Goal: Task Accomplishment & Management: Use online tool/utility

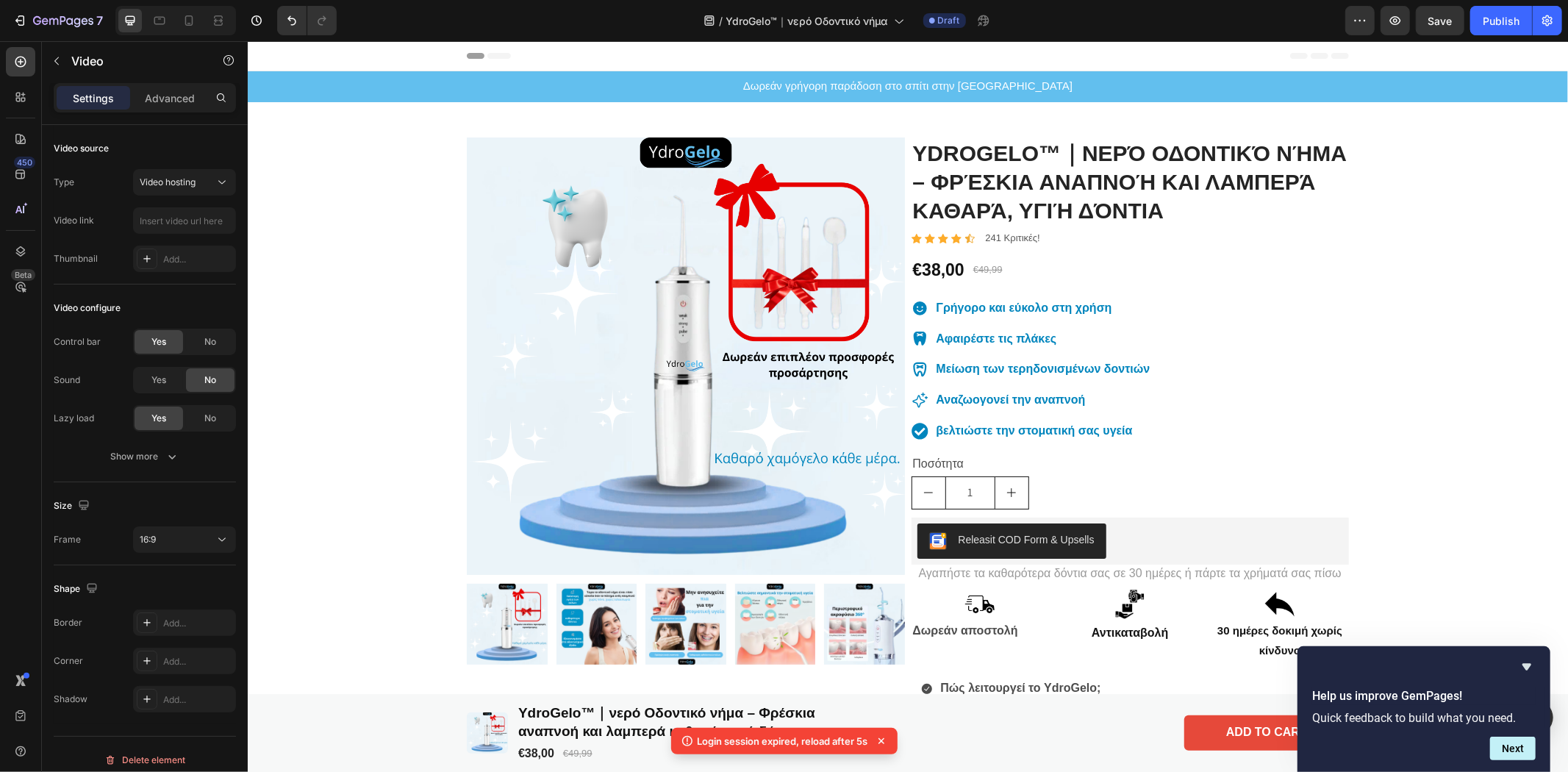
scroll to position [980, 0]
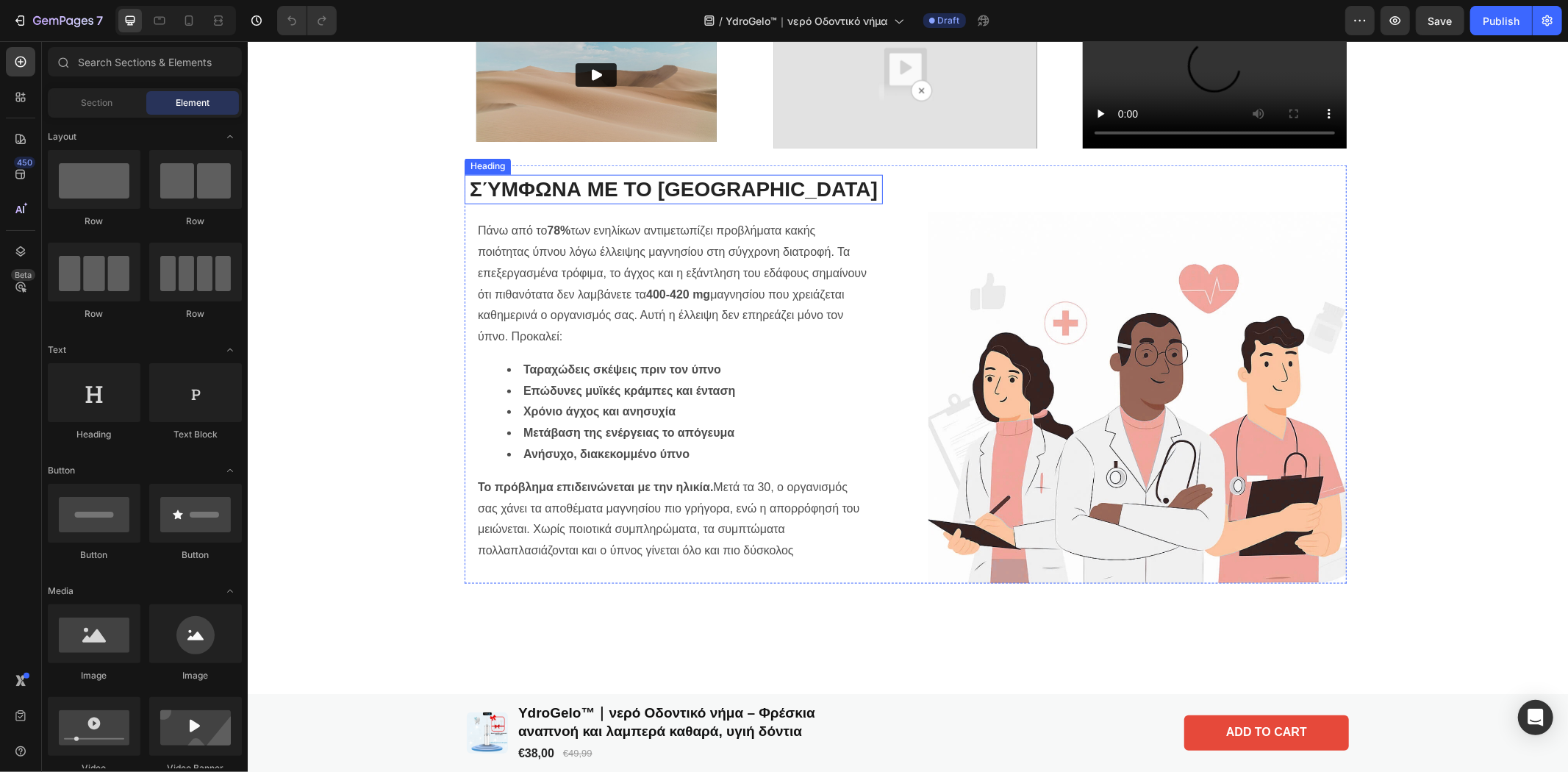
scroll to position [980, 0]
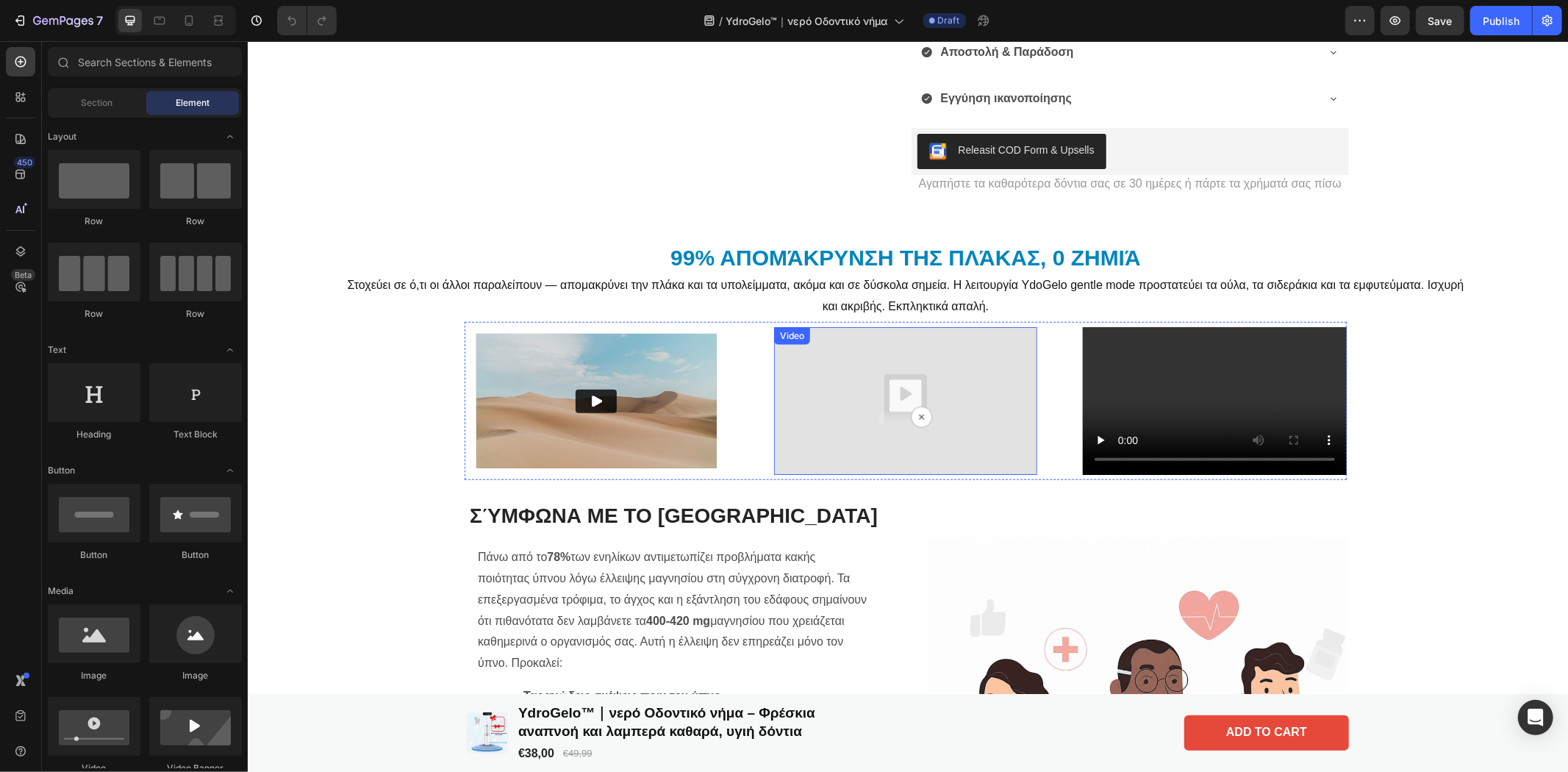
click at [859, 379] on img at bounding box center [904, 400] width 263 height 149
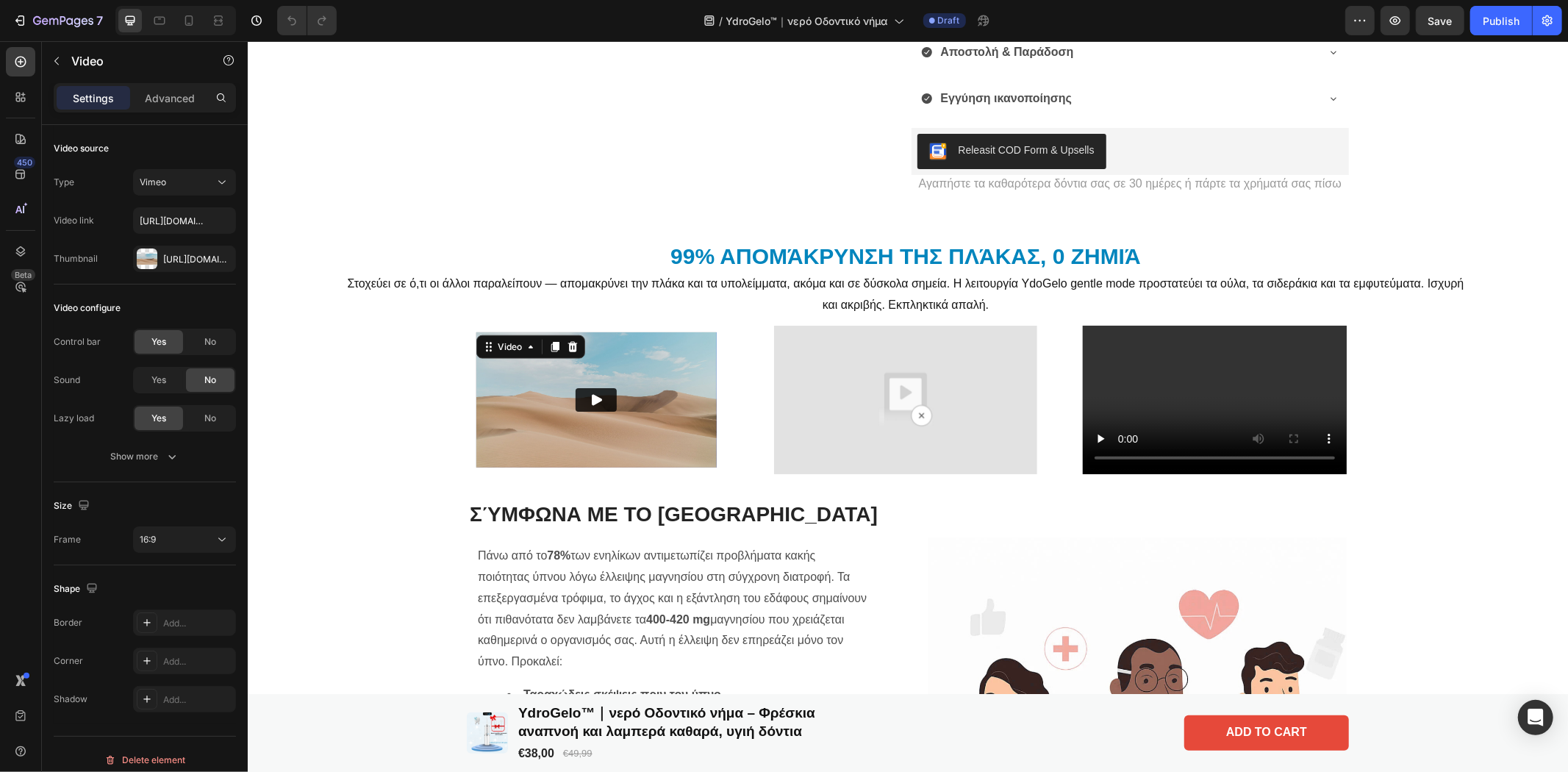
click at [476, 377] on img at bounding box center [596, 399] width 241 height 135
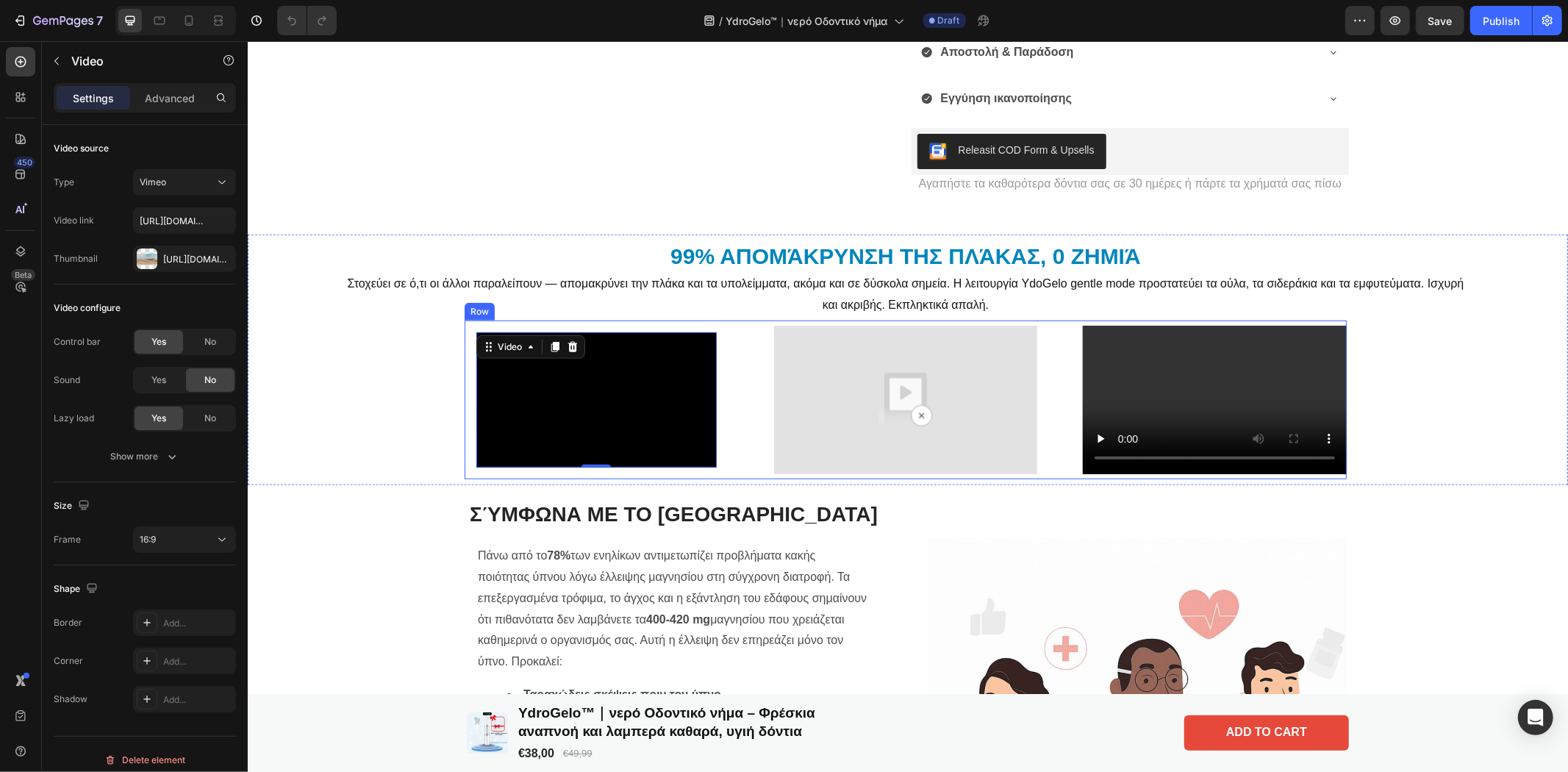
click at [750, 327] on div "Video 0 Row Video Video Row" at bounding box center [905, 399] width 882 height 159
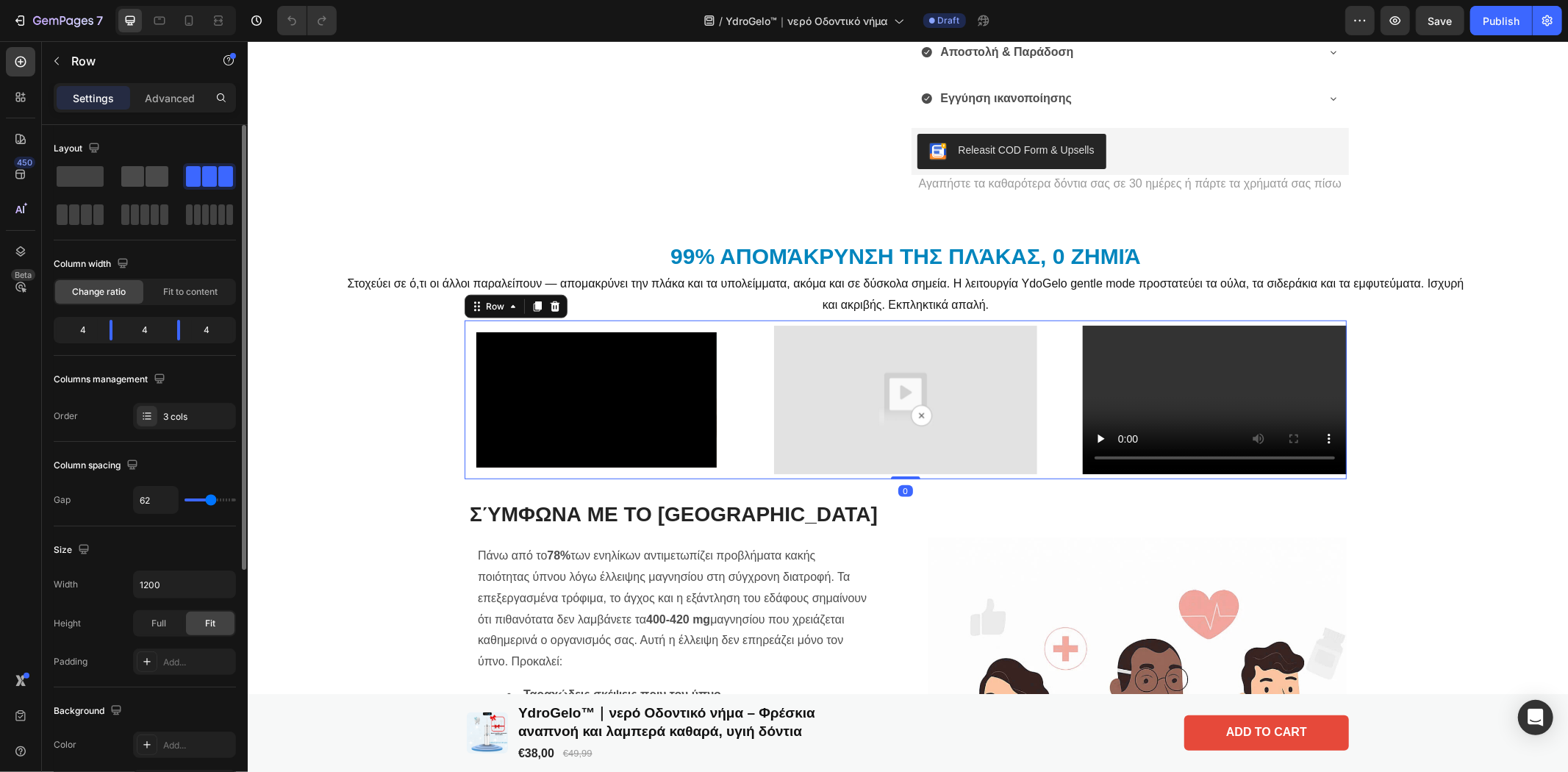
click at [129, 170] on span at bounding box center [132, 176] width 23 height 21
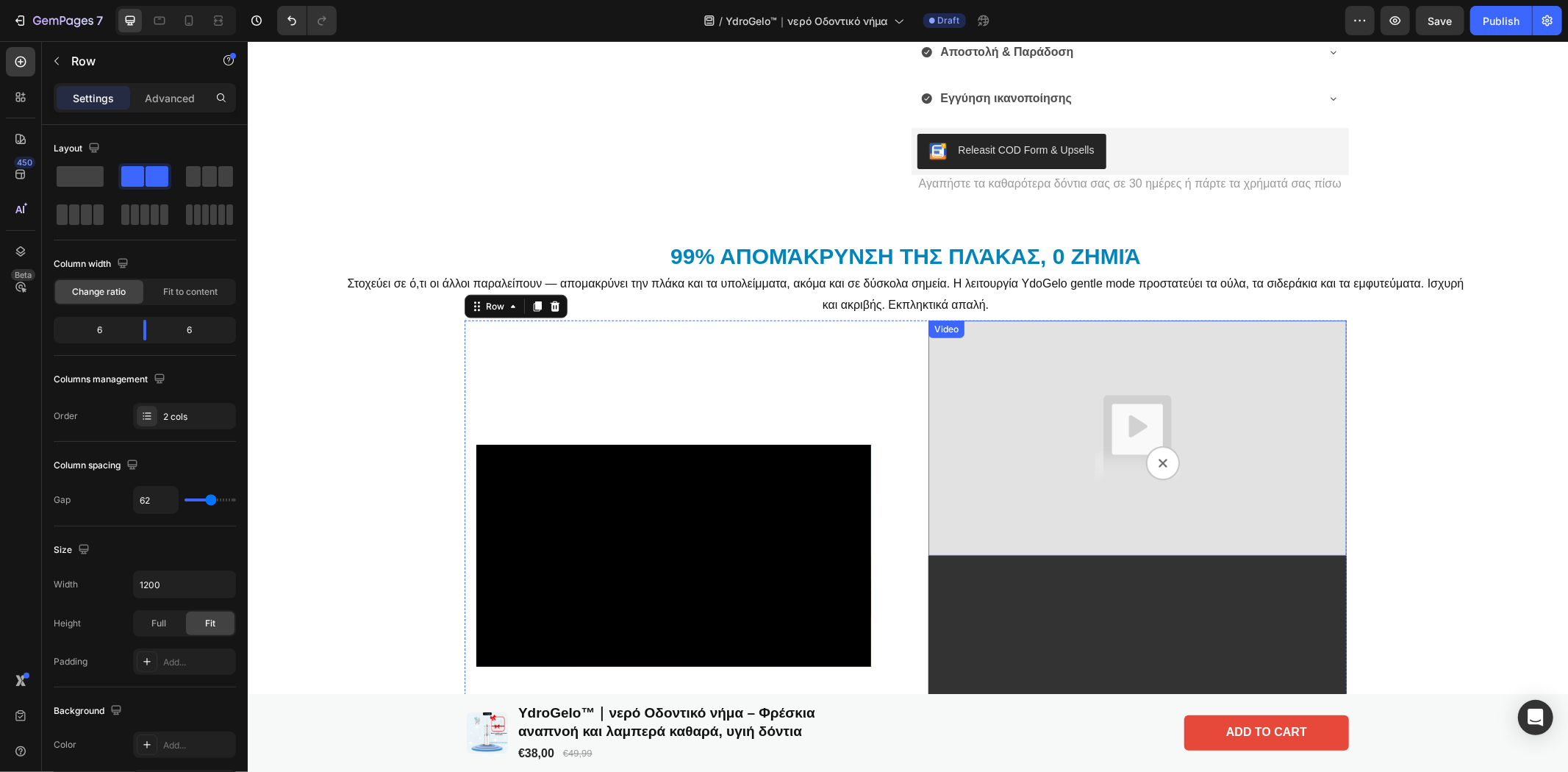
click at [1067, 468] on img at bounding box center [1137, 437] width 418 height 235
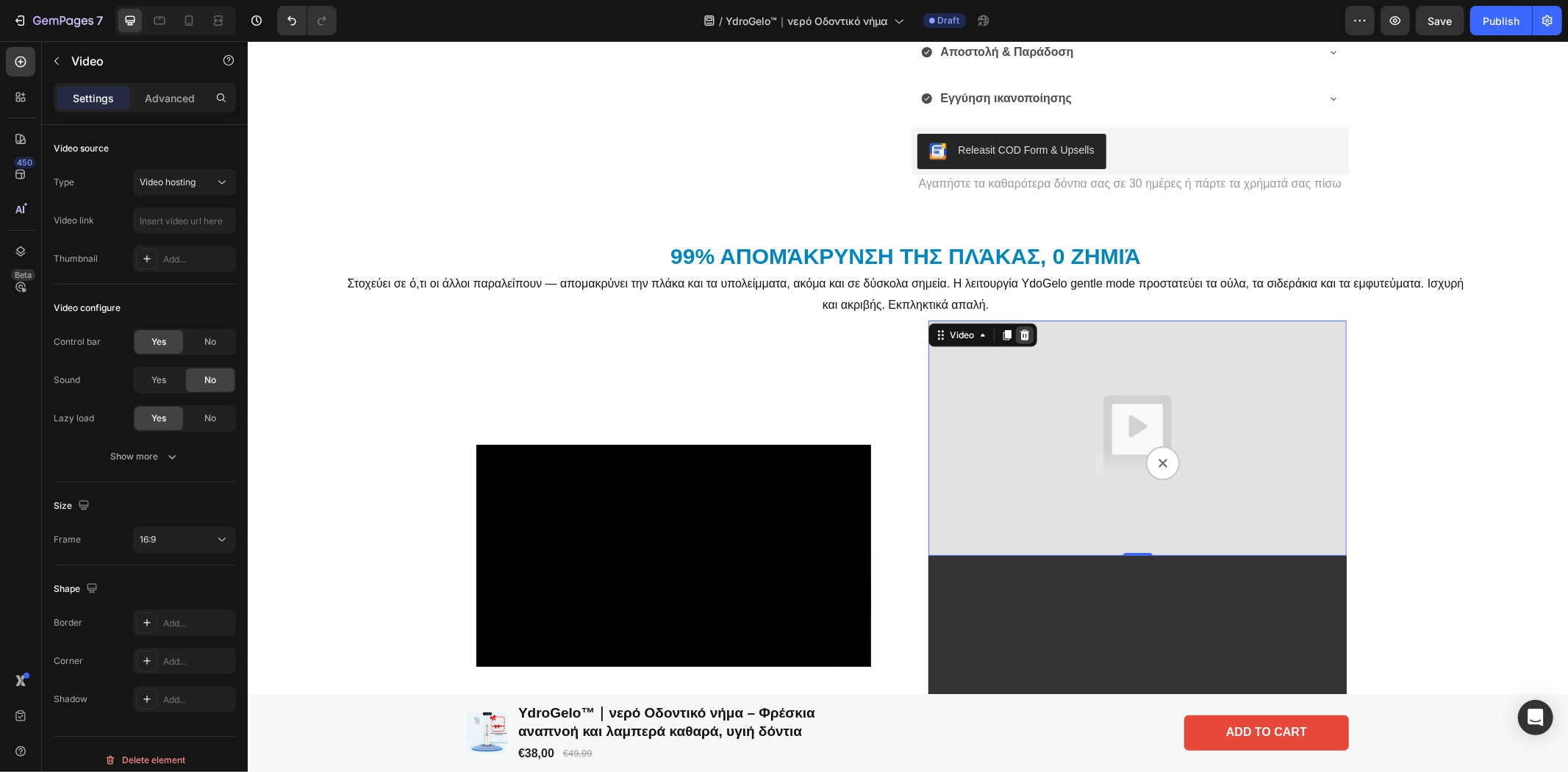
click at [1023, 337] on icon at bounding box center [1024, 334] width 12 height 12
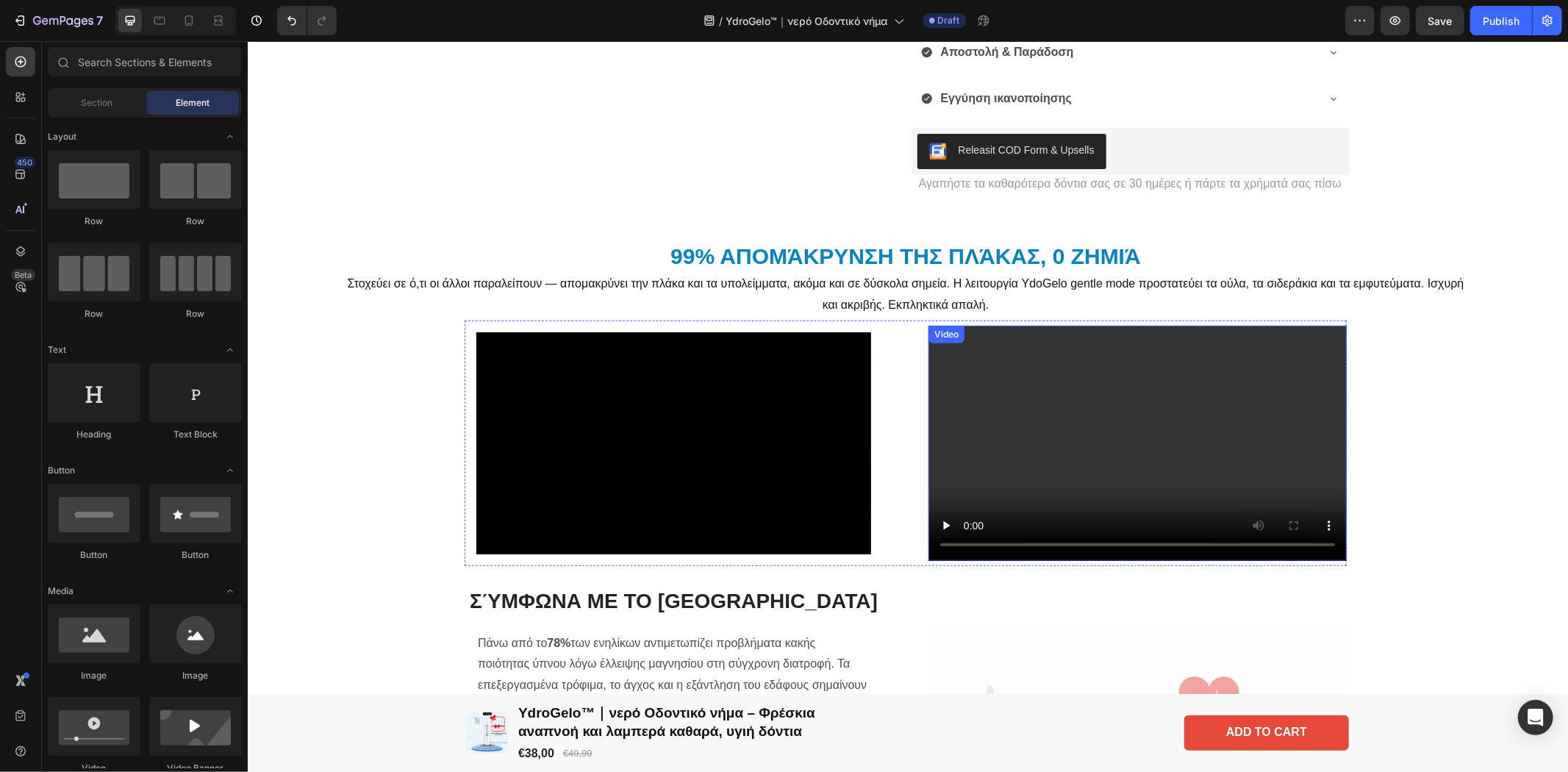
click at [1167, 373] on video at bounding box center [1137, 442] width 418 height 235
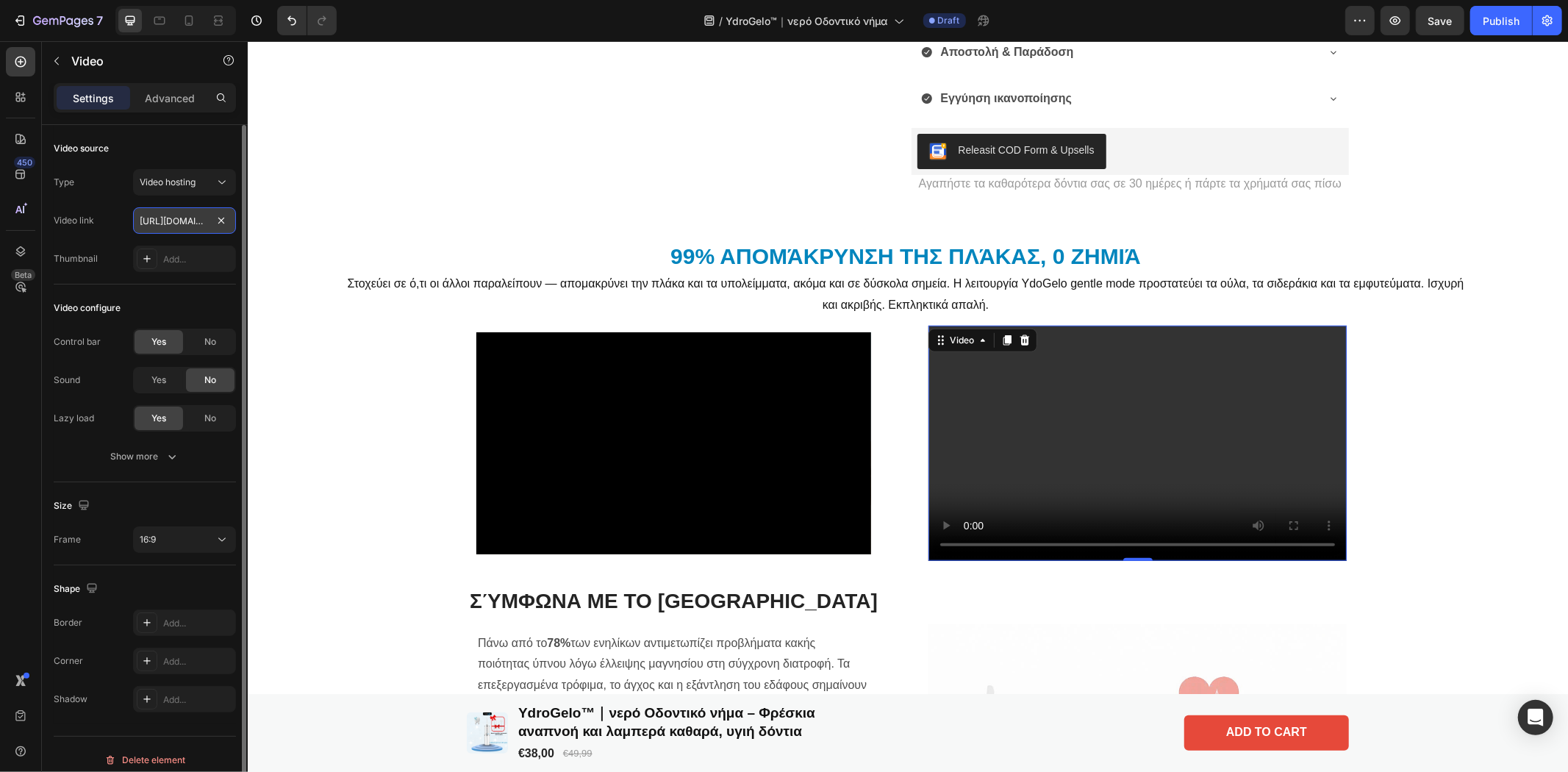
click at [200, 222] on input "[URL][DOMAIN_NAME]" at bounding box center [184, 220] width 103 height 26
click at [224, 177] on icon at bounding box center [222, 182] width 15 height 15
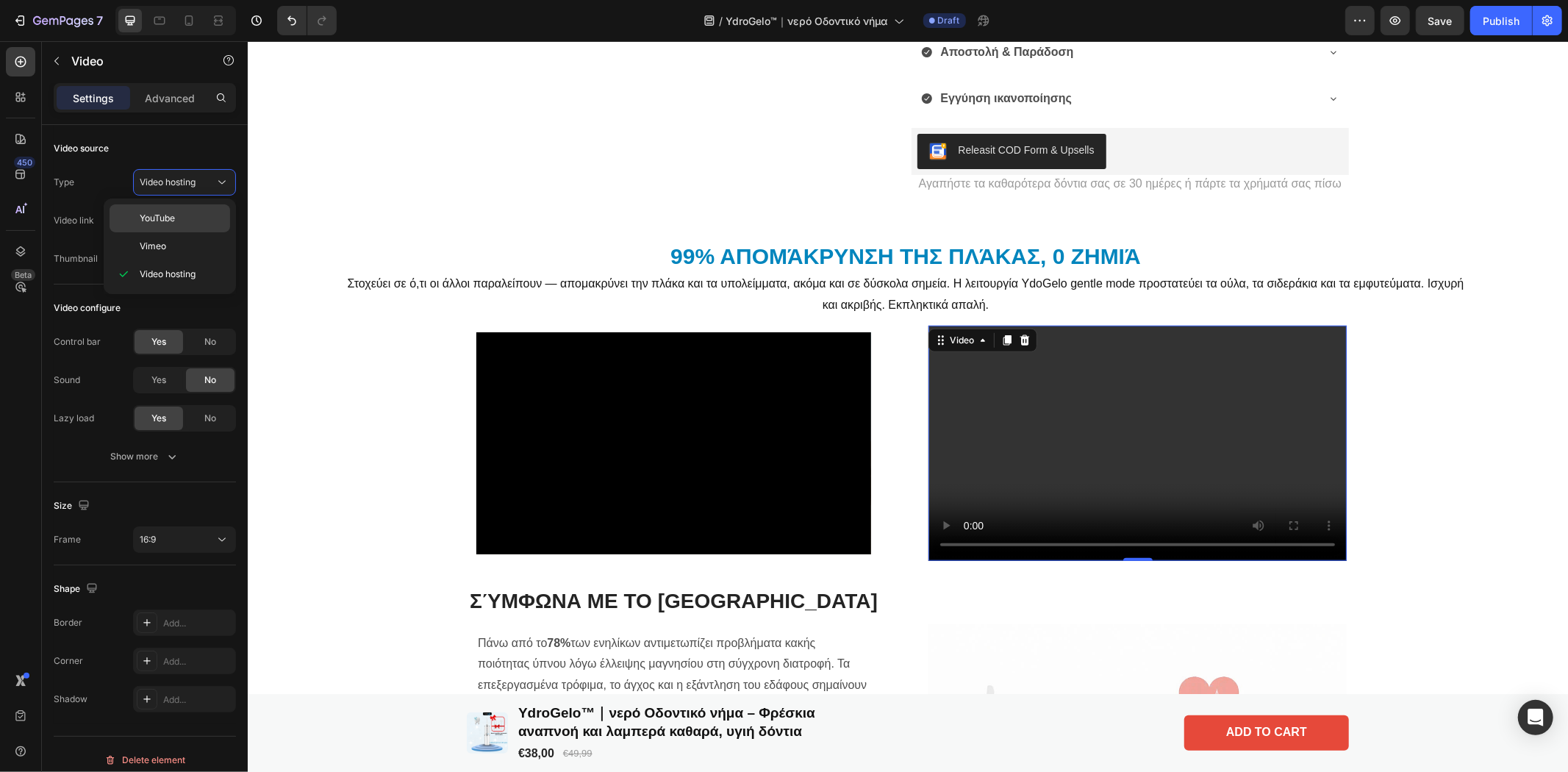
click at [163, 230] on div "YouTube" at bounding box center [170, 218] width 120 height 28
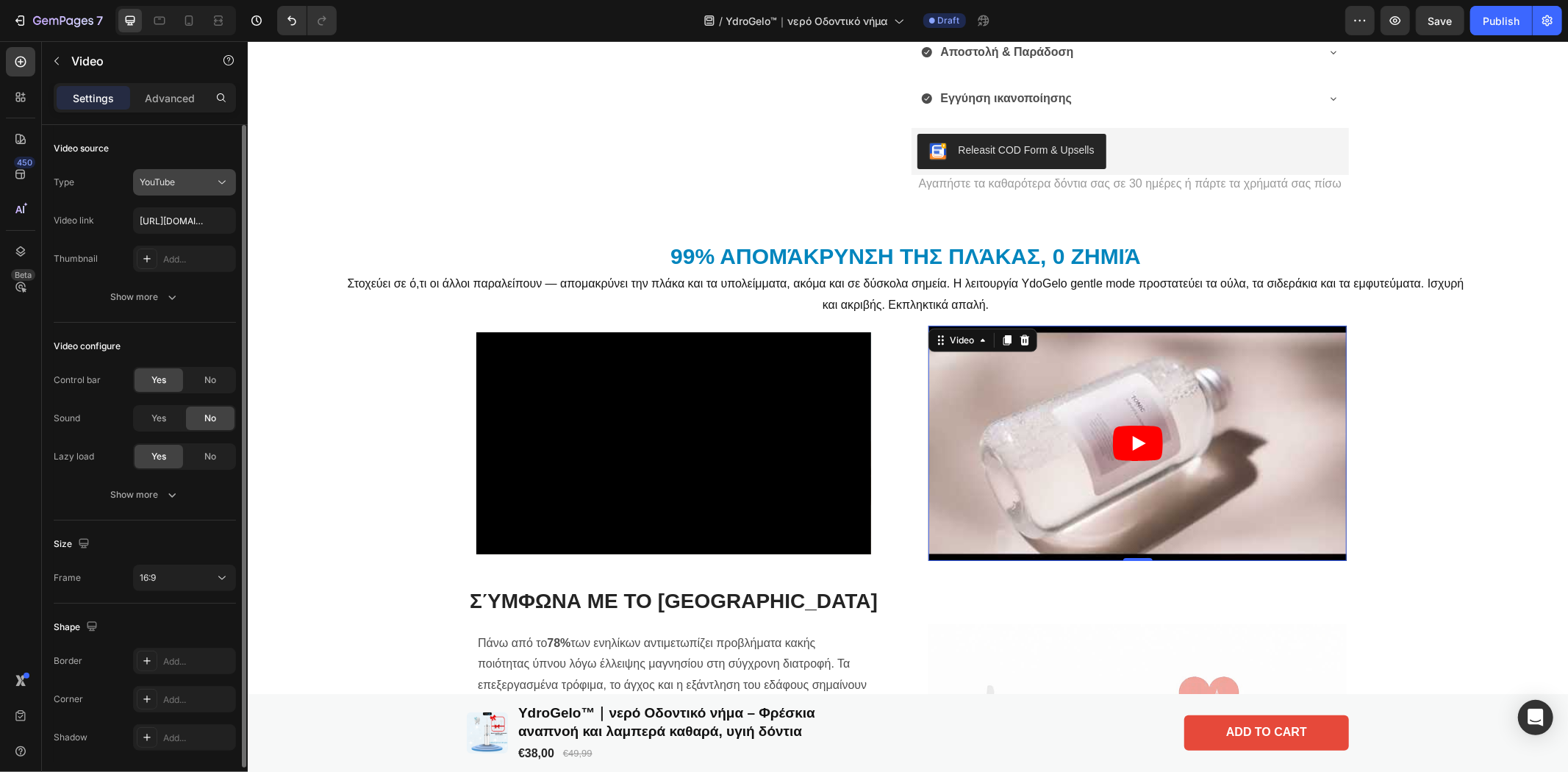
click at [221, 172] on button "YouTube" at bounding box center [184, 181] width 103 height 26
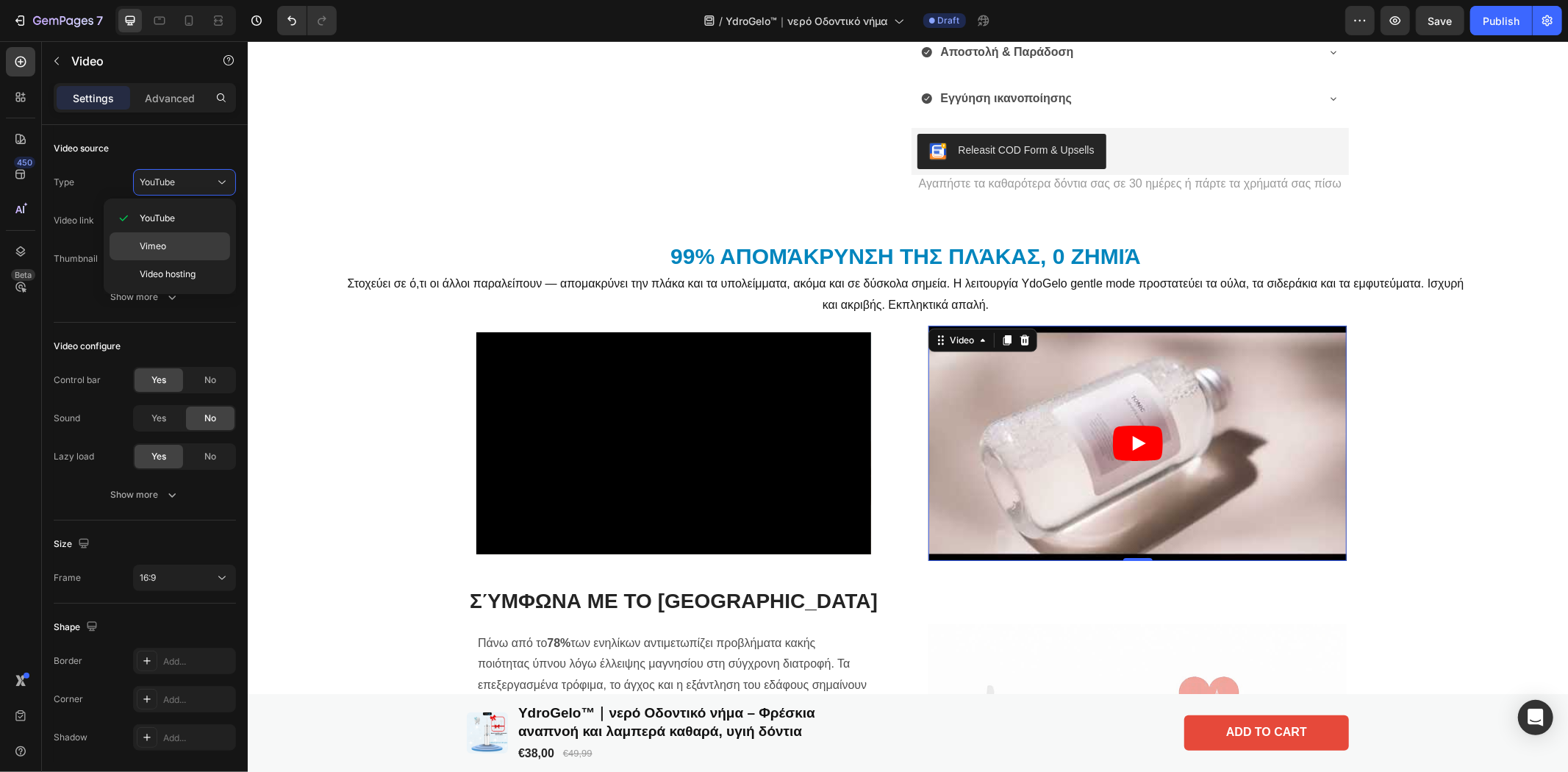
click at [188, 248] on p "Vimeo" at bounding box center [181, 246] width 84 height 14
type input "[URL][DOMAIN_NAME]"
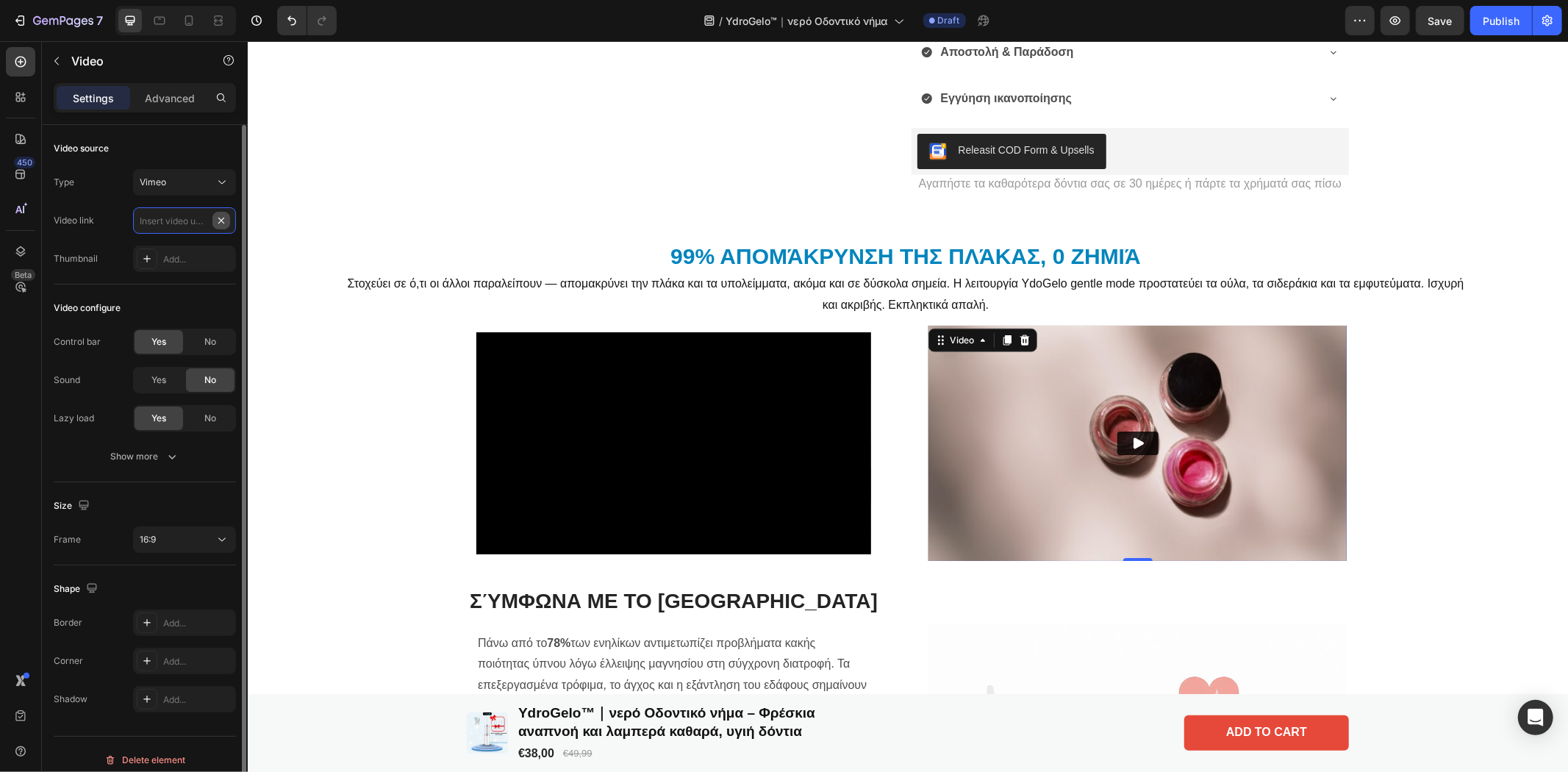
scroll to position [0, 0]
paste input "[URL][DOMAIN_NAME]"
type input "[URL][DOMAIN_NAME]"
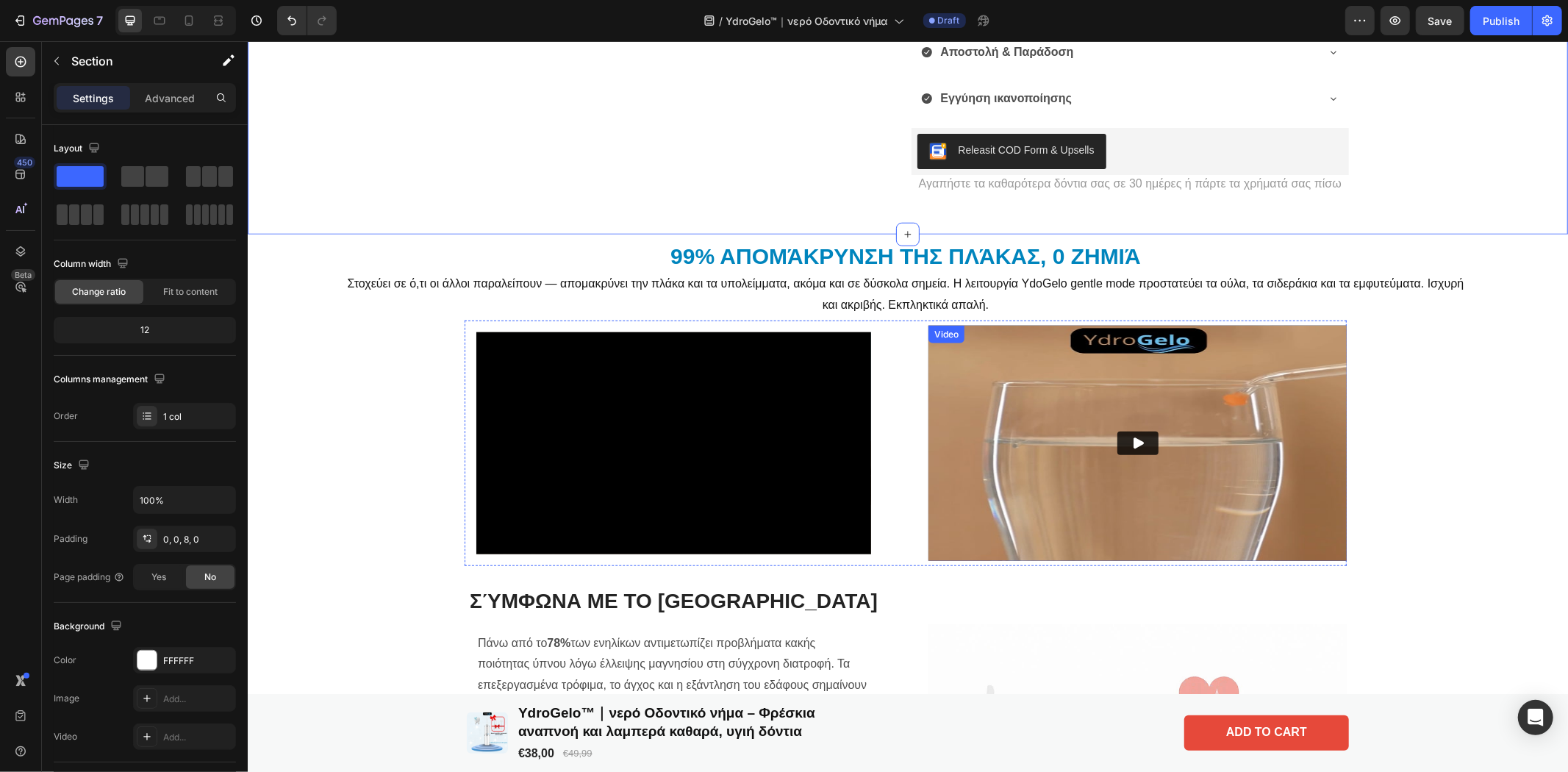
click at [1016, 440] on img at bounding box center [1137, 442] width 418 height 235
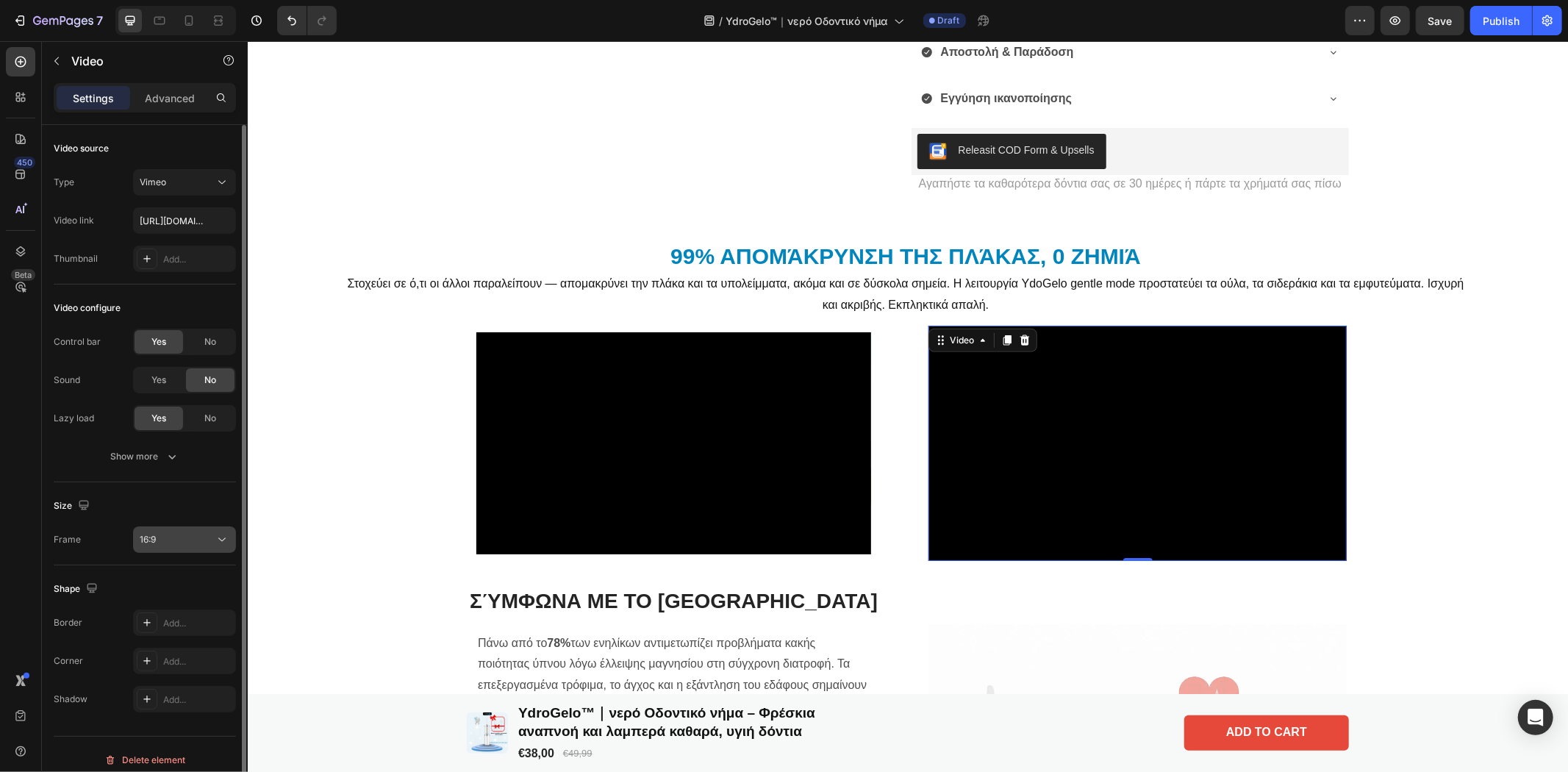
click at [185, 540] on div "16:9" at bounding box center [177, 540] width 75 height 14
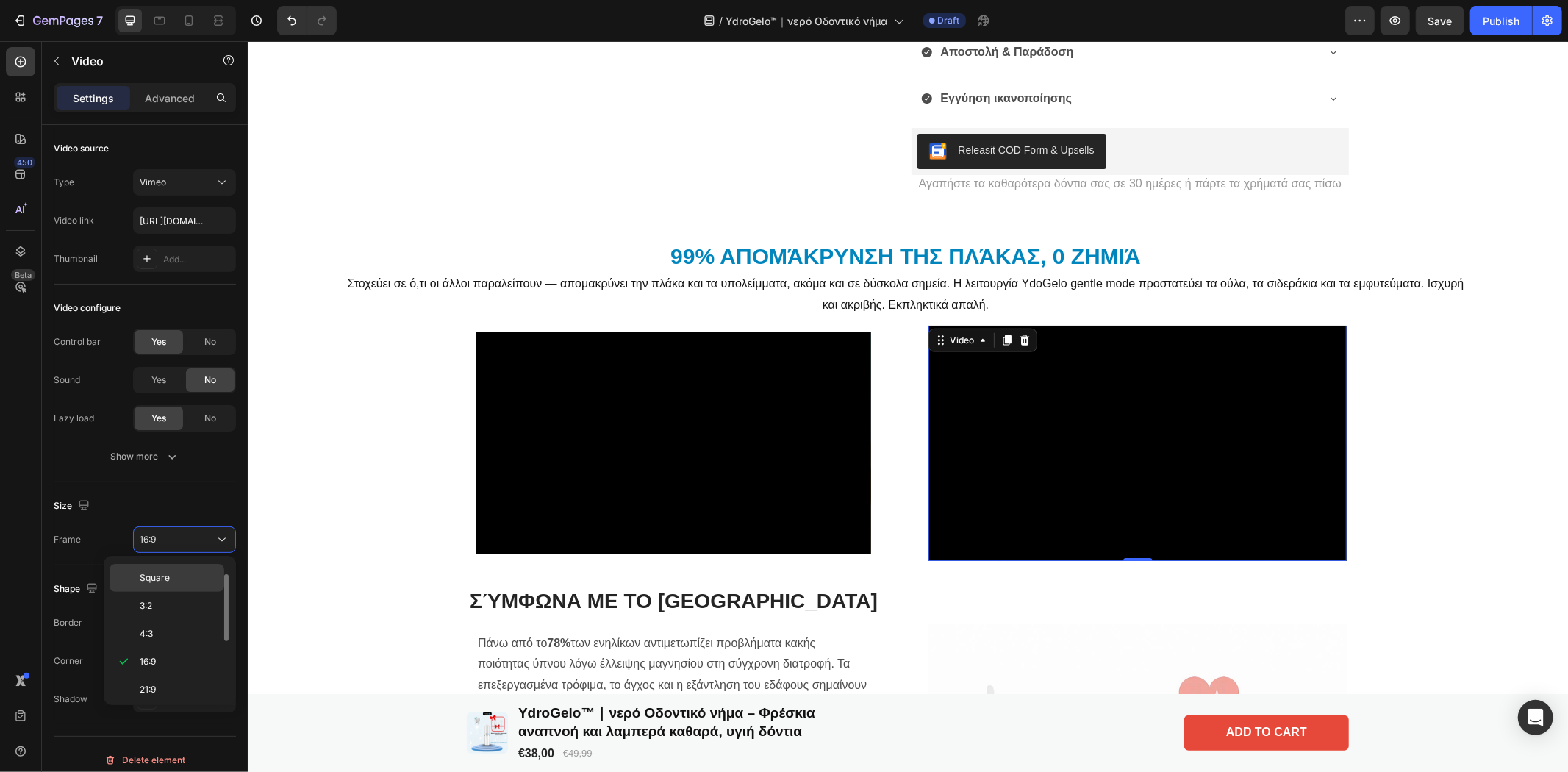
click at [177, 575] on p "Square" at bounding box center [178, 578] width 77 height 14
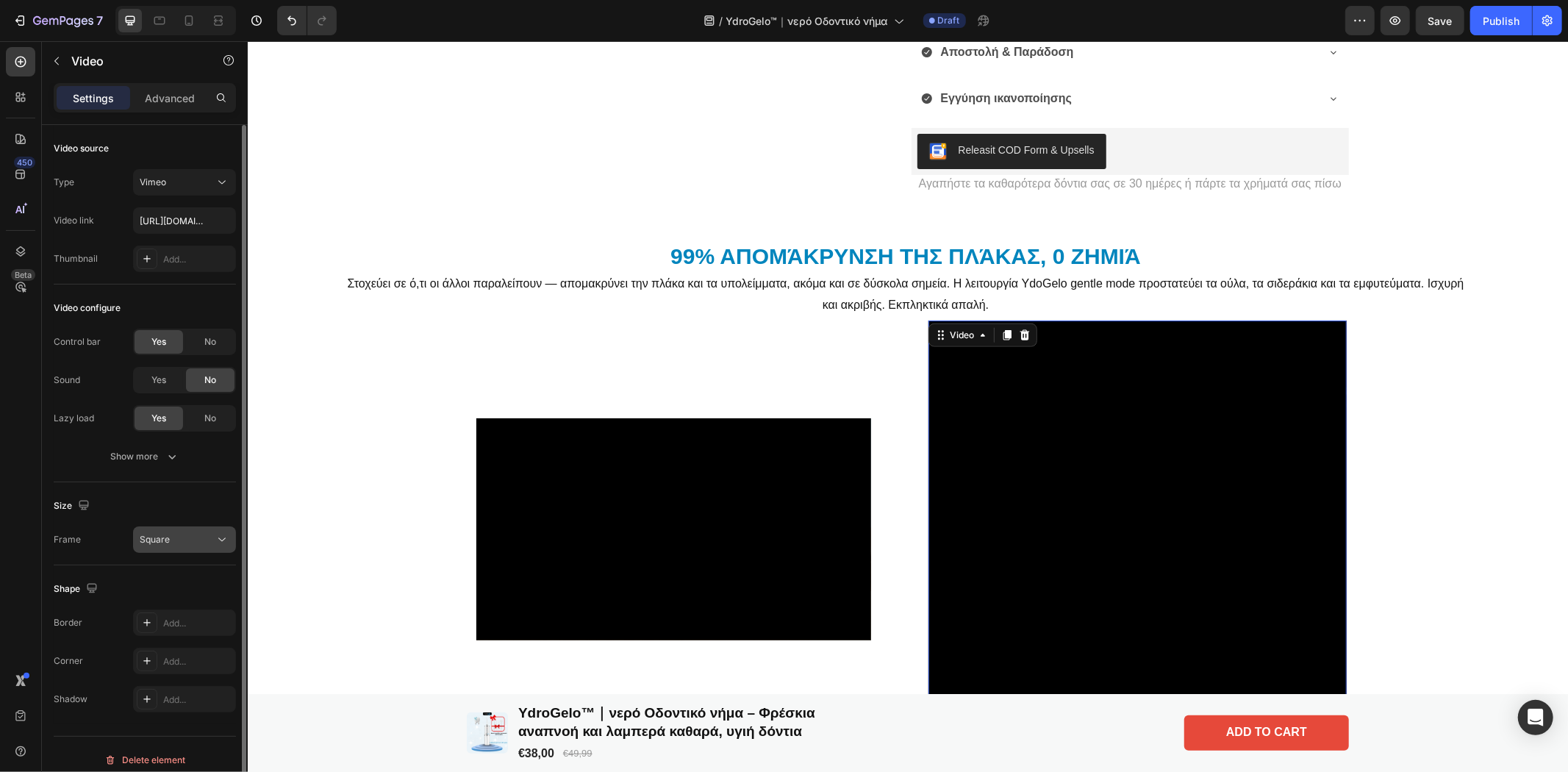
click at [179, 541] on div "Square" at bounding box center [177, 540] width 75 height 14
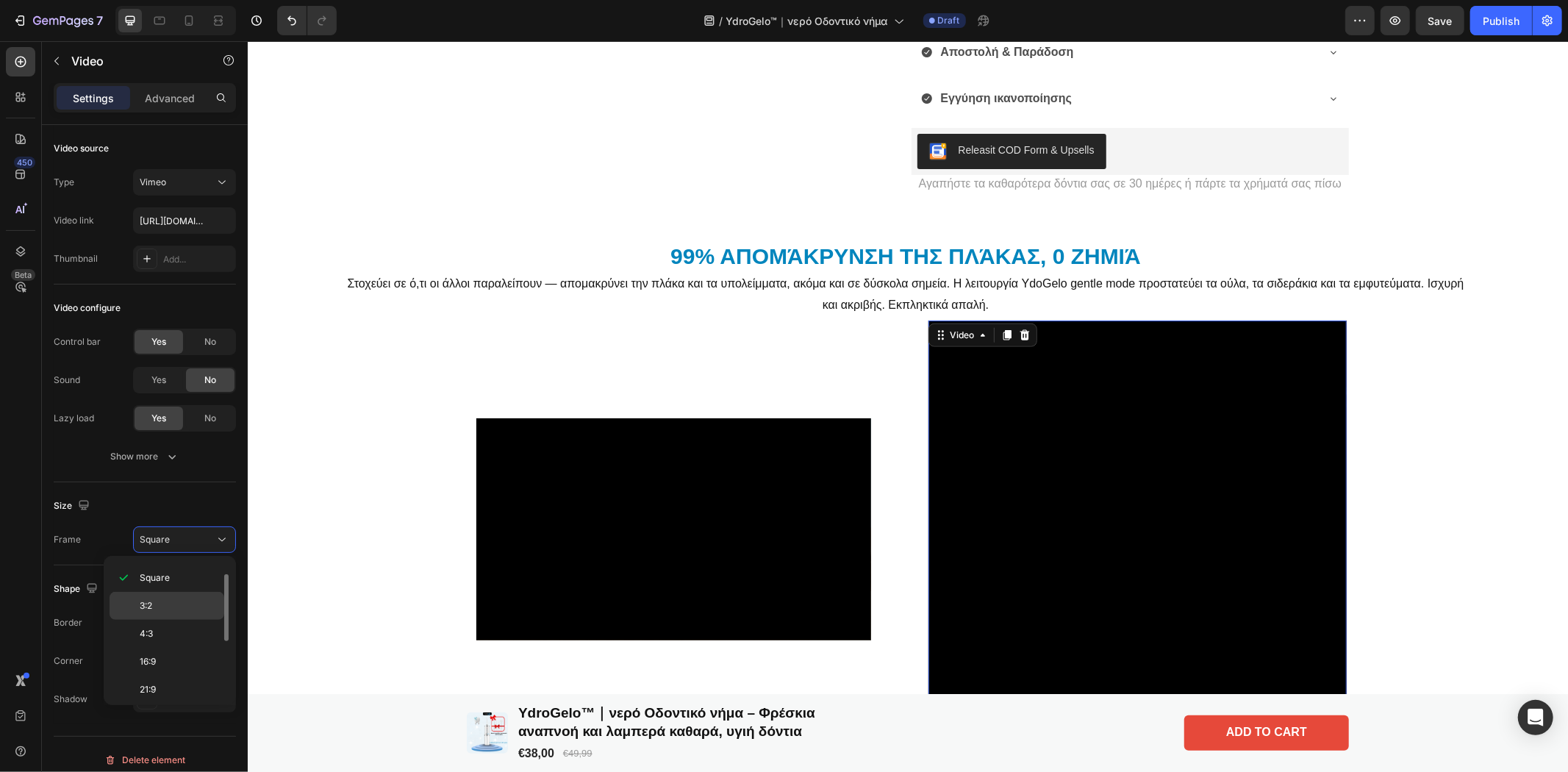
click at [168, 605] on p "3:2" at bounding box center [178, 605] width 77 height 14
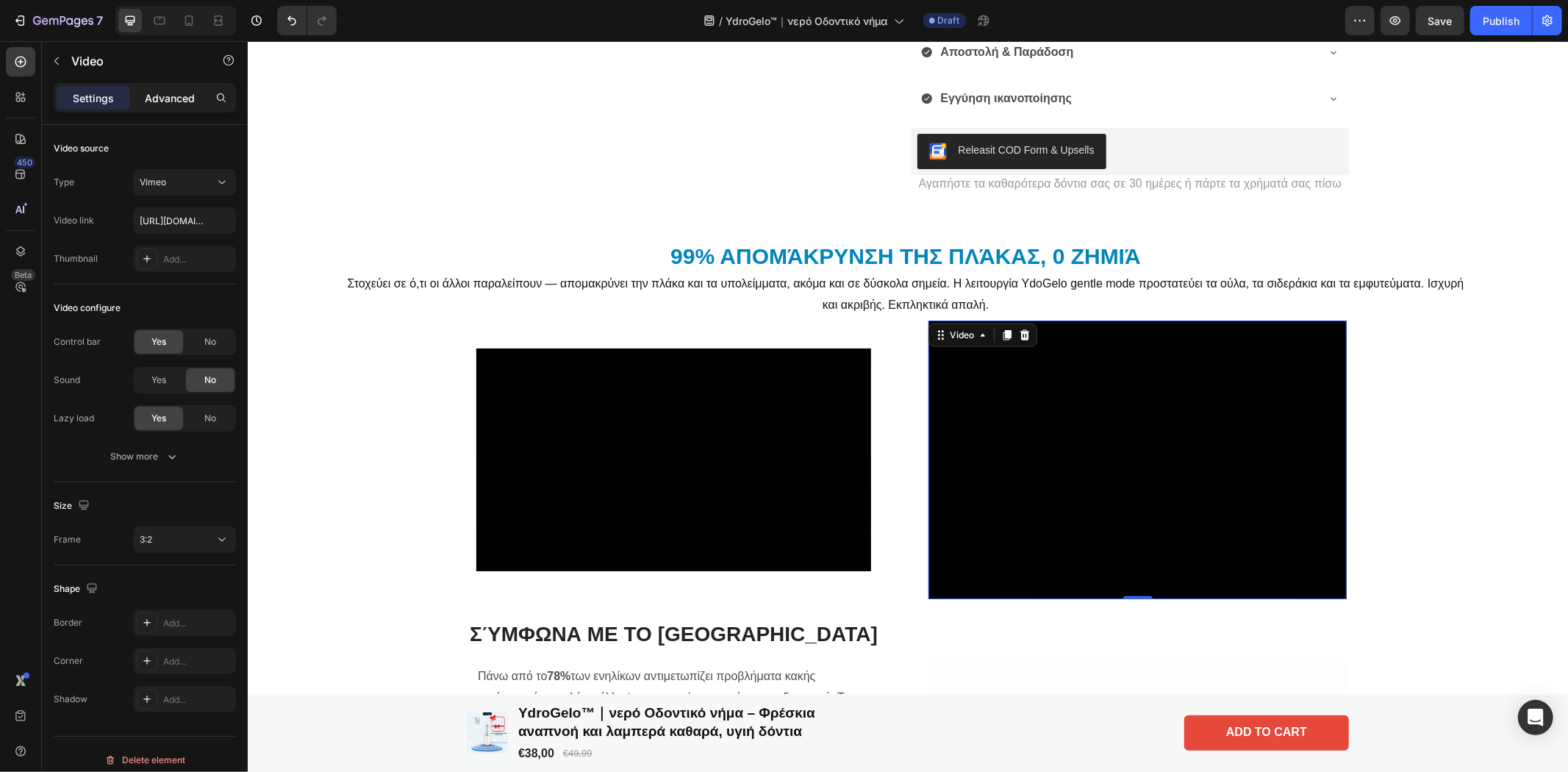
click at [172, 93] on p "Advanced" at bounding box center [170, 98] width 50 height 15
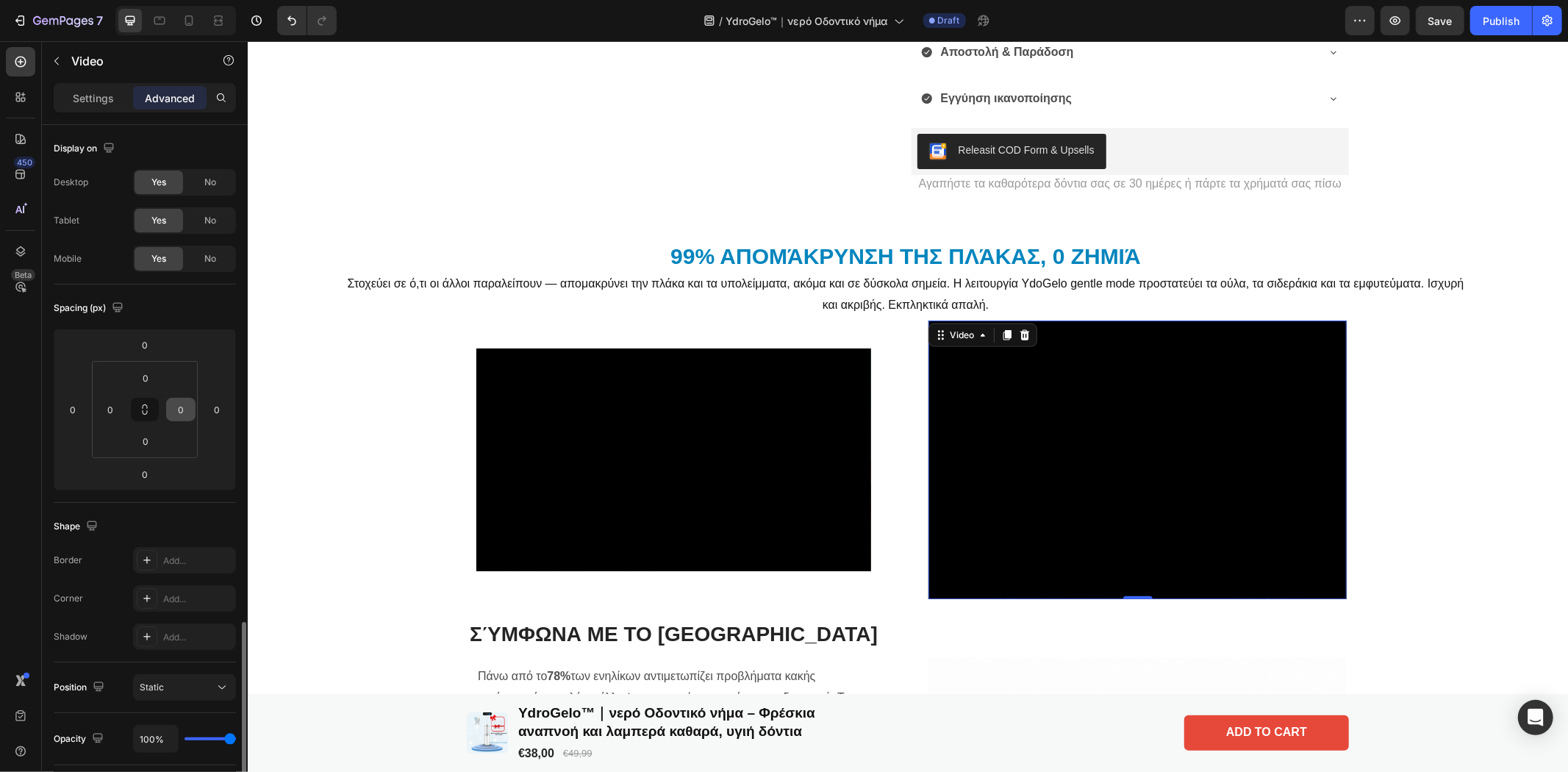
scroll to position [292, 0]
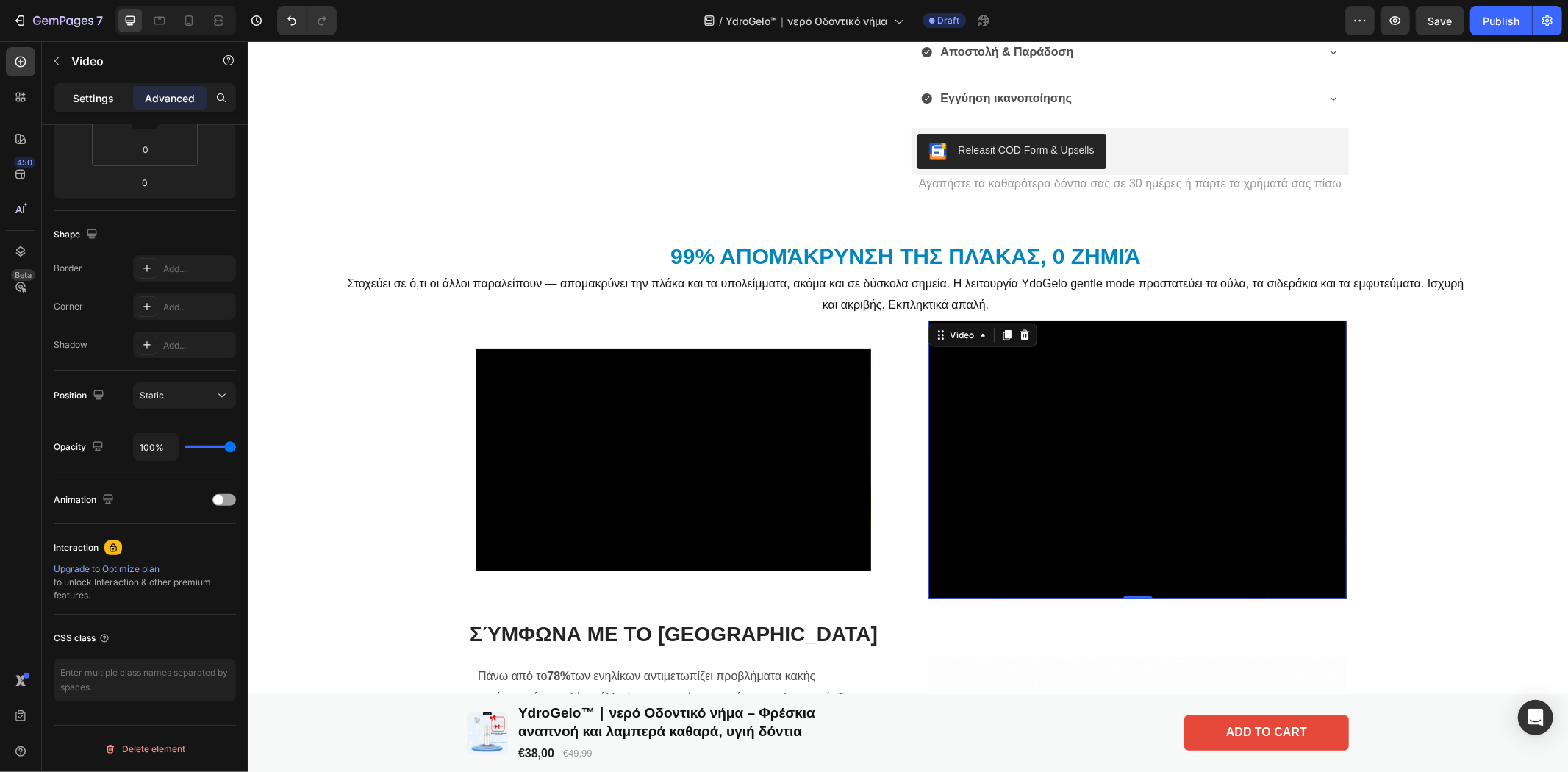
click at [91, 90] on p "Settings" at bounding box center [93, 98] width 41 height 15
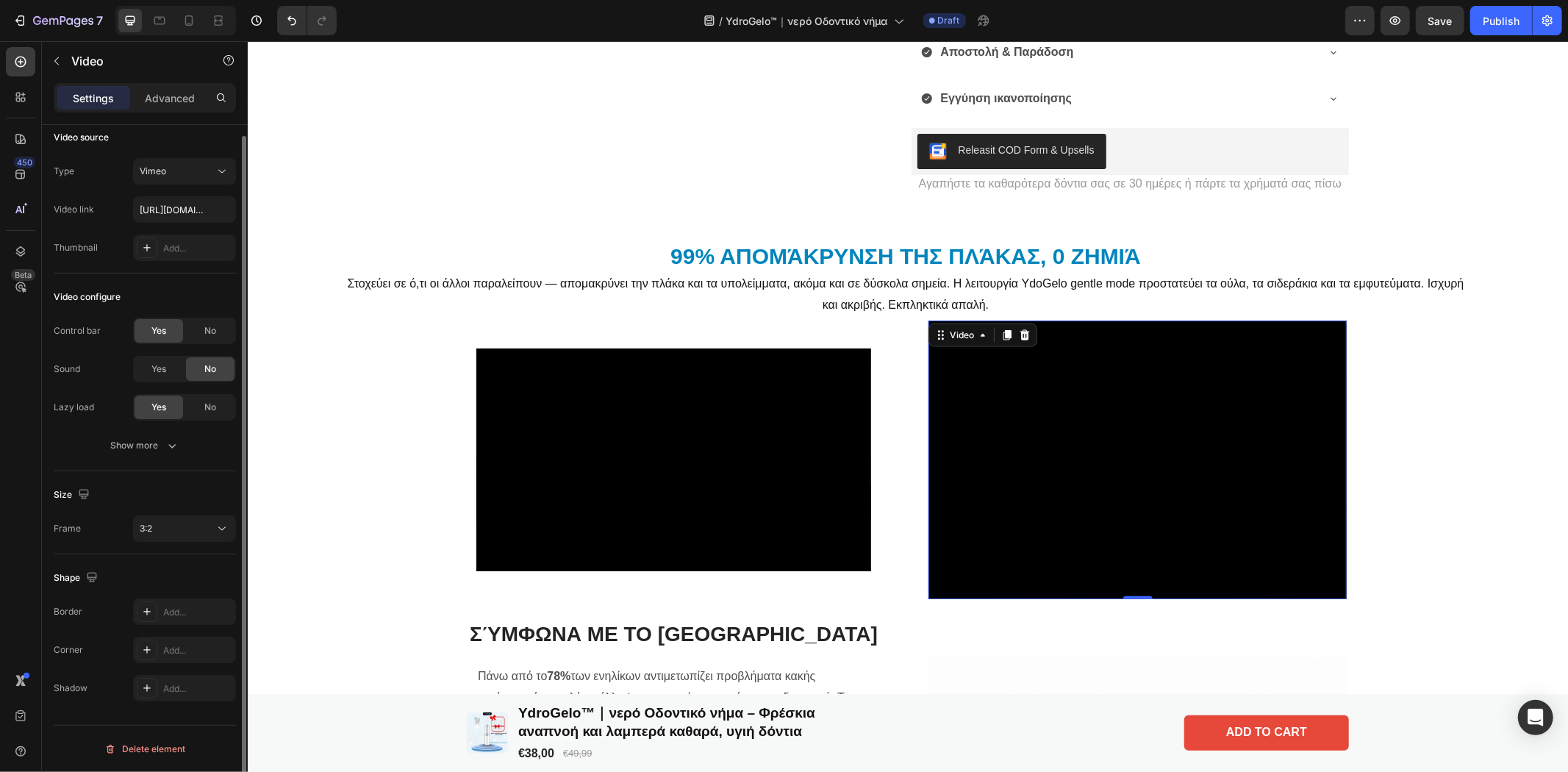
scroll to position [0, 0]
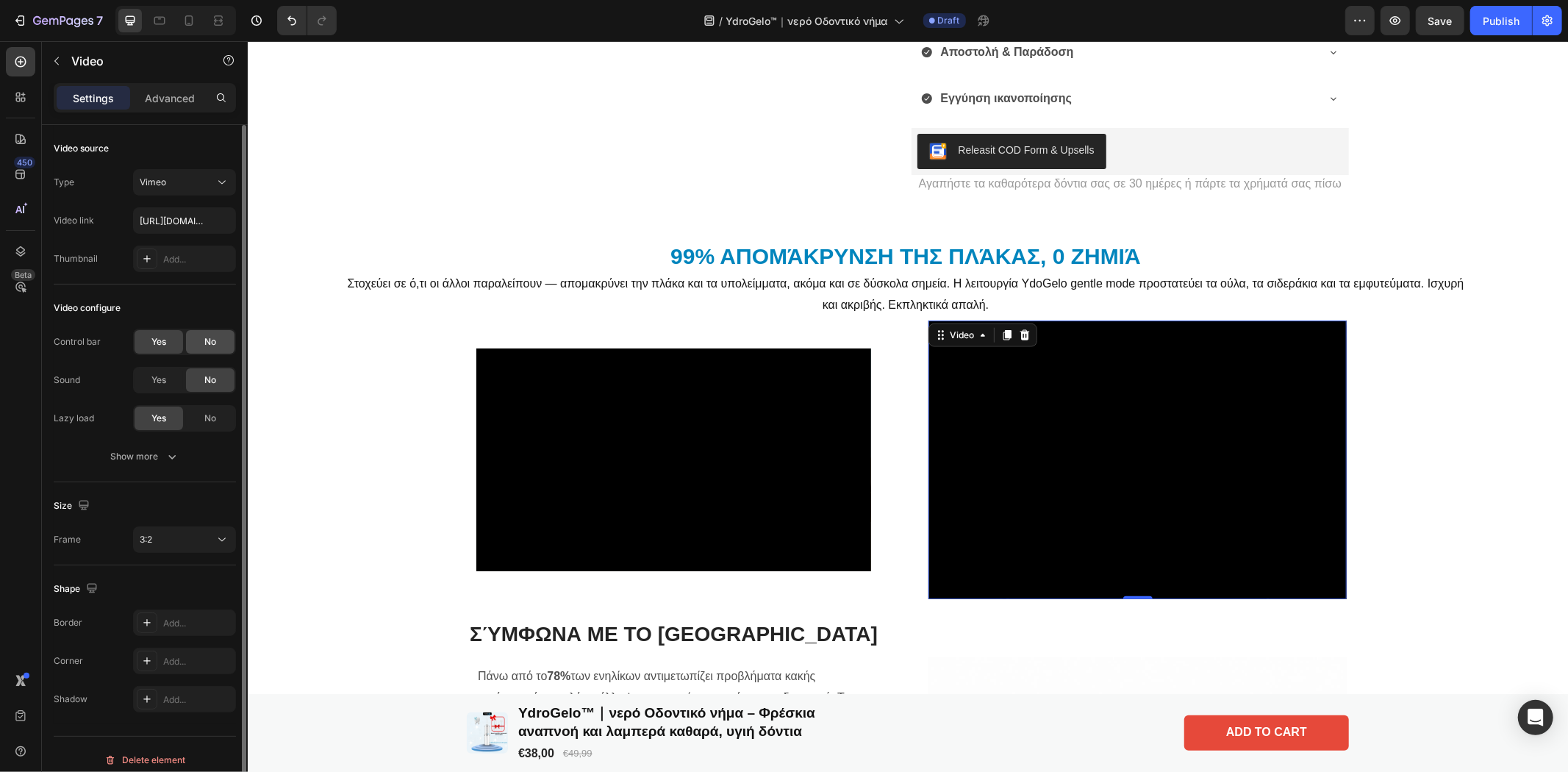
click at [204, 340] on span "No" at bounding box center [210, 342] width 12 height 14
click at [135, 454] on div "Show more" at bounding box center [145, 457] width 68 height 15
click at [156, 498] on span "Yes" at bounding box center [159, 494] width 15 height 14
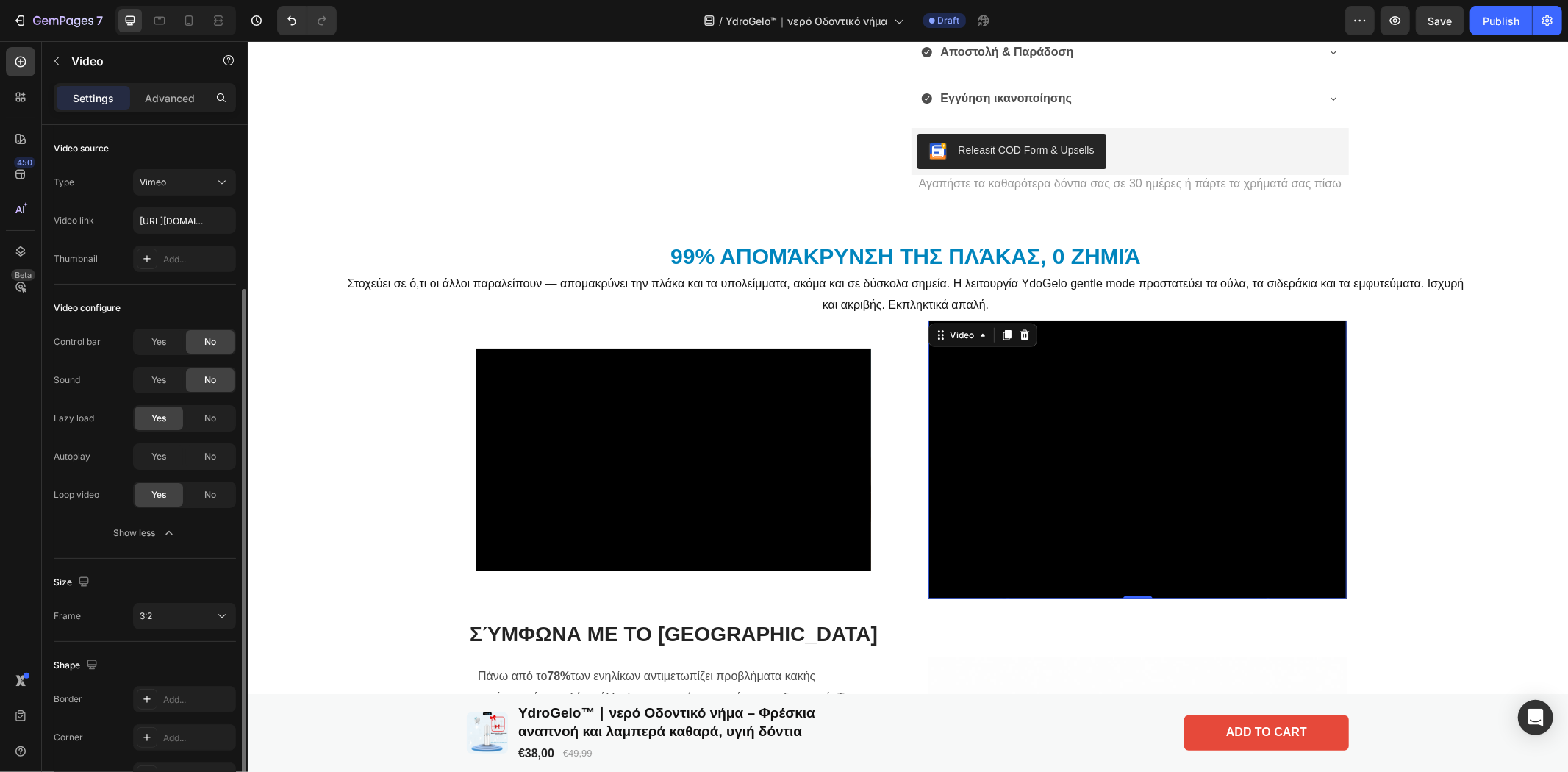
scroll to position [87, 0]
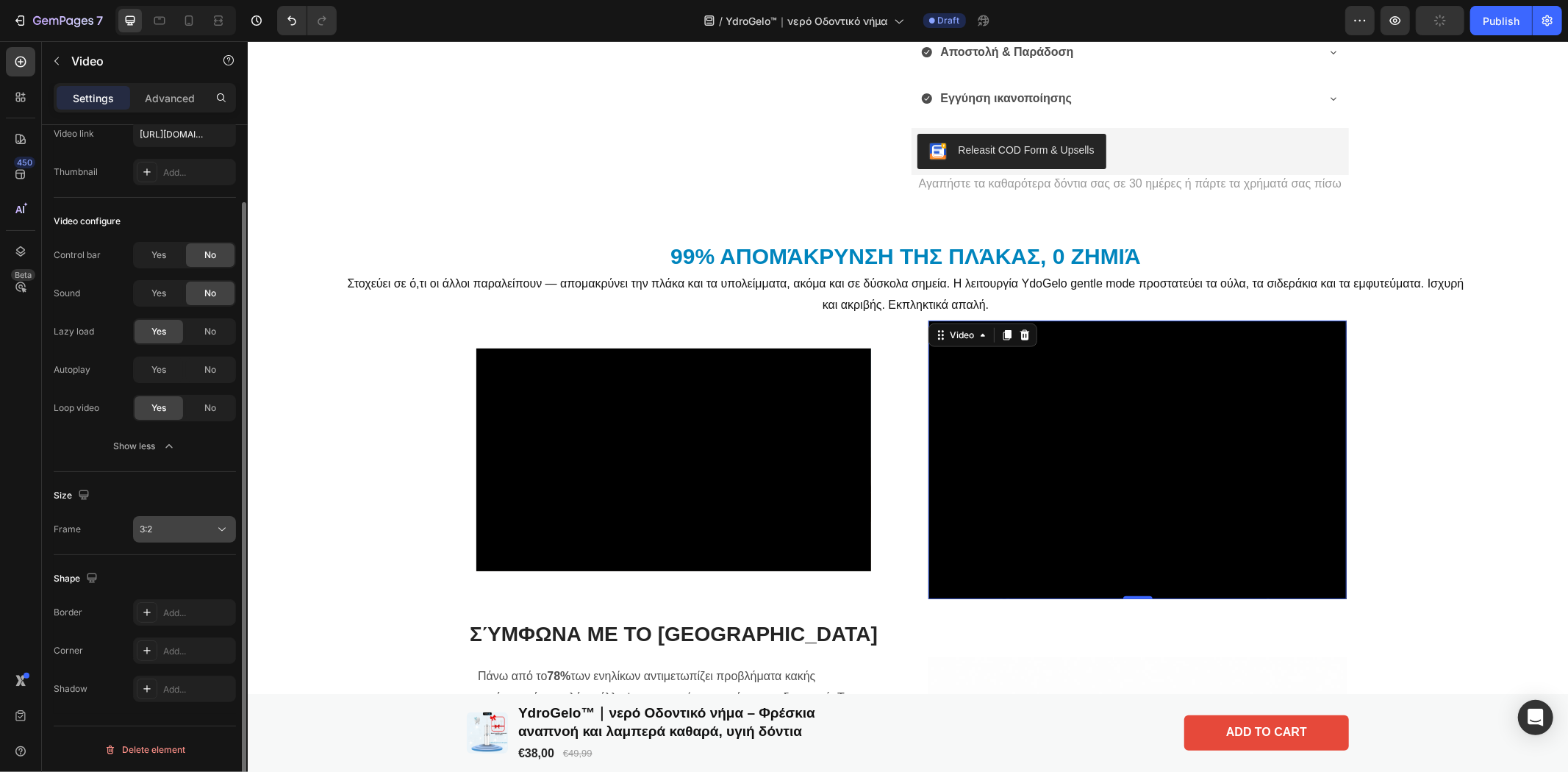
click at [157, 530] on div "3:2" at bounding box center [177, 529] width 75 height 14
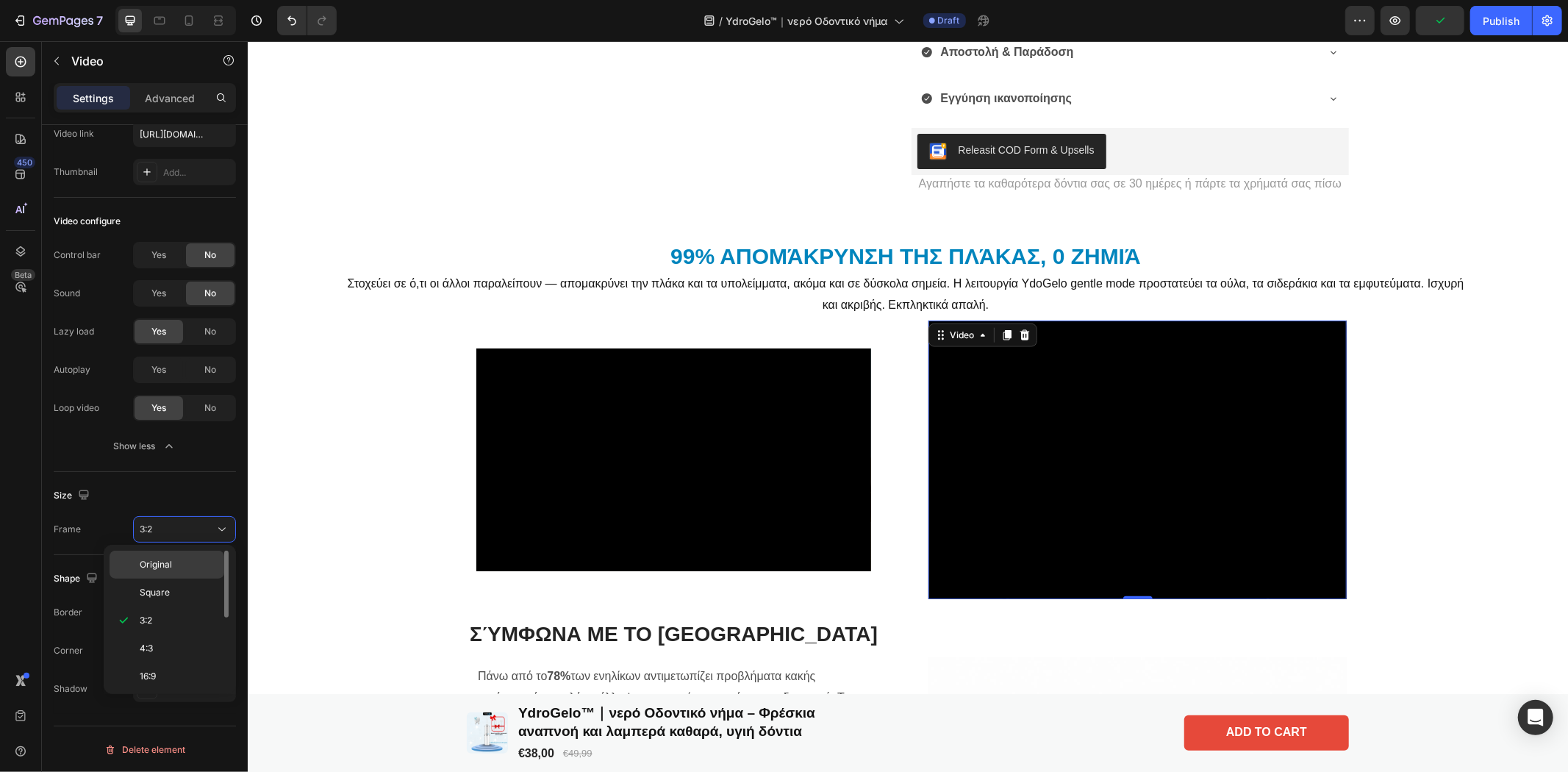
click at [158, 560] on span "Original" at bounding box center [155, 564] width 32 height 14
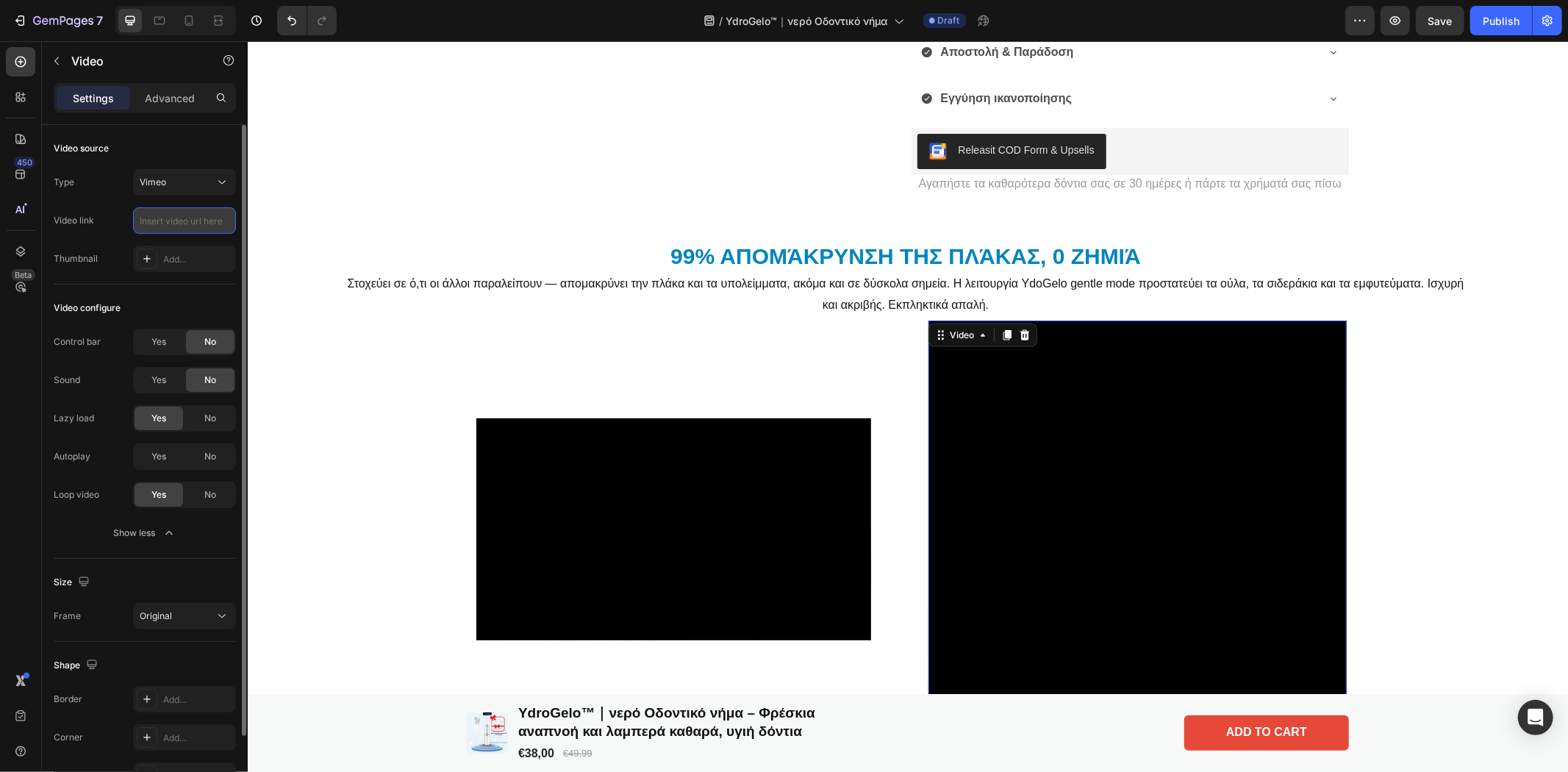
scroll to position [0, 0]
paste input "[URL][DOMAIN_NAME]"
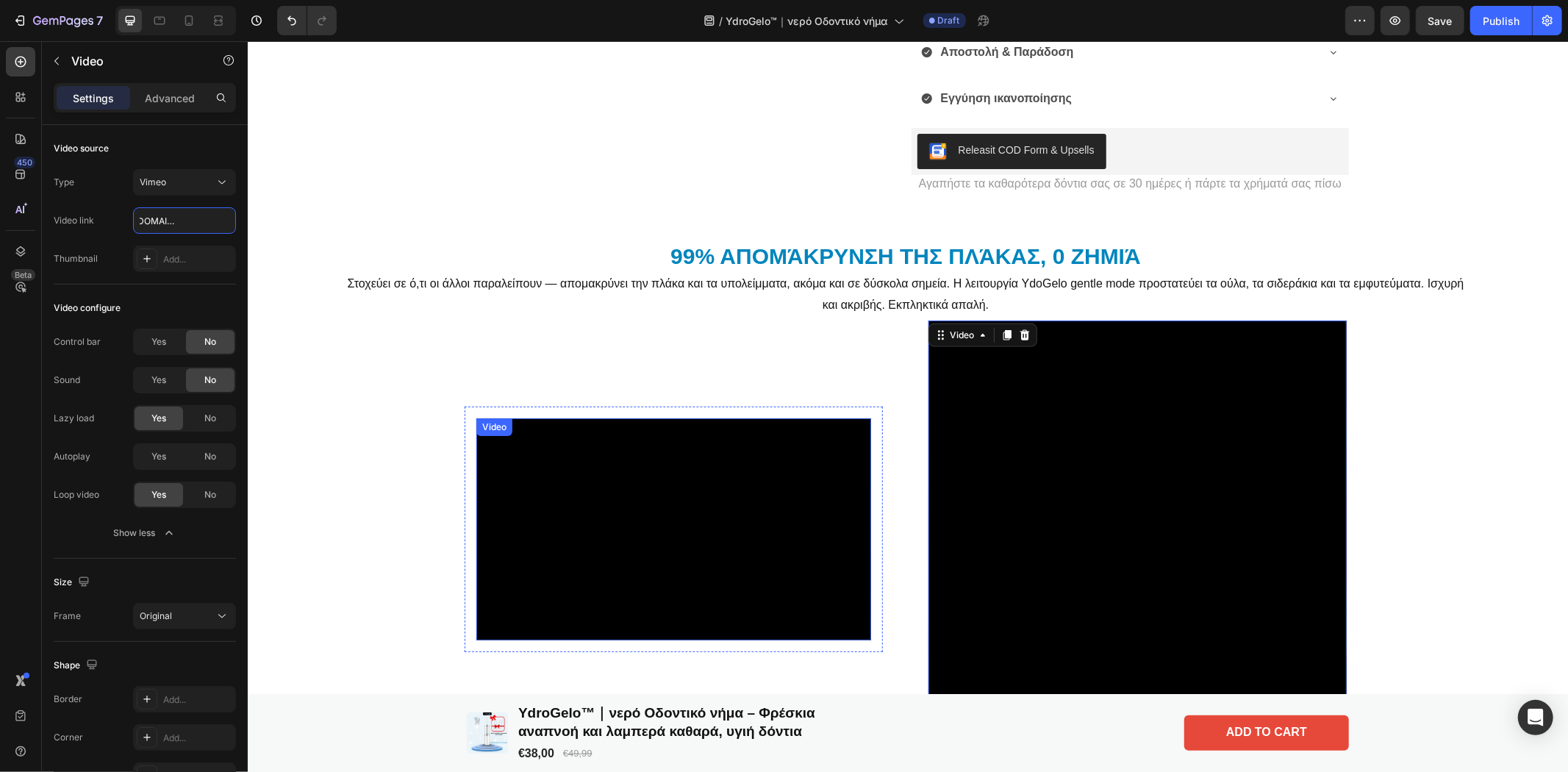
type input "[URL][DOMAIN_NAME]"
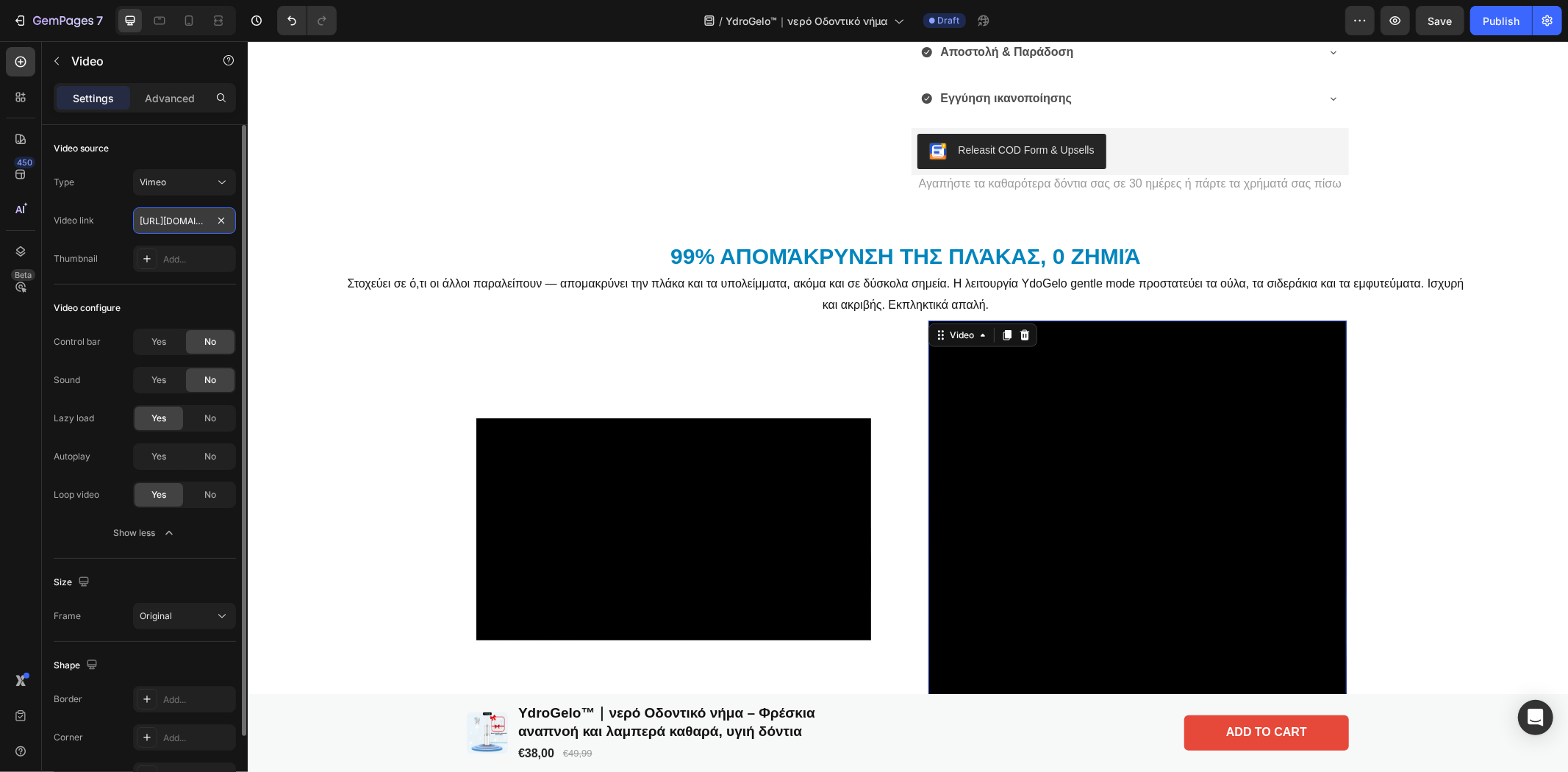
click at [186, 222] on input "[URL][DOMAIN_NAME]" at bounding box center [184, 220] width 103 height 26
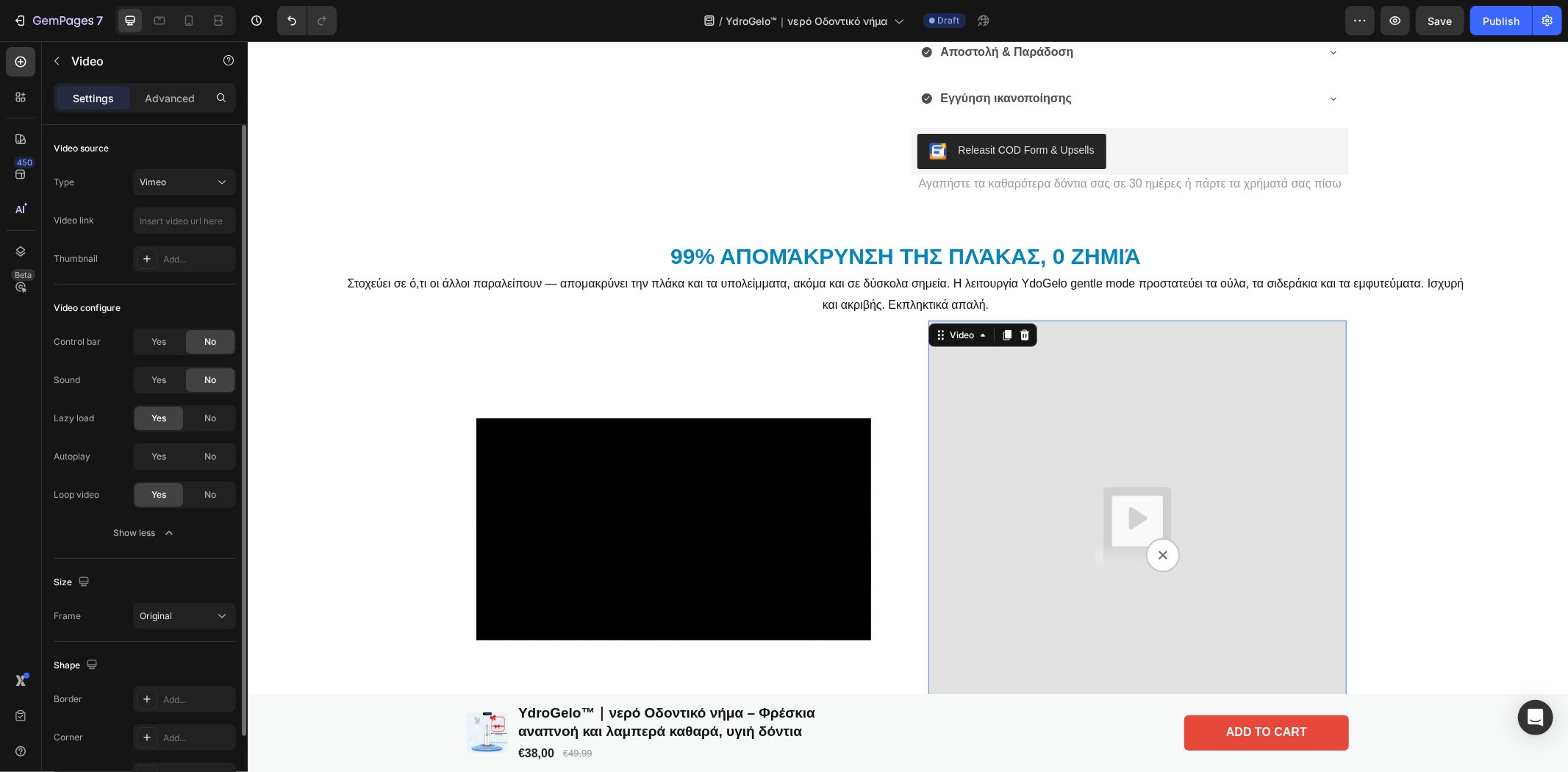
click at [172, 233] on div "Type Vimeo Video link Thumbnail Add..." at bounding box center [145, 220] width 182 height 103
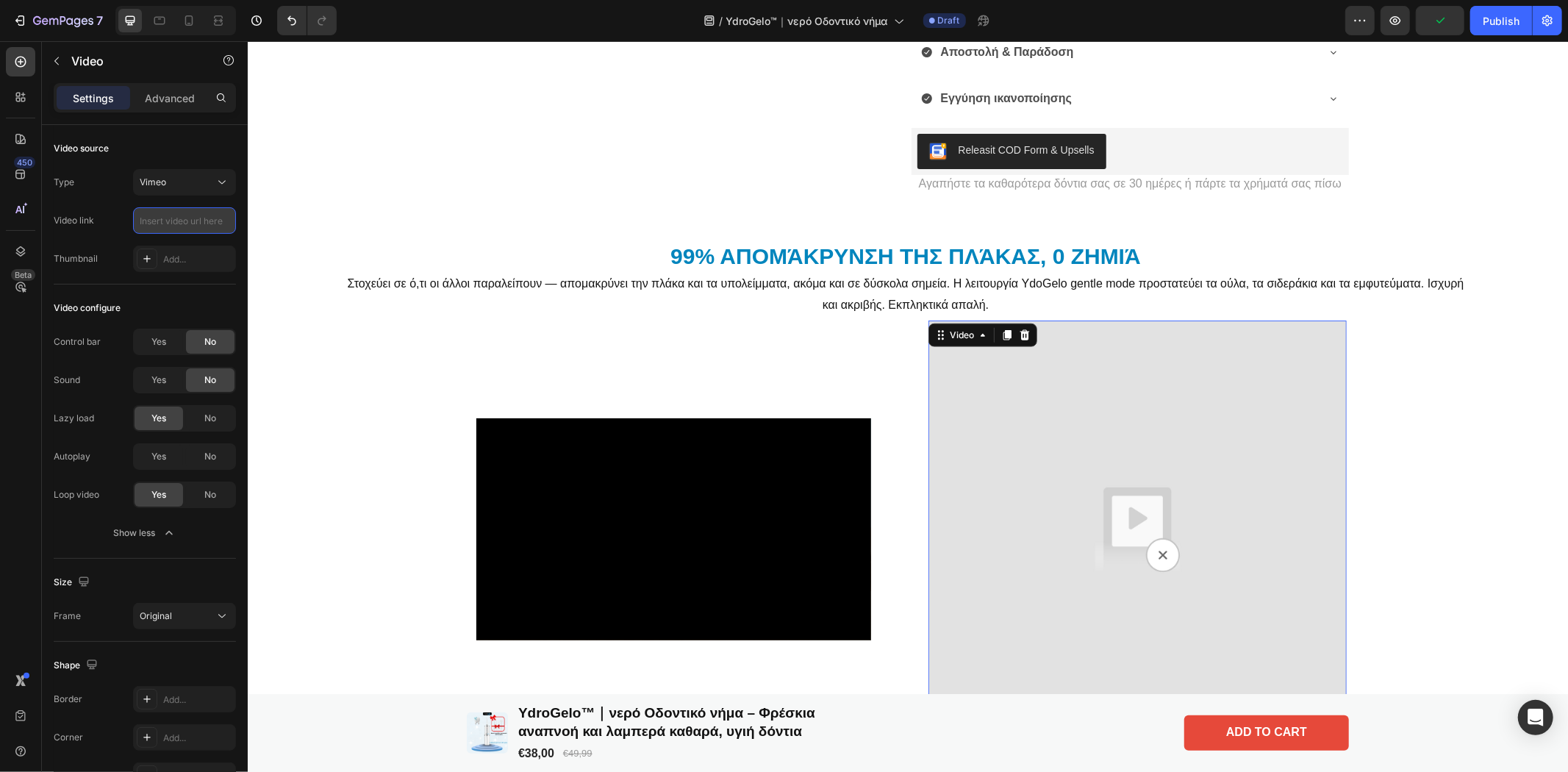
click at [151, 221] on input "text" at bounding box center [184, 220] width 103 height 26
paste input "[URL][DOMAIN_NAME]"
type input "[URL][DOMAIN_NAME]"
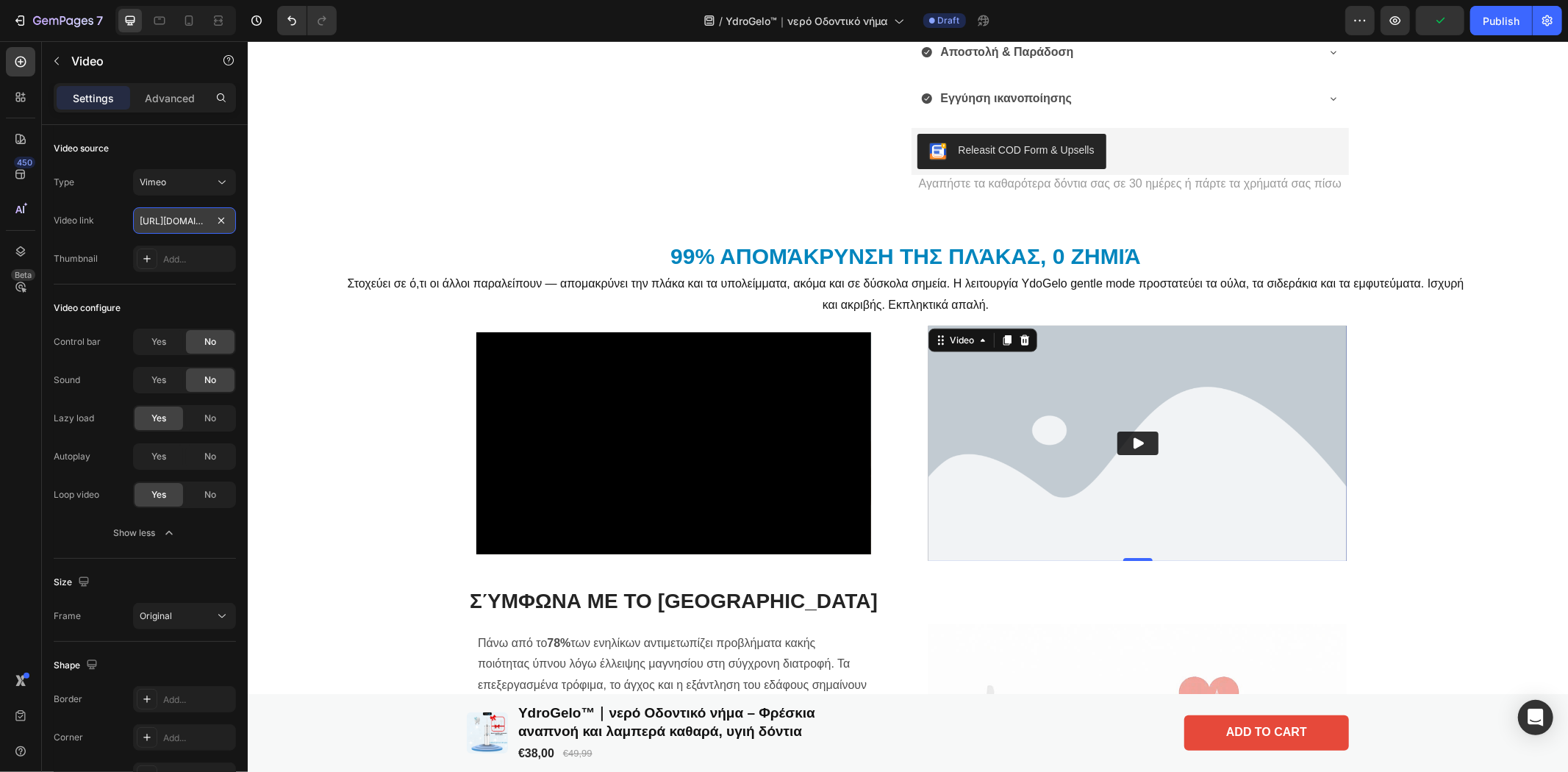
scroll to position [0, 116]
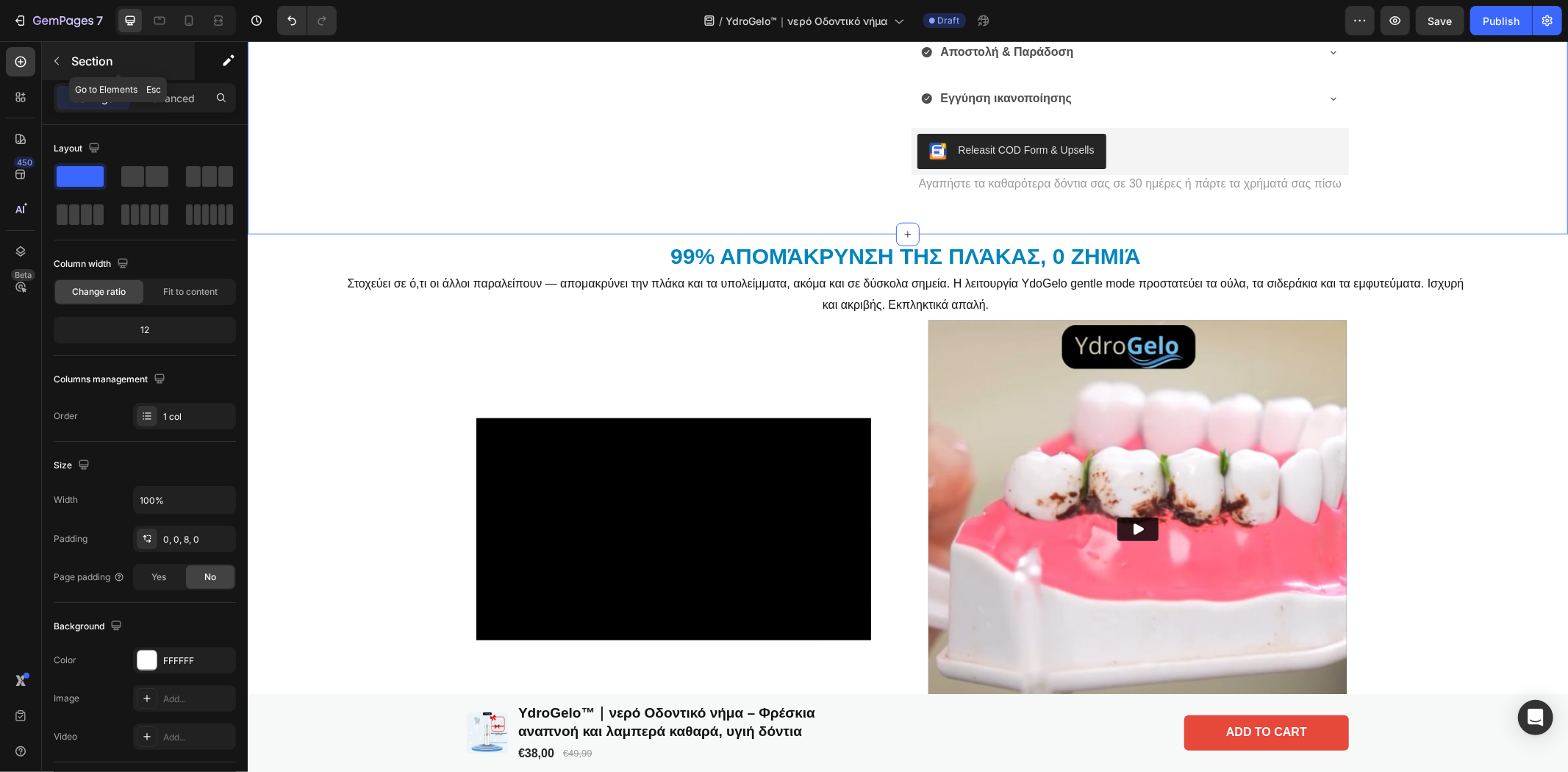
click at [53, 52] on button "button" at bounding box center [57, 61] width 24 height 24
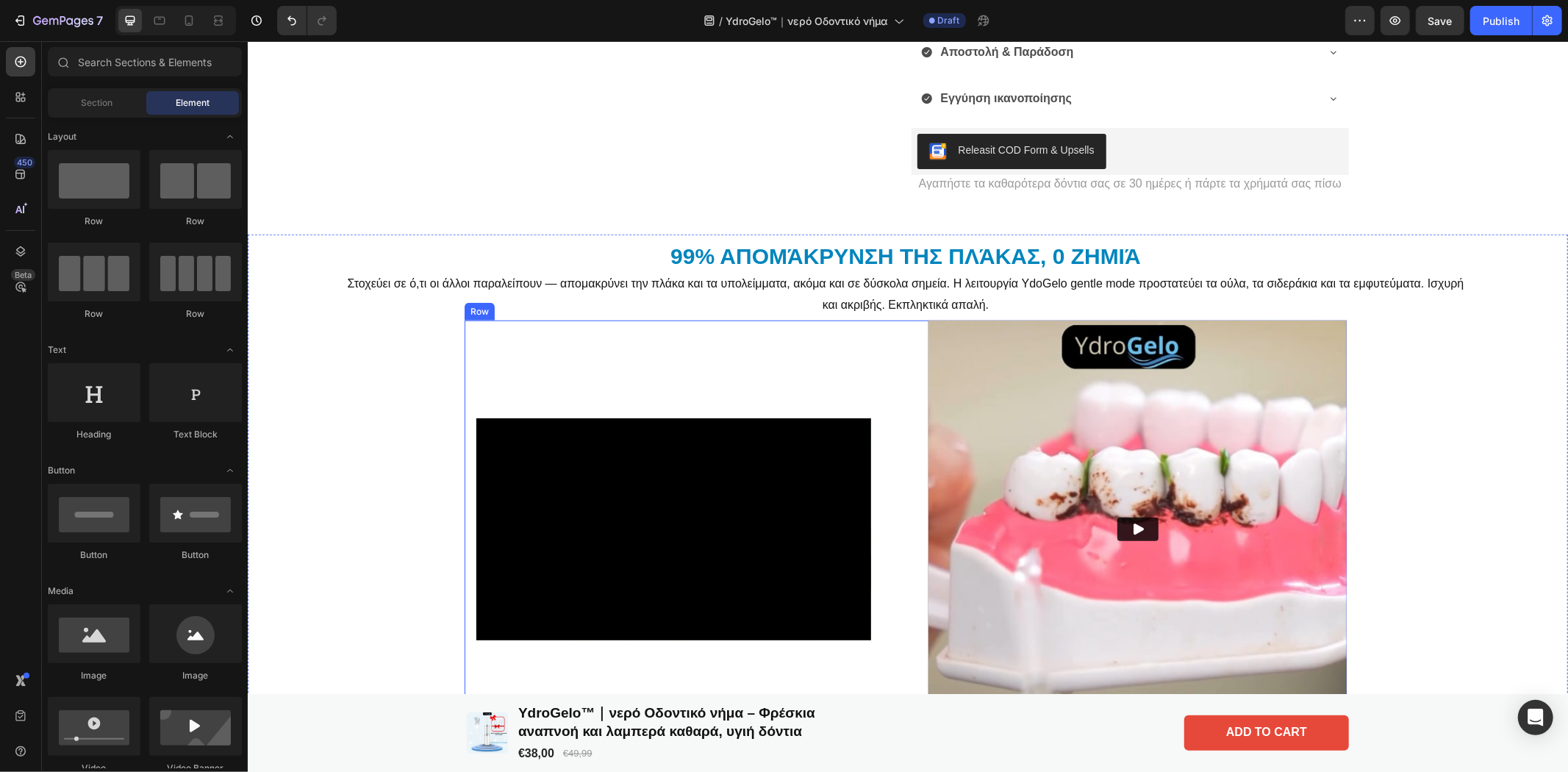
click at [618, 368] on div "Video Row" at bounding box center [673, 529] width 418 height 418
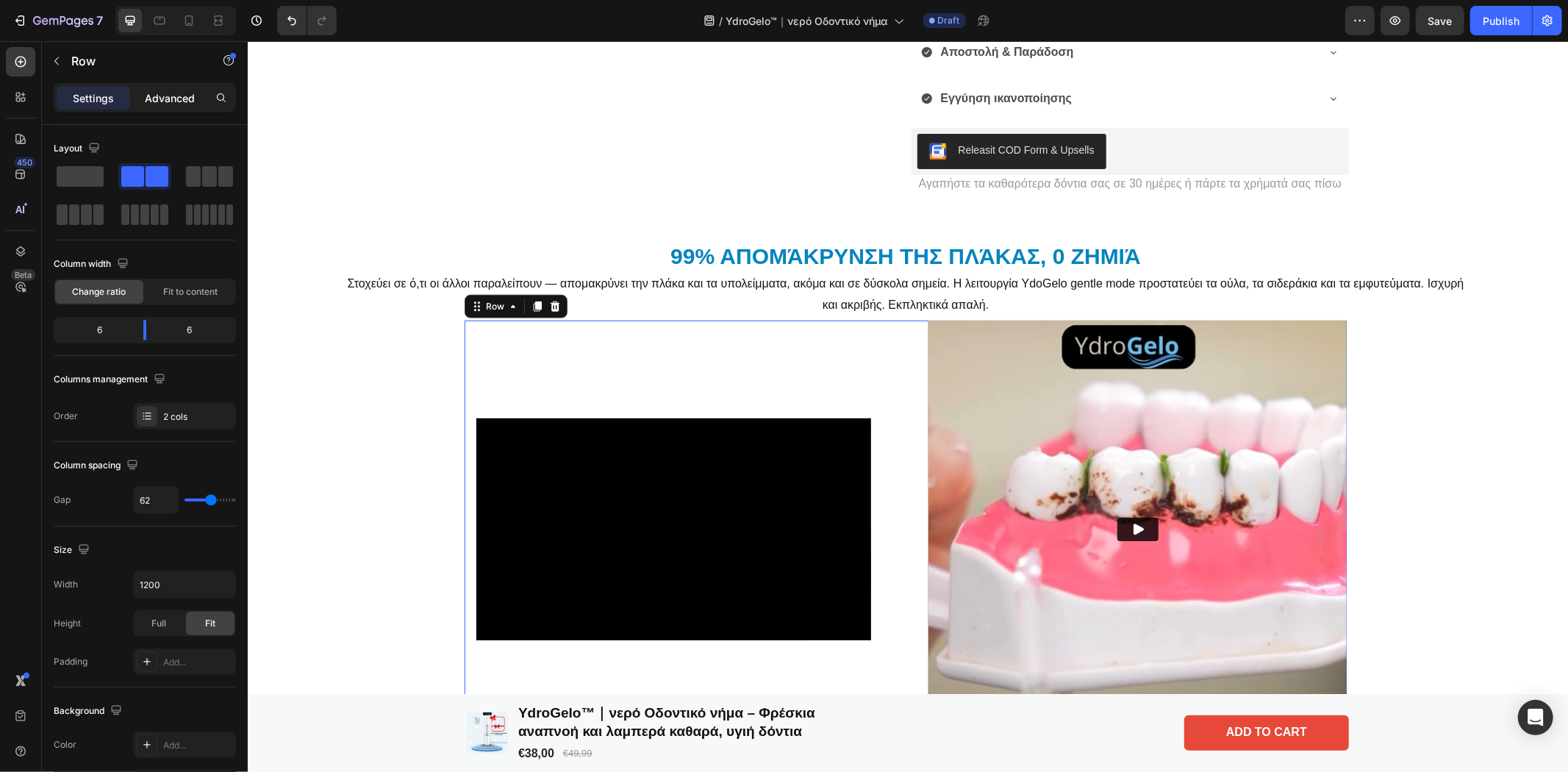
click at [163, 91] on p "Advanced" at bounding box center [170, 98] width 50 height 15
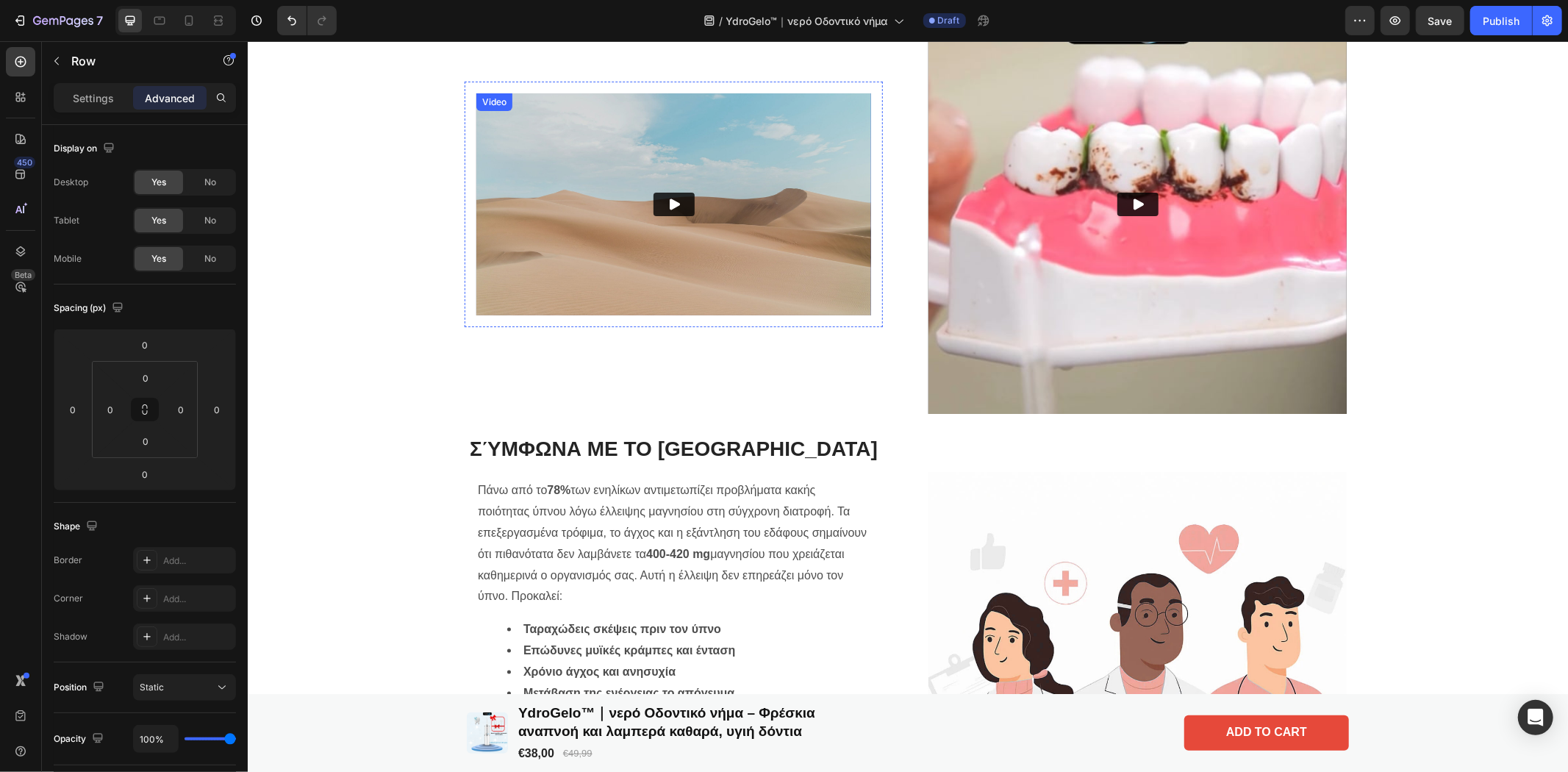
scroll to position [980, 0]
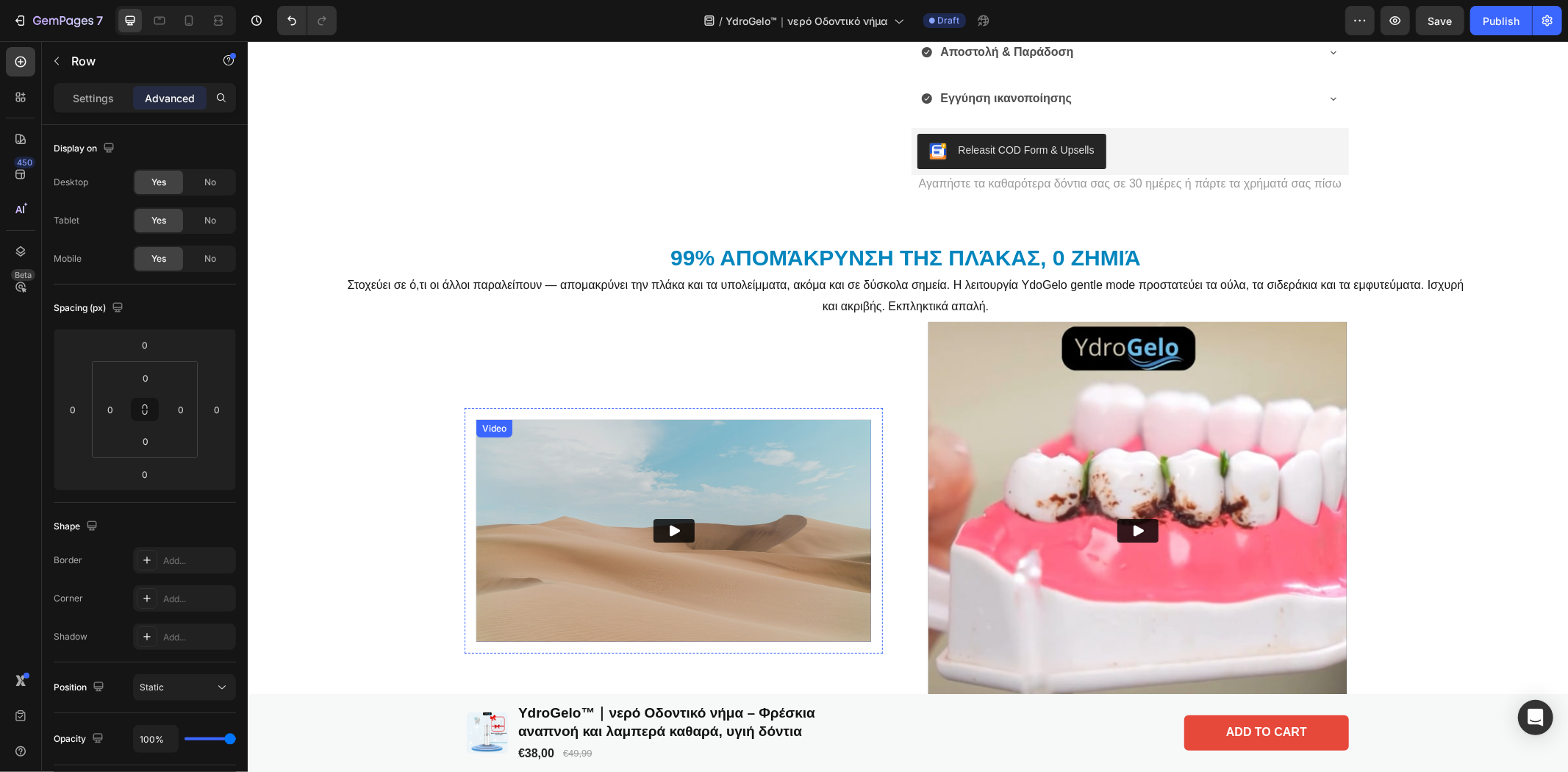
click at [715, 559] on img at bounding box center [673, 530] width 395 height 222
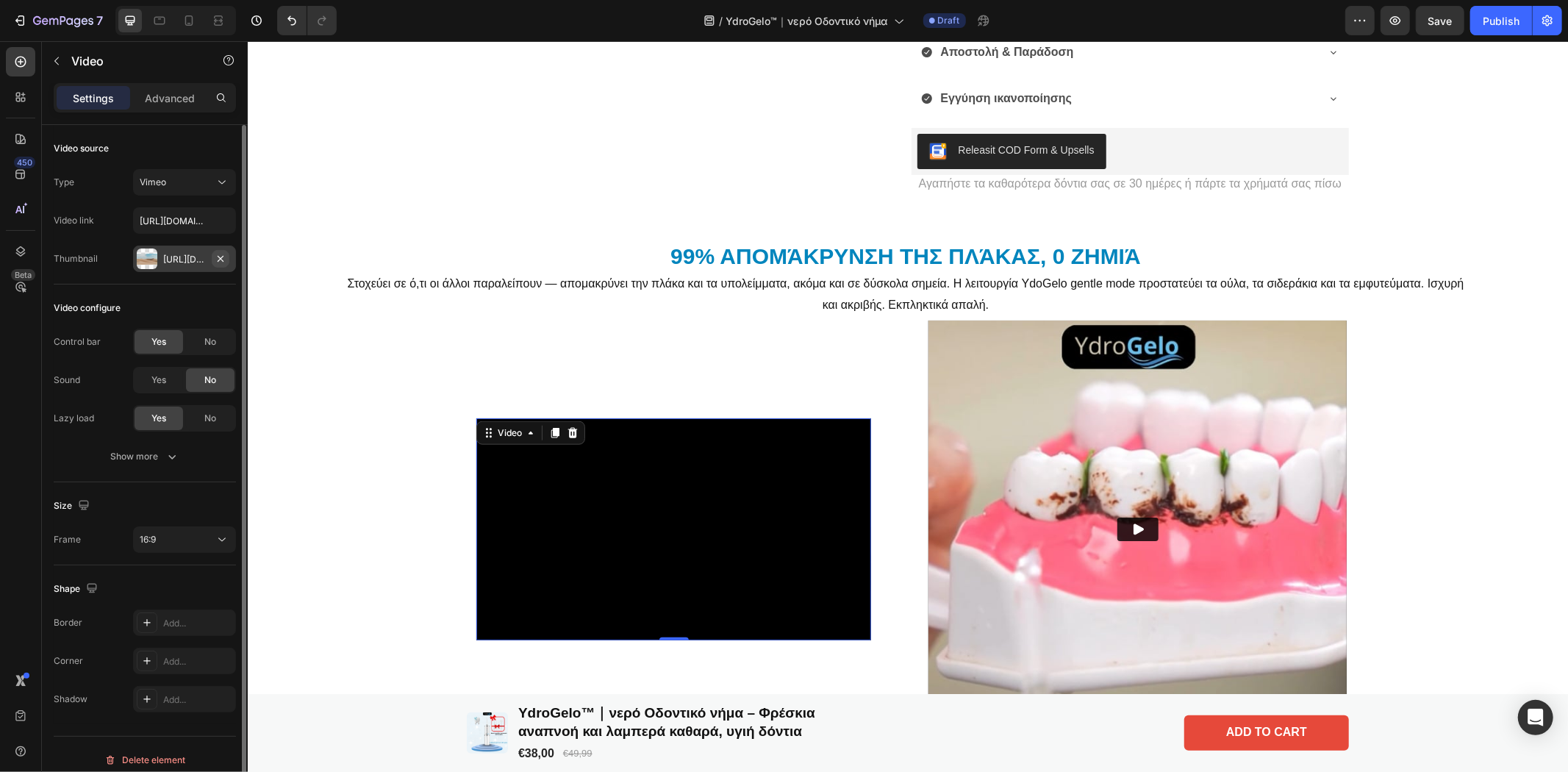
click at [219, 258] on icon "button" at bounding box center [220, 258] width 12 height 12
click at [186, 217] on input "[URL][DOMAIN_NAME]" at bounding box center [184, 220] width 103 height 26
click at [165, 458] on icon "button" at bounding box center [172, 457] width 15 height 15
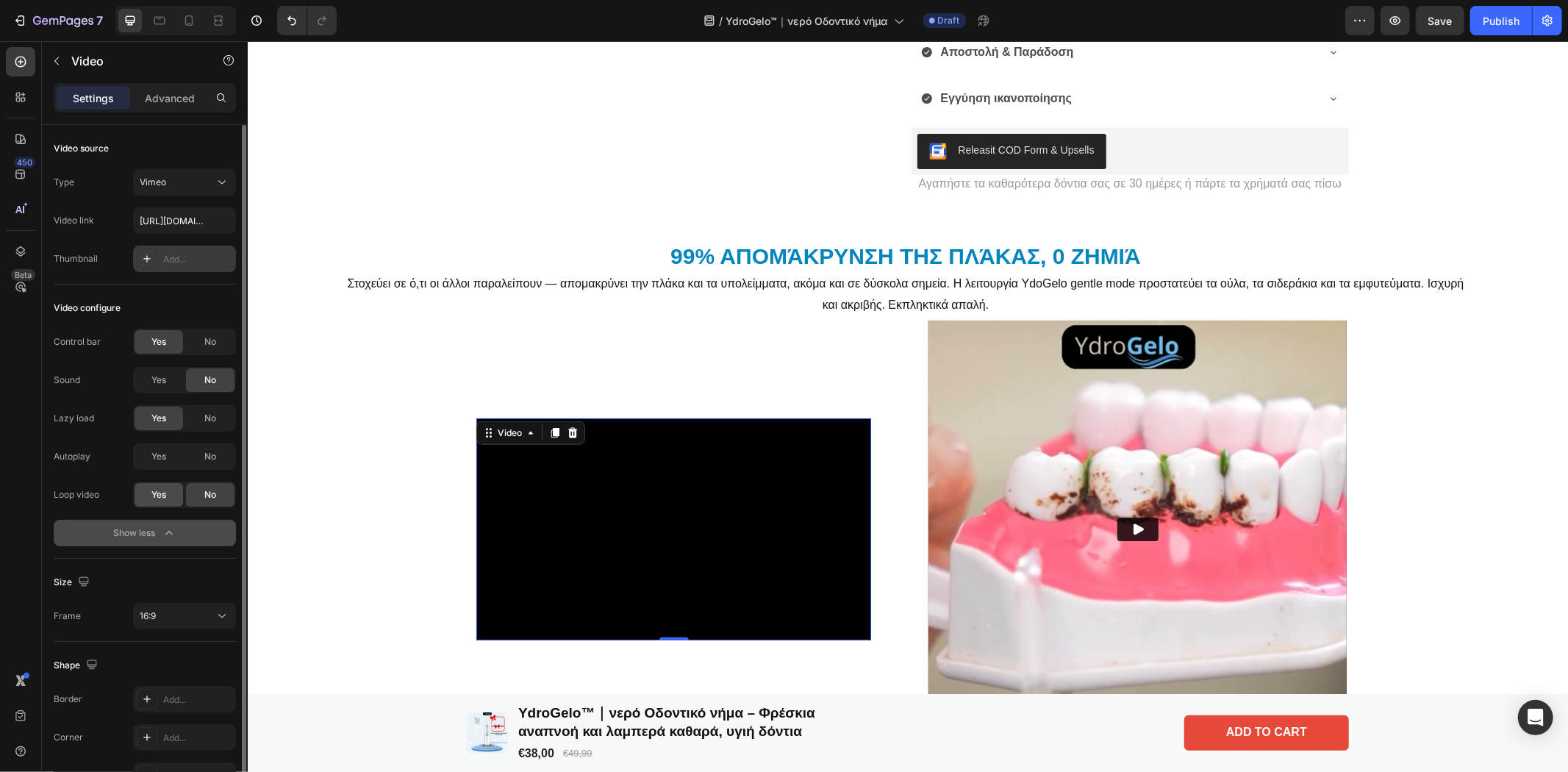
click at [151, 496] on span "Yes" at bounding box center [159, 494] width 15 height 14
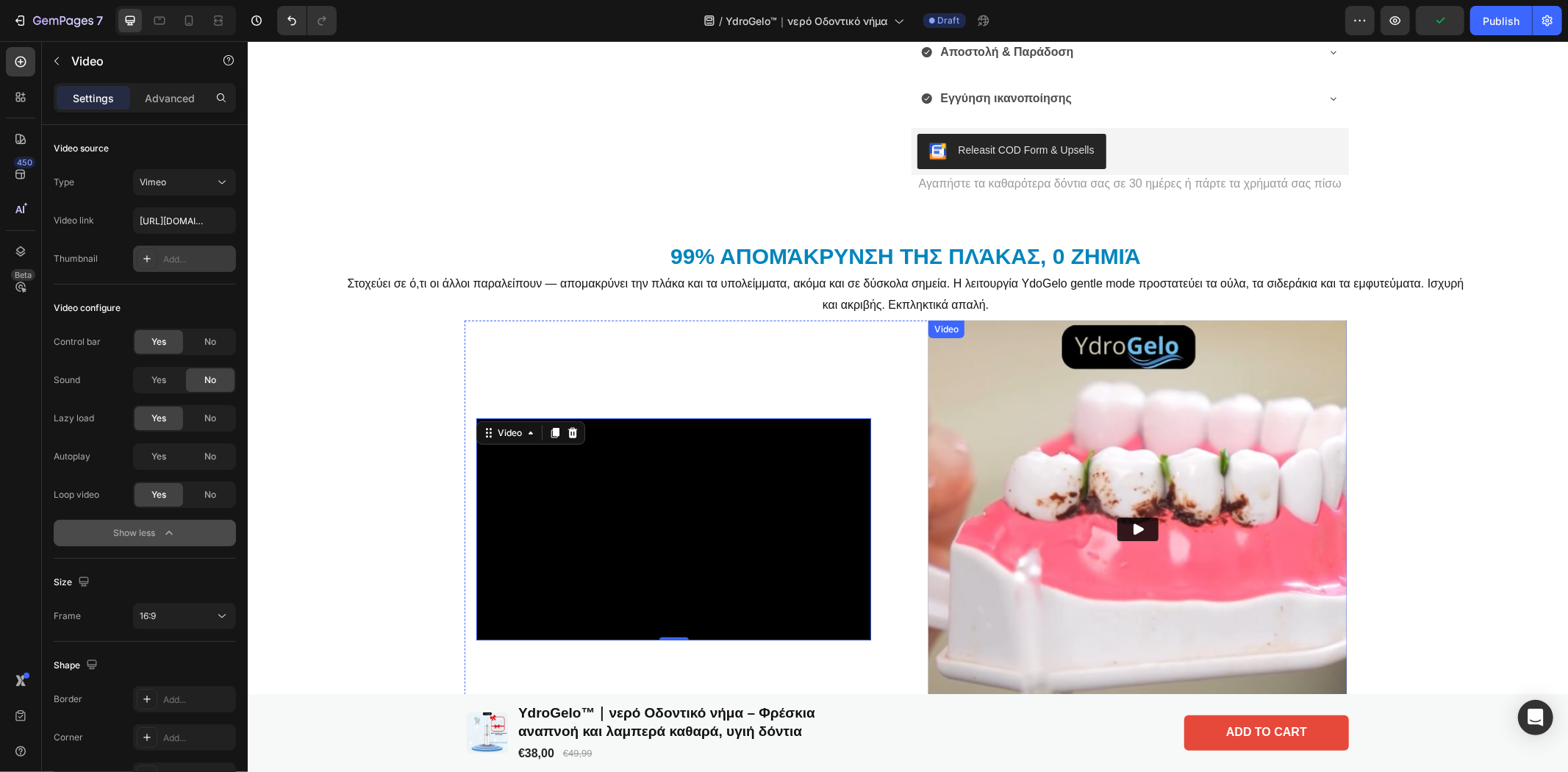
click at [1136, 488] on img at bounding box center [1137, 529] width 418 height 418
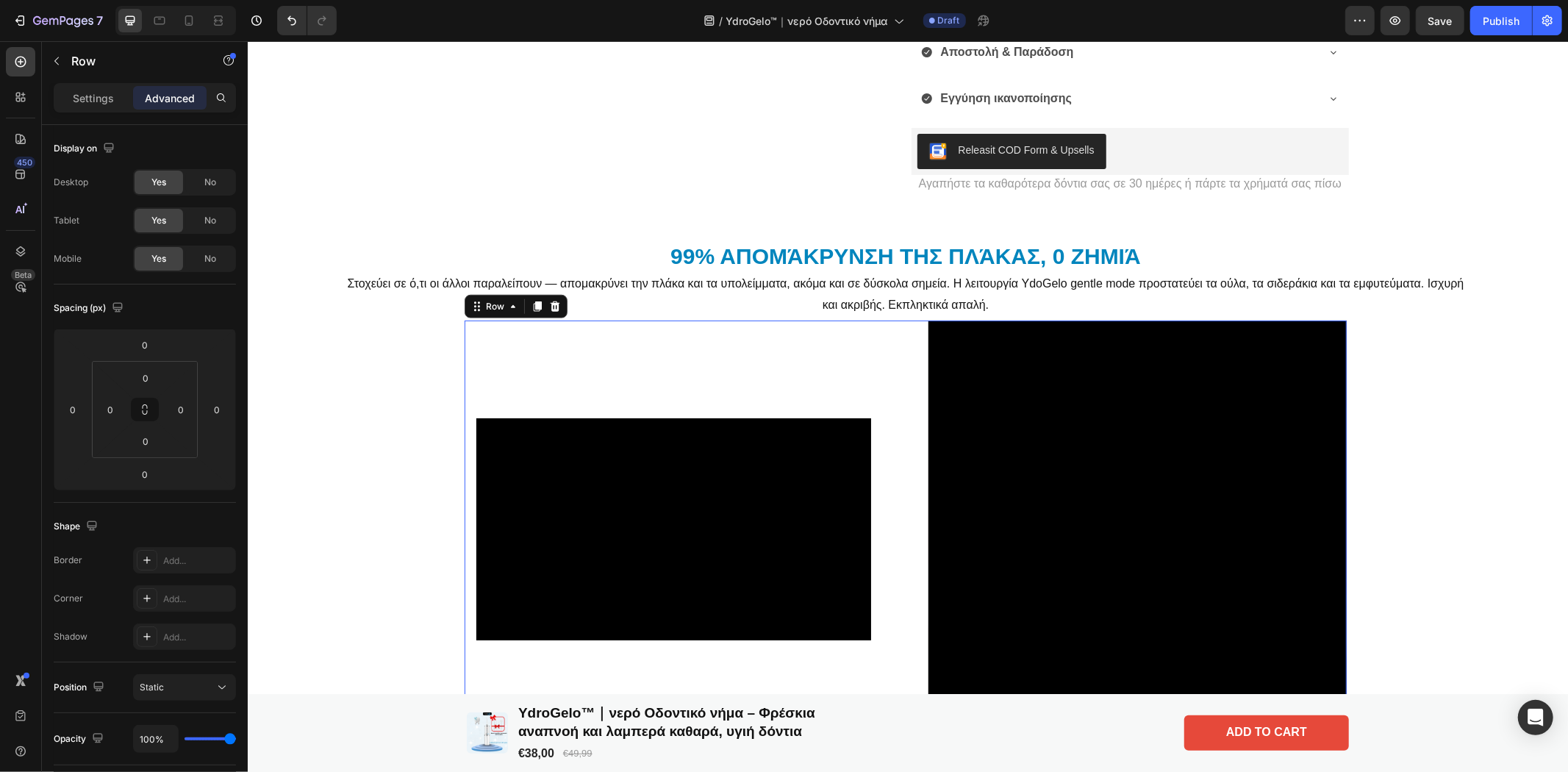
click at [747, 342] on div "Video Row" at bounding box center [673, 529] width 418 height 418
click at [528, 309] on div at bounding box center [536, 305] width 17 height 17
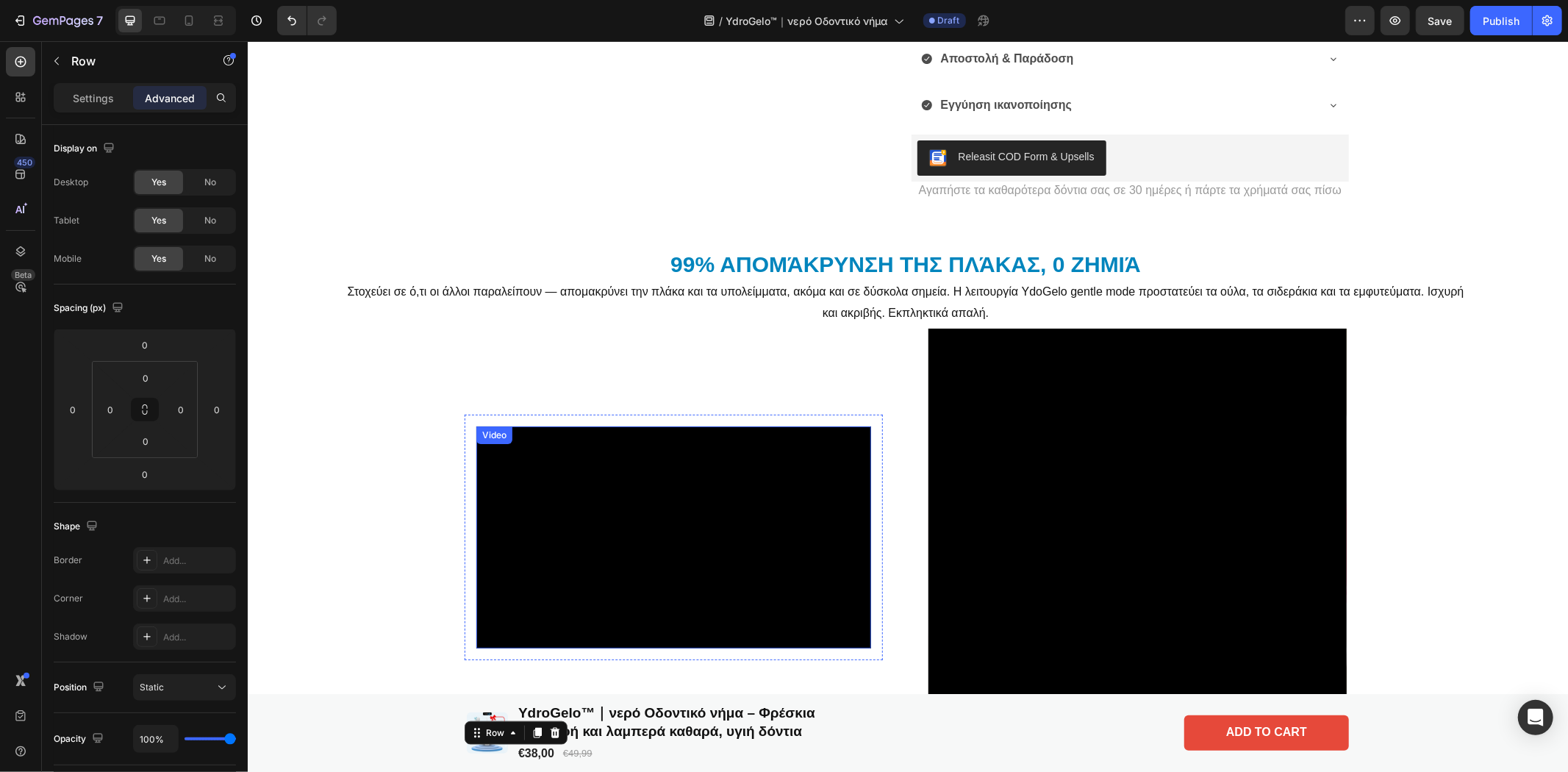
scroll to position [1300, 0]
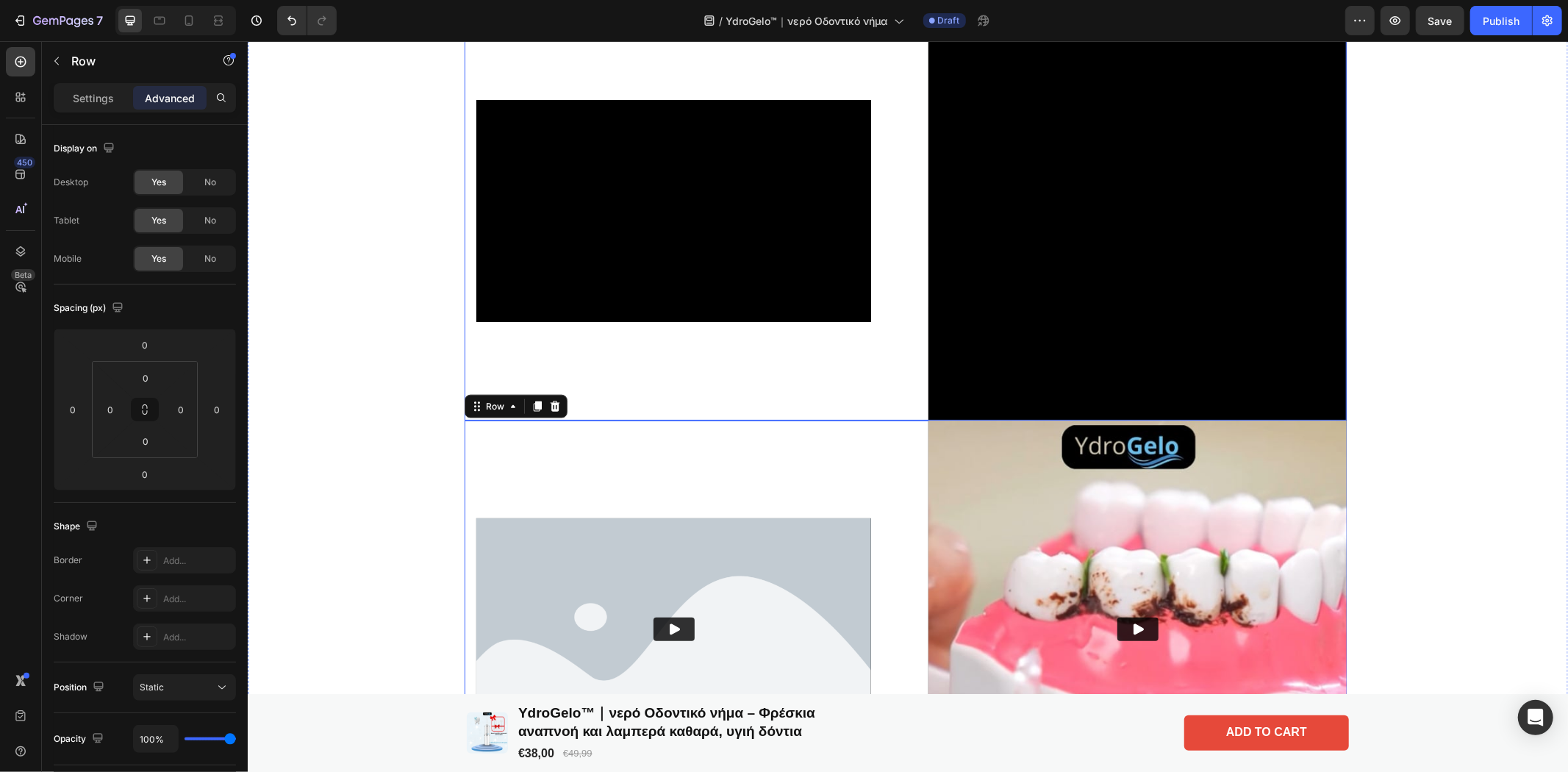
click at [780, 400] on div "Video Row" at bounding box center [673, 211] width 418 height 418
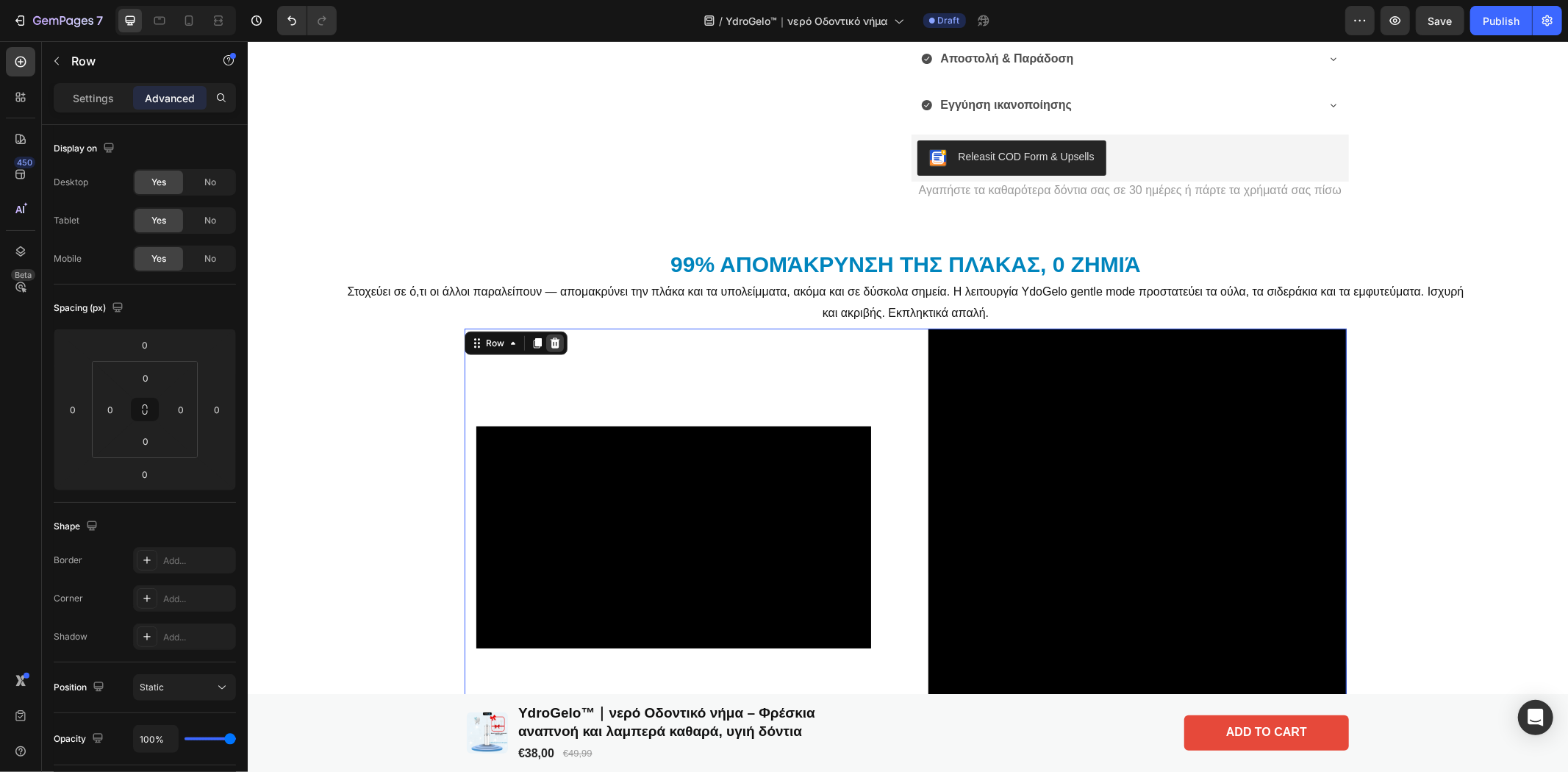
click at [550, 341] on icon at bounding box center [554, 342] width 9 height 10
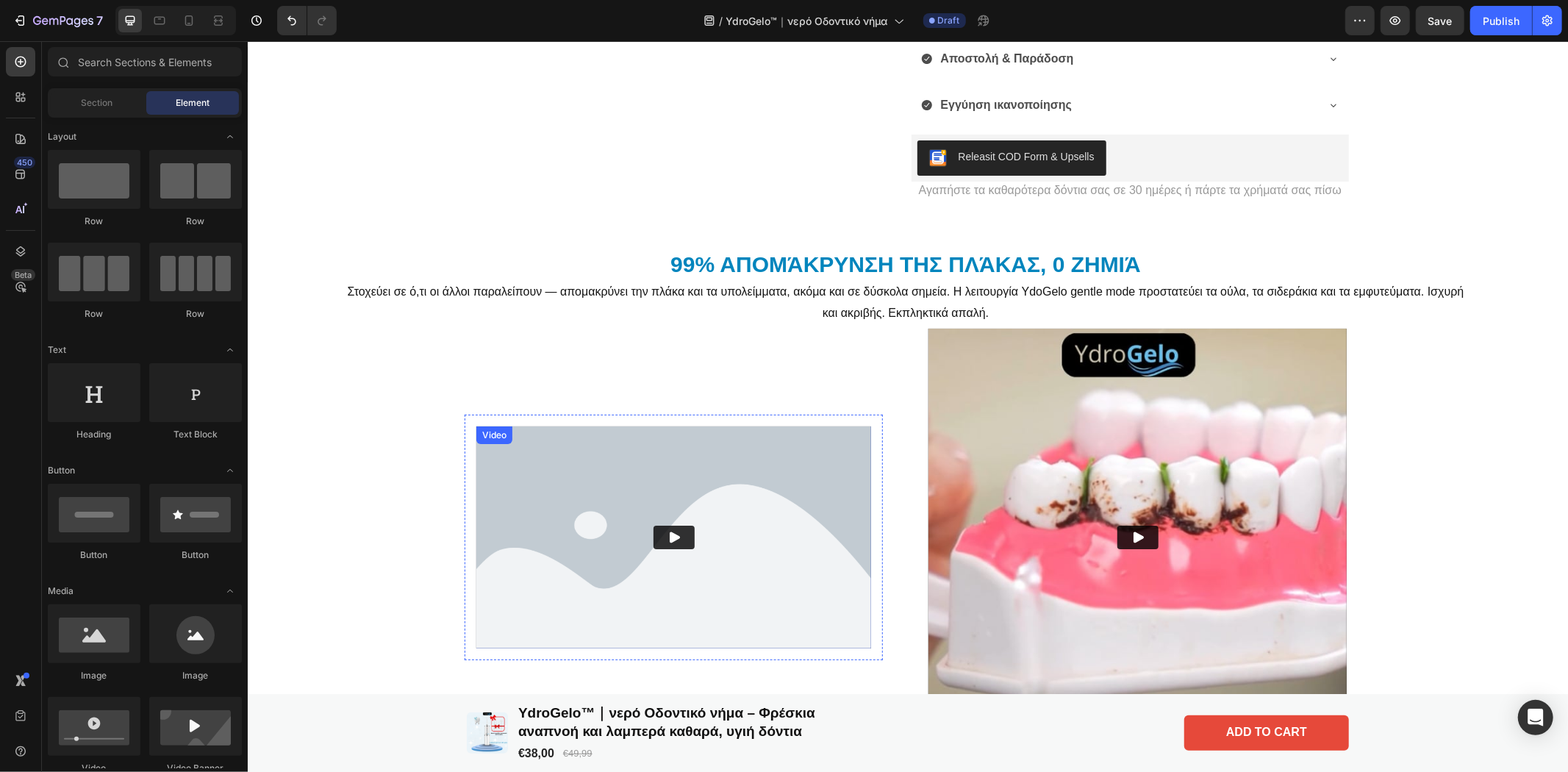
click at [728, 511] on img at bounding box center [673, 537] width 395 height 222
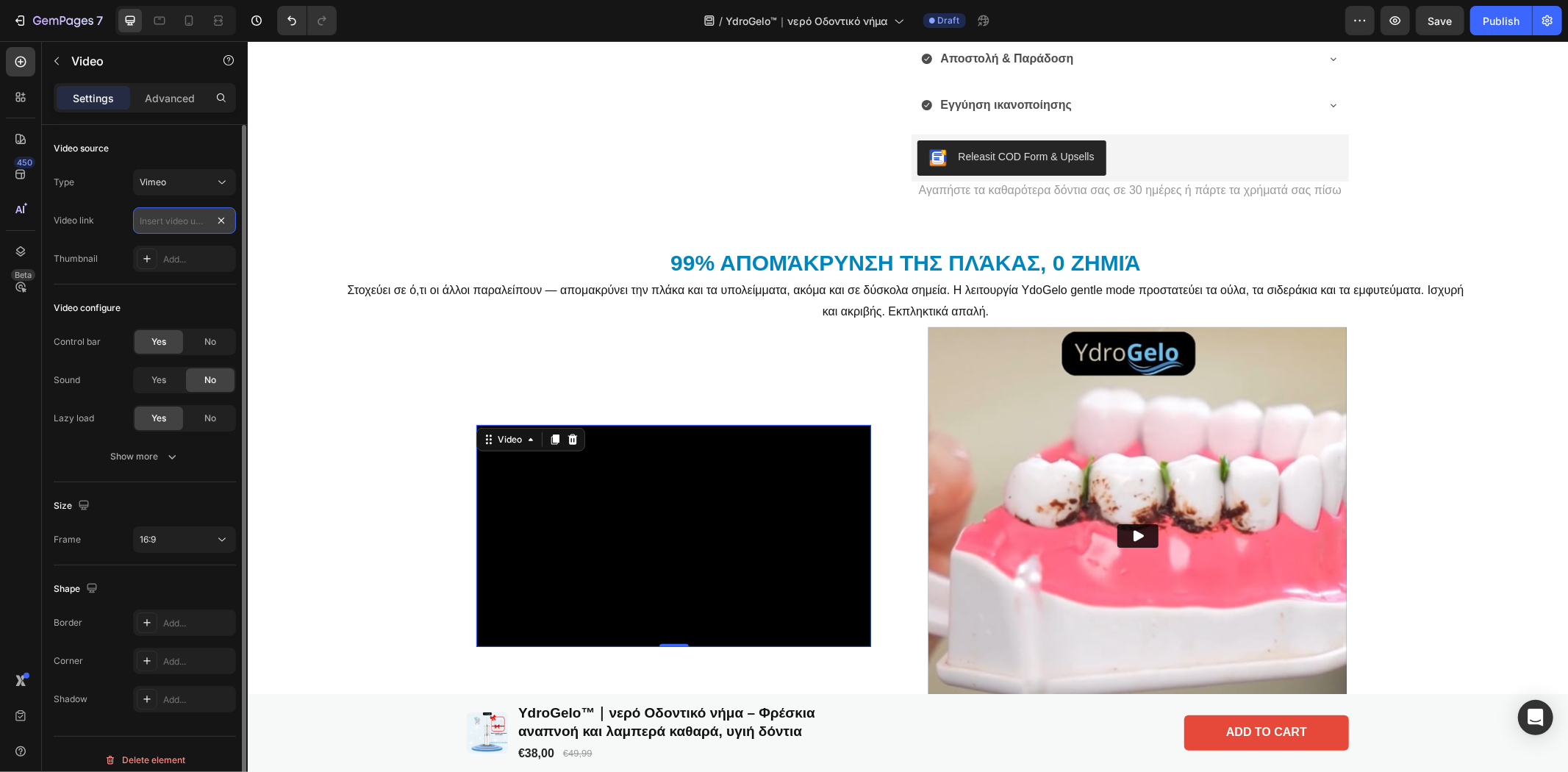
scroll to position [0, 0]
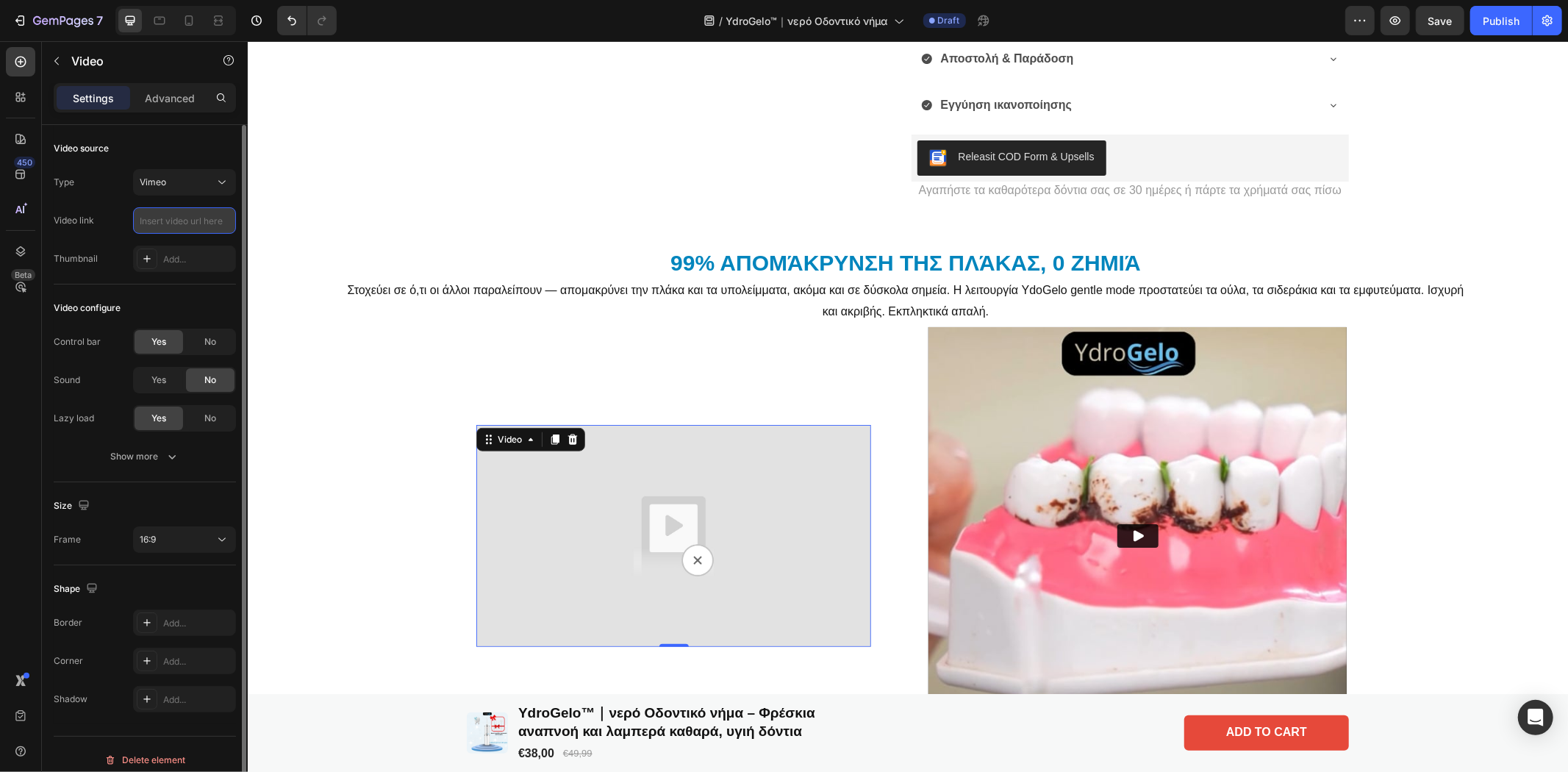
click at [150, 226] on input "text" at bounding box center [184, 220] width 103 height 26
paste input "[URL][DOMAIN_NAME]"
type input "[URL][DOMAIN_NAME]"
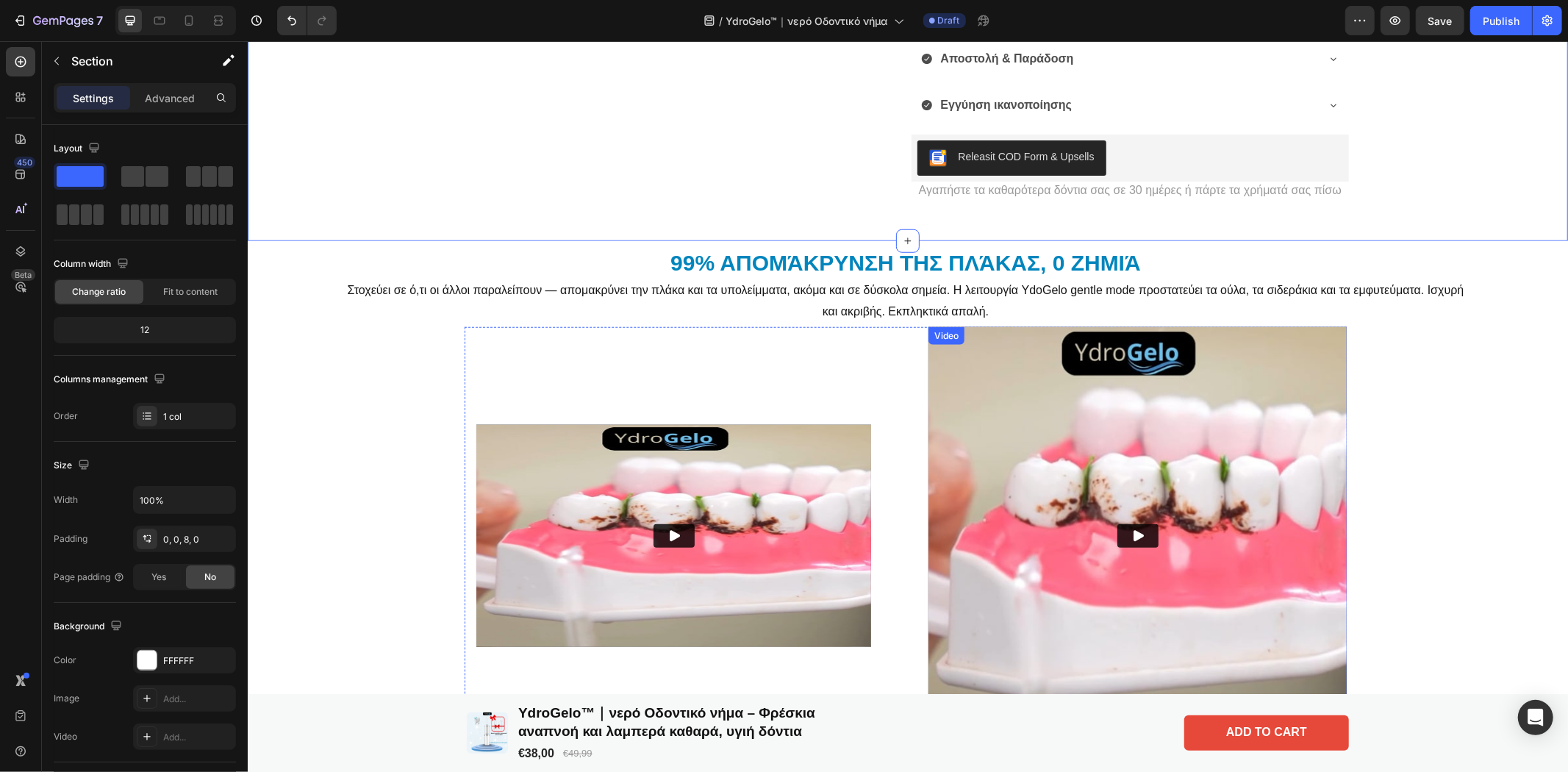
click at [1068, 507] on img at bounding box center [1137, 535] width 418 height 418
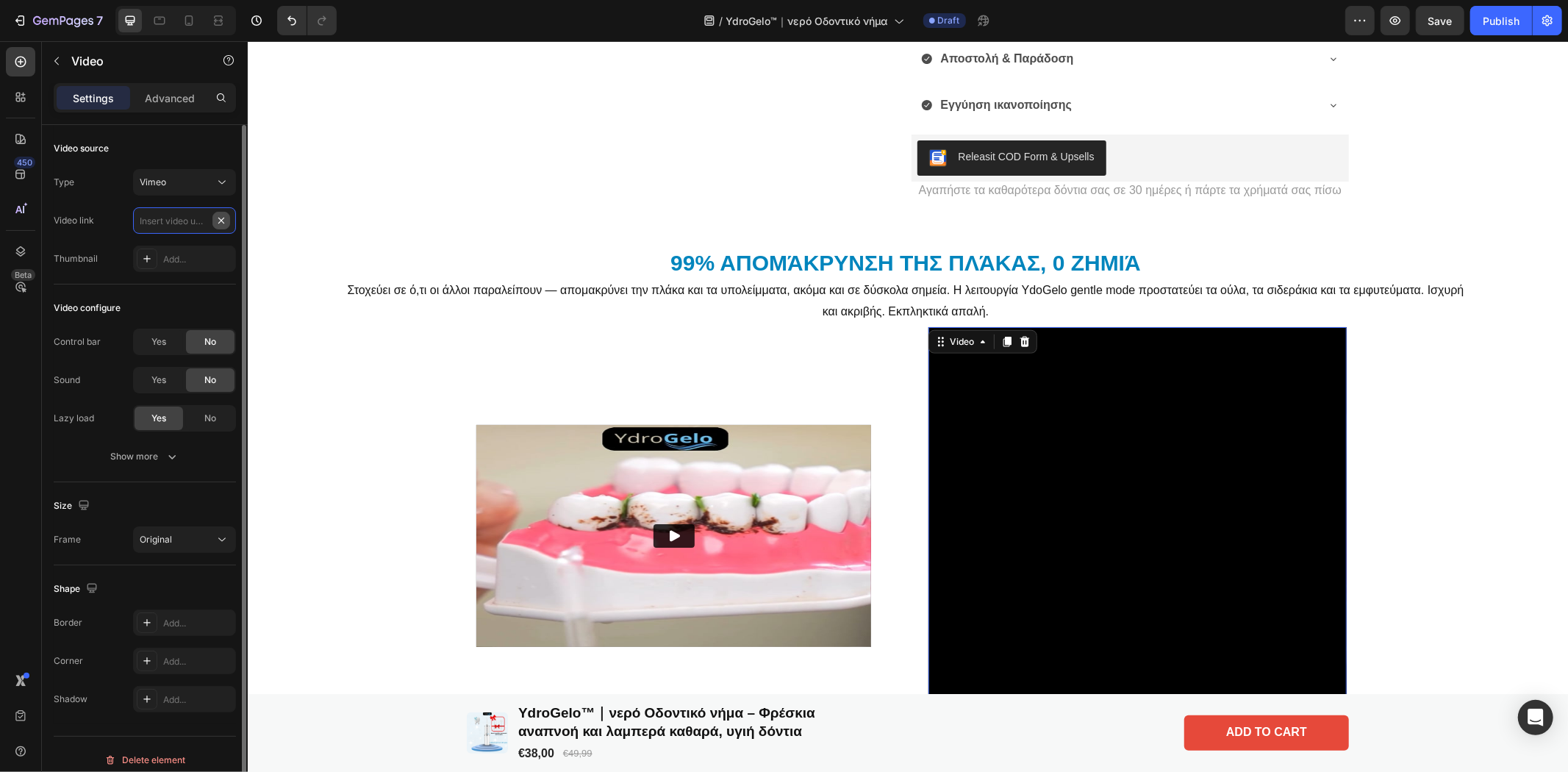
scroll to position [0, 0]
paste input "[URL][DOMAIN_NAME]"
type input "[URL][DOMAIN_NAME]"
click at [189, 459] on button "Show more" at bounding box center [145, 456] width 182 height 26
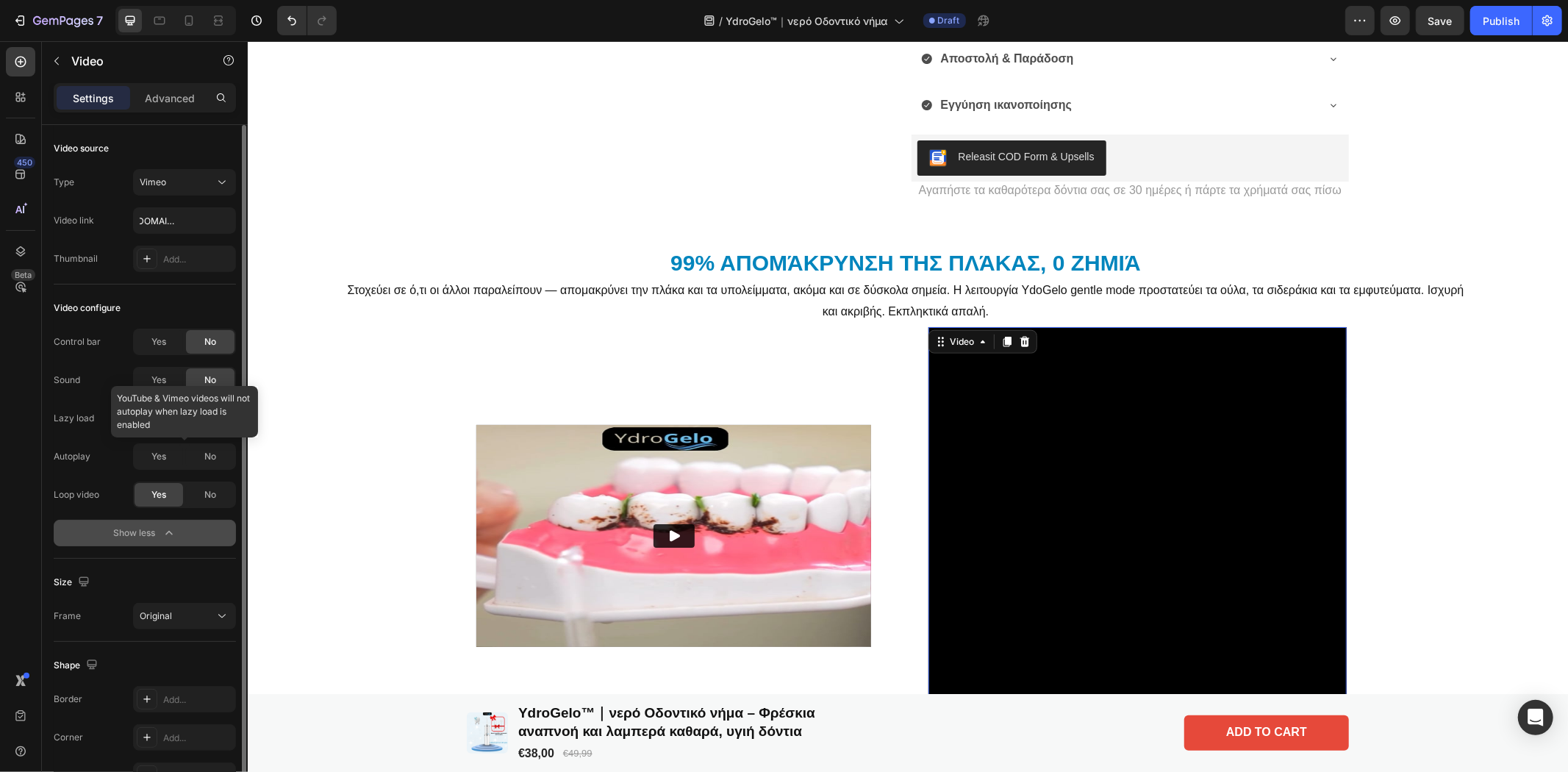
scroll to position [0, 0]
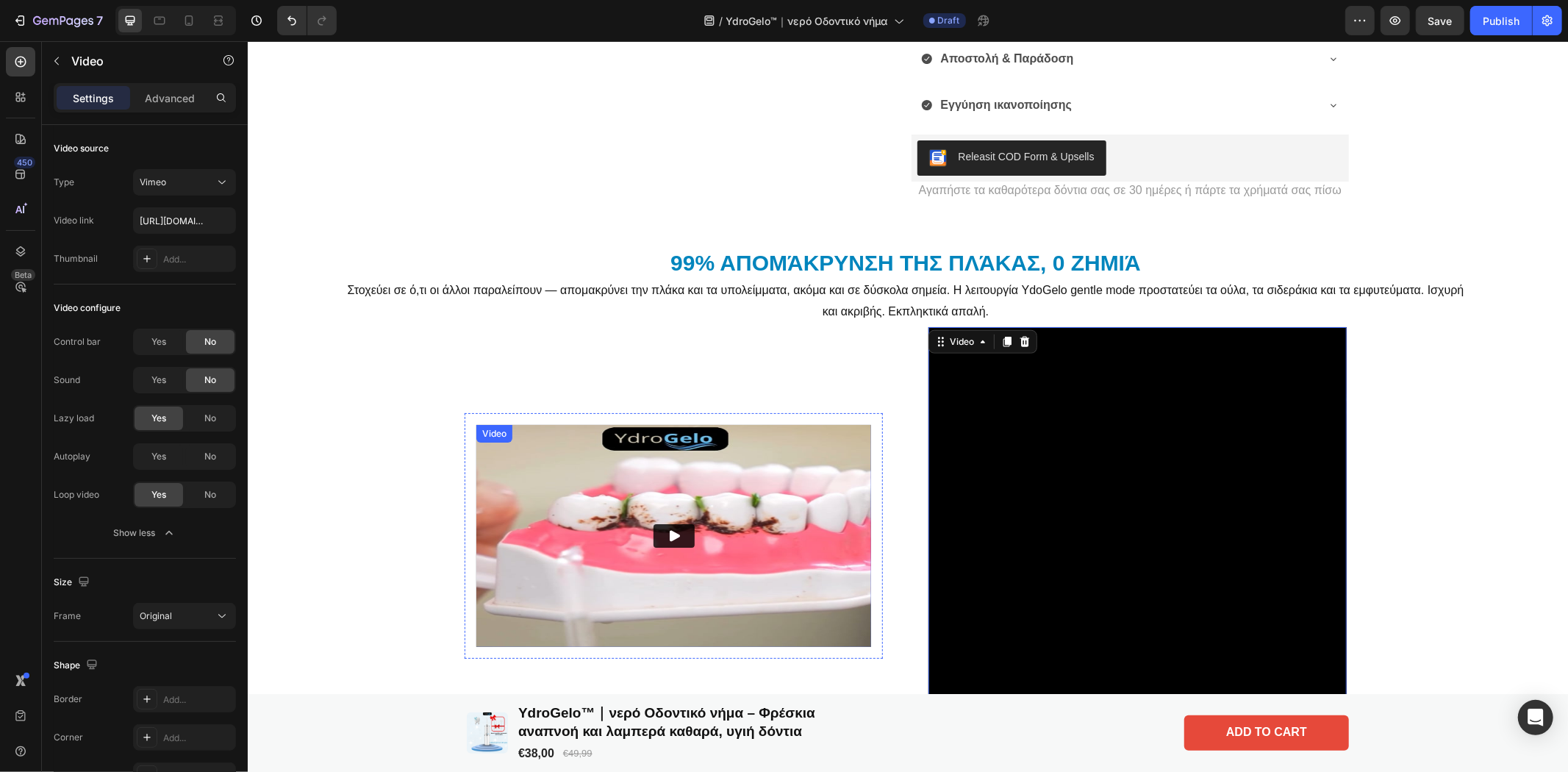
click at [557, 495] on img at bounding box center [673, 535] width 395 height 222
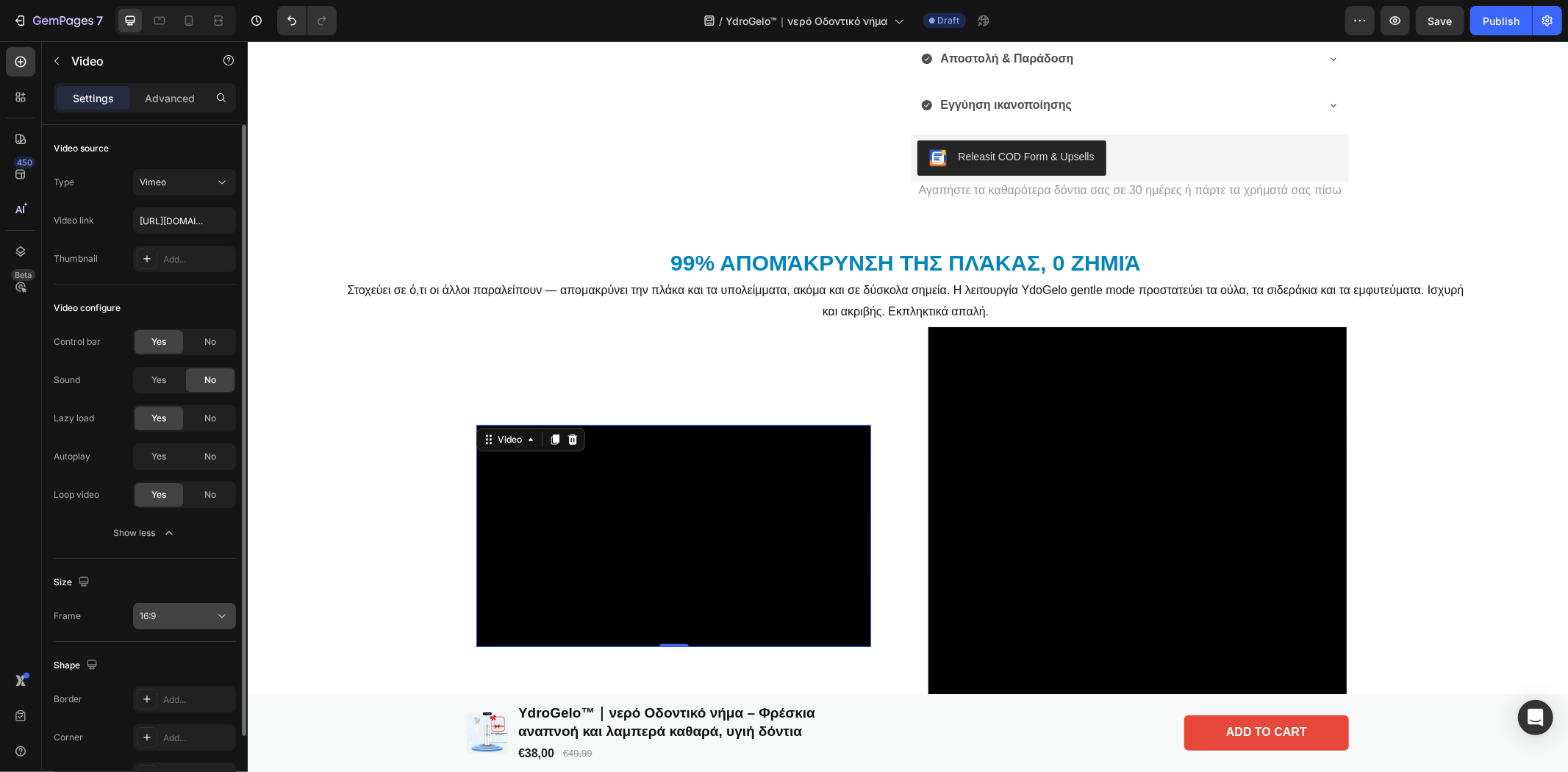
click at [186, 619] on div "16:9" at bounding box center [177, 615] width 75 height 14
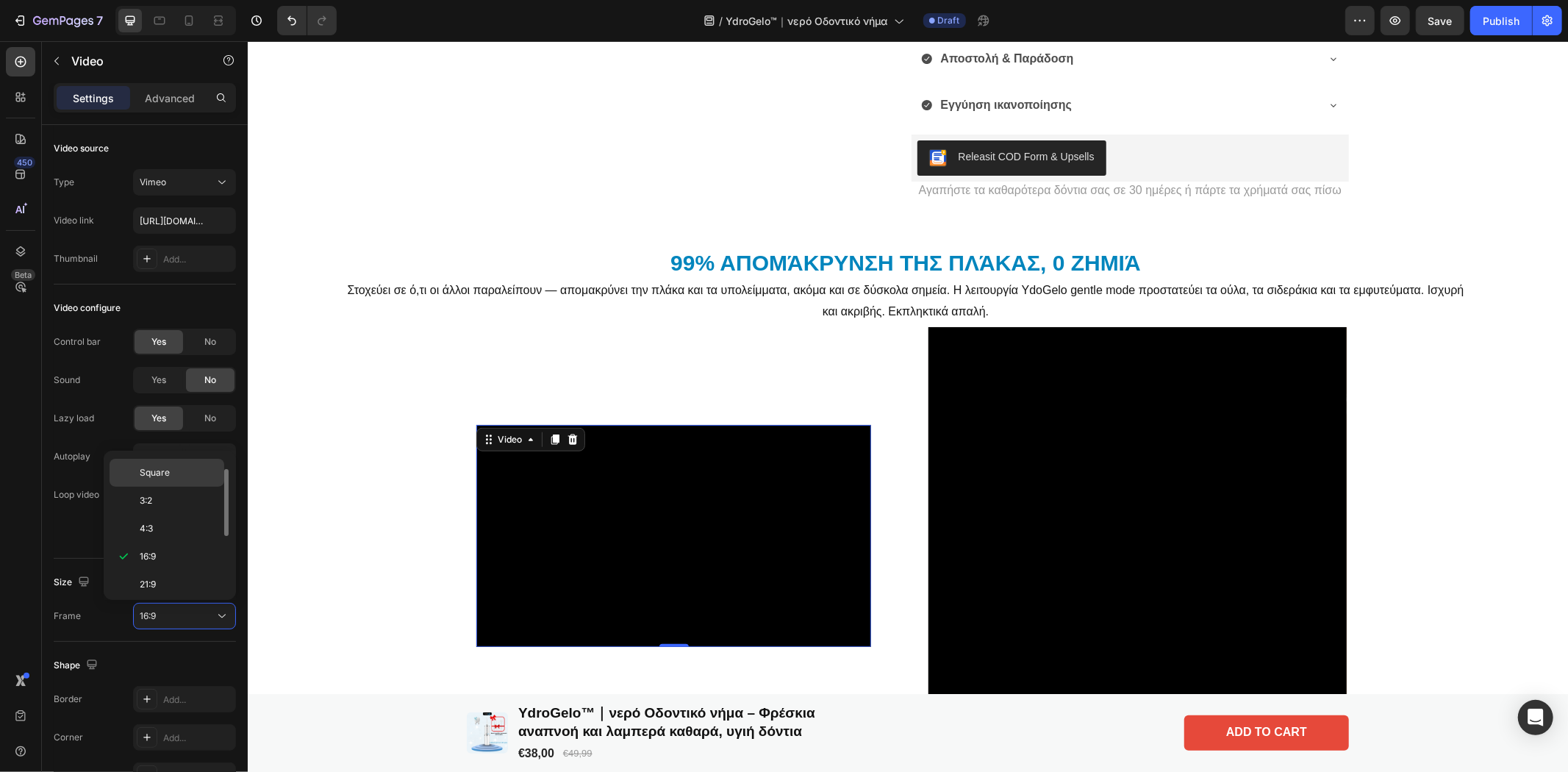
click at [148, 465] on div "Square" at bounding box center [167, 472] width 115 height 28
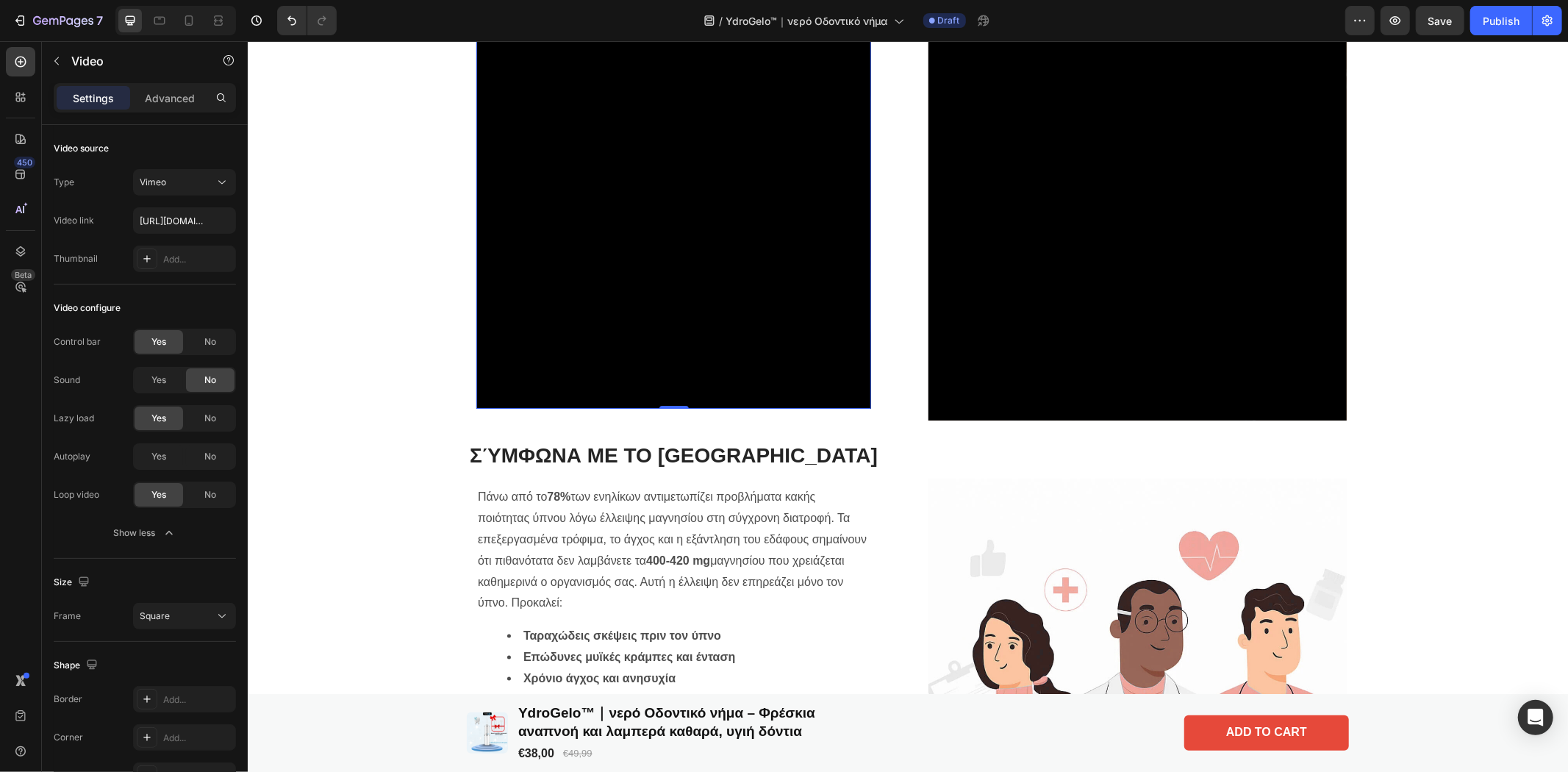
scroll to position [973, 0]
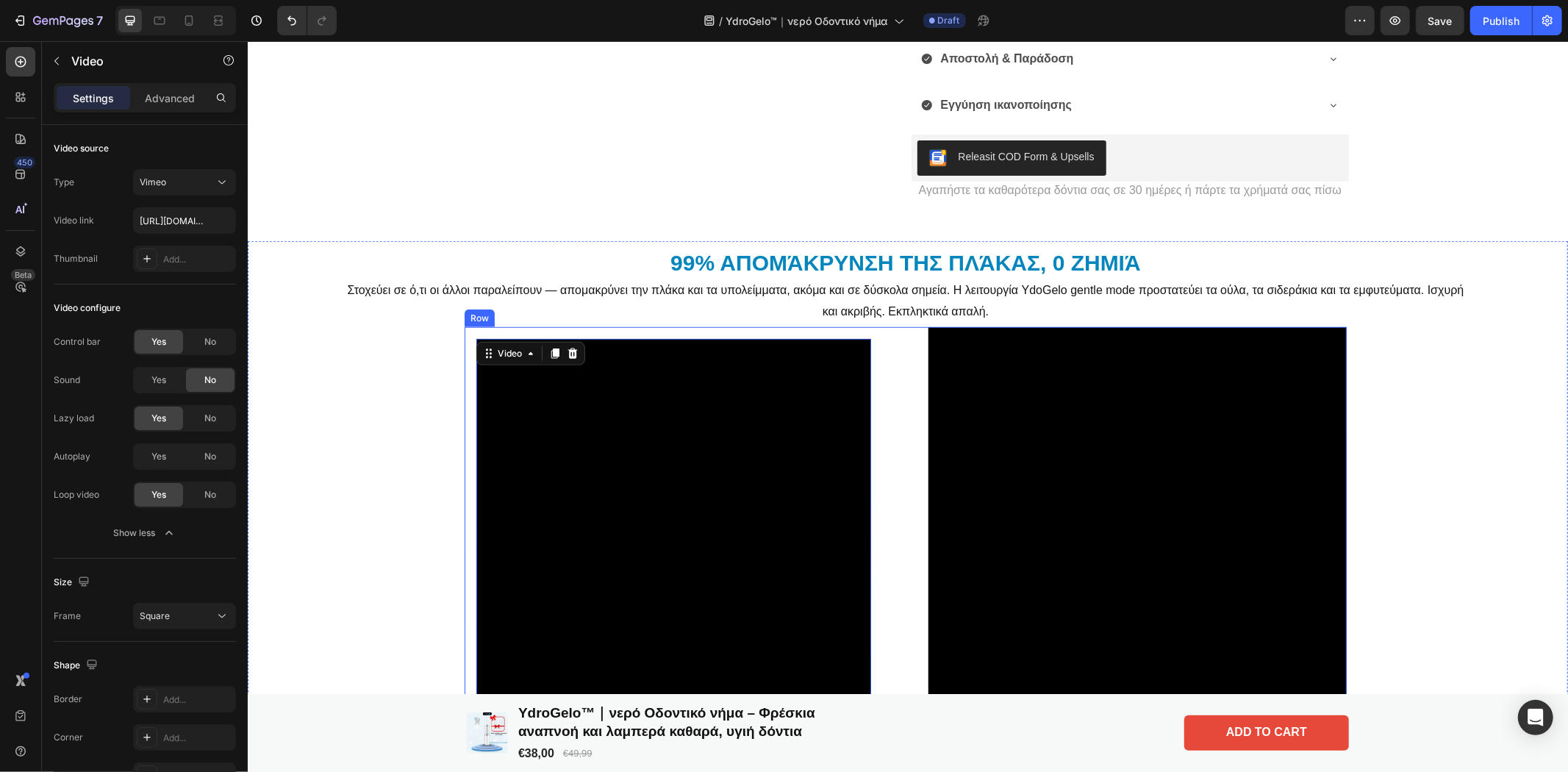
click at [899, 360] on div "Video 0 Row Video Row" at bounding box center [905, 535] width 882 height 418
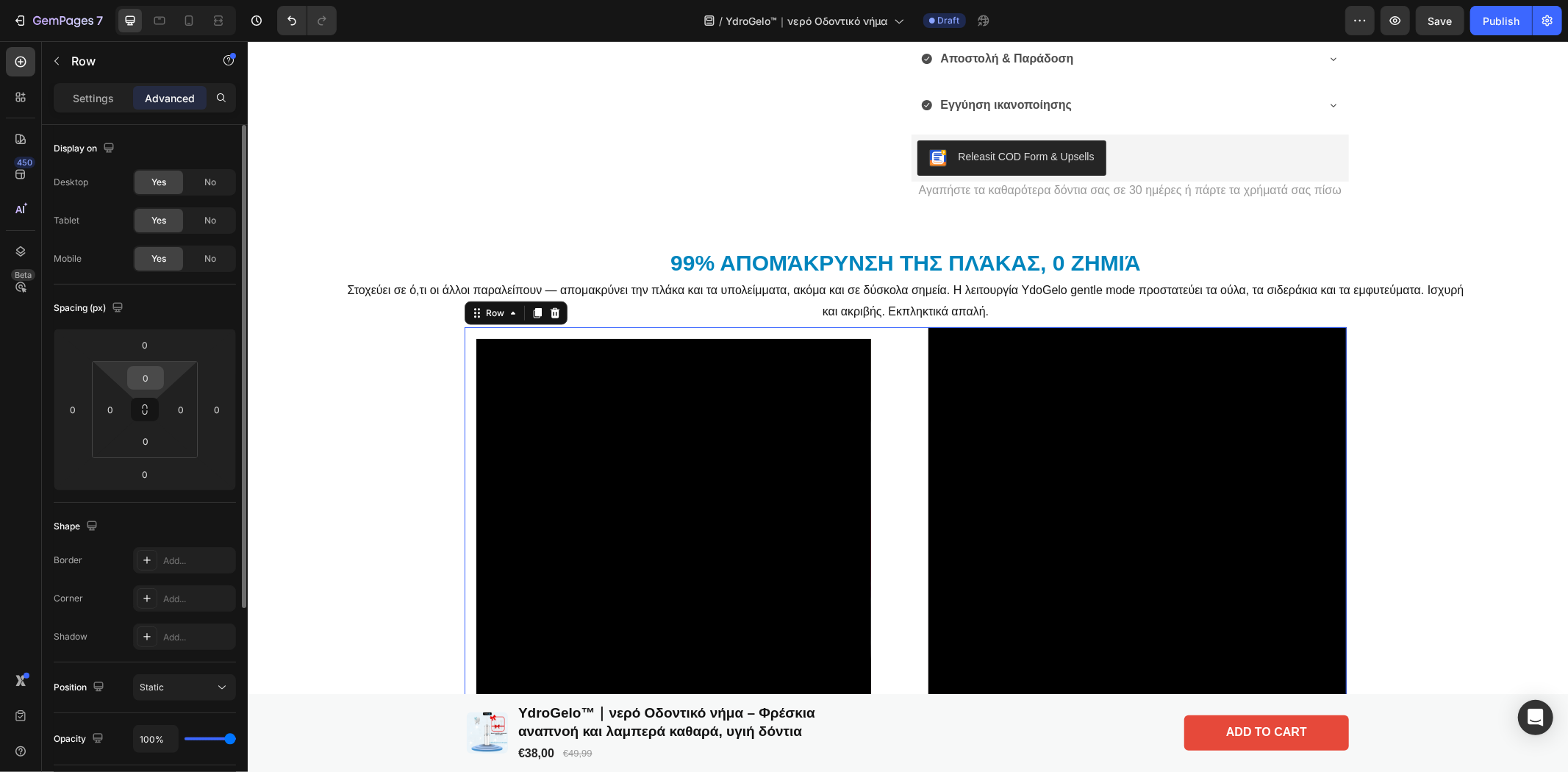
click at [143, 381] on input "0" at bounding box center [146, 377] width 29 height 22
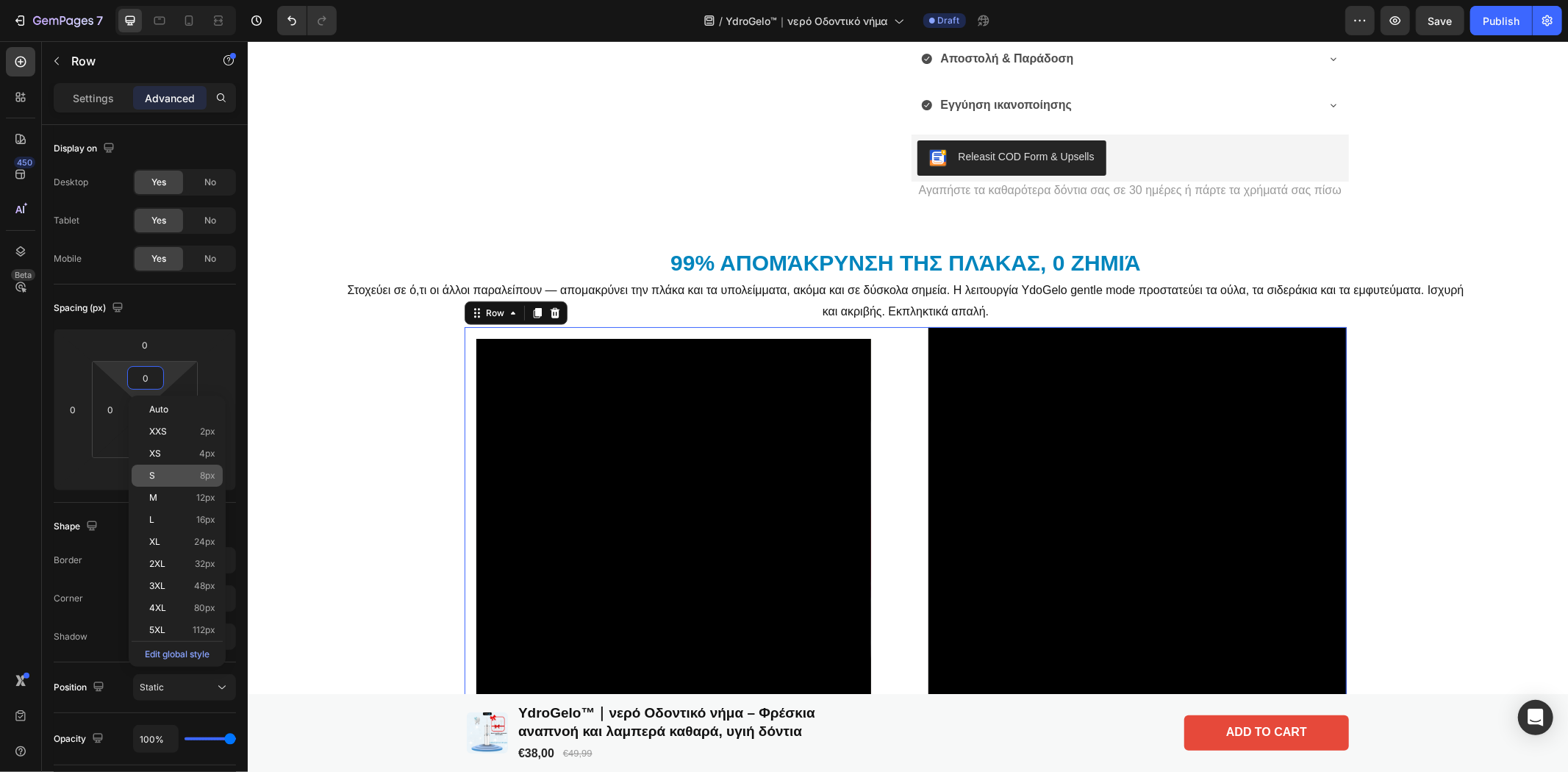
click at [158, 473] on p "S 8px" at bounding box center [182, 475] width 67 height 10
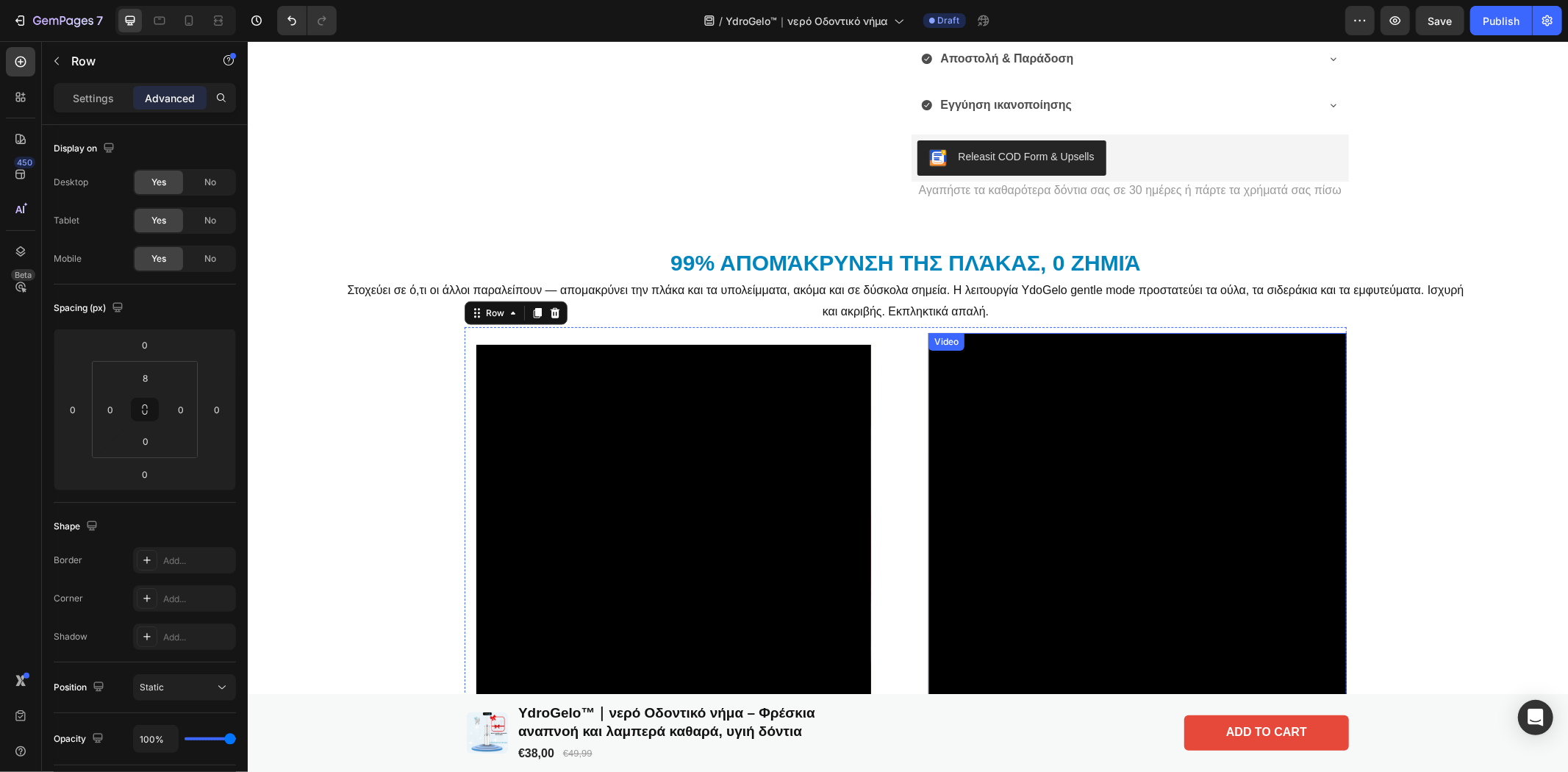
scroll to position [1300, 0]
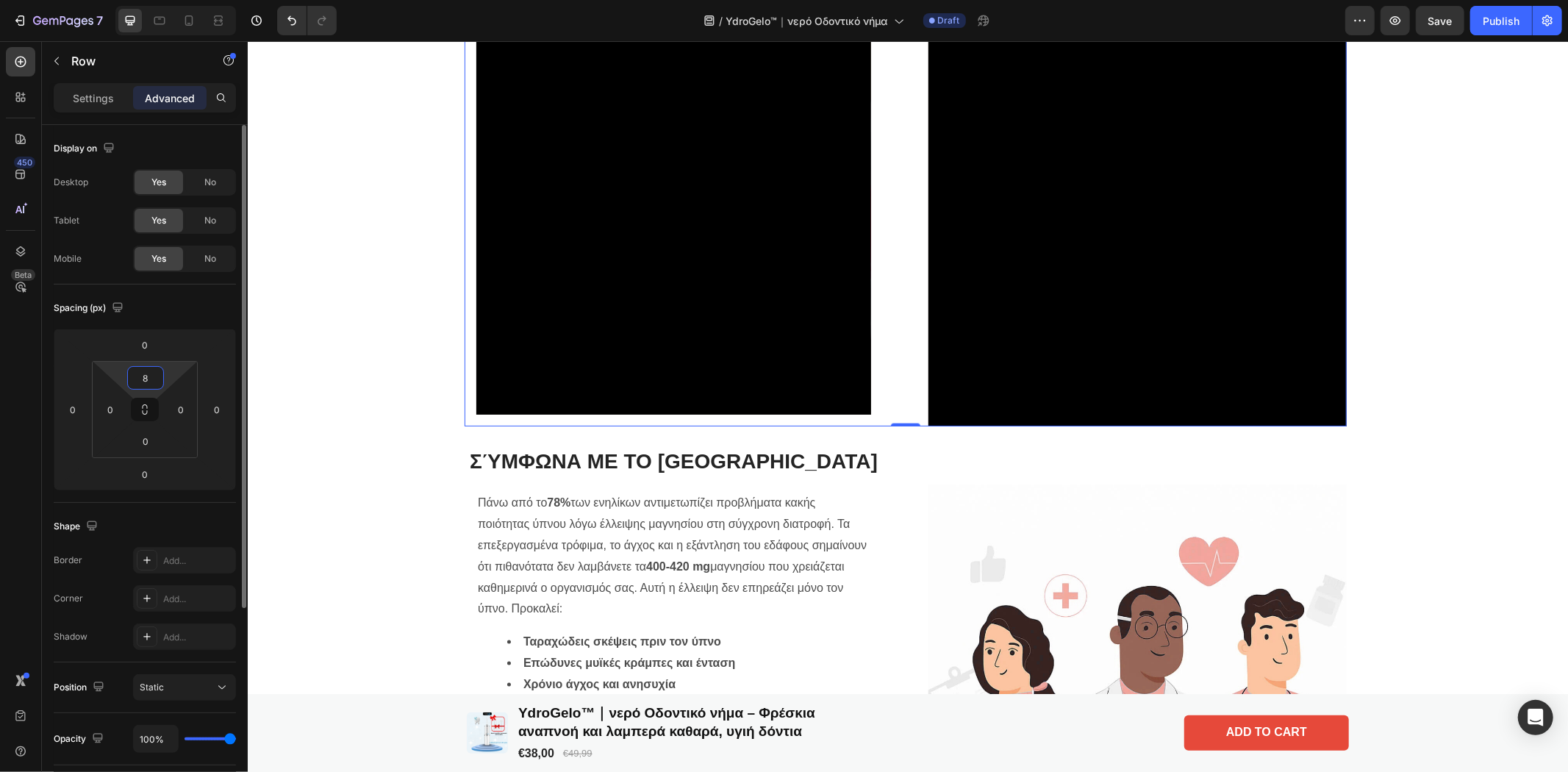
click at [140, 377] on input "8" at bounding box center [146, 377] width 29 height 22
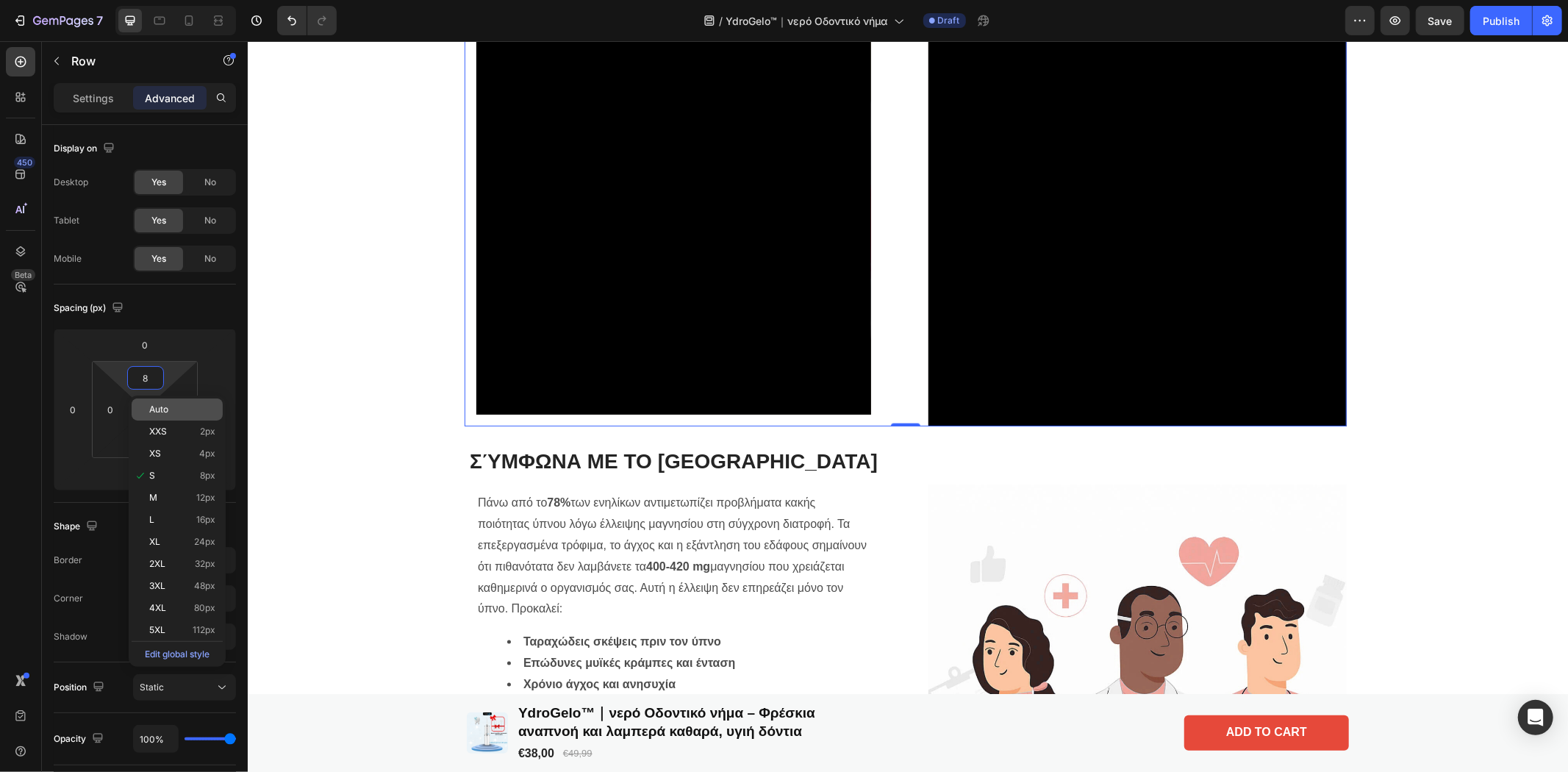
click at [150, 403] on div "Auto" at bounding box center [177, 409] width 91 height 22
type input "Auto"
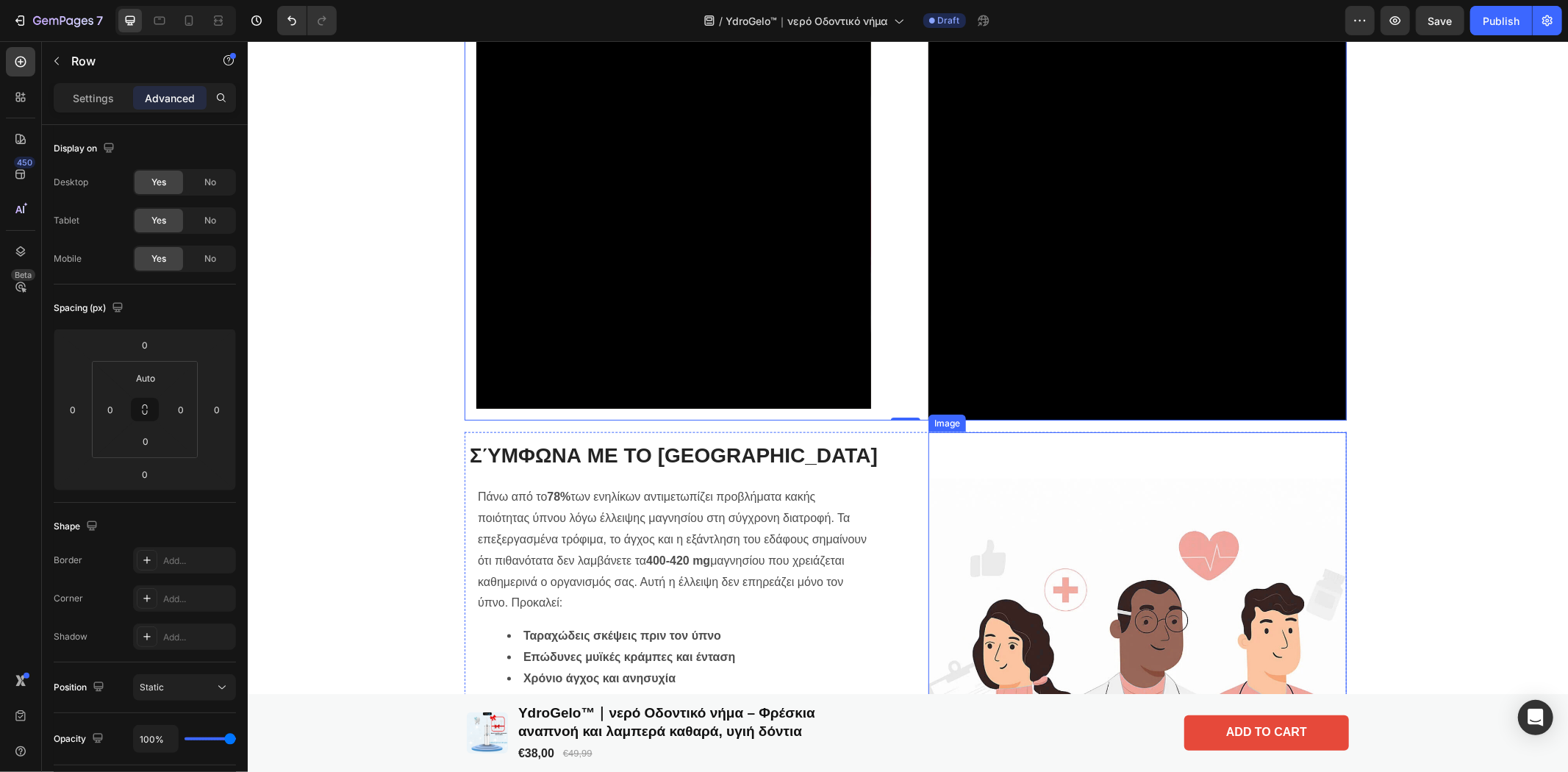
scroll to position [973, 0]
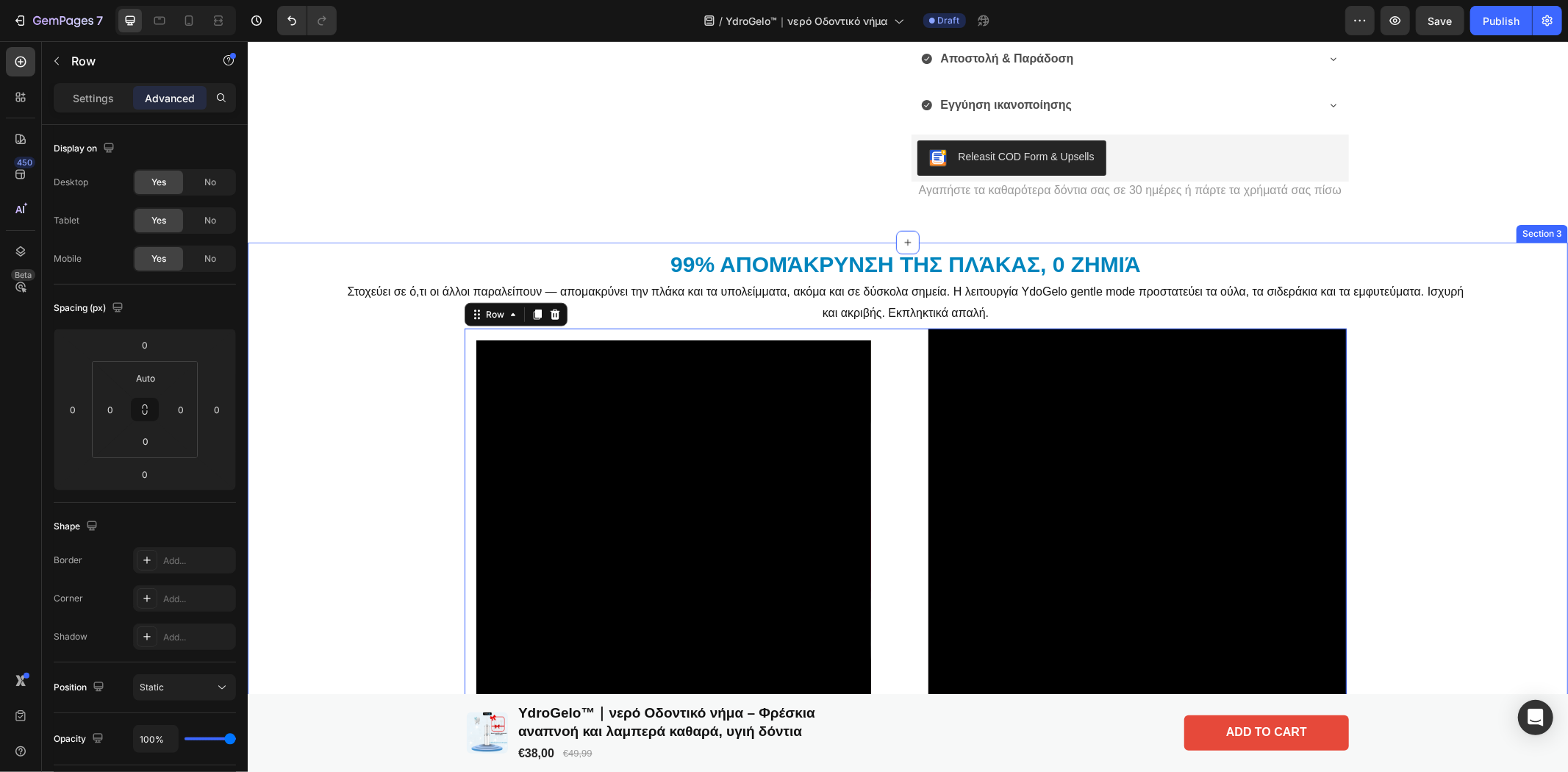
click at [1467, 389] on div "99% απομάκρυνση της πλάκας, 0 ζημιά Heading Στοχεύει σε ό,τι οι άλλοι παραλείπο…" at bounding box center [905, 497] width 1313 height 499
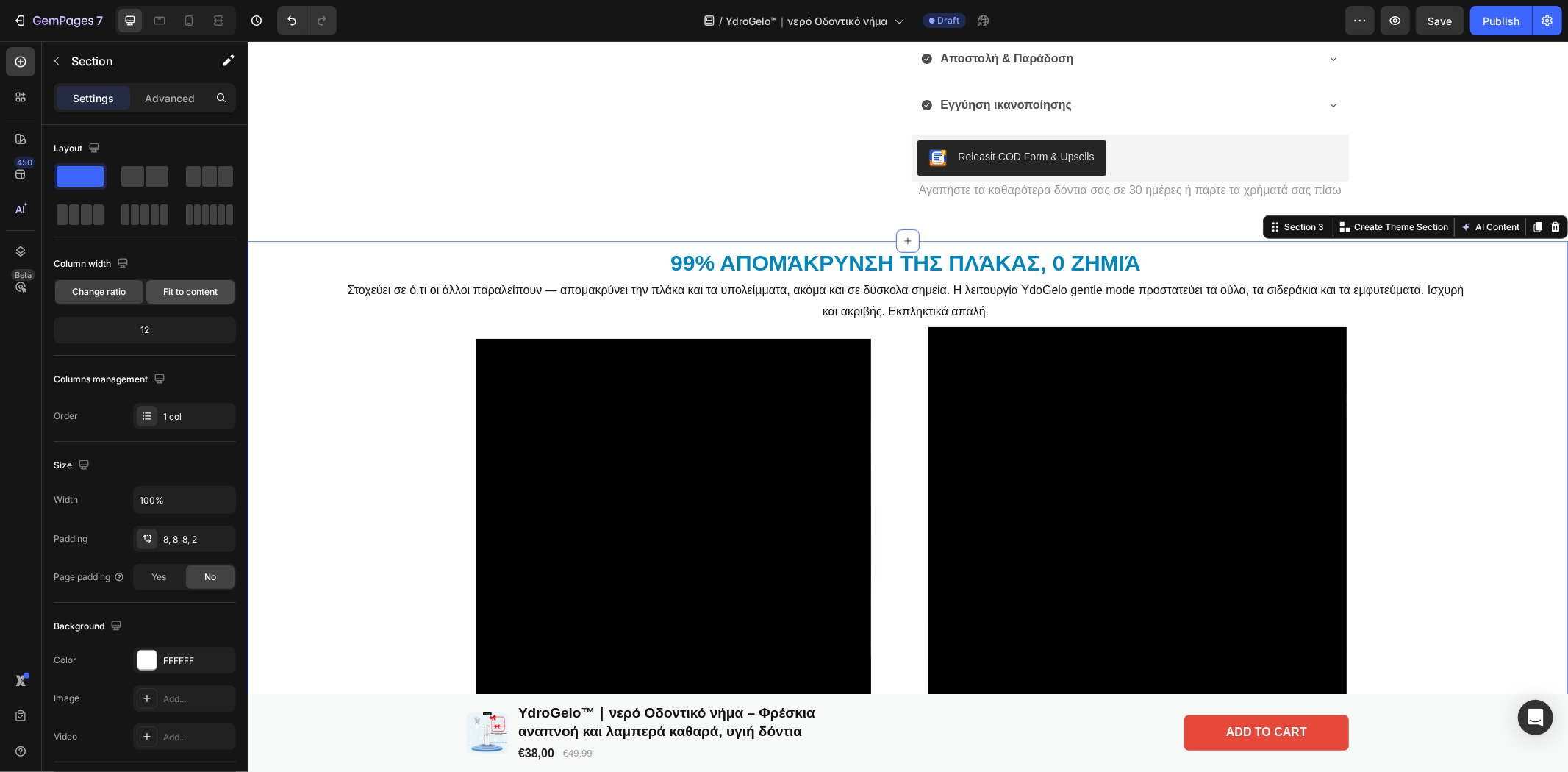
click at [188, 292] on span "Fit to content" at bounding box center [191, 292] width 55 height 14
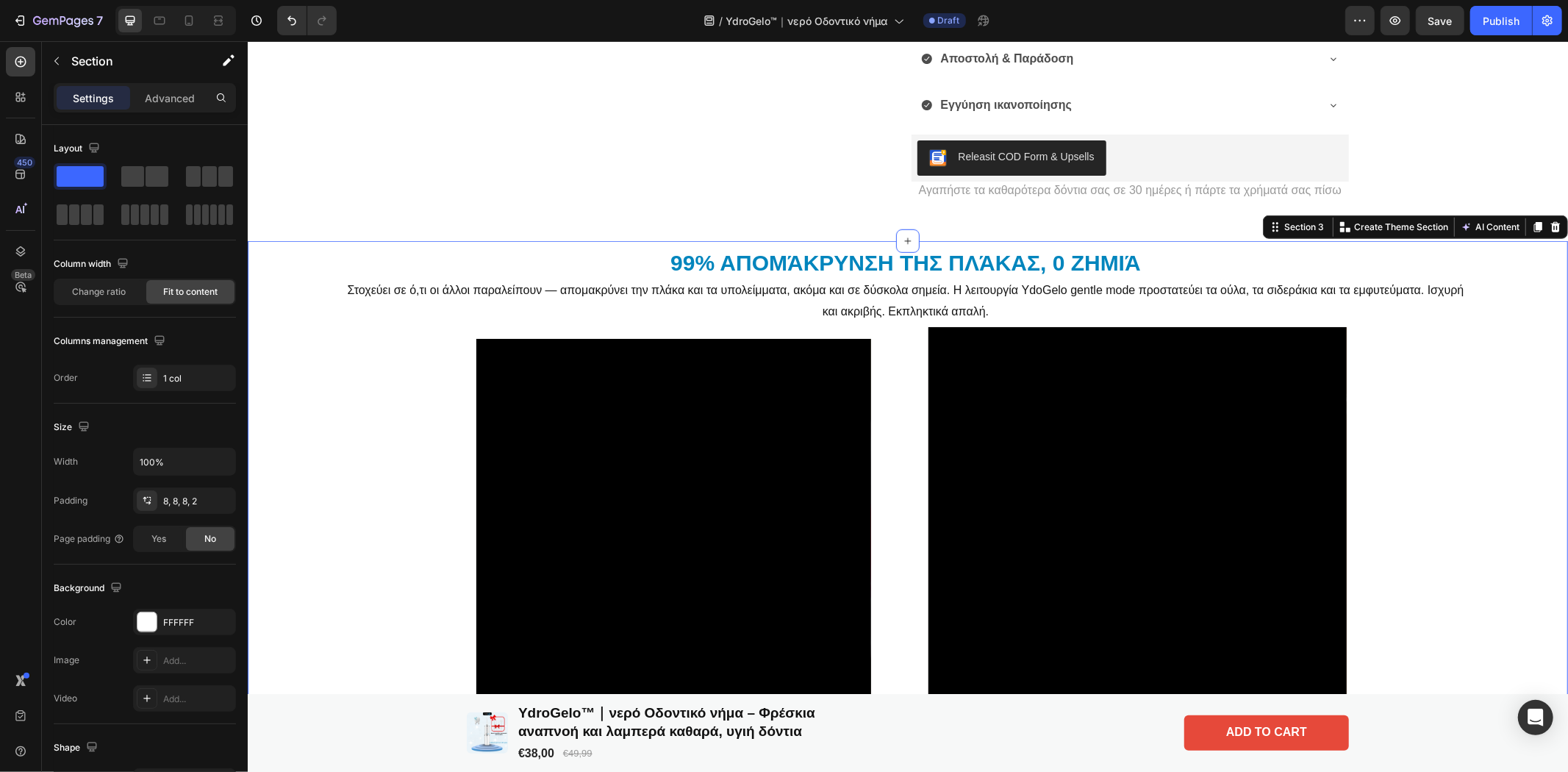
click at [193, 292] on span "Fit to content" at bounding box center [191, 292] width 55 height 14
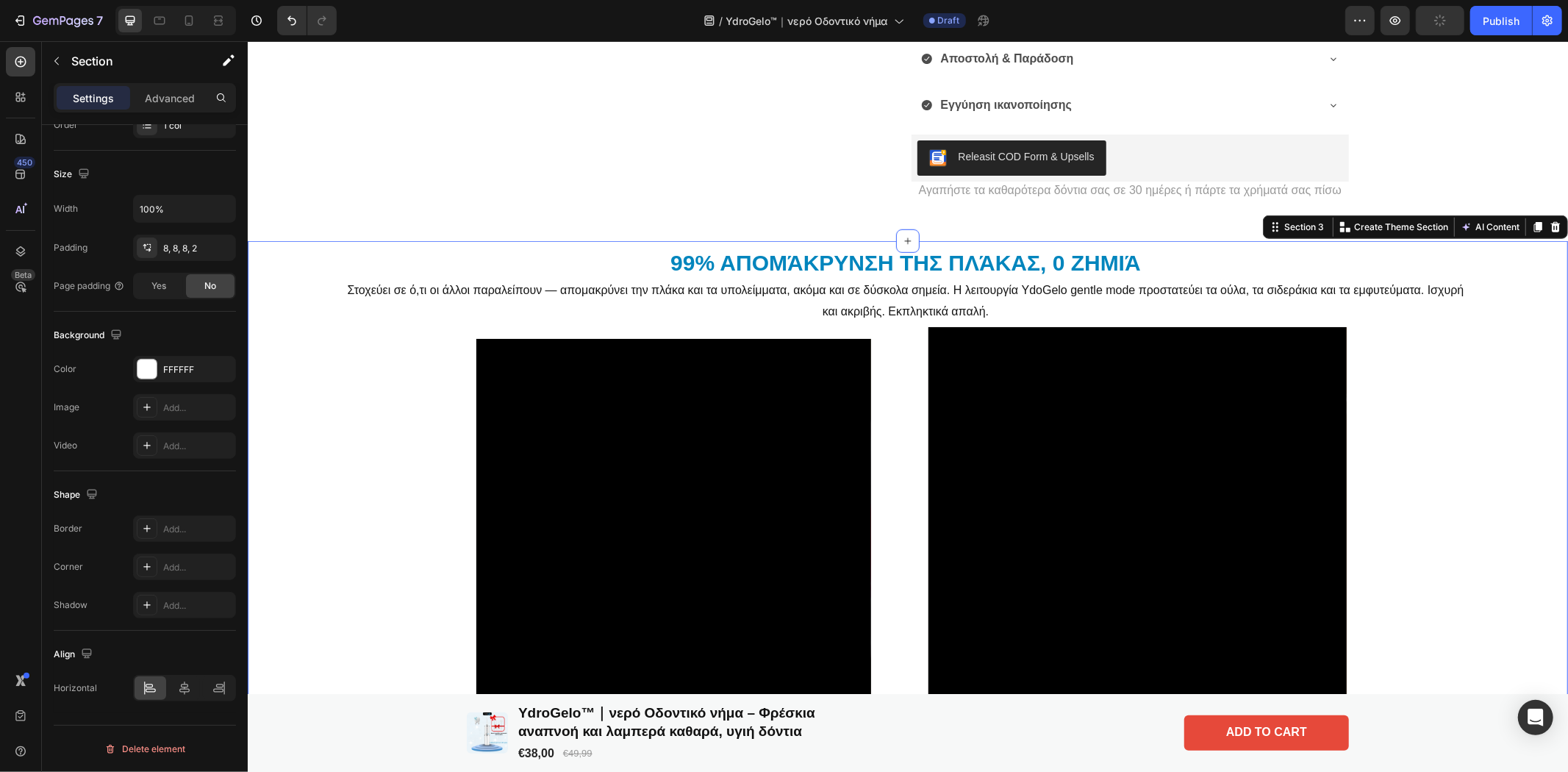
click at [1469, 400] on div "99% απομάκρυνση της πλάκας, 0 ζημιά Heading Στοχεύει σε ό,τι οι άλλοι παραλείπο…" at bounding box center [905, 495] width 1313 height 499
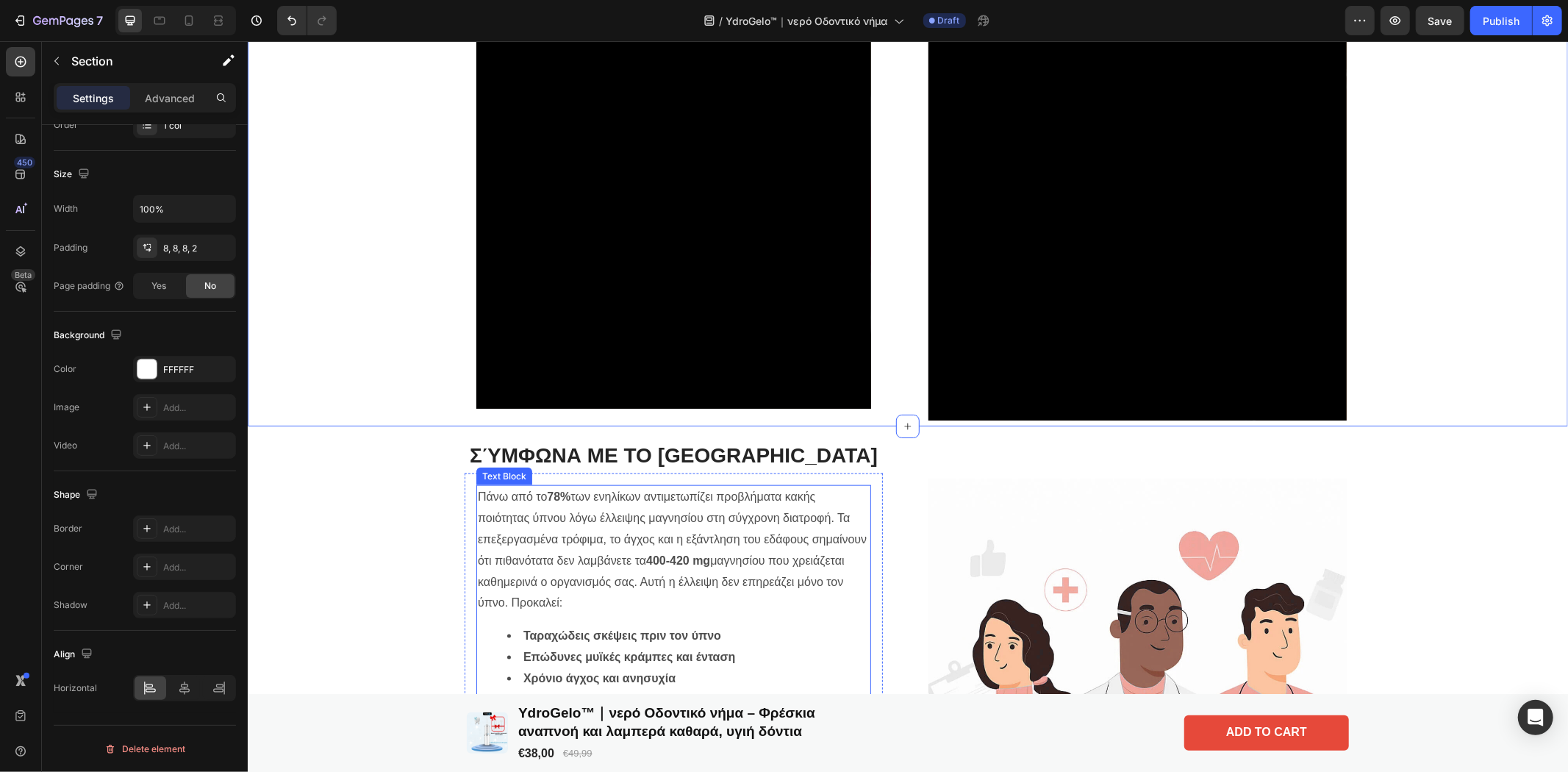
scroll to position [973, 0]
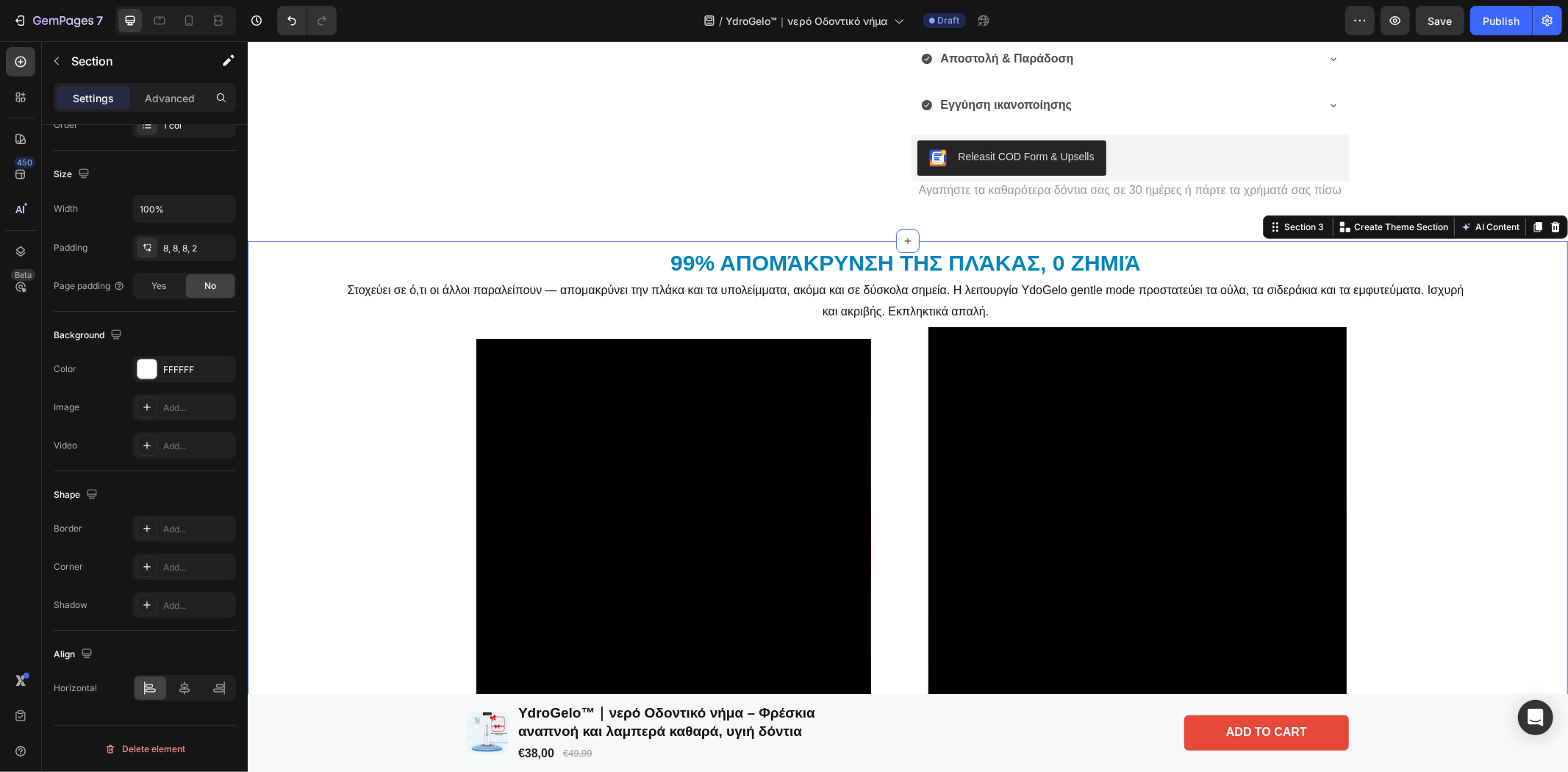
click at [1487, 355] on div "99% απομάκρυνση της πλάκας, 0 ζημιά Heading Στοχεύει σε ό,τι οι άλλοι παραλείπο…" at bounding box center [905, 495] width 1313 height 499
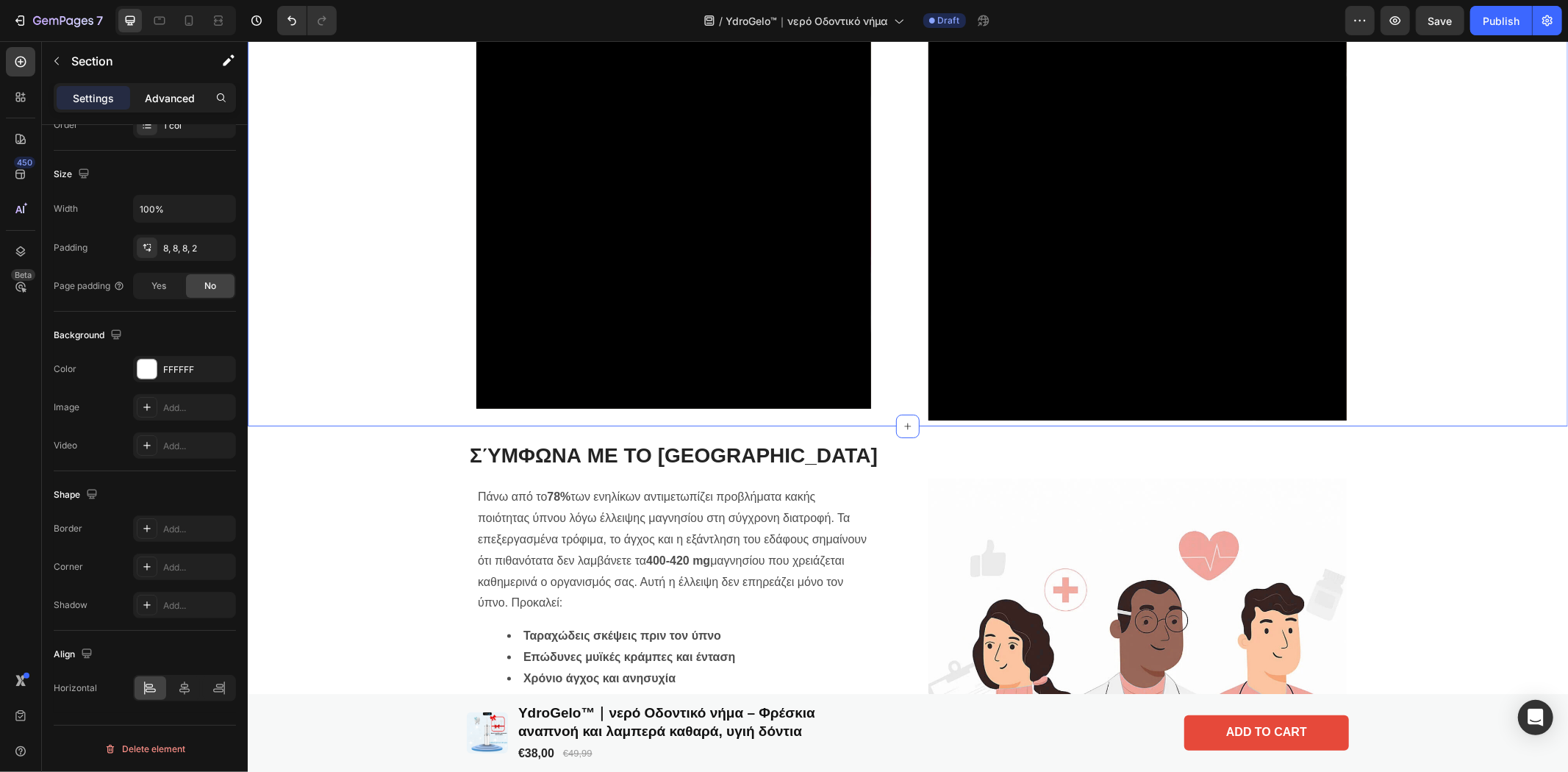
click at [160, 98] on p "Advanced" at bounding box center [170, 98] width 50 height 15
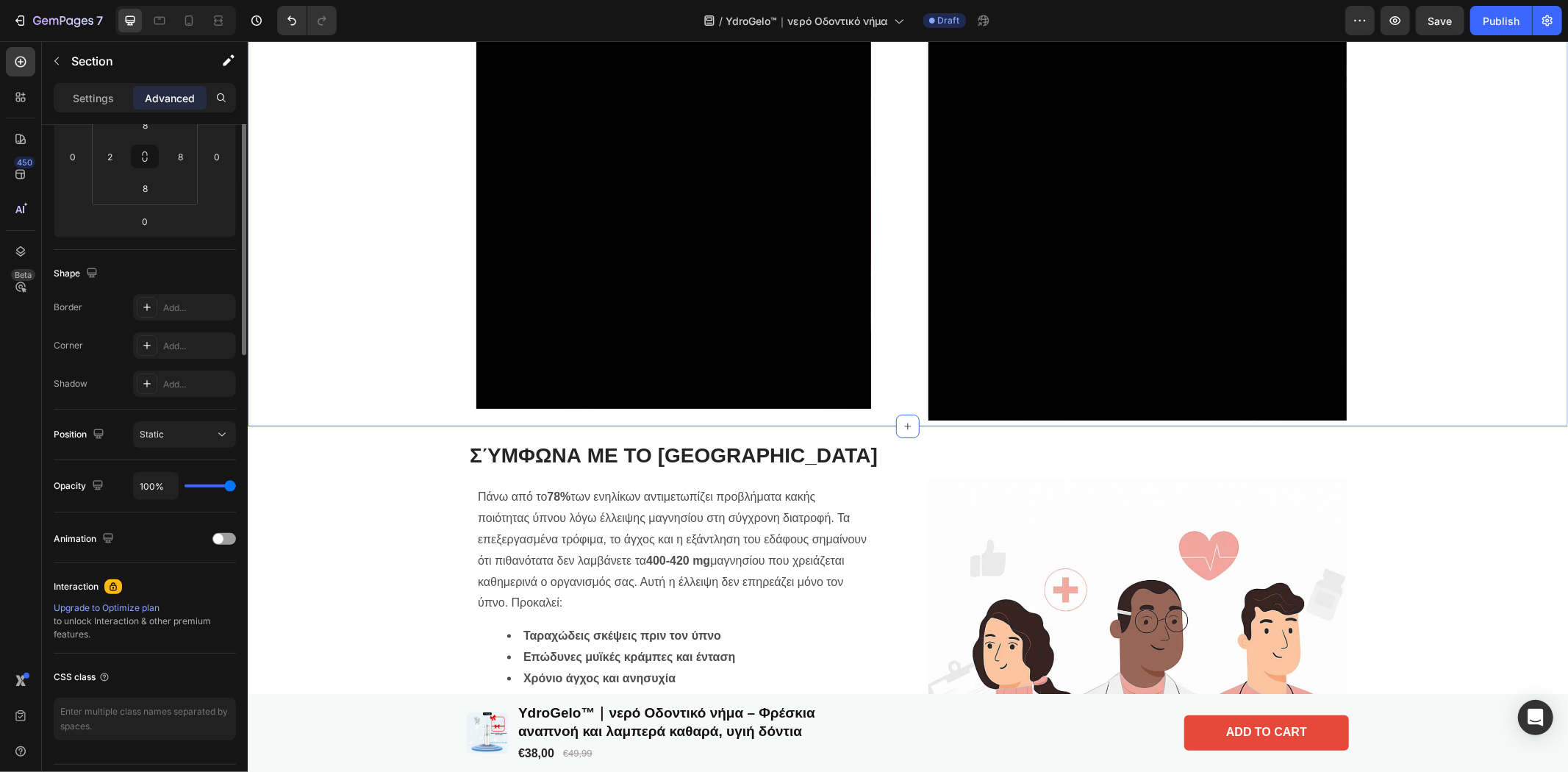
scroll to position [0, 0]
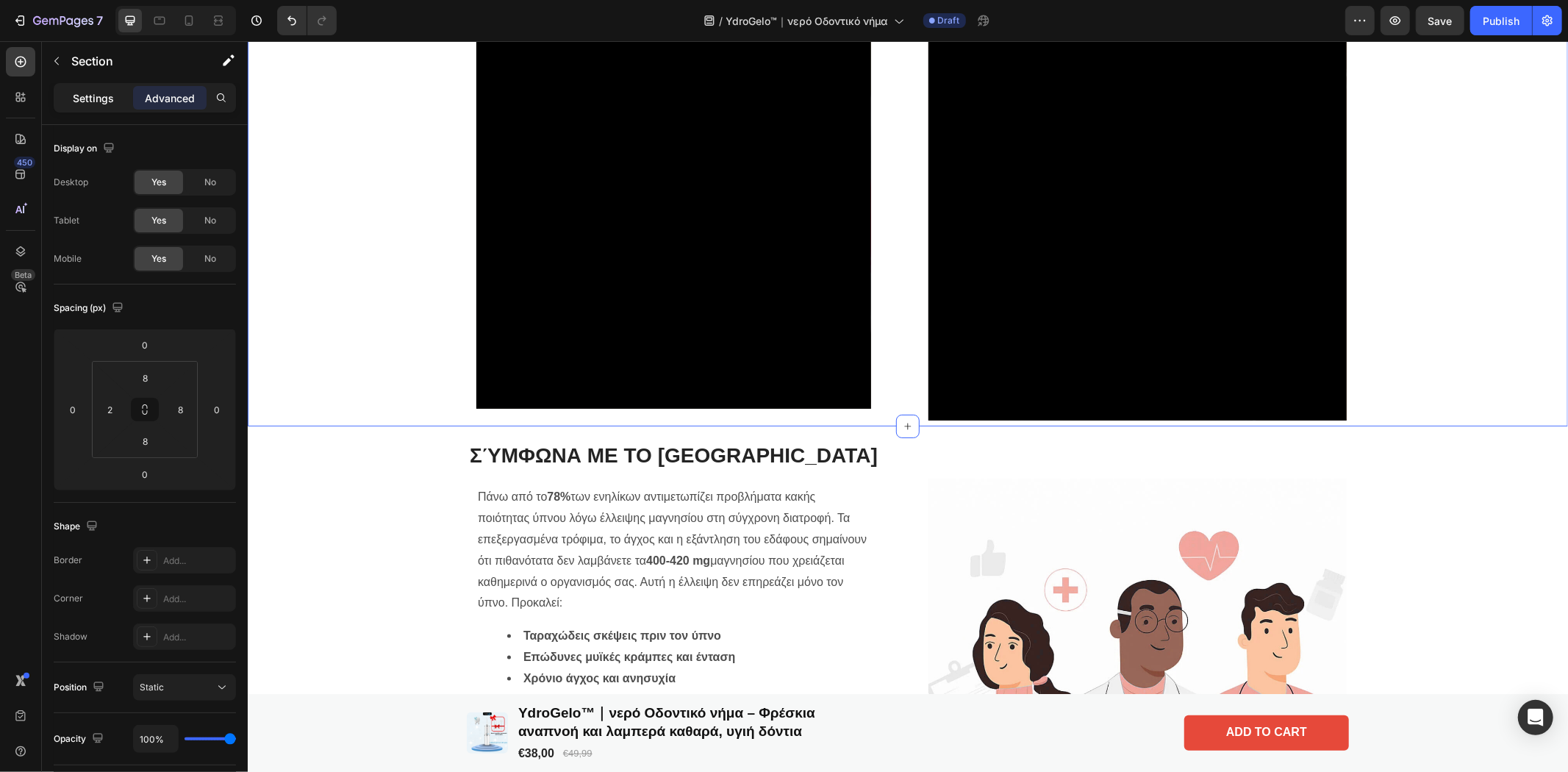
click at [104, 93] on p "Settings" at bounding box center [93, 98] width 41 height 15
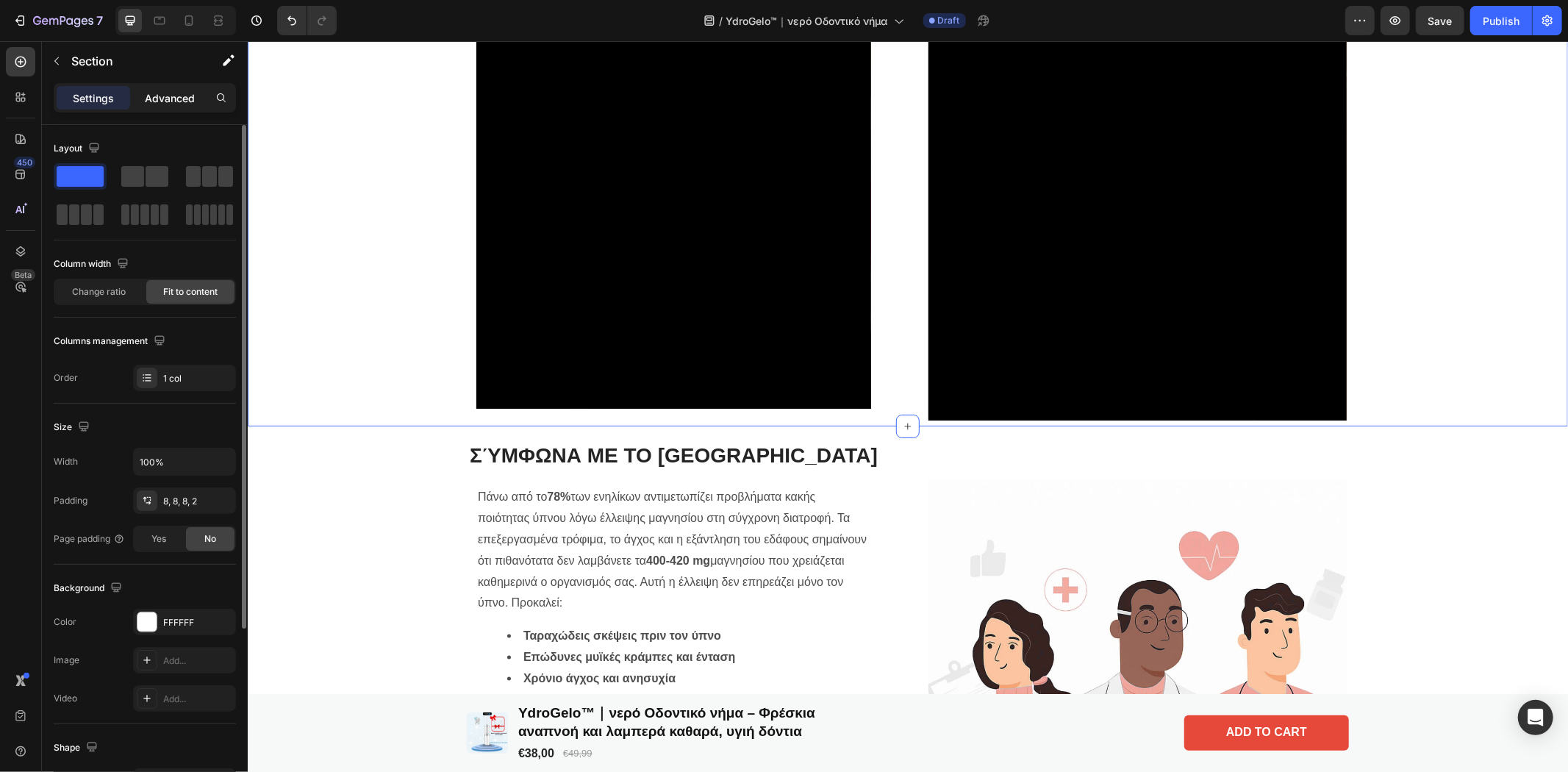
click at [184, 96] on p "Advanced" at bounding box center [170, 98] width 50 height 15
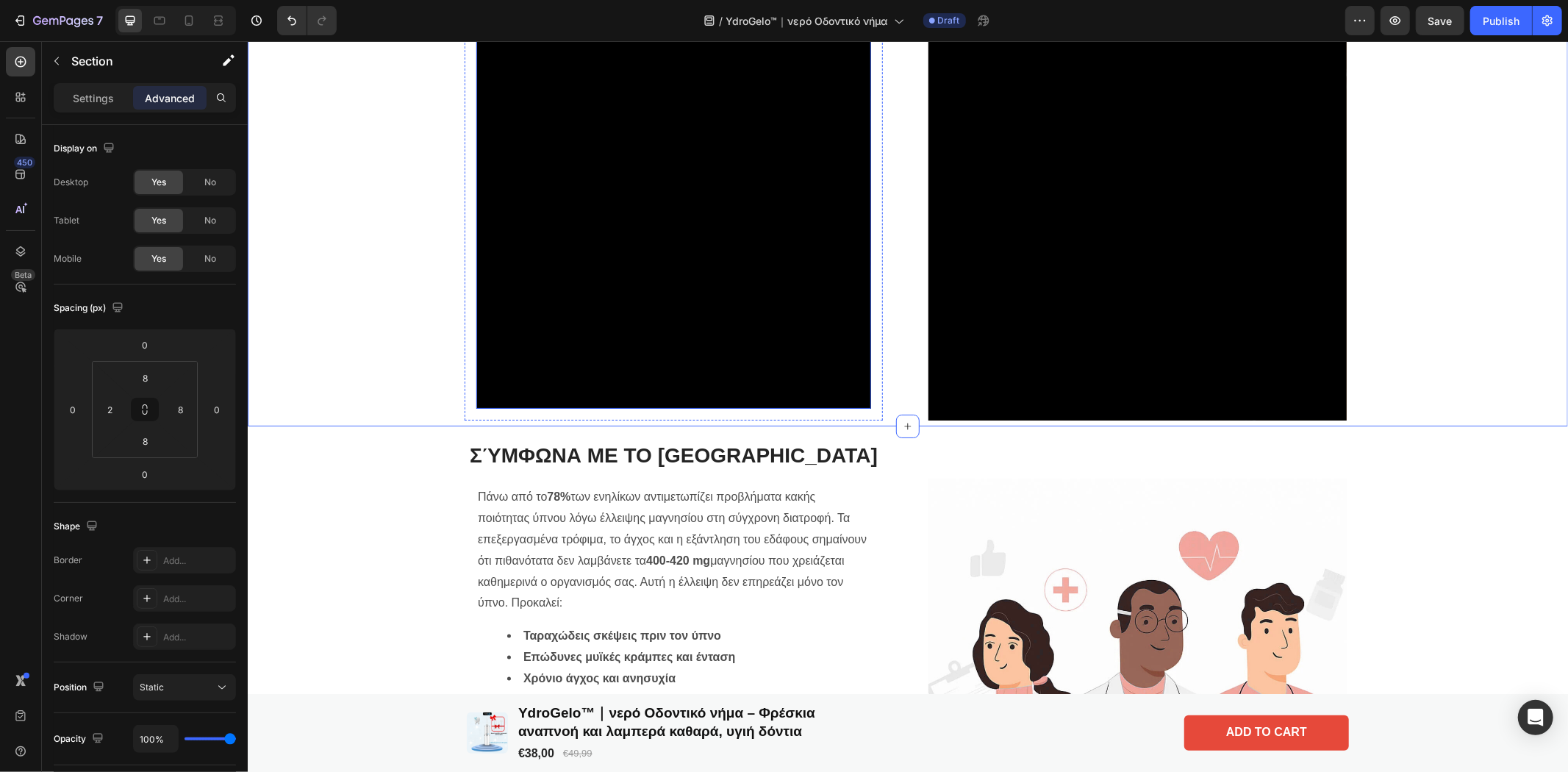
scroll to position [973, 0]
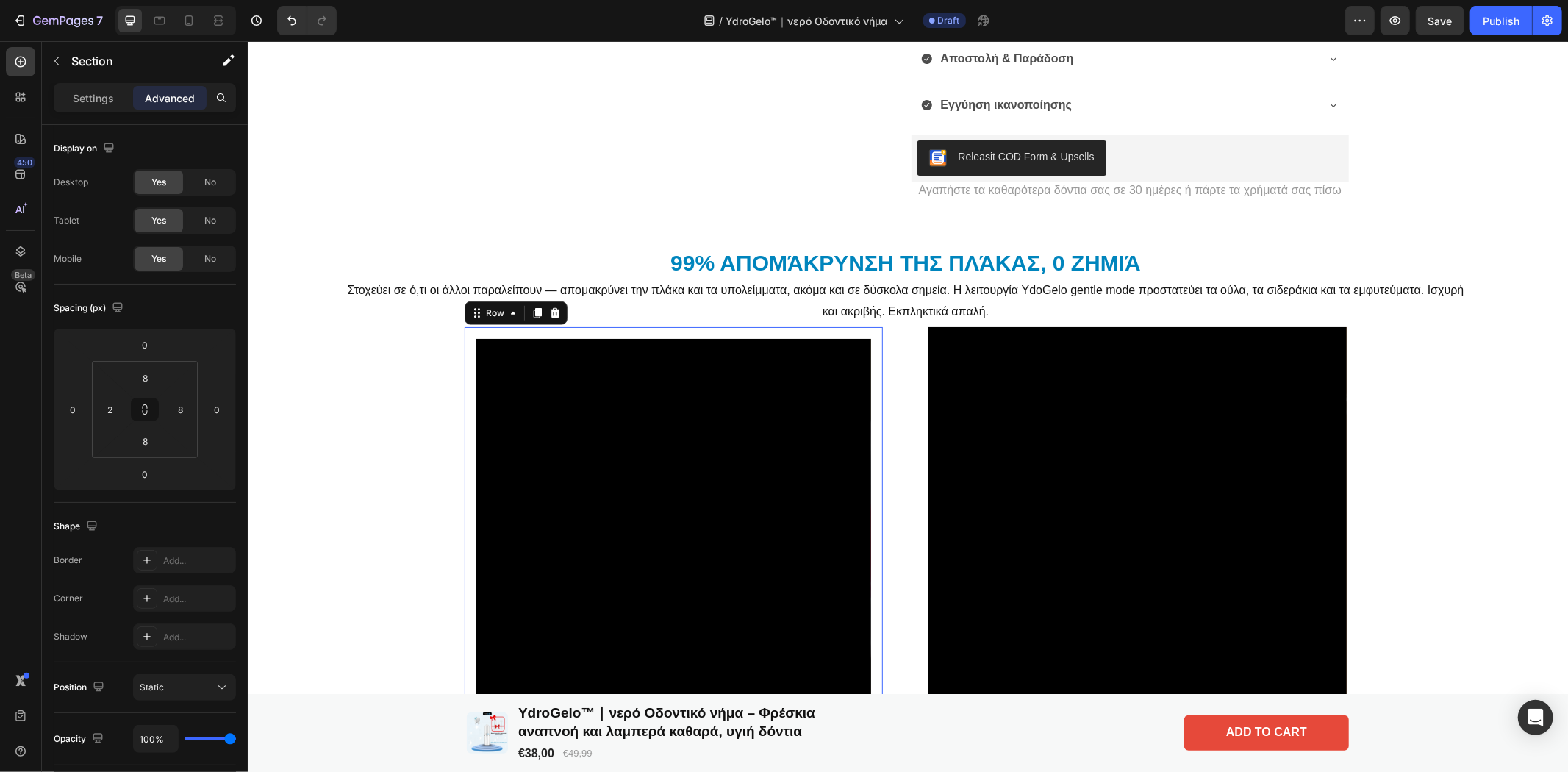
click at [866, 404] on div "Video Row 0" at bounding box center [673, 535] width 418 height 418
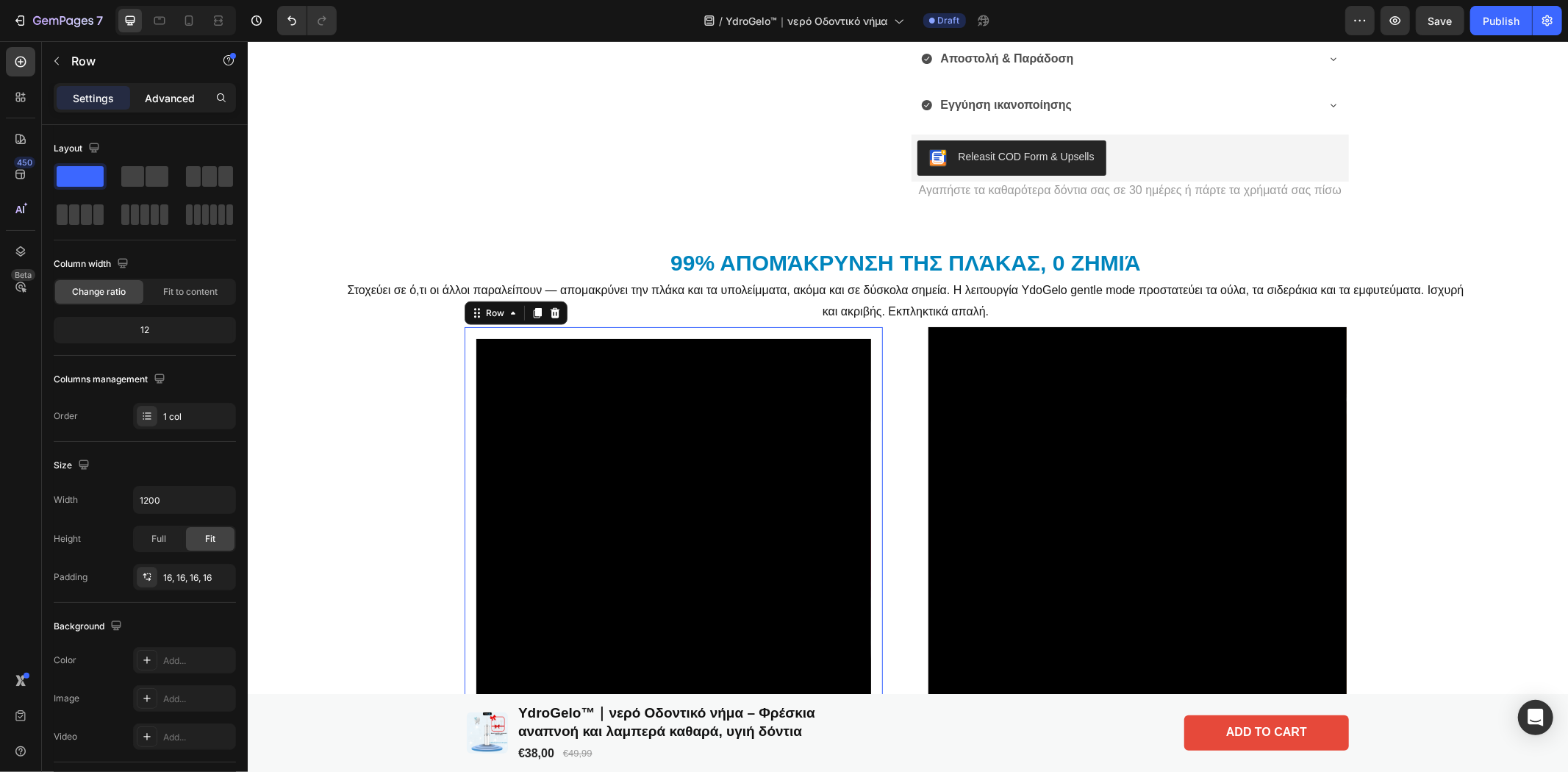
click at [156, 99] on p "Advanced" at bounding box center [170, 98] width 50 height 15
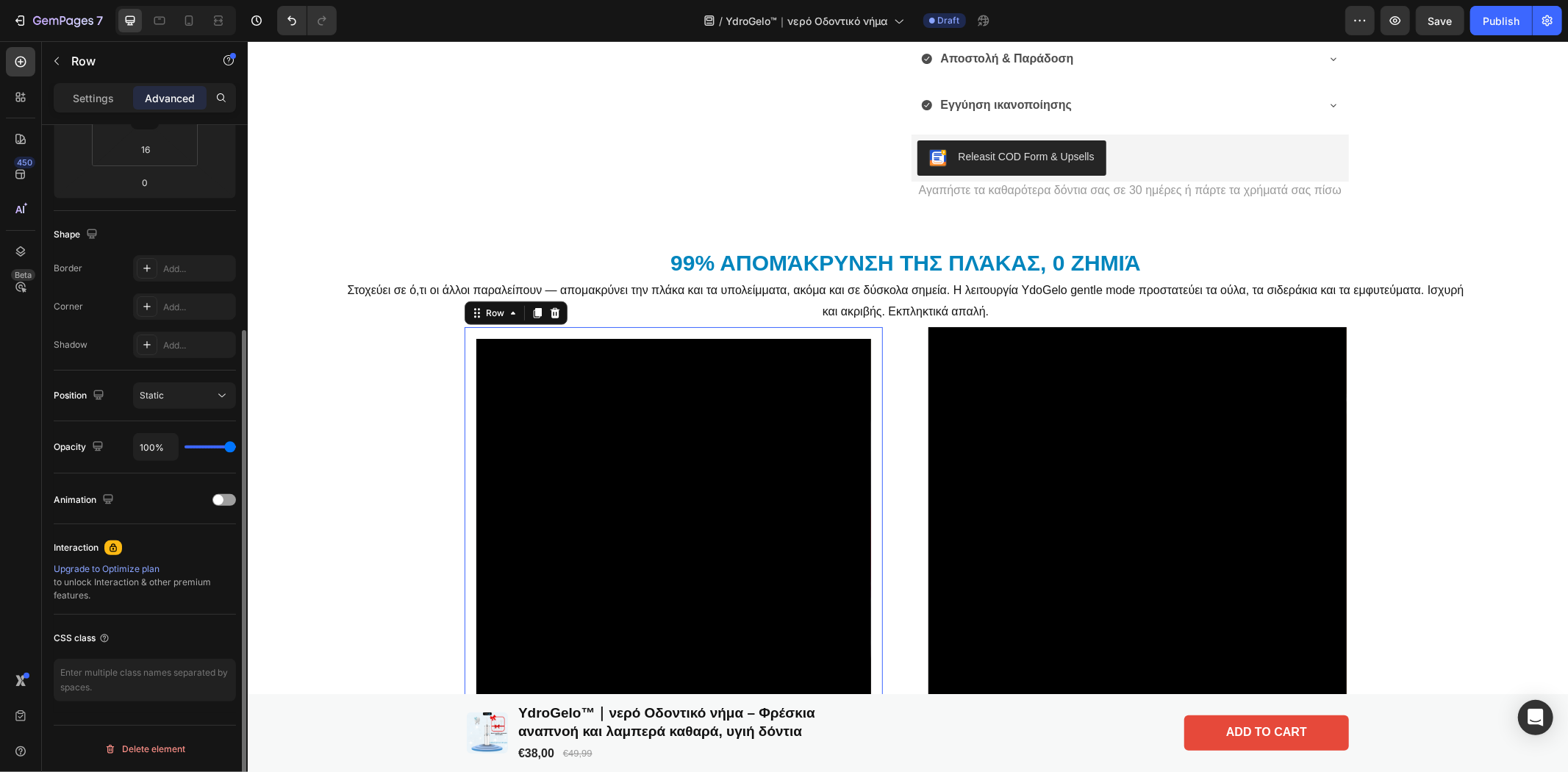
scroll to position [0, 0]
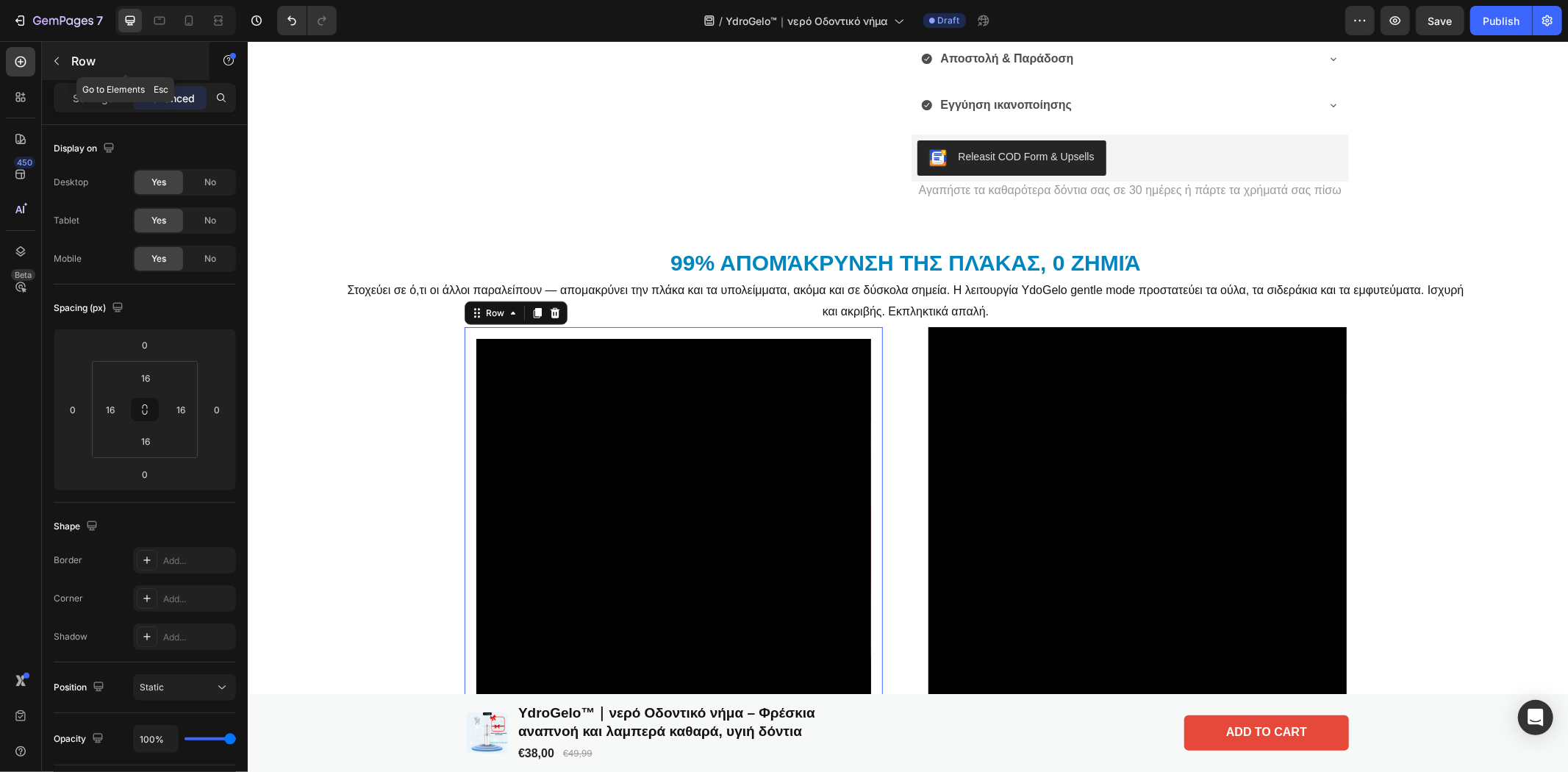
click at [54, 61] on icon "button" at bounding box center [57, 60] width 12 height 12
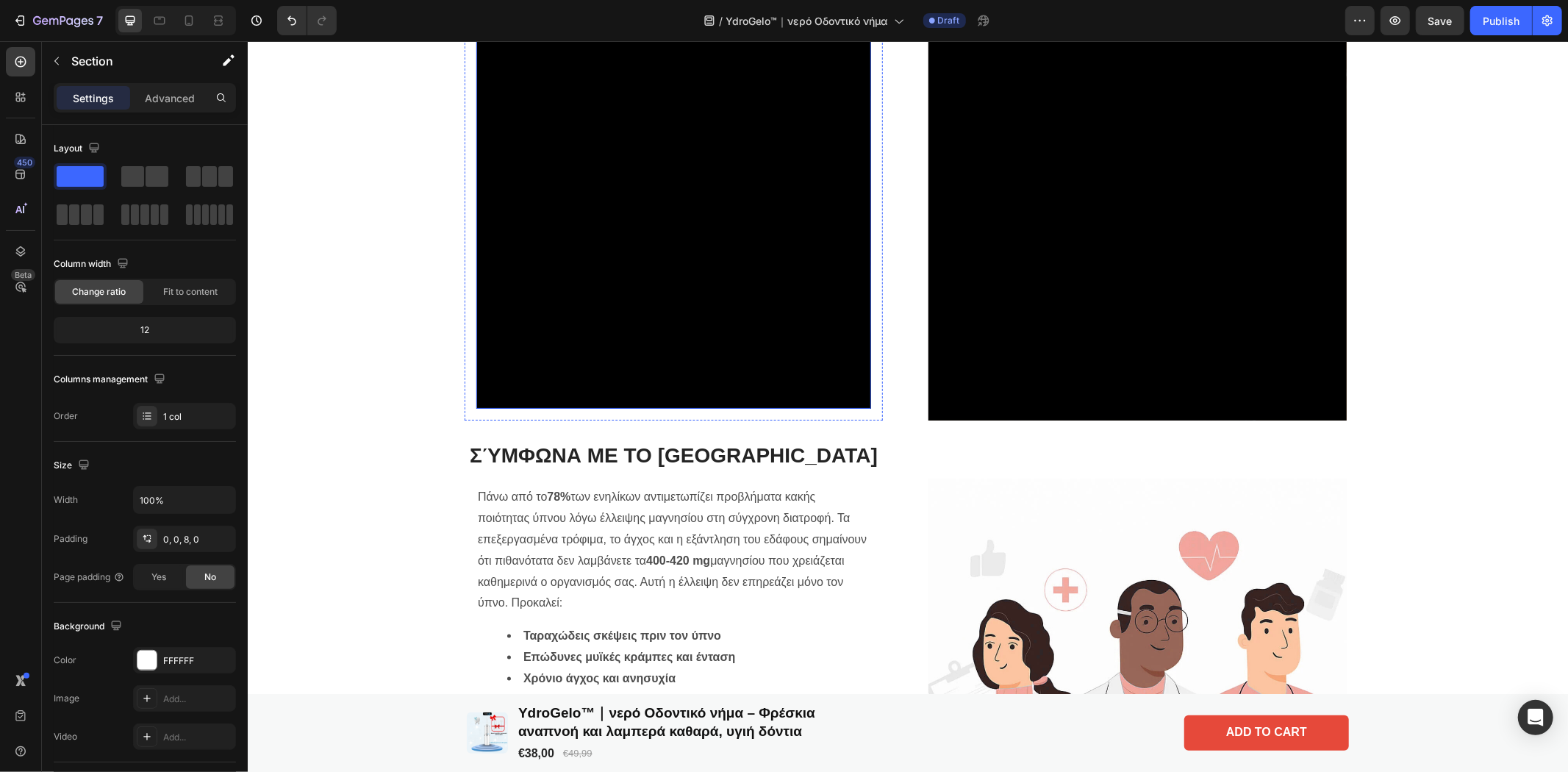
scroll to position [973, 0]
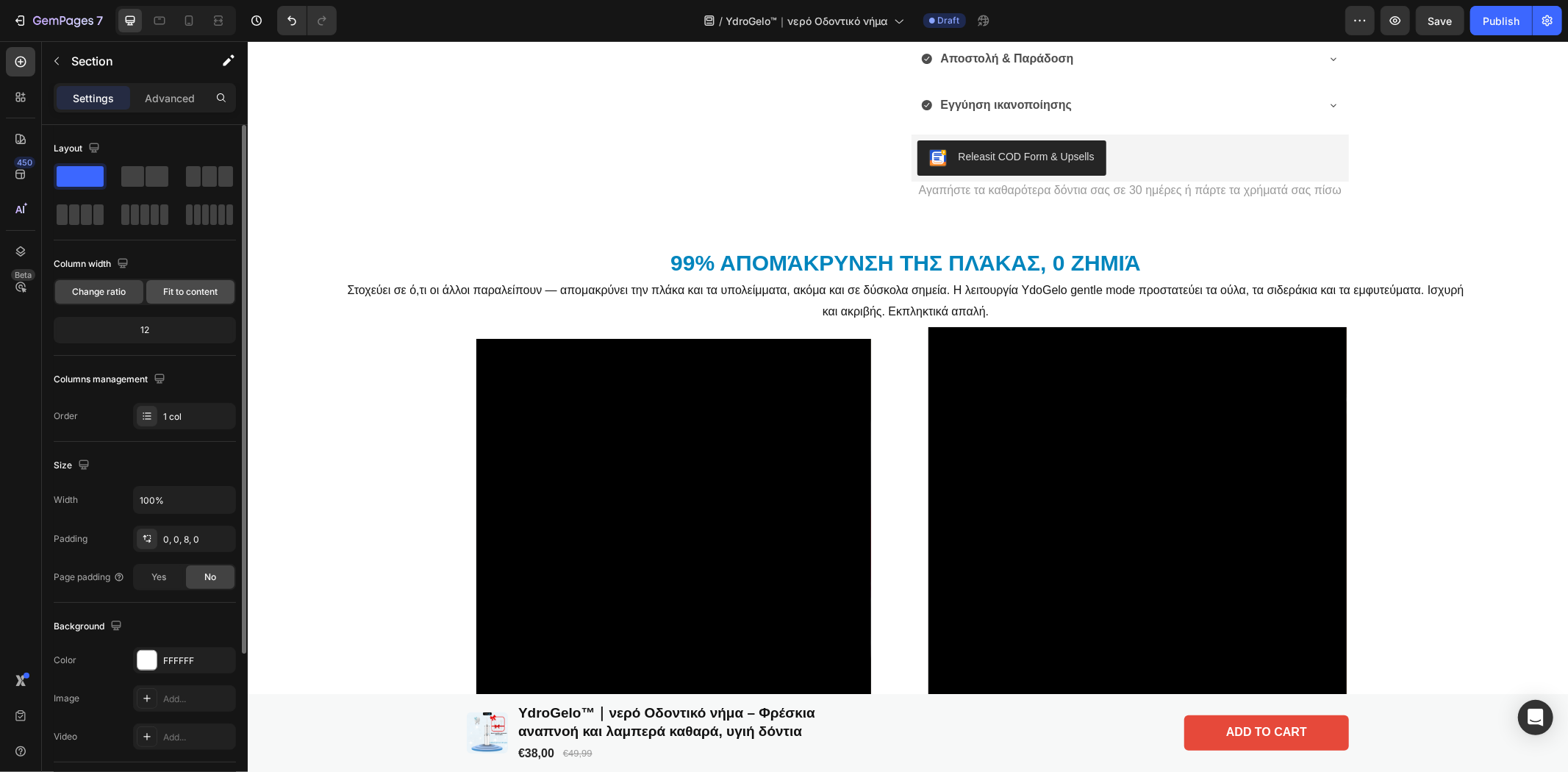
click at [187, 297] on span "Fit to content" at bounding box center [191, 292] width 55 height 14
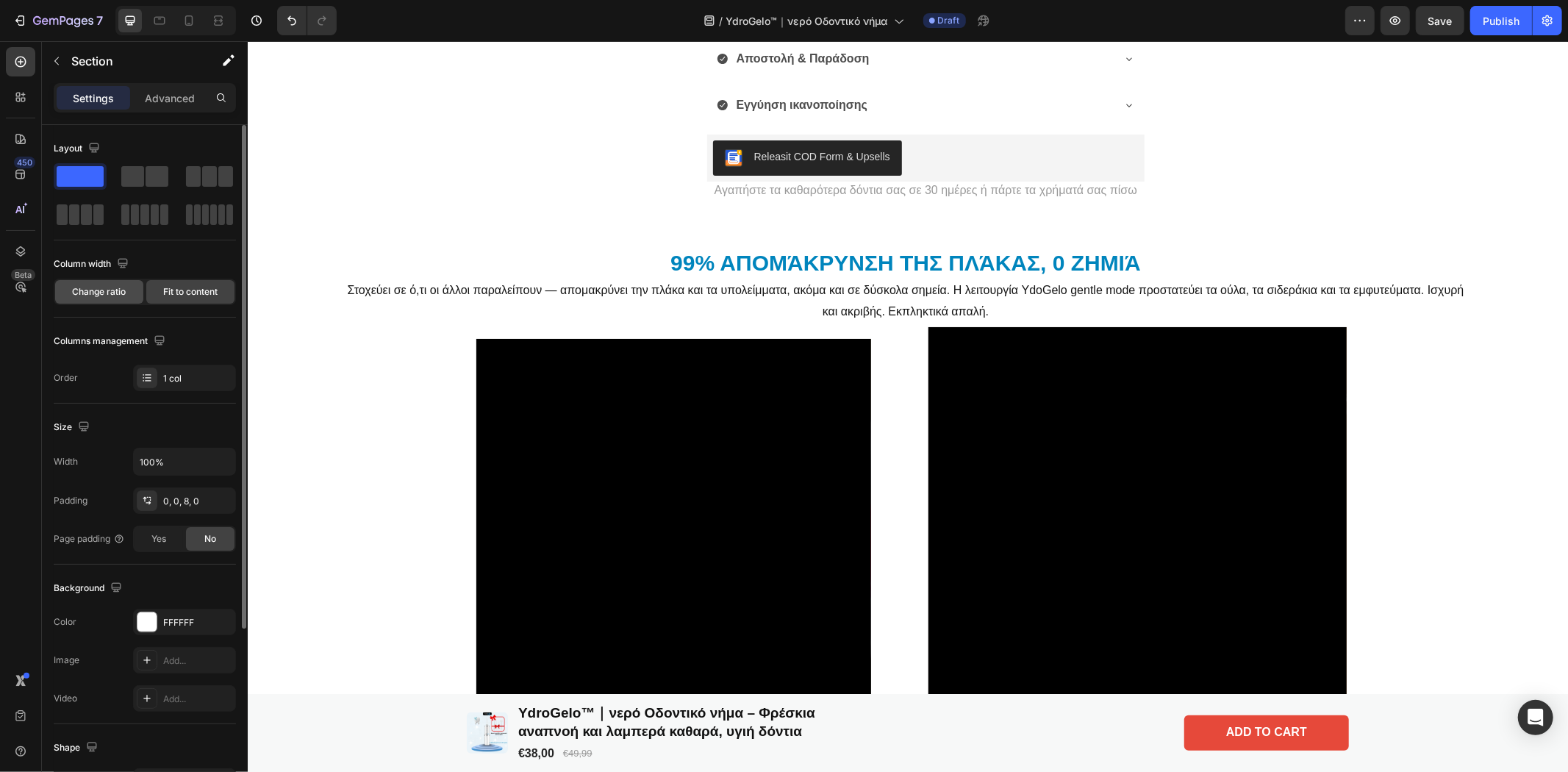
click at [112, 287] on span "Change ratio" at bounding box center [99, 292] width 54 height 14
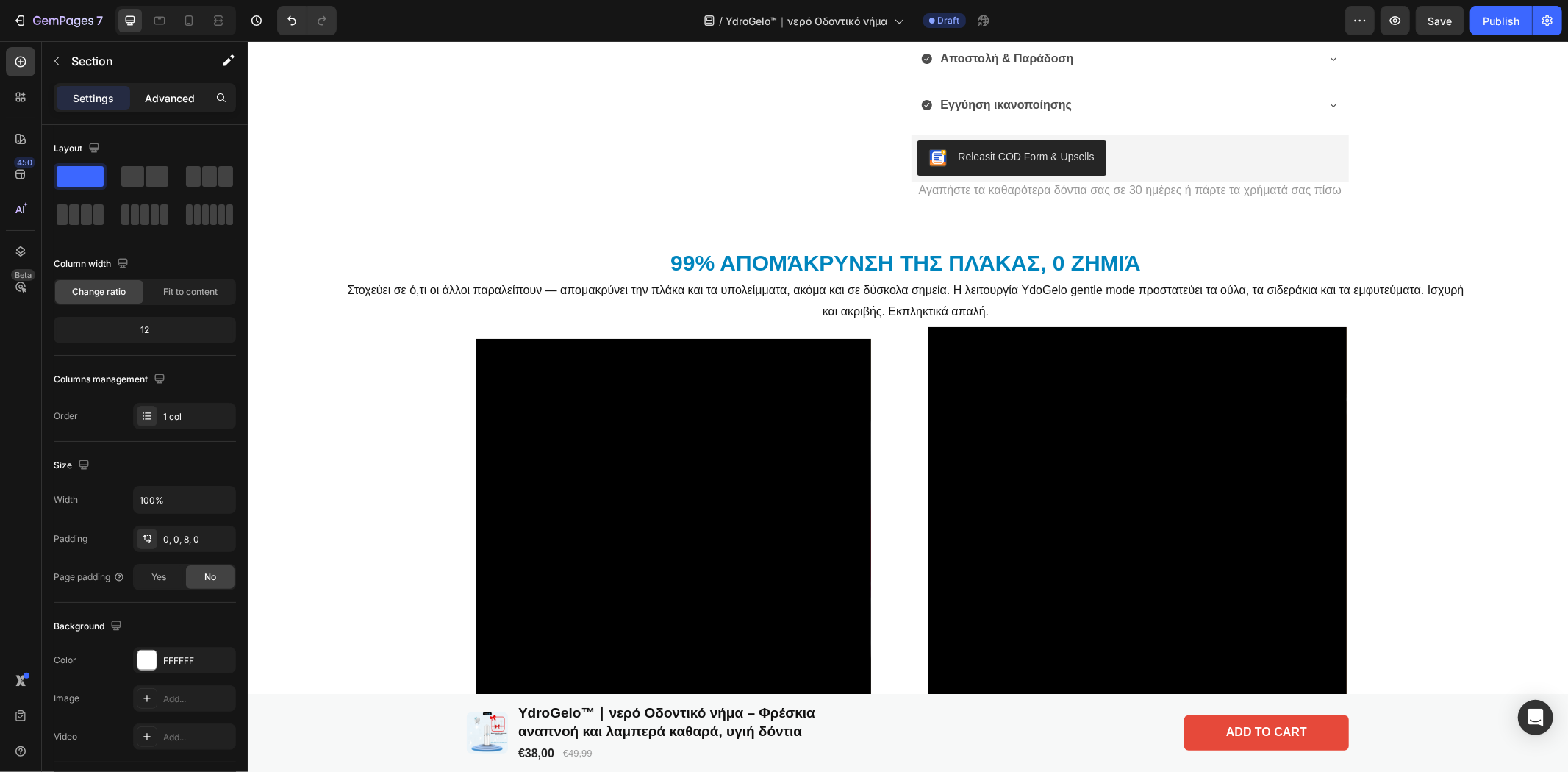
click at [165, 98] on p "Advanced" at bounding box center [170, 98] width 50 height 15
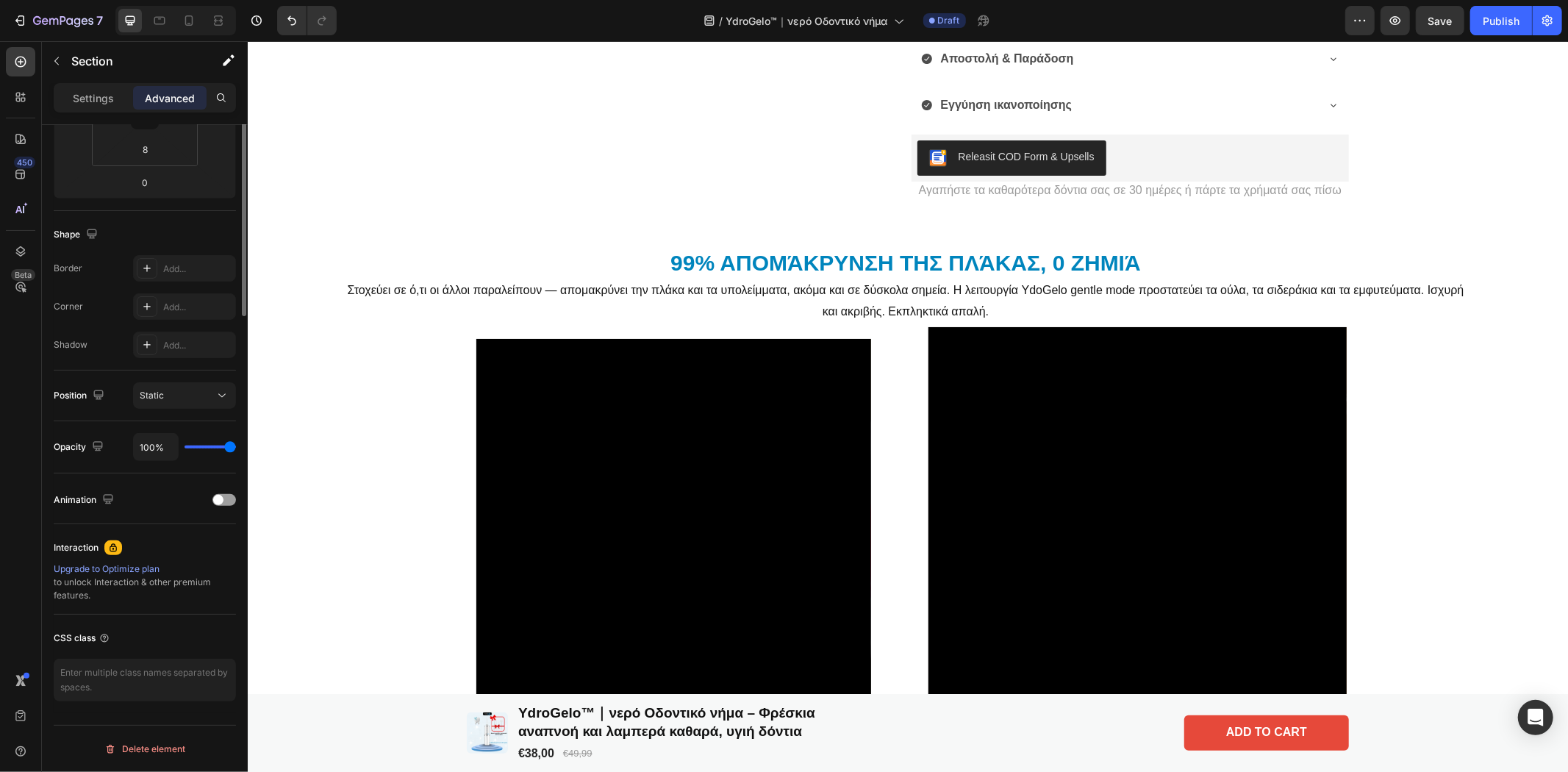
scroll to position [0, 0]
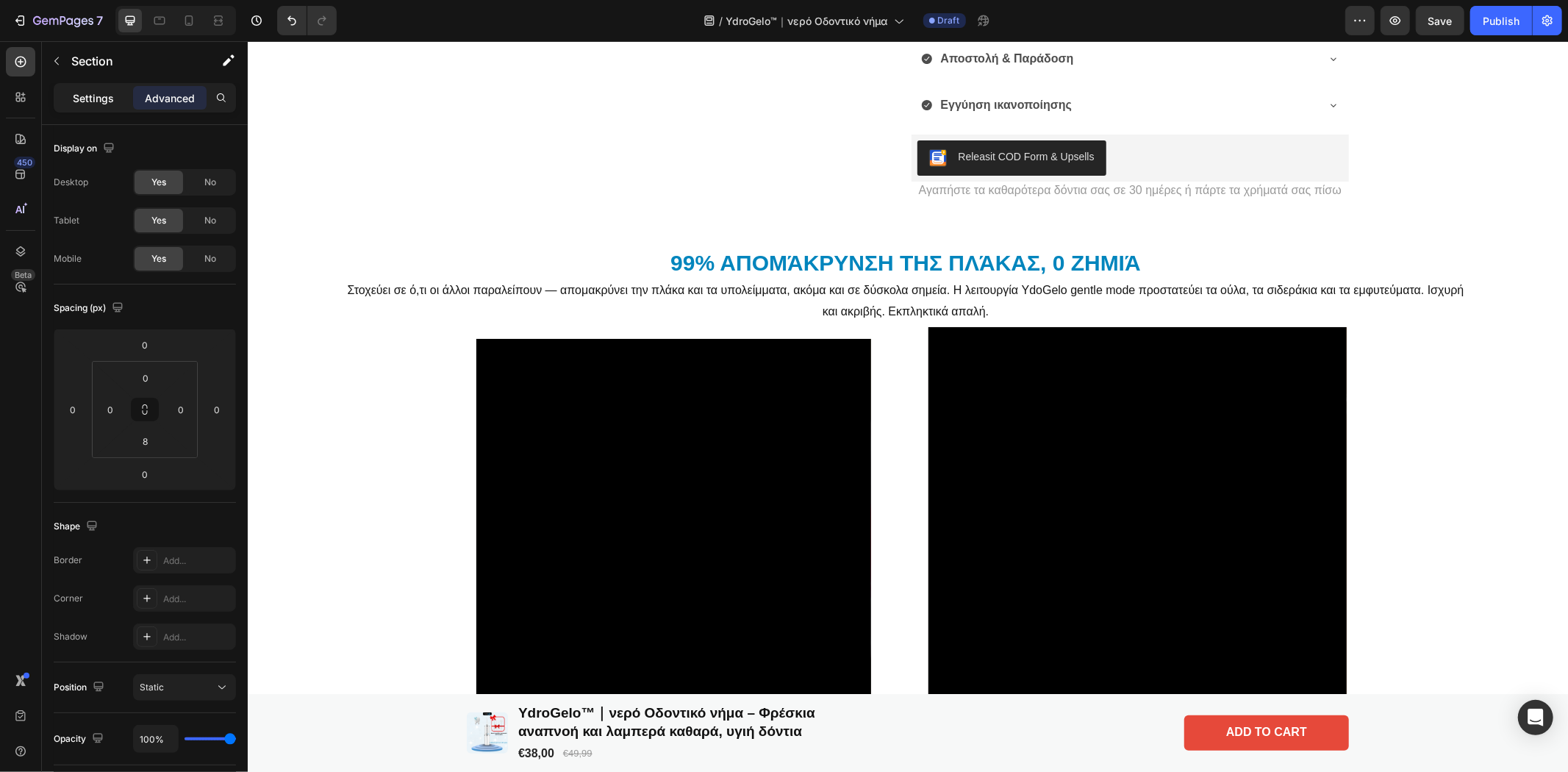
click at [96, 100] on p "Settings" at bounding box center [93, 98] width 41 height 15
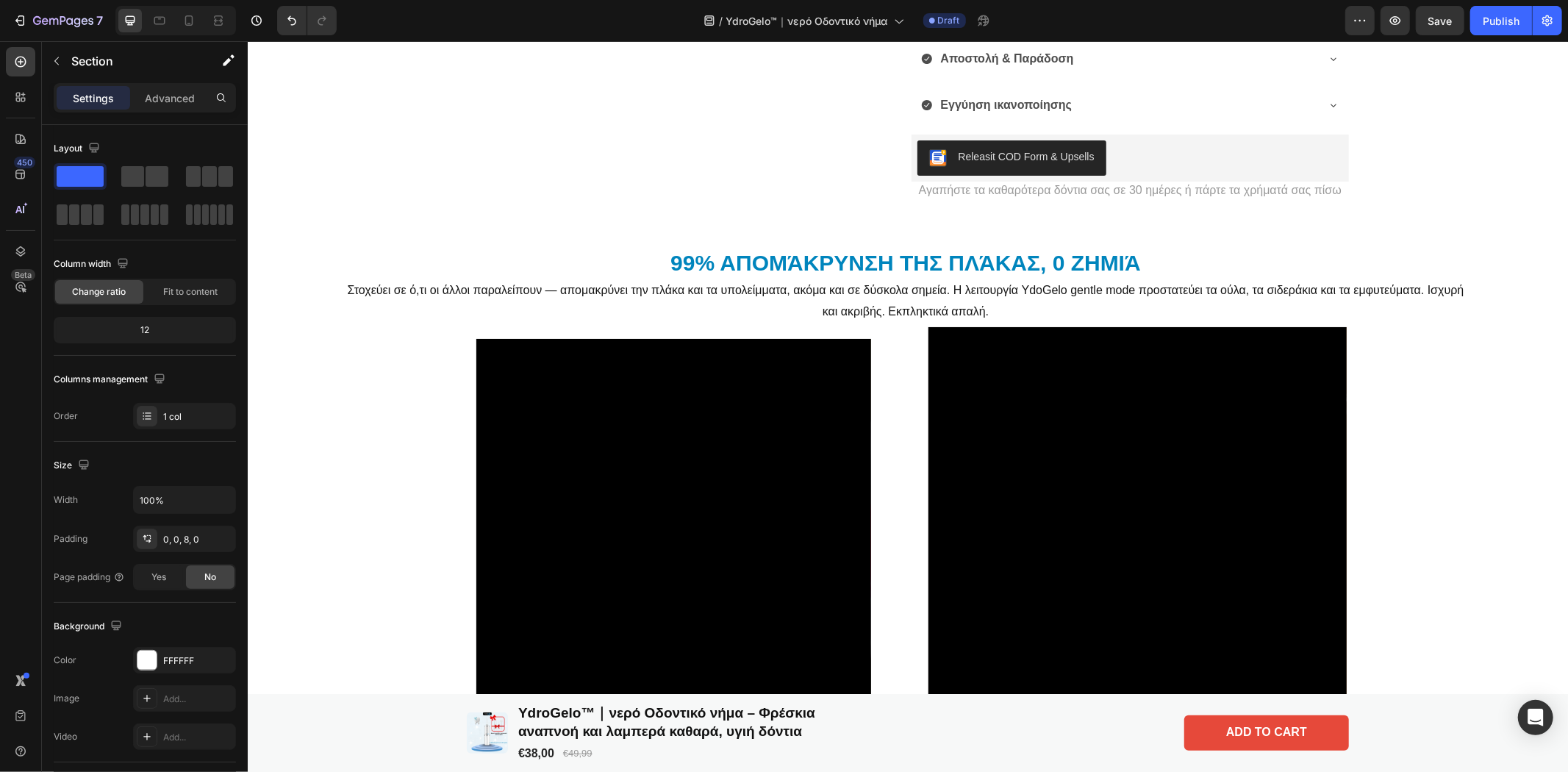
click at [159, 112] on div "Settings Advanced" at bounding box center [145, 98] width 182 height 29
click at [172, 99] on p "Advanced" at bounding box center [170, 98] width 50 height 15
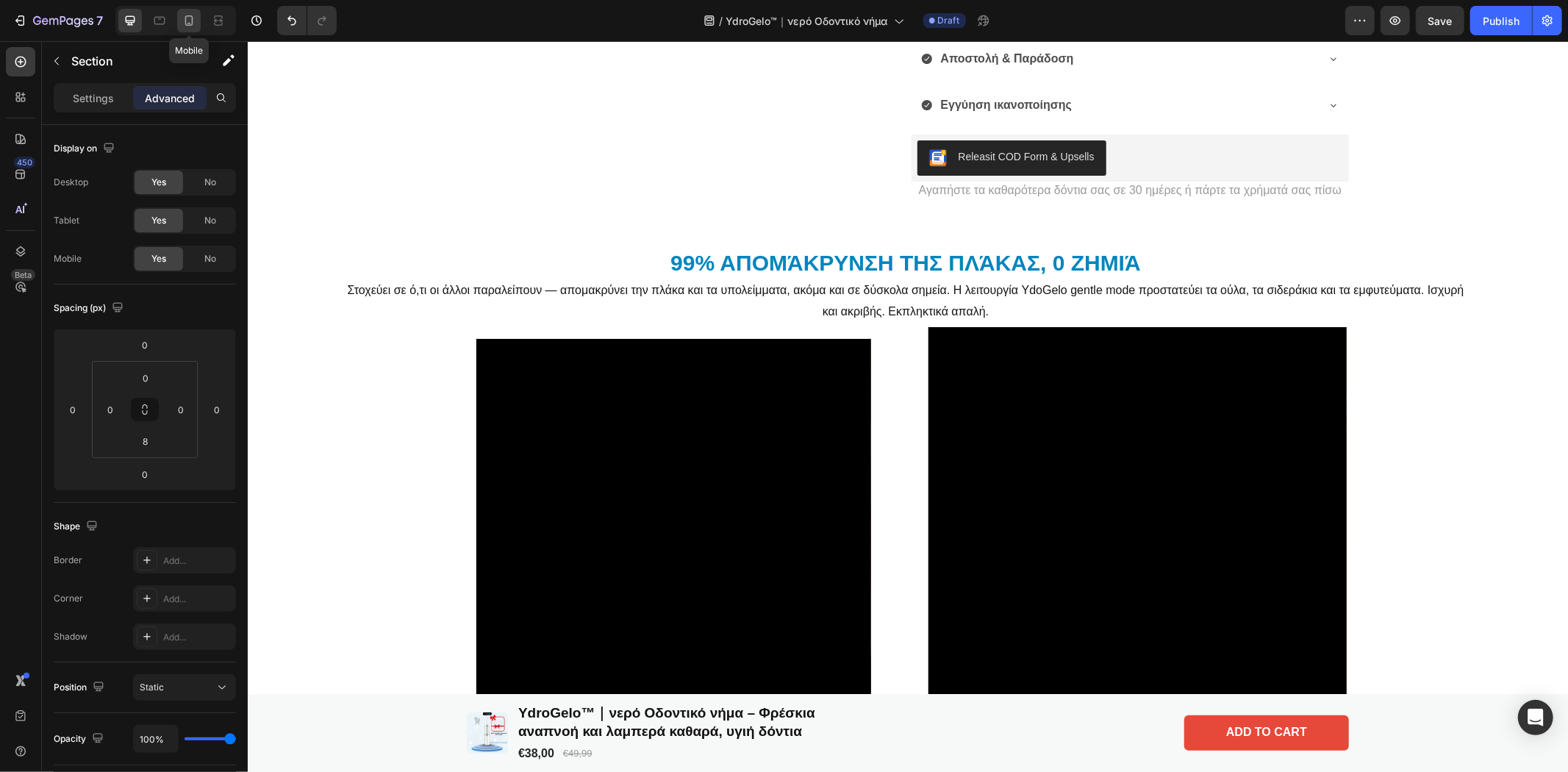
click at [191, 21] on icon at bounding box center [189, 21] width 15 height 15
type input "4"
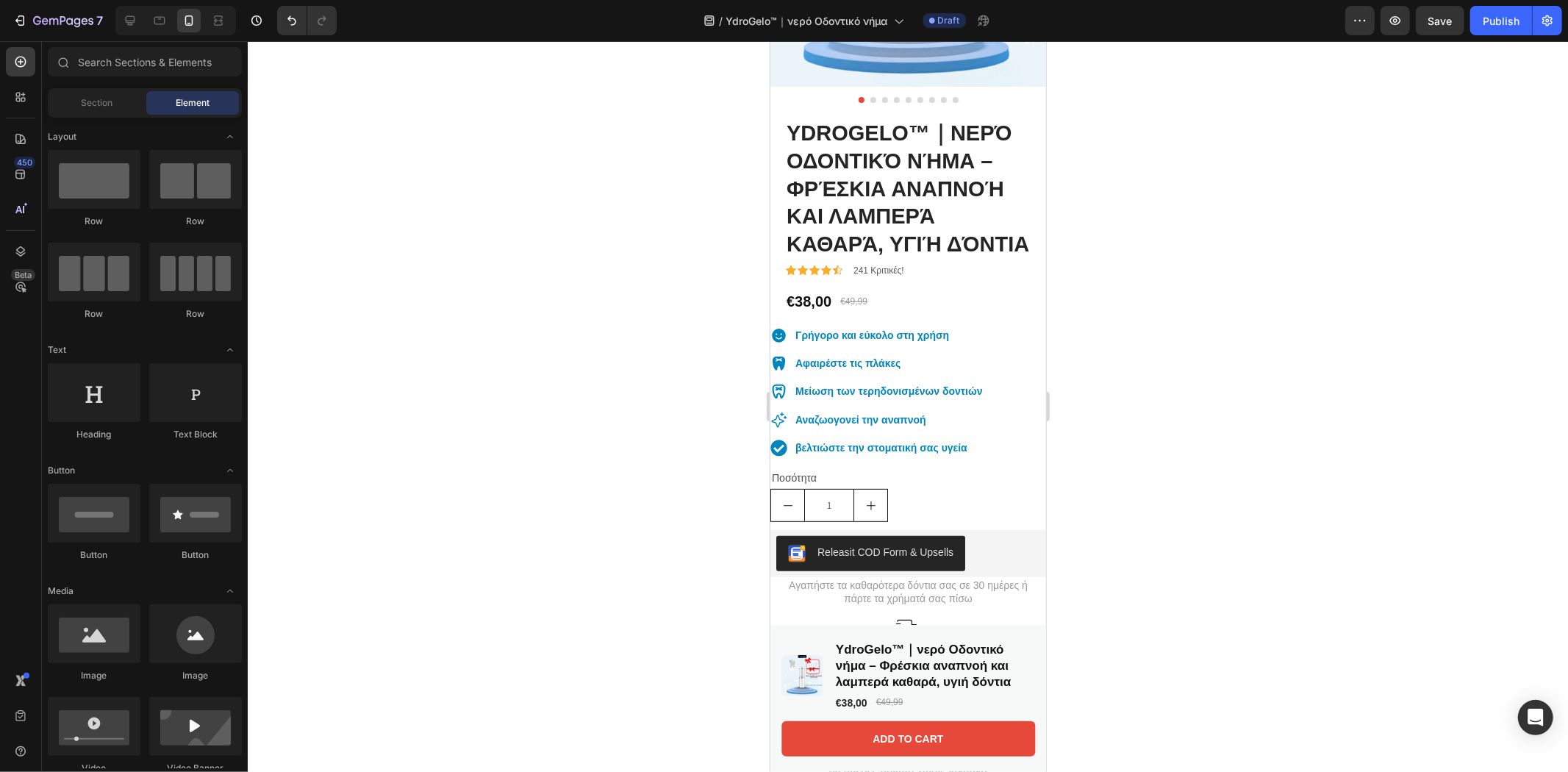
scroll to position [324, 0]
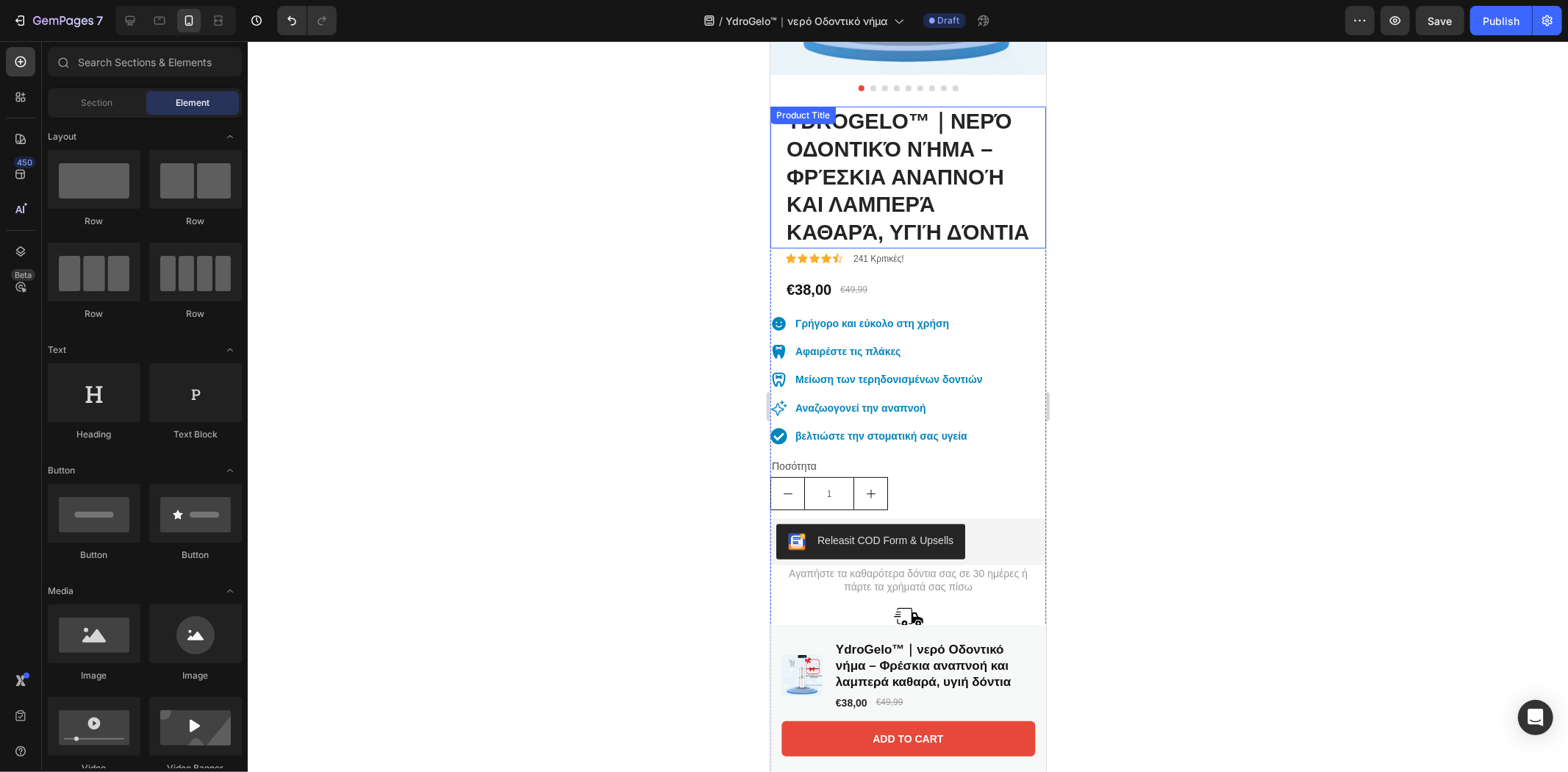
click at [936, 158] on h1 "YdroGelo™｜νερό Οδοντικό νήμα – Φρέσκια αναπνοή και λαμπερά καθαρά, υγιή δόντια" at bounding box center [907, 177] width 246 height 142
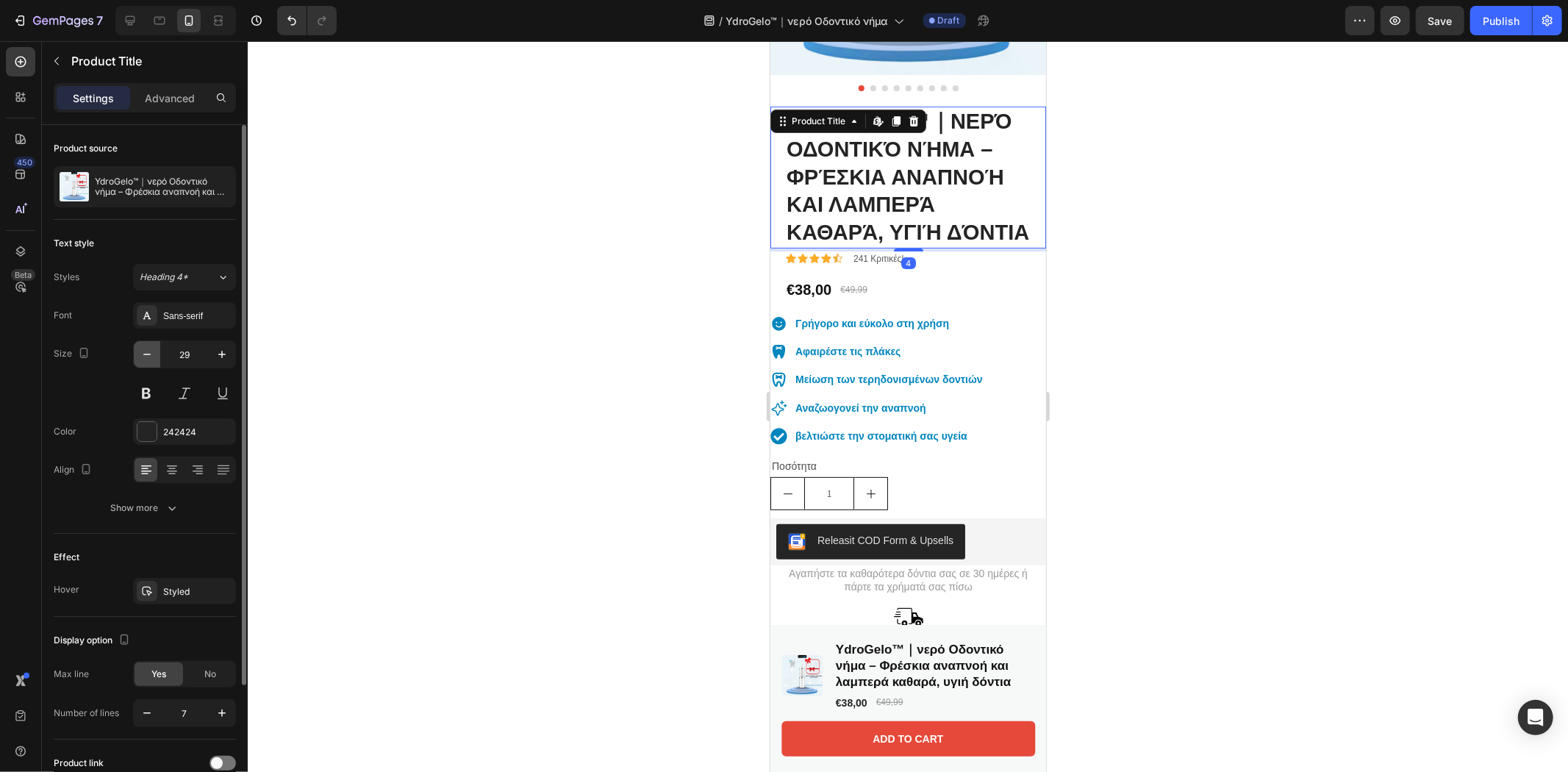
click at [141, 358] on icon "button" at bounding box center [147, 355] width 15 height 15
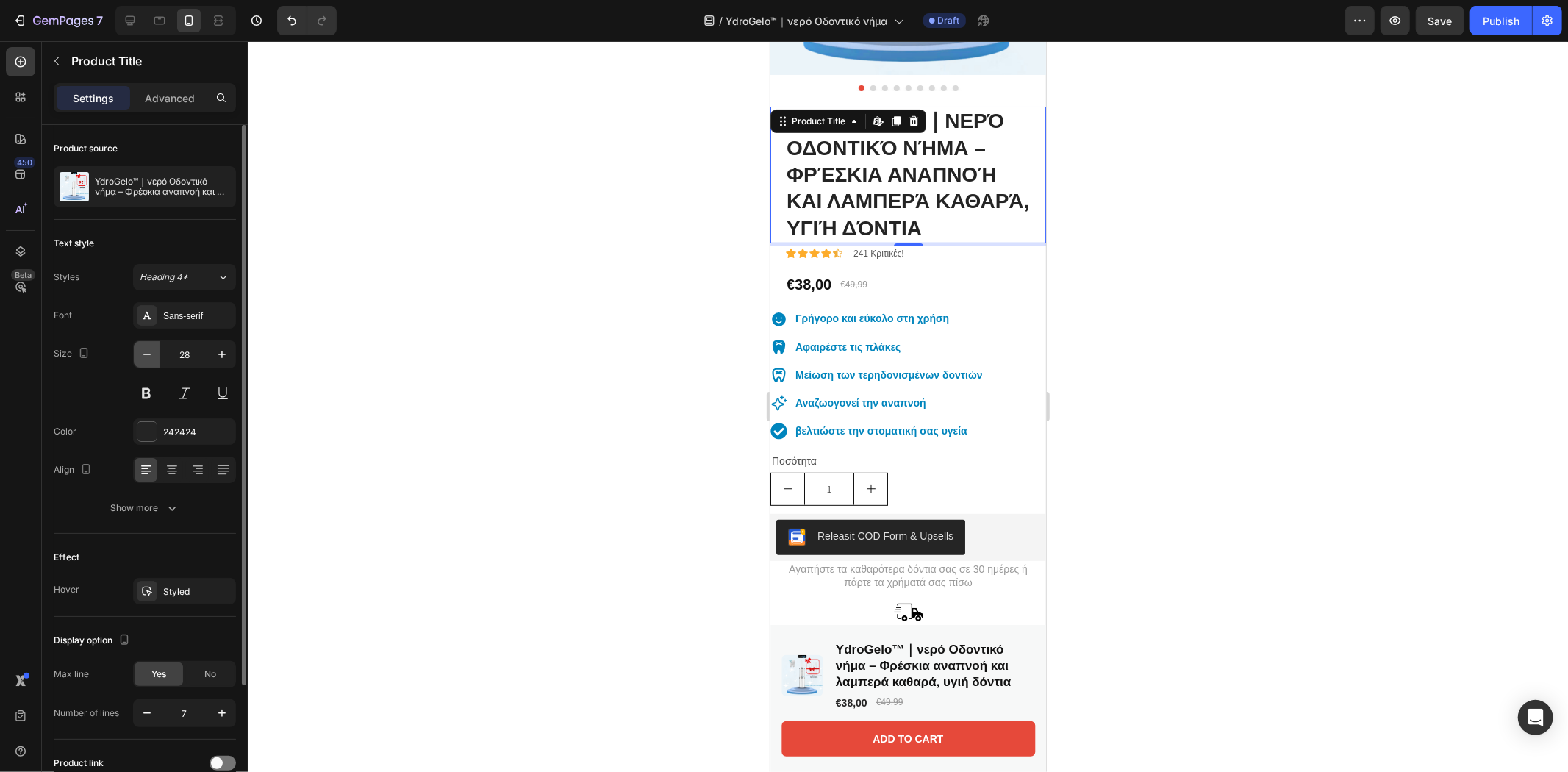
click at [141, 358] on icon "button" at bounding box center [147, 355] width 15 height 15
type input "27"
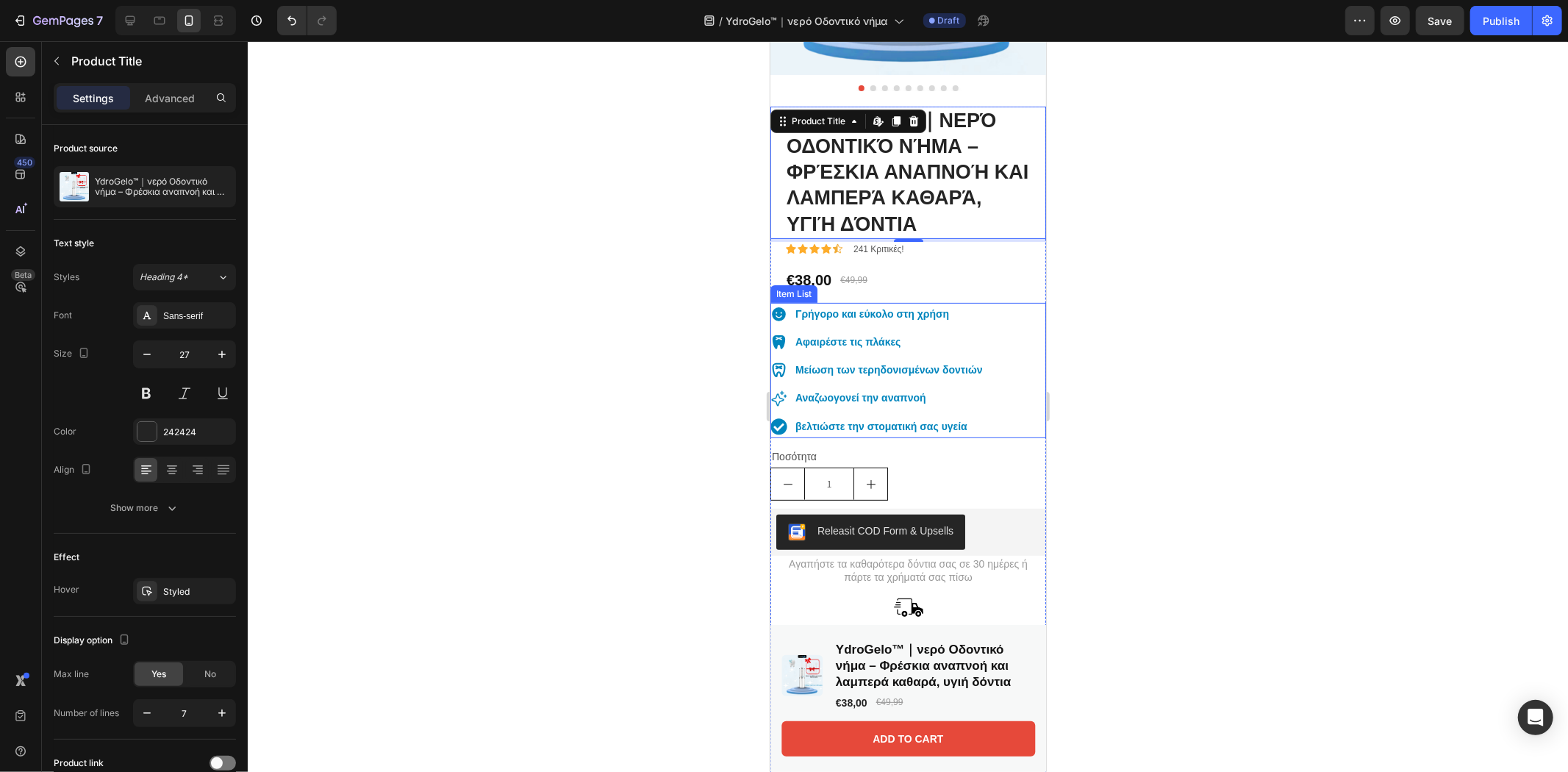
click at [995, 302] on div "Γρήγορο και εύκολο στη χρήση Αφαιρέστε τις πλάκες Μείωση των τερηδονισμένων δον…" at bounding box center [907, 369] width 275 height 135
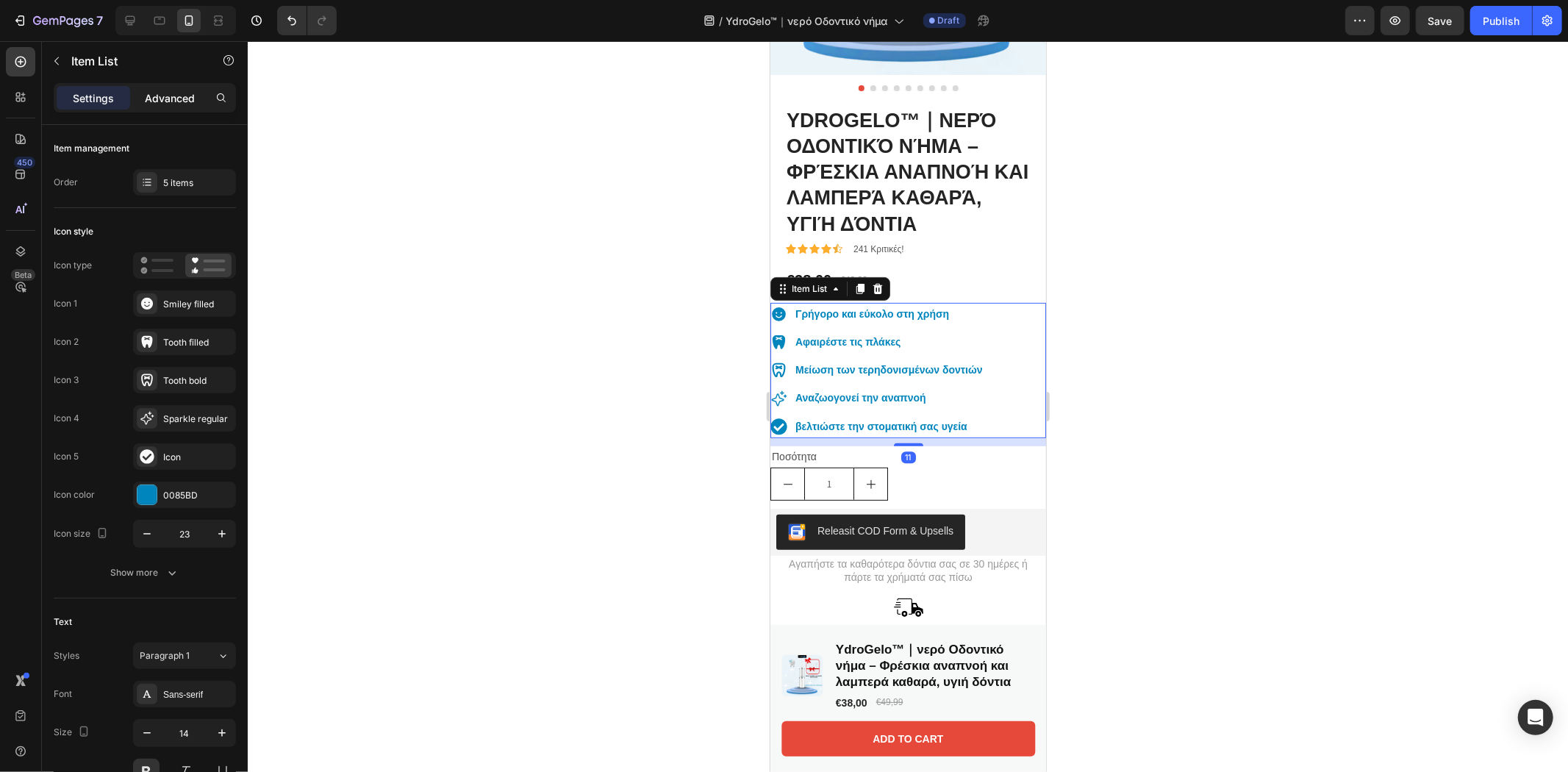
click at [166, 92] on p "Advanced" at bounding box center [170, 98] width 50 height 15
type input "100%"
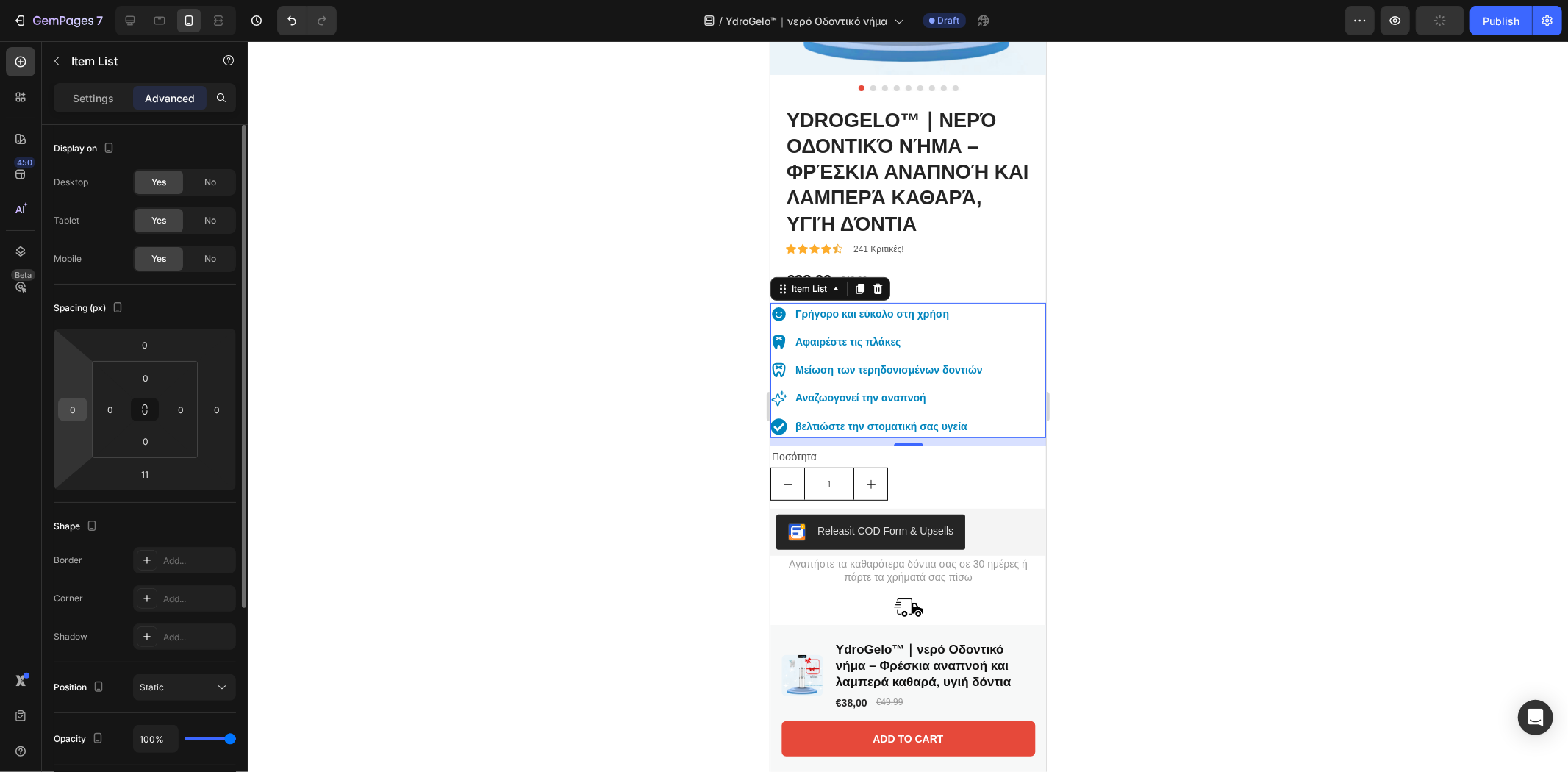
click at [69, 408] on input "0" at bounding box center [73, 409] width 22 height 22
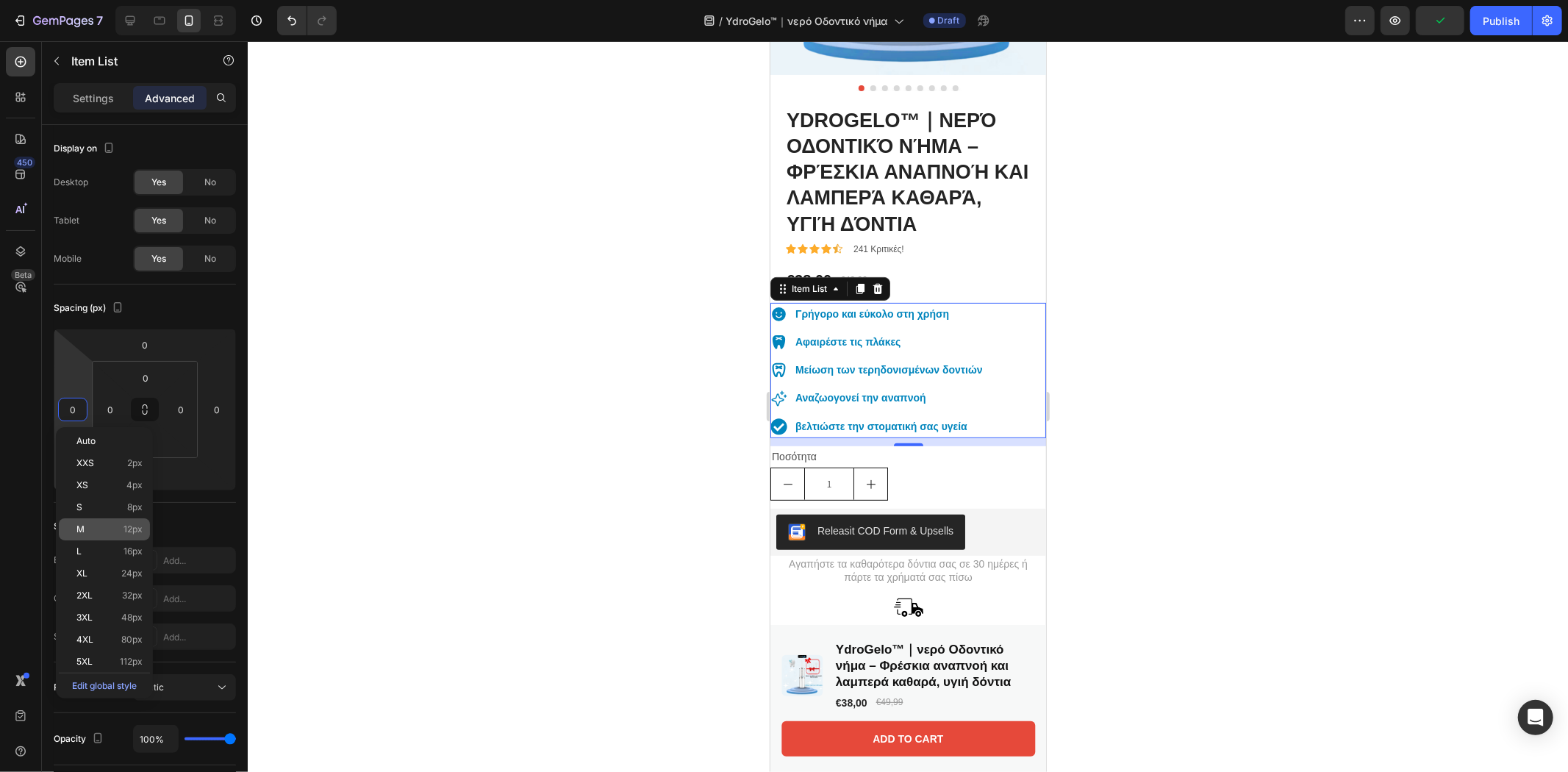
click at [88, 527] on p "M 12px" at bounding box center [109, 529] width 67 height 10
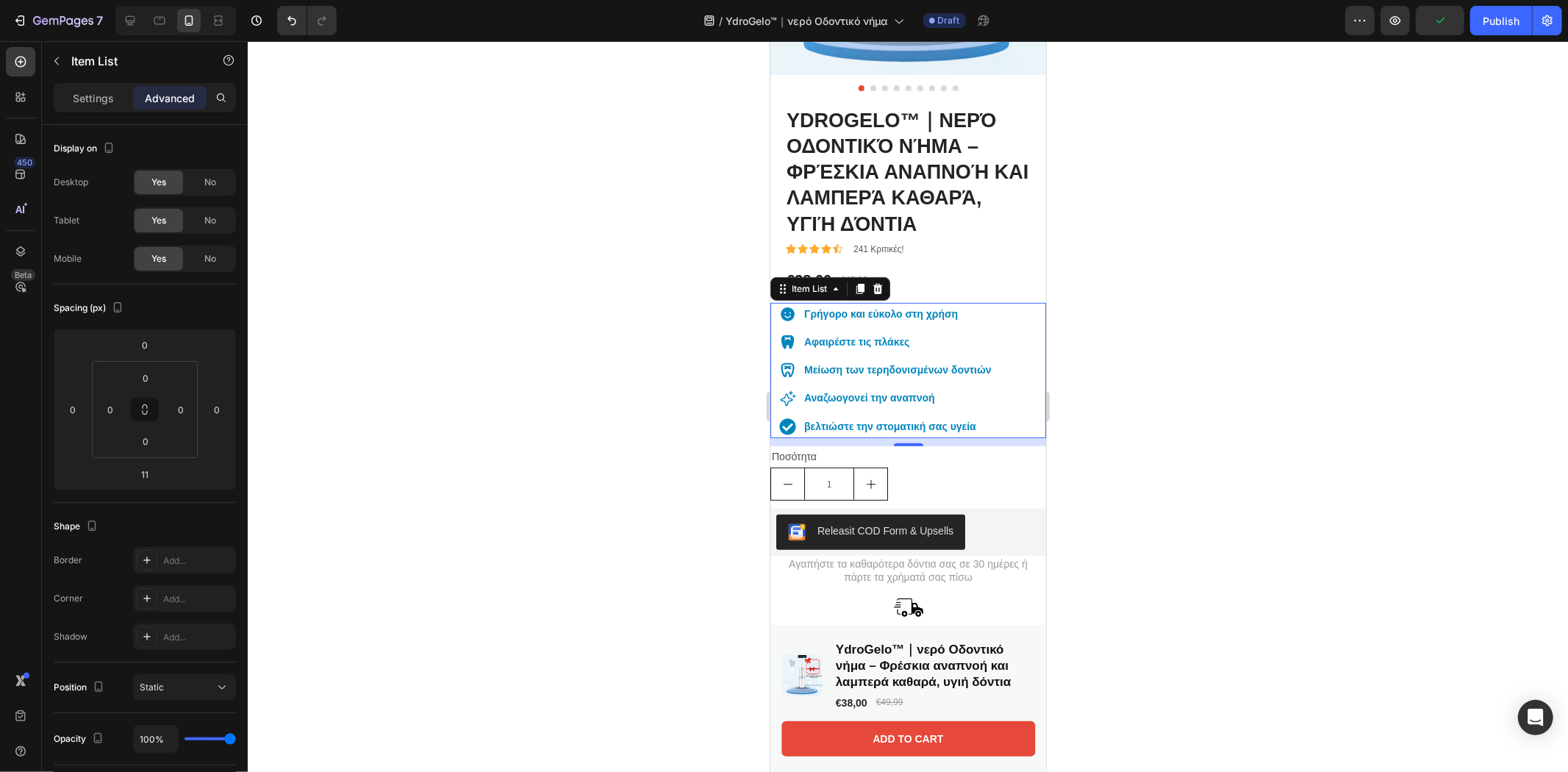
type input "12"
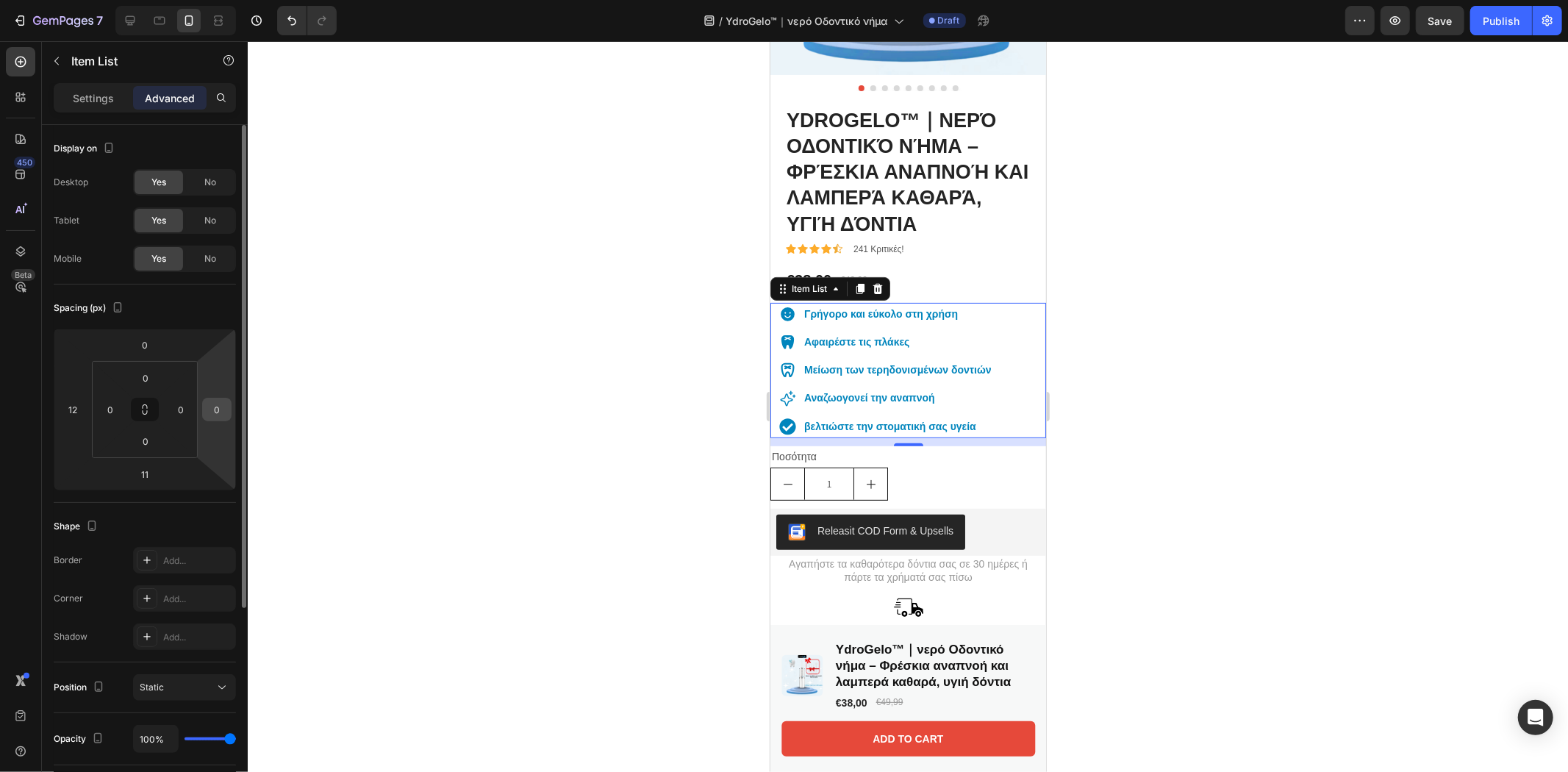
click at [225, 417] on input "0" at bounding box center [217, 409] width 22 height 22
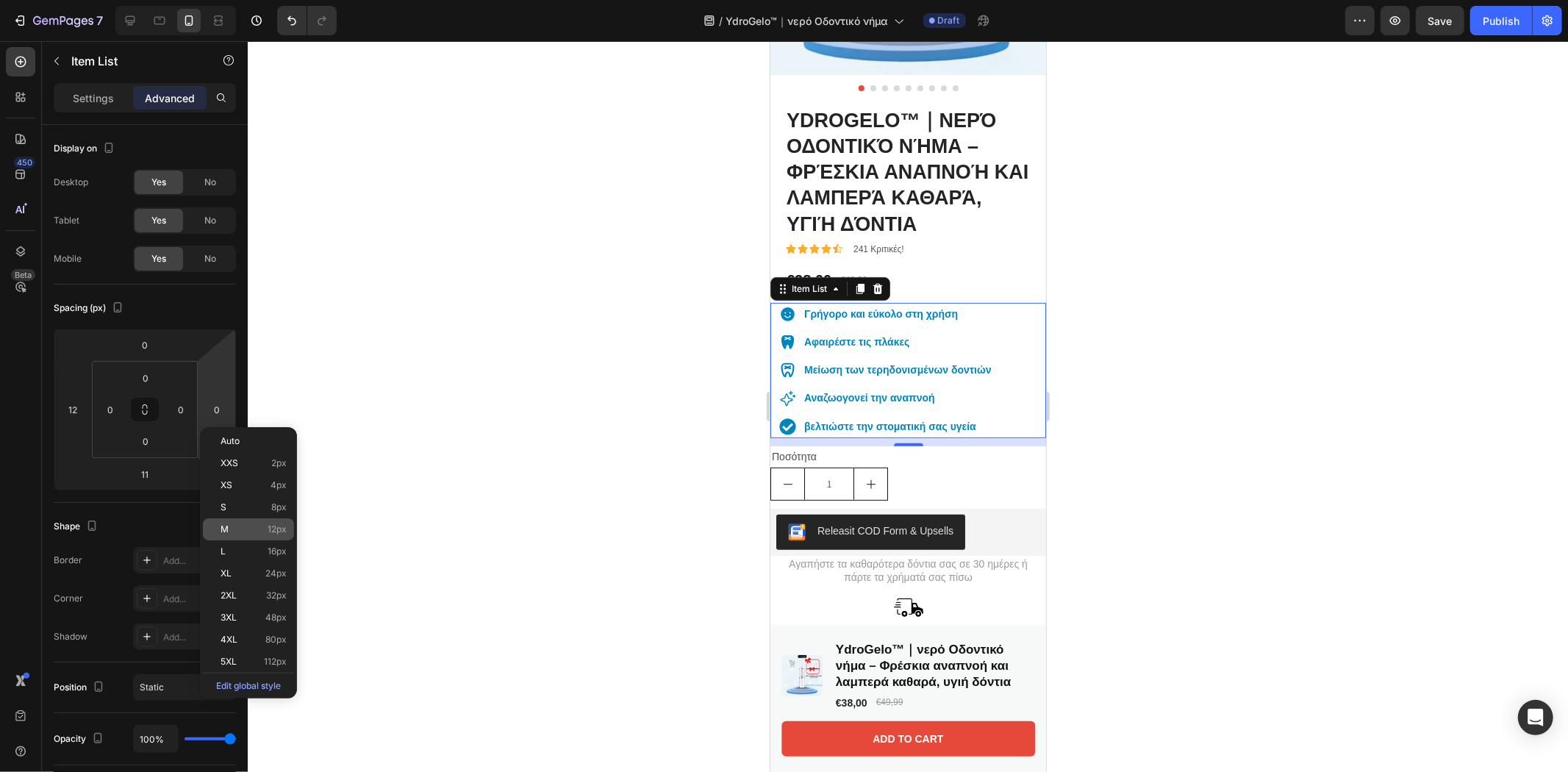
click at [226, 524] on span "M" at bounding box center [224, 529] width 8 height 10
type input "12"
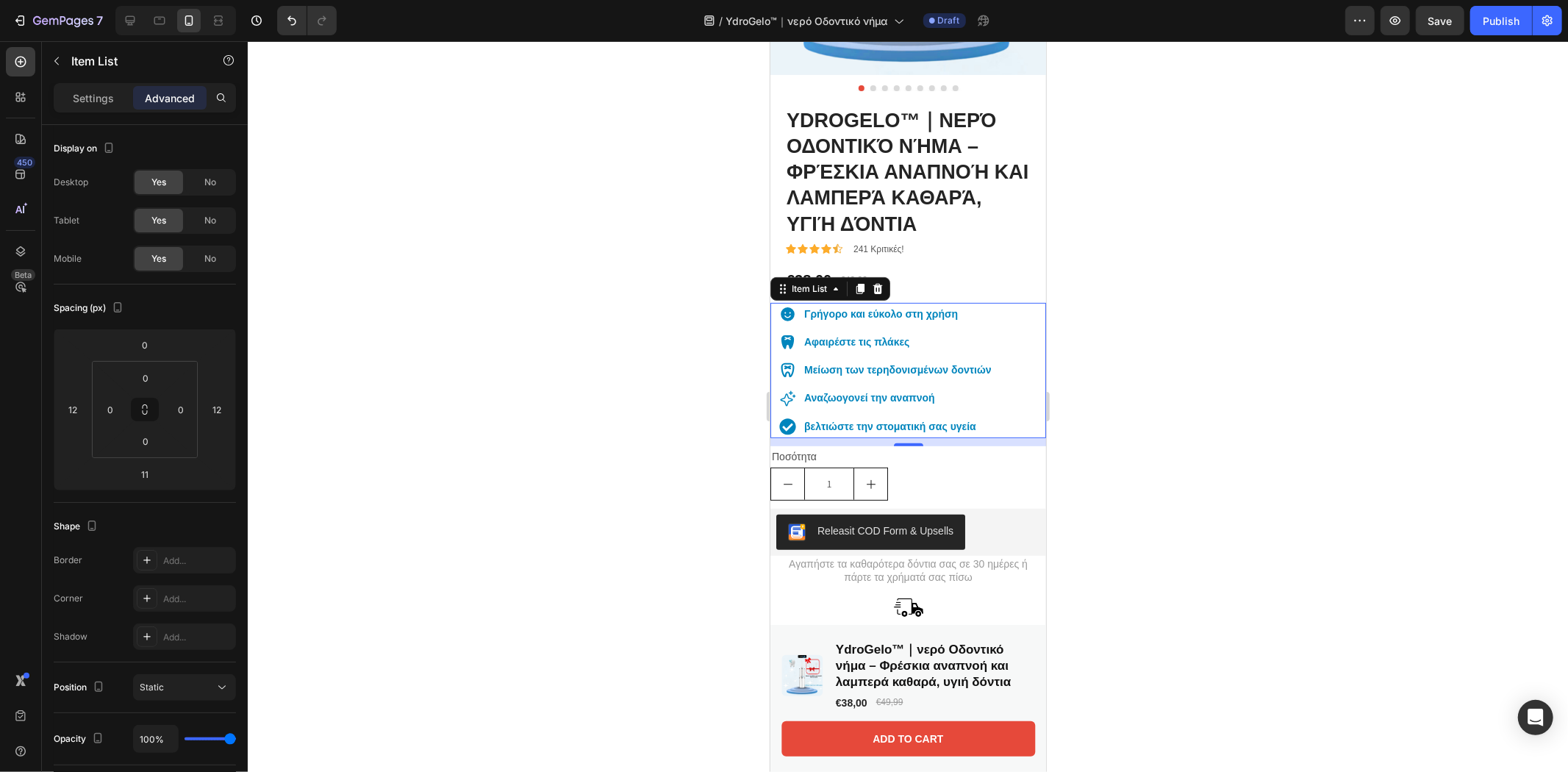
click at [1235, 211] on div at bounding box center [908, 407] width 1320 height 731
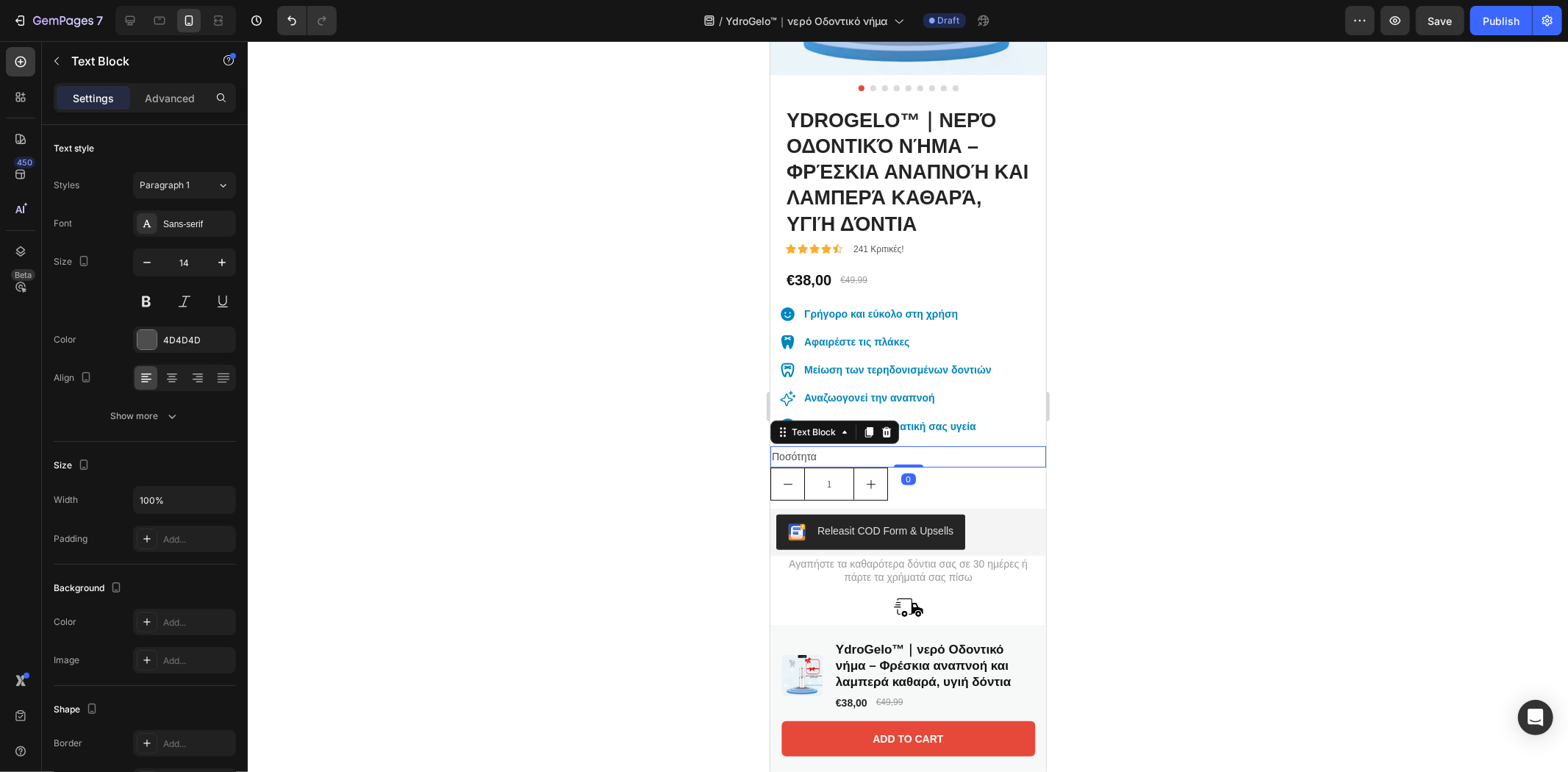
click at [882, 447] on p "Ποσότητα" at bounding box center [907, 456] width 273 height 18
click at [167, 89] on div "Advanced" at bounding box center [170, 98] width 74 height 24
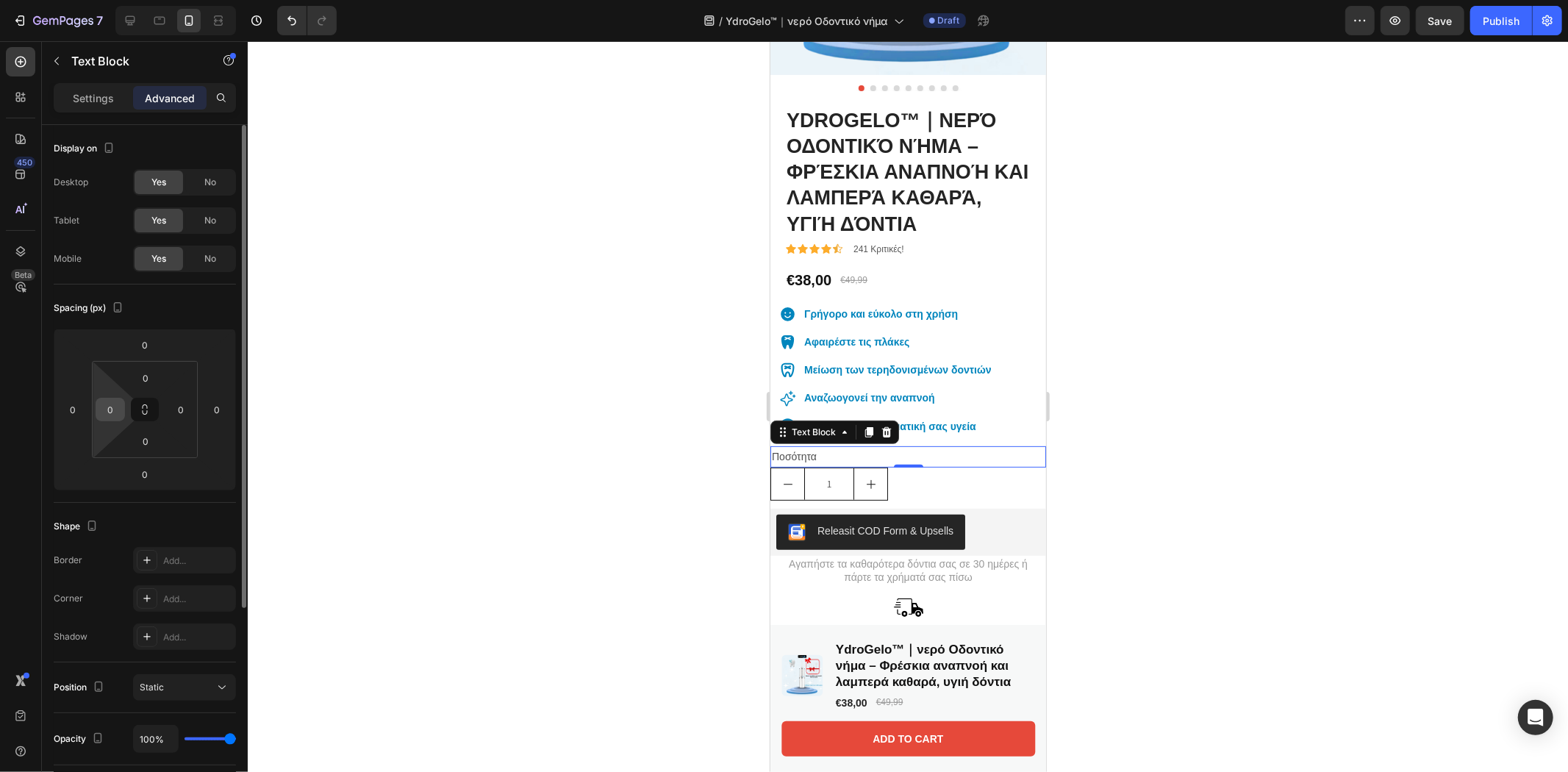
click at [105, 413] on input "0" at bounding box center [110, 409] width 22 height 22
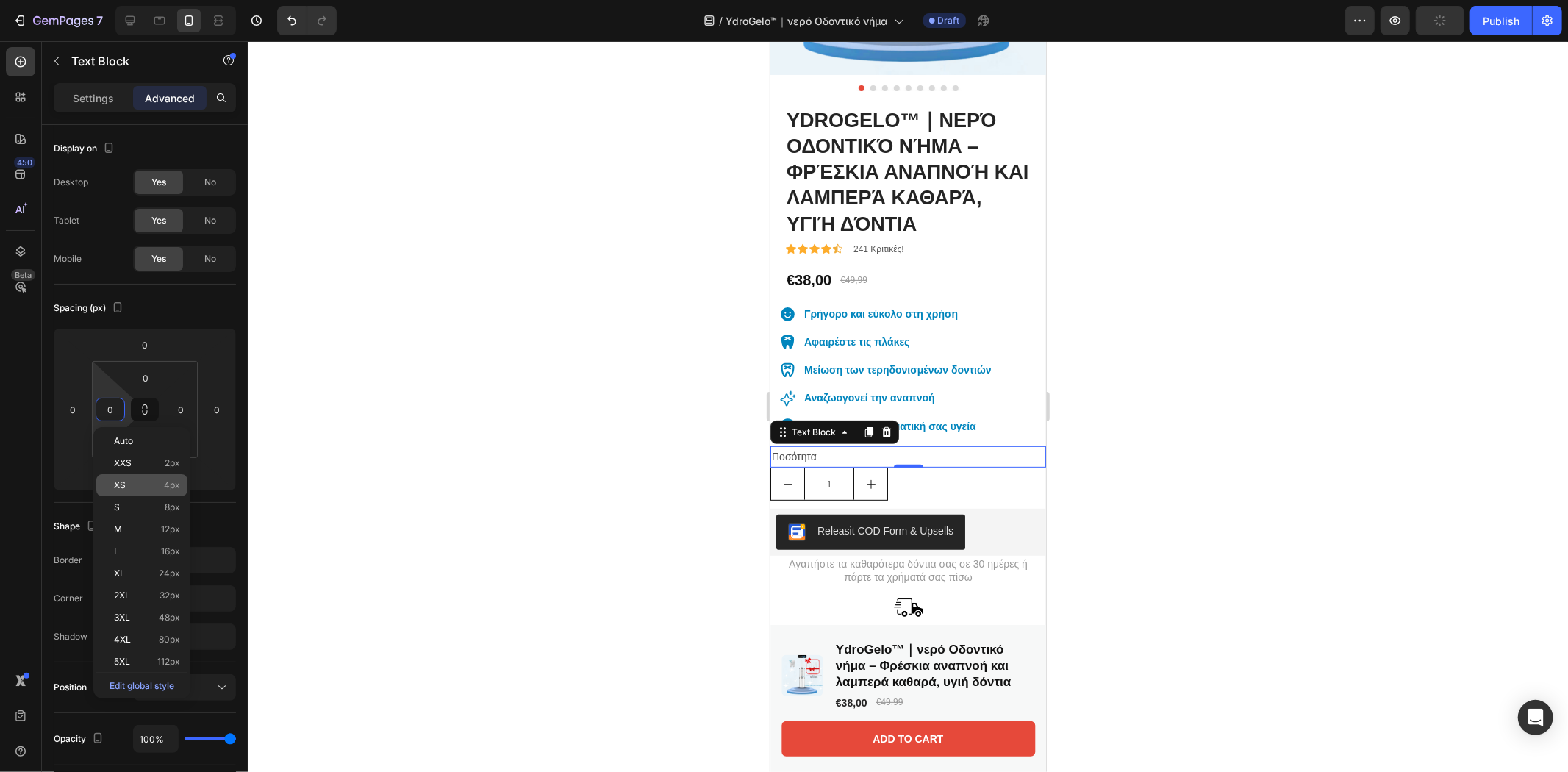
drag, startPoint x: 119, startPoint y: 524, endPoint x: 135, endPoint y: 478, distance: 48.7
click at [119, 524] on span "M" at bounding box center [118, 529] width 8 height 10
type input "12"
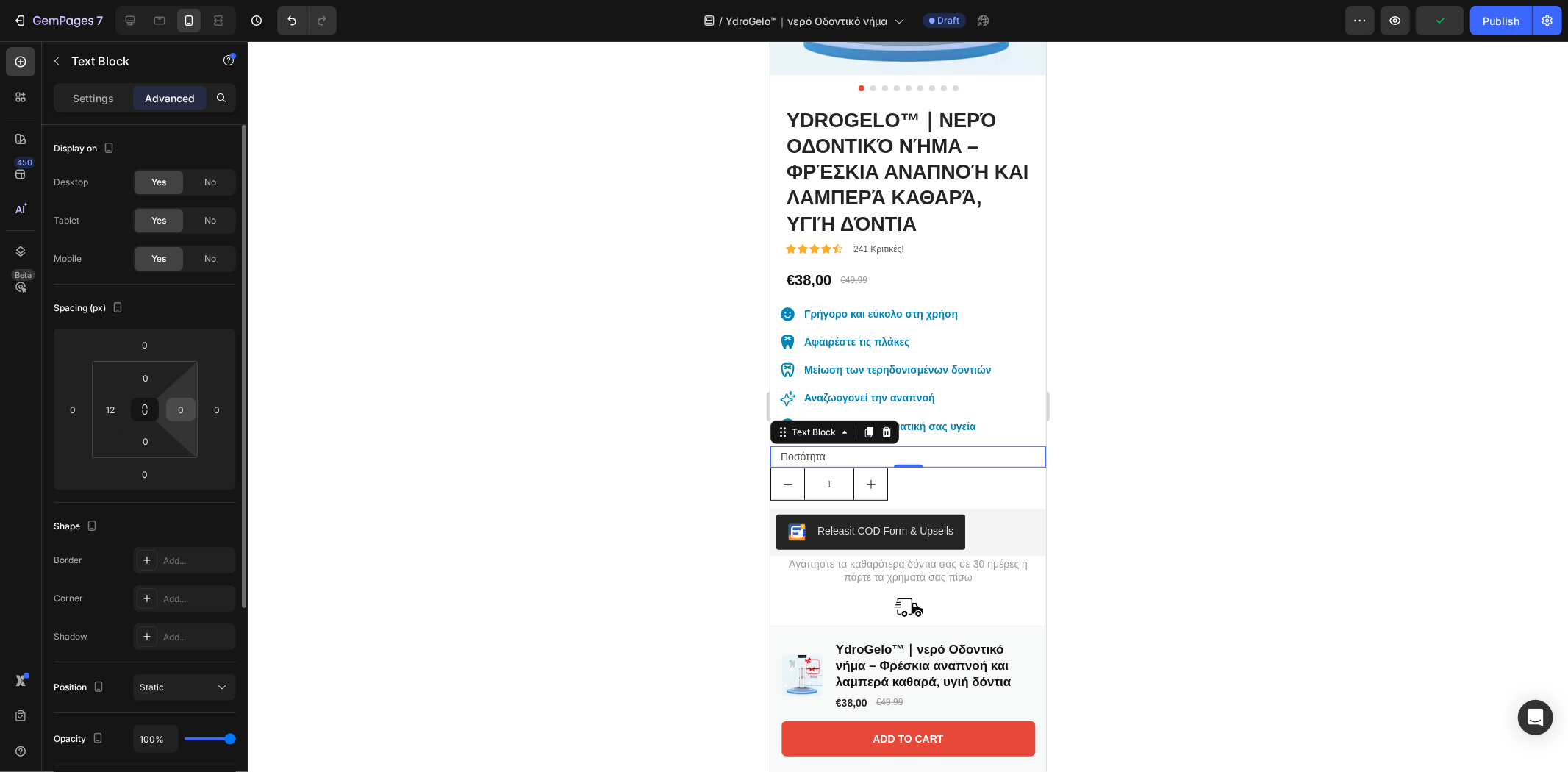
click at [172, 408] on input "0" at bounding box center [181, 409] width 22 height 22
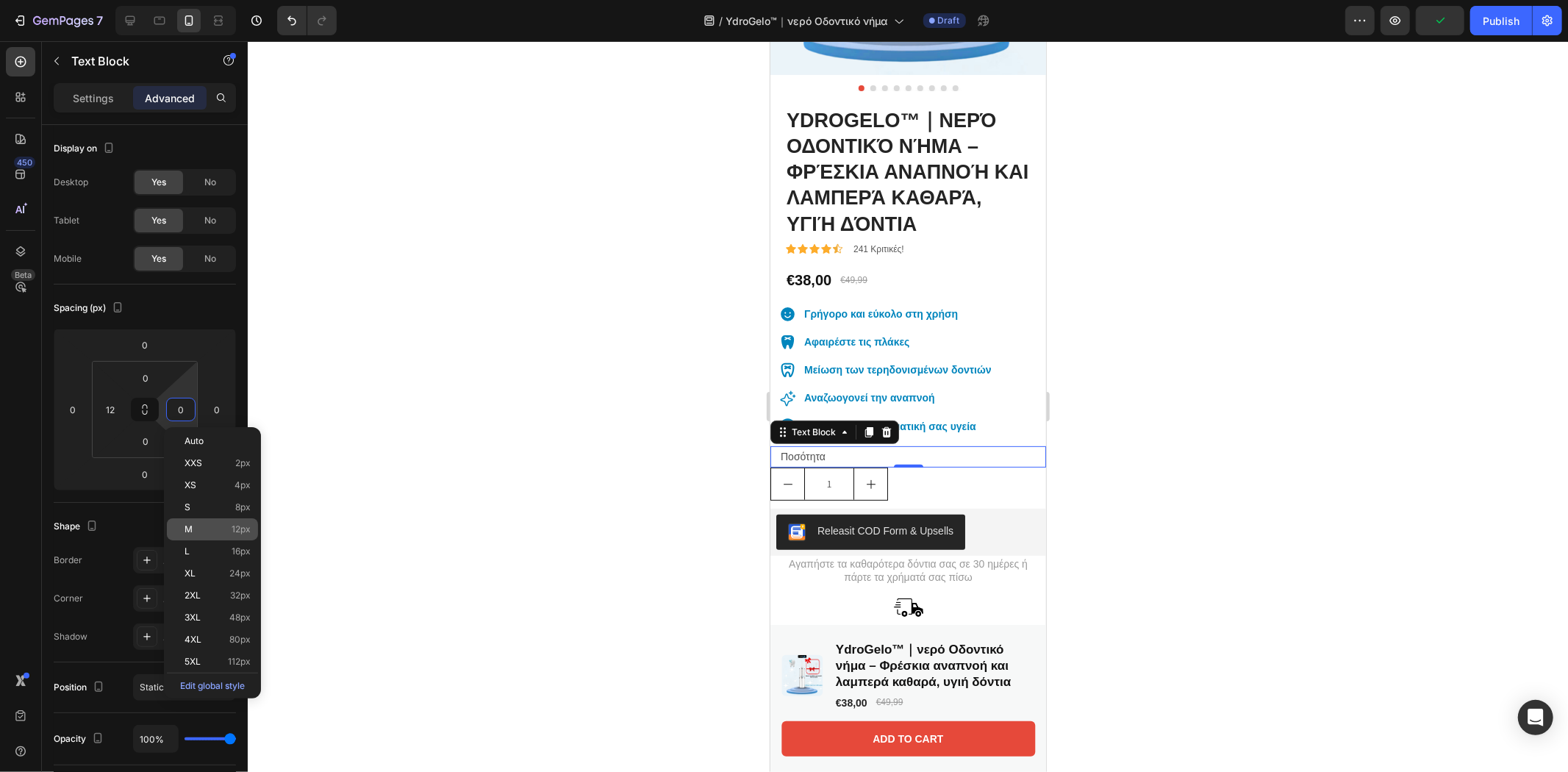
click at [179, 528] on div "M 12px" at bounding box center [212, 529] width 91 height 22
type input "12"
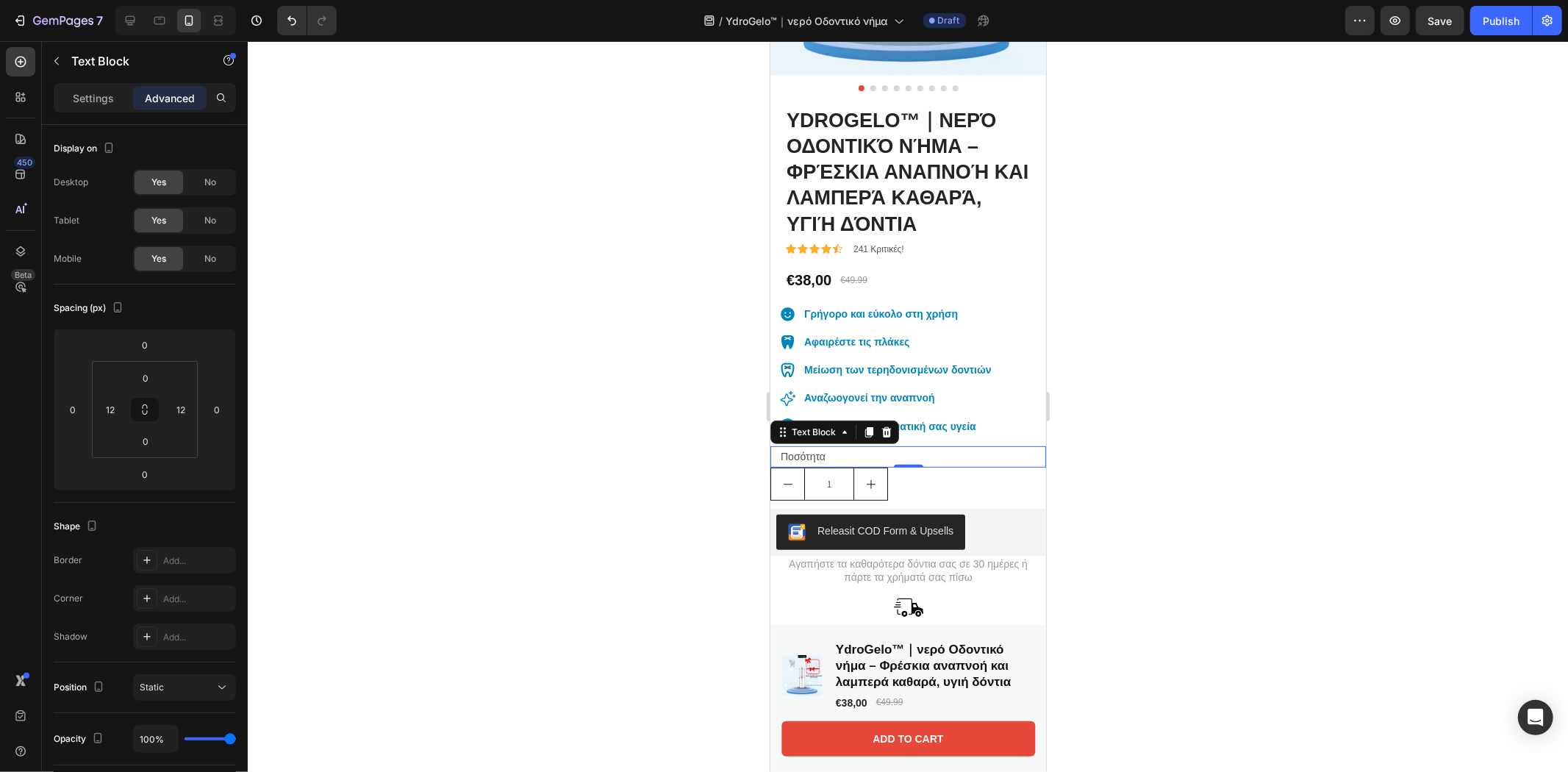
click at [1262, 510] on div at bounding box center [908, 407] width 1320 height 731
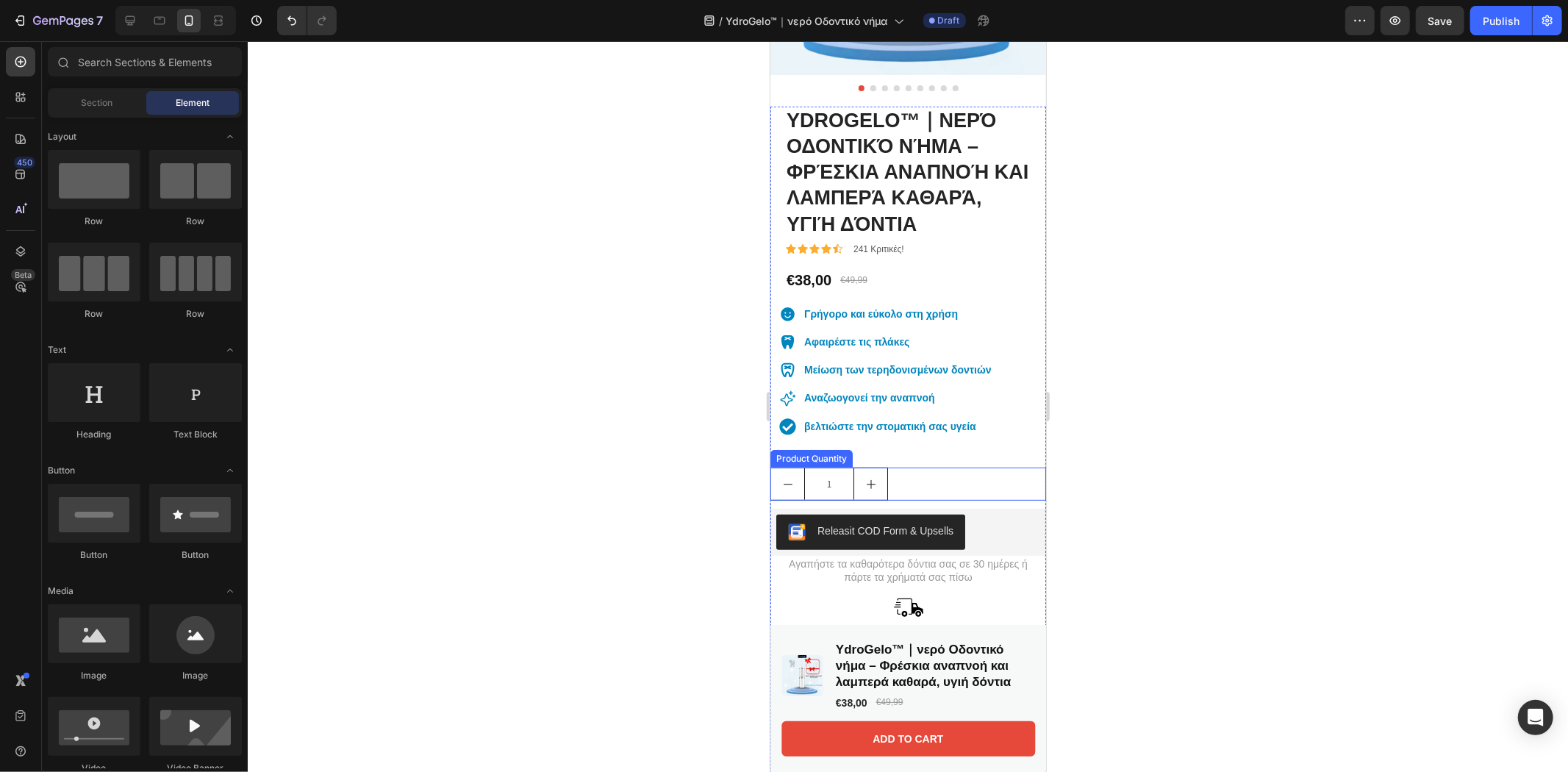
click at [947, 467] on div "1" at bounding box center [907, 483] width 275 height 33
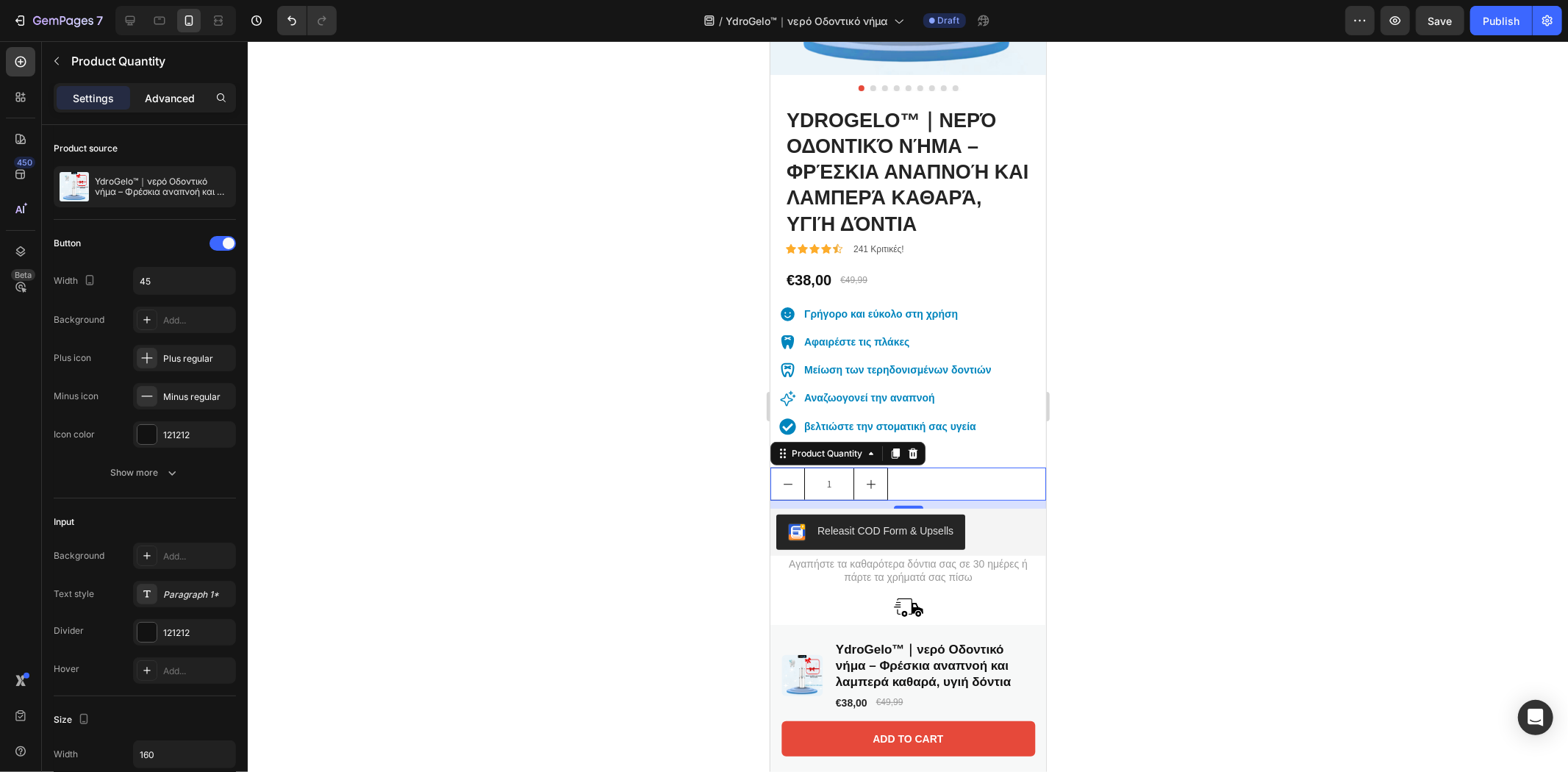
click at [184, 98] on p "Advanced" at bounding box center [170, 98] width 50 height 15
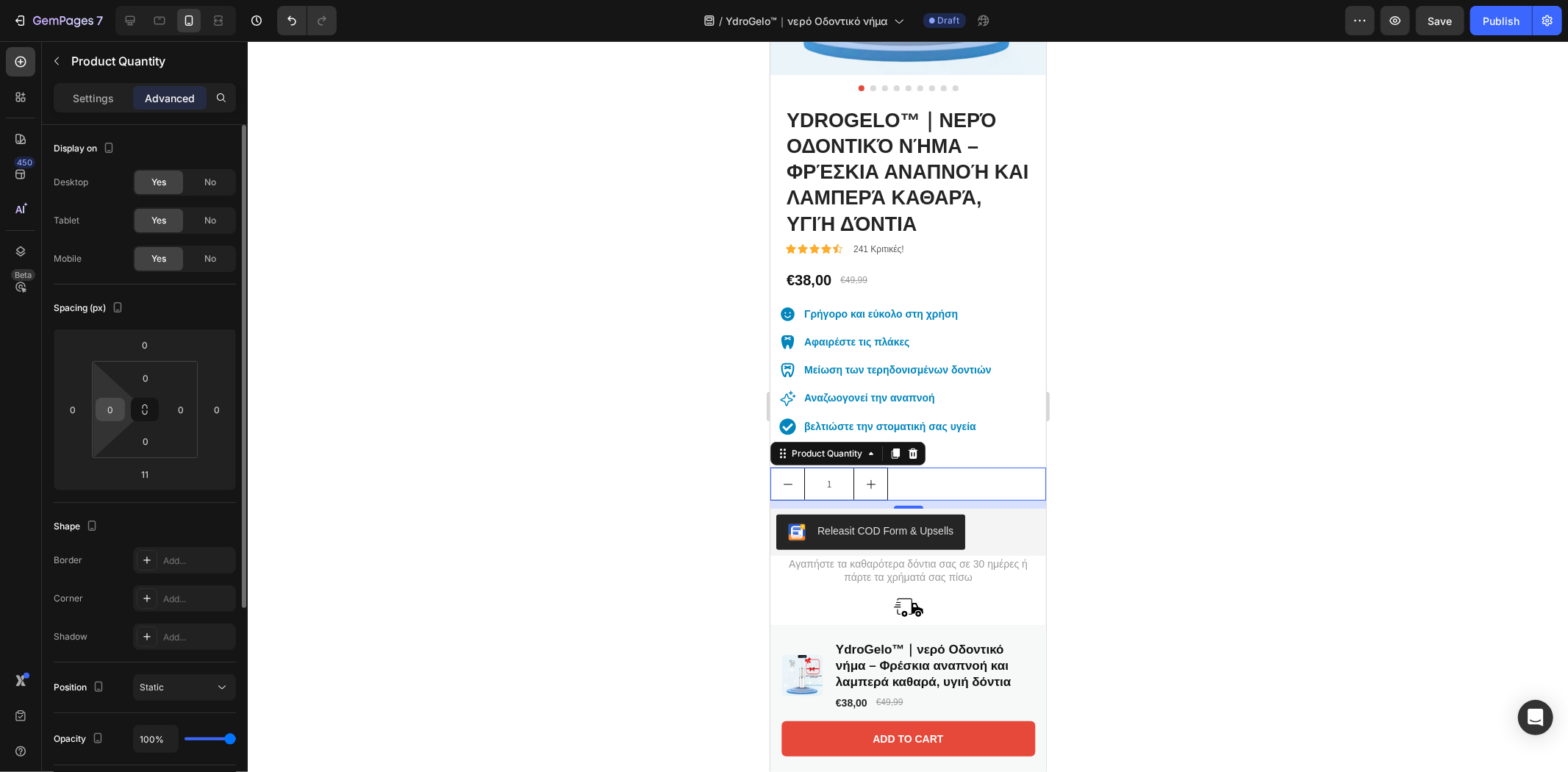
click at [108, 401] on input "0" at bounding box center [110, 409] width 22 height 22
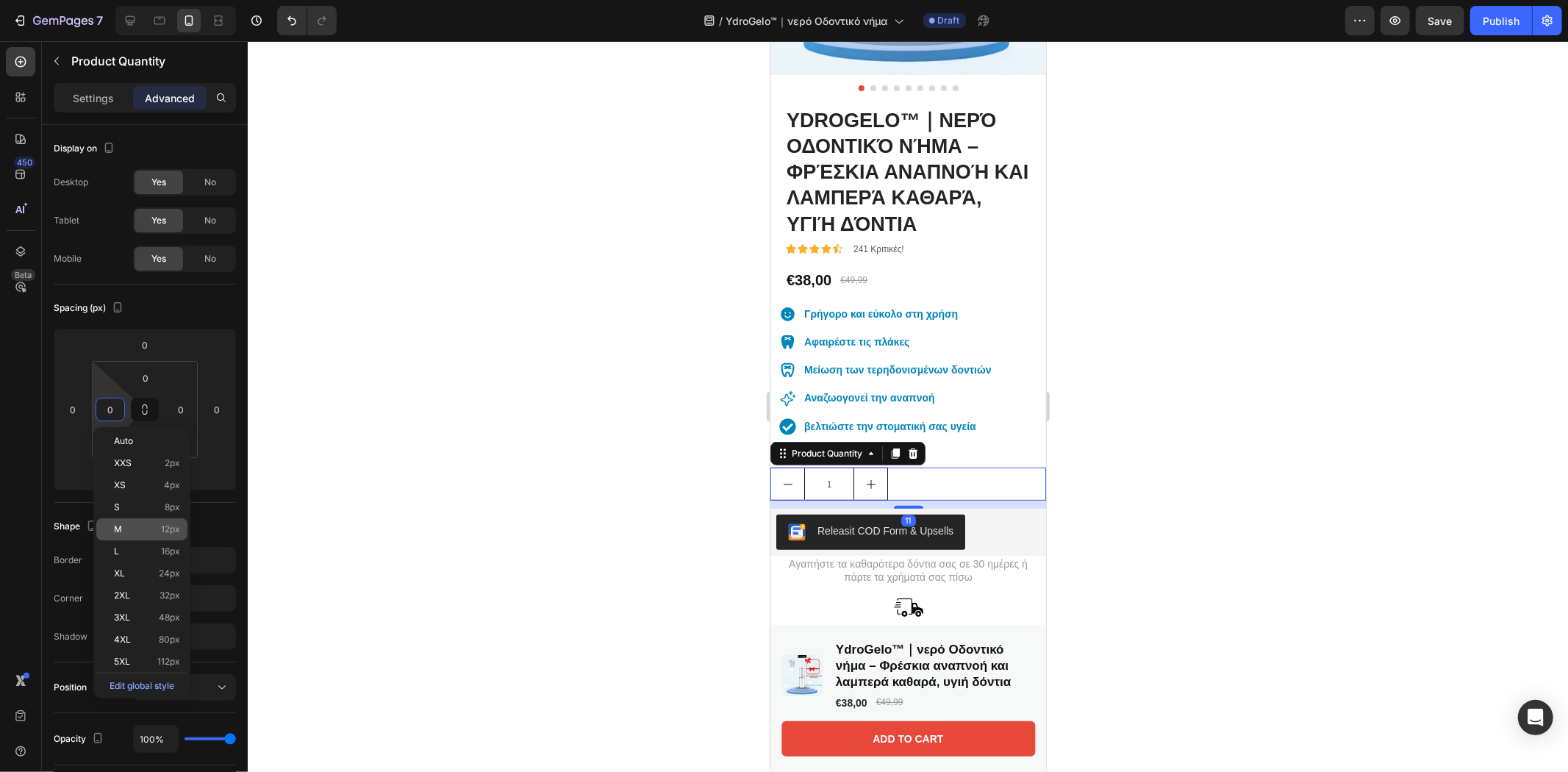
click at [120, 525] on span "M" at bounding box center [118, 529] width 8 height 10
type input "12"
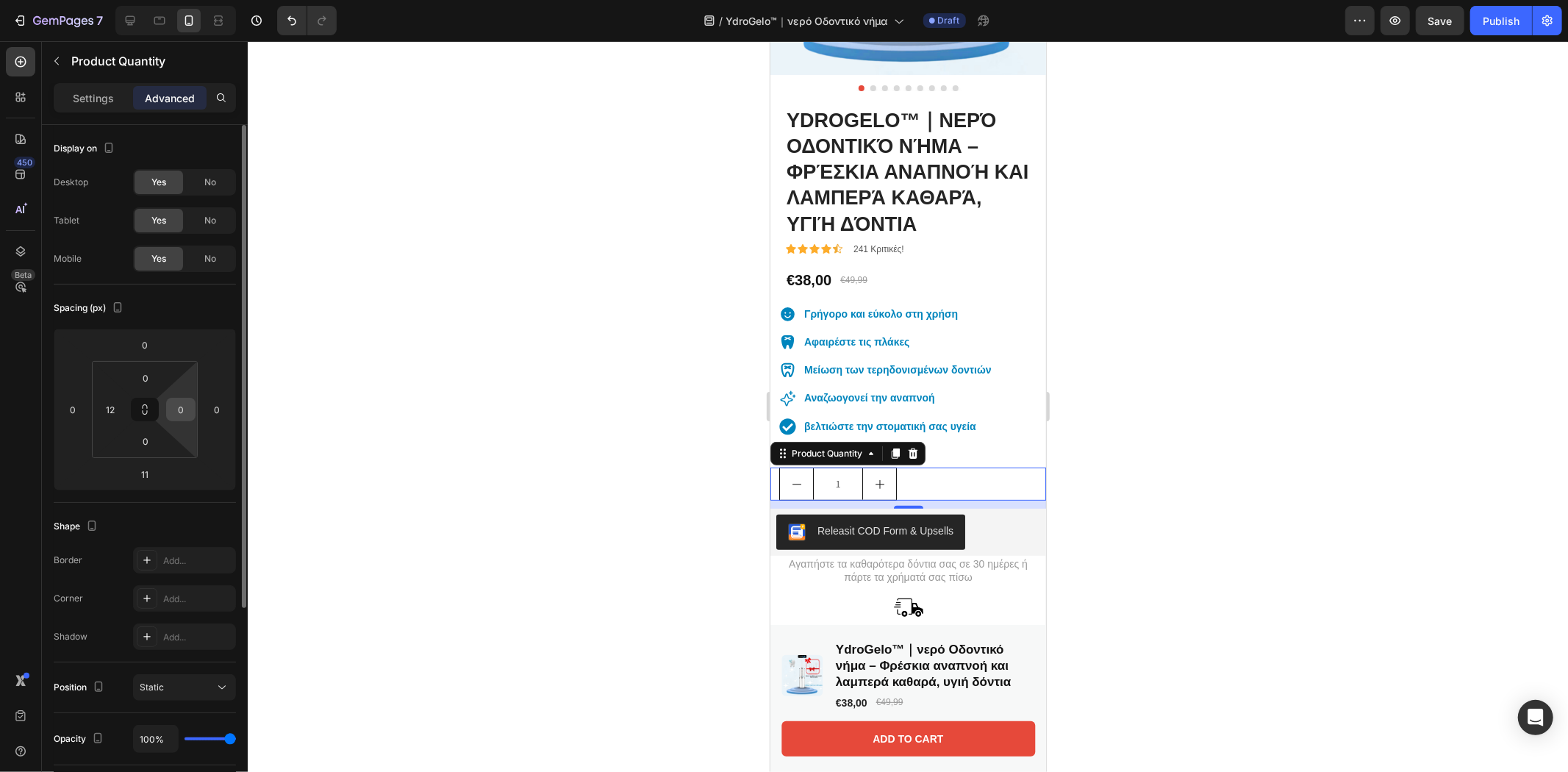
click at [179, 412] on input "0" at bounding box center [181, 409] width 22 height 22
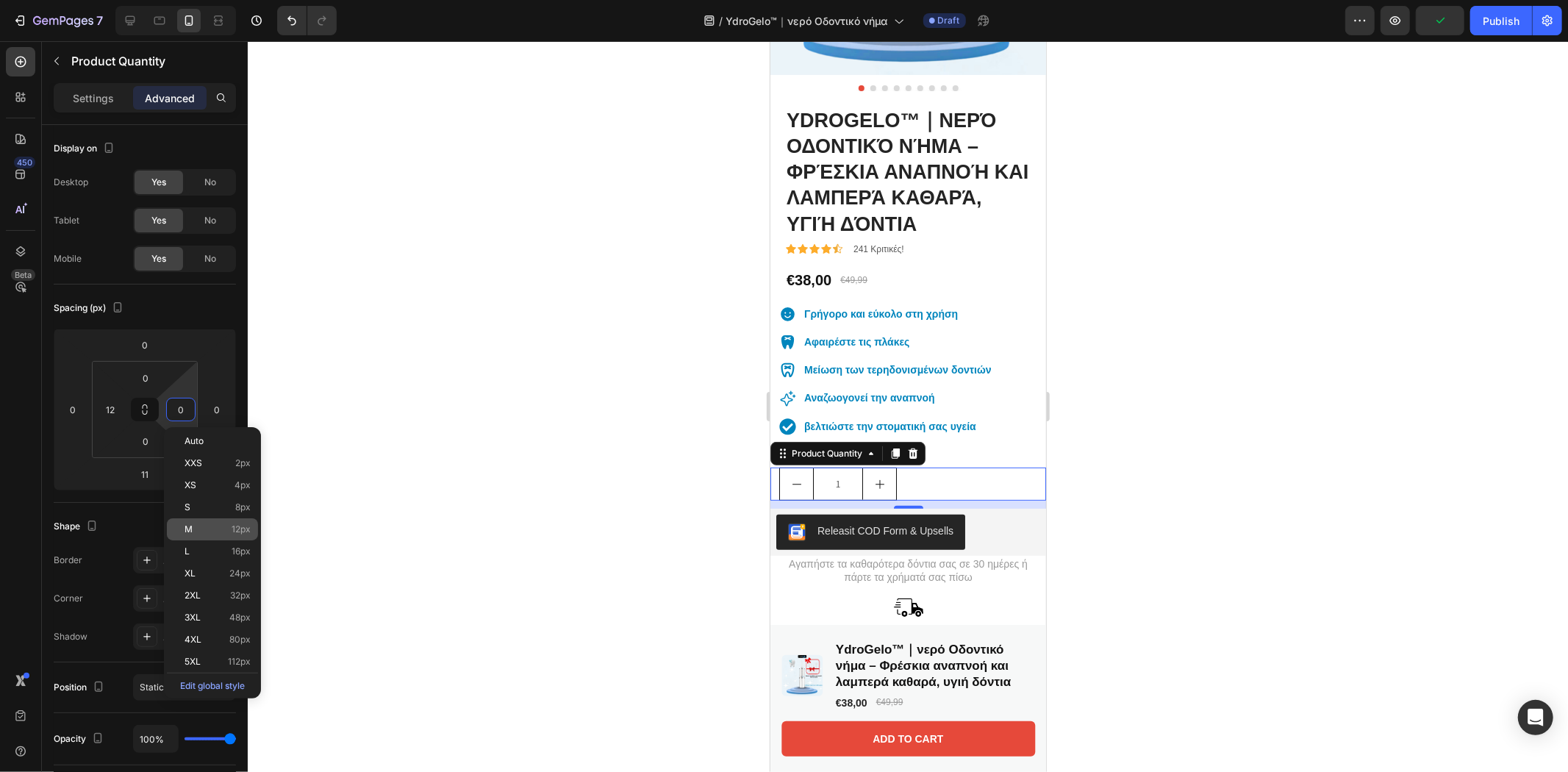
click at [189, 520] on div "M 12px" at bounding box center [212, 529] width 91 height 22
type input "12"
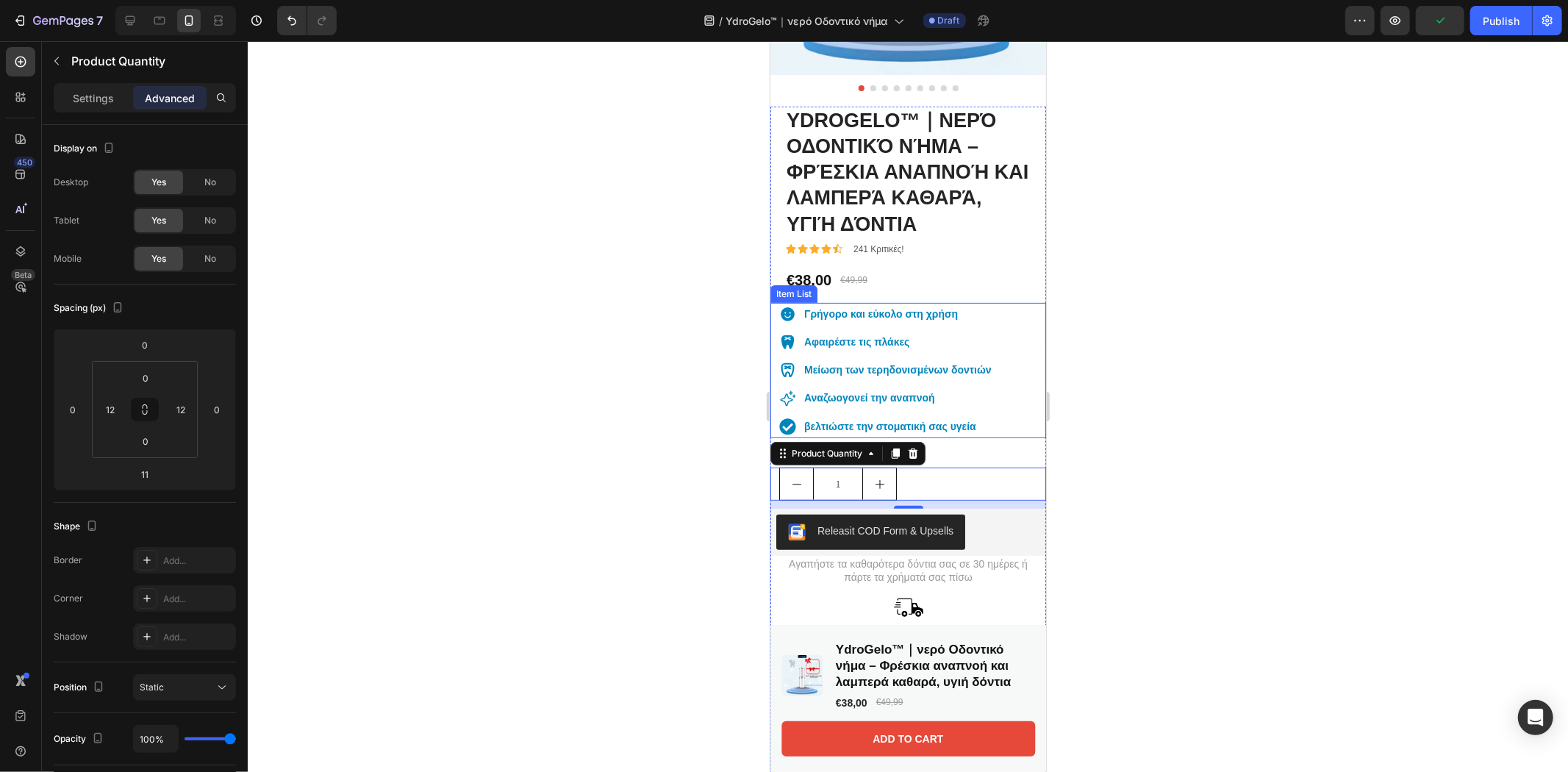
scroll to position [650, 0]
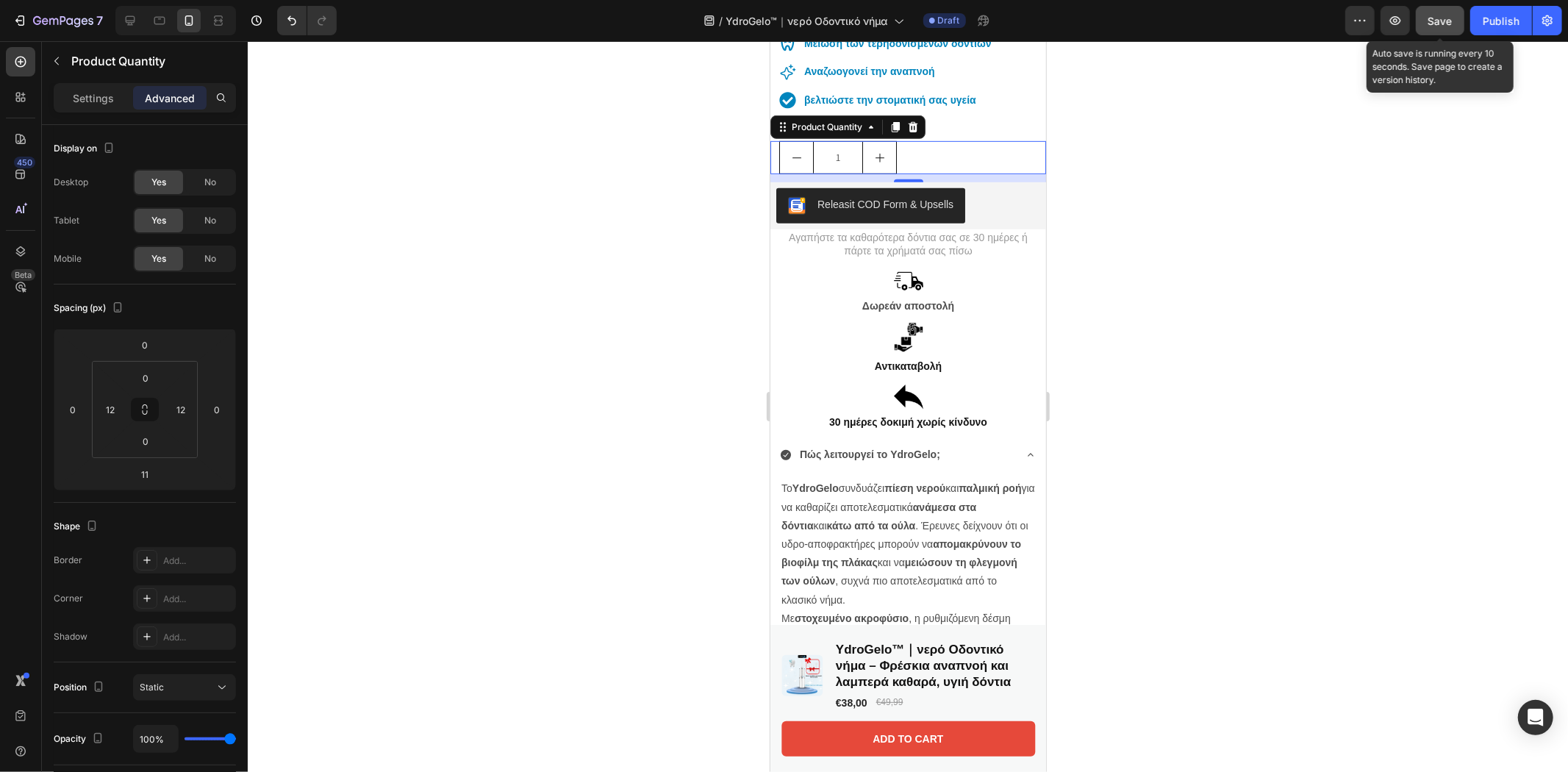
click at [1445, 18] on span "Save" at bounding box center [1440, 21] width 25 height 13
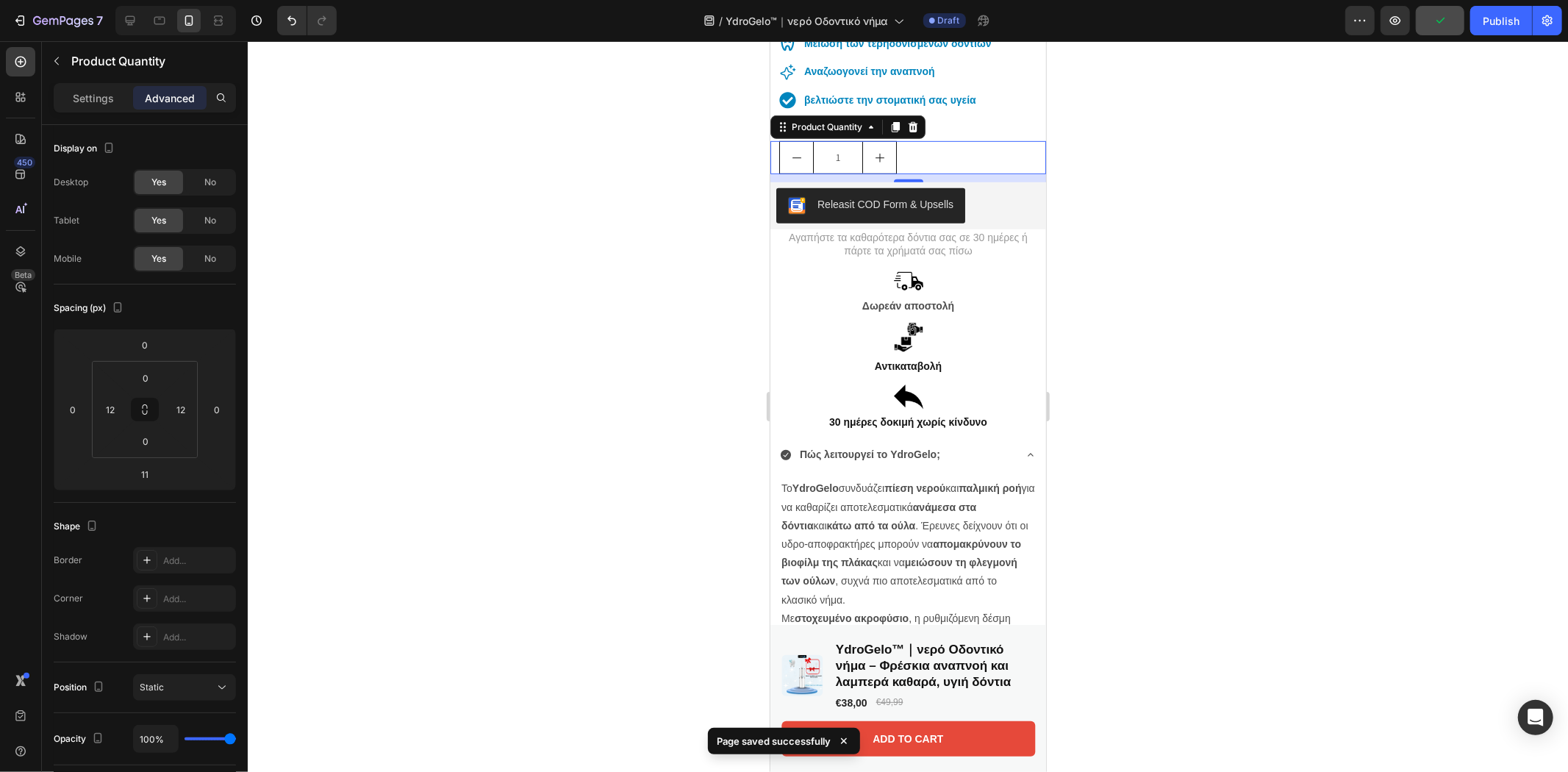
click at [1190, 204] on div at bounding box center [908, 407] width 1320 height 731
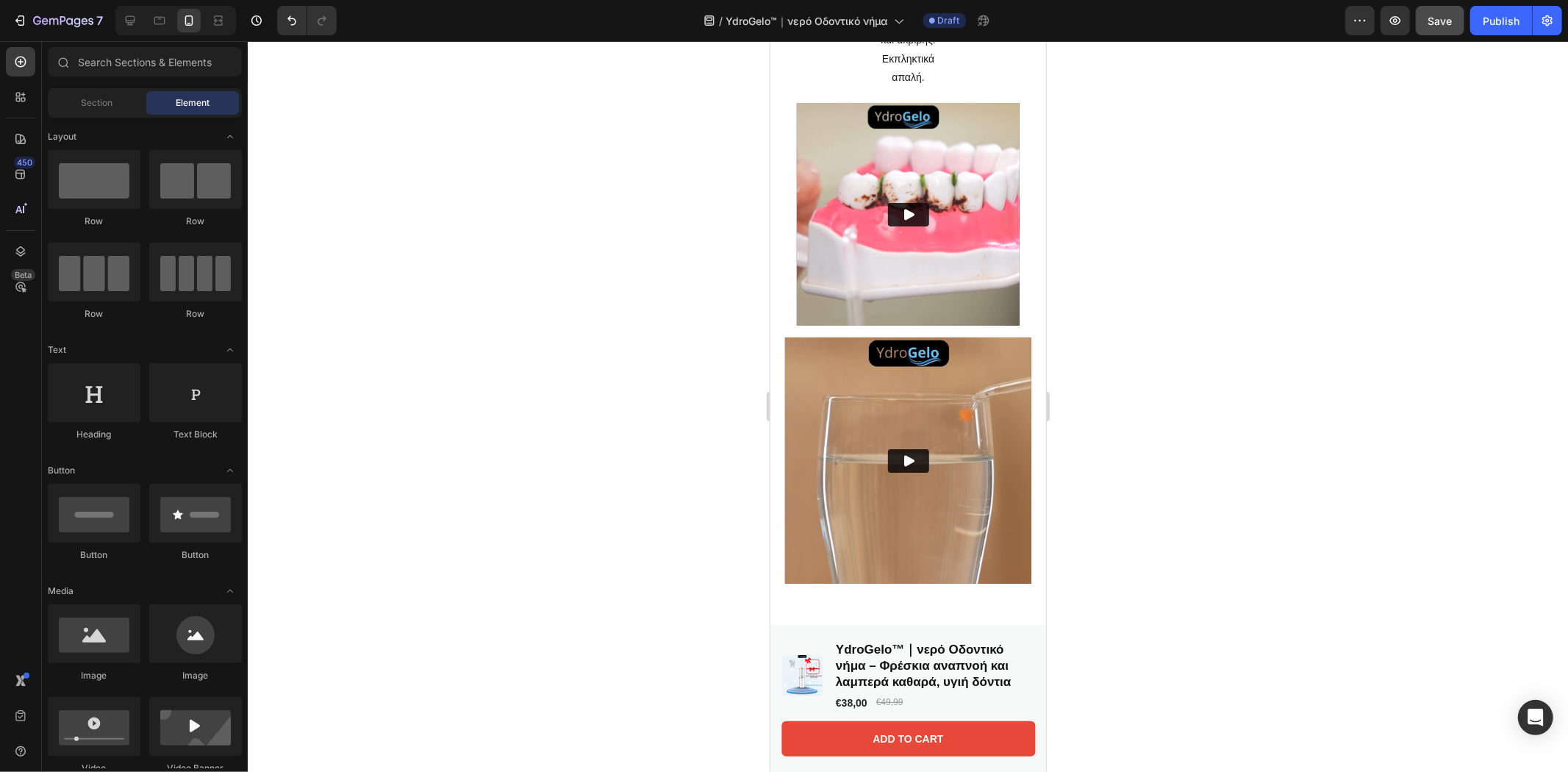
scroll to position [1930, 0]
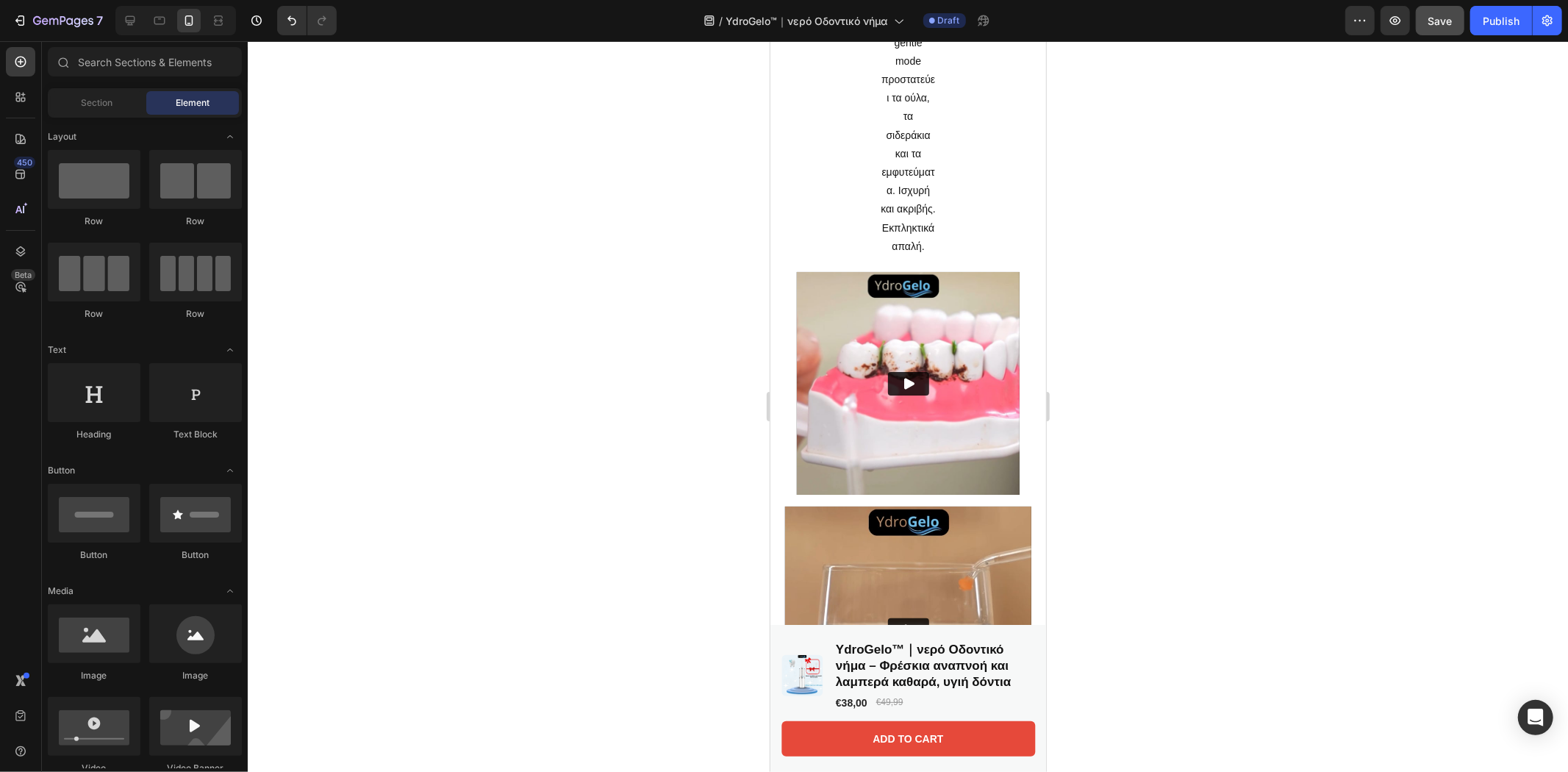
drag, startPoint x: 1043, startPoint y: 126, endPoint x: 1823, endPoint y: 256, distance: 790.8
click at [914, 239] on p "Στοχεύει σε ό,τι οι άλλοι παραλείπουν — απομακρύνει την πλάκα και τα υπολείμματ…" at bounding box center [907, 5] width 55 height 499
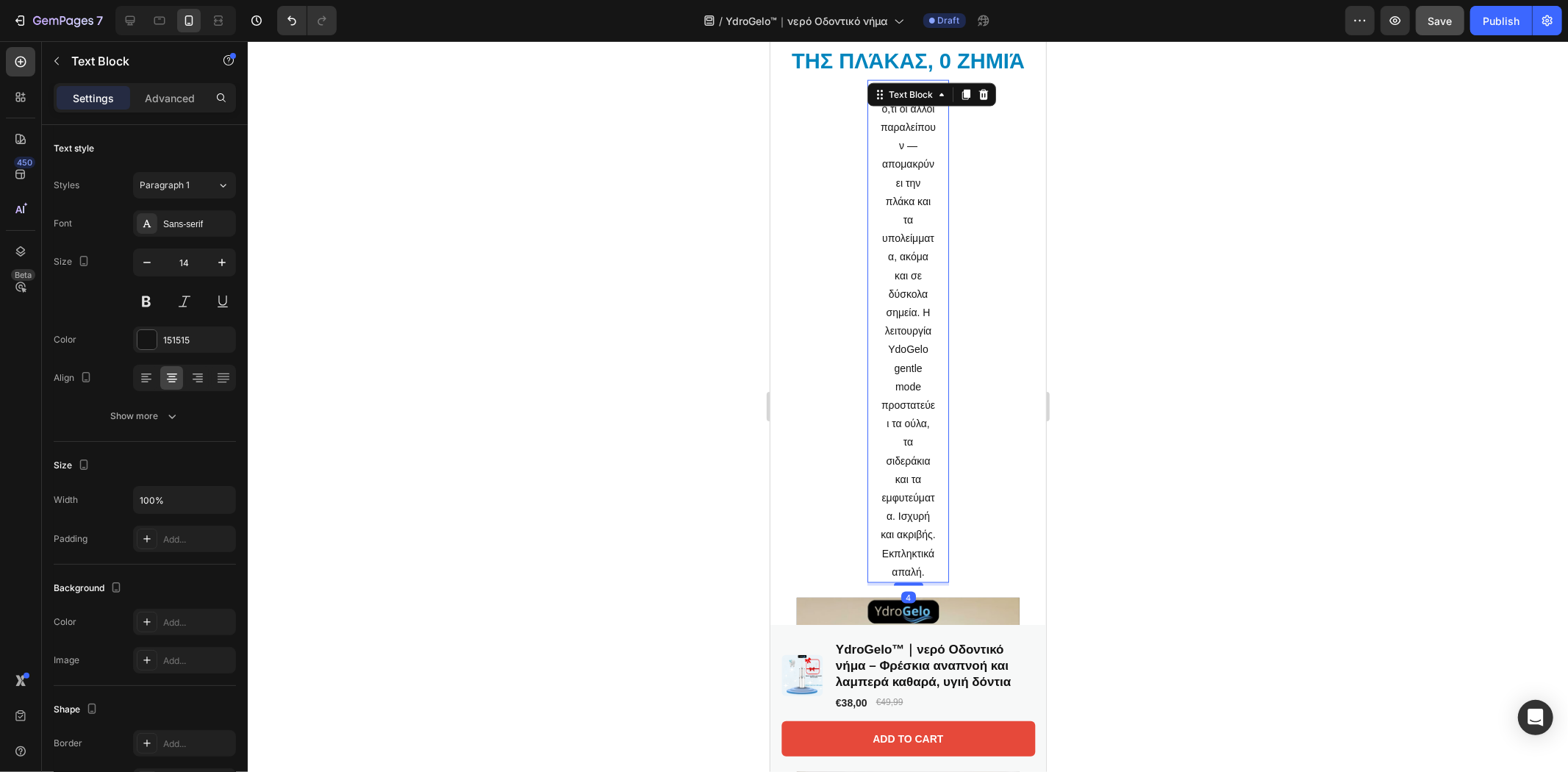
scroll to position [1604, 0]
click at [170, 100] on p "Advanced" at bounding box center [170, 98] width 50 height 15
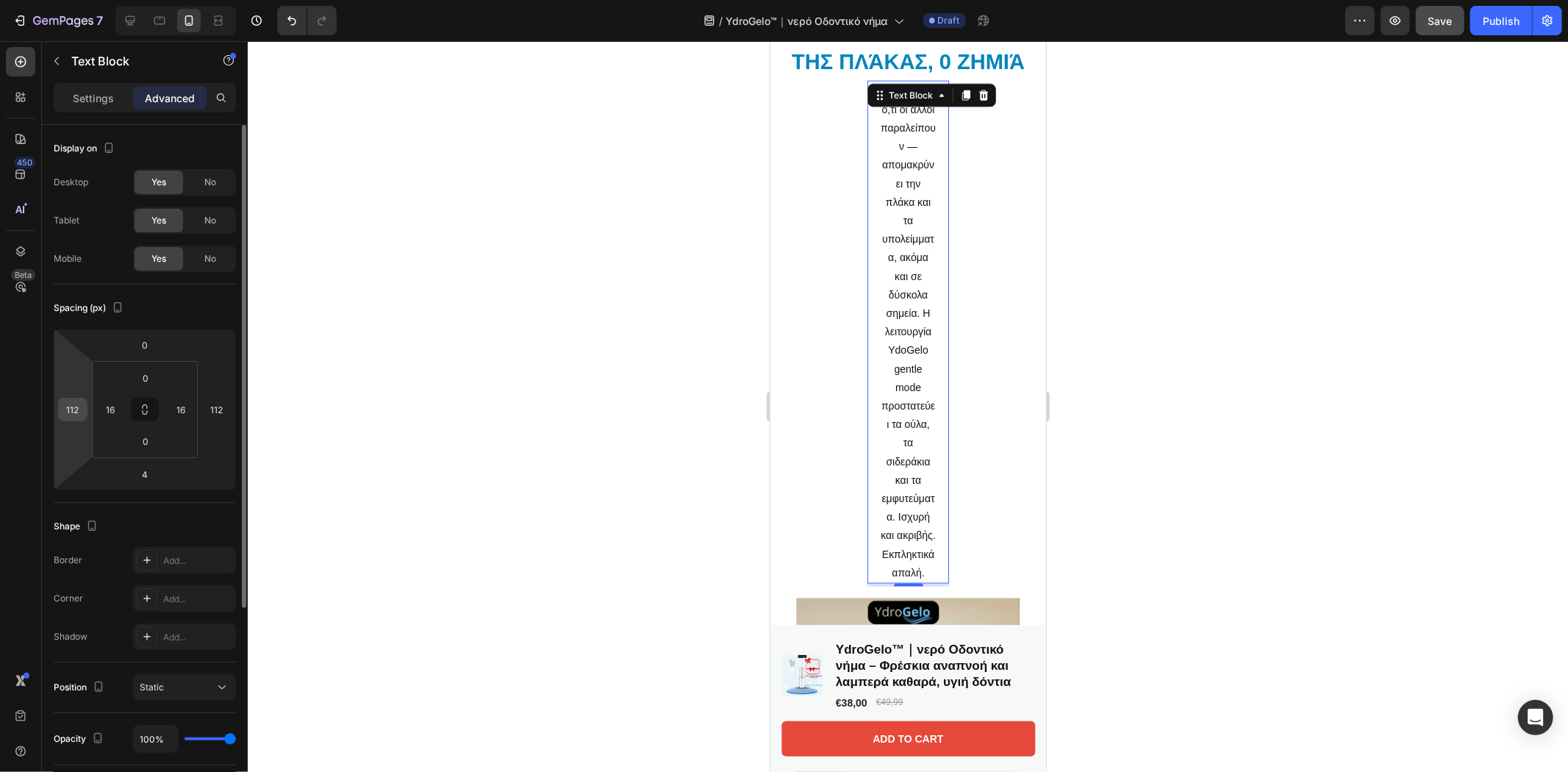
click at [77, 413] on input "112" at bounding box center [73, 409] width 22 height 22
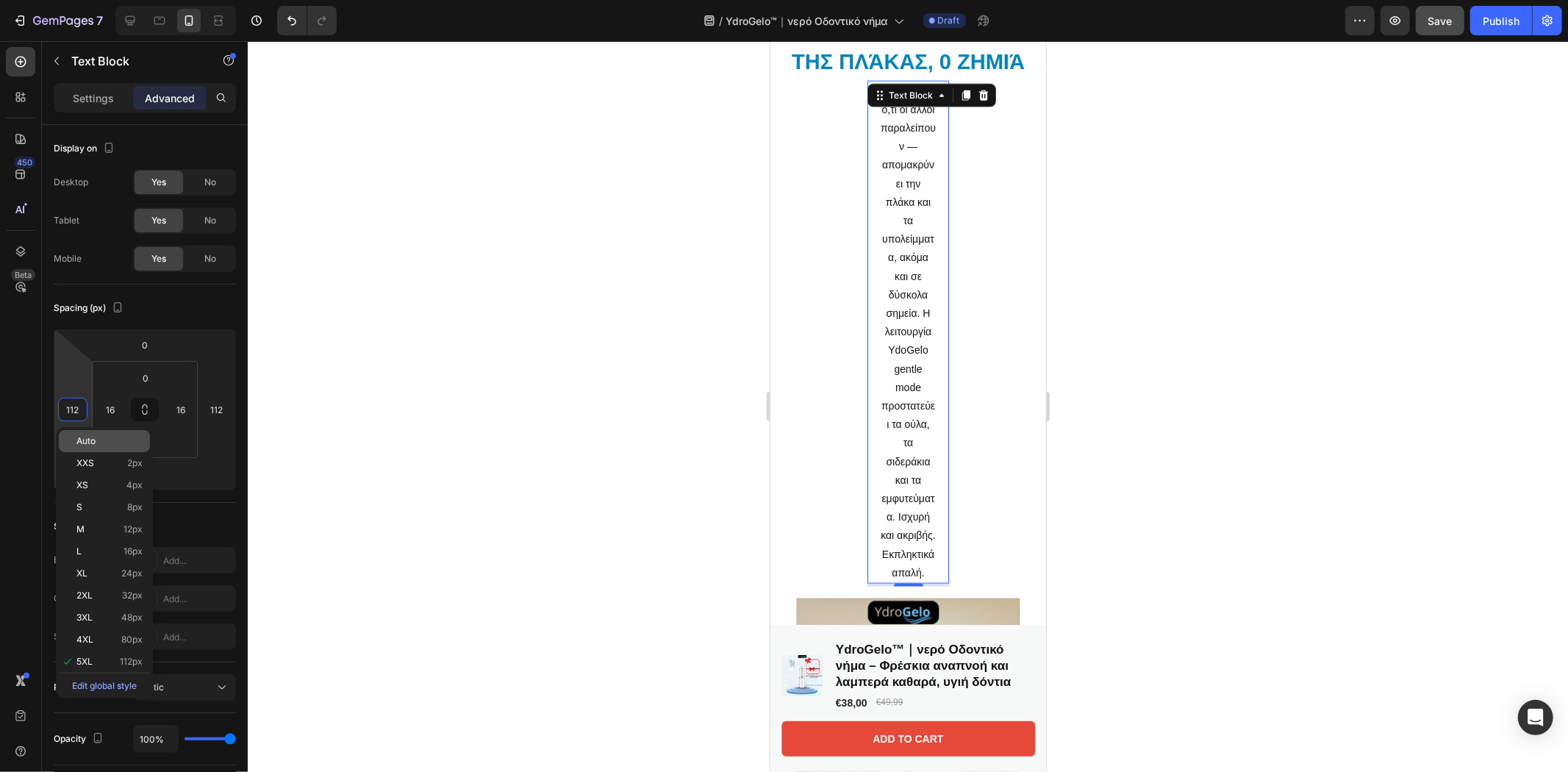
click at [77, 437] on span "Auto" at bounding box center [86, 440] width 19 height 10
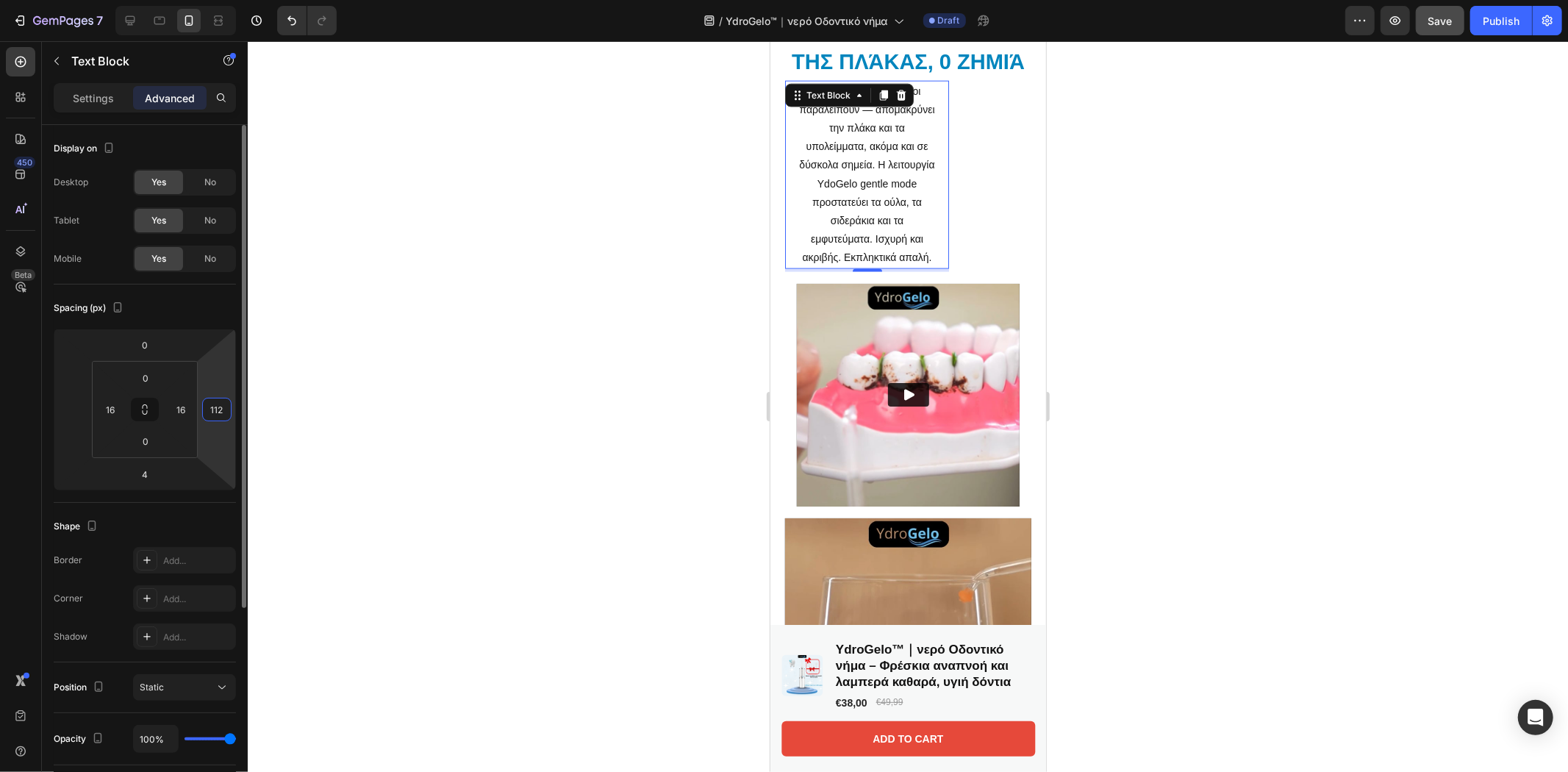
click at [219, 406] on input "112" at bounding box center [217, 409] width 22 height 22
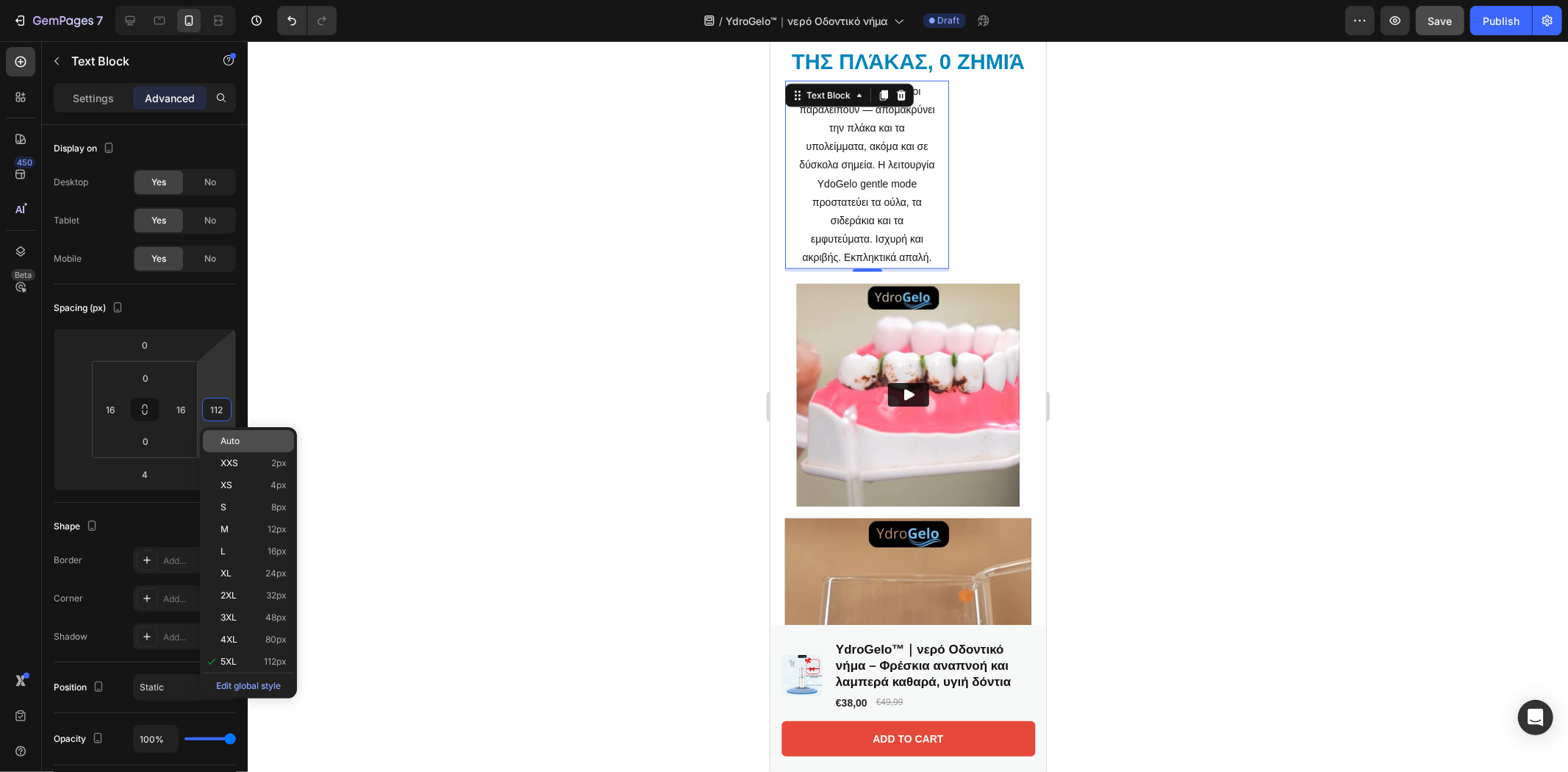
type input "5"
click at [237, 439] on span "Auto" at bounding box center [230, 440] width 19 height 10
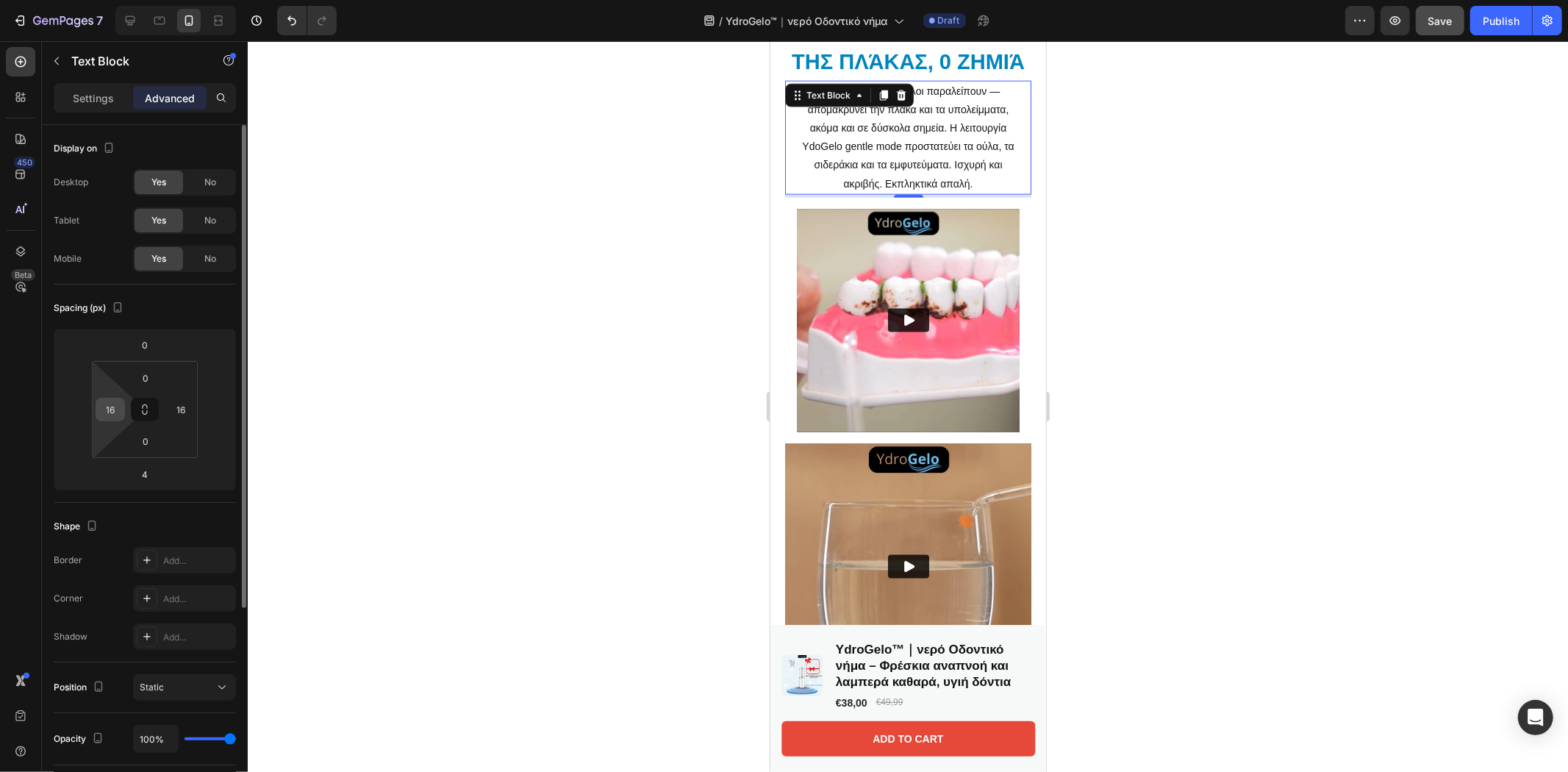
click at [112, 412] on input "16" at bounding box center [110, 409] width 22 height 22
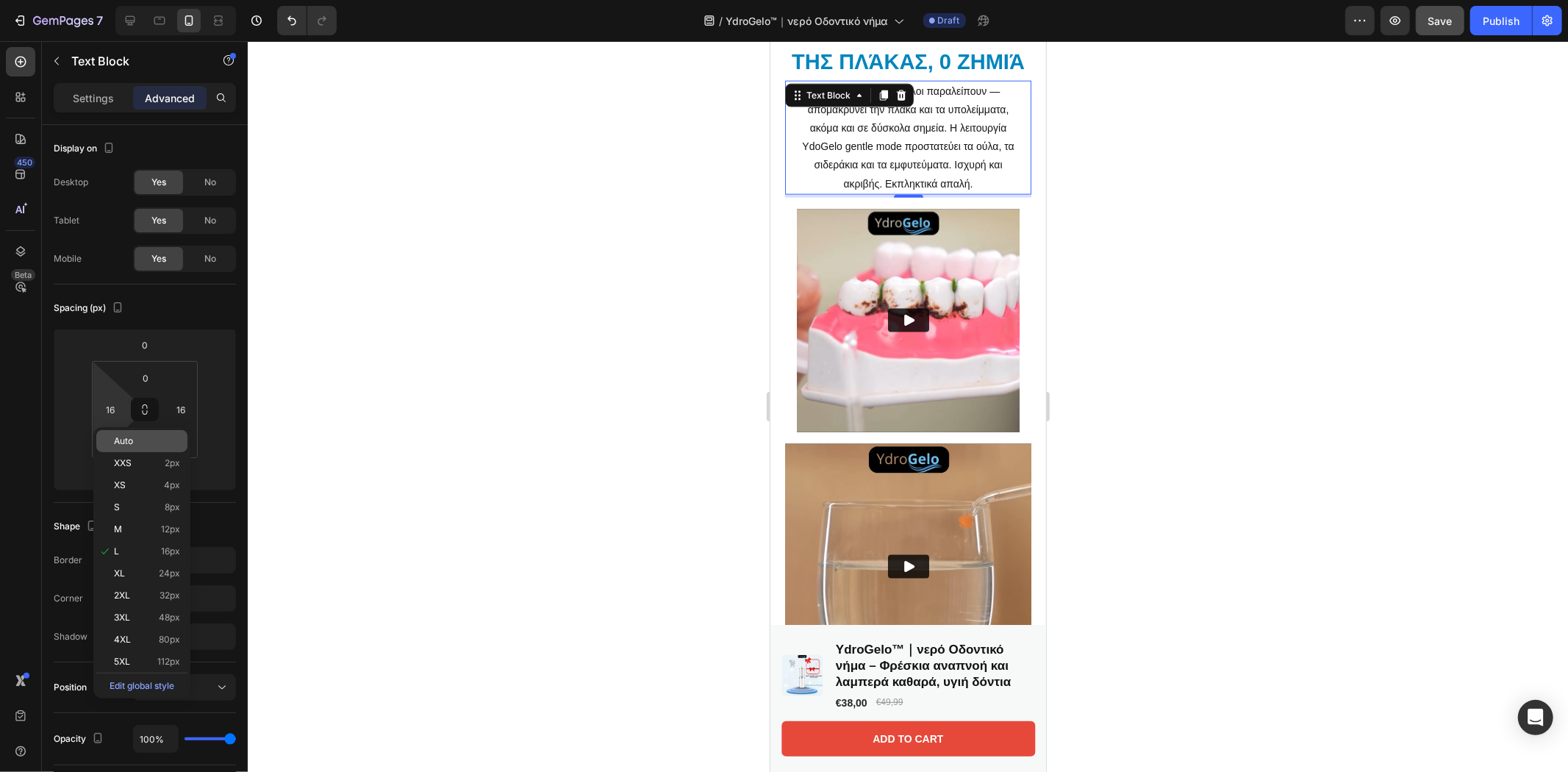
click at [126, 439] on span "Auto" at bounding box center [123, 440] width 19 height 10
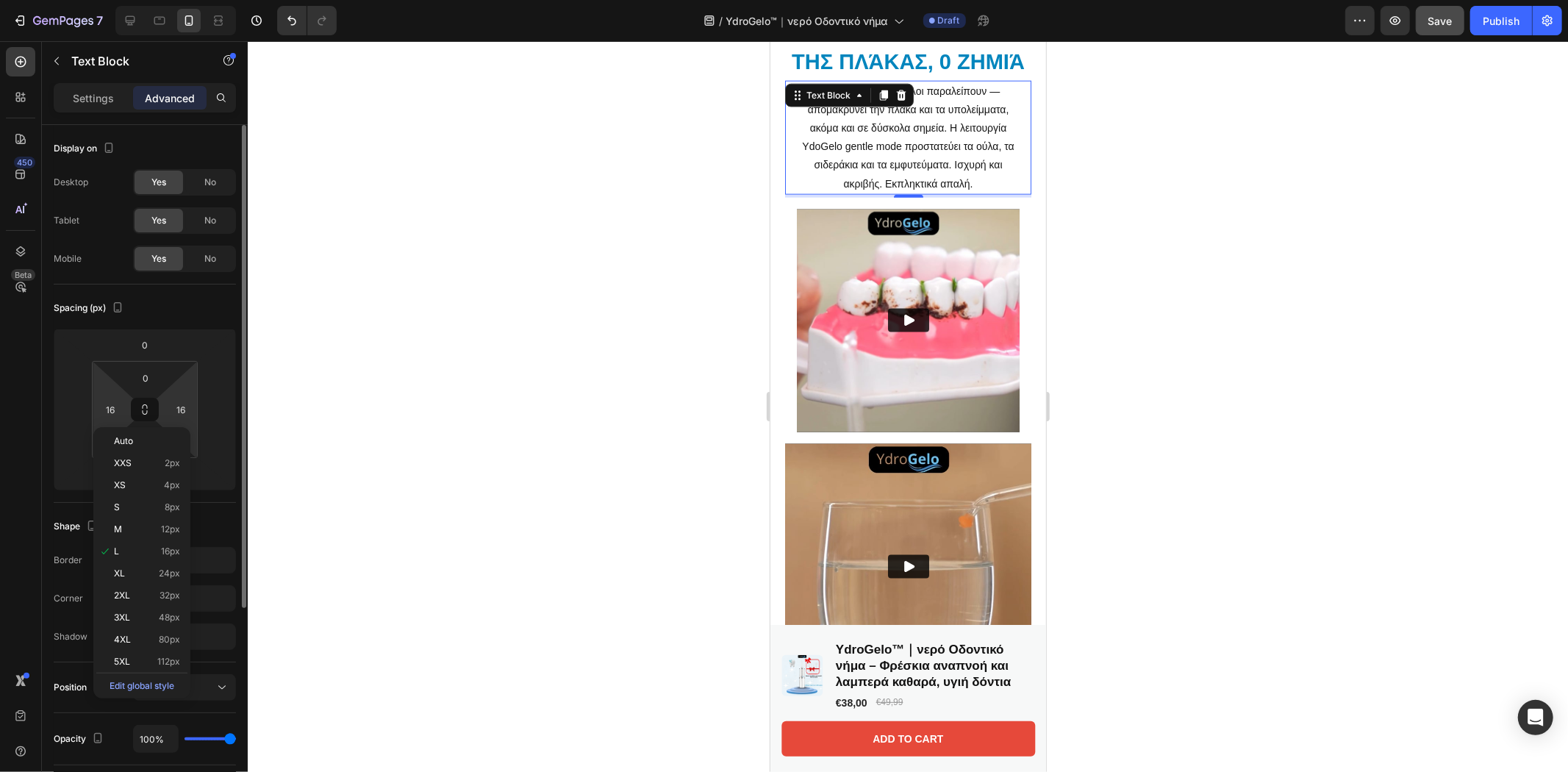
type input "Auto"
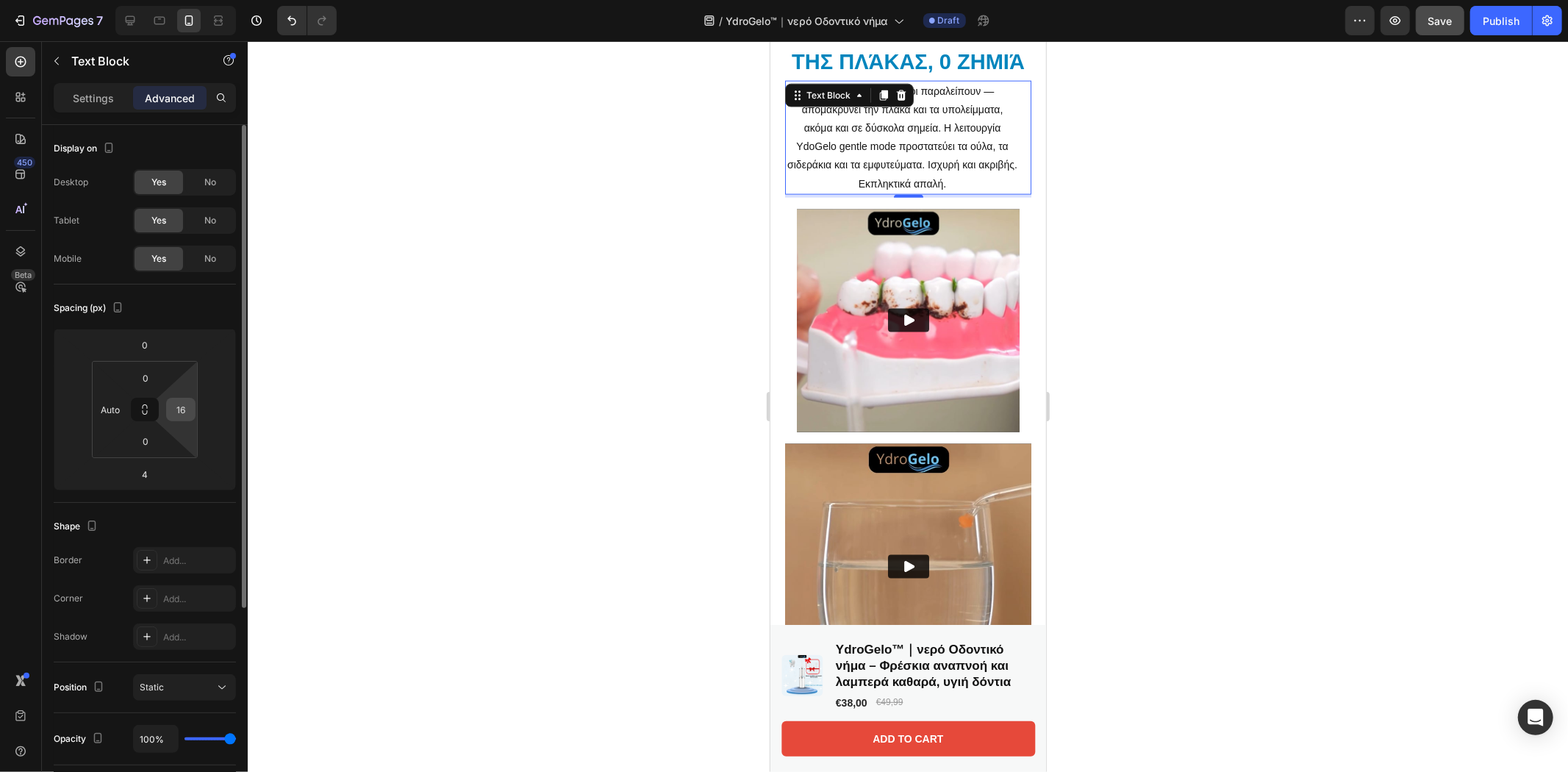
click at [181, 404] on input "16" at bounding box center [181, 409] width 22 height 22
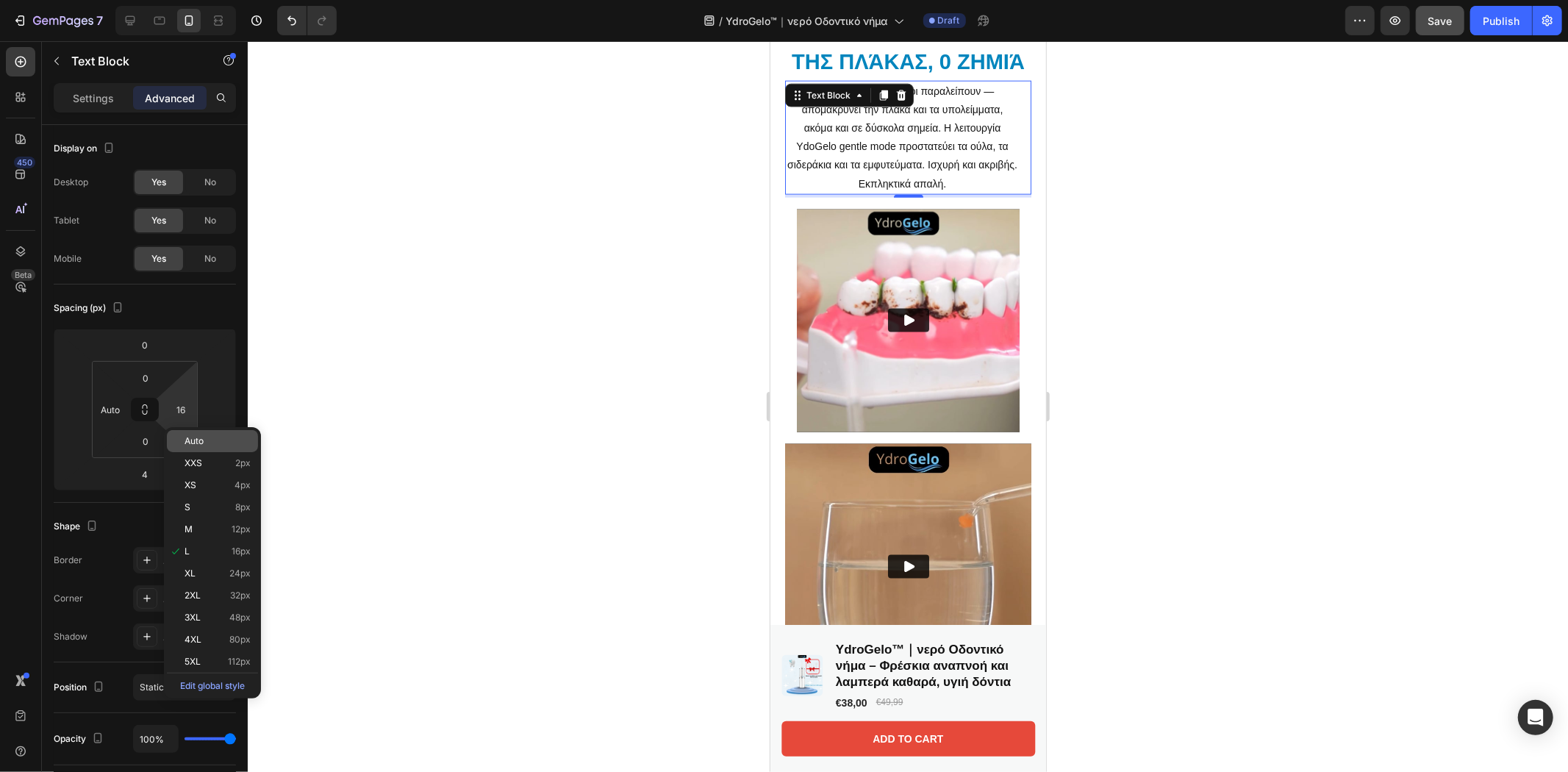
click at [193, 437] on span "Auto" at bounding box center [193, 440] width 19 height 10
type input "Auto"
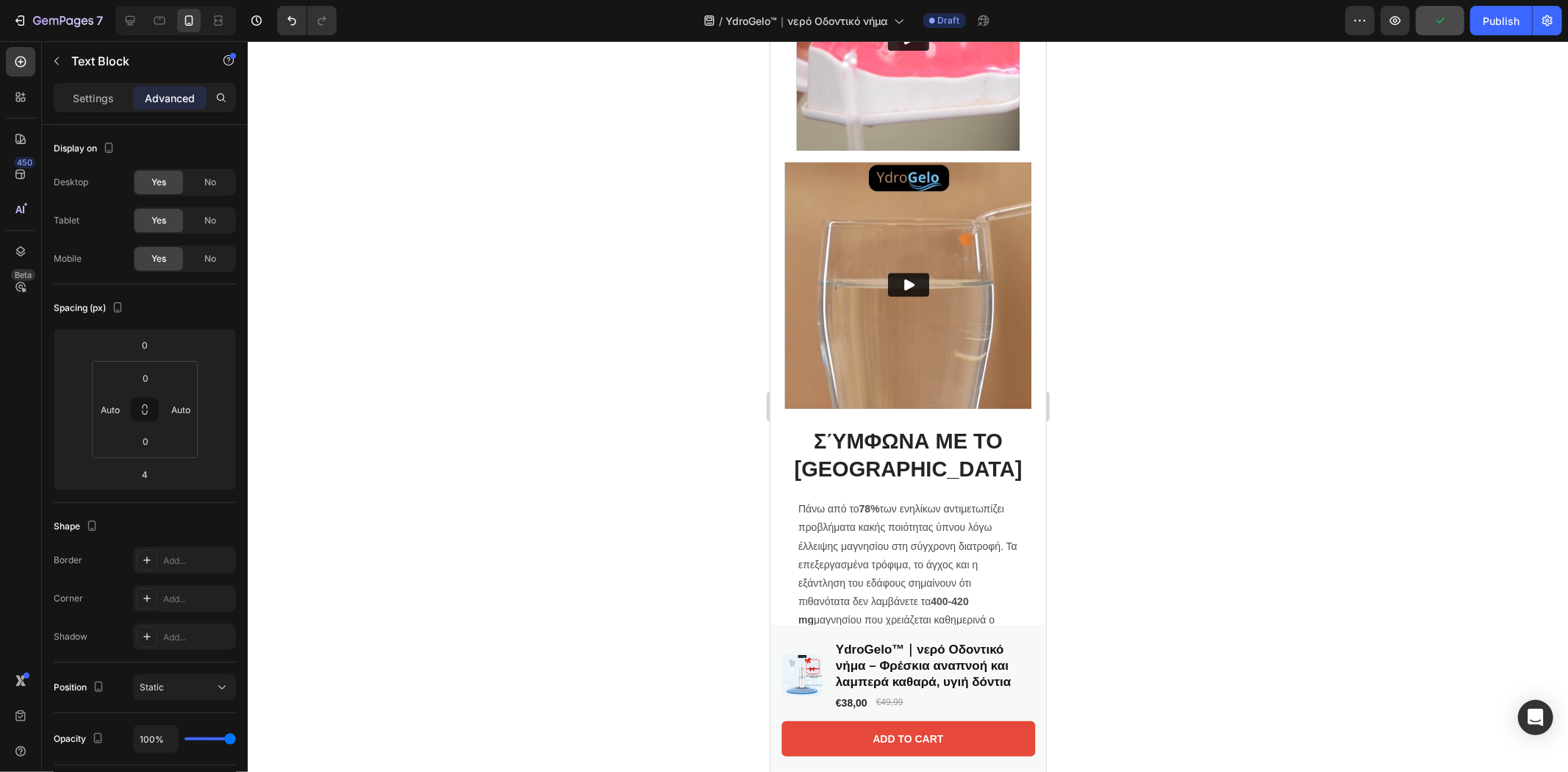
scroll to position [2527, 0]
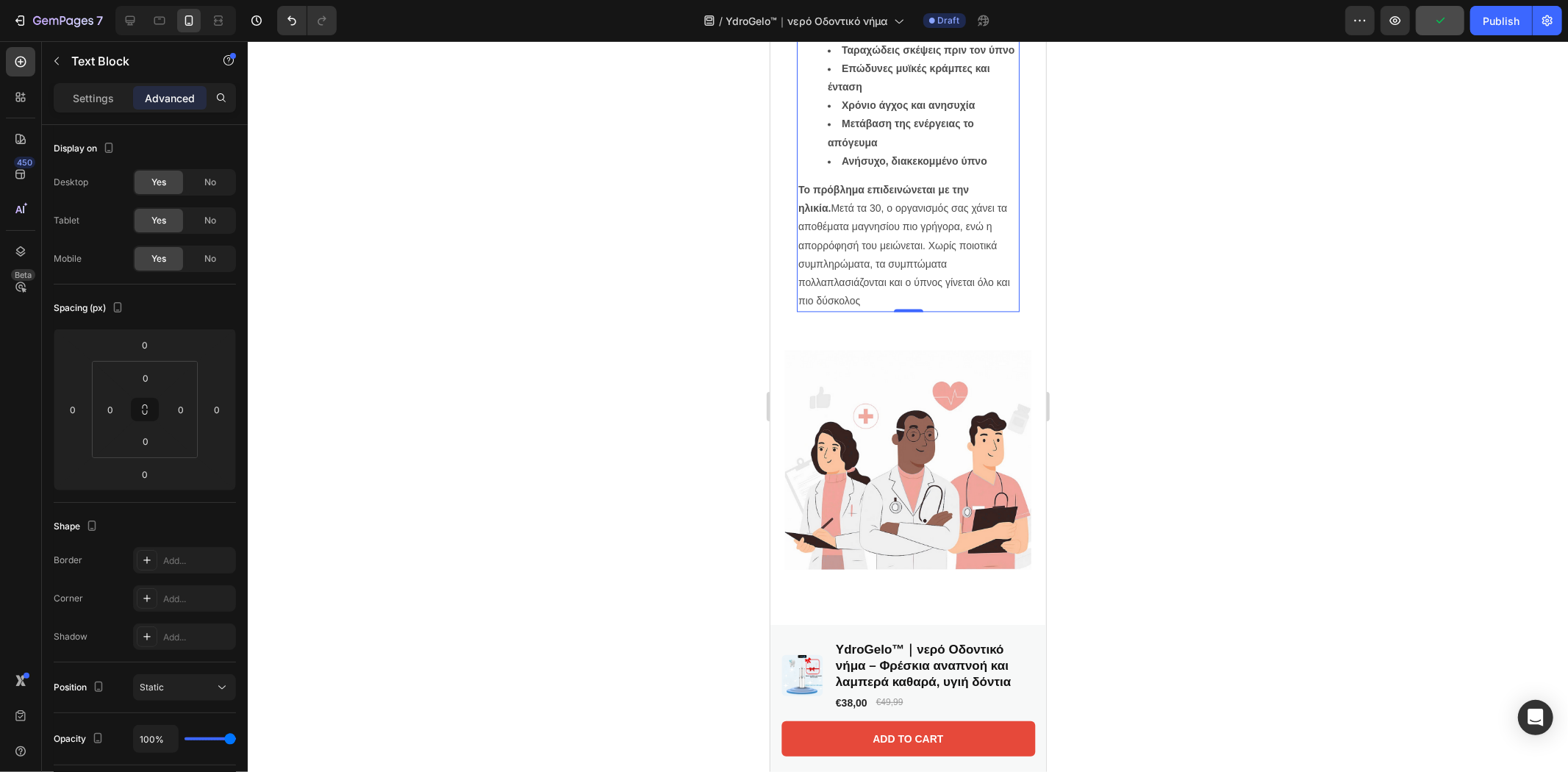
click at [875, 150] on li "Μετάβαση της ενέργειας το απόγευμα" at bounding box center [922, 132] width 191 height 36
click at [93, 108] on div "Settings" at bounding box center [93, 98] width 74 height 24
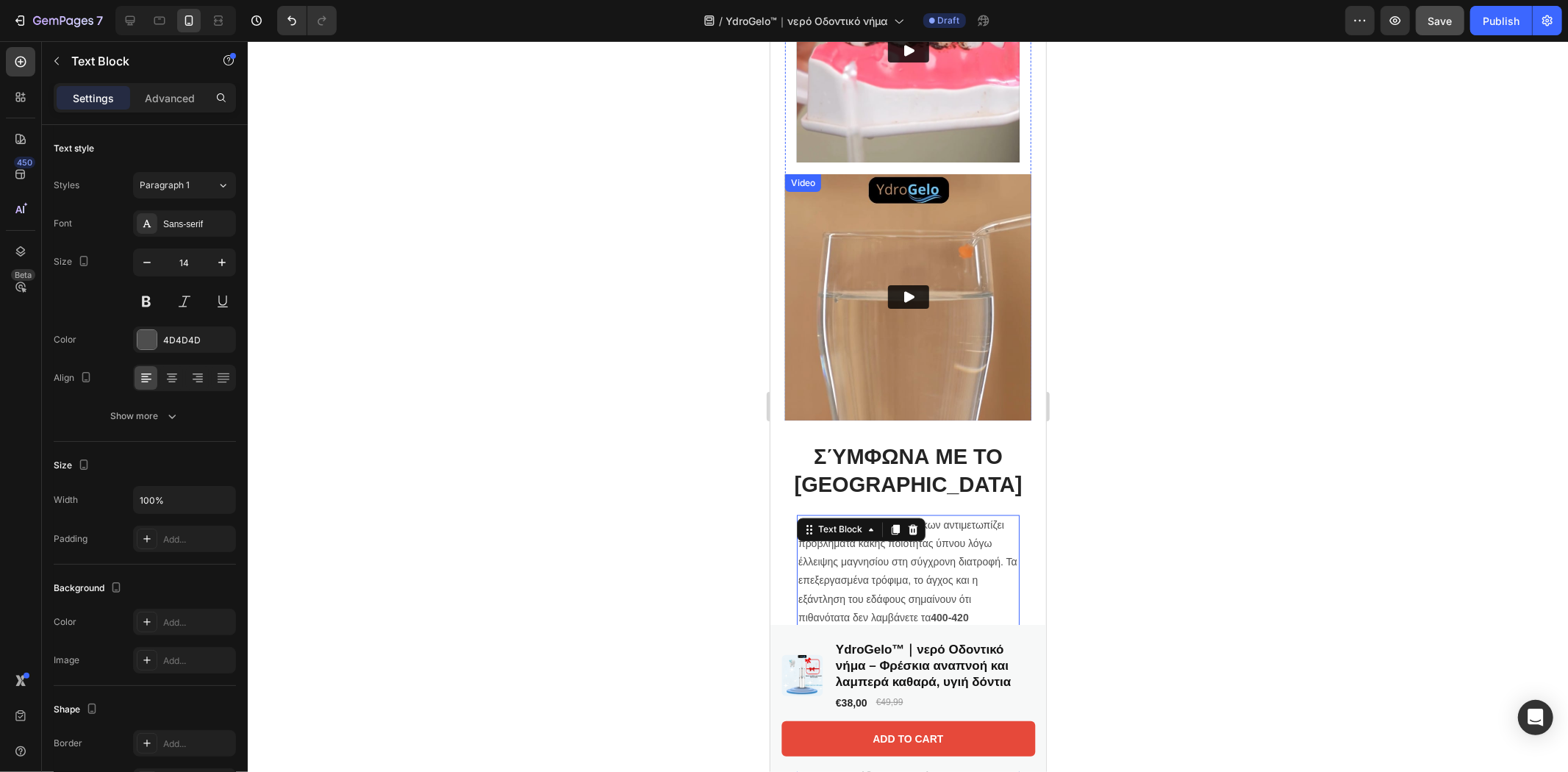
scroll to position [1547, 0]
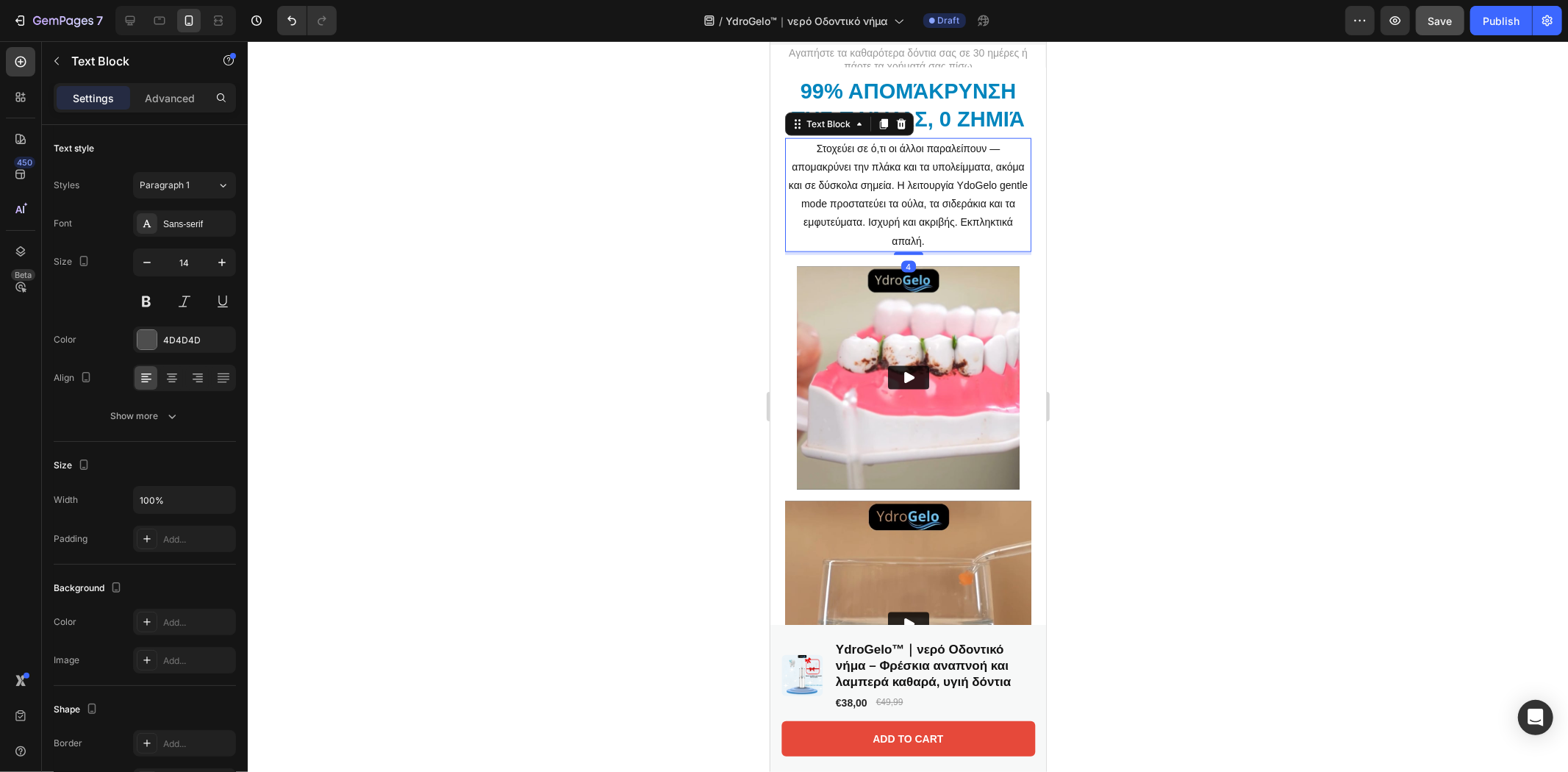
click at [902, 207] on p "Στοχεύει σε ό,τι οι άλλοι παραλείπουν — απομακρύνει την πλάκα και τα υπολείμματ…" at bounding box center [907, 194] width 243 height 111
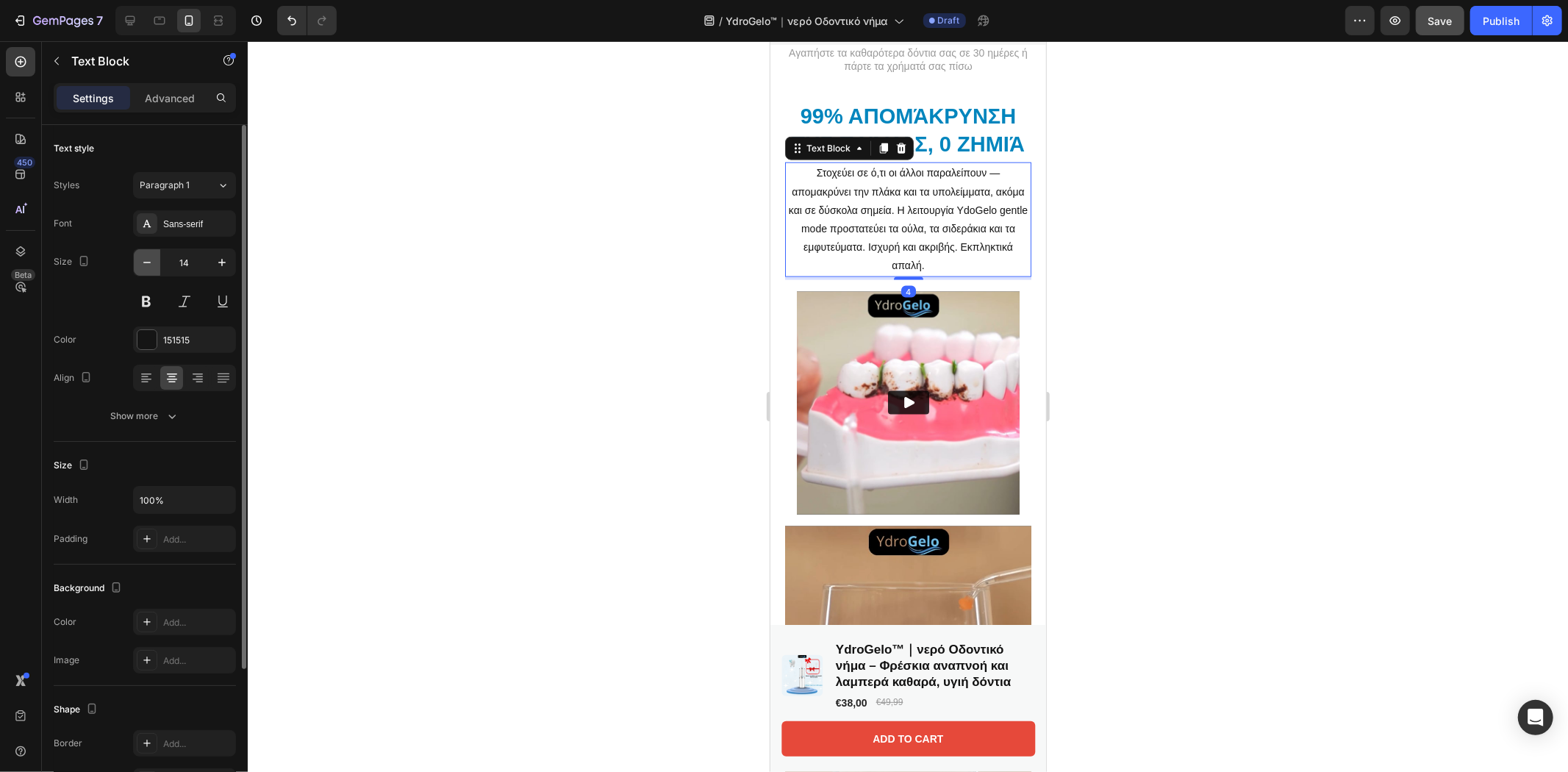
click at [144, 264] on icon "button" at bounding box center [147, 262] width 15 height 15
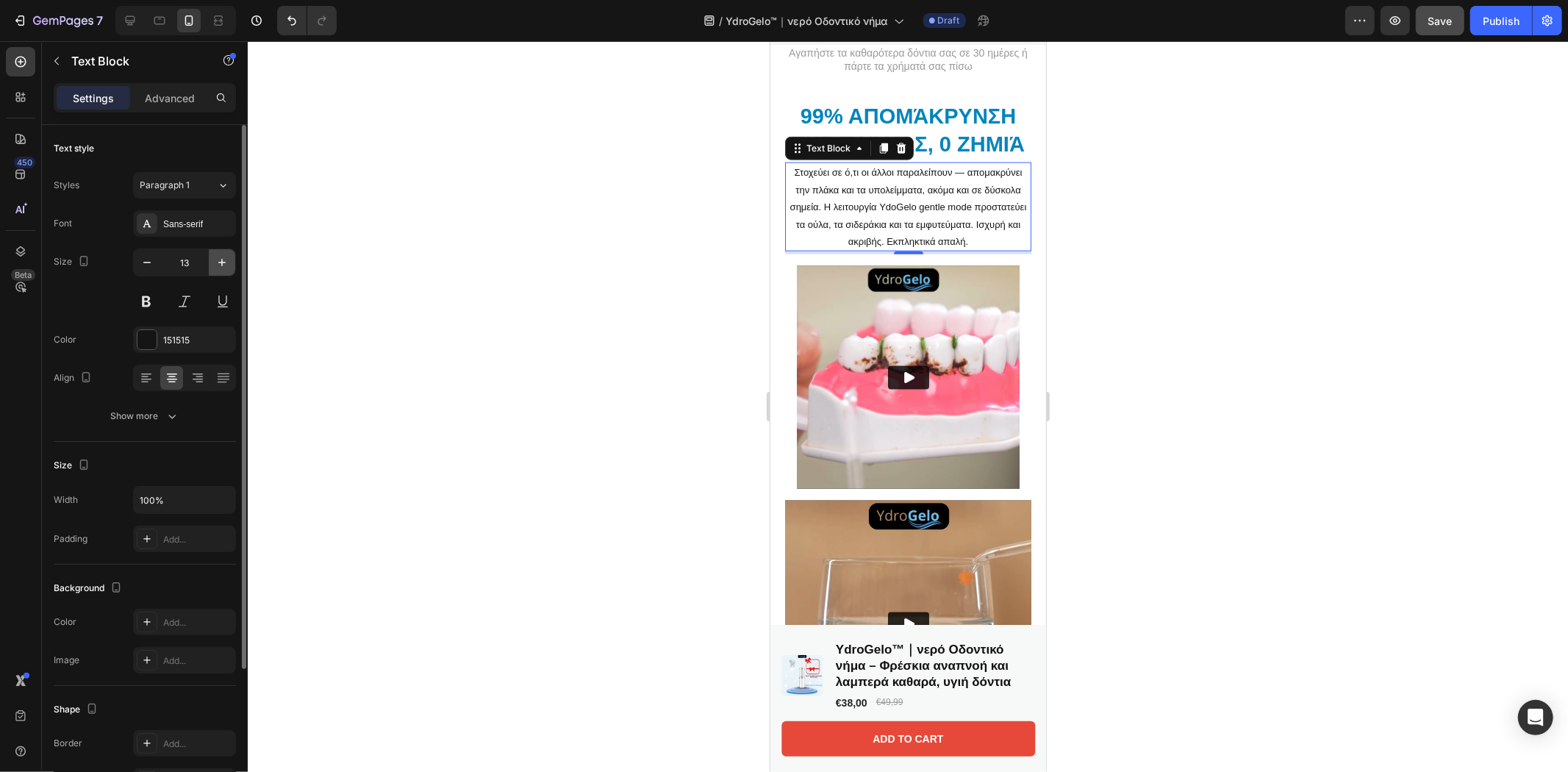
click at [216, 268] on icon "button" at bounding box center [222, 262] width 15 height 15
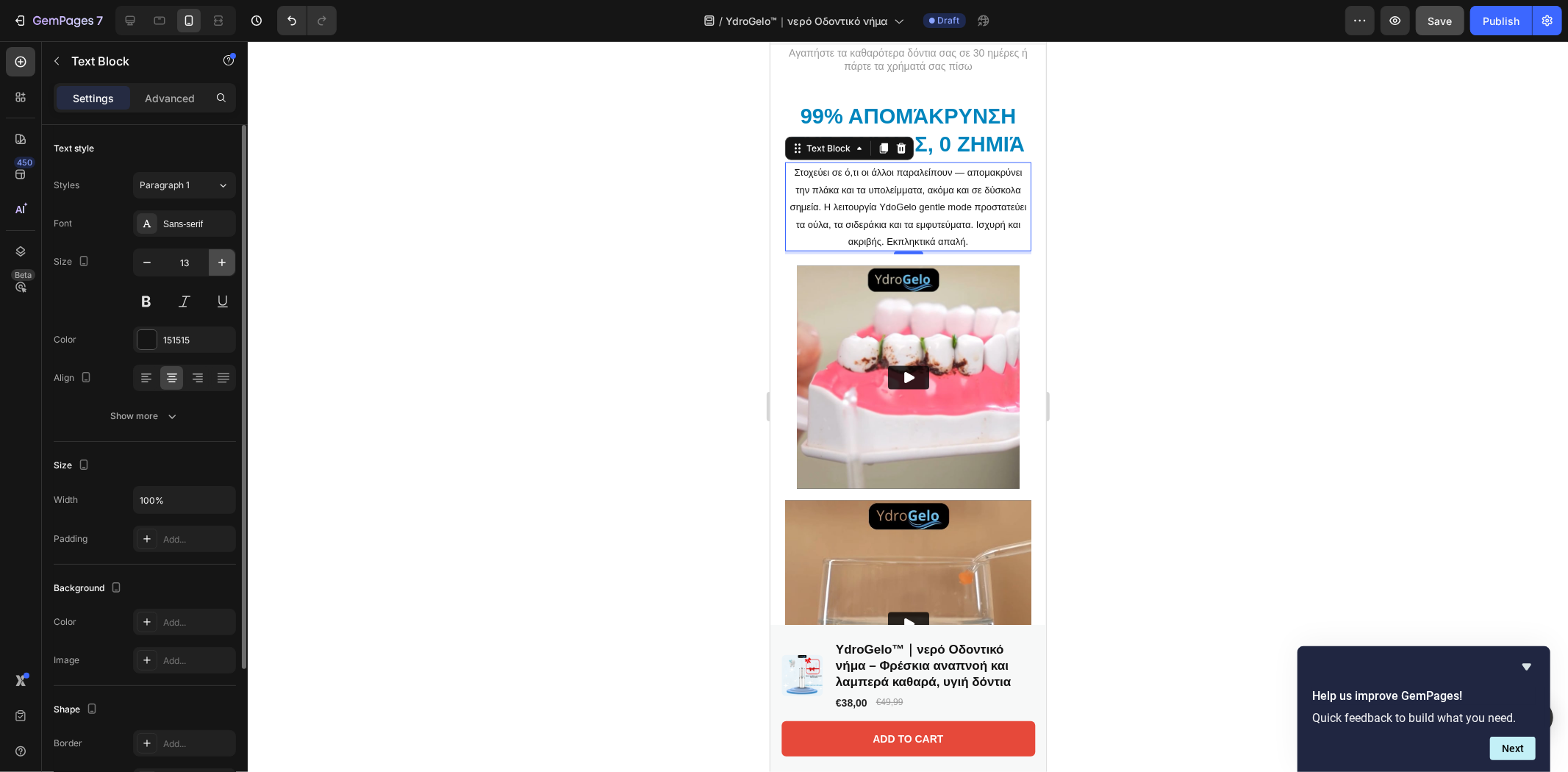
type input "14"
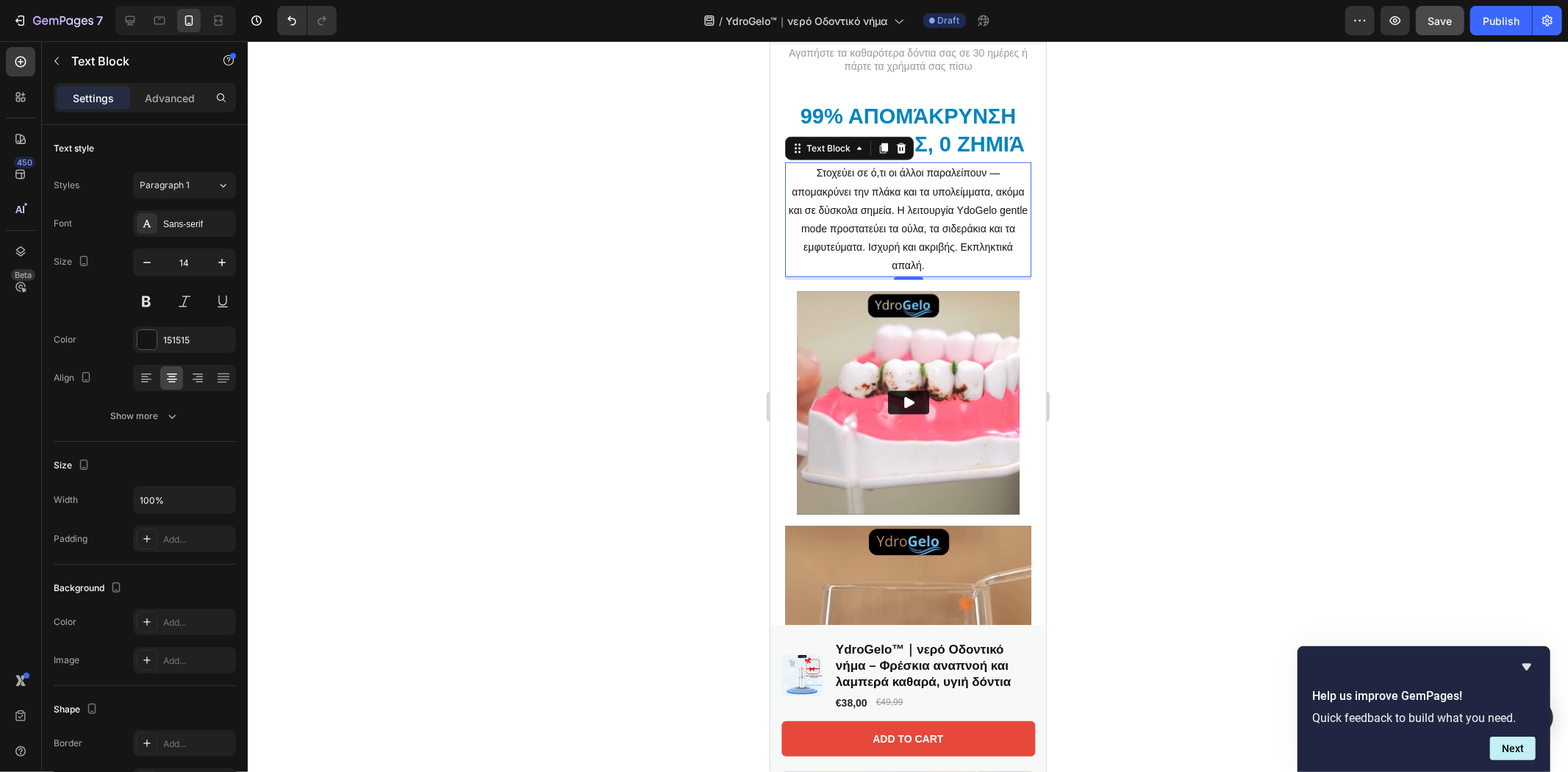
click at [1364, 363] on div at bounding box center [908, 407] width 1320 height 731
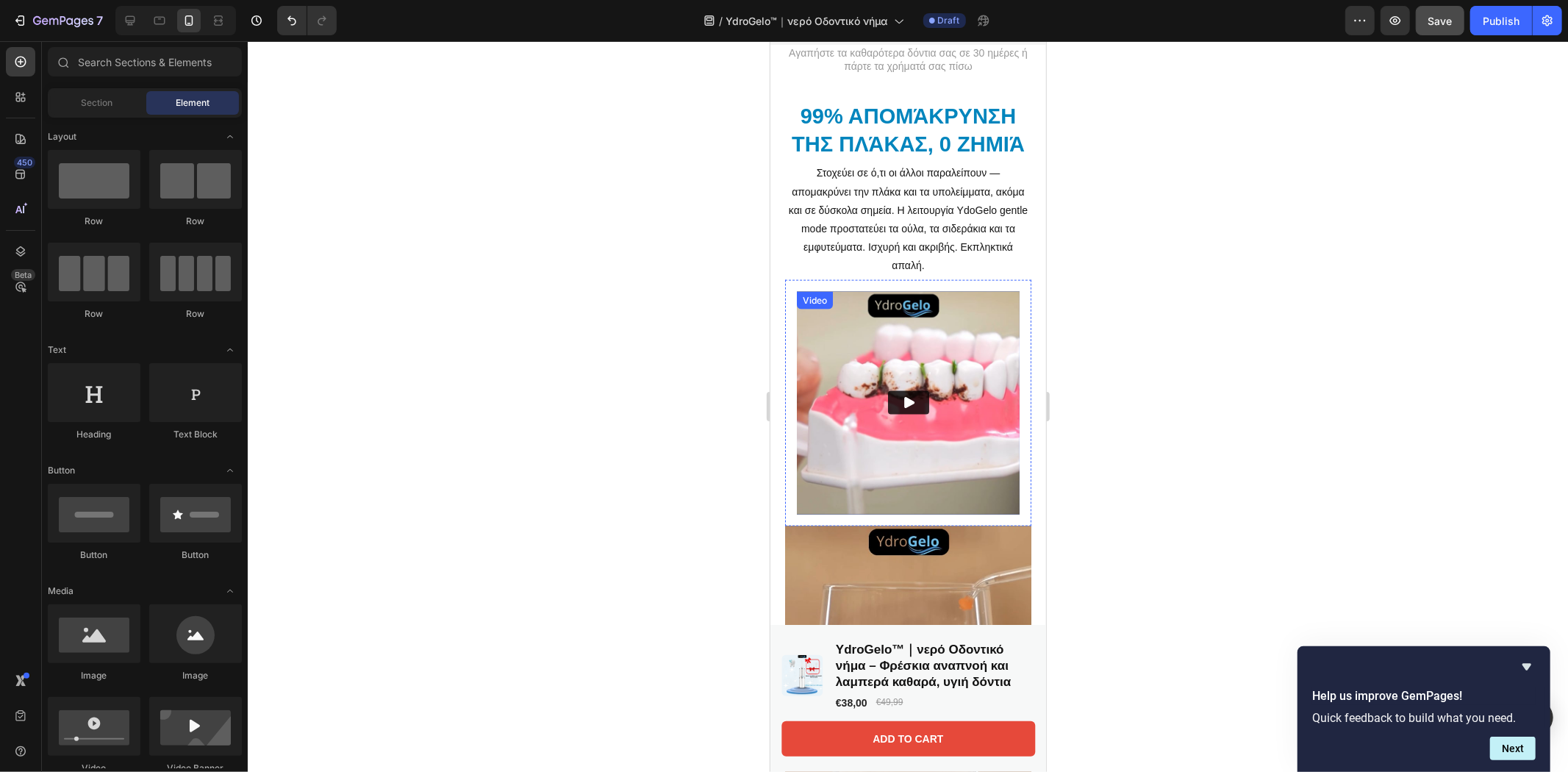
click at [967, 365] on img at bounding box center [907, 402] width 222 height 222
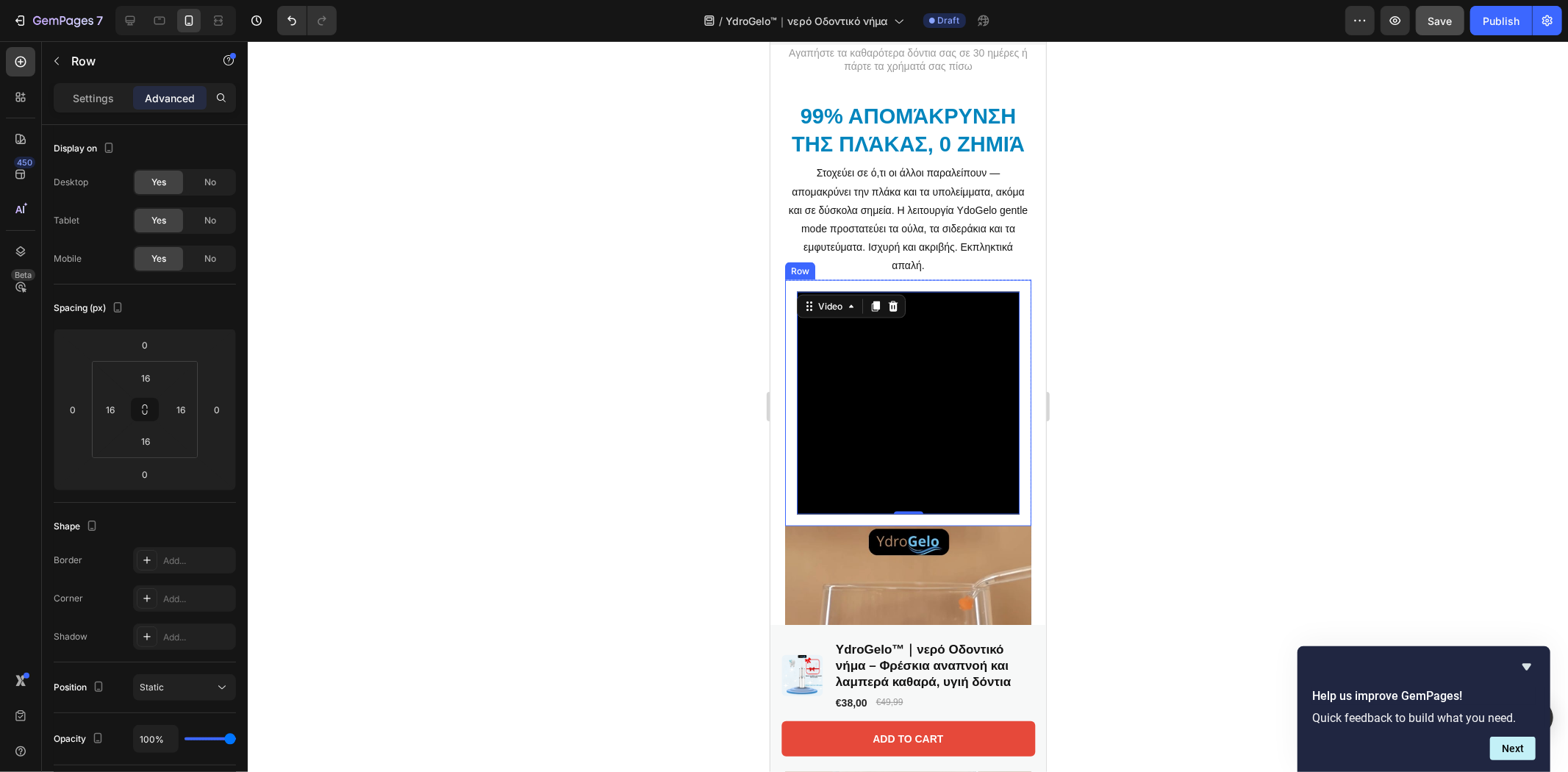
click at [1008, 356] on div "Video 0 Row" at bounding box center [907, 402] width 246 height 246
click at [88, 101] on p "Settings" at bounding box center [93, 98] width 41 height 15
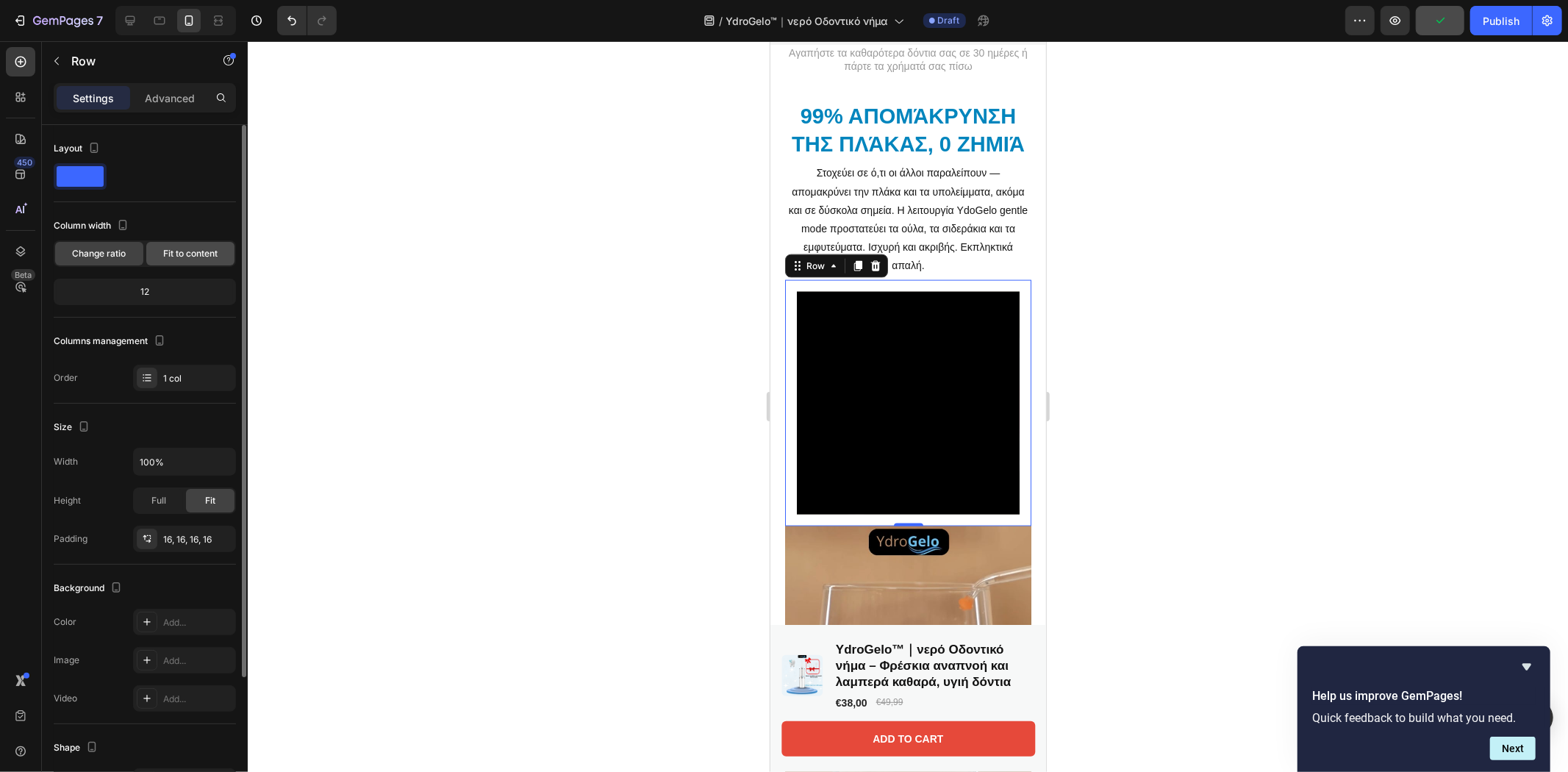
click at [187, 253] on span "Fit to content" at bounding box center [191, 253] width 55 height 14
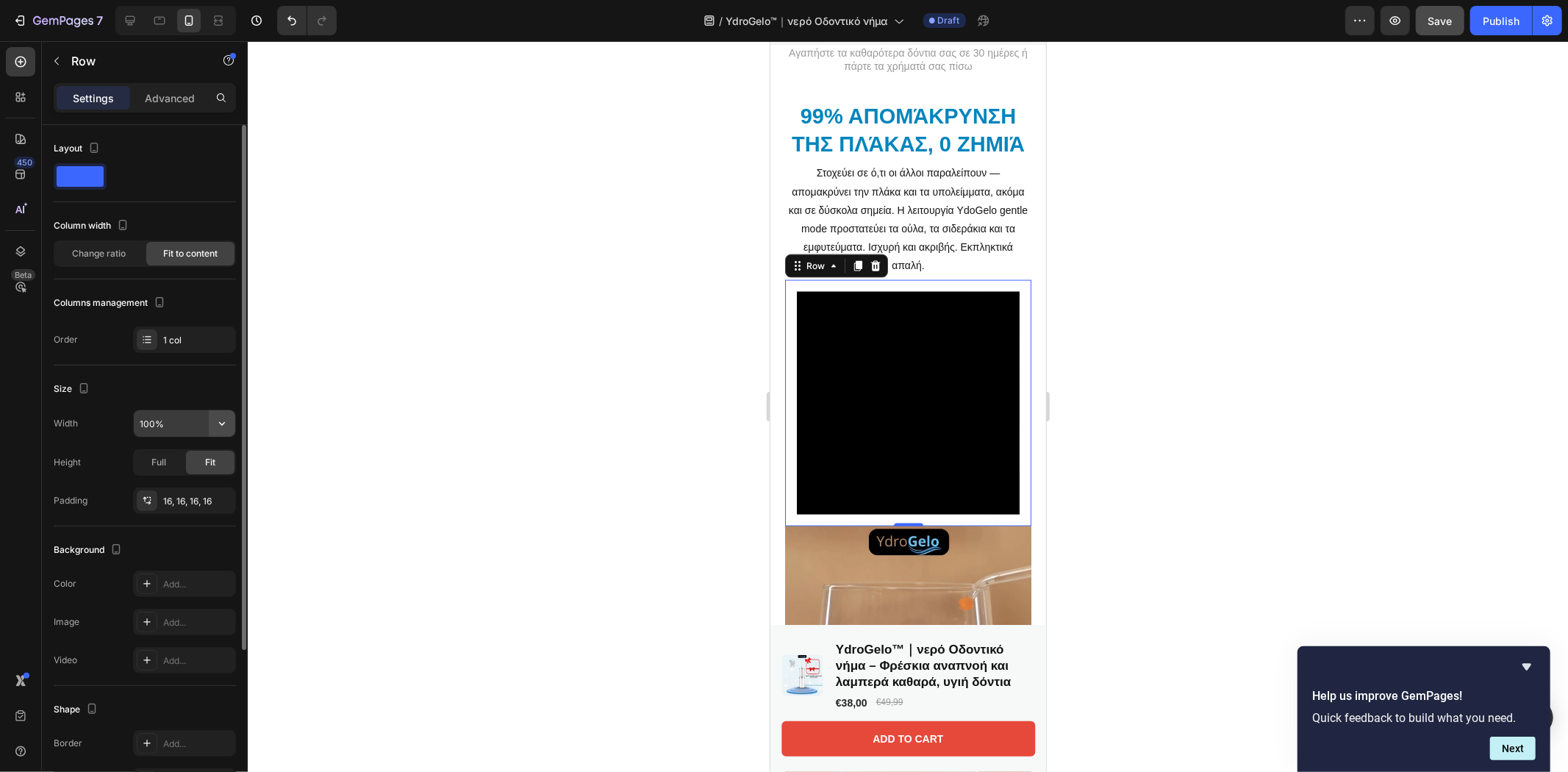
click at [214, 434] on button "button" at bounding box center [222, 423] width 26 height 26
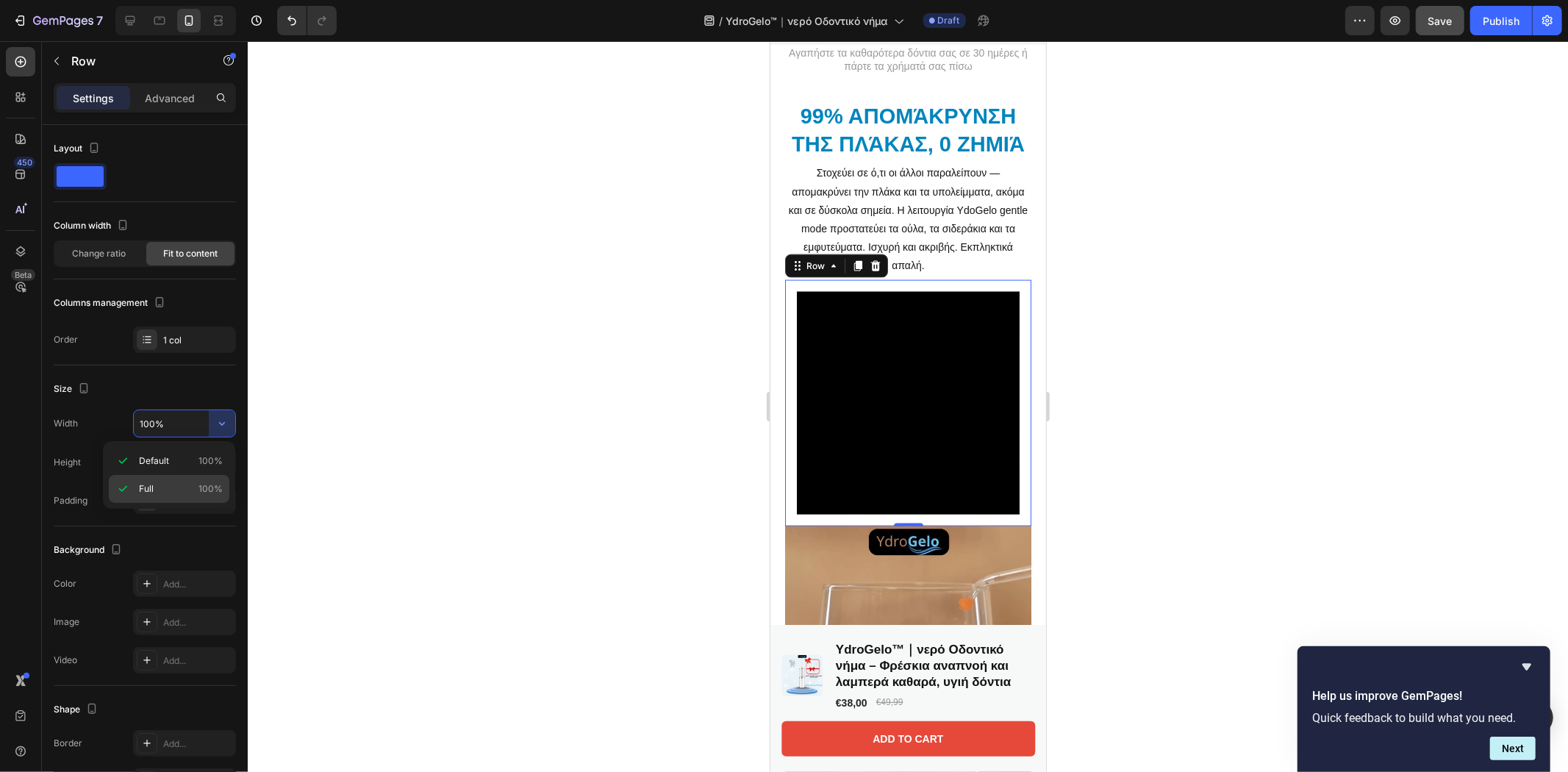
click at [150, 491] on span "Full" at bounding box center [146, 489] width 15 height 14
click at [663, 378] on div at bounding box center [908, 407] width 1320 height 731
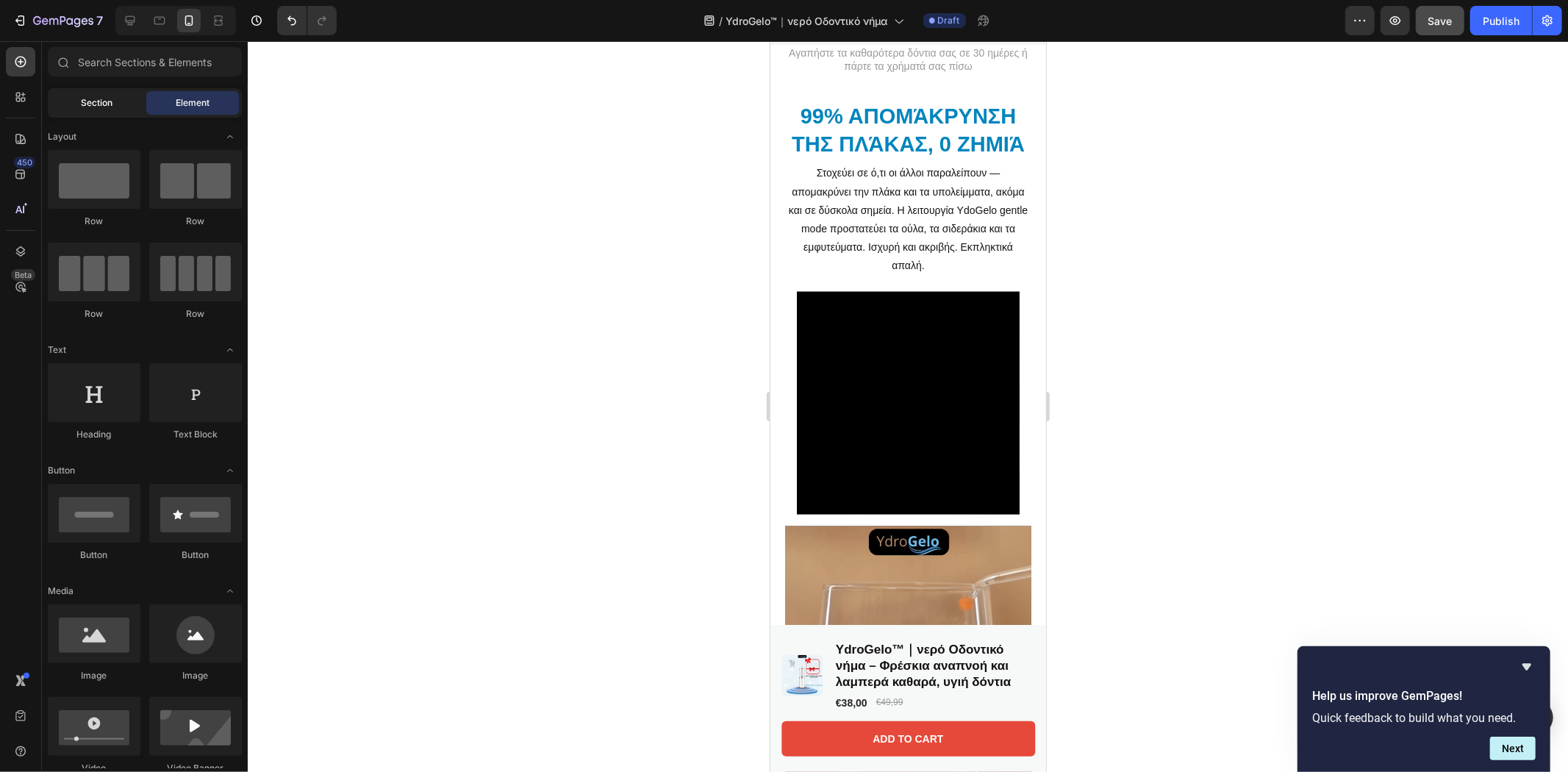
click at [97, 111] on div "Section" at bounding box center [98, 103] width 93 height 24
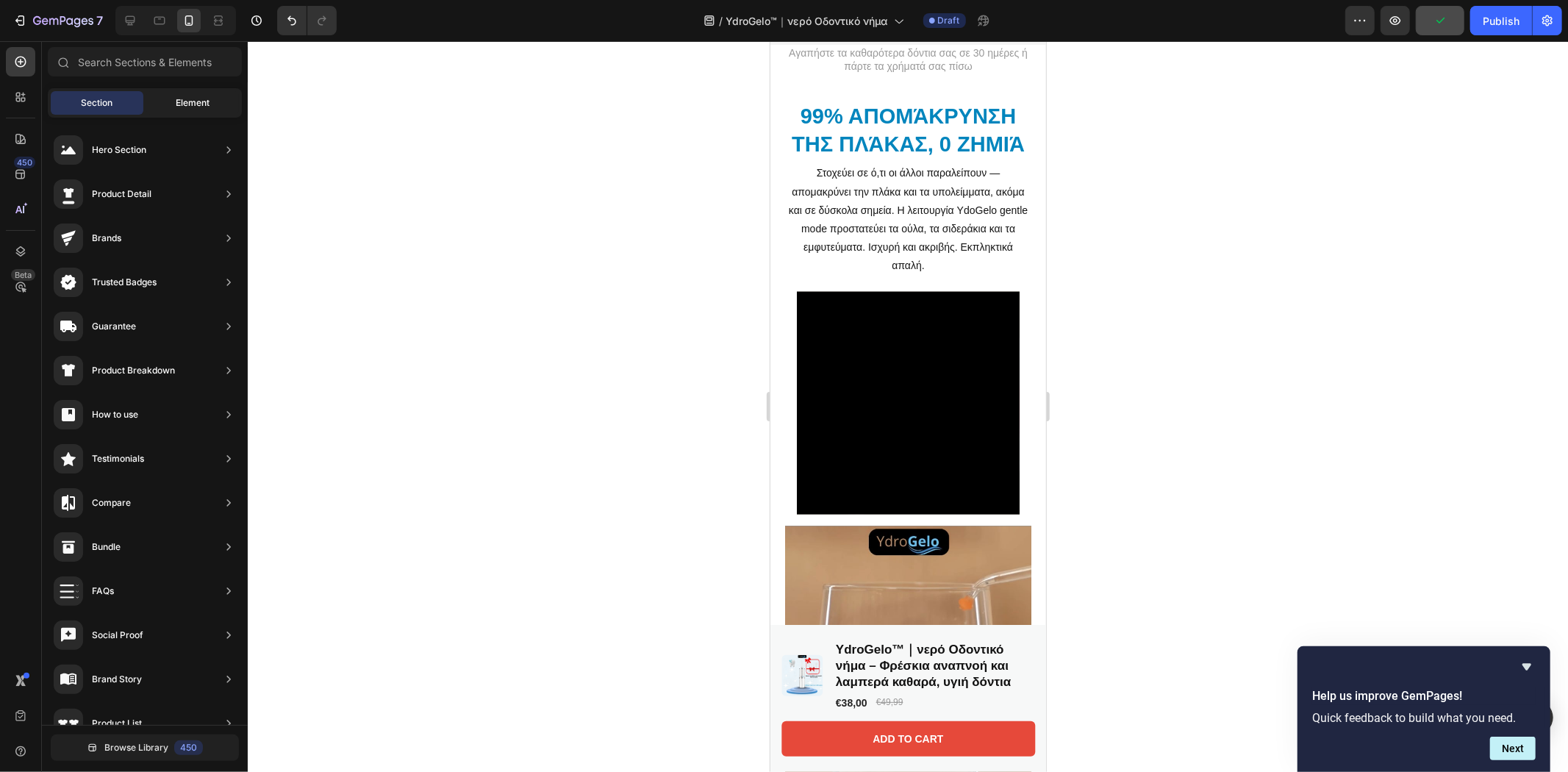
click at [200, 104] on span "Element" at bounding box center [192, 103] width 34 height 14
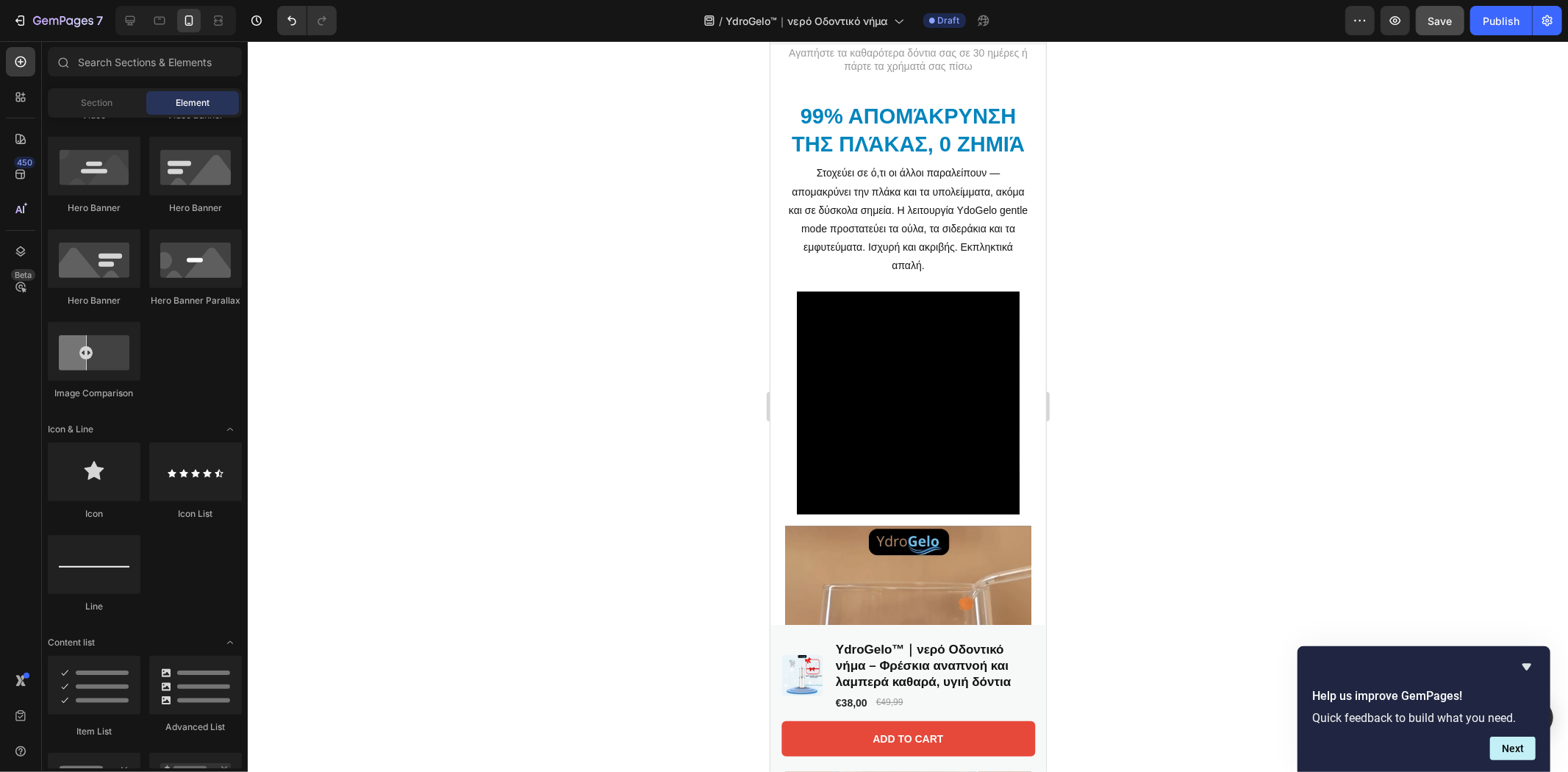
scroll to position [326, 0]
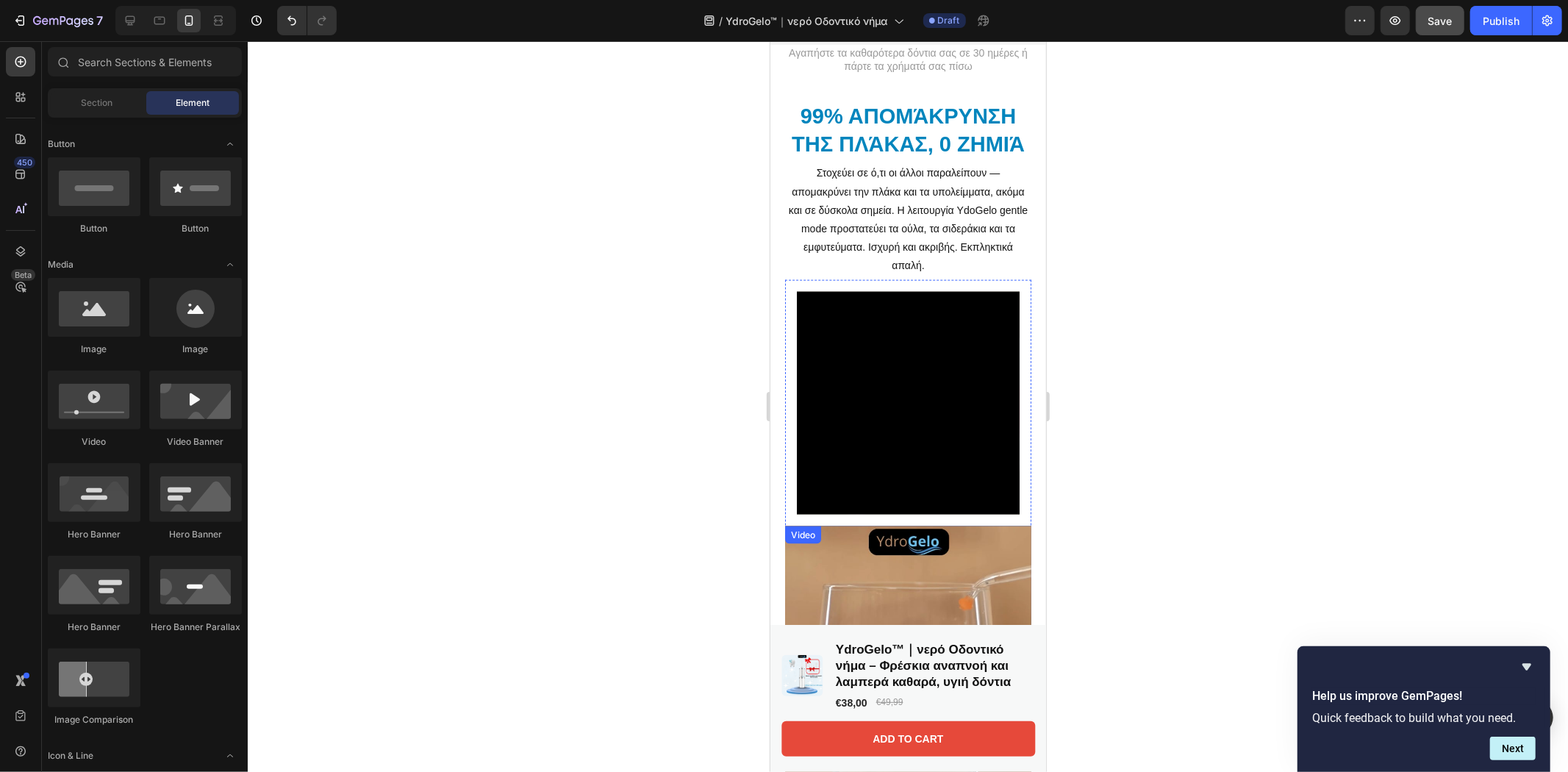
click at [935, 605] on img at bounding box center [907, 649] width 246 height 246
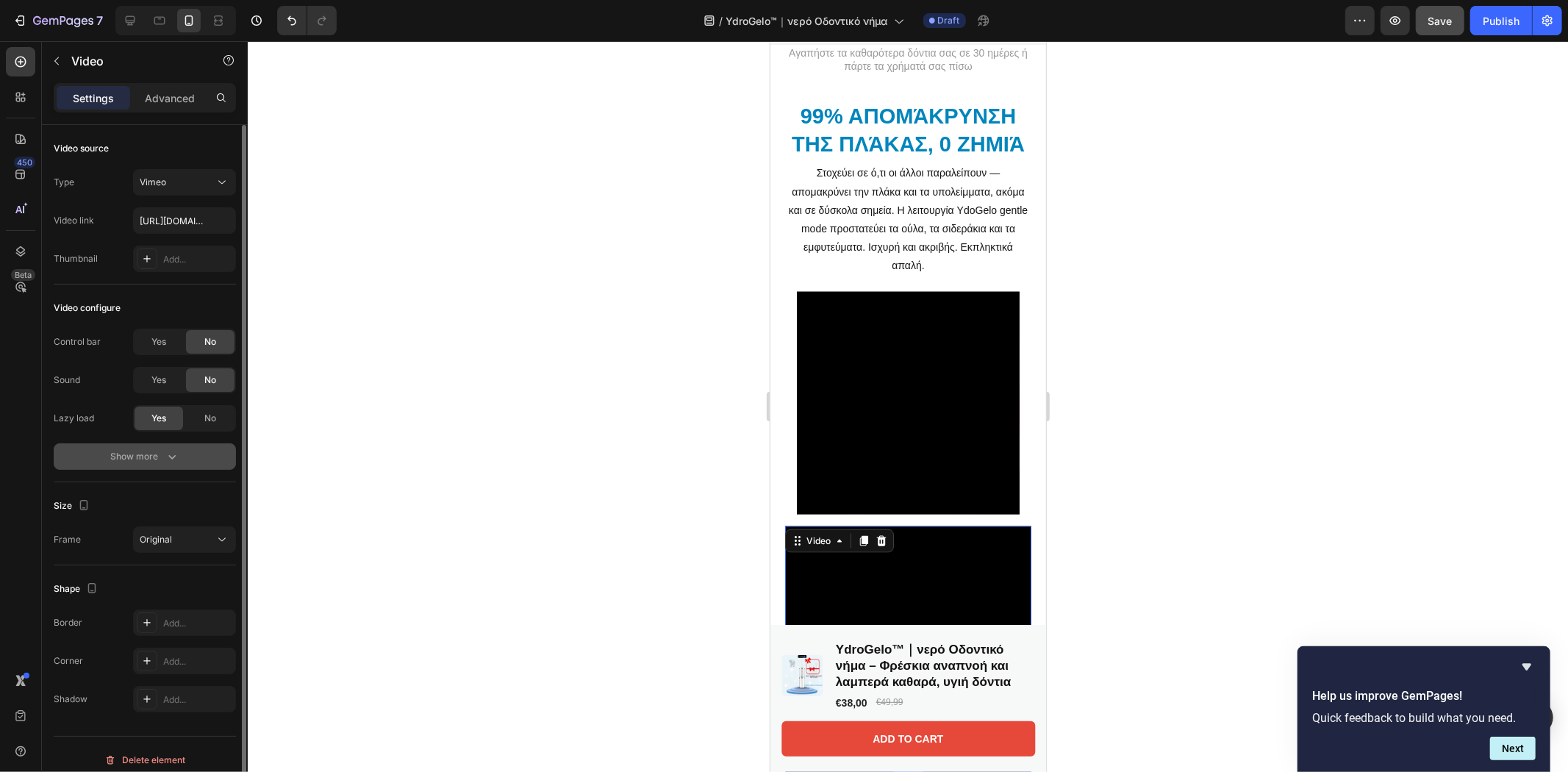
click at [166, 452] on icon "button" at bounding box center [172, 457] width 15 height 15
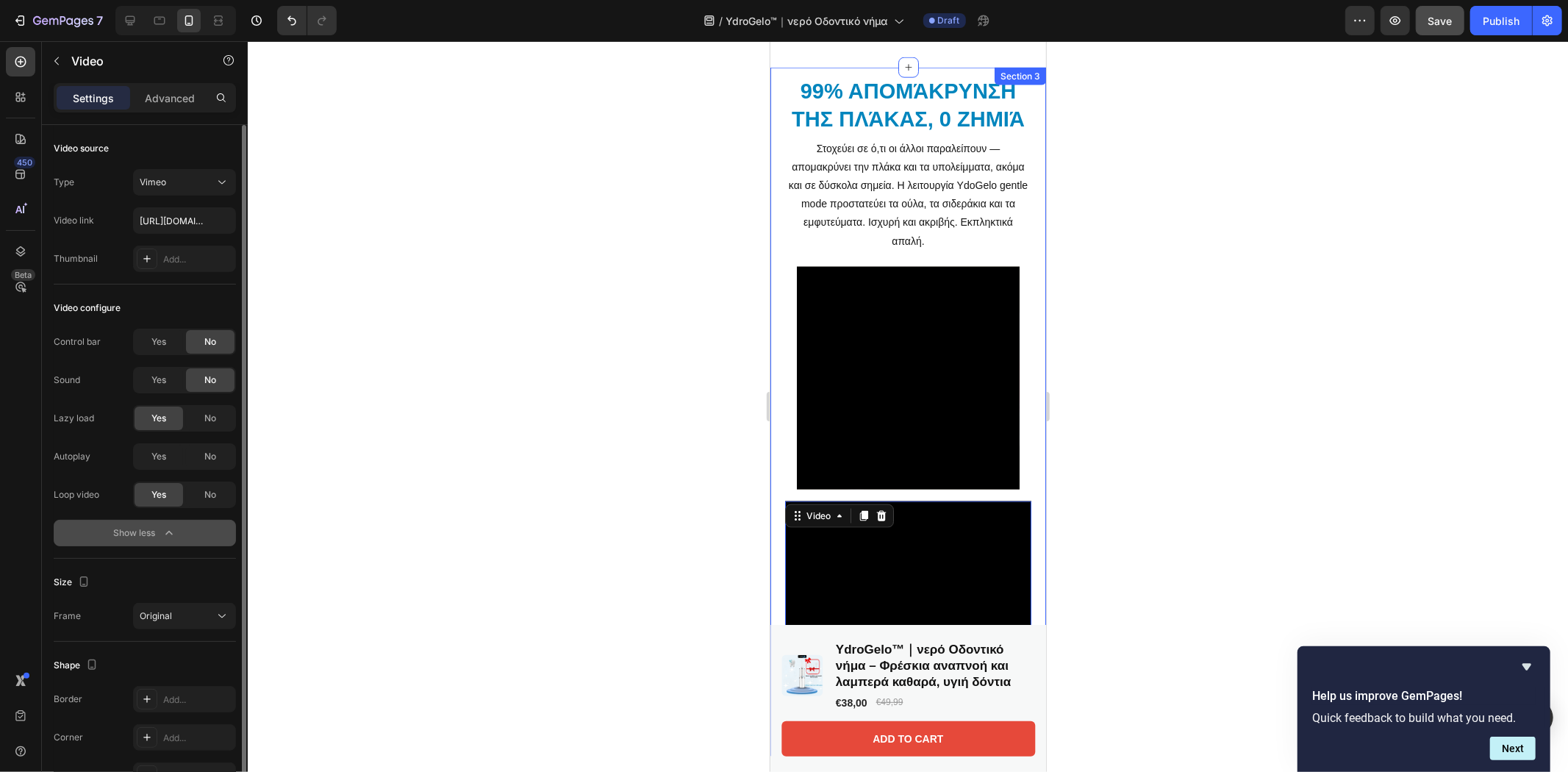
scroll to position [1874, 0]
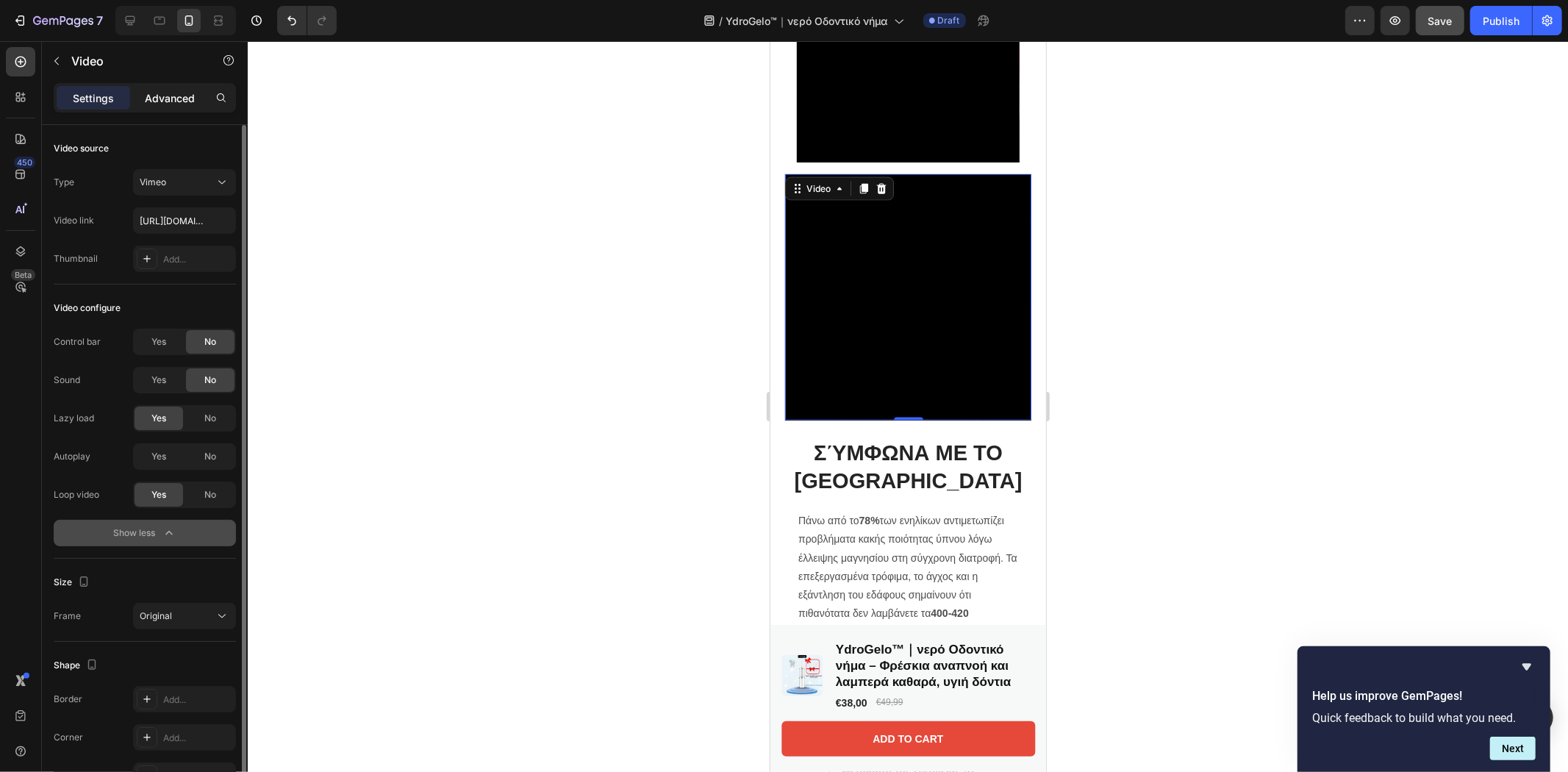
click at [178, 97] on p "Advanced" at bounding box center [170, 98] width 50 height 15
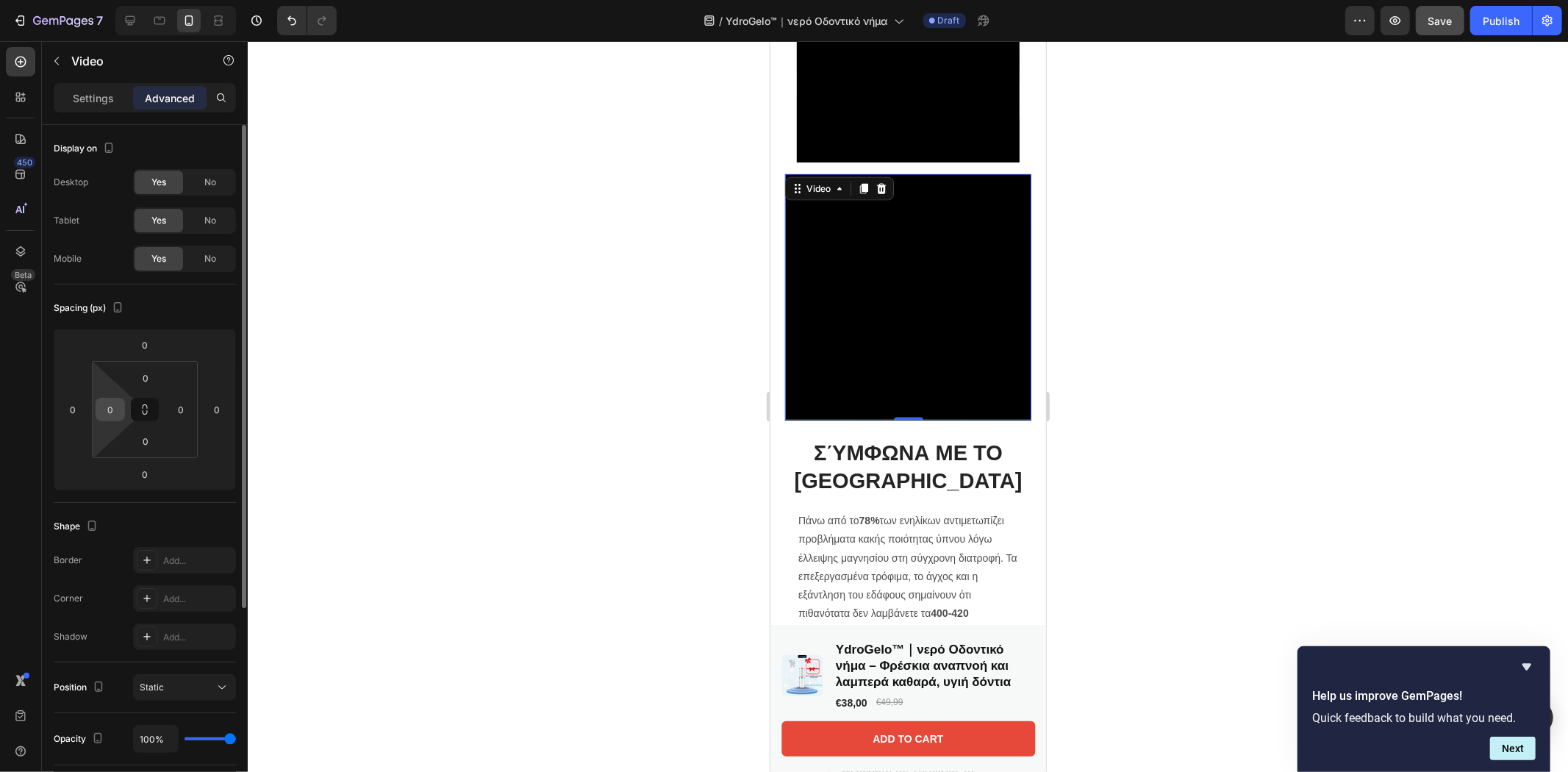
click at [98, 412] on div "0" at bounding box center [110, 409] width 29 height 24
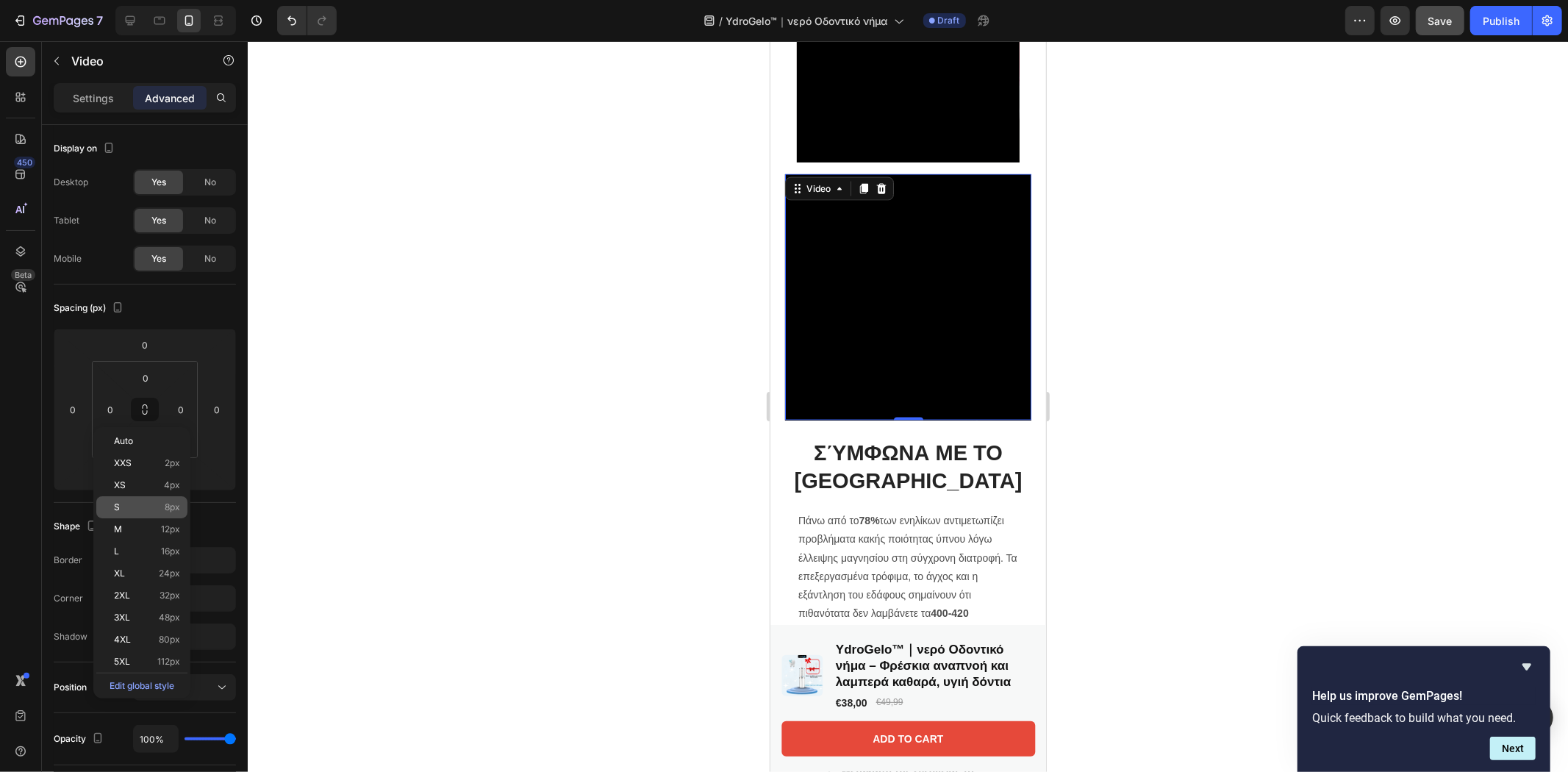
click at [119, 507] on span "S" at bounding box center [117, 507] width 5 height 10
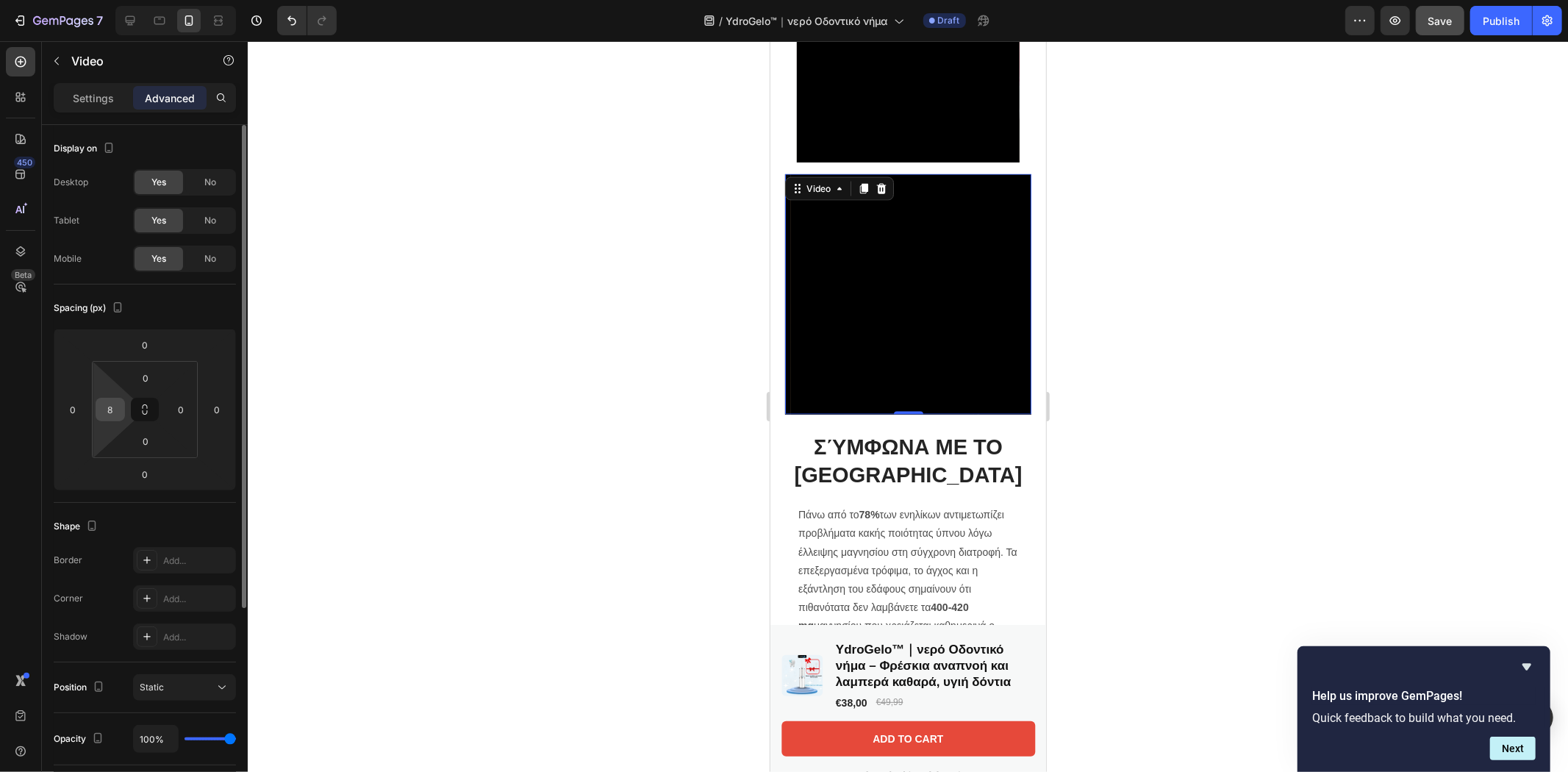
click at [112, 404] on input "8" at bounding box center [110, 409] width 22 height 22
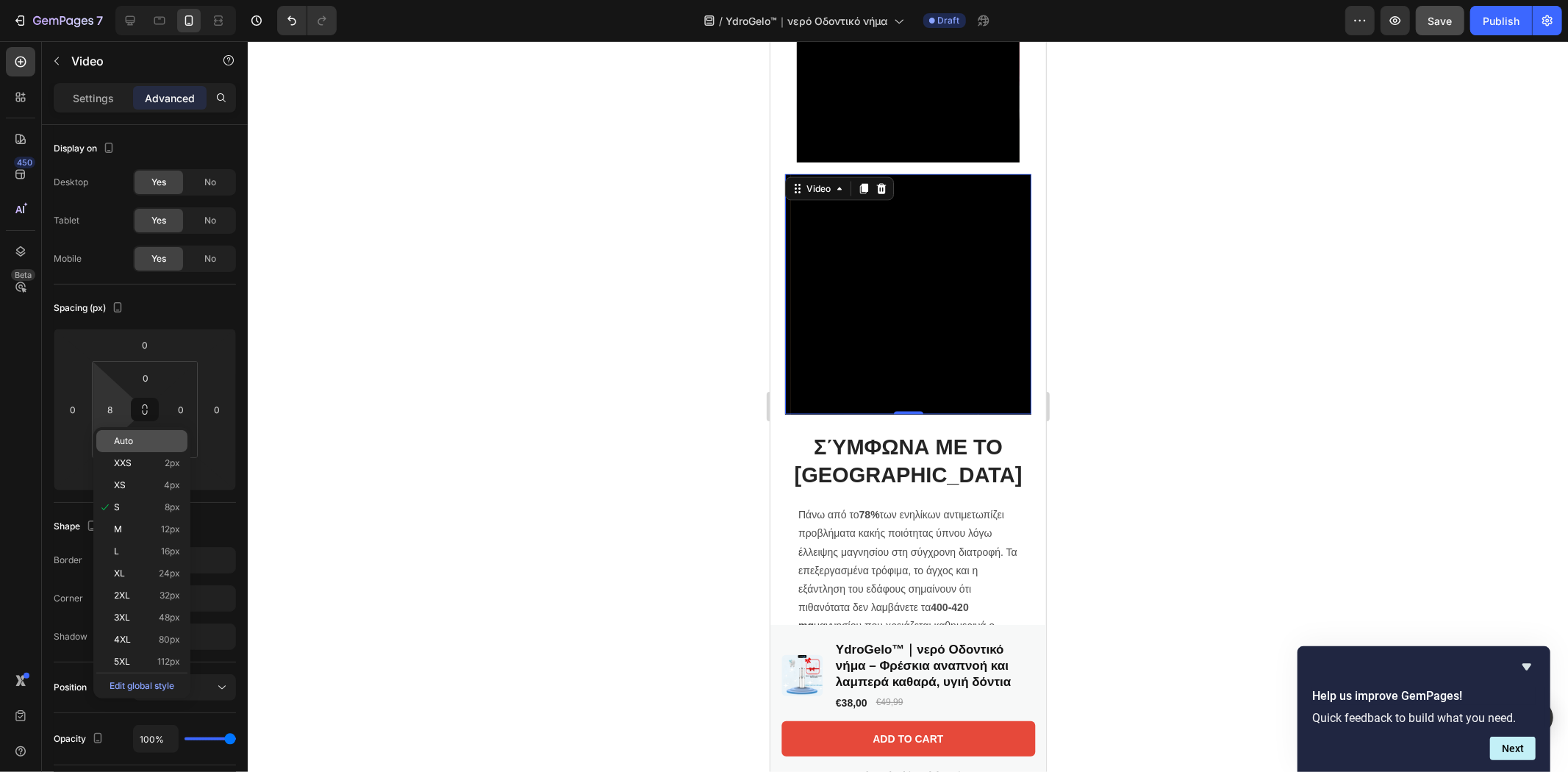
click at [123, 444] on span "Auto" at bounding box center [123, 440] width 19 height 10
type input "Auto"
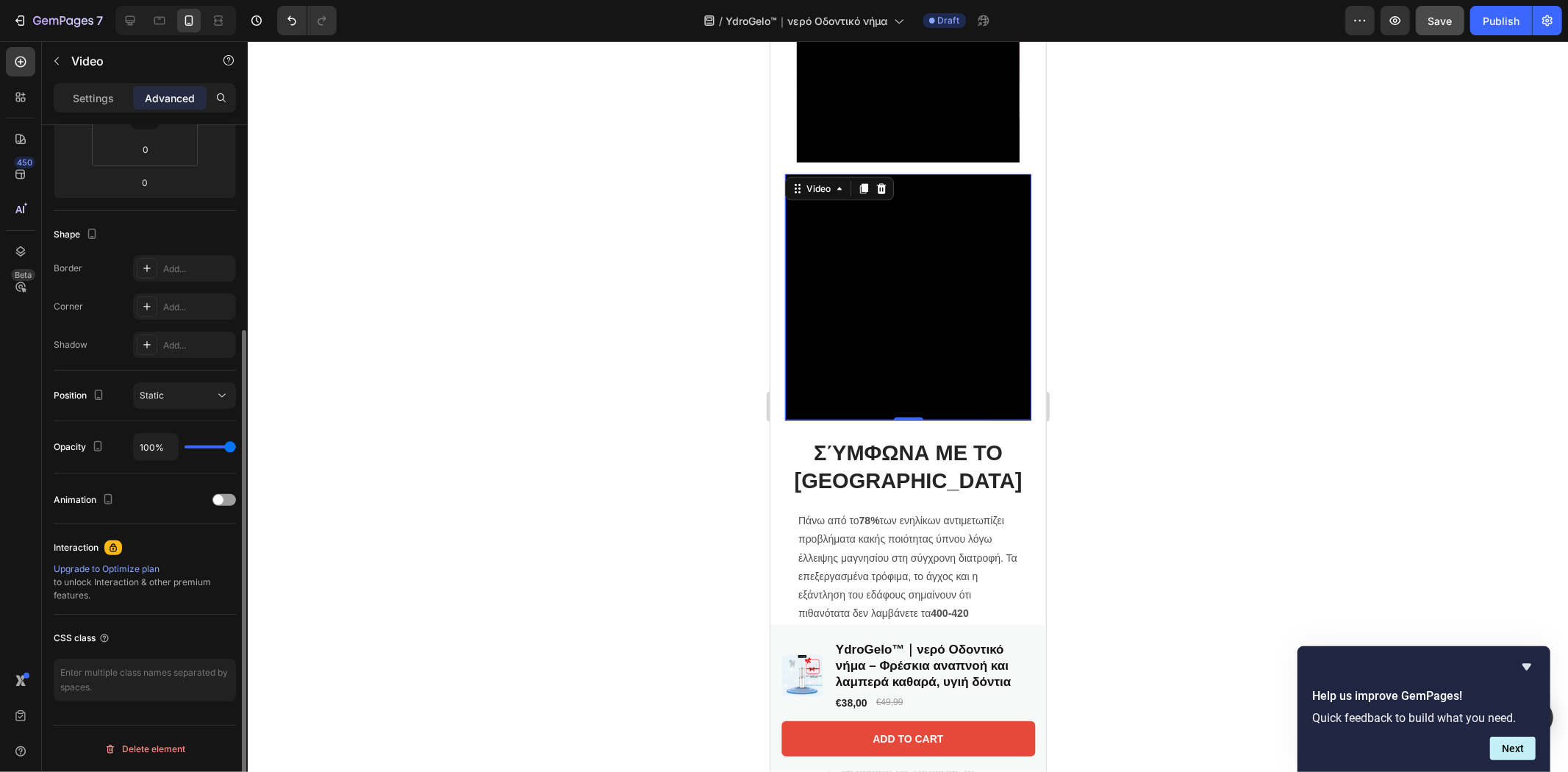
scroll to position [0, 0]
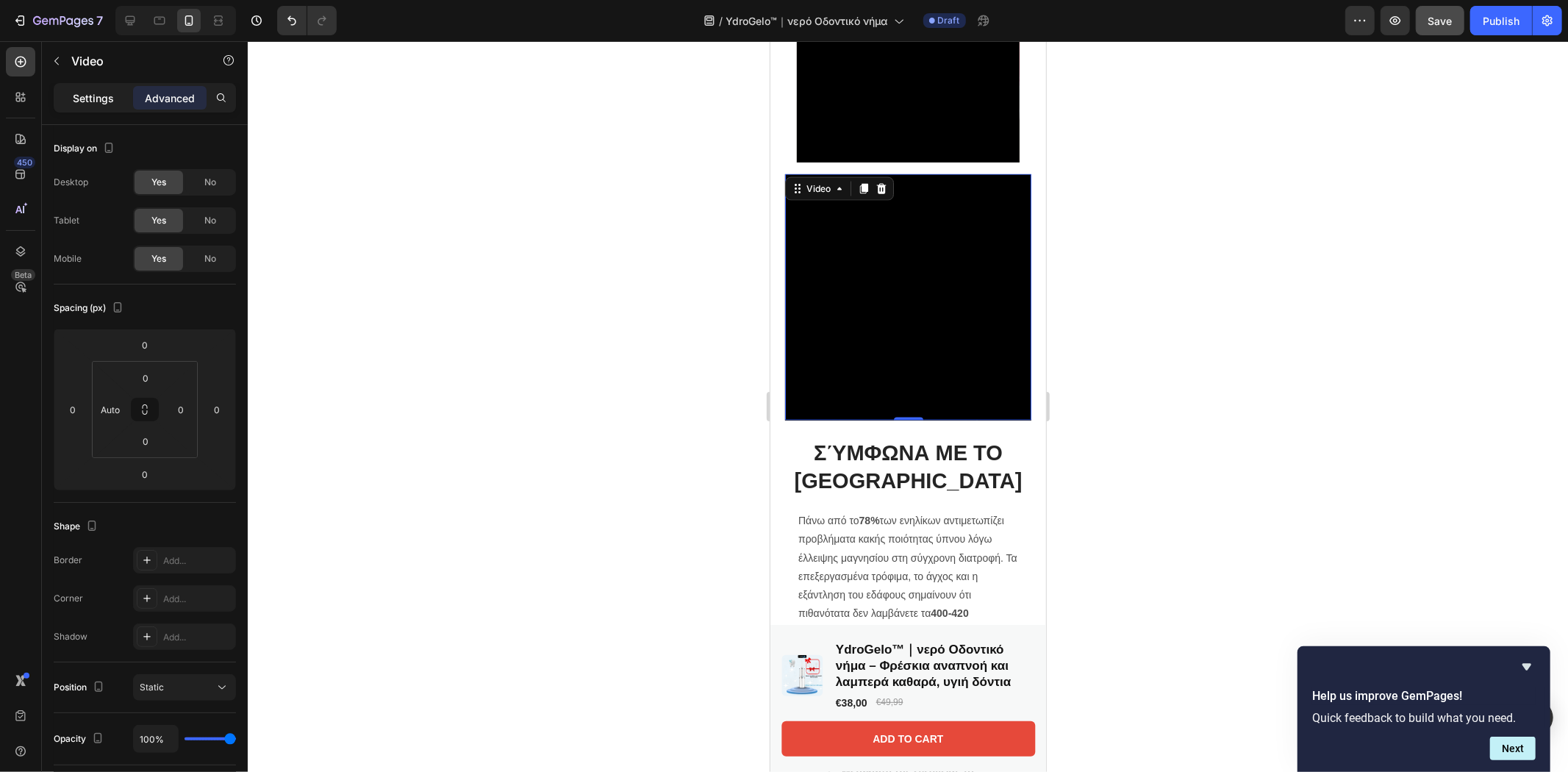
click at [98, 98] on p "Settings" at bounding box center [93, 98] width 41 height 15
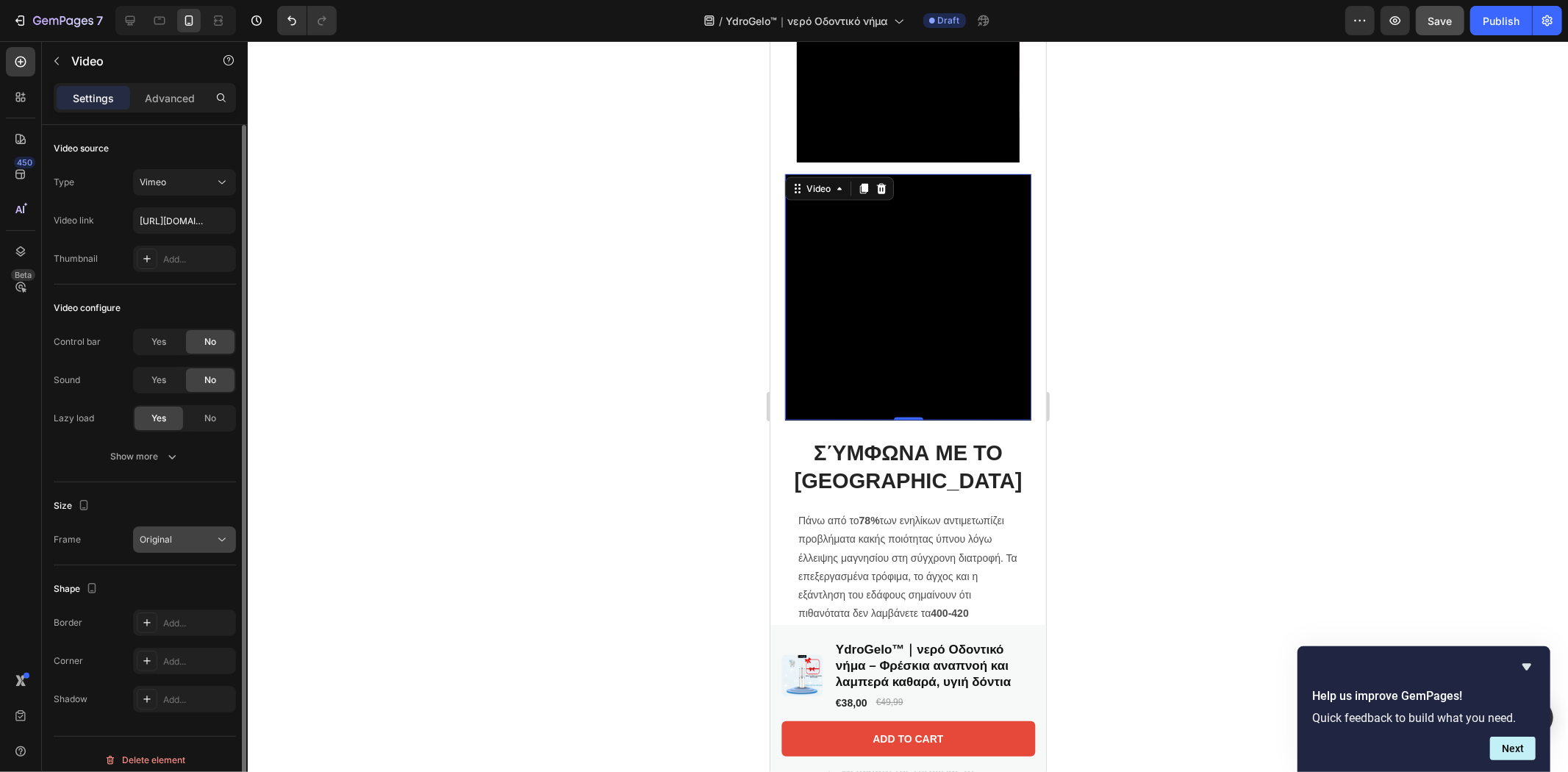
click at [170, 534] on span "Original" at bounding box center [155, 539] width 32 height 11
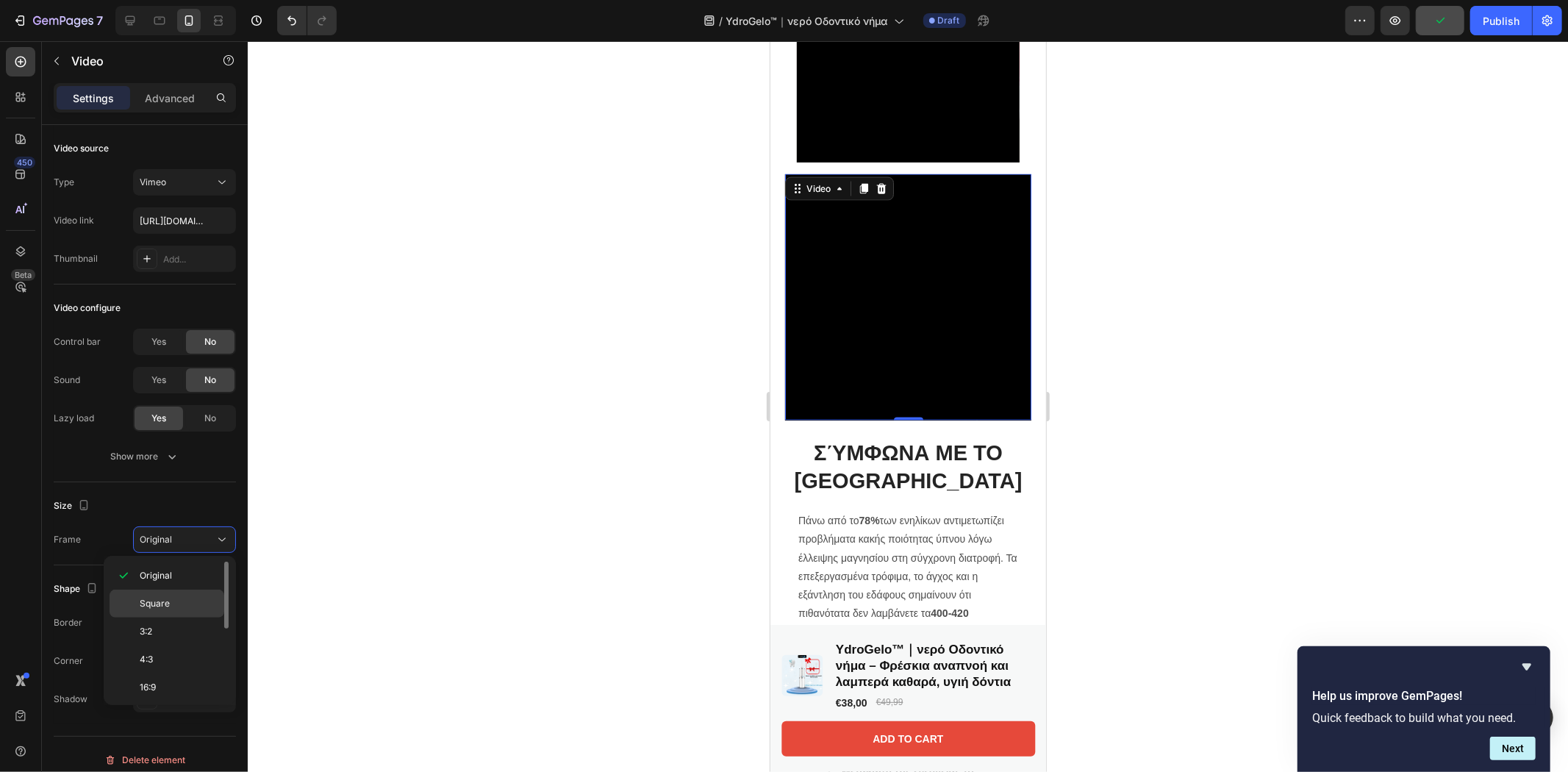
click at [172, 602] on p "Square" at bounding box center [178, 603] width 77 height 14
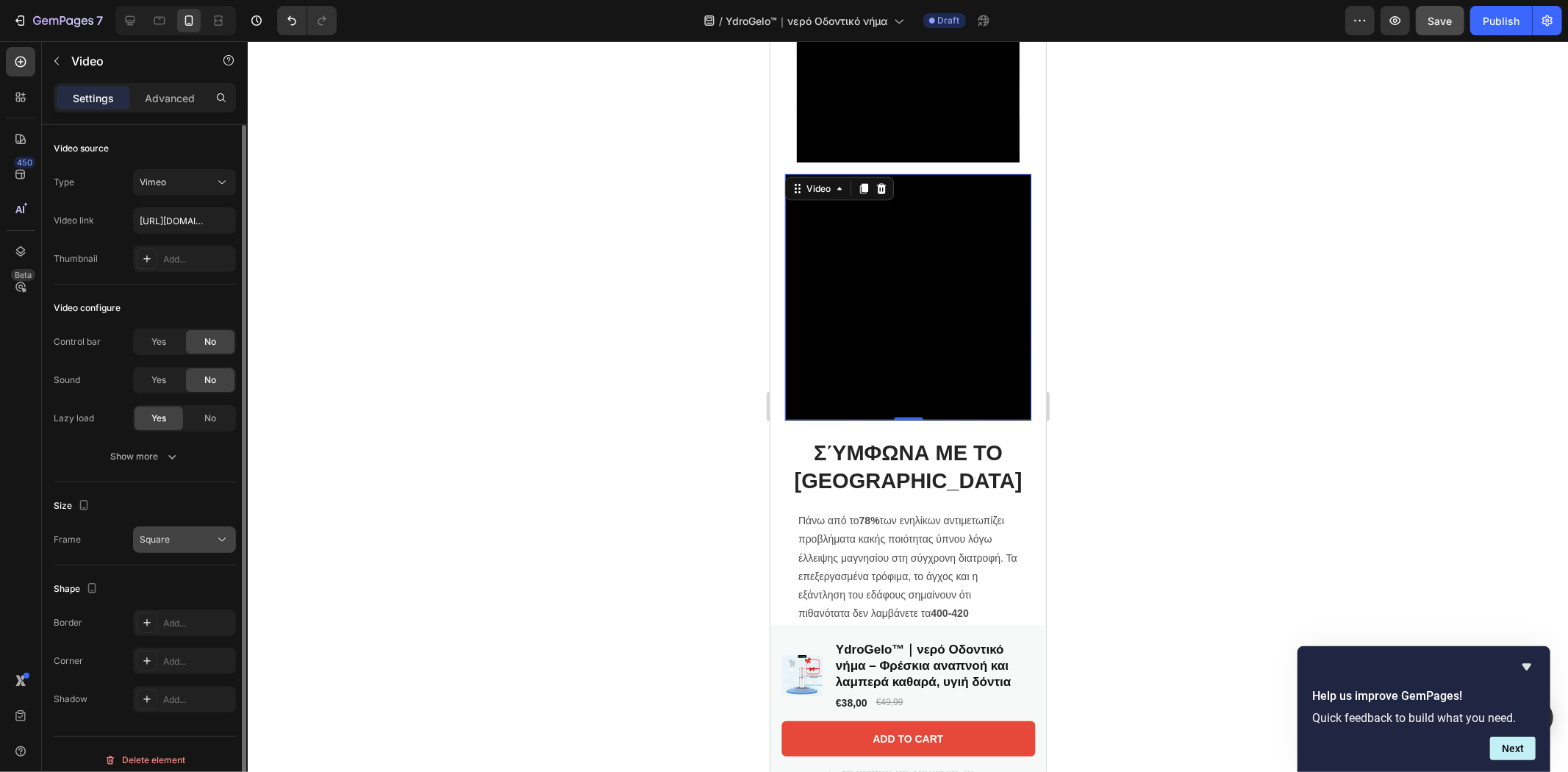
click at [179, 540] on div "Square" at bounding box center [177, 540] width 75 height 14
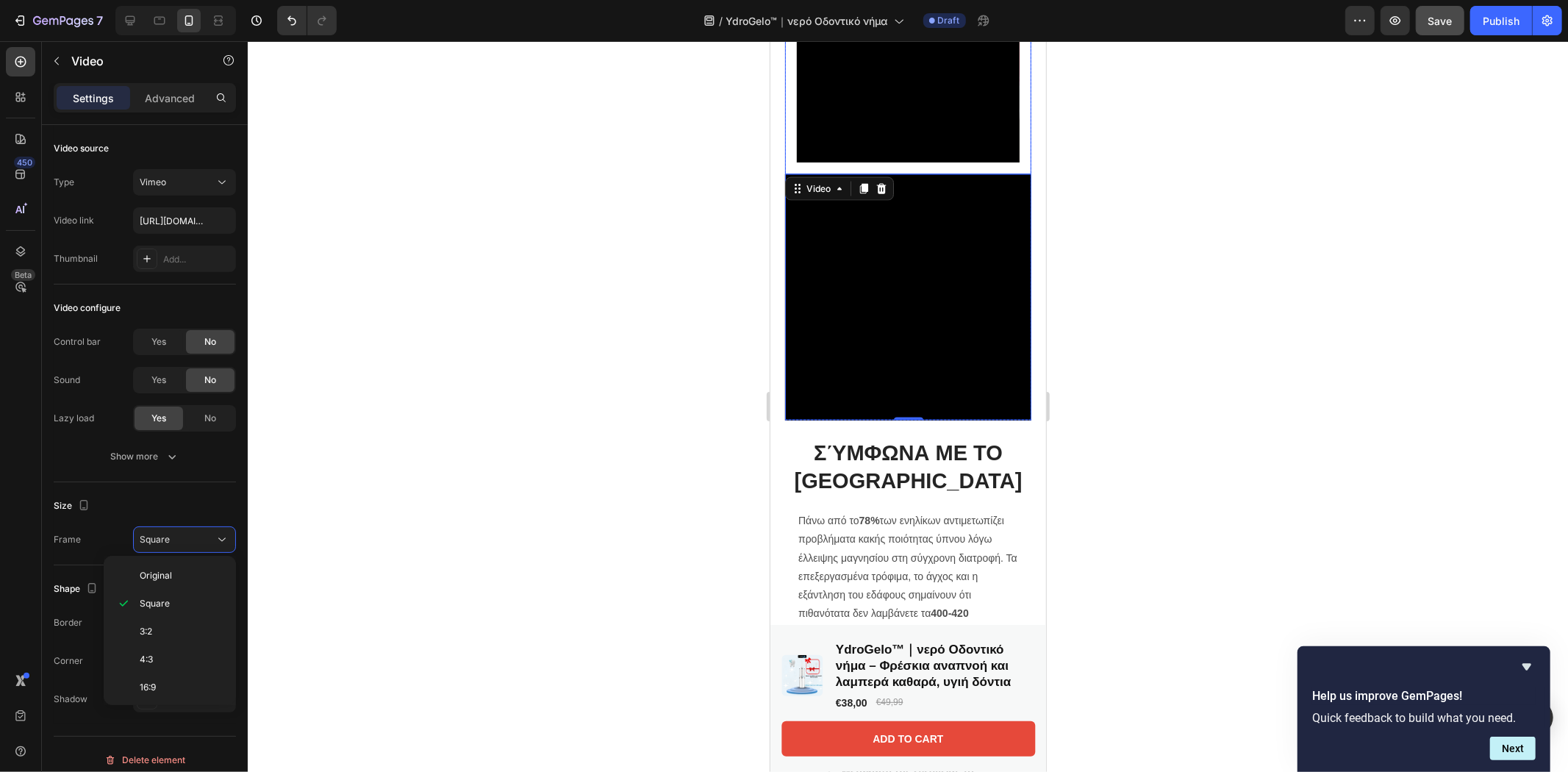
click at [1016, 173] on div "Video Row" at bounding box center [907, 50] width 246 height 246
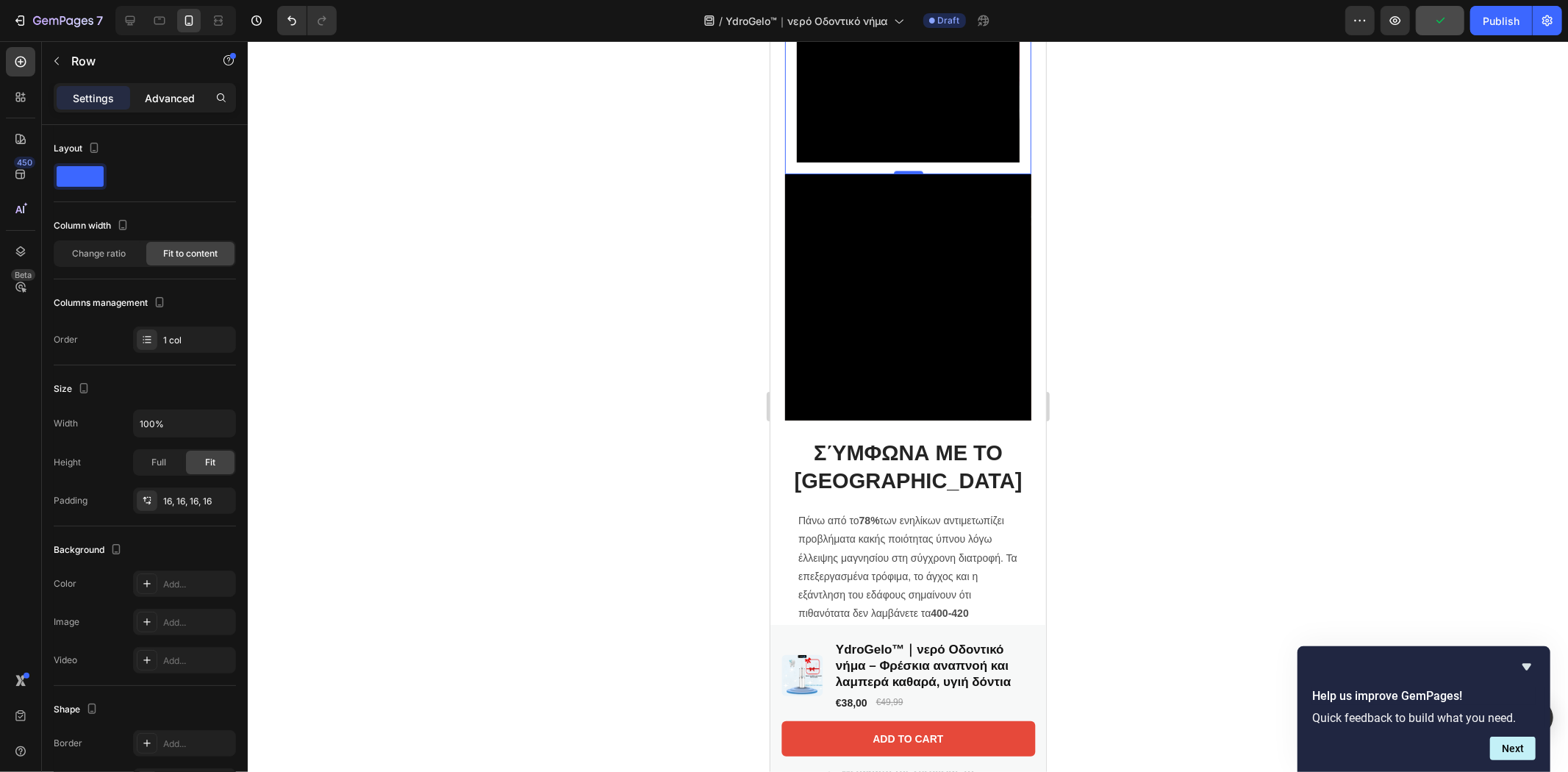
click at [168, 93] on p "Advanced" at bounding box center [170, 98] width 50 height 15
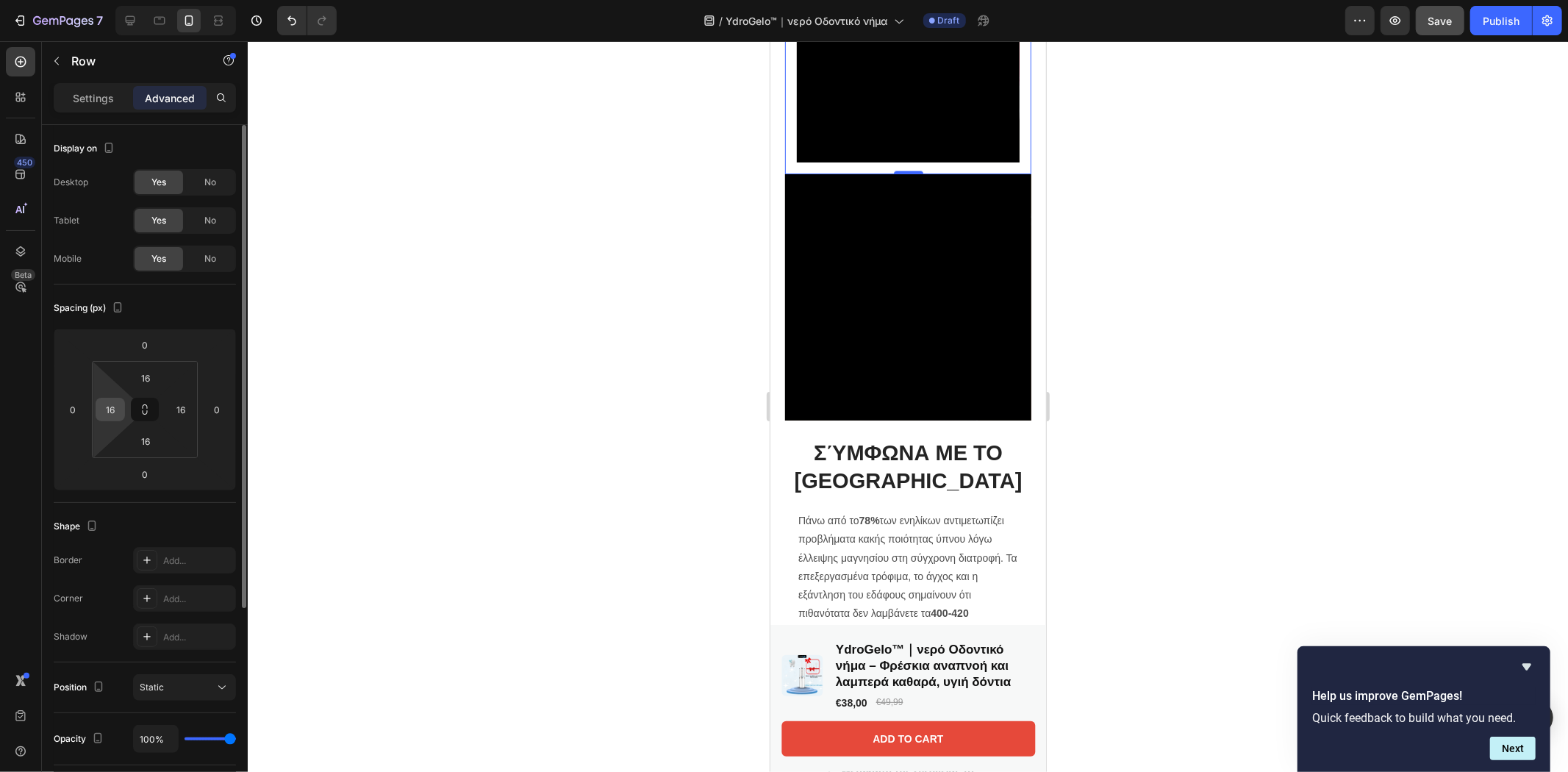
click at [108, 416] on input "16" at bounding box center [110, 409] width 22 height 22
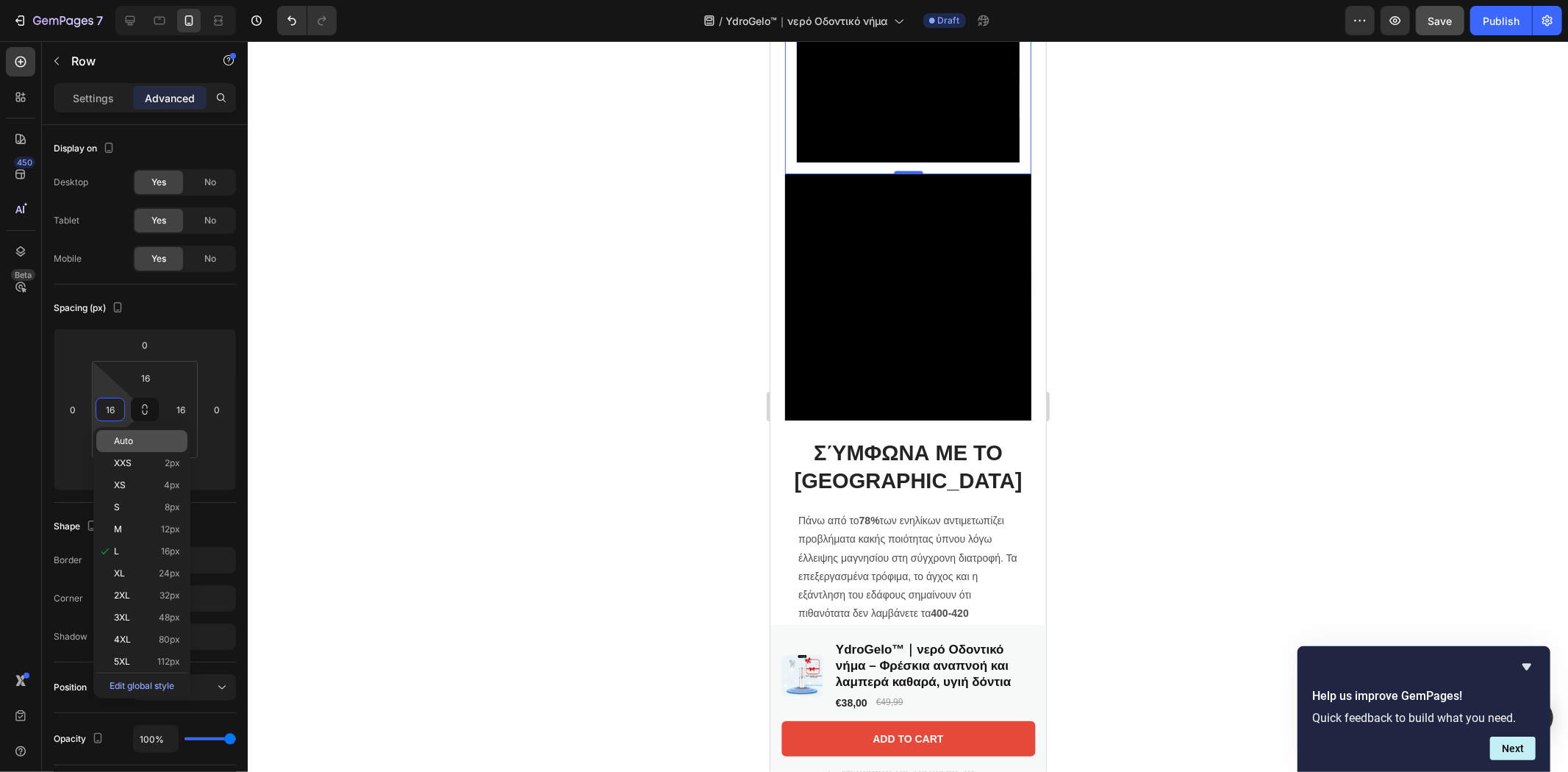
click at [126, 448] on div "Auto" at bounding box center [142, 441] width 91 height 22
type input "Auto"
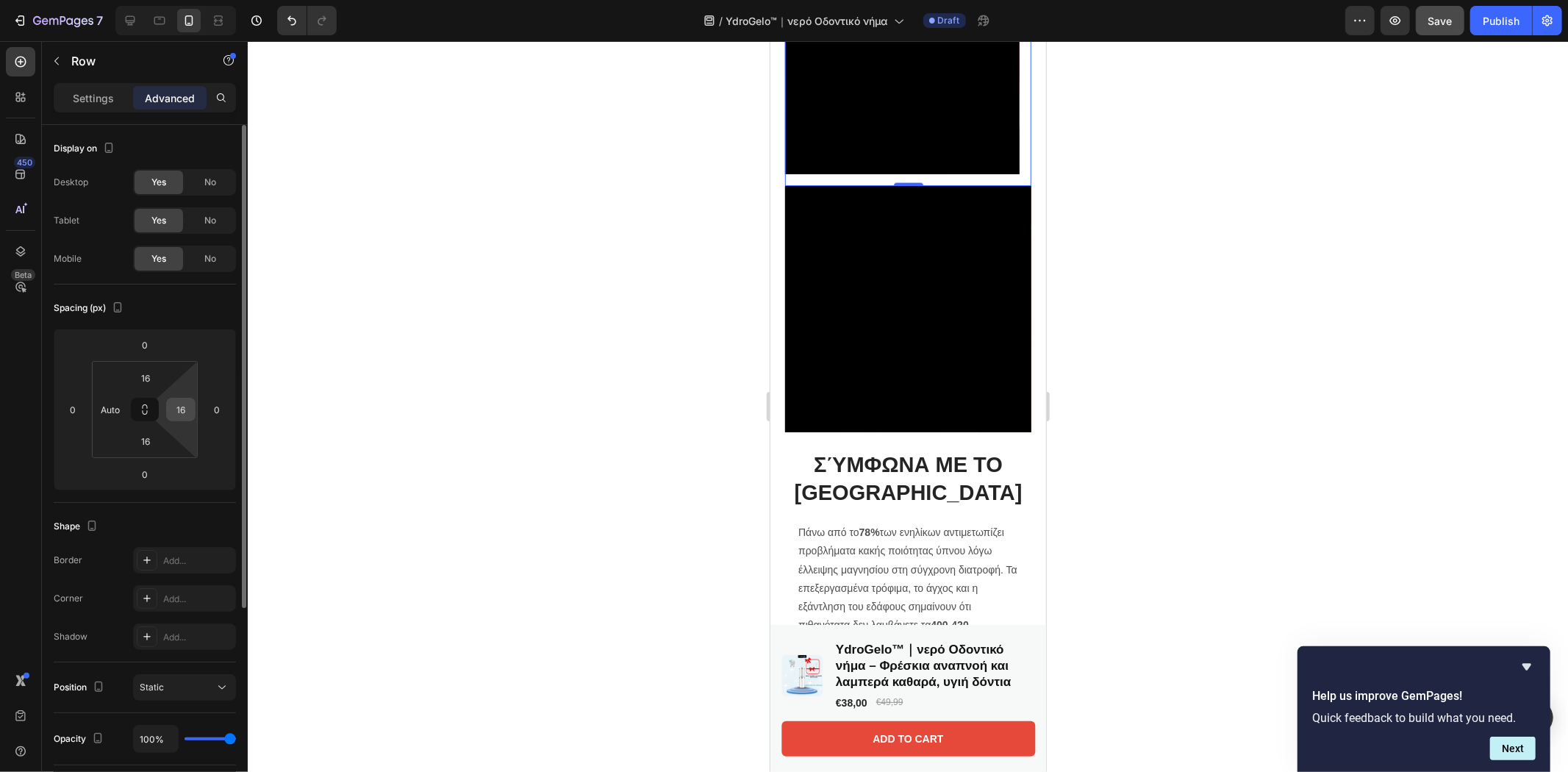
click at [181, 400] on input "16" at bounding box center [181, 409] width 22 height 22
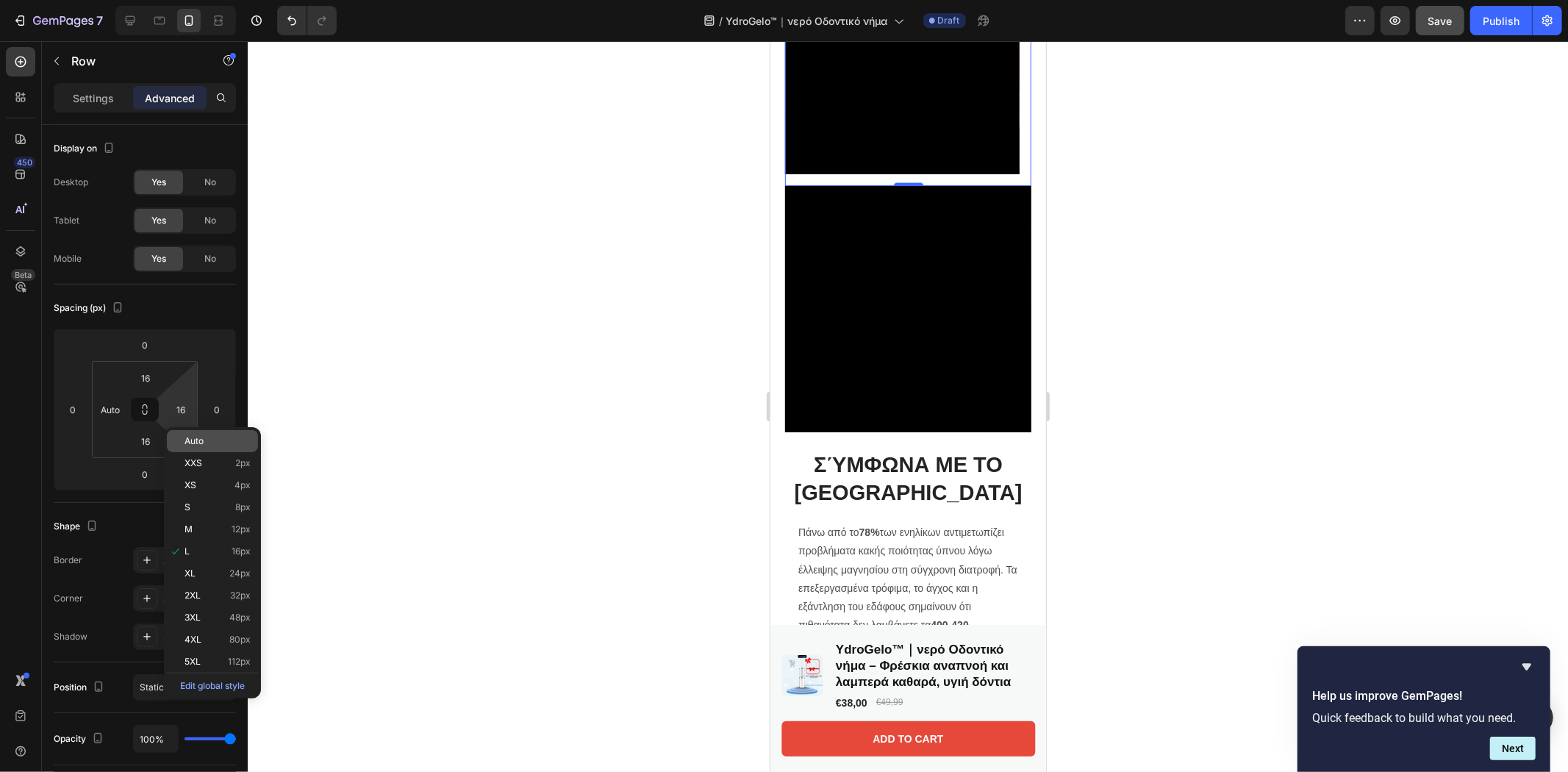
click at [214, 446] on div "Auto" at bounding box center [212, 441] width 91 height 22
type input "Auto"
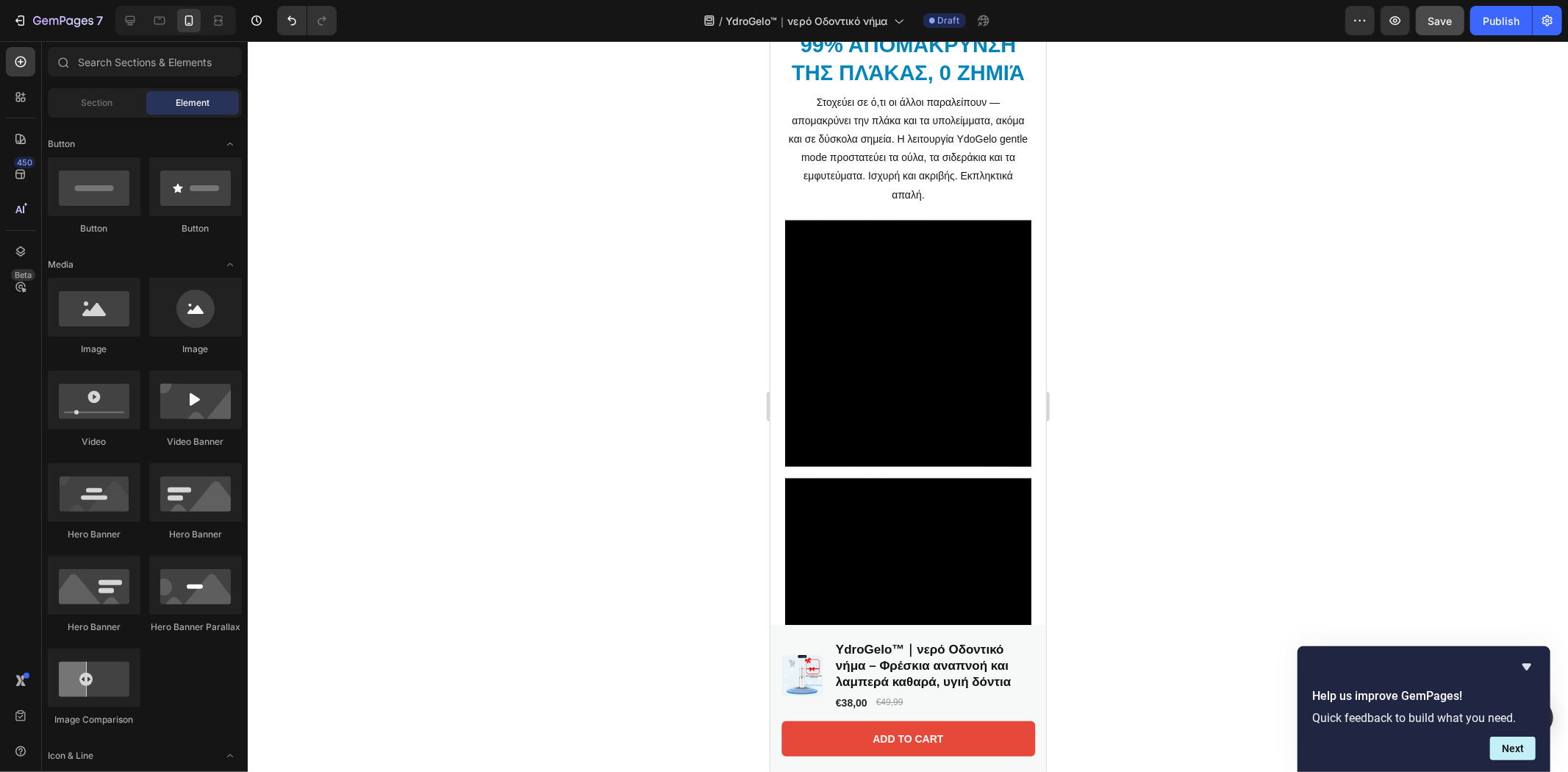
scroll to position [1557, 0]
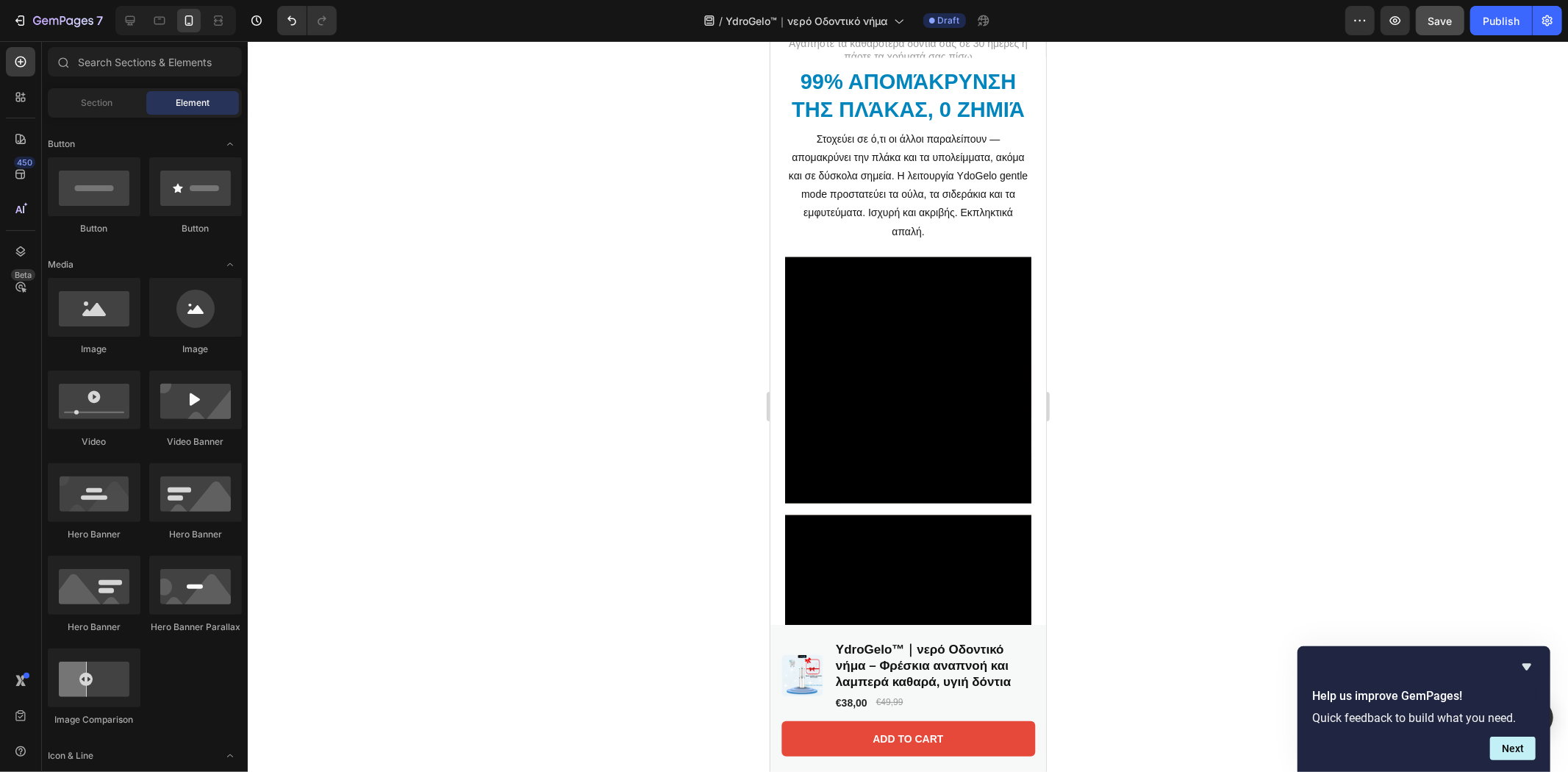
click at [1262, 296] on div at bounding box center [908, 407] width 1320 height 731
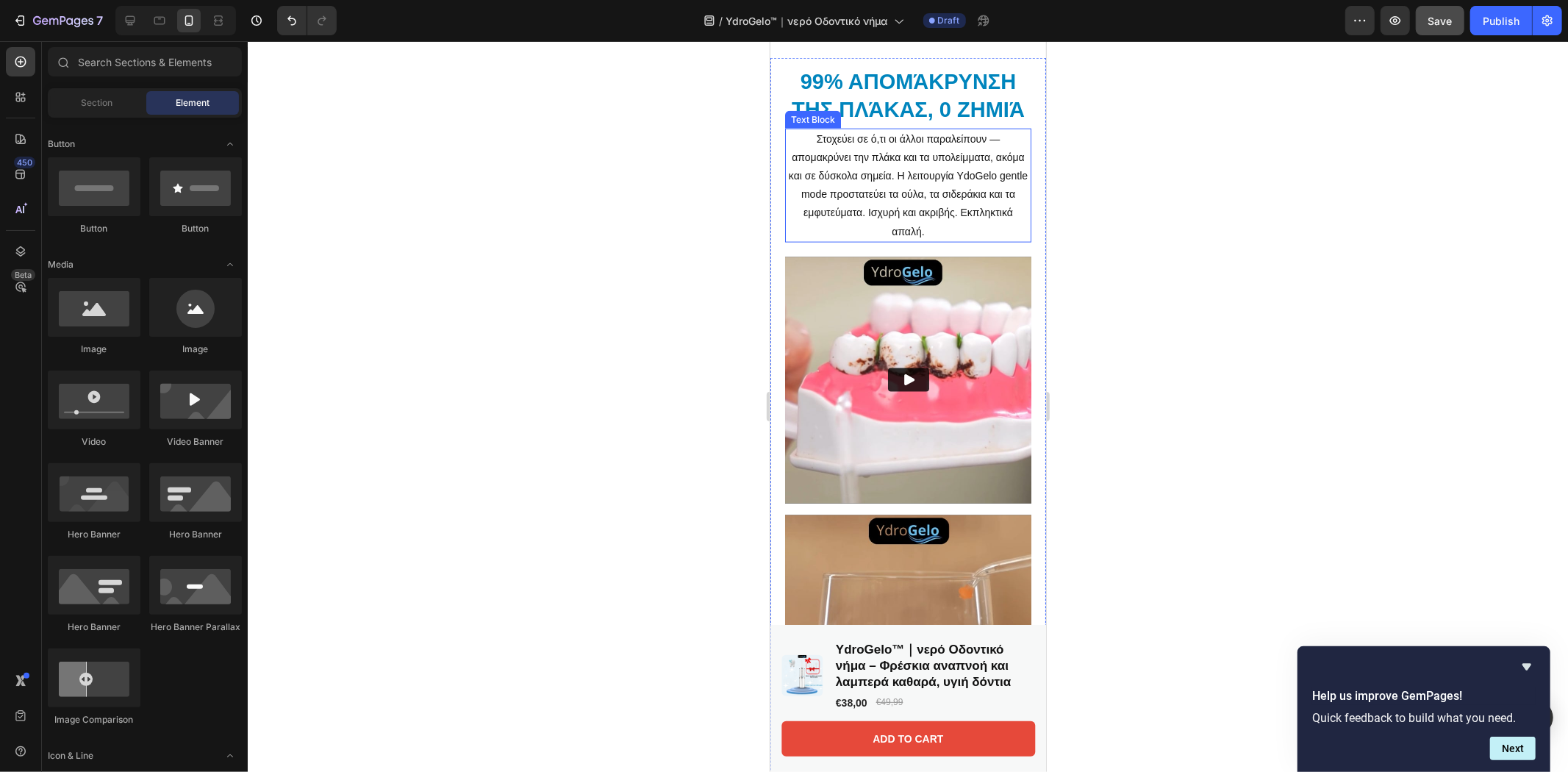
scroll to position [1884, 0]
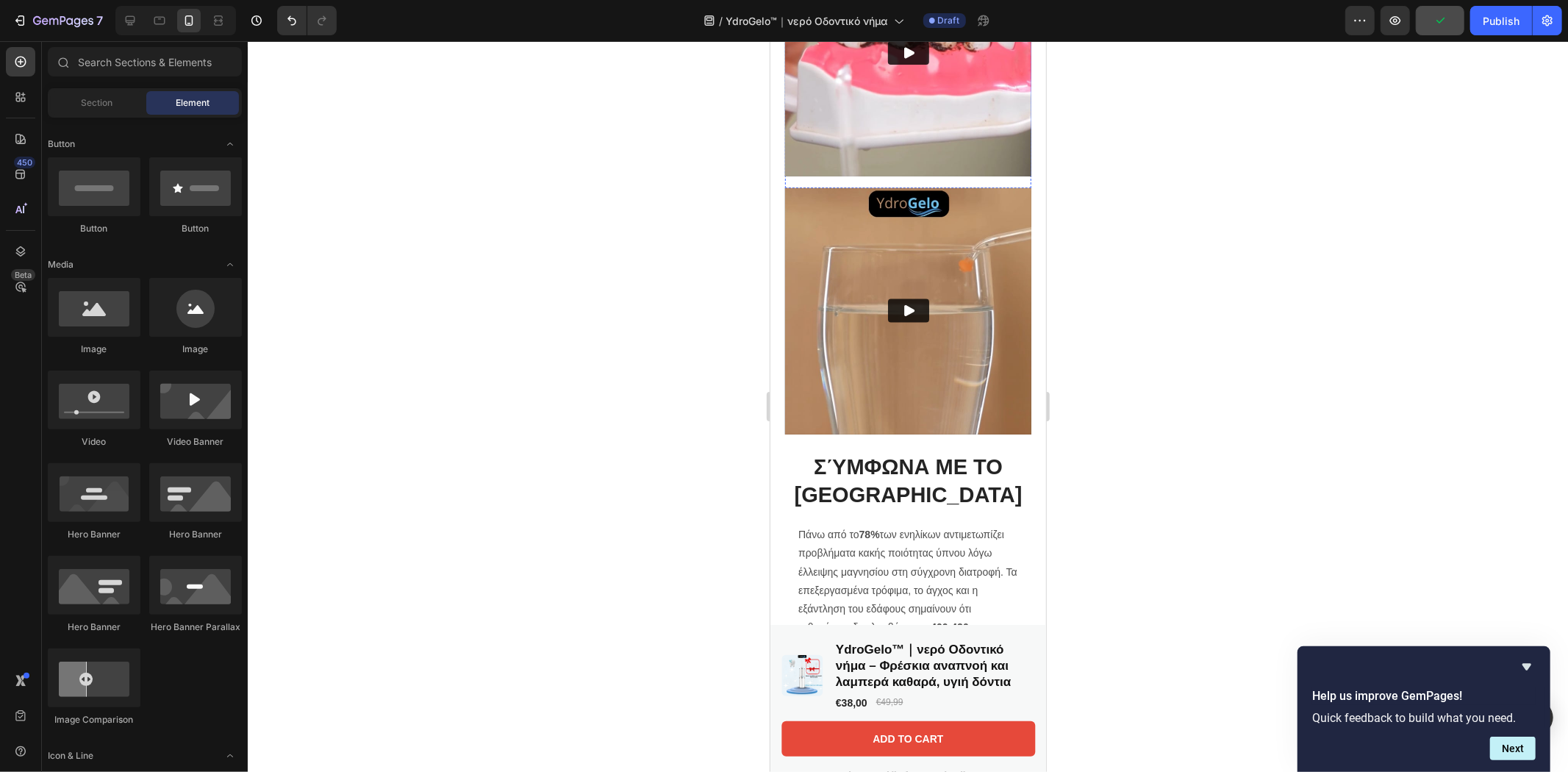
click at [970, 167] on img at bounding box center [907, 53] width 246 height 246
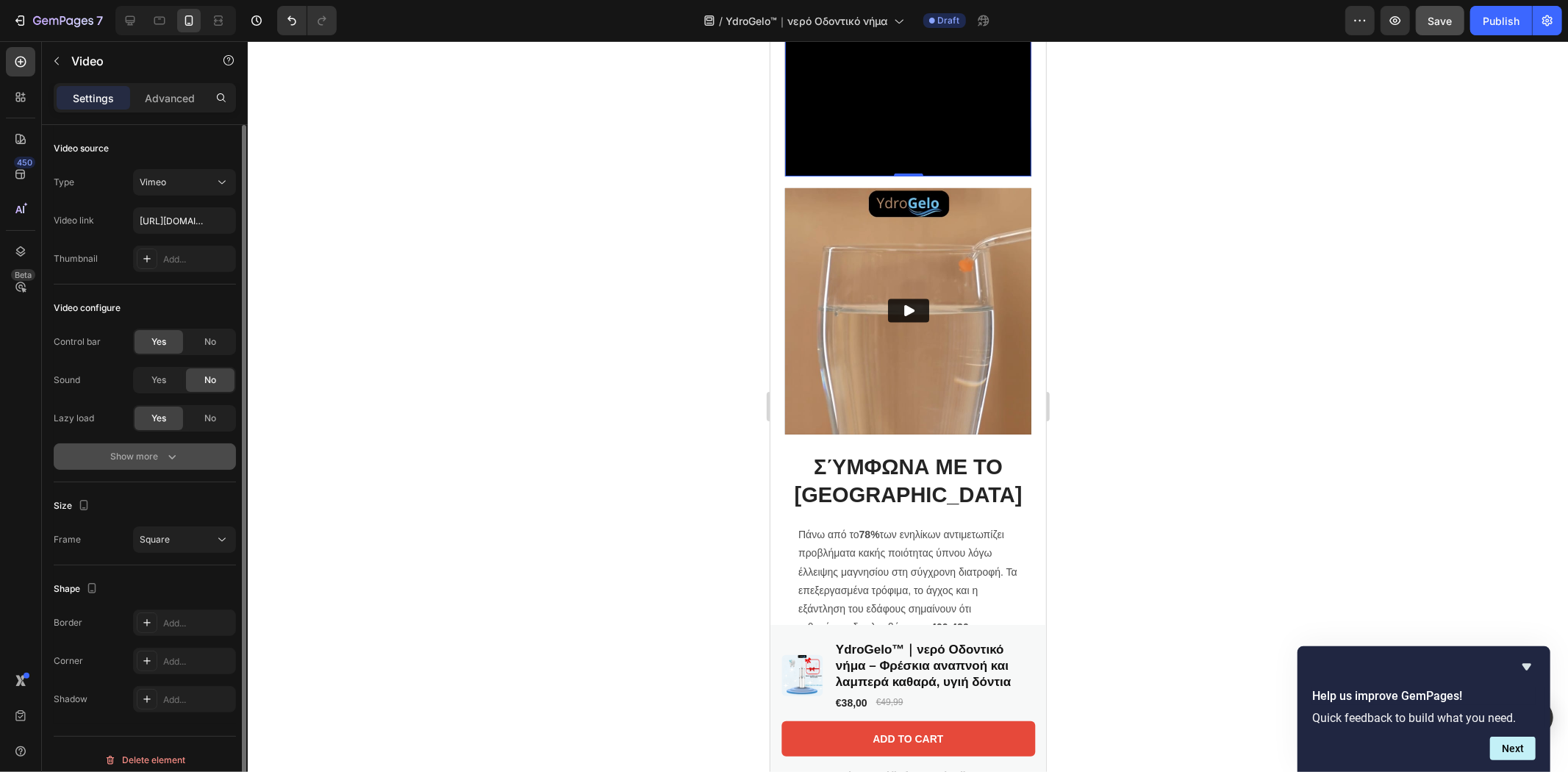
click at [165, 453] on icon "button" at bounding box center [172, 457] width 15 height 15
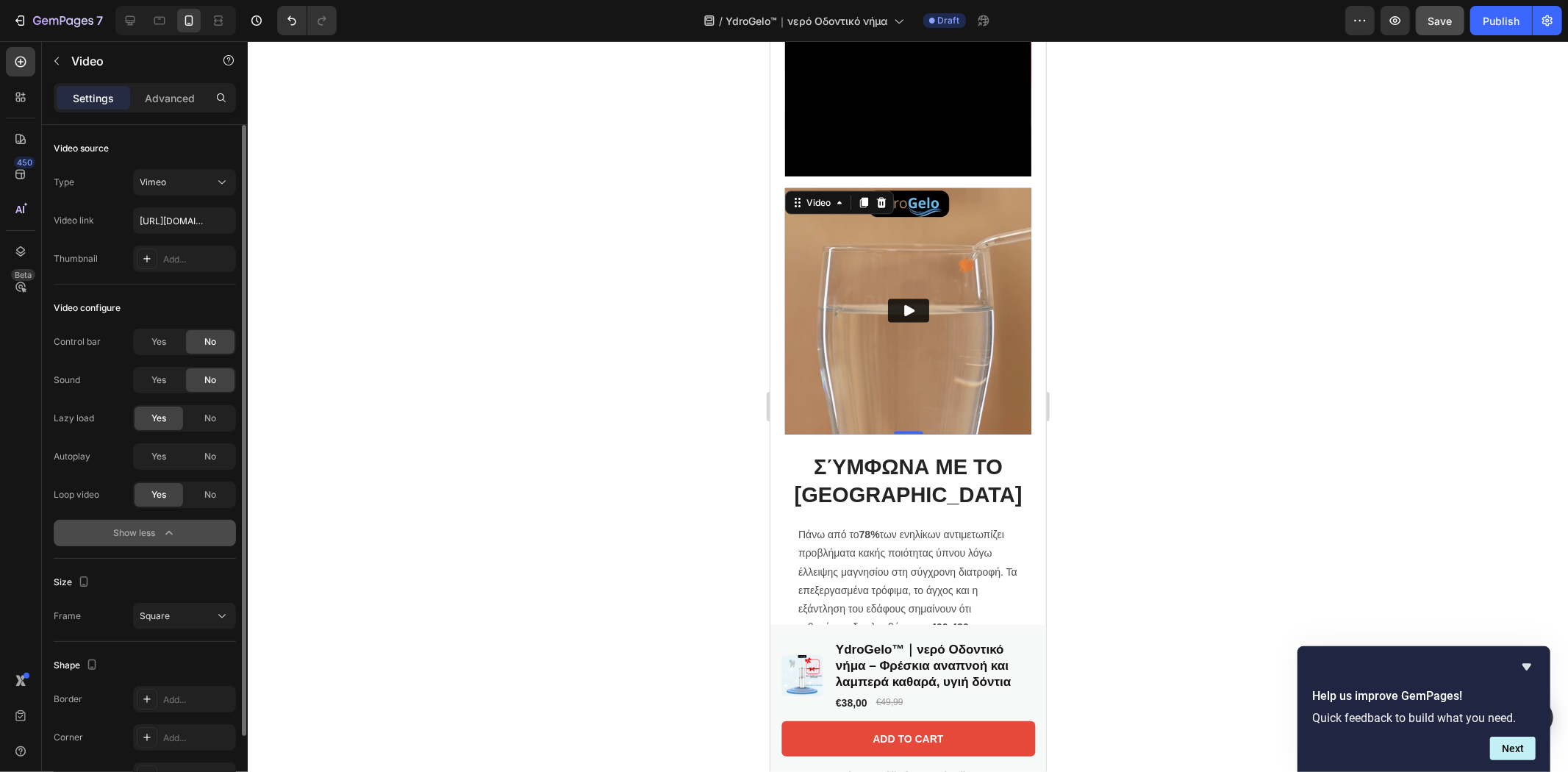
click at [862, 389] on img at bounding box center [907, 311] width 246 height 246
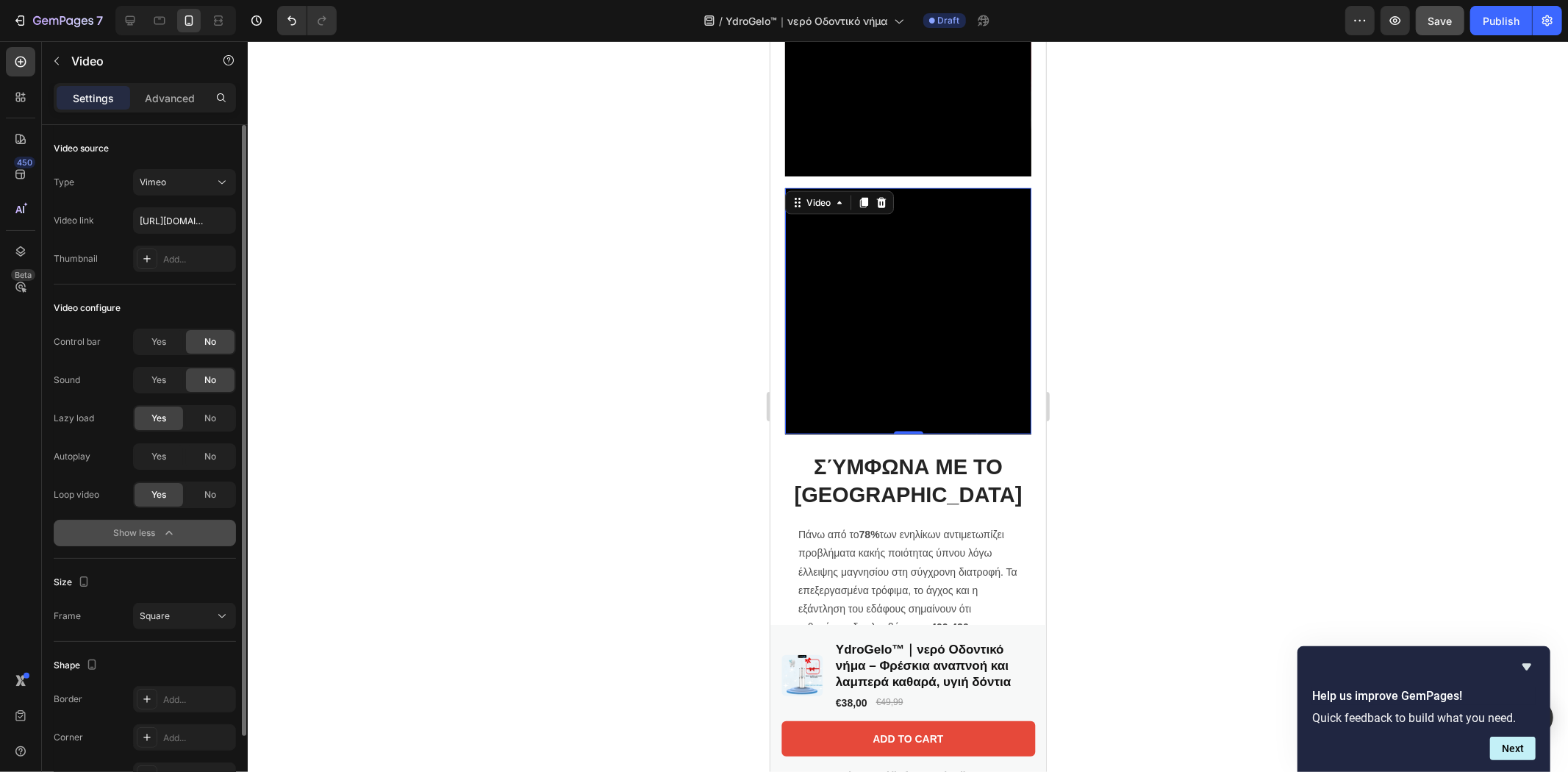
scroll to position [2210, 0]
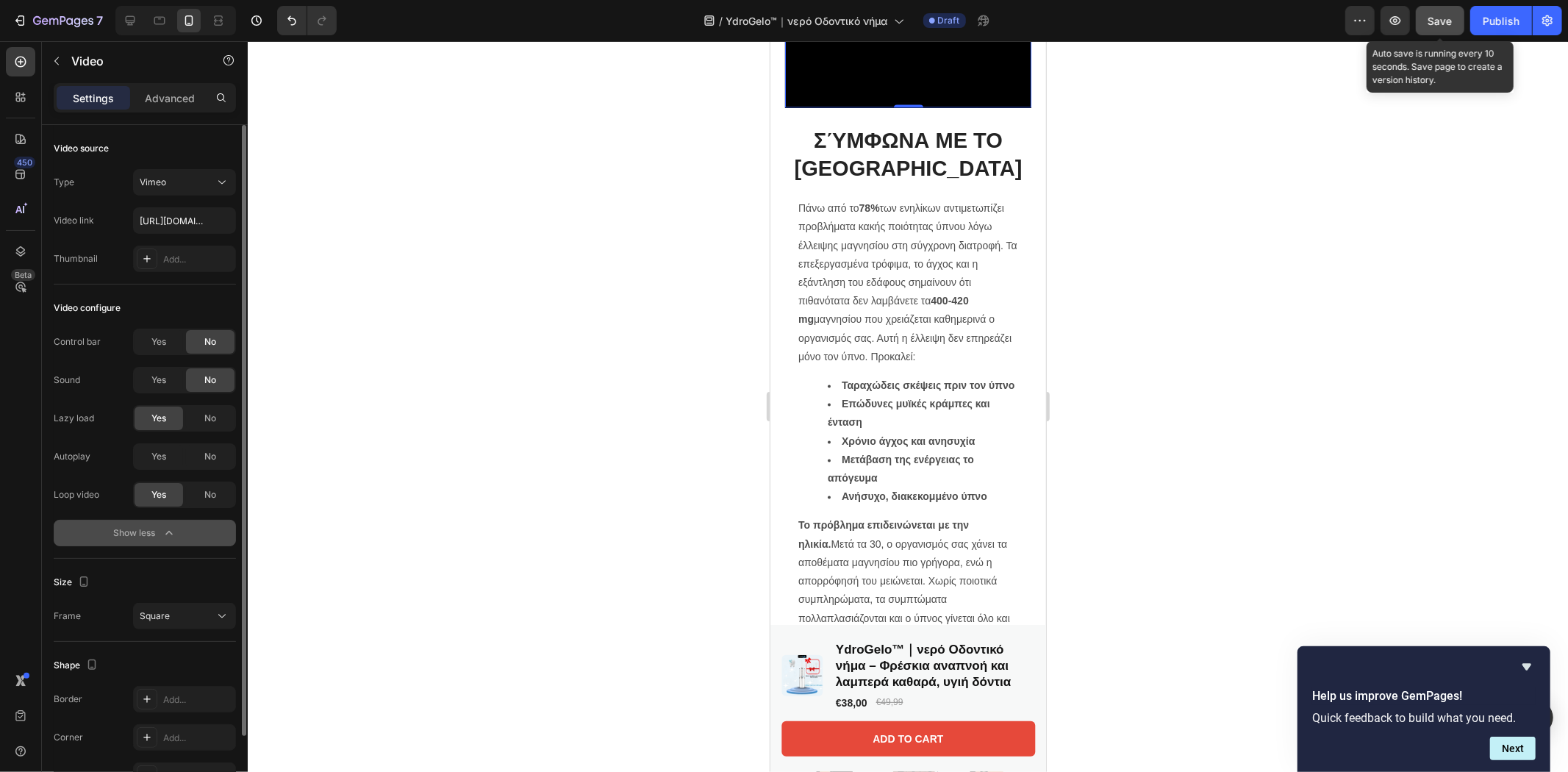
click at [1446, 20] on span "Save" at bounding box center [1440, 21] width 25 height 13
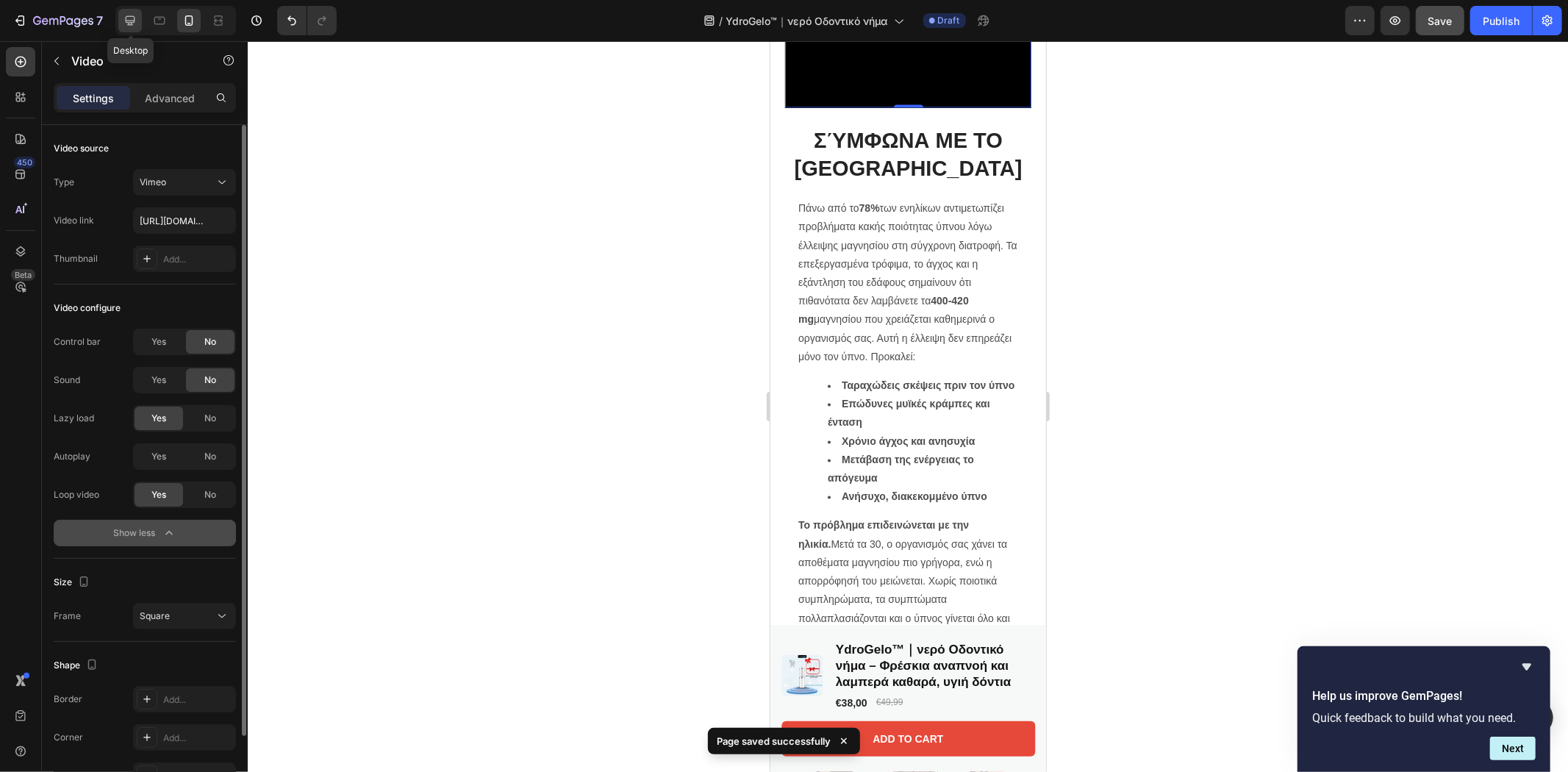
click at [123, 17] on icon at bounding box center [130, 21] width 15 height 15
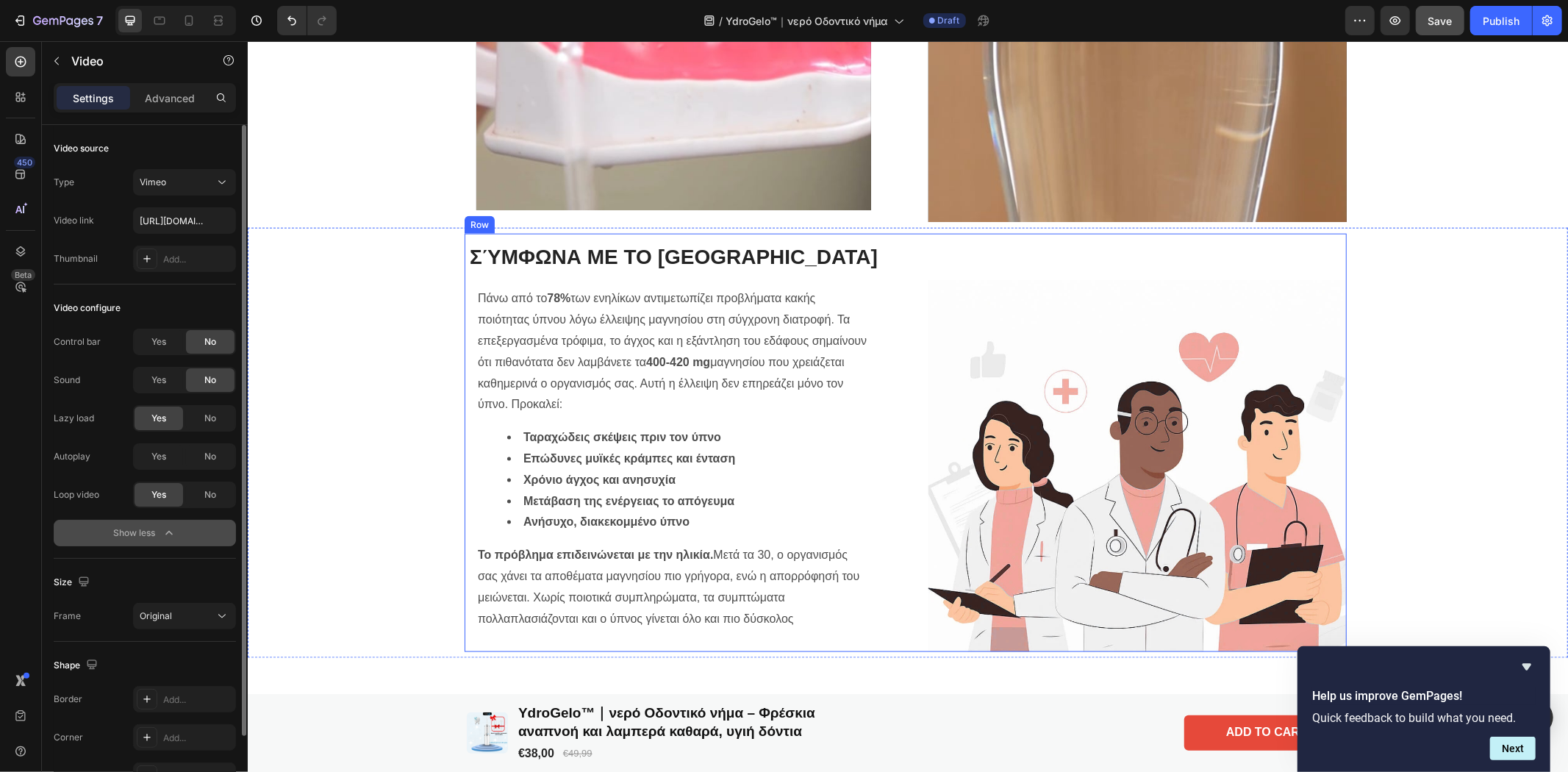
scroll to position [1633, 0]
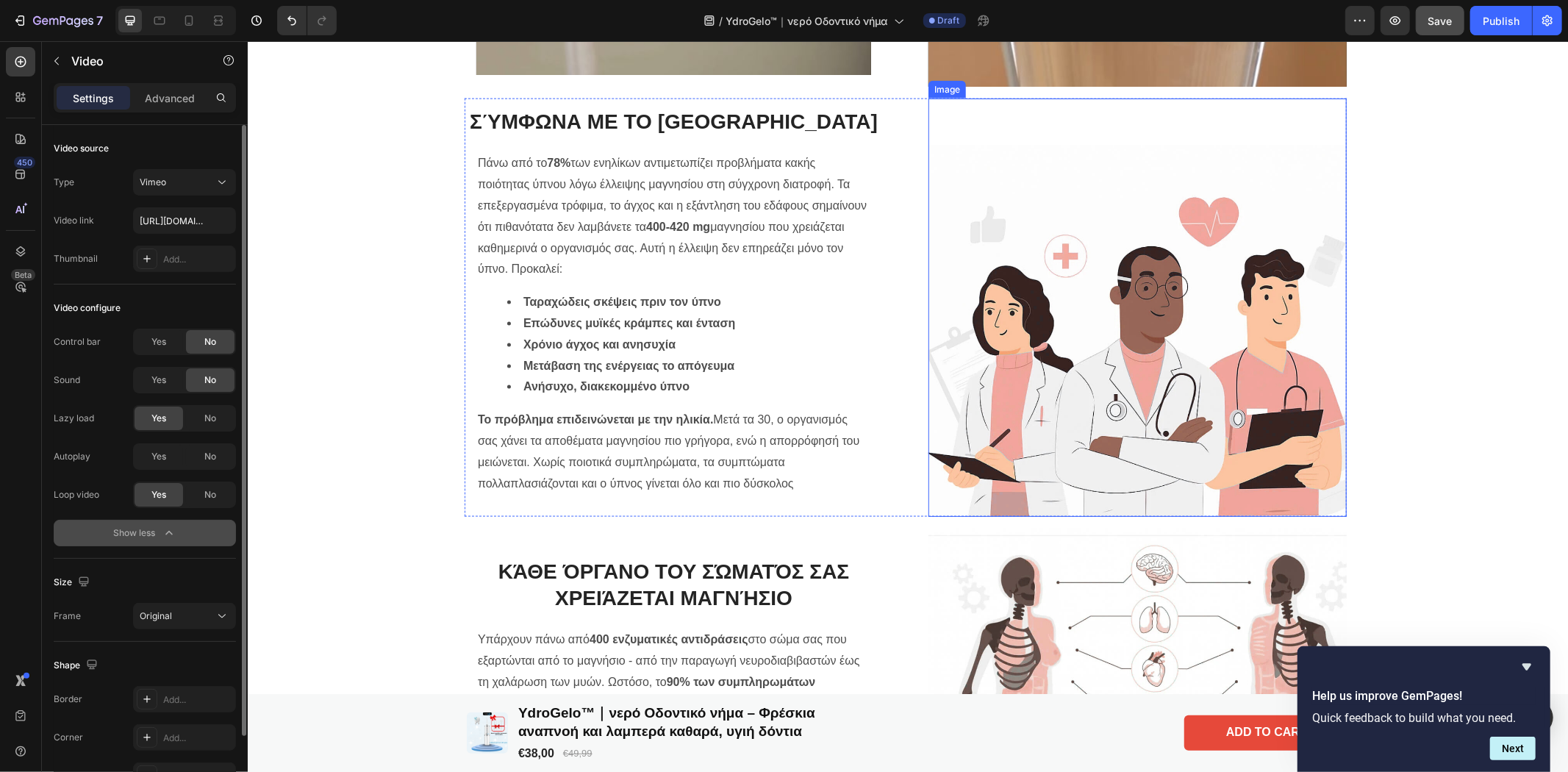
click at [1114, 352] on img at bounding box center [1137, 306] width 418 height 418
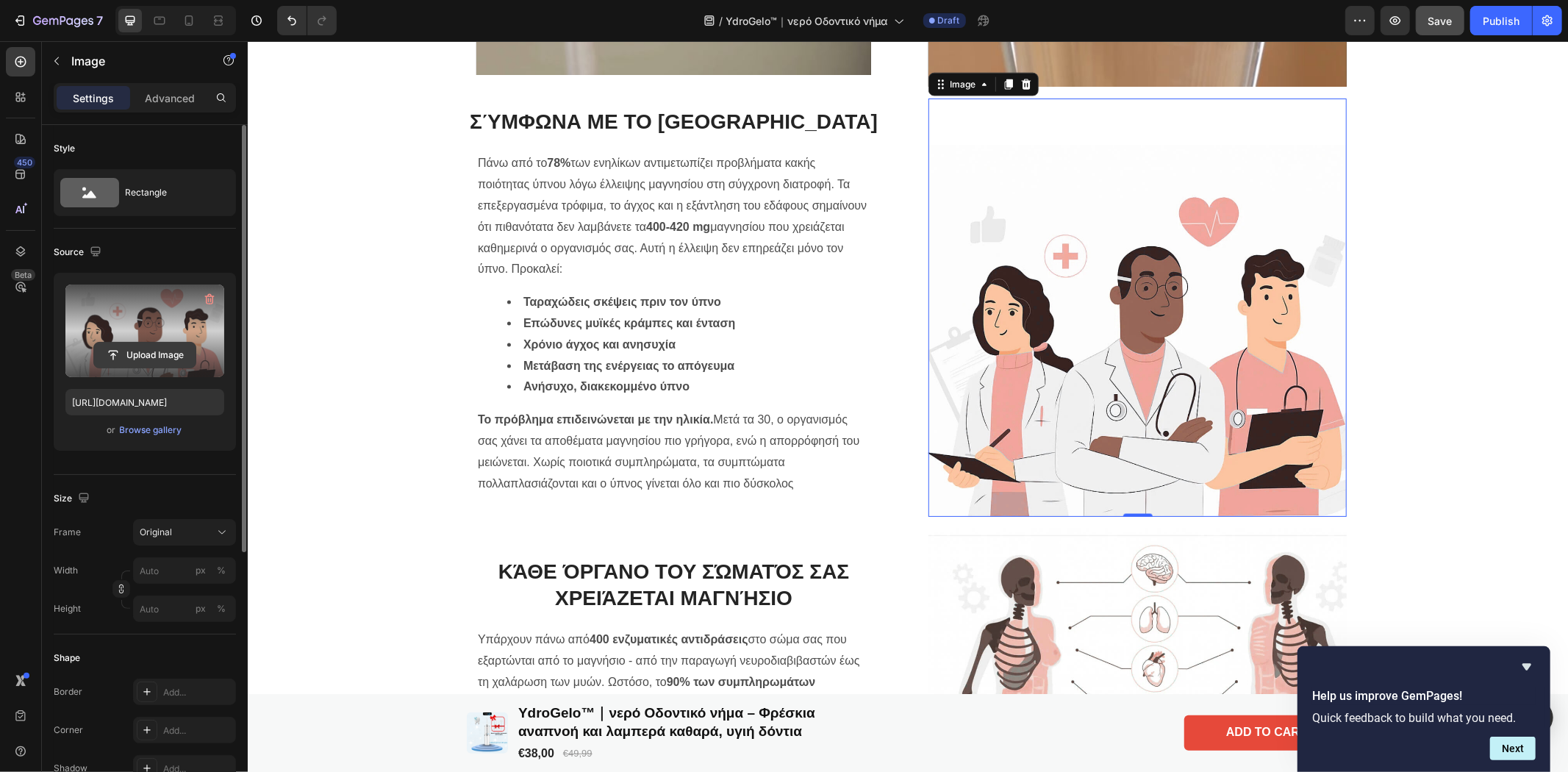
click at [116, 344] on input "file" at bounding box center [144, 355] width 101 height 25
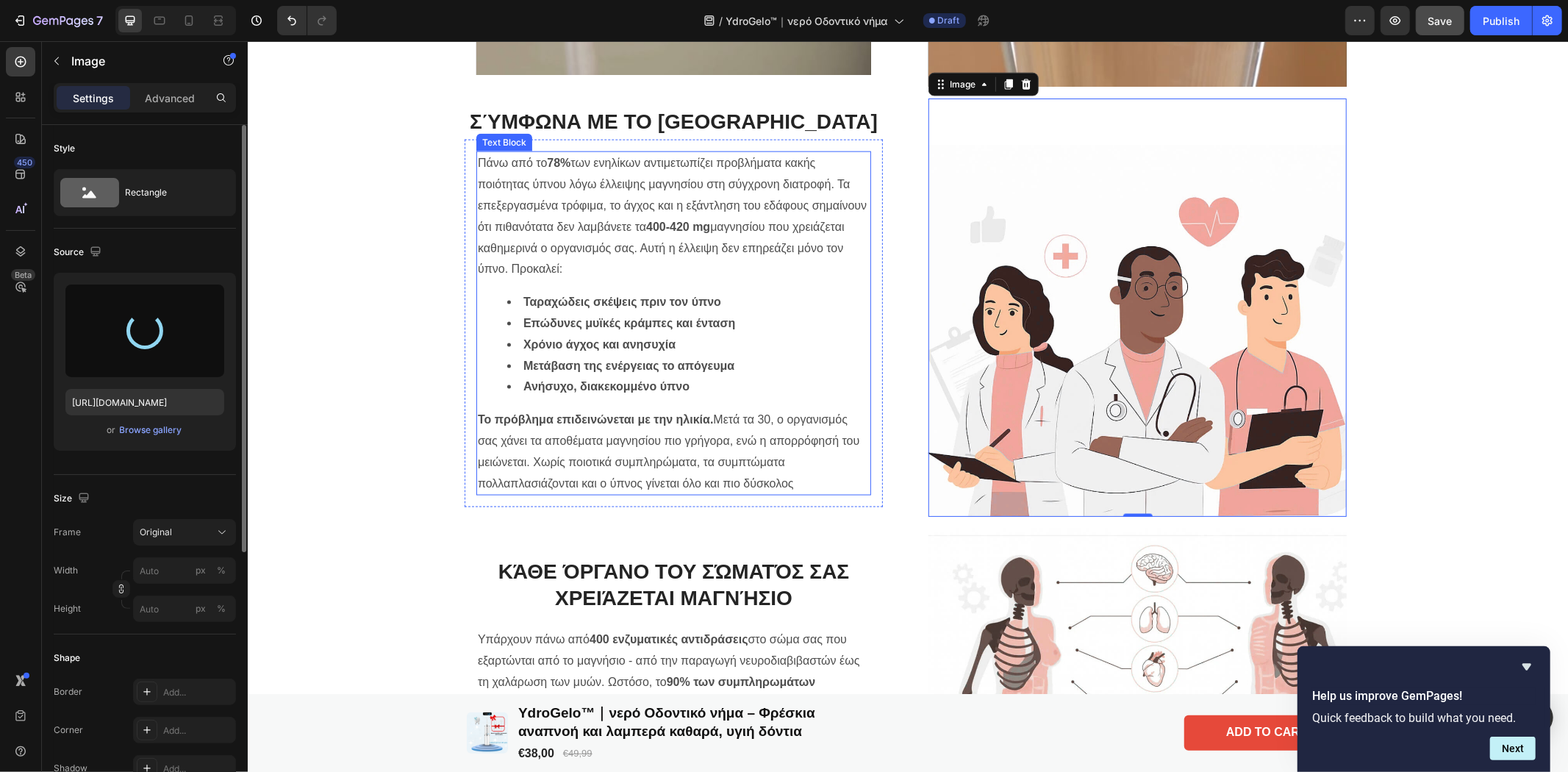
type input "[URL][DOMAIN_NAME]"
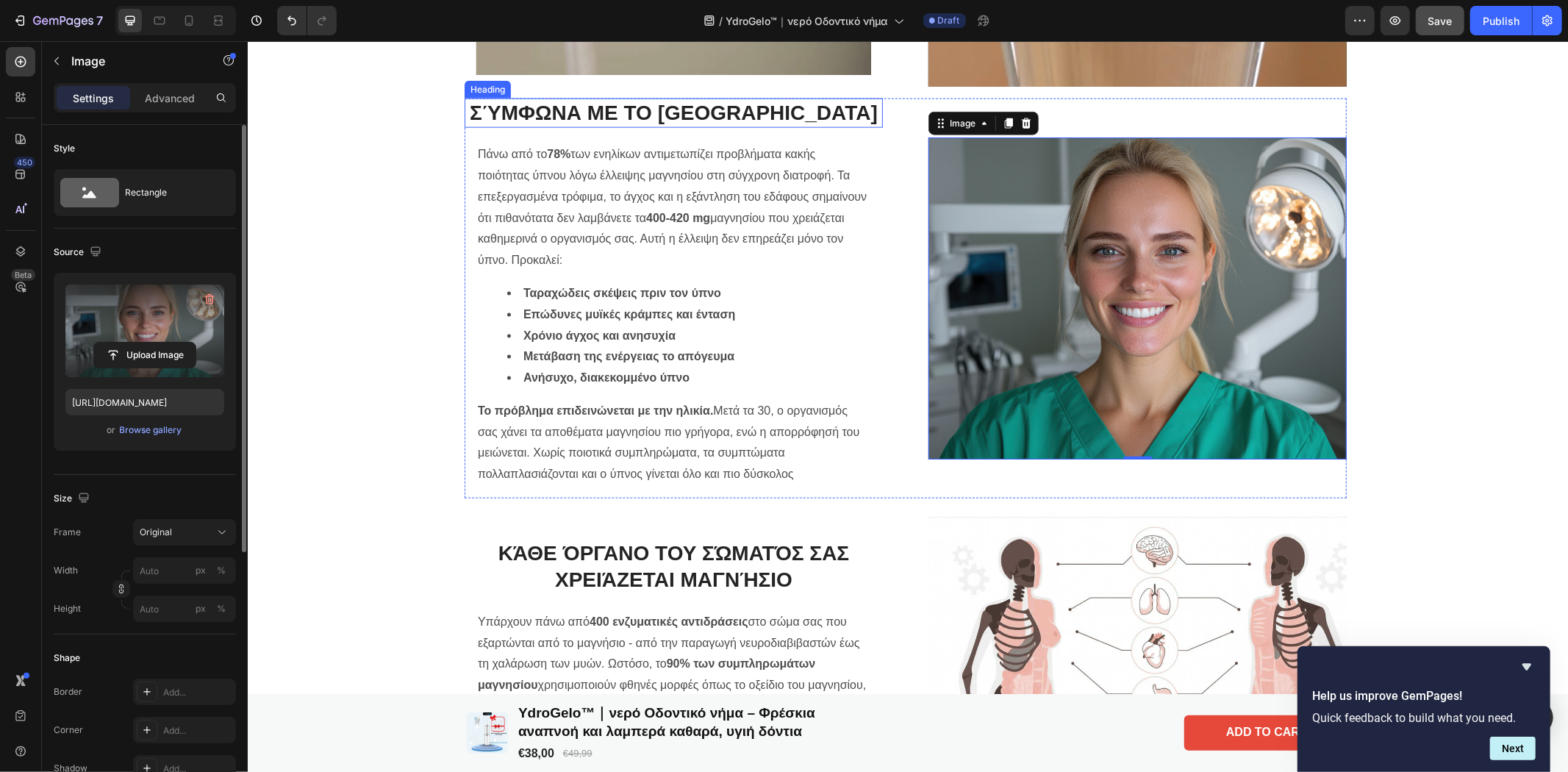
click at [712, 127] on h2 "Σύμφωνα με το [GEOGRAPHIC_DATA]" at bounding box center [673, 112] width 418 height 29
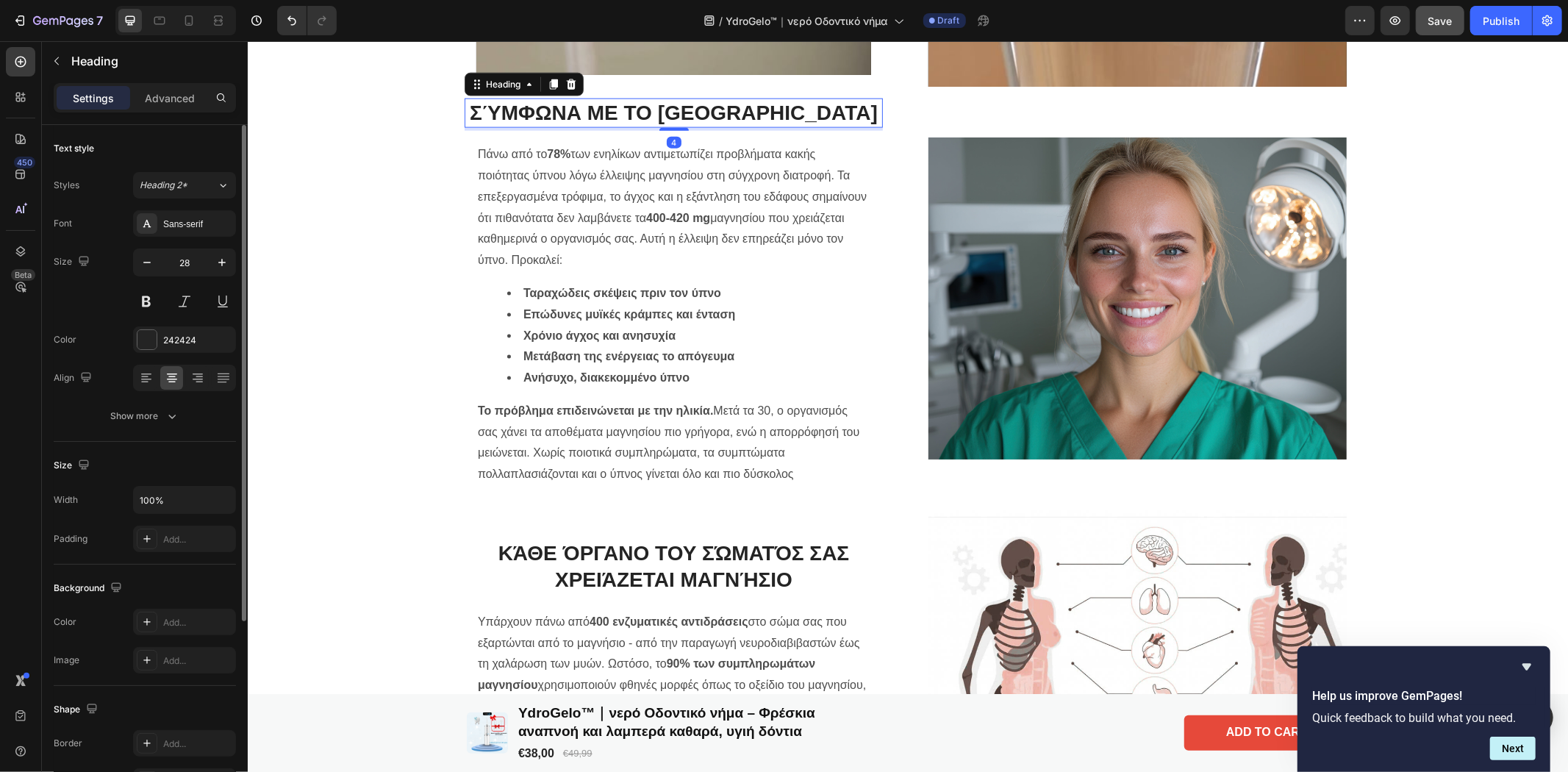
click at [722, 127] on h2 "Σύμφωνα με το [GEOGRAPHIC_DATA]" at bounding box center [673, 112] width 418 height 29
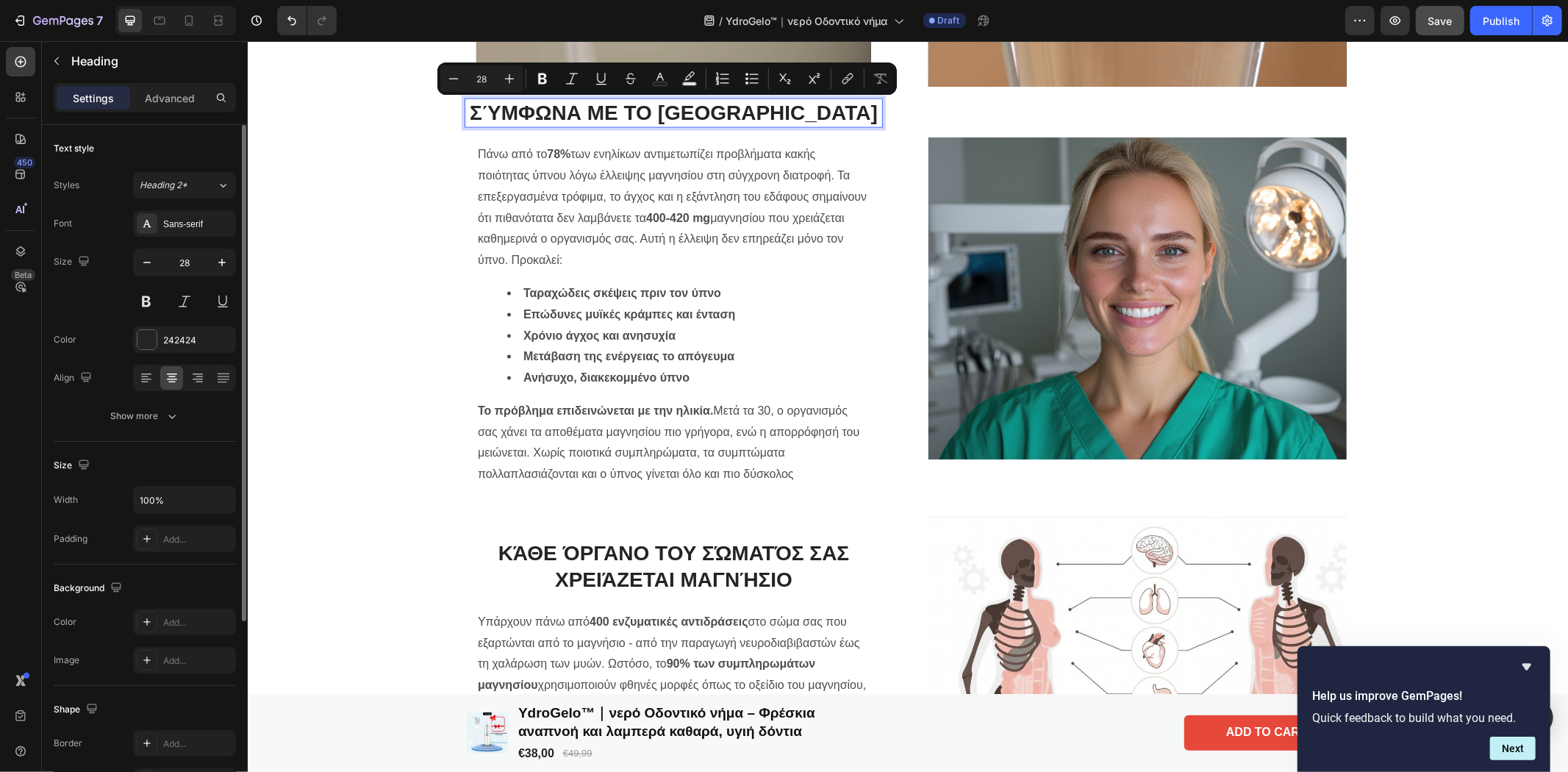
drag, startPoint x: 721, startPoint y: 139, endPoint x: 473, endPoint y: 114, distance: 249.3
click at [473, 114] on p "Σύμφωνα με το [GEOGRAPHIC_DATA]" at bounding box center [673, 112] width 416 height 26
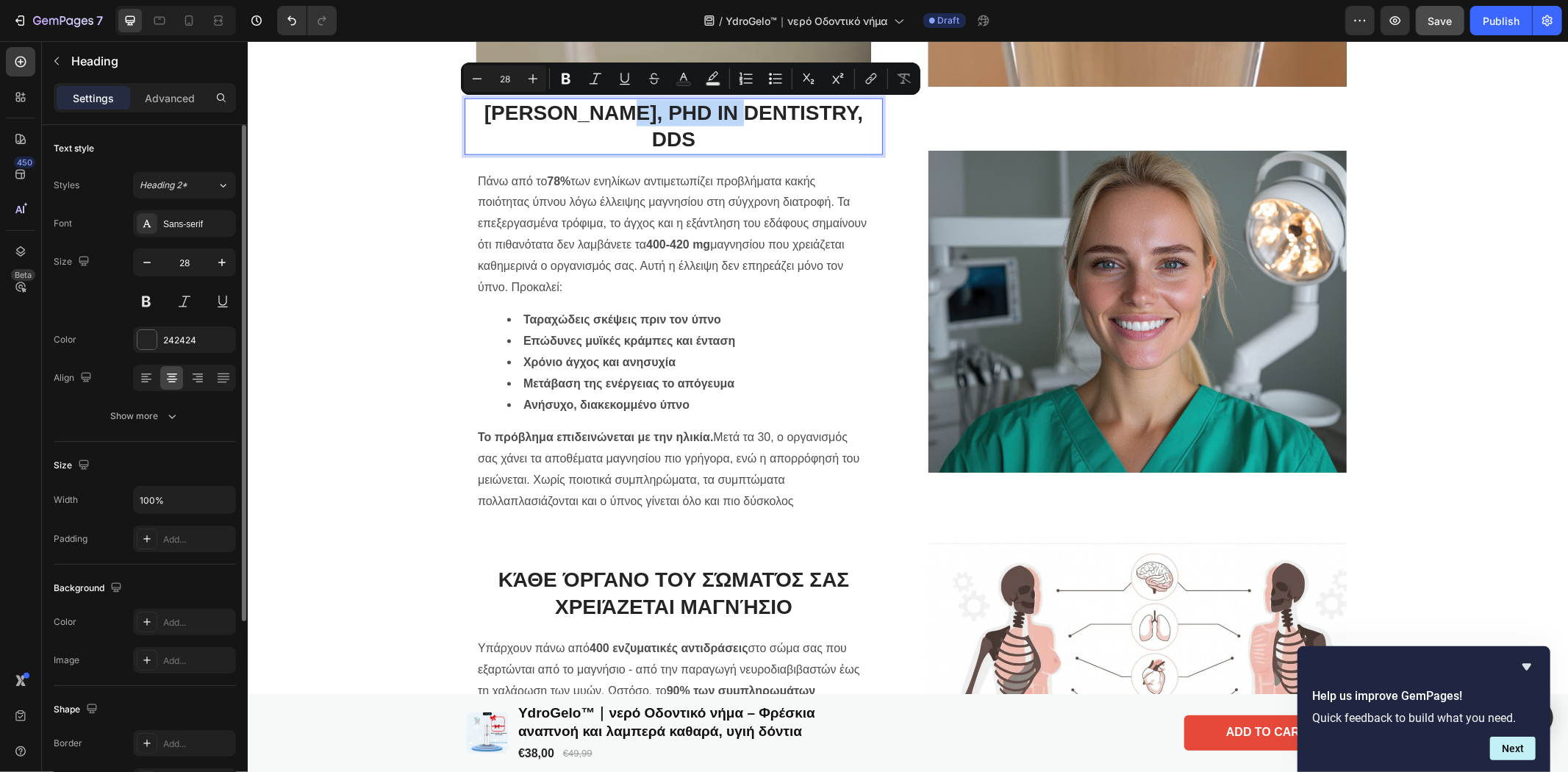
drag, startPoint x: 769, startPoint y: 113, endPoint x: 605, endPoint y: 121, distance: 164.2
click at [605, 121] on p "[PERSON_NAME], PhD in Dentistry, DDS" at bounding box center [673, 126] width 416 height 54
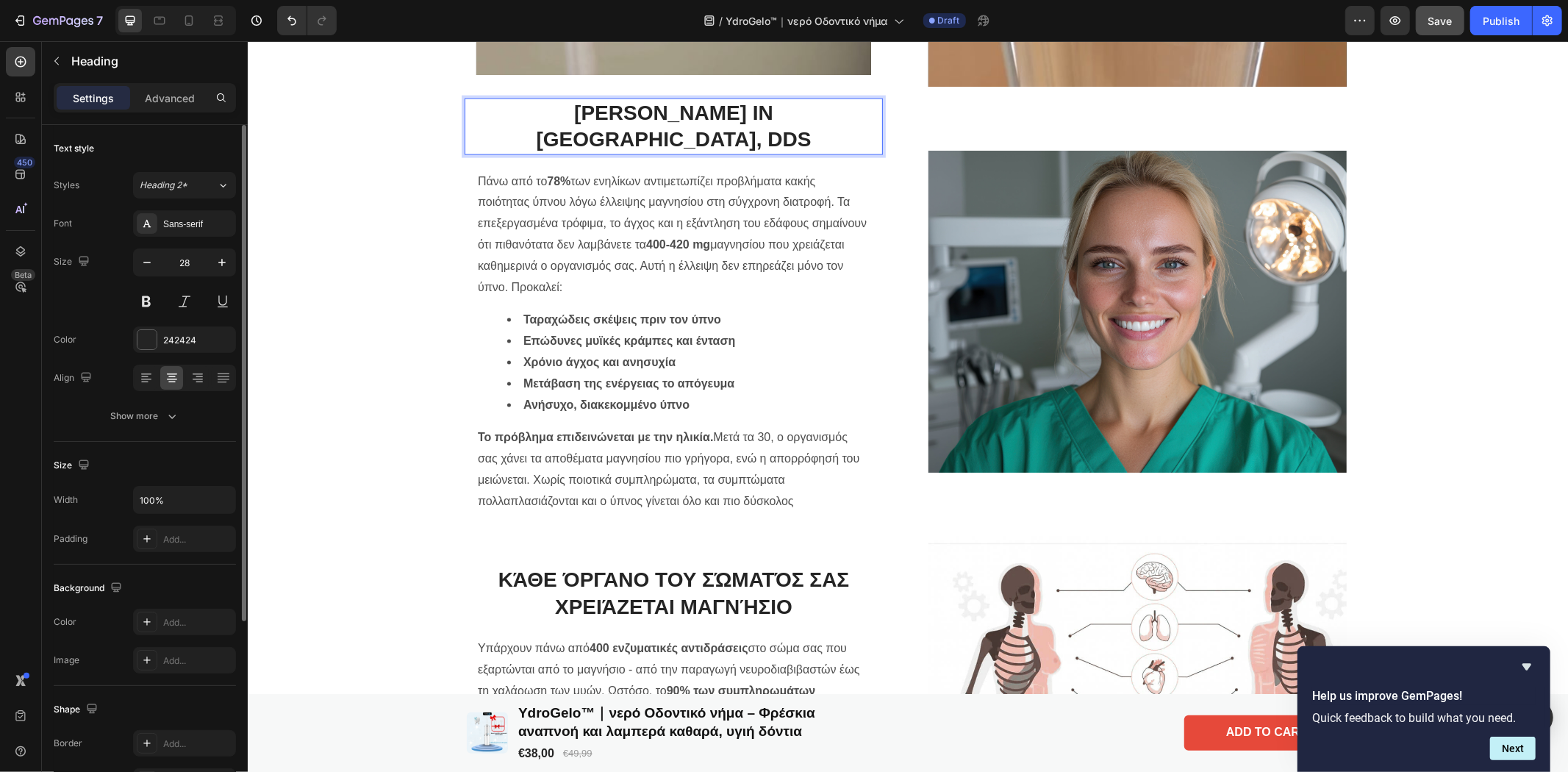
click at [849, 110] on p "[PERSON_NAME] in [GEOGRAPHIC_DATA], DDS" at bounding box center [673, 126] width 416 height 54
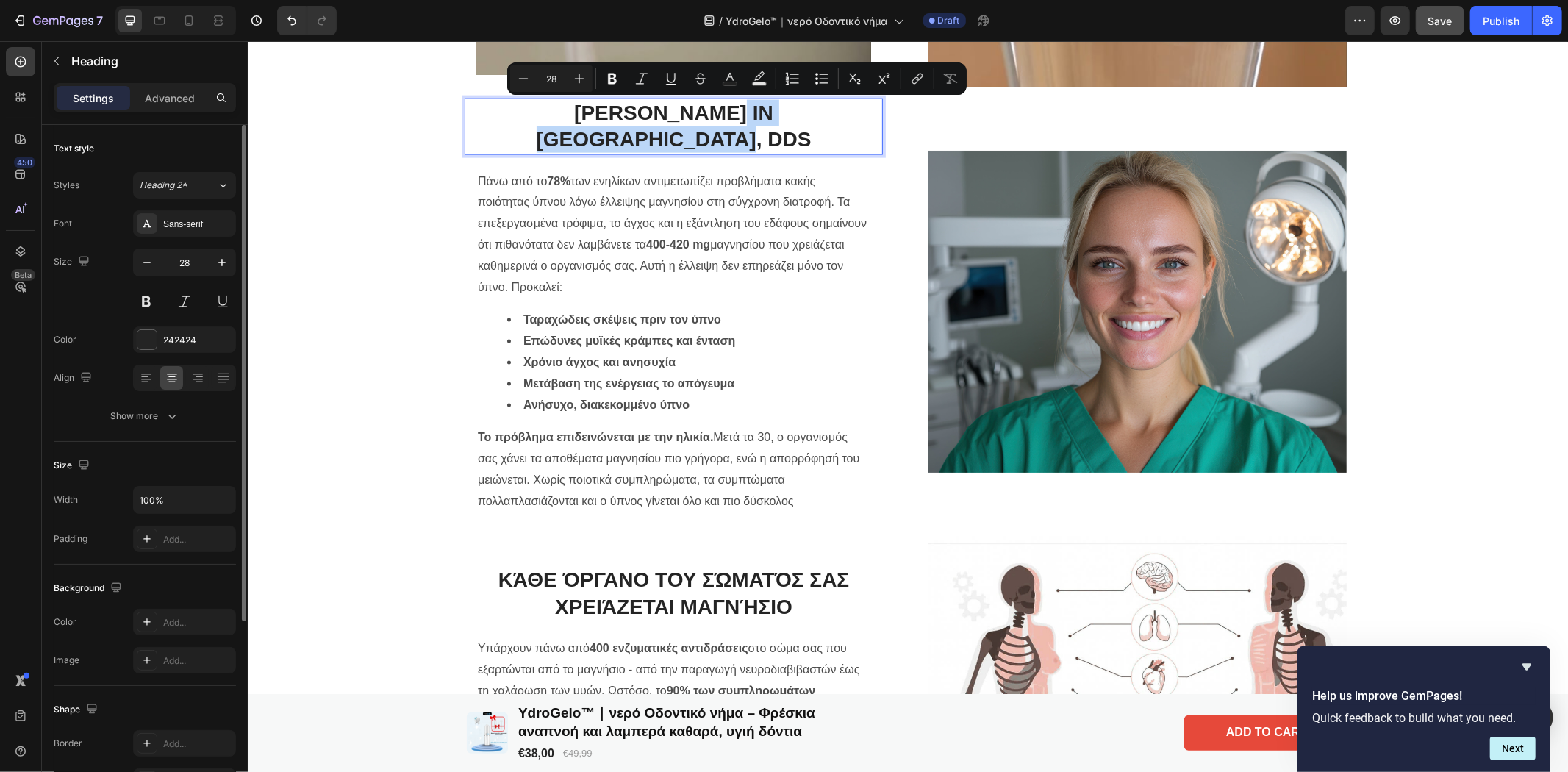
drag, startPoint x: 866, startPoint y: 110, endPoint x: 616, endPoint y: 119, distance: 250.2
click at [616, 119] on p "[PERSON_NAME] in [GEOGRAPHIC_DATA], DDS" at bounding box center [673, 126] width 416 height 54
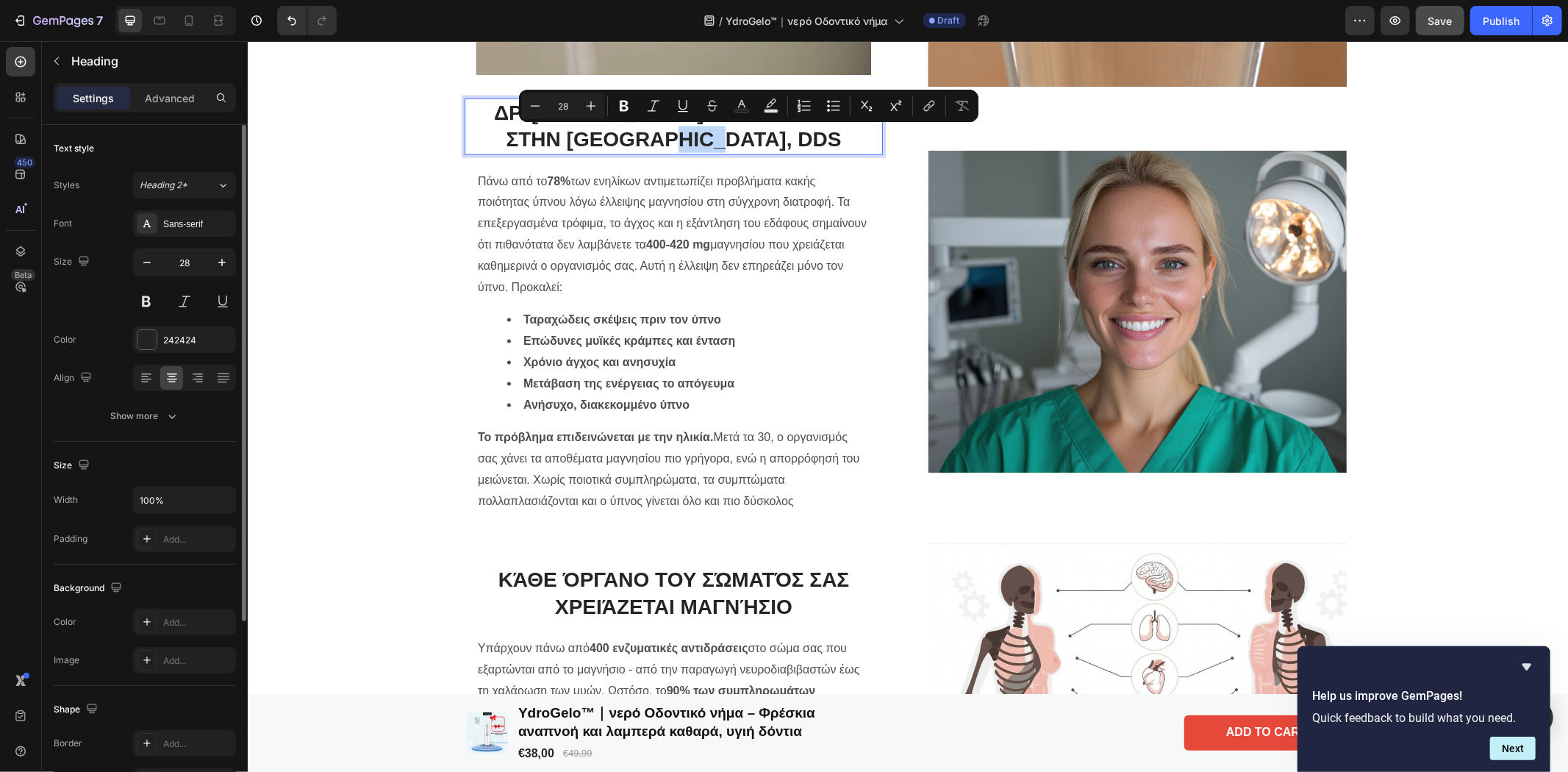
drag, startPoint x: 776, startPoint y: 138, endPoint x: 722, endPoint y: 140, distance: 54.0
click at [722, 140] on p "Δρ. [PERSON_NAME] Διδακτορικό στην [GEOGRAPHIC_DATA], DDS" at bounding box center [673, 126] width 416 height 54
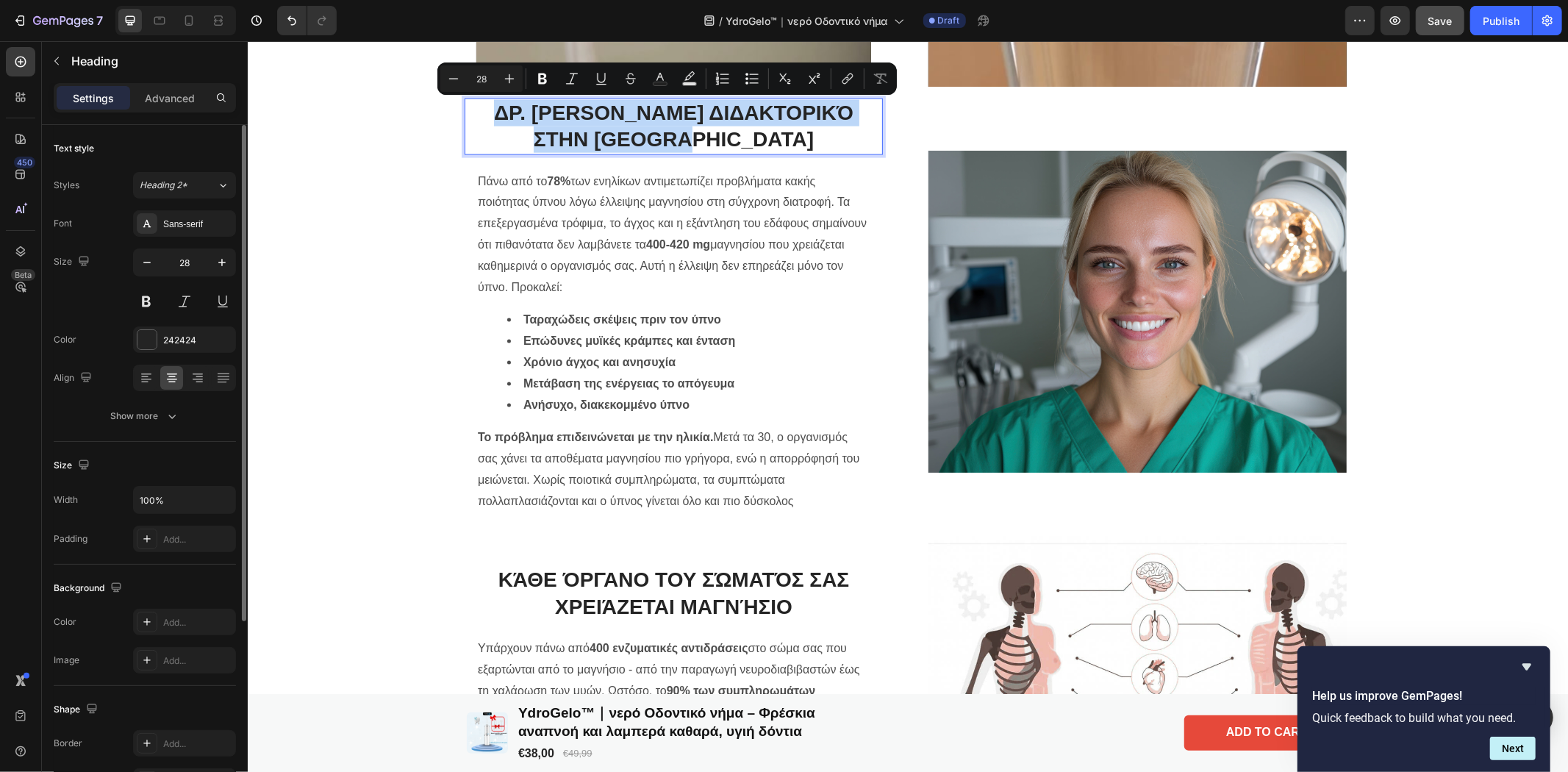
drag, startPoint x: 773, startPoint y: 139, endPoint x: 459, endPoint y: 108, distance: 315.5
click at [465, 108] on p "Δρ. [PERSON_NAME] Διδακτορικό στην [GEOGRAPHIC_DATA]" at bounding box center [673, 126] width 416 height 54
copy p "Δρ. [PERSON_NAME] Διδακτορικό στην [GEOGRAPHIC_DATA]"
click at [772, 276] on p "Πάνω από το 78% των ενηλίκων αντιμετωπίζει προβλήματα κακής ποιότητας ύπνου λόγ…" at bounding box center [673, 233] width 392 height 127
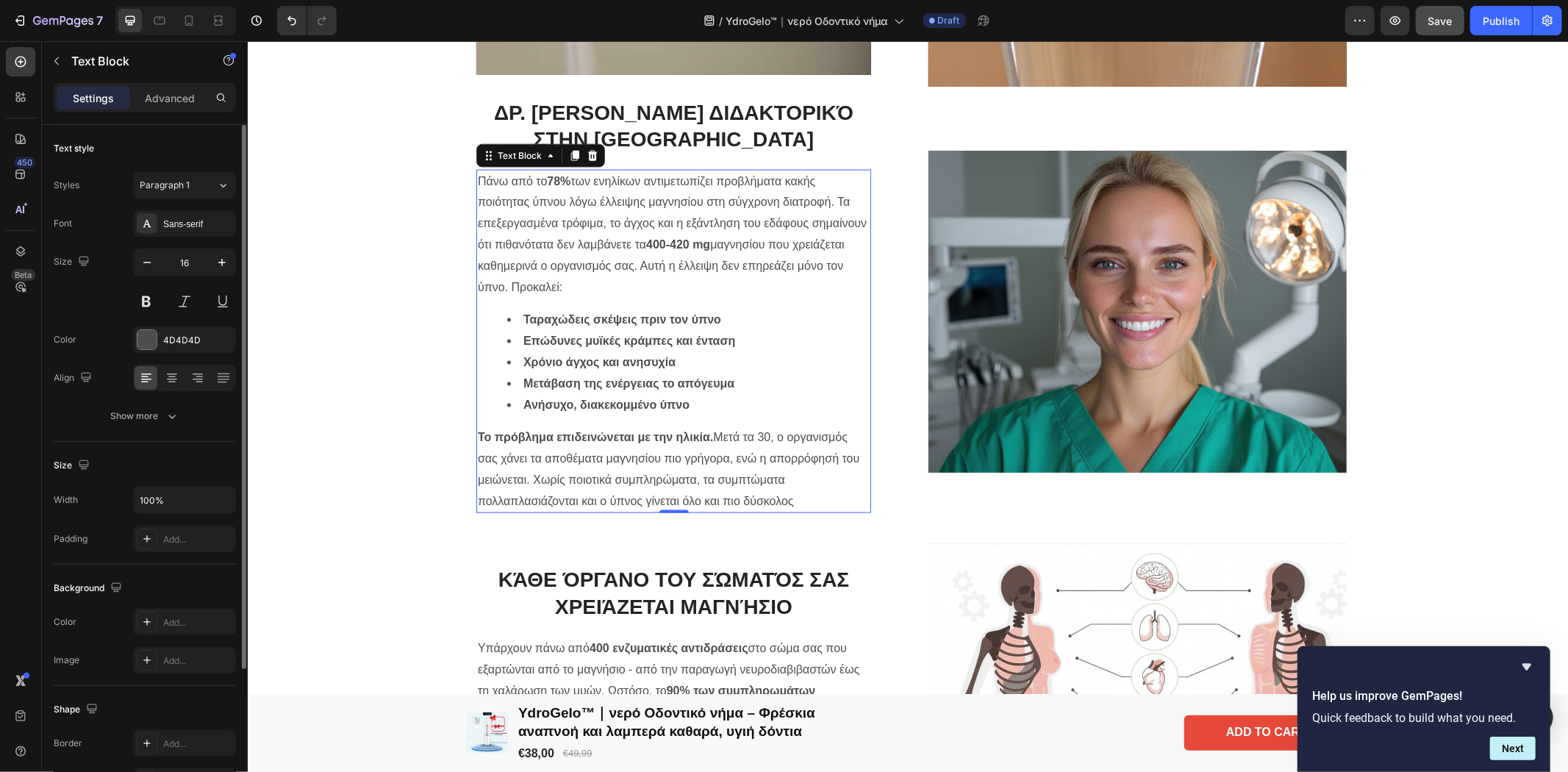
click at [761, 409] on li "Ανήσυχο, διακεκομμένο ύπνο" at bounding box center [688, 404] width 363 height 21
click at [789, 498] on p "Το πρόβλημα επιδεινώνεται με την ηλικία. Μετά τα 30, ο οργανισμός σας χάνει τα …" at bounding box center [673, 468] width 392 height 85
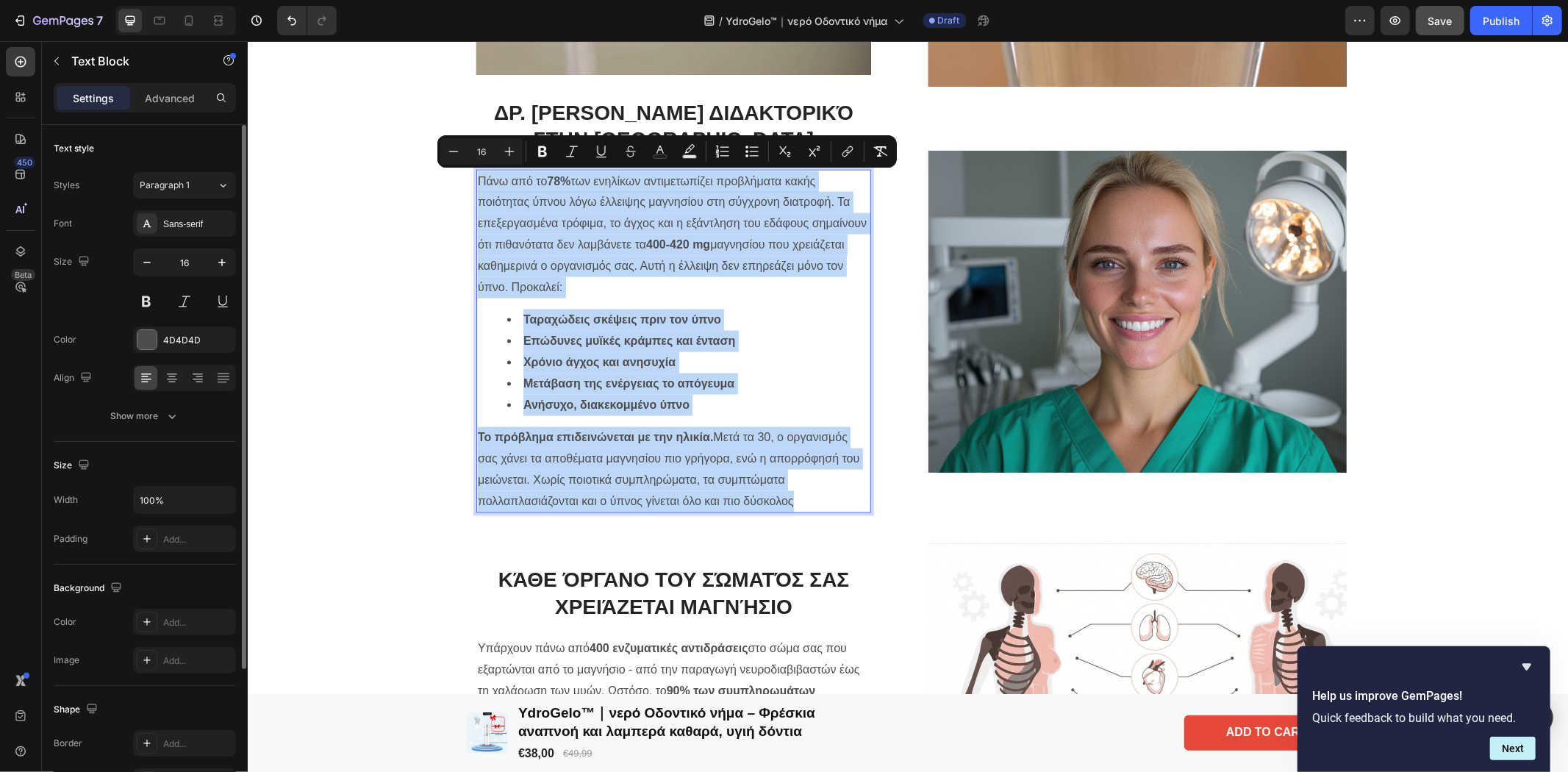
drag, startPoint x: 795, startPoint y: 498, endPoint x: 469, endPoint y: 183, distance: 453.3
click at [476, 183] on div "Πάνω από το 78% των ενηλίκων αντιμετωπίζει προβλήματα κακής ποιότητας ύπνου λόγ…" at bounding box center [673, 340] width 395 height 344
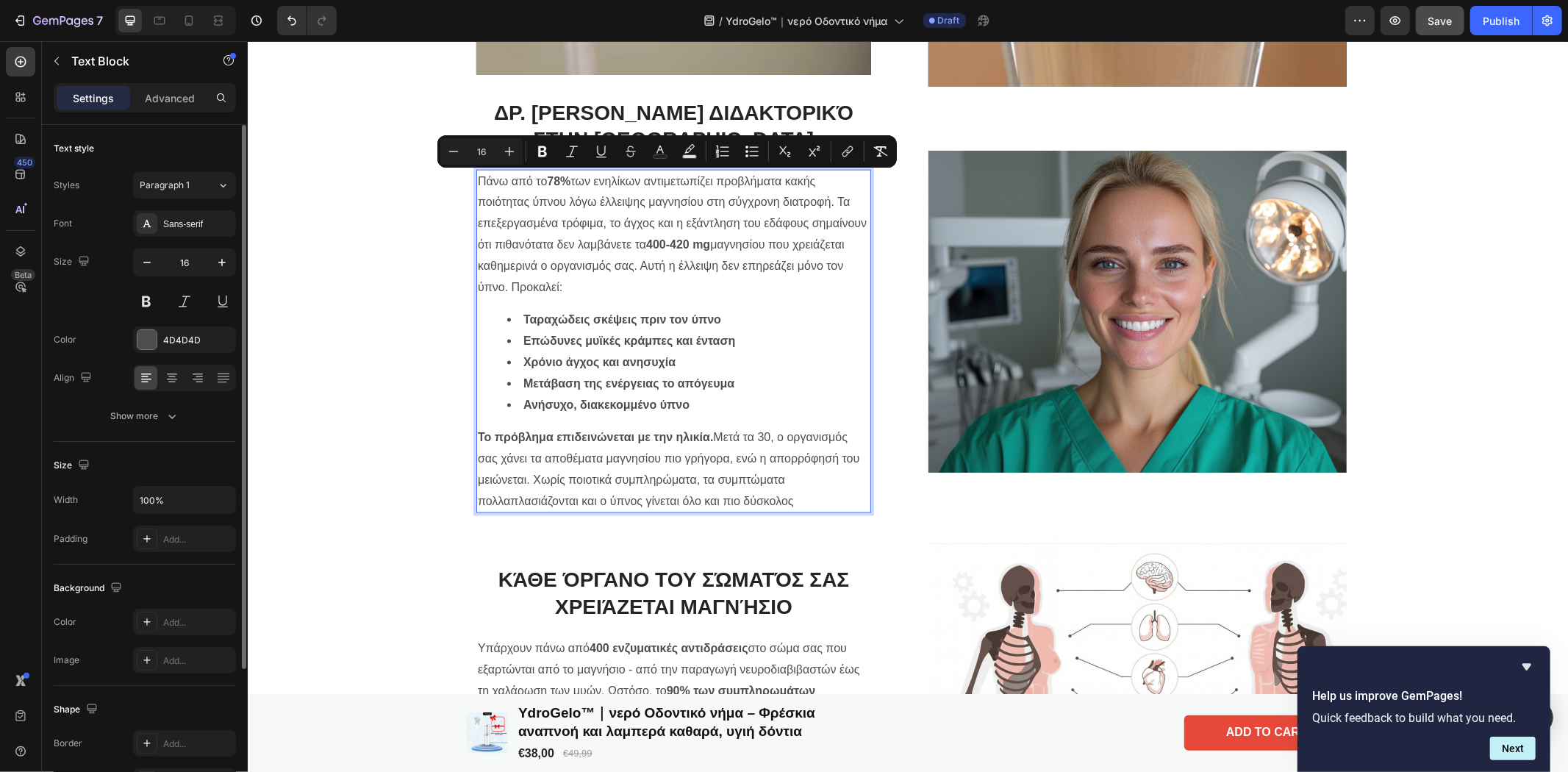
scroll to position [1687, 0]
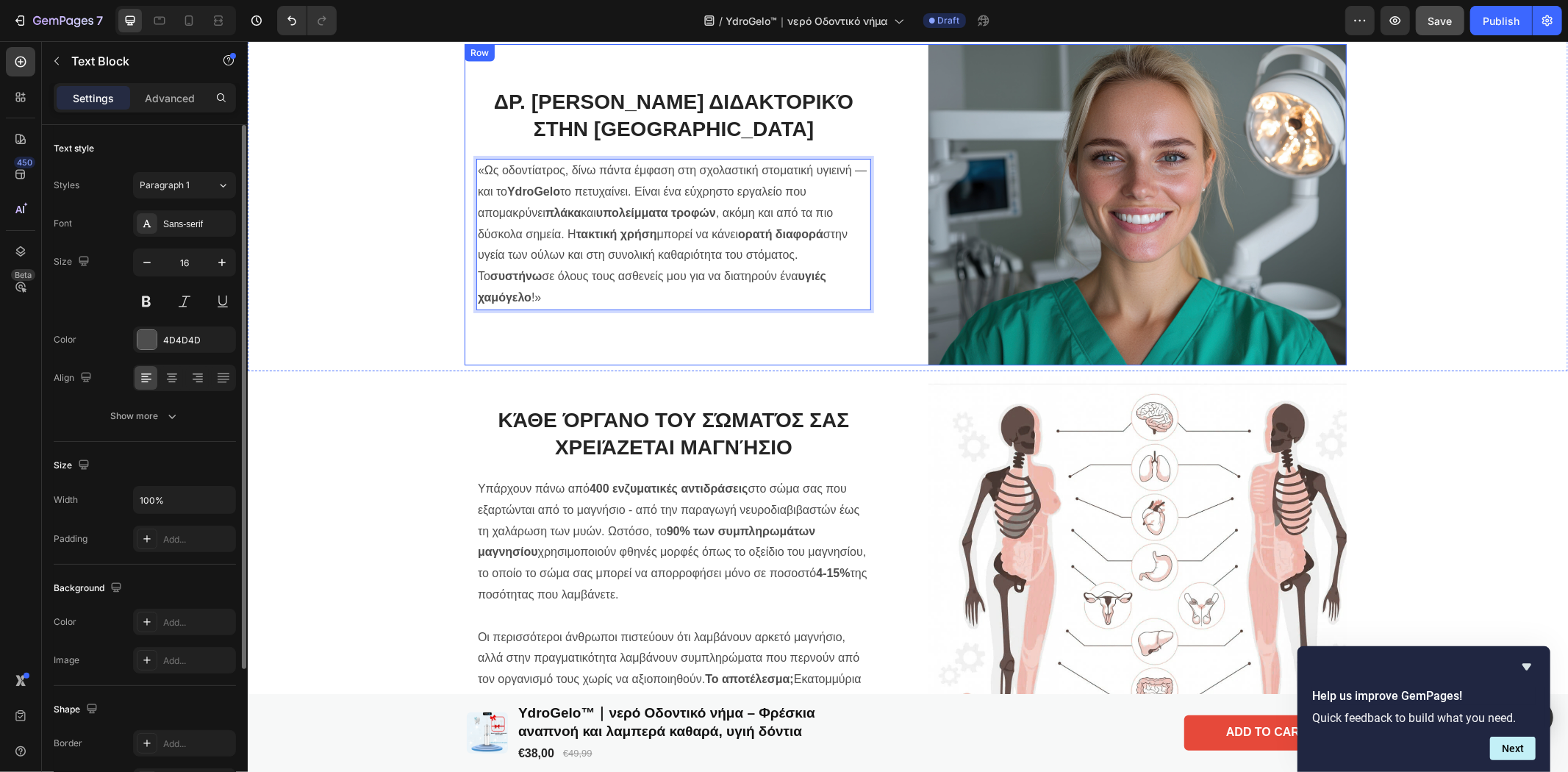
click at [450, 364] on div "Δρ. [PERSON_NAME] Διδακτορικό στην [GEOGRAPHIC_DATA] «Ως οδοντίατρος, δίνω πάντ…" at bounding box center [905, 204] width 1313 height 322
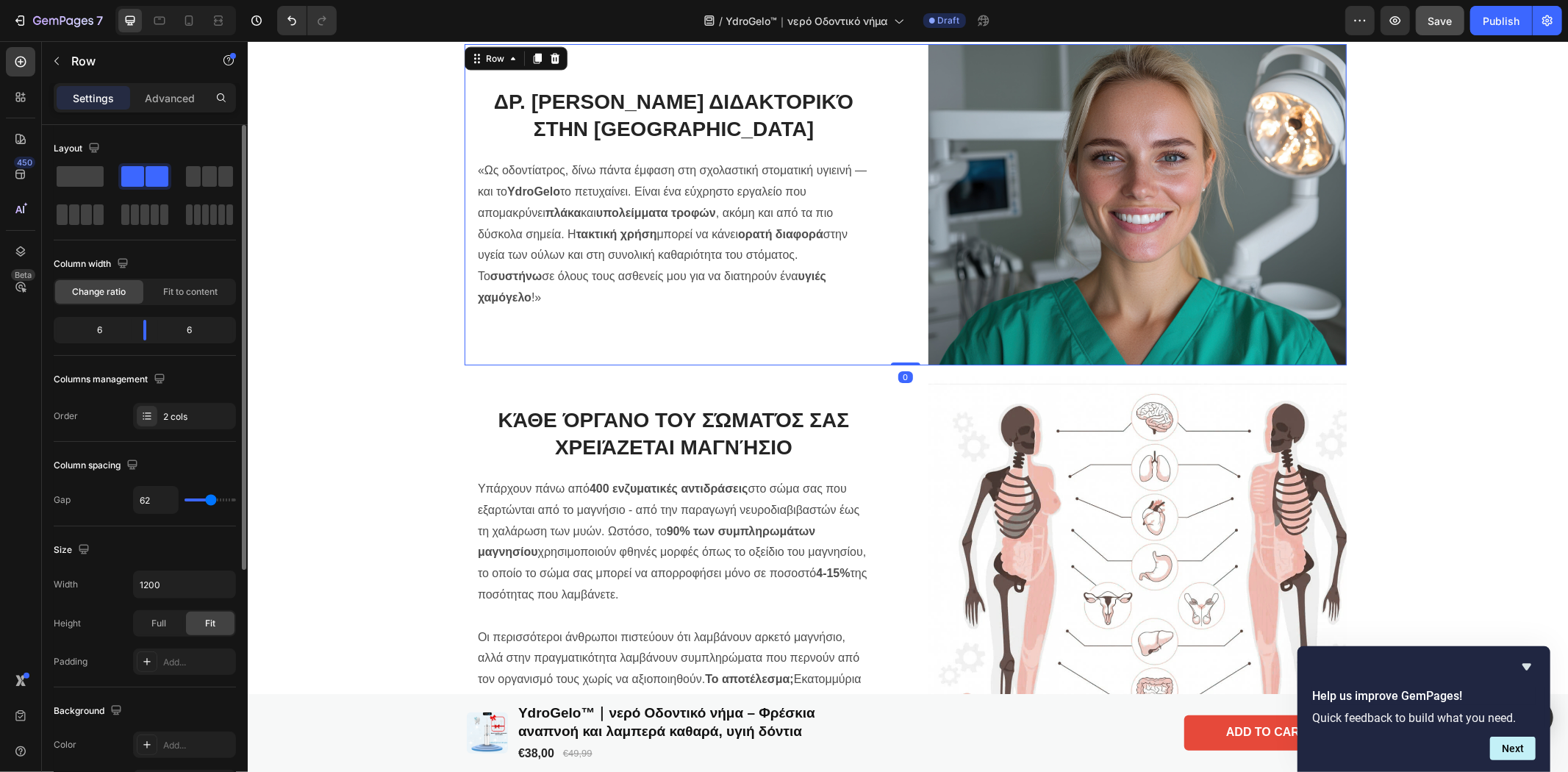
click at [495, 324] on div "Δρ. [PERSON_NAME] Διδακτορικό στην [GEOGRAPHIC_DATA] «Ως οδοντίατρος, δίνω πάντ…" at bounding box center [673, 204] width 418 height 322
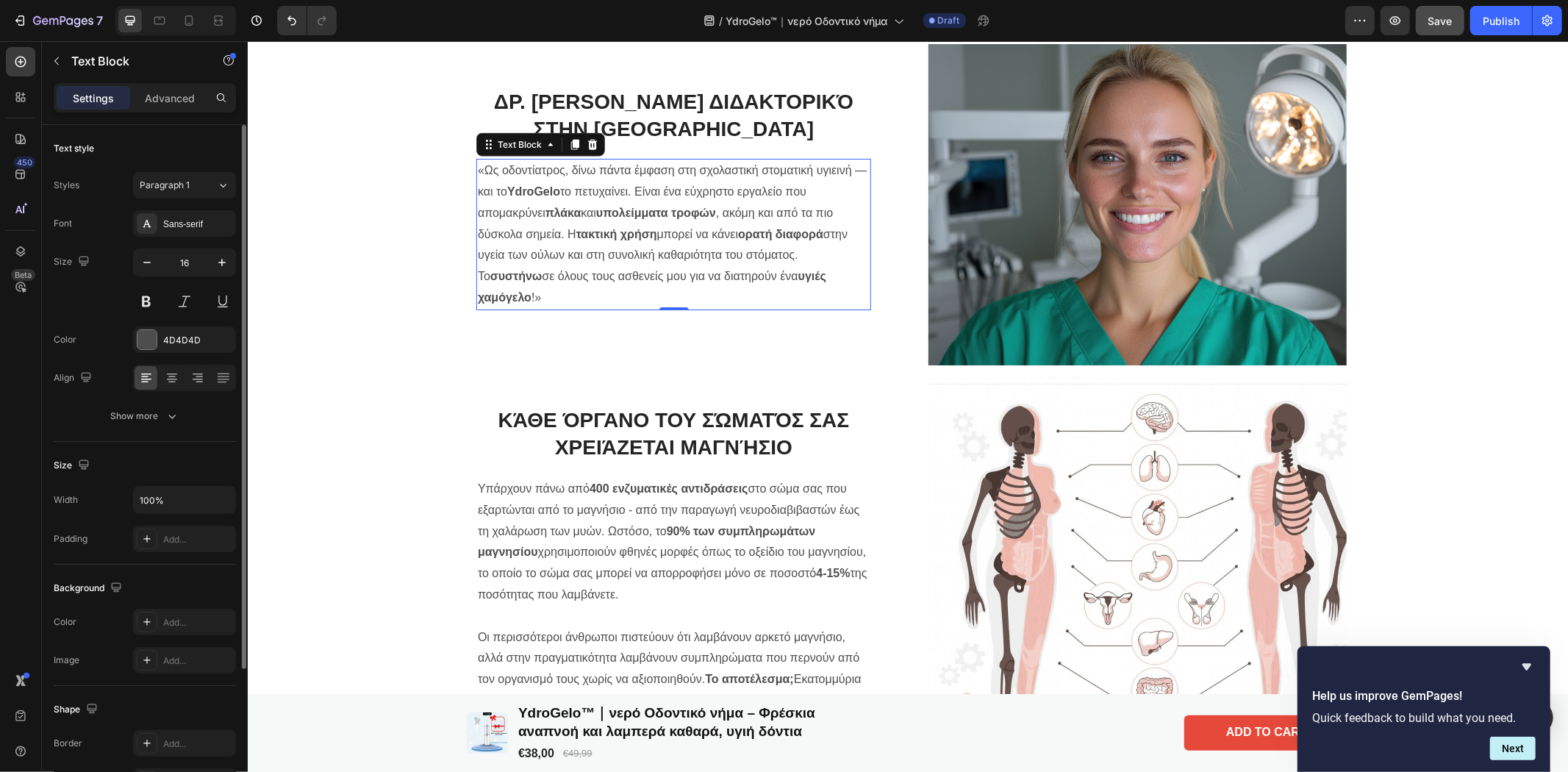
click at [549, 272] on p "«Ως οδοντίατρος, δίνω πάντα έμφαση στη σχολαστική στοματική υγιεινή — και το Yd…" at bounding box center [673, 233] width 392 height 149
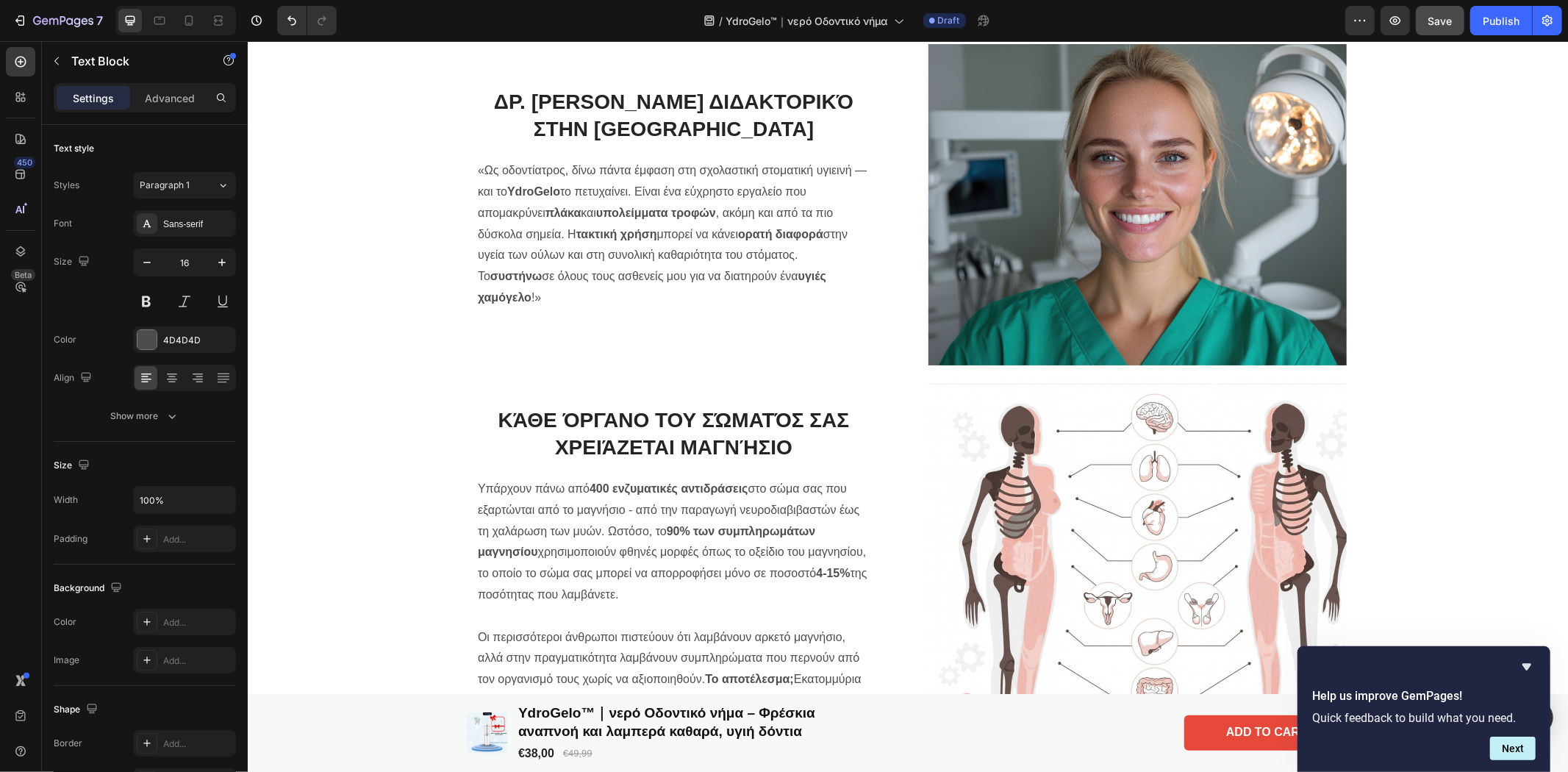
click at [703, 218] on strong "υπολείμματα τροφών" at bounding box center [655, 212] width 119 height 13
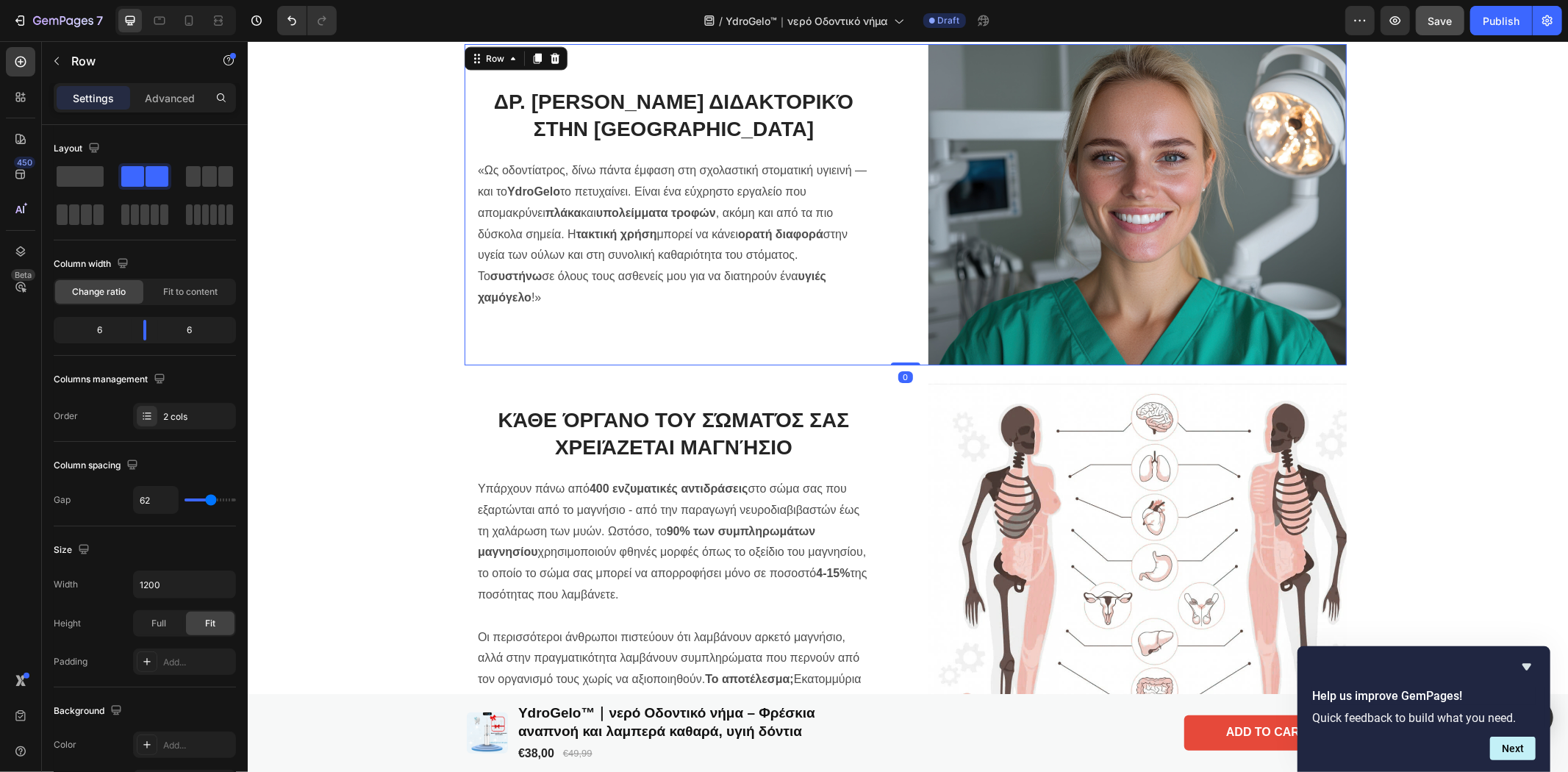
click at [846, 323] on div "Δρ. [PERSON_NAME] Διδακτορικό στην [GEOGRAPHIC_DATA] «Ως οδοντίατρος, δίνω πάντ…" at bounding box center [673, 204] width 418 height 322
click at [834, 286] on p "«Ως οδοντίατρος, δίνω πάντα έμφαση στη σχολαστική στοματική υγιεινή — και το Yd…" at bounding box center [673, 233] width 392 height 149
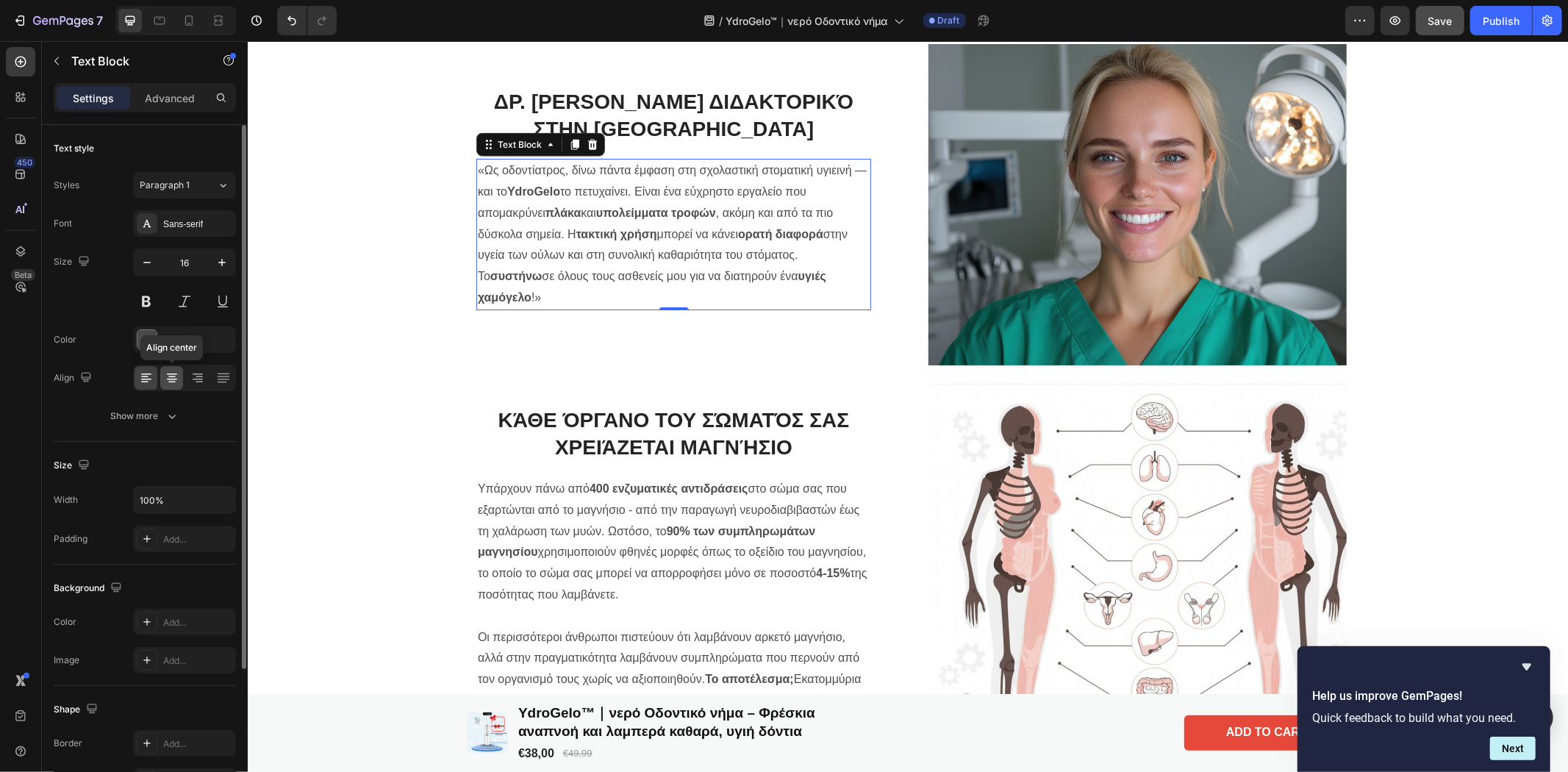
click at [171, 375] on icon at bounding box center [172, 377] width 15 height 15
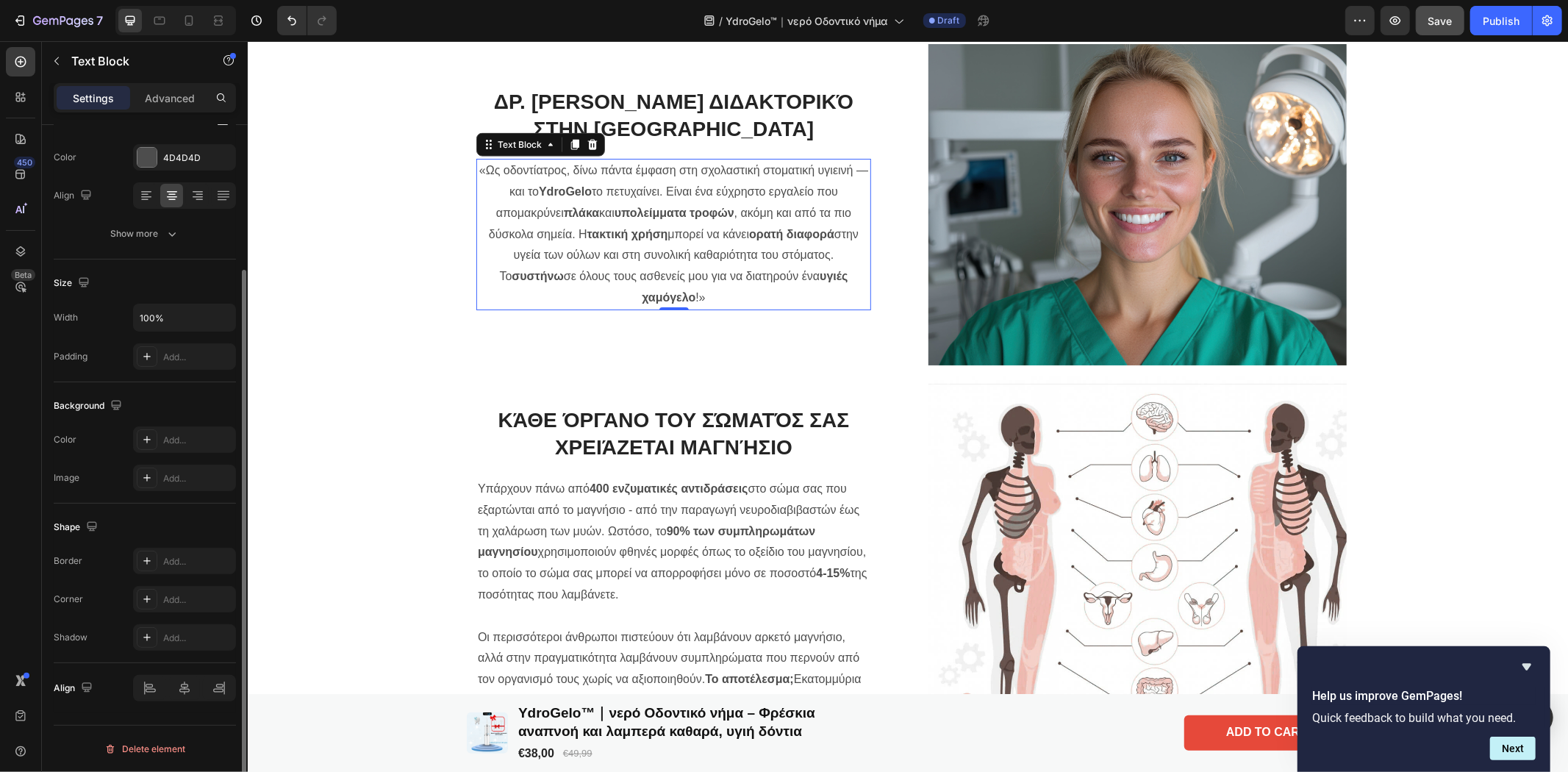
scroll to position [0, 0]
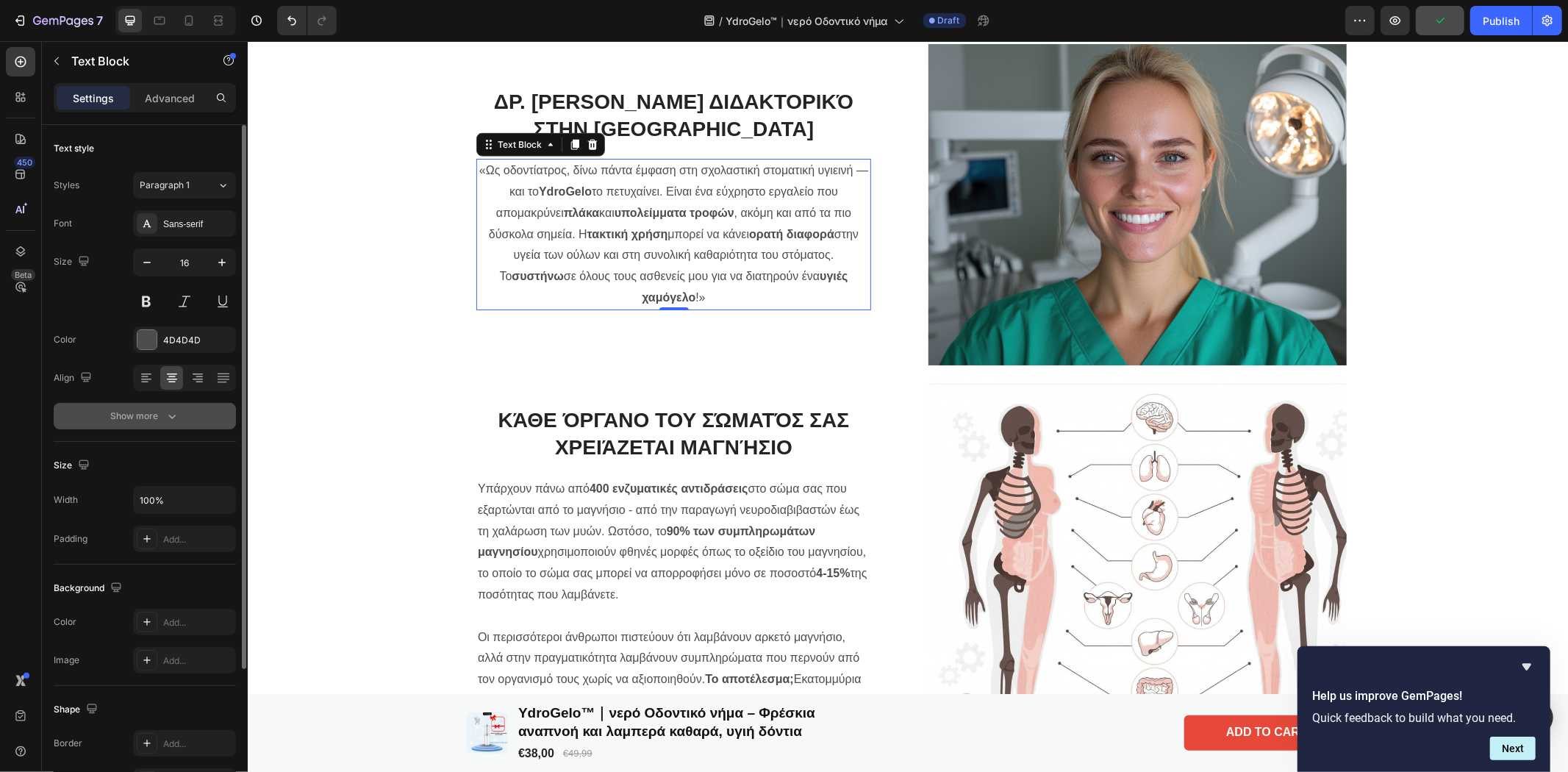
click at [180, 419] on button "Show more" at bounding box center [145, 416] width 182 height 26
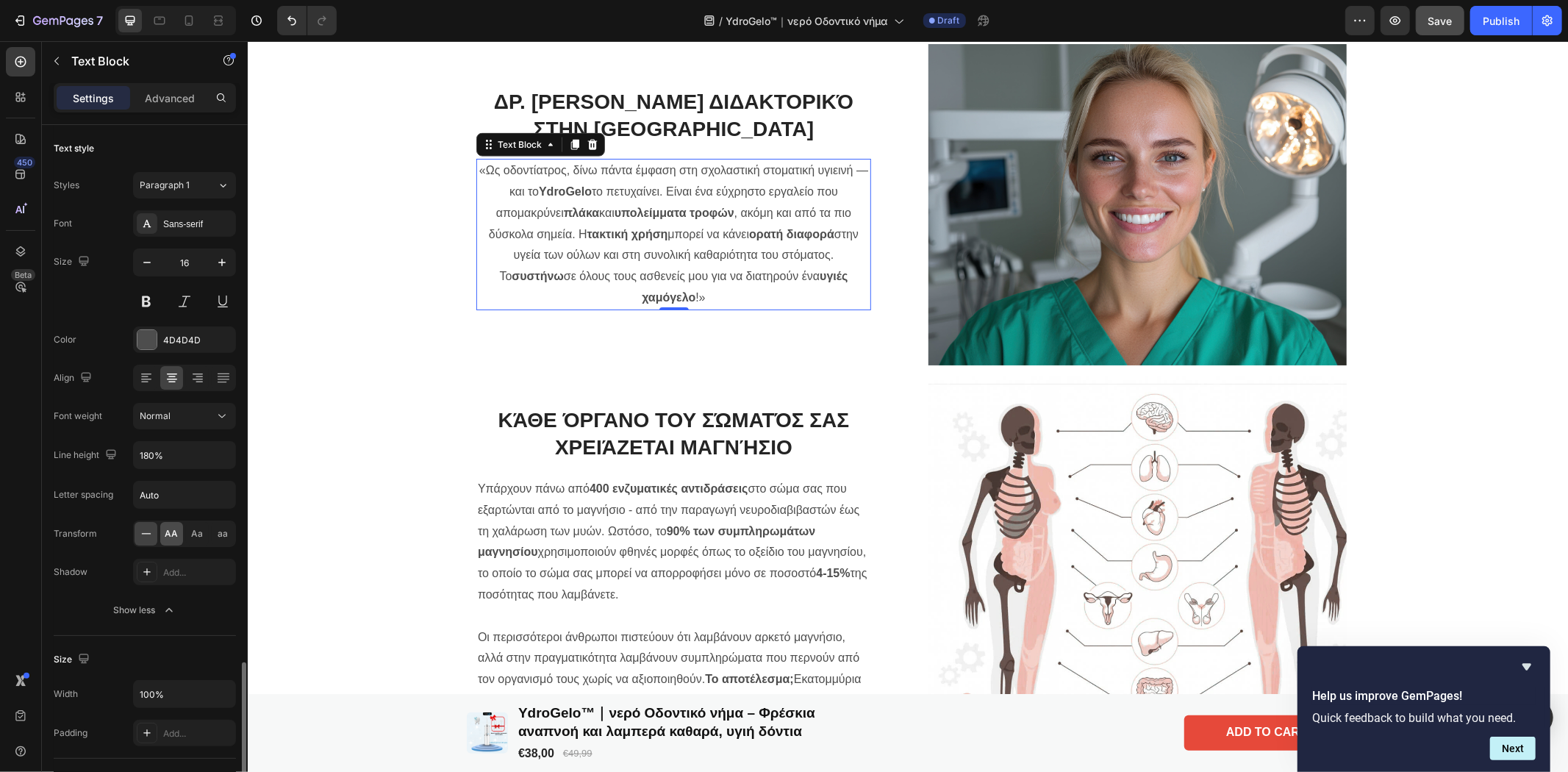
scroll to position [326, 0]
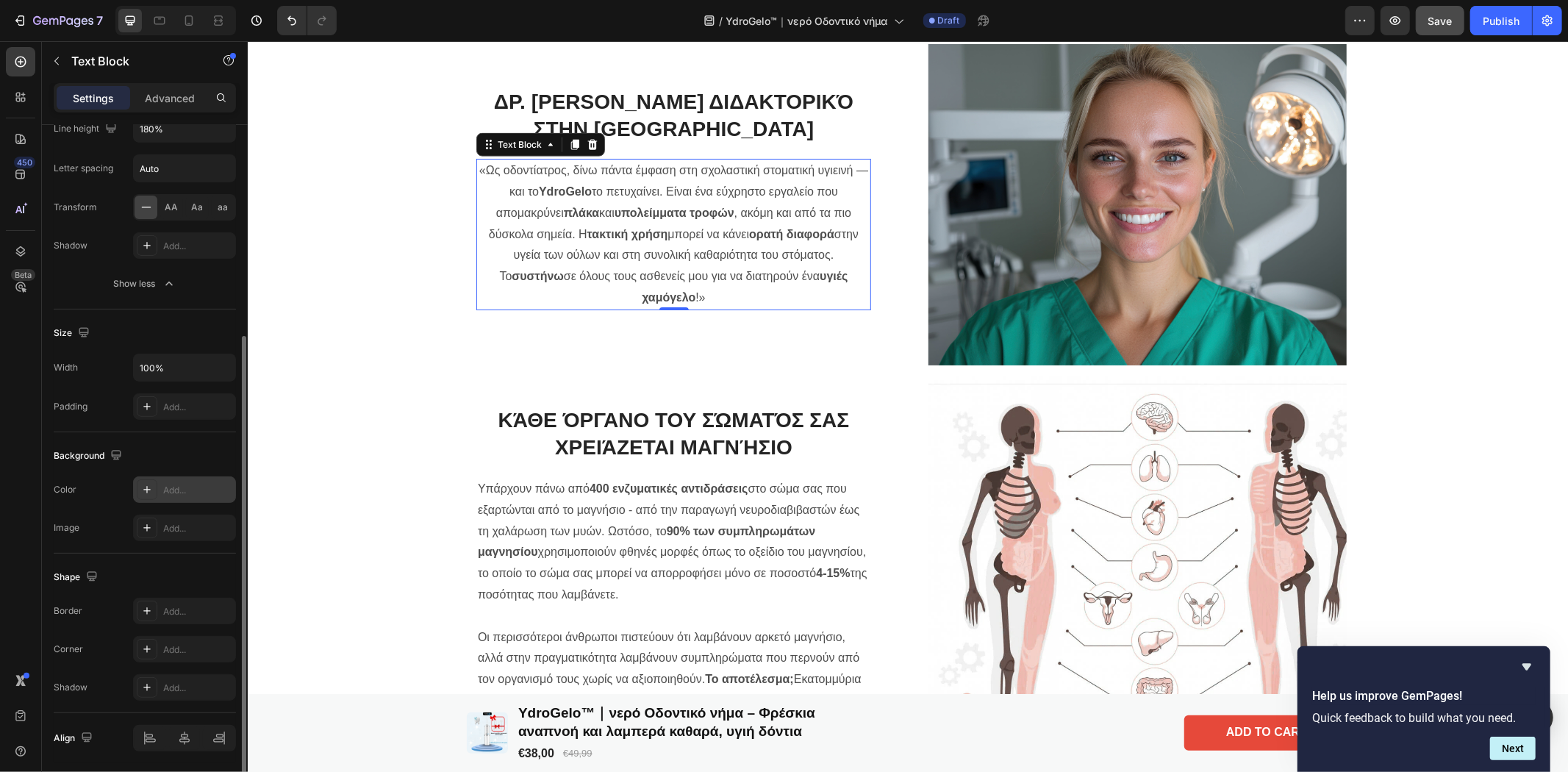
click at [142, 484] on icon at bounding box center [147, 489] width 12 height 12
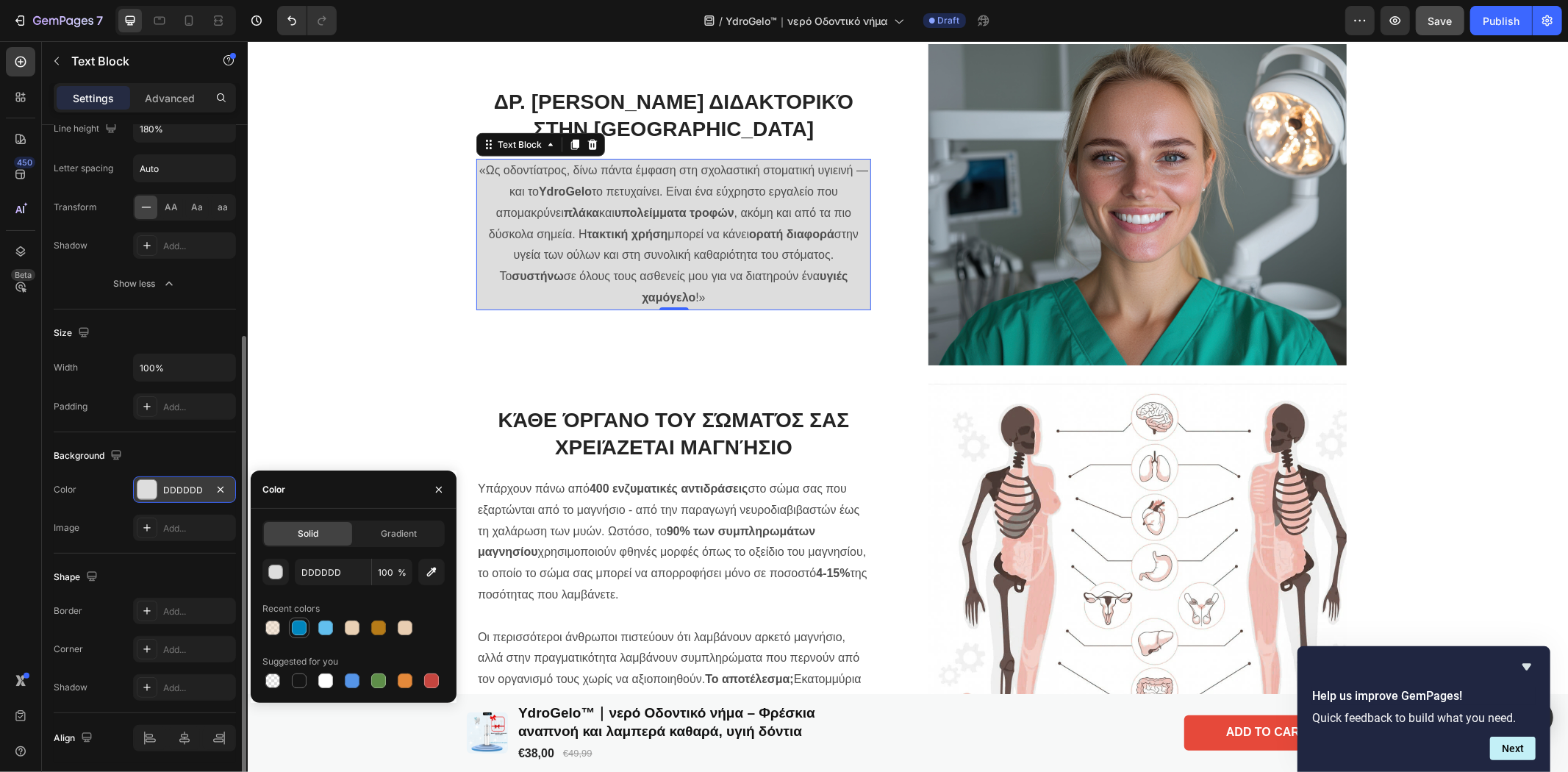
click at [296, 624] on div at bounding box center [299, 628] width 15 height 15
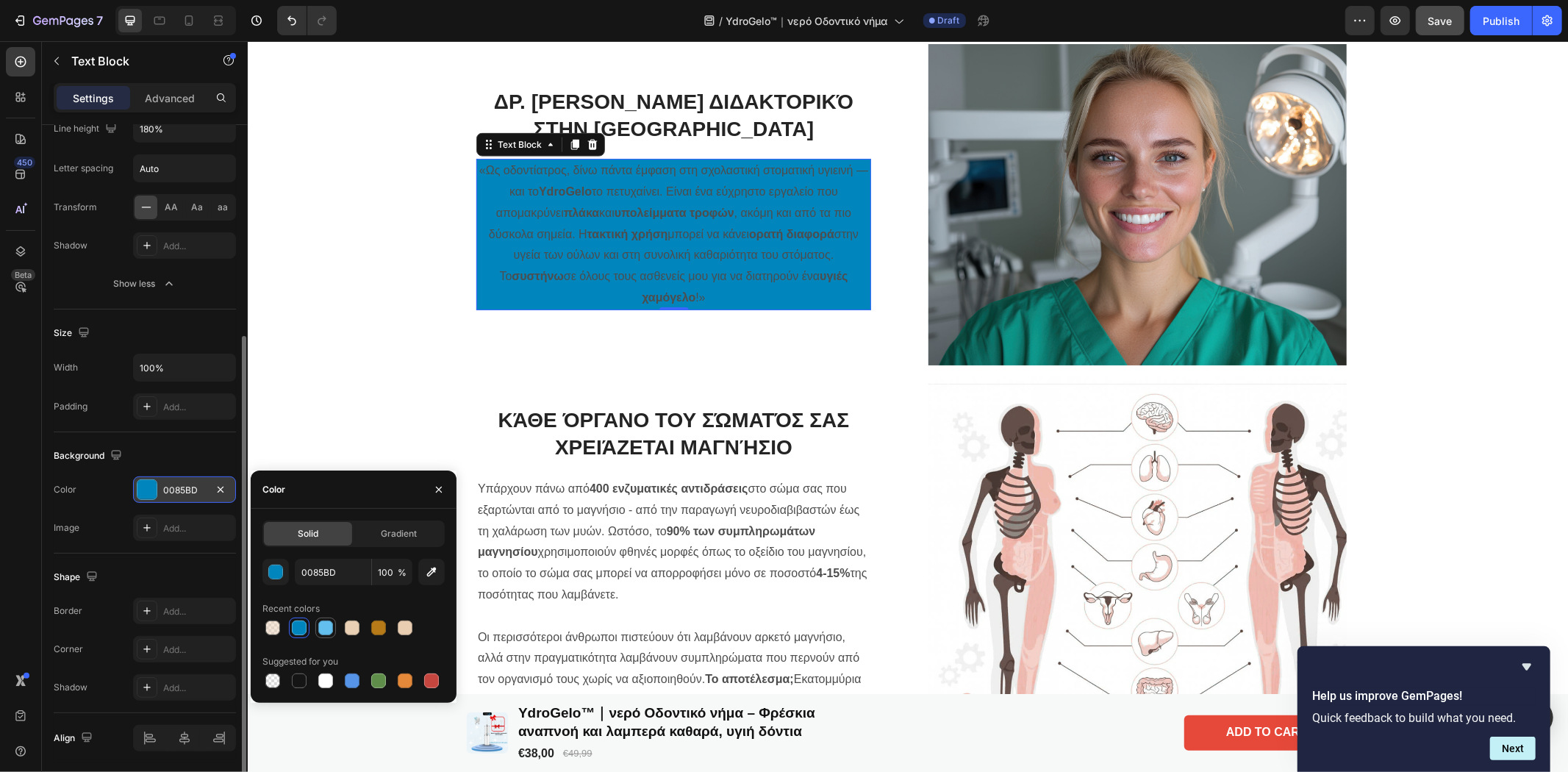
click at [320, 631] on div at bounding box center [325, 628] width 15 height 15
type input "62BFEE"
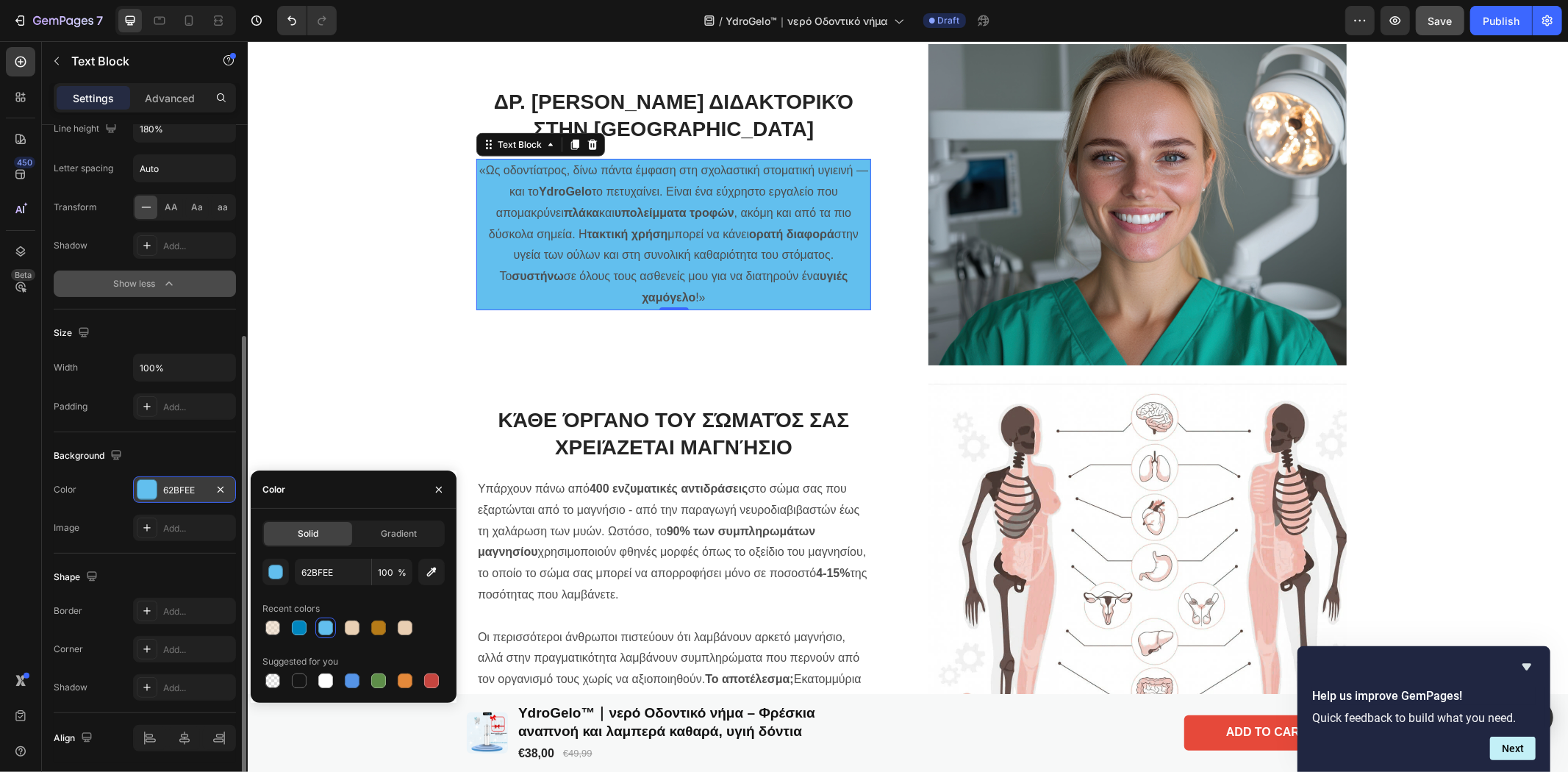
scroll to position [0, 0]
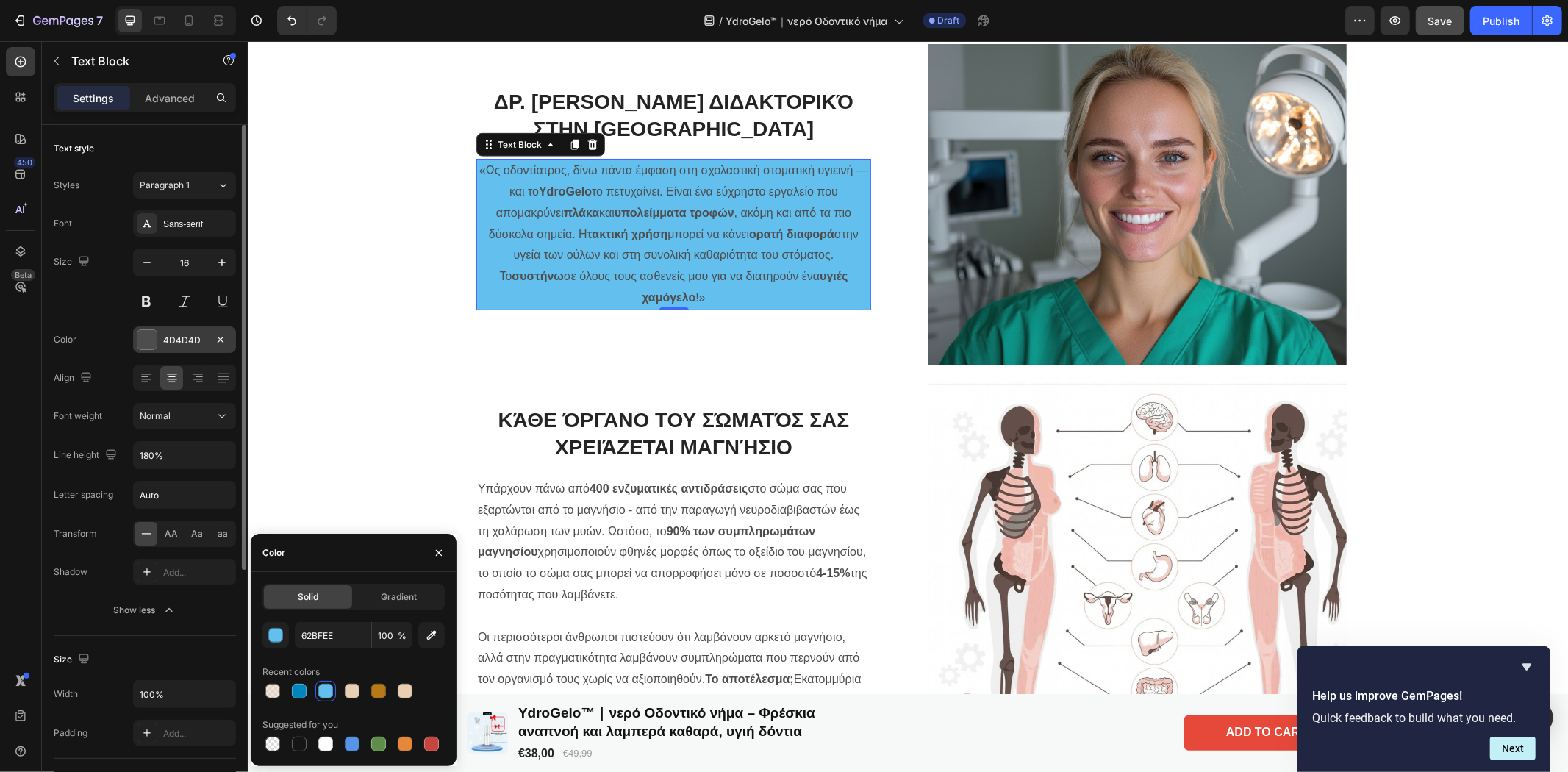
click at [141, 340] on div at bounding box center [147, 339] width 19 height 19
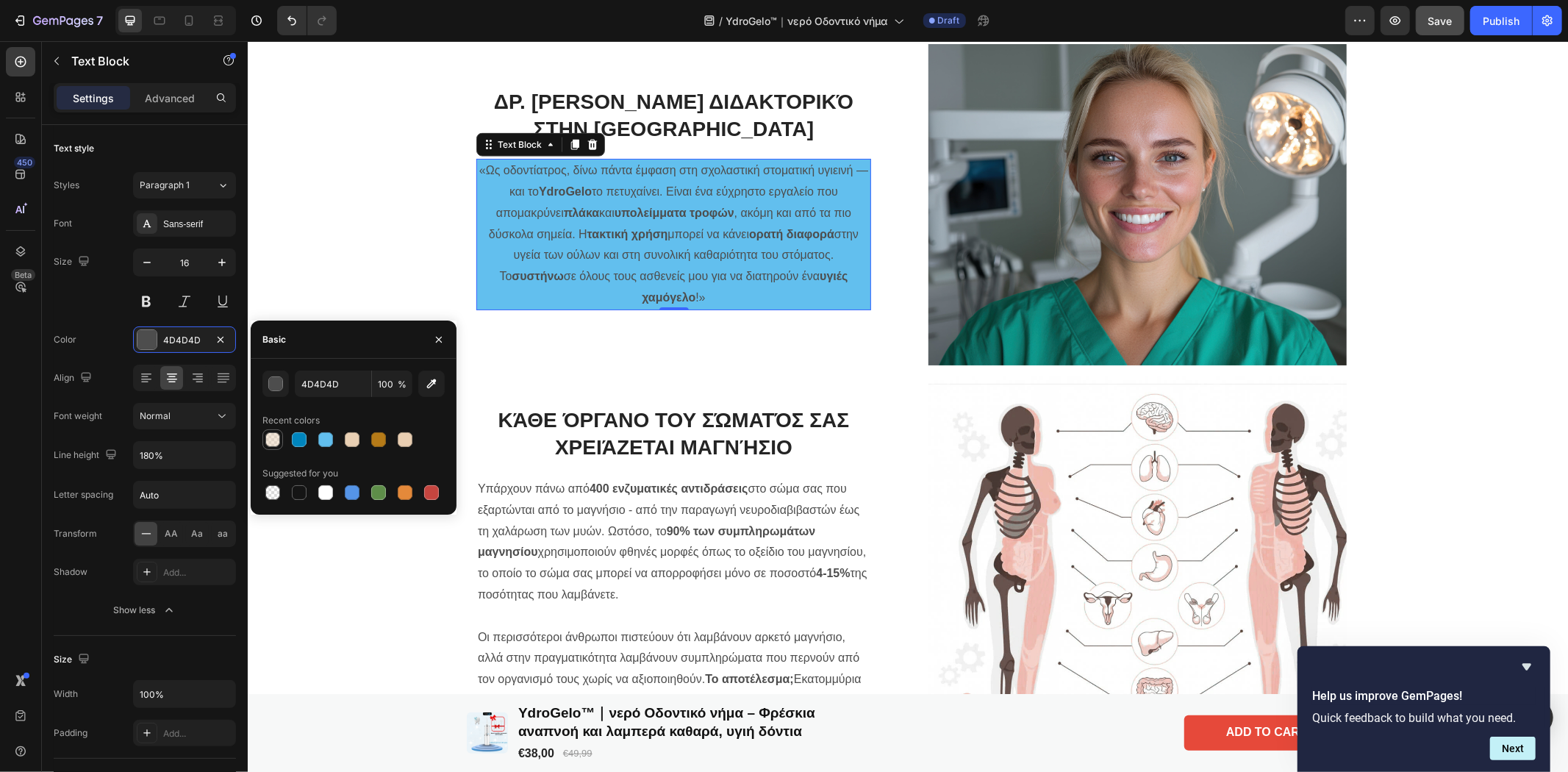
click at [274, 437] on div at bounding box center [273, 439] width 15 height 15
type input "E9D0B4"
type input "50"
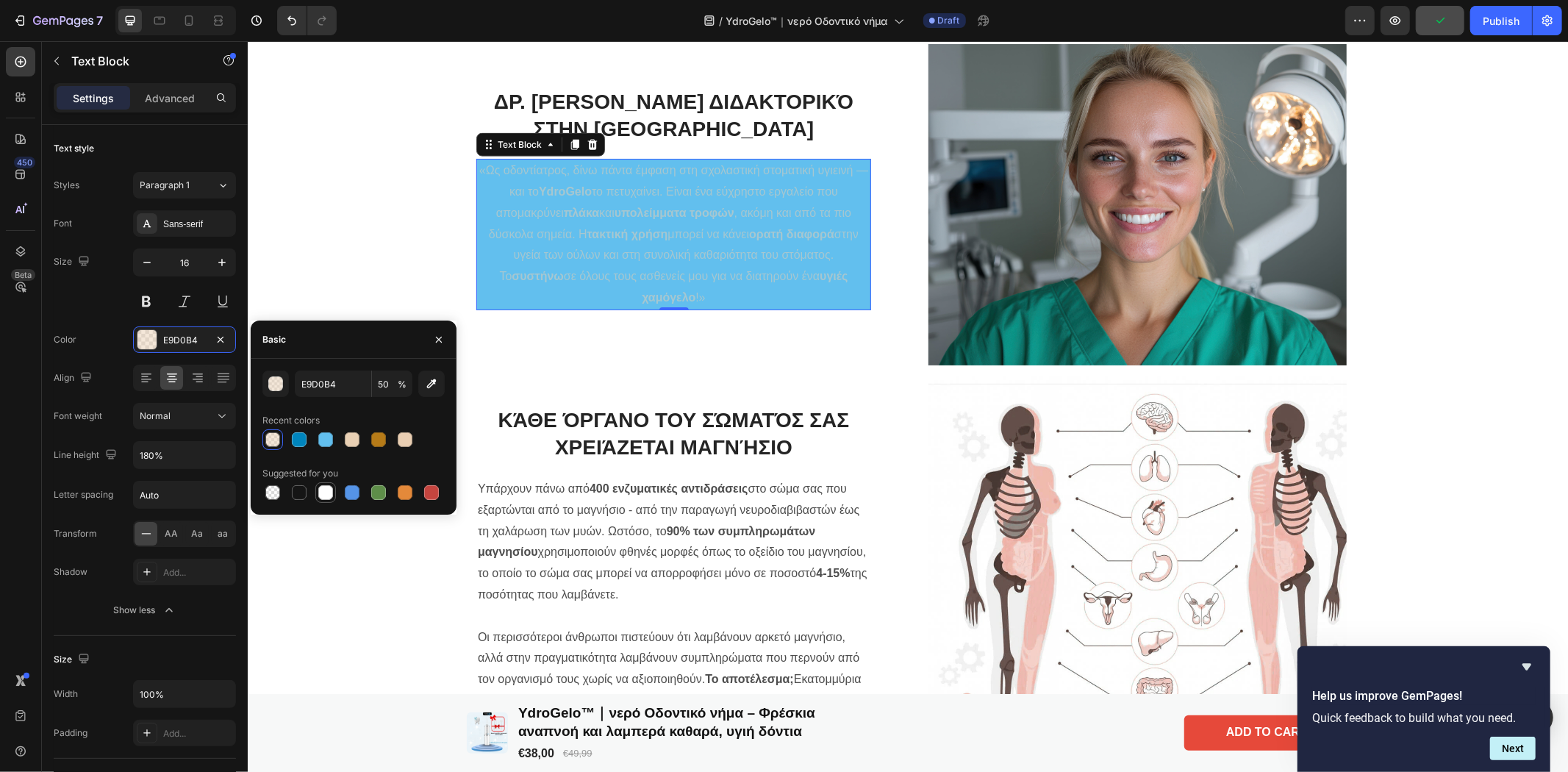
click at [320, 495] on div at bounding box center [325, 492] width 15 height 15
type input "FFFFFF"
type input "100"
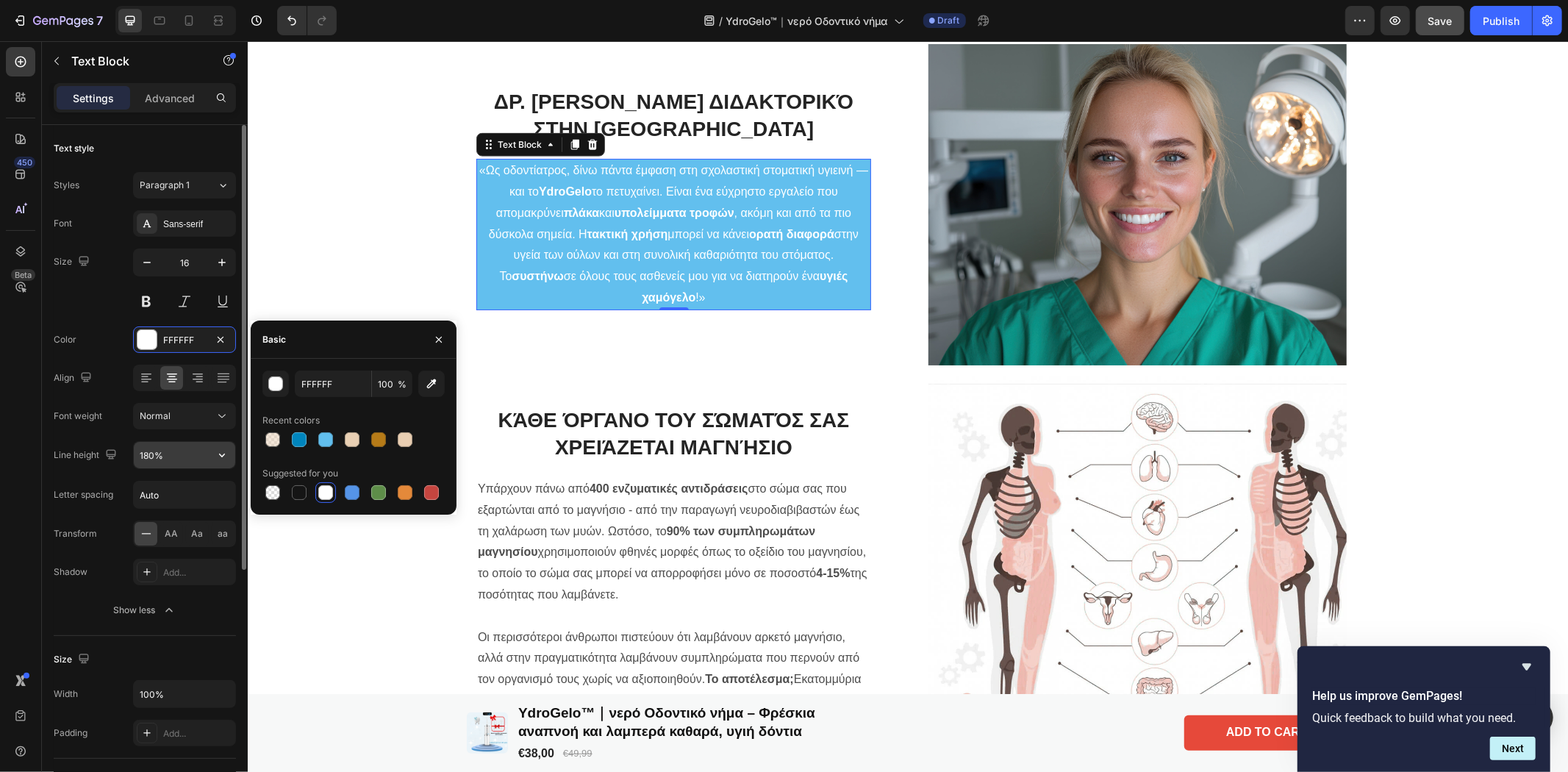
scroll to position [326, 0]
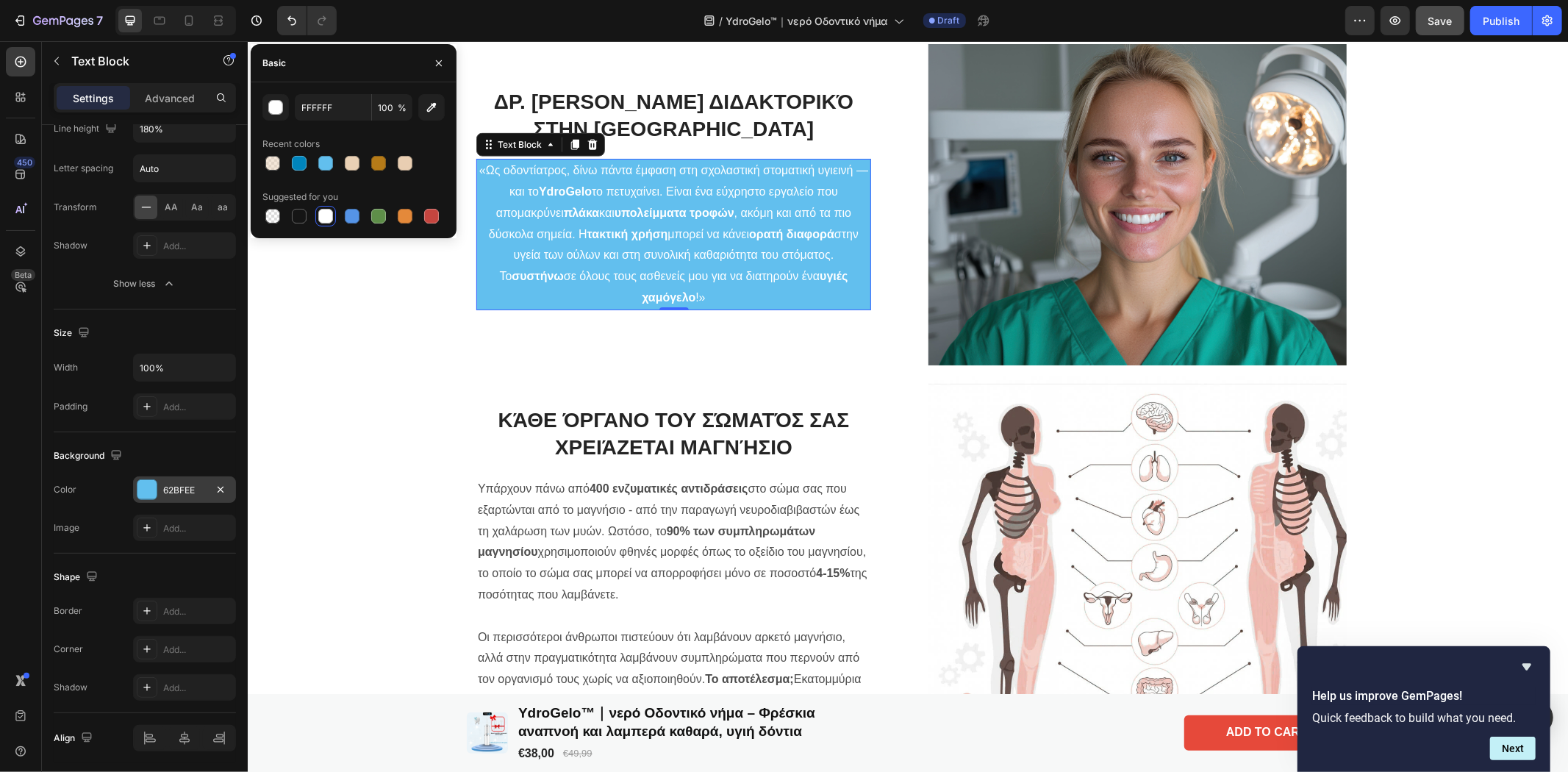
click at [150, 488] on div at bounding box center [147, 489] width 19 height 19
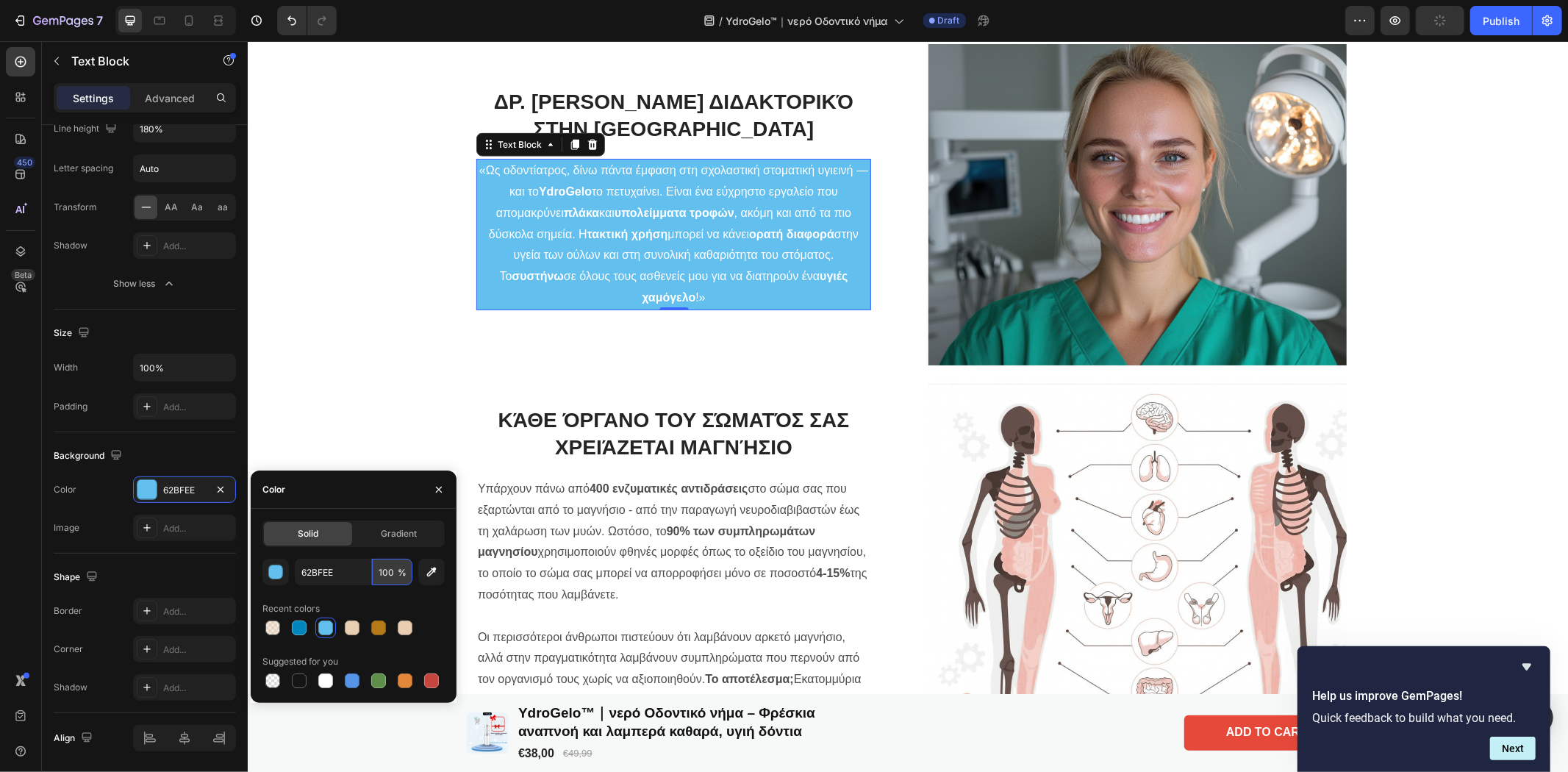
click at [387, 575] on input "100" at bounding box center [392, 571] width 40 height 26
type input "100"
drag, startPoint x: 391, startPoint y: 581, endPoint x: 373, endPoint y: 579, distance: 18.1
click at [373, 579] on input "100" at bounding box center [392, 571] width 40 height 26
click at [297, 624] on div at bounding box center [299, 628] width 15 height 15
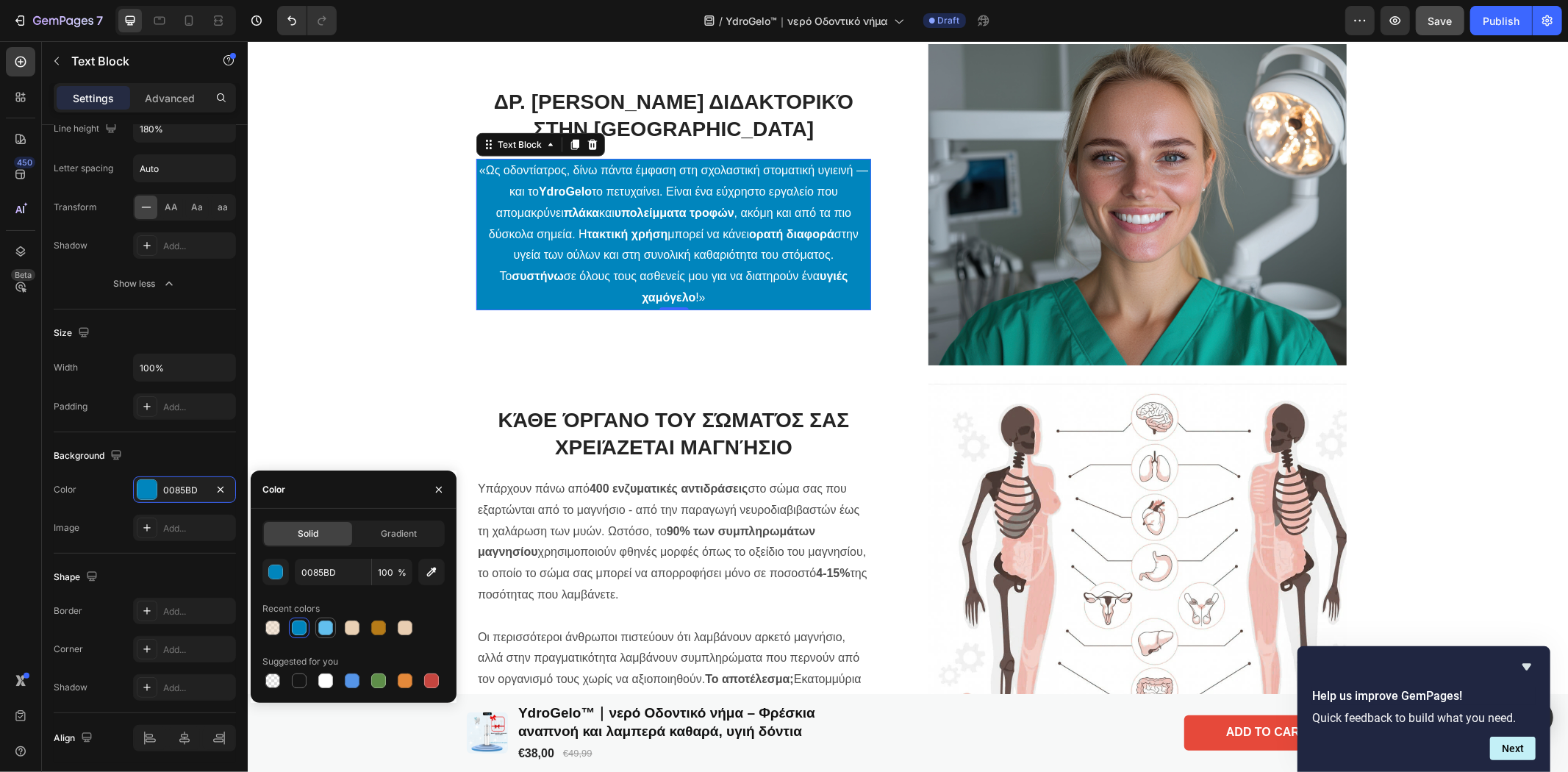
click at [325, 628] on div at bounding box center [325, 628] width 15 height 15
type input "62BFEE"
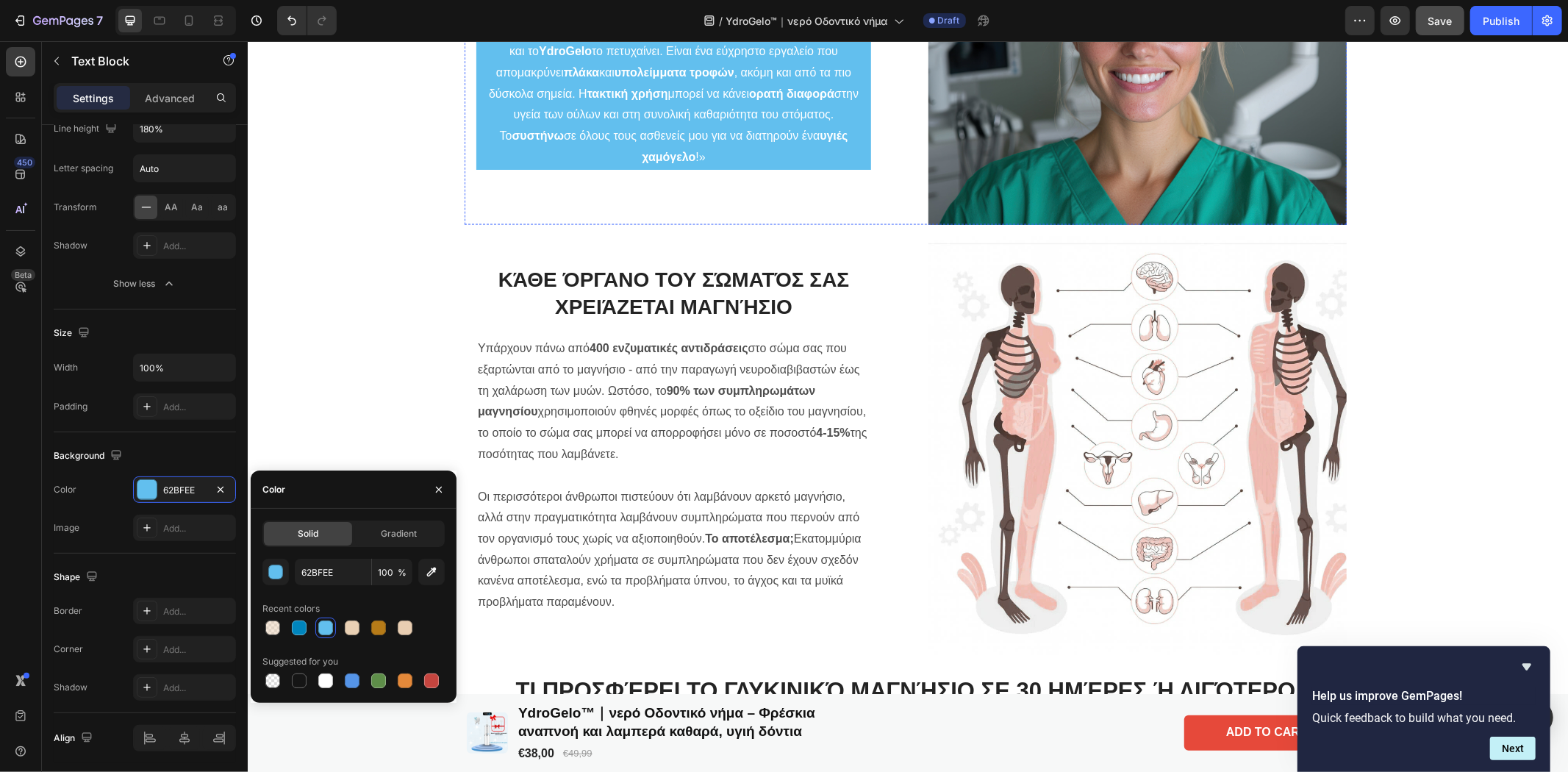
scroll to position [1960, 0]
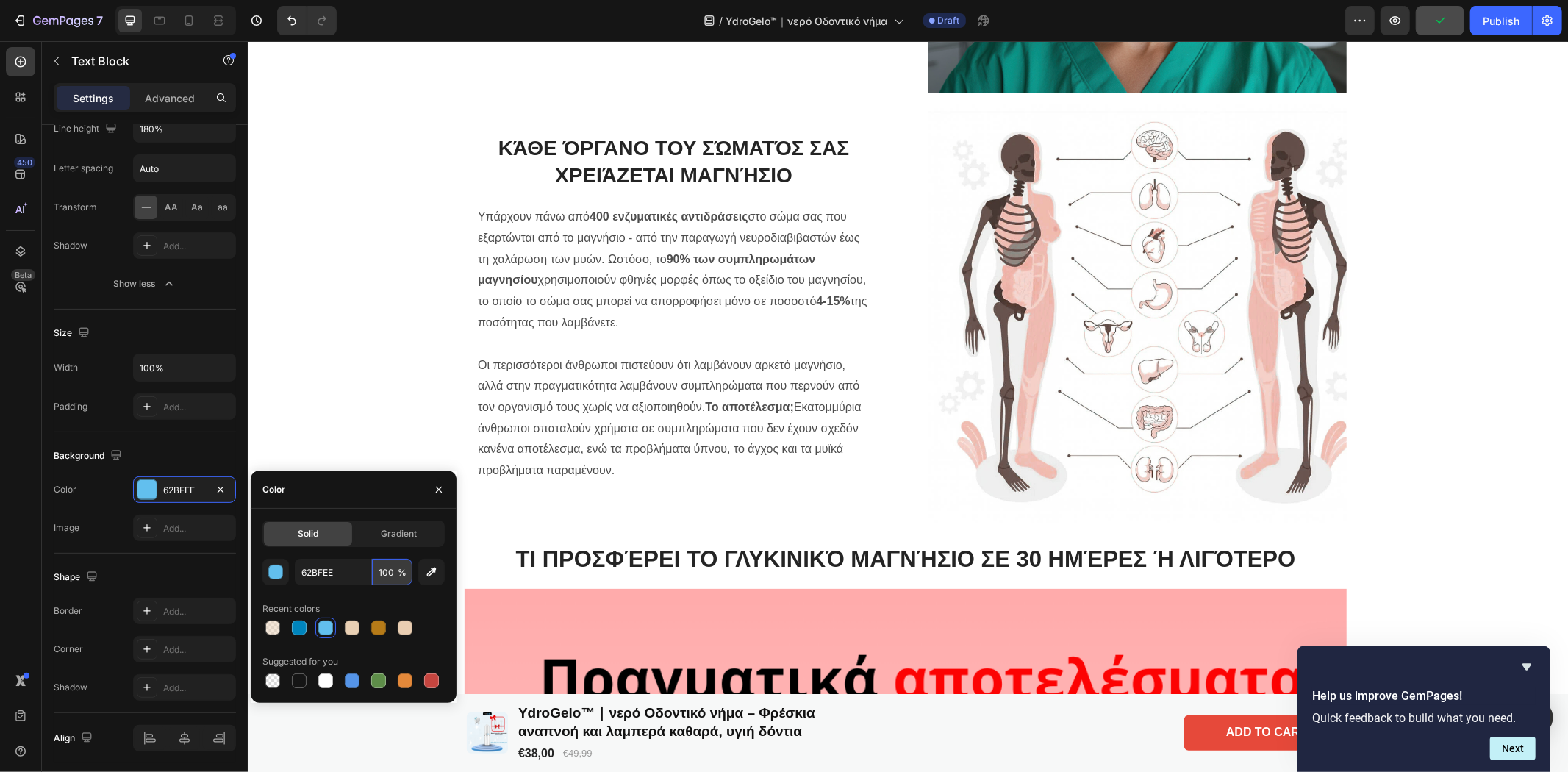
click at [391, 577] on input "100" at bounding box center [392, 571] width 40 height 26
click at [393, 533] on span "Gradient" at bounding box center [399, 533] width 36 height 14
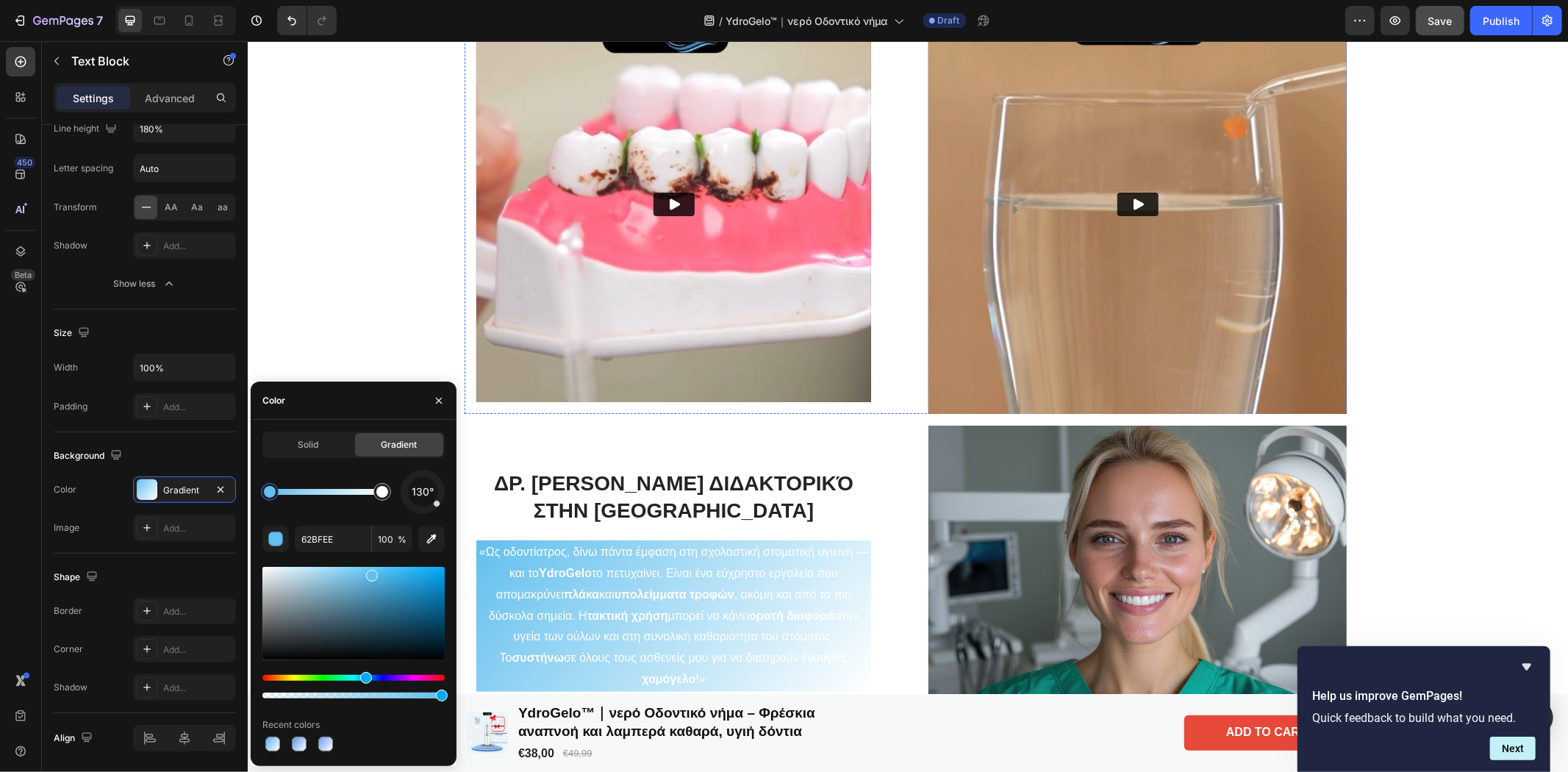
scroll to position [1633, 0]
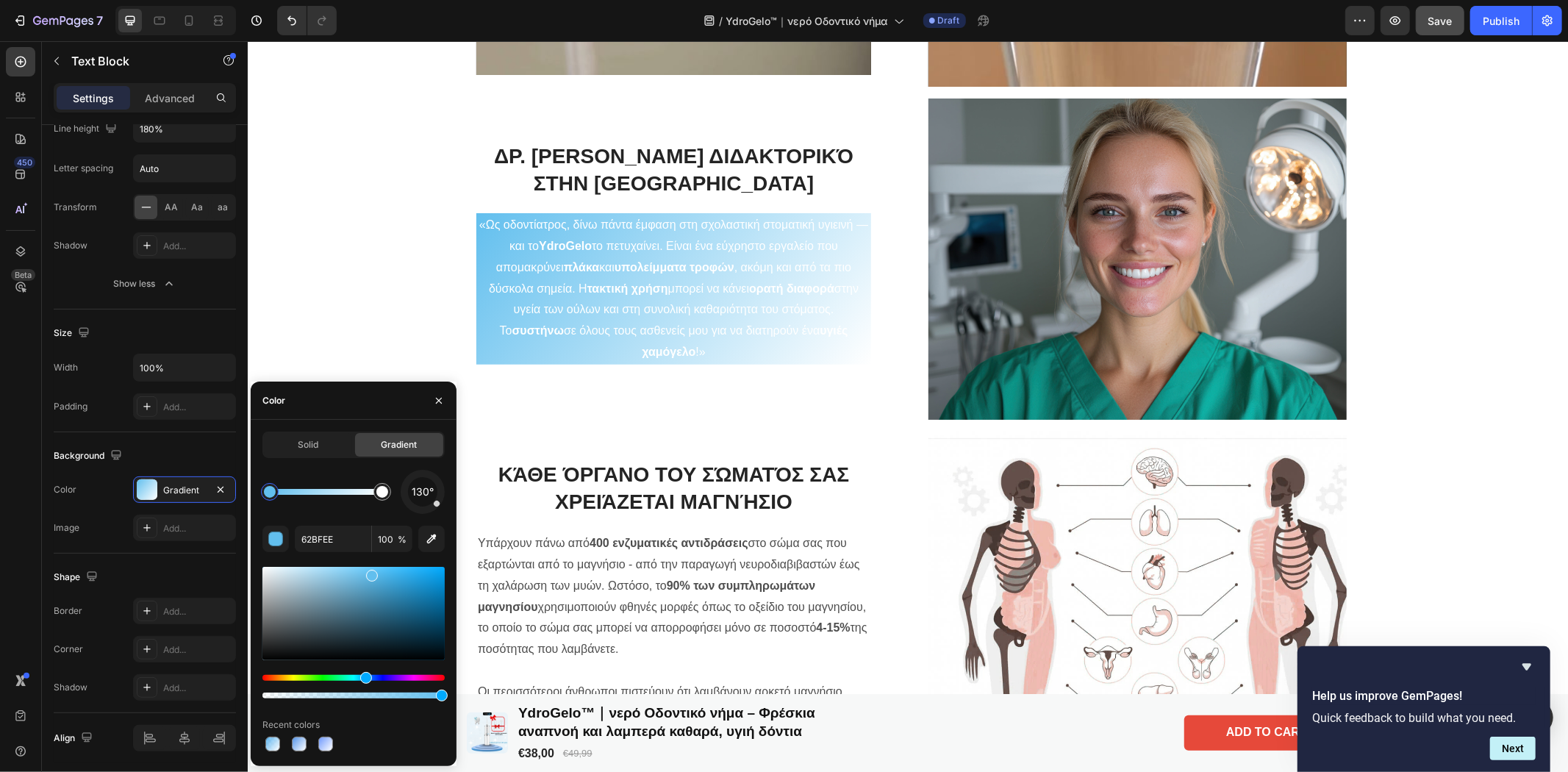
click at [609, 317] on p "«Ως οδοντίατρος, δίνω πάντα έμφαση στη σχολαστική στοματική υγιεινή — και το Yd…" at bounding box center [673, 288] width 392 height 149
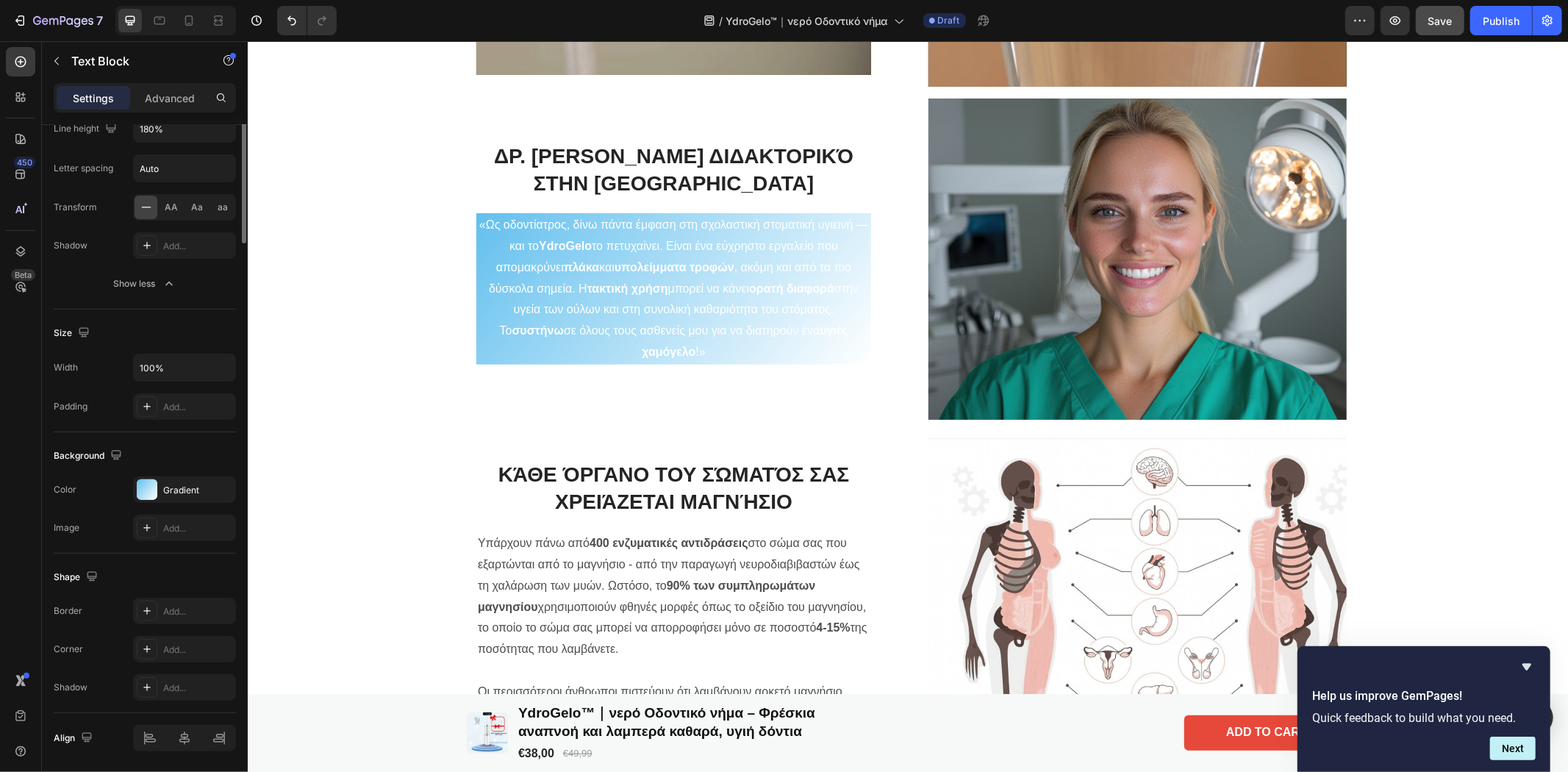
scroll to position [0, 0]
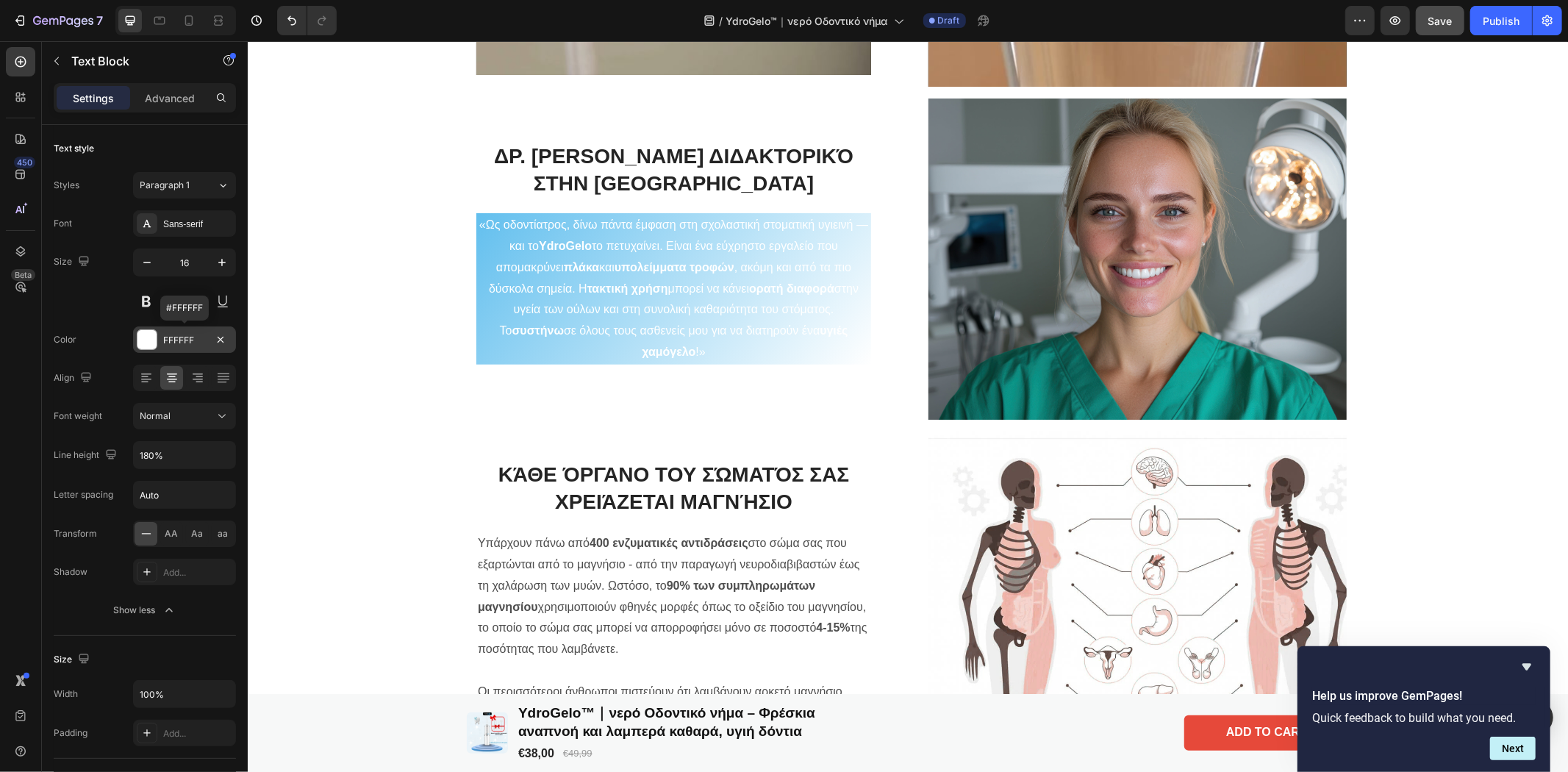
click at [146, 340] on div at bounding box center [147, 339] width 19 height 19
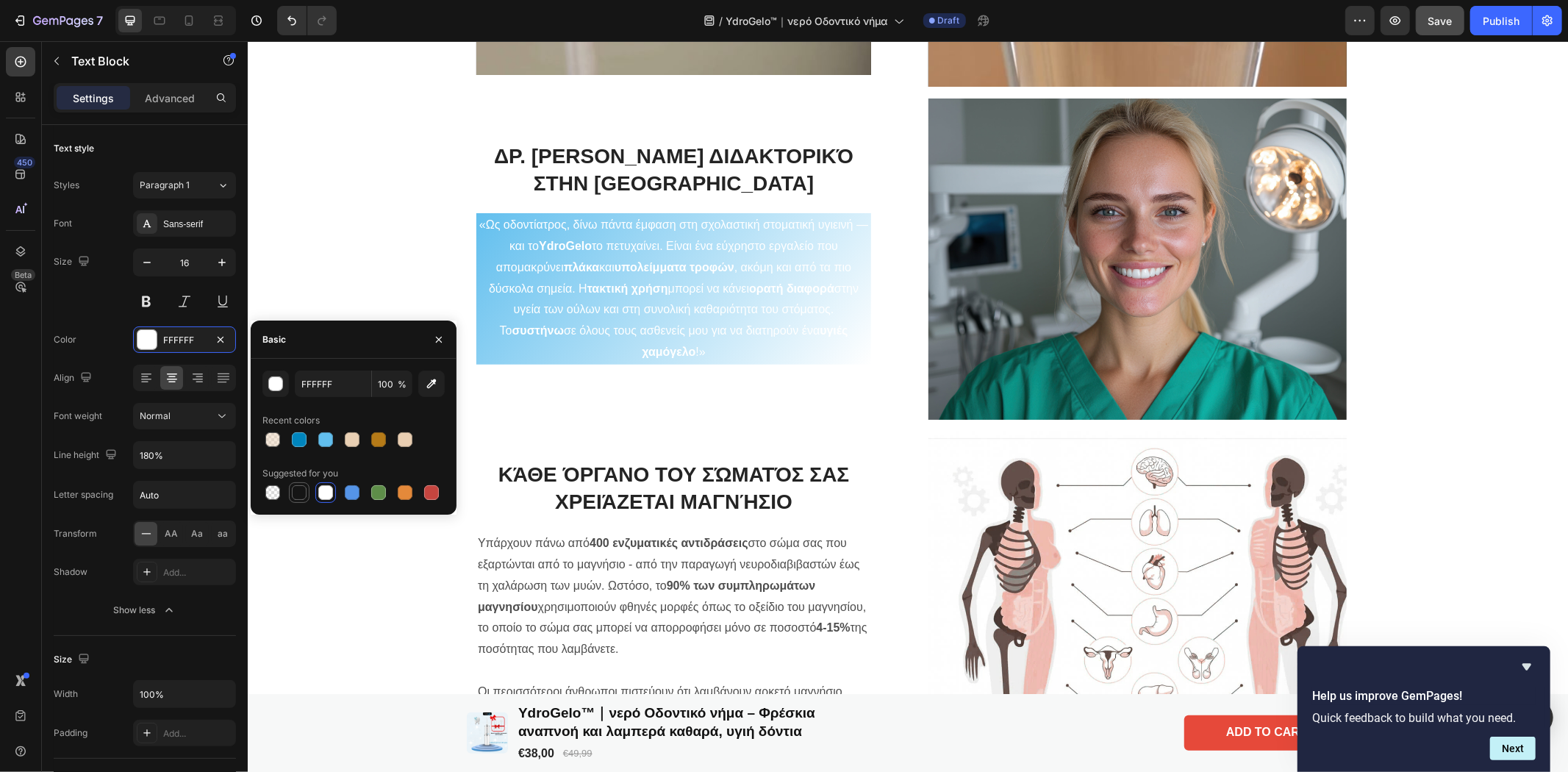
click at [299, 493] on div at bounding box center [299, 492] width 15 height 15
type input "151515"
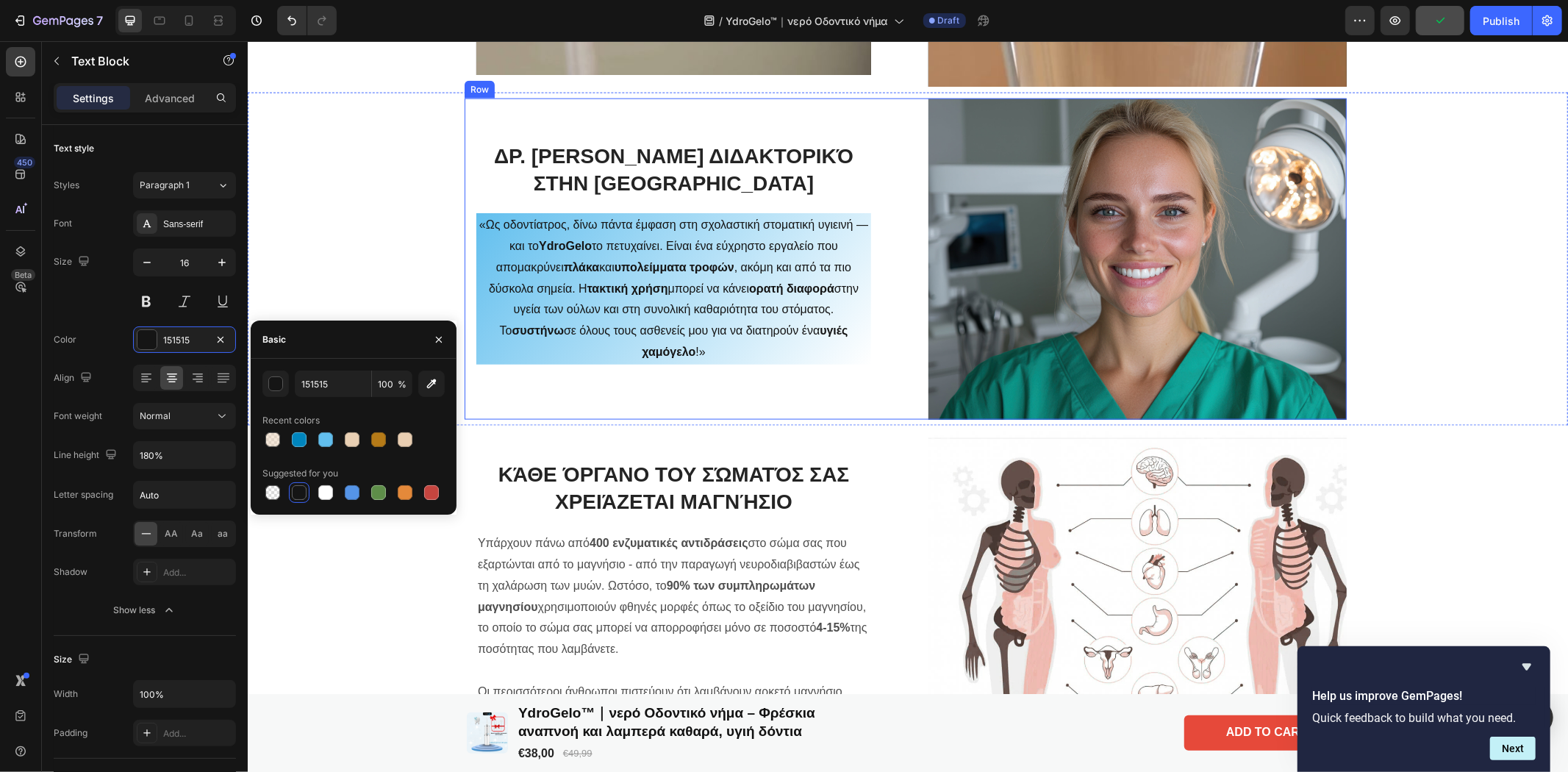
click at [638, 387] on div "Δρ. [PERSON_NAME] Διδακτορικό στην [GEOGRAPHIC_DATA] «Ως οδοντίατρος, δίνω πάντ…" at bounding box center [673, 258] width 418 height 322
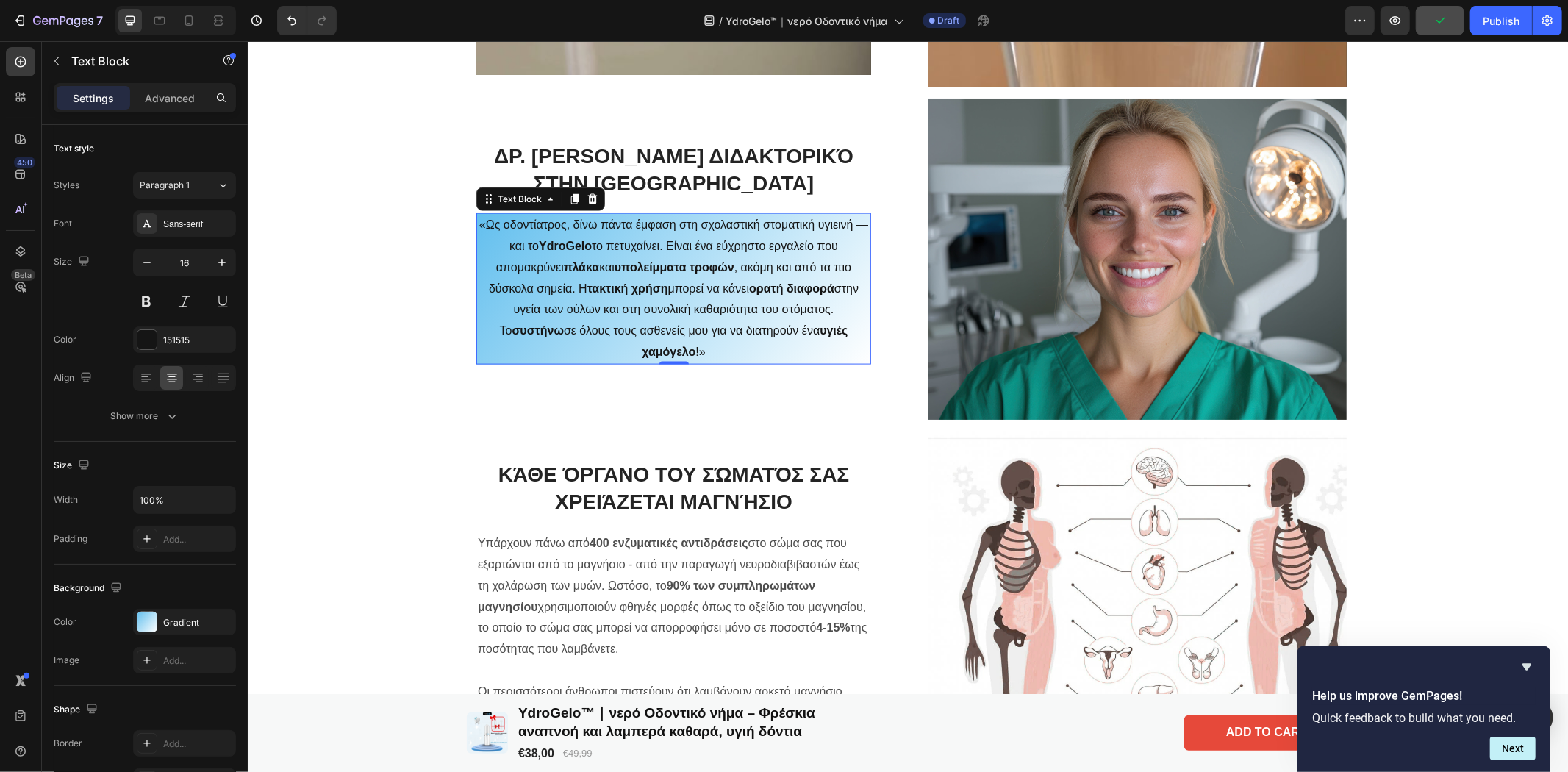
click at [484, 341] on p "«Ως οδοντίατρος, δίνω πάντα έμφαση στη σχολαστική στοματική υγιεινή — και το Yd…" at bounding box center [673, 288] width 392 height 149
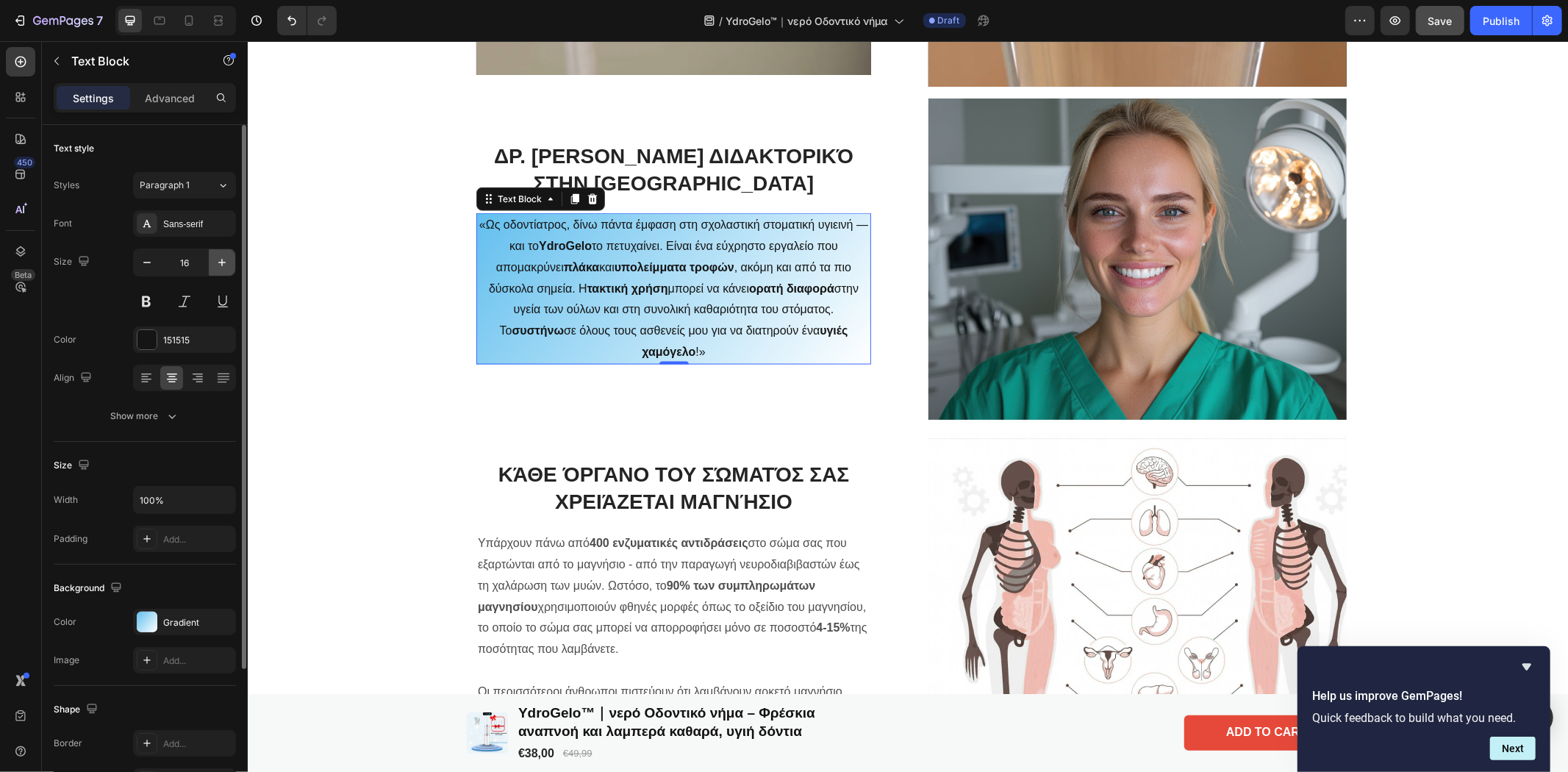
click at [214, 259] on icon "button" at bounding box center [222, 262] width 15 height 15
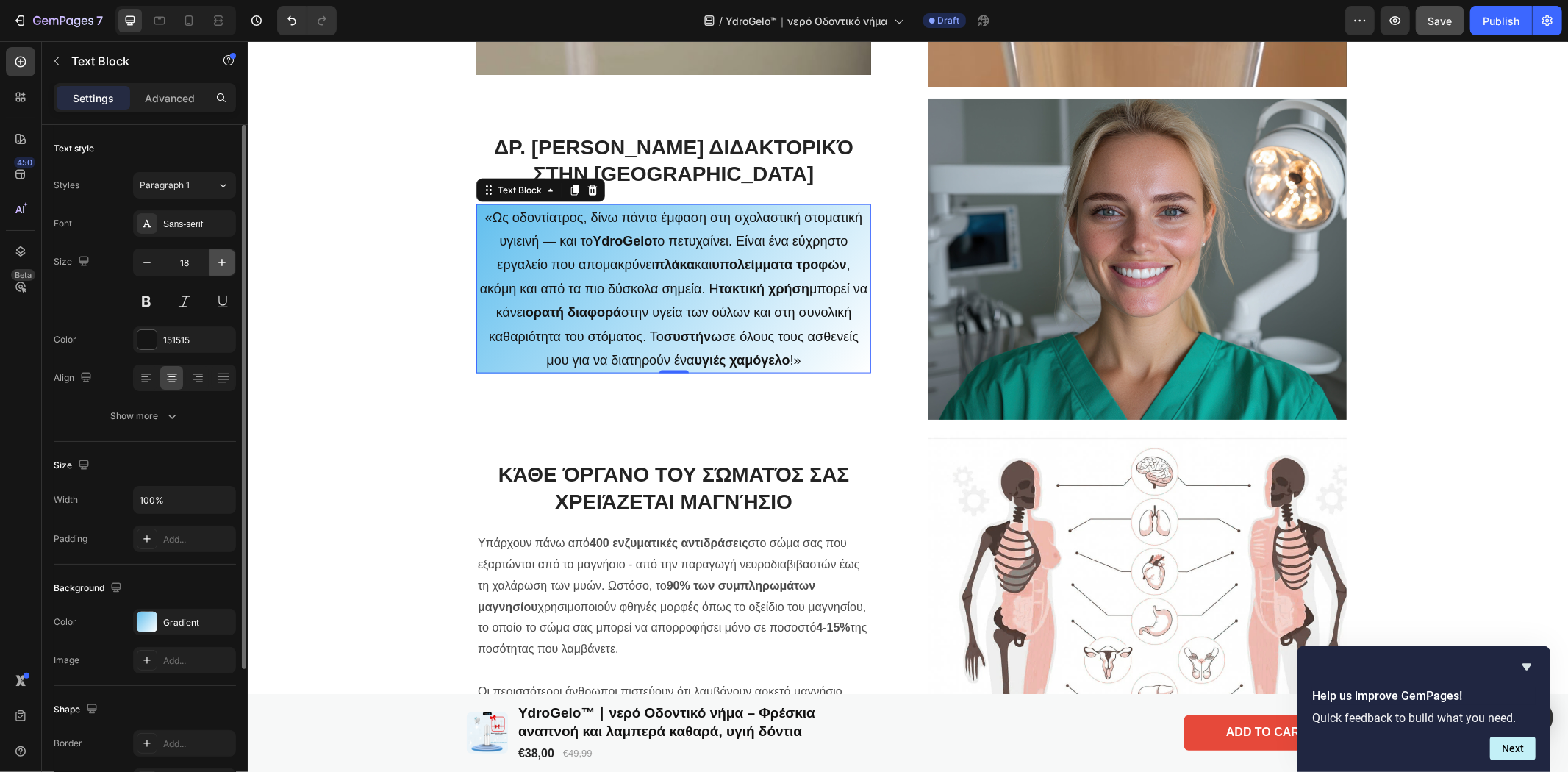
click at [214, 259] on icon "button" at bounding box center [222, 262] width 15 height 15
type input "19"
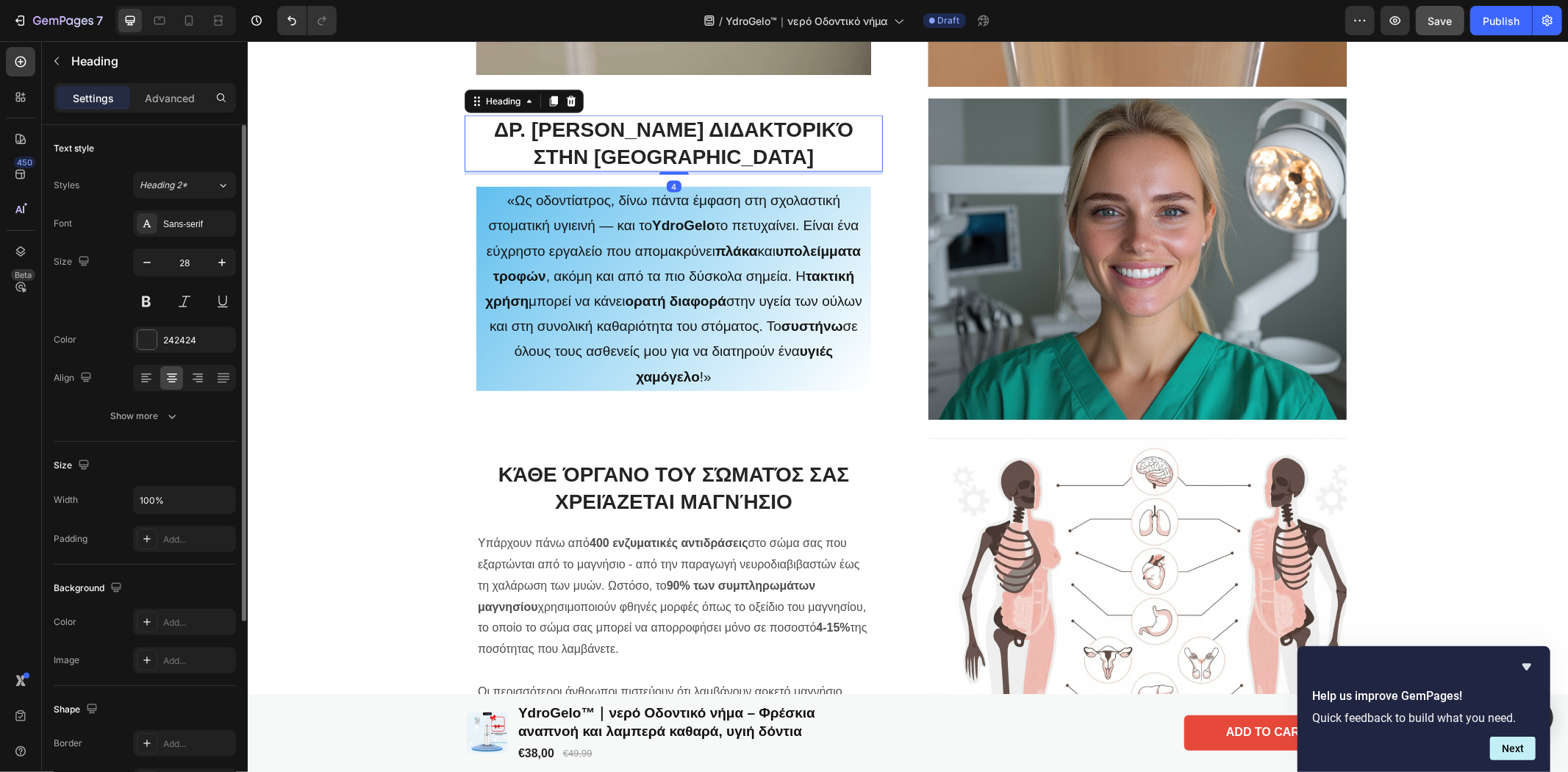
click at [654, 140] on h2 "Δρ. [PERSON_NAME] Διδακτορικό στην [GEOGRAPHIC_DATA]" at bounding box center [673, 143] width 418 height 57
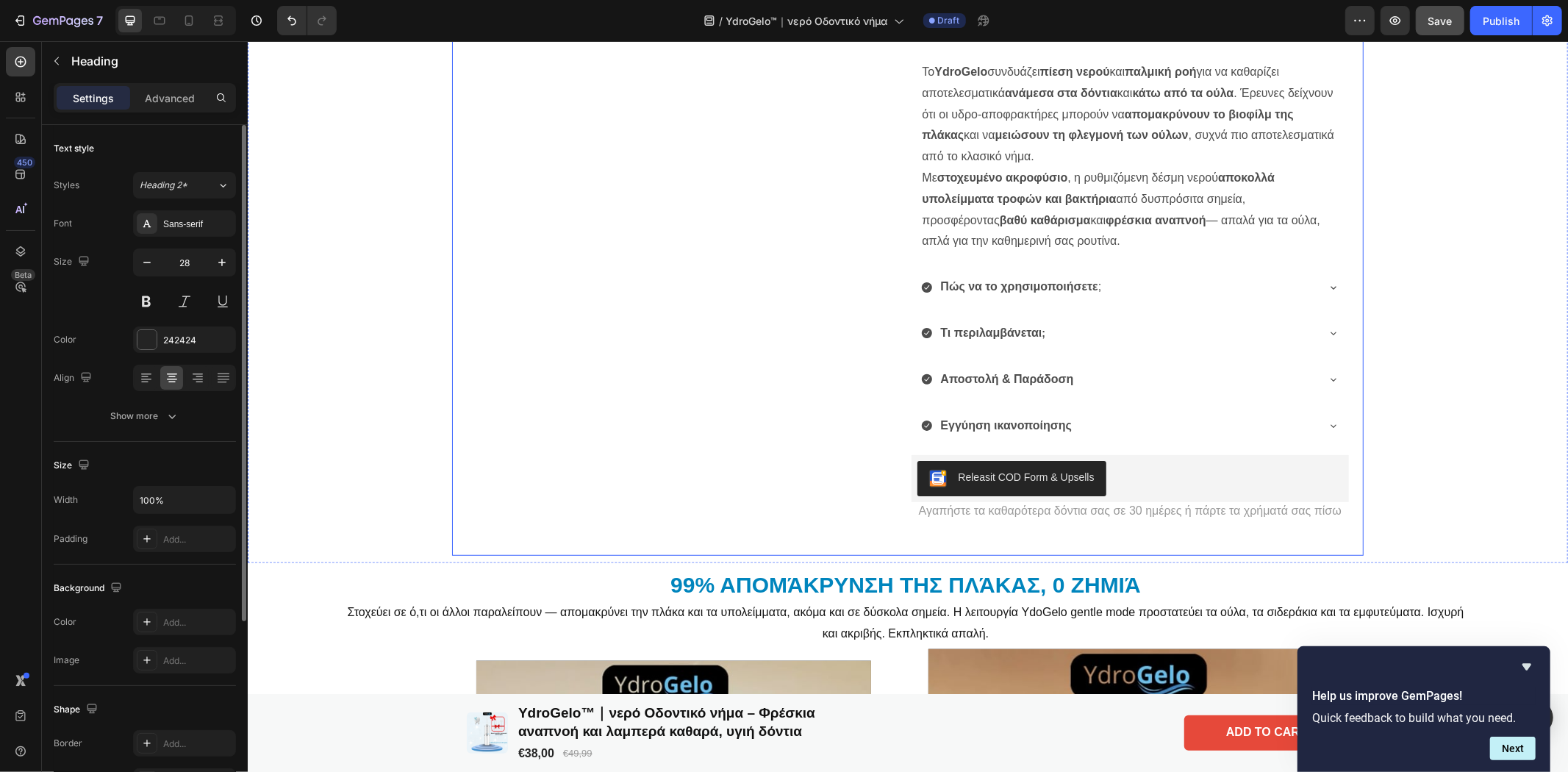
scroll to position [980, 0]
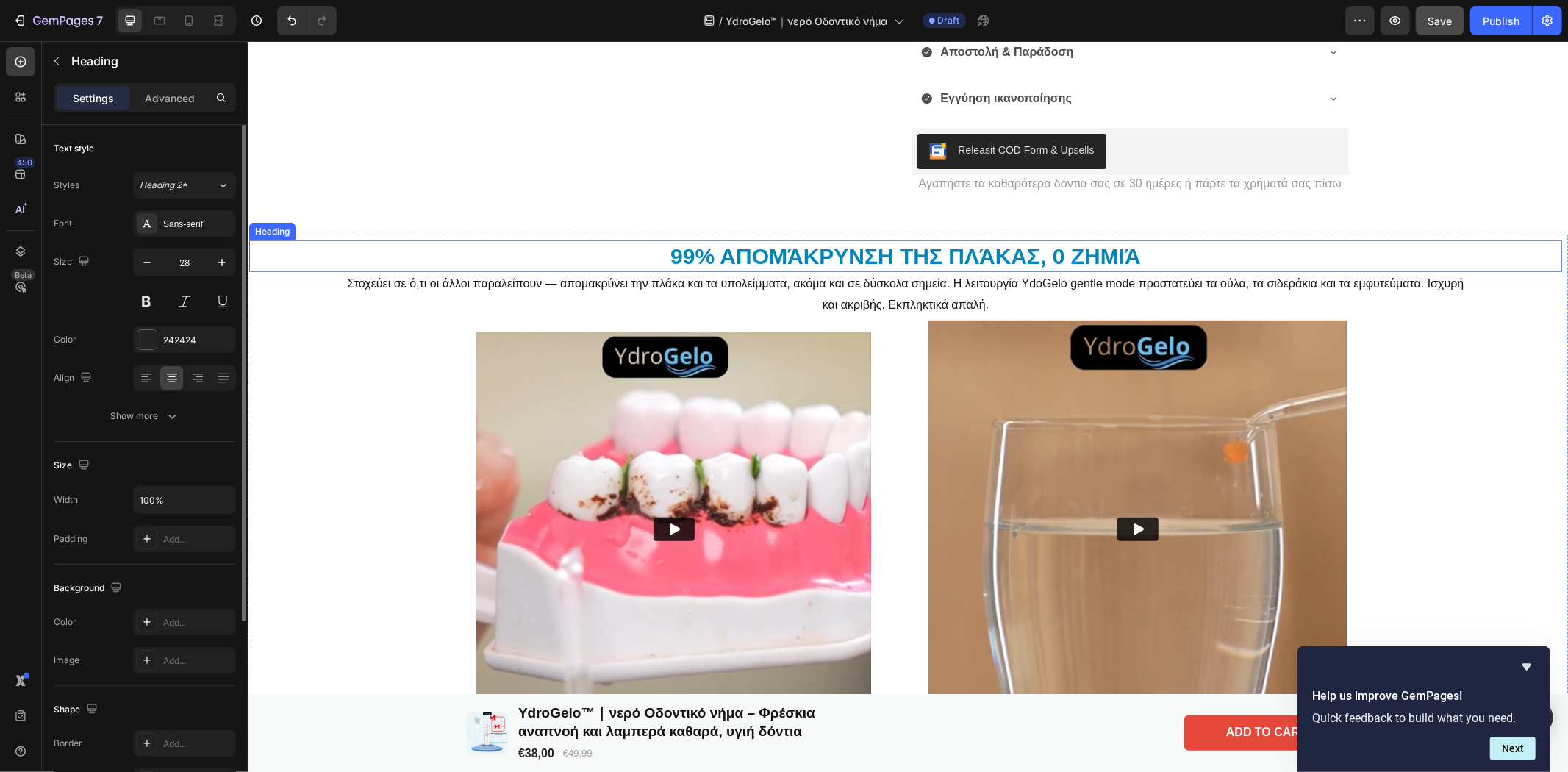
click at [753, 252] on h2 "99% απομάκρυνση της πλάκας, 0 ζημιά" at bounding box center [905, 255] width 1313 height 32
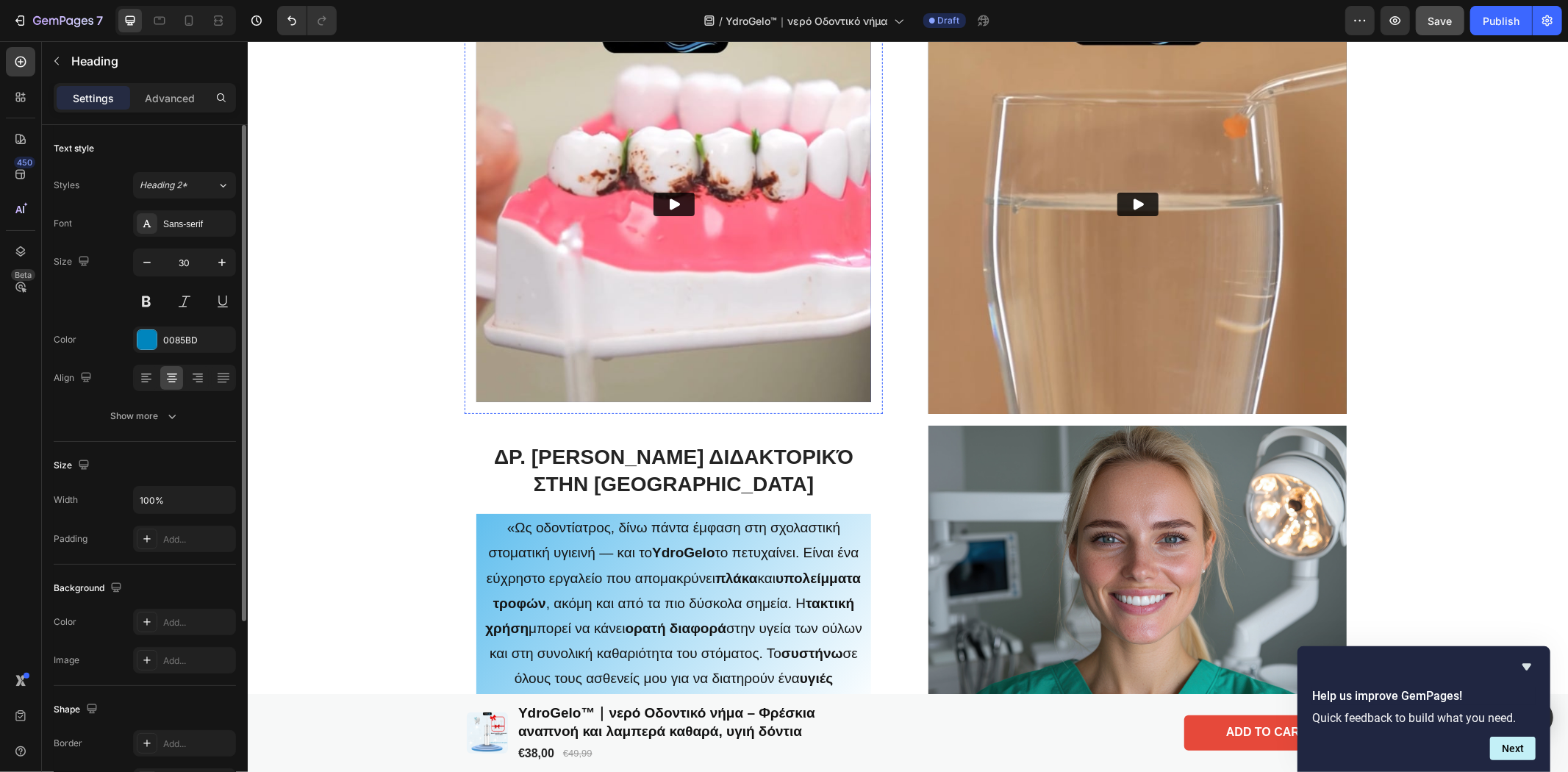
scroll to position [1633, 0]
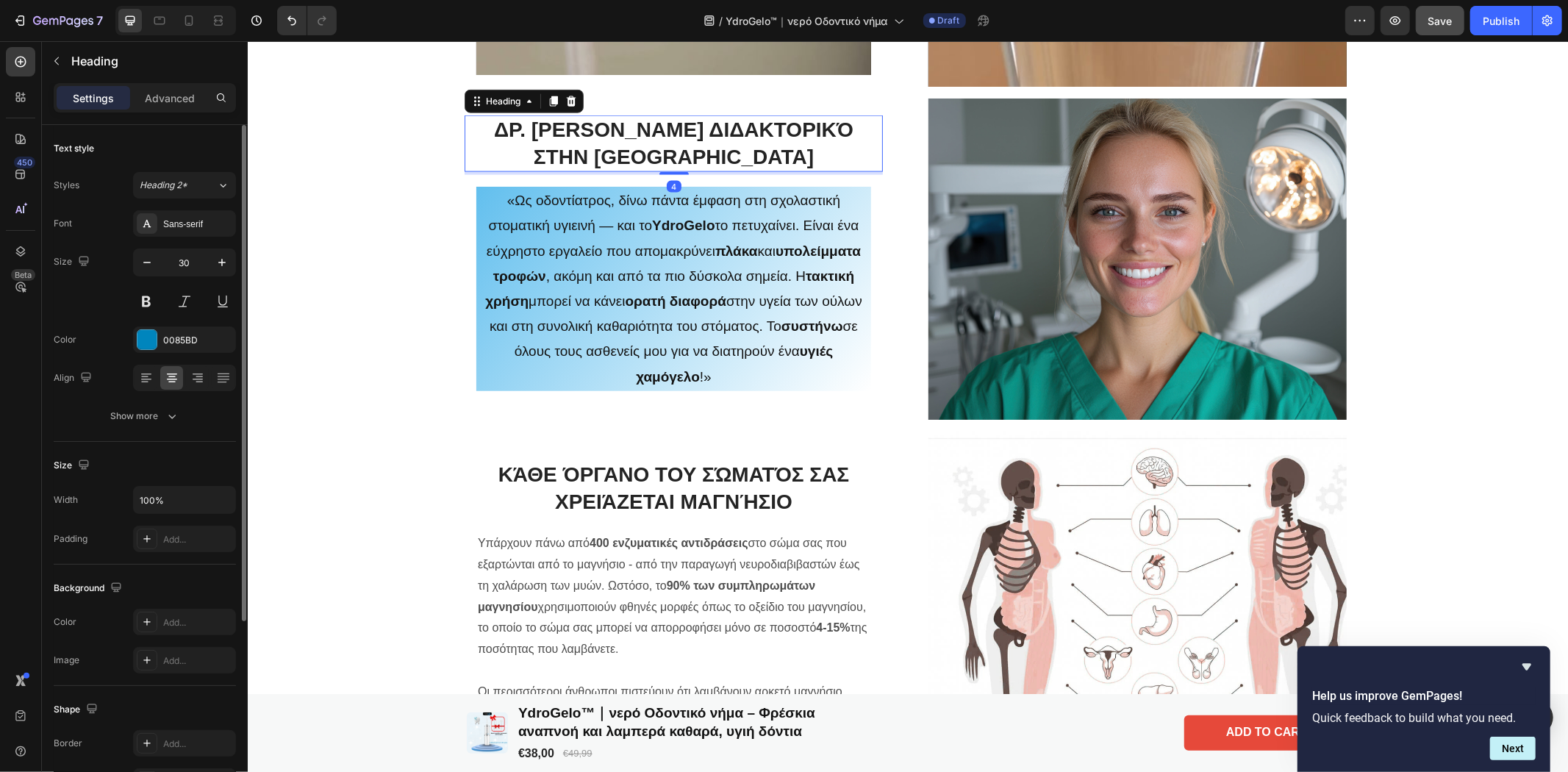
click at [645, 143] on h2 "Δρ. [PERSON_NAME] Διδακτορικό στην [GEOGRAPHIC_DATA]" at bounding box center [673, 143] width 418 height 57
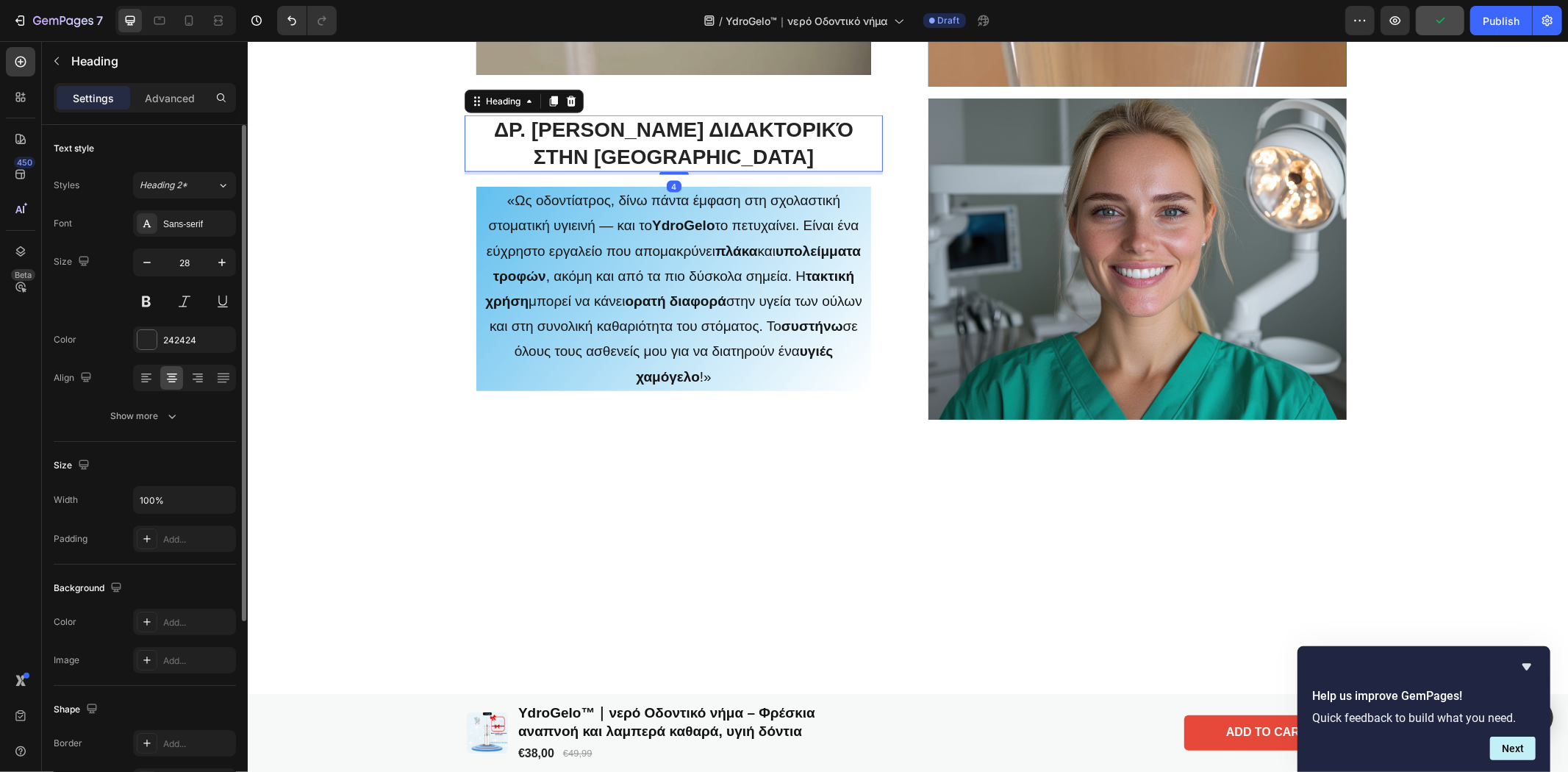
scroll to position [0, 0]
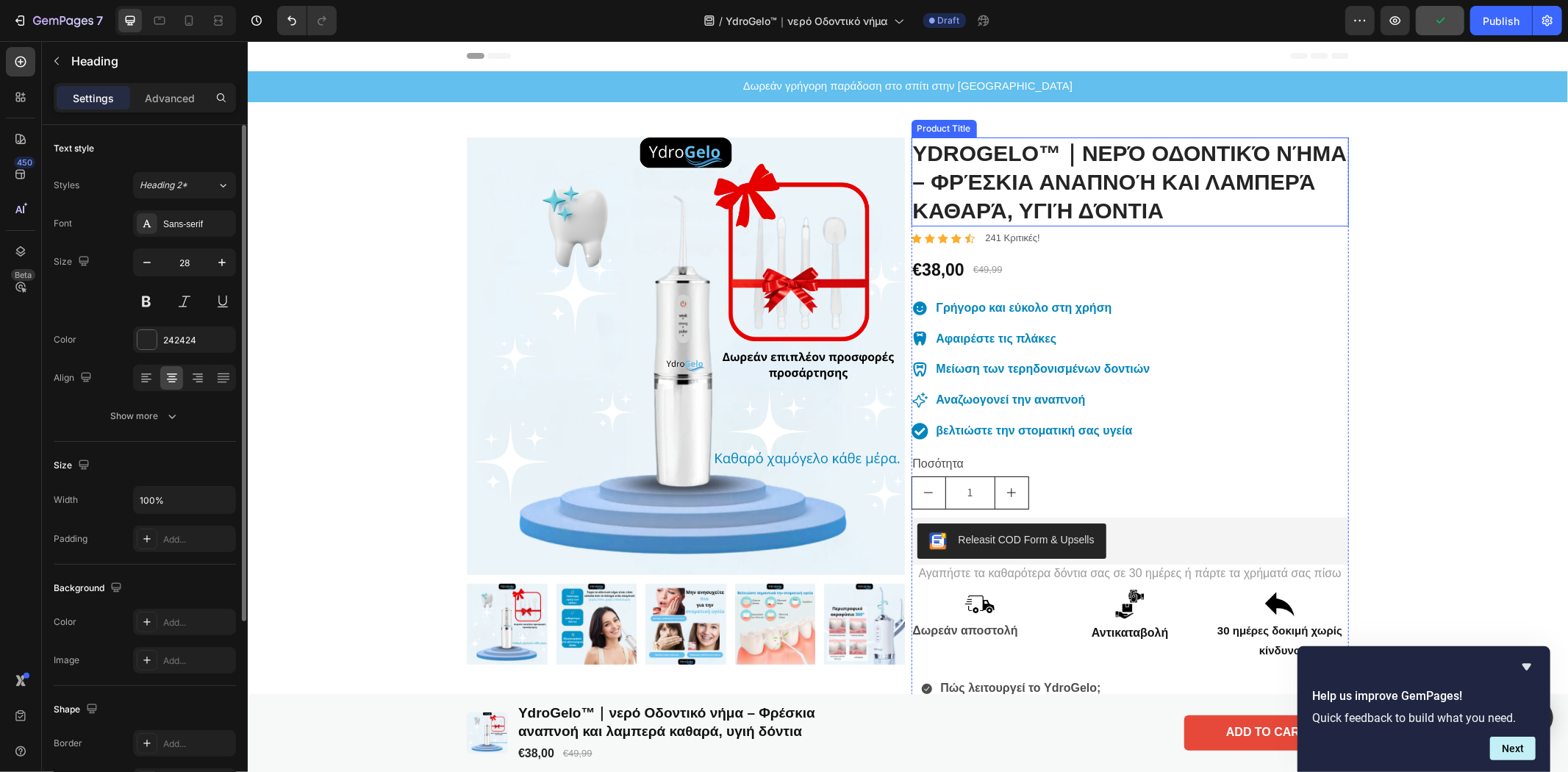
click at [1033, 161] on h1 "YdroGelo™｜νερό Οδοντικό νήμα – Φρέσκια αναπνοή και λαμπερά καθαρά, υγιή δόντια" at bounding box center [1130, 181] width 438 height 89
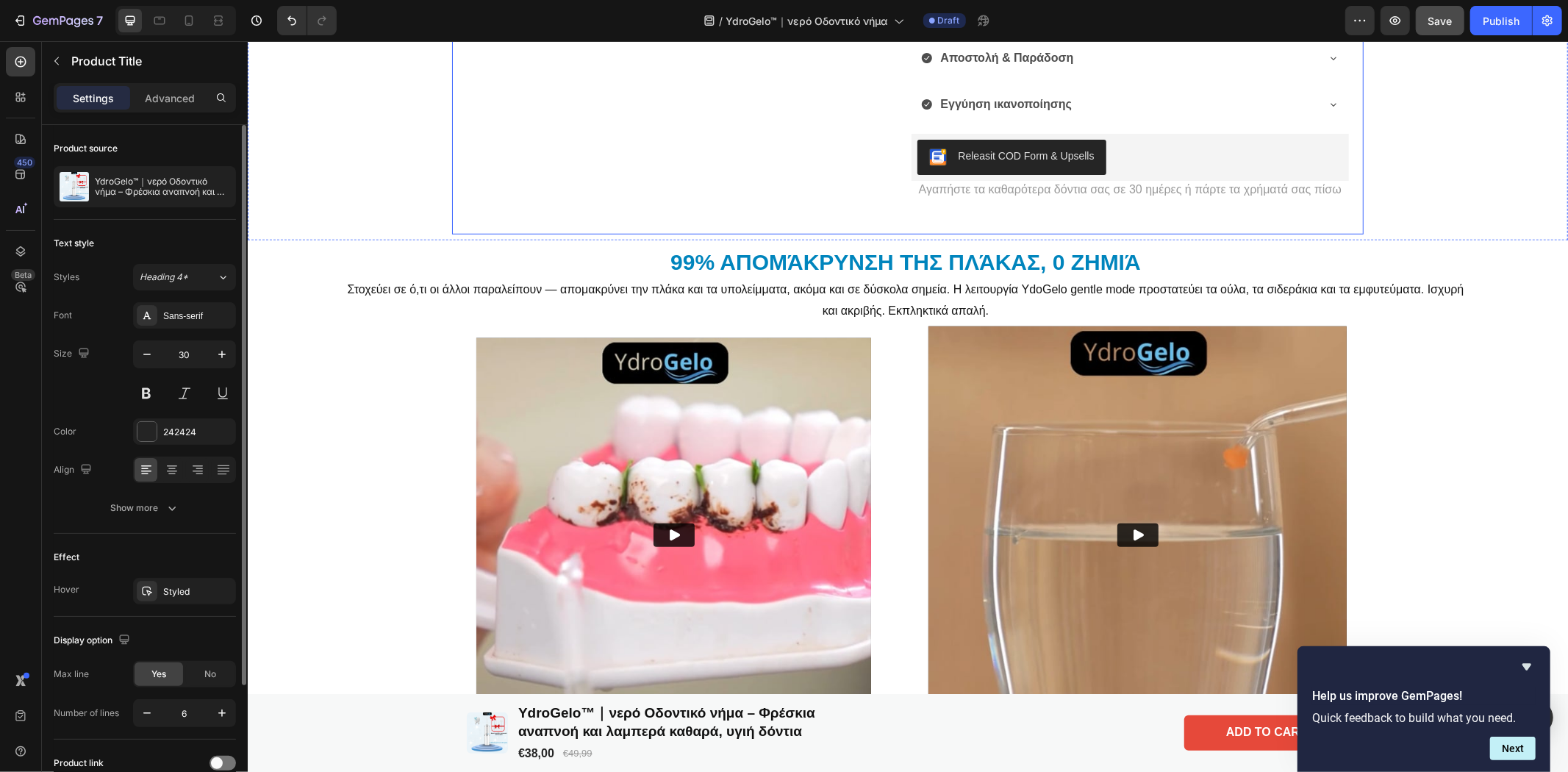
scroll to position [980, 0]
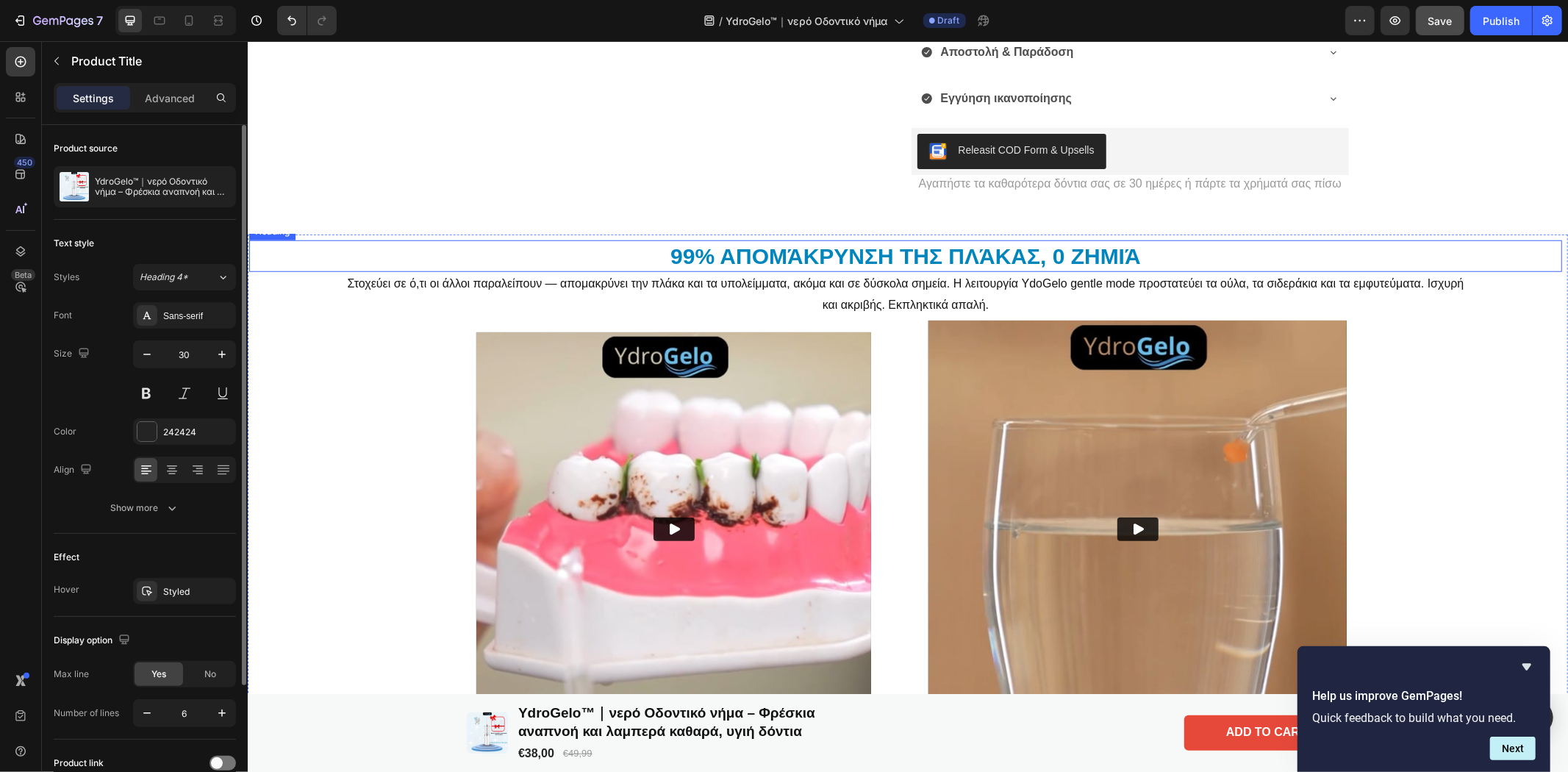
click at [788, 262] on h2 "99% απομάκρυνση της πλάκας, 0 ζημιά" at bounding box center [905, 255] width 1313 height 32
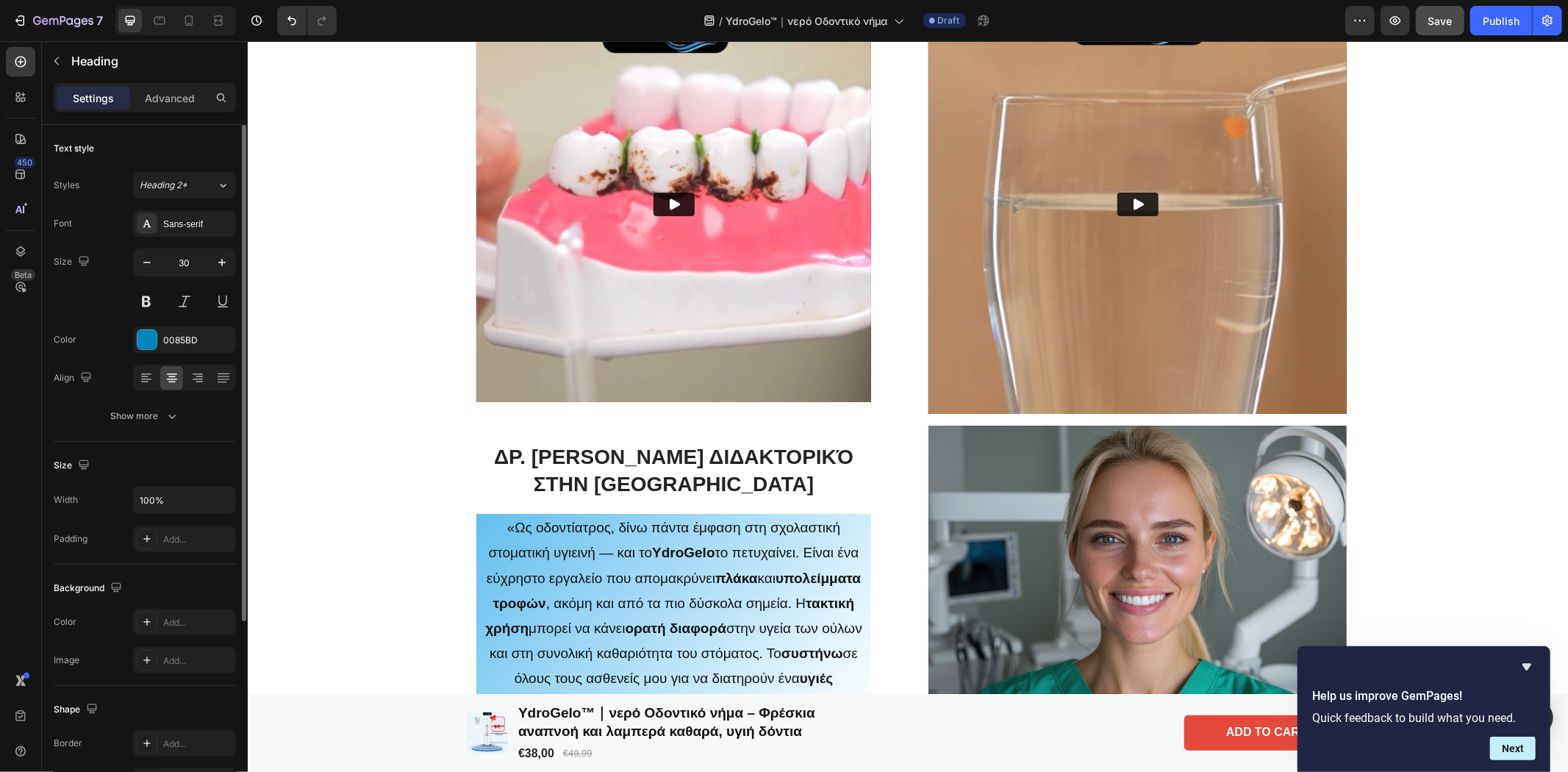
scroll to position [1633, 0]
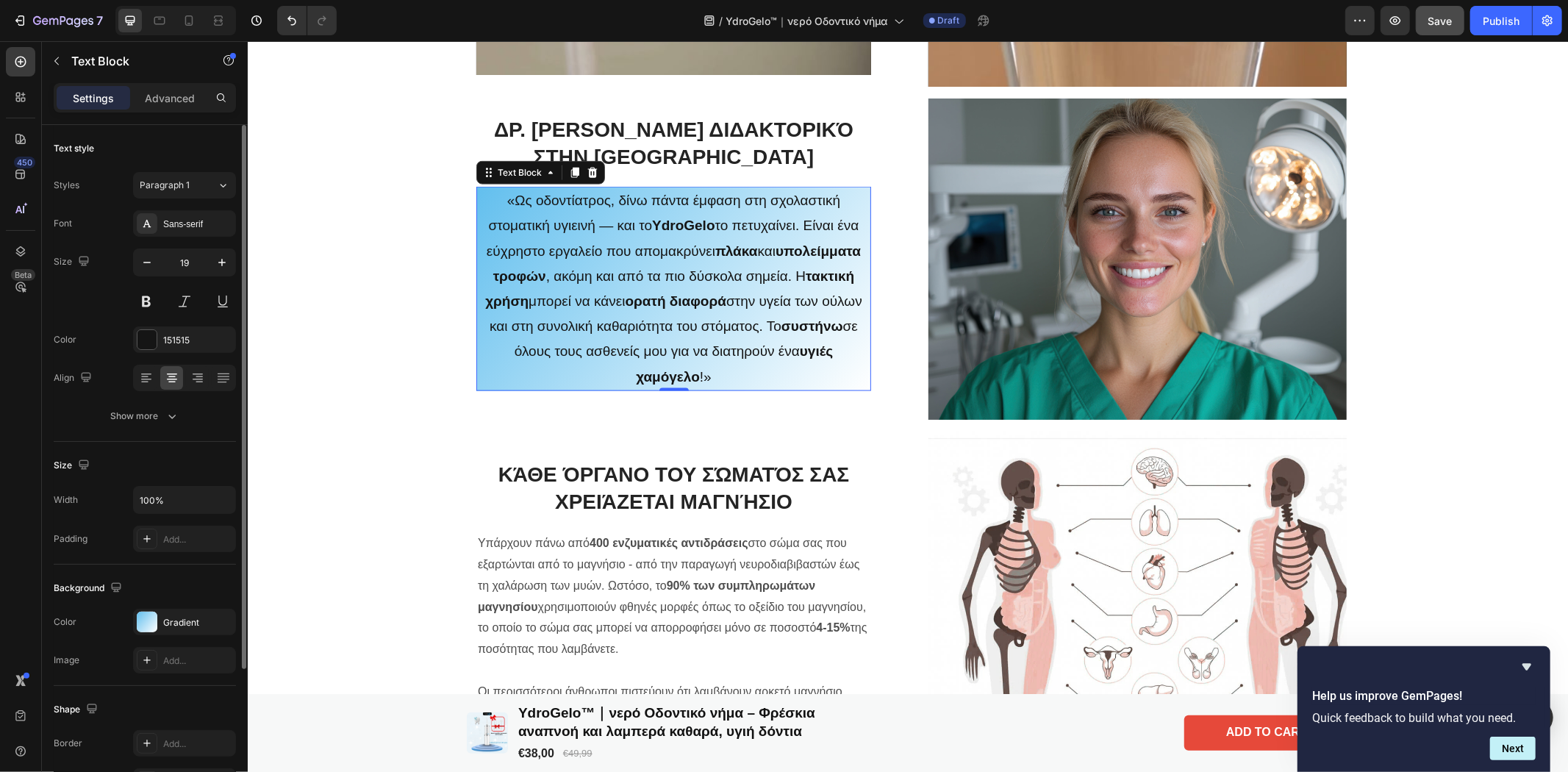
click at [814, 357] on strong "υγιές χαμόγελο" at bounding box center [734, 363] width 197 height 40
click at [179, 97] on p "Advanced" at bounding box center [170, 98] width 50 height 15
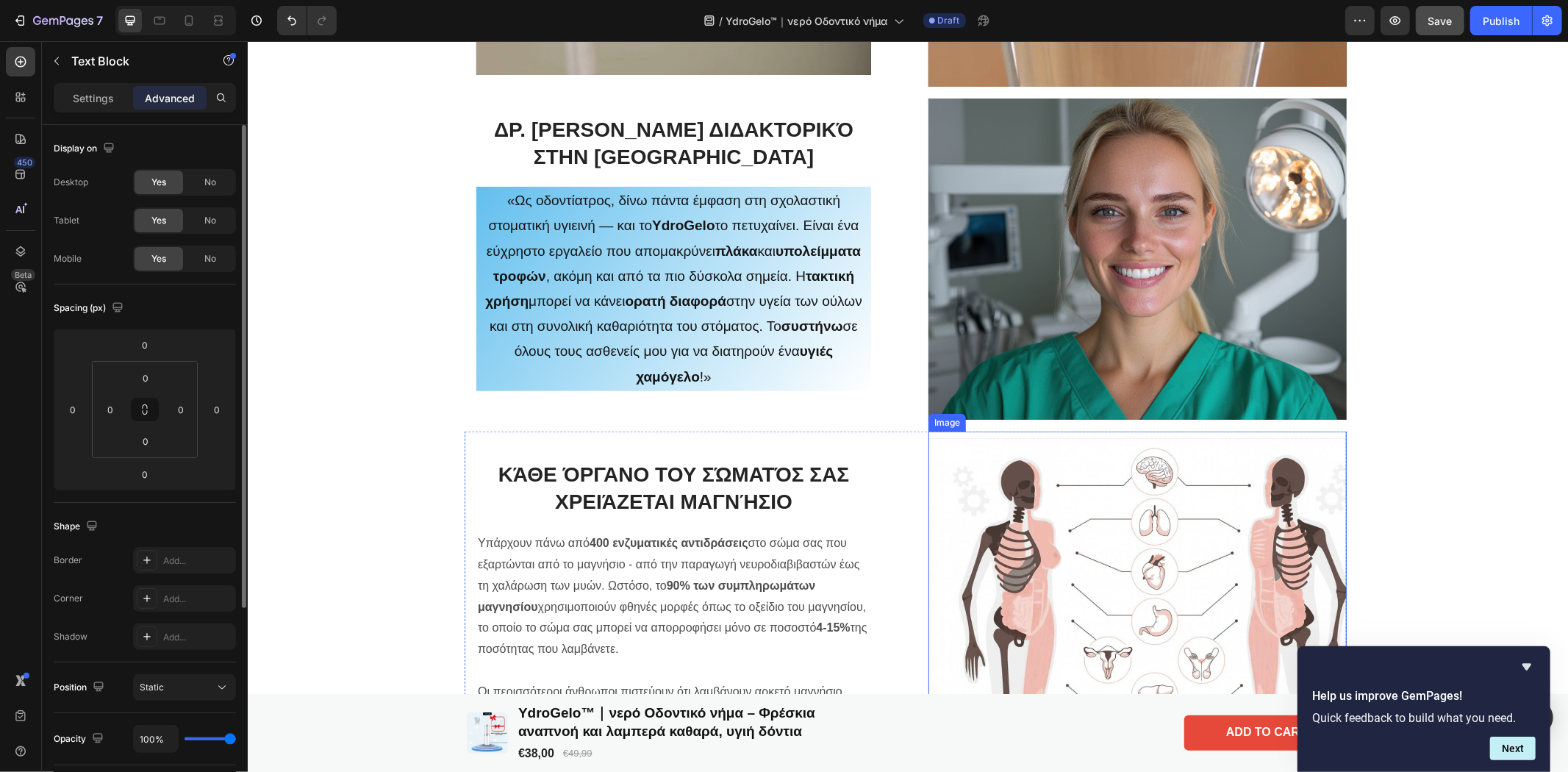
click at [1139, 532] on img at bounding box center [1137, 640] width 418 height 418
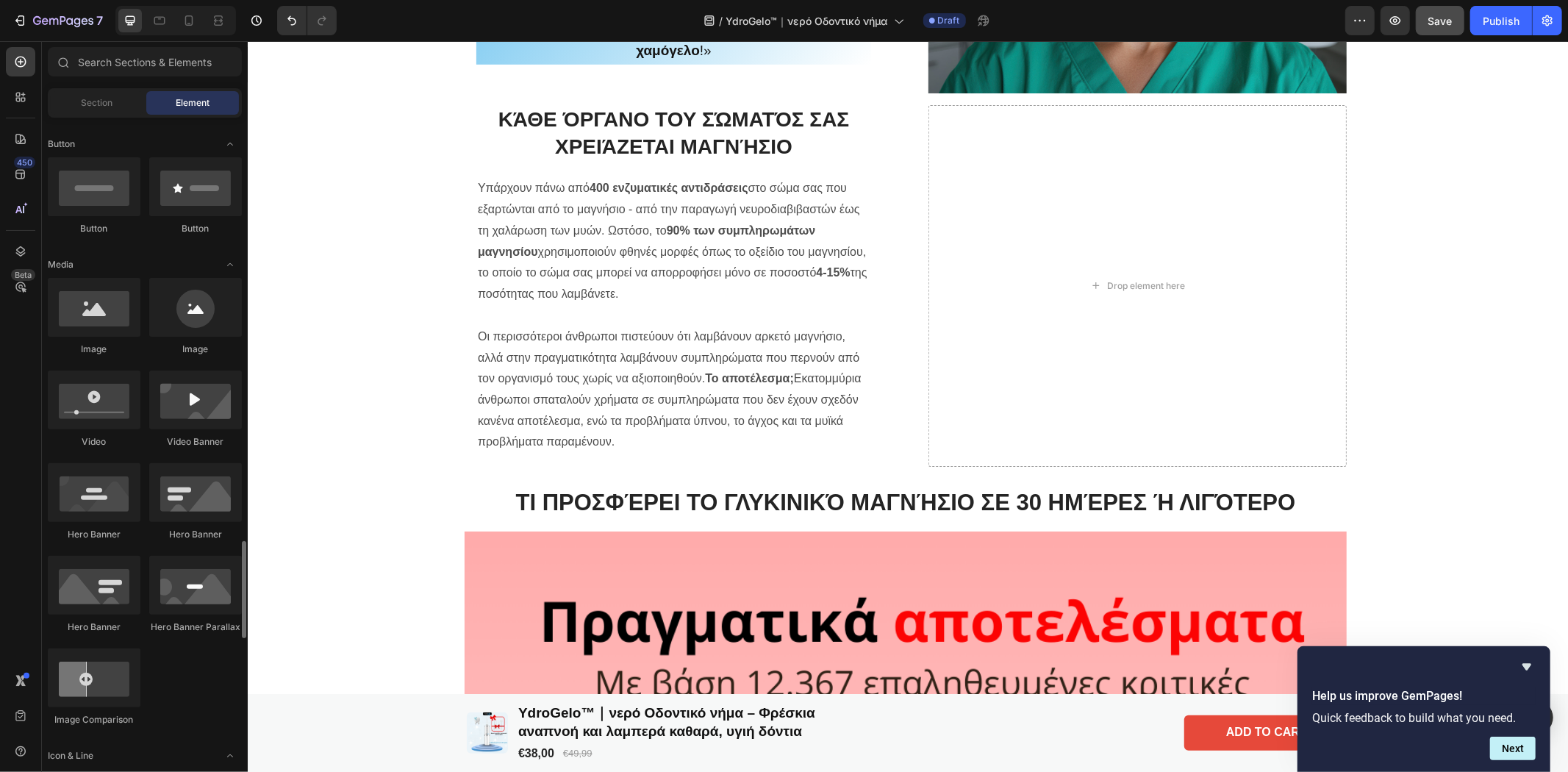
scroll to position [653, 0]
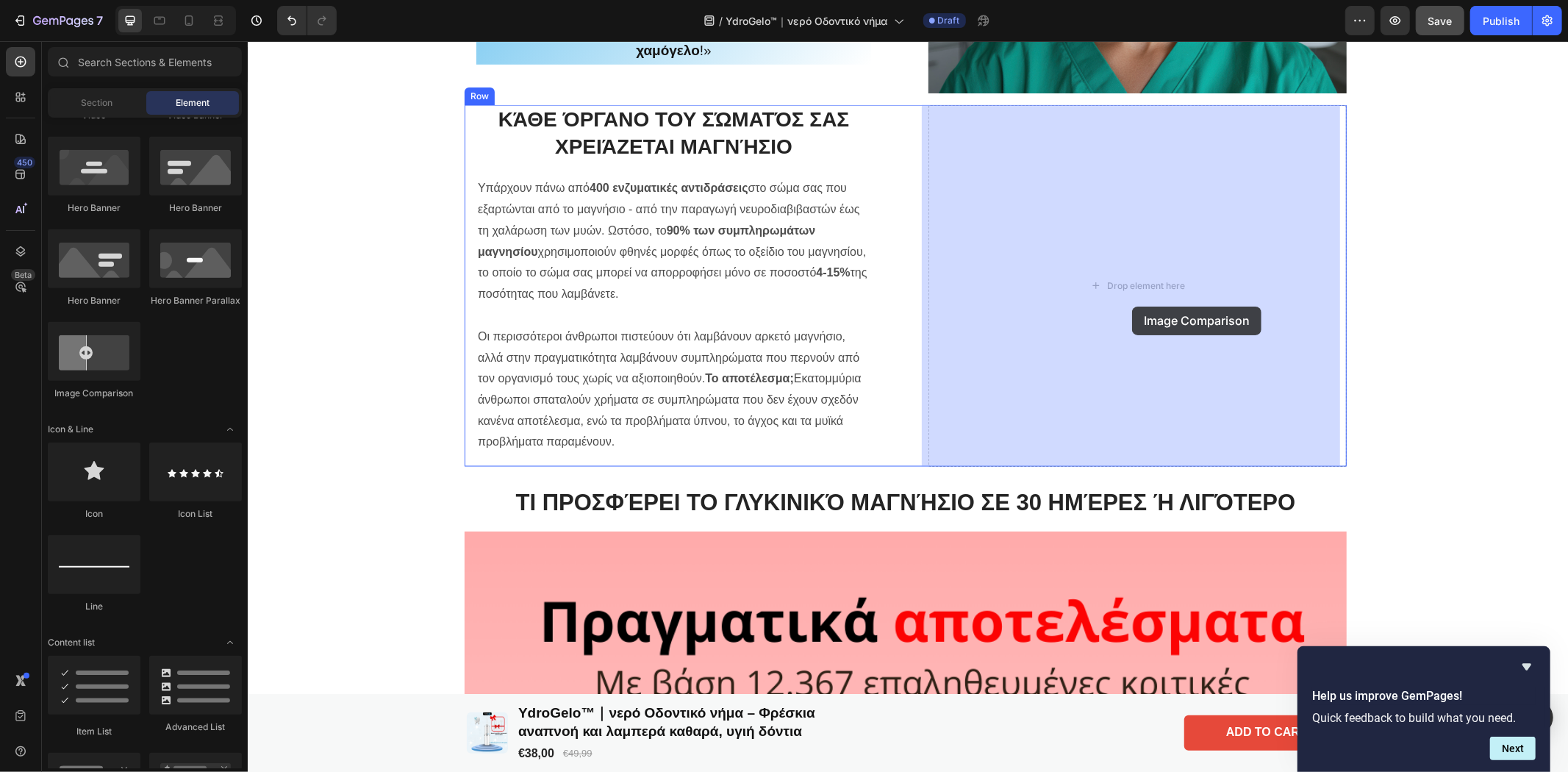
drag, startPoint x: 351, startPoint y: 397, endPoint x: 1131, endPoint y: 305, distance: 785.4
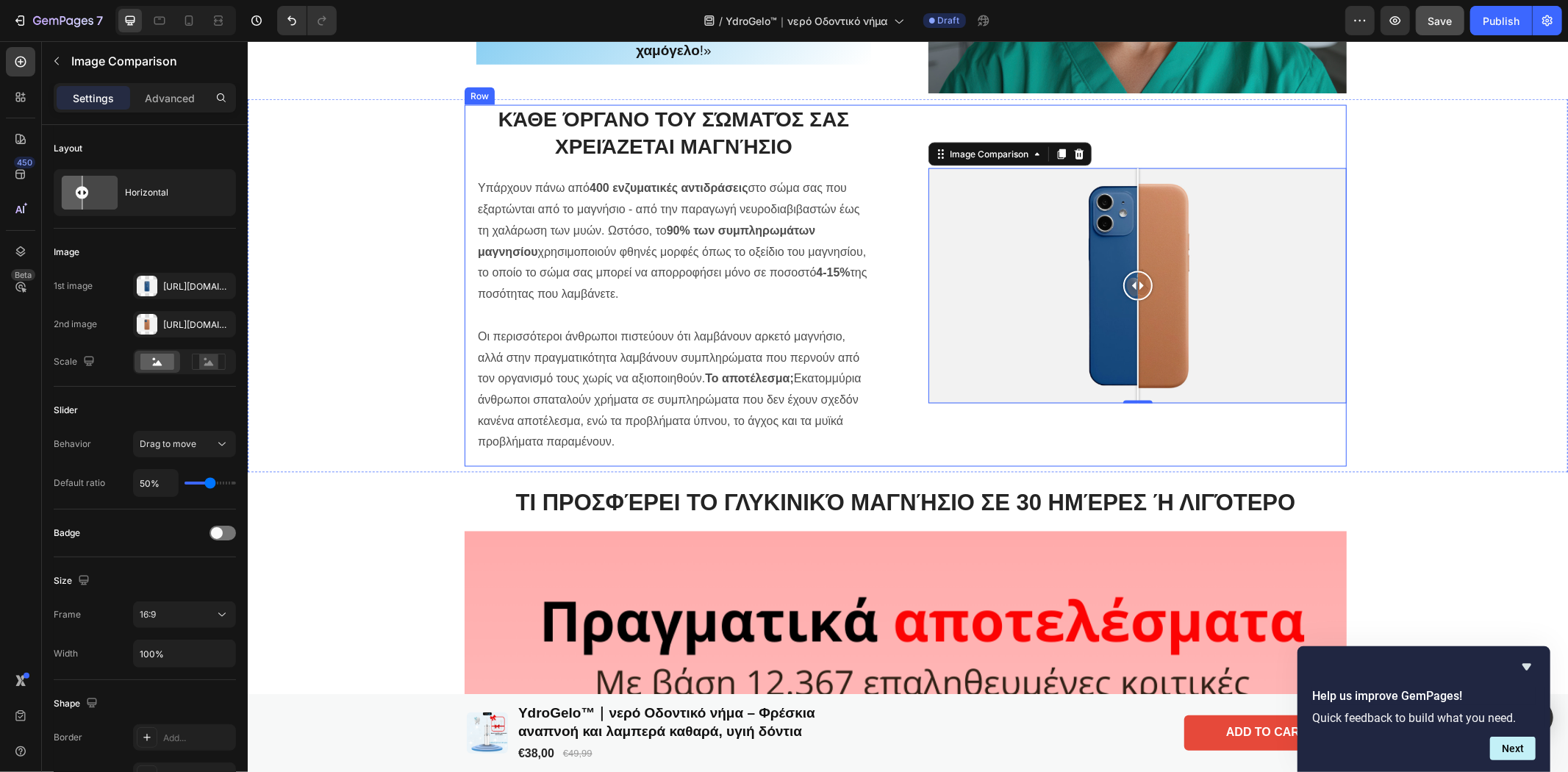
click at [1037, 427] on div "Image Comparison 0" at bounding box center [1137, 285] width 418 height 361
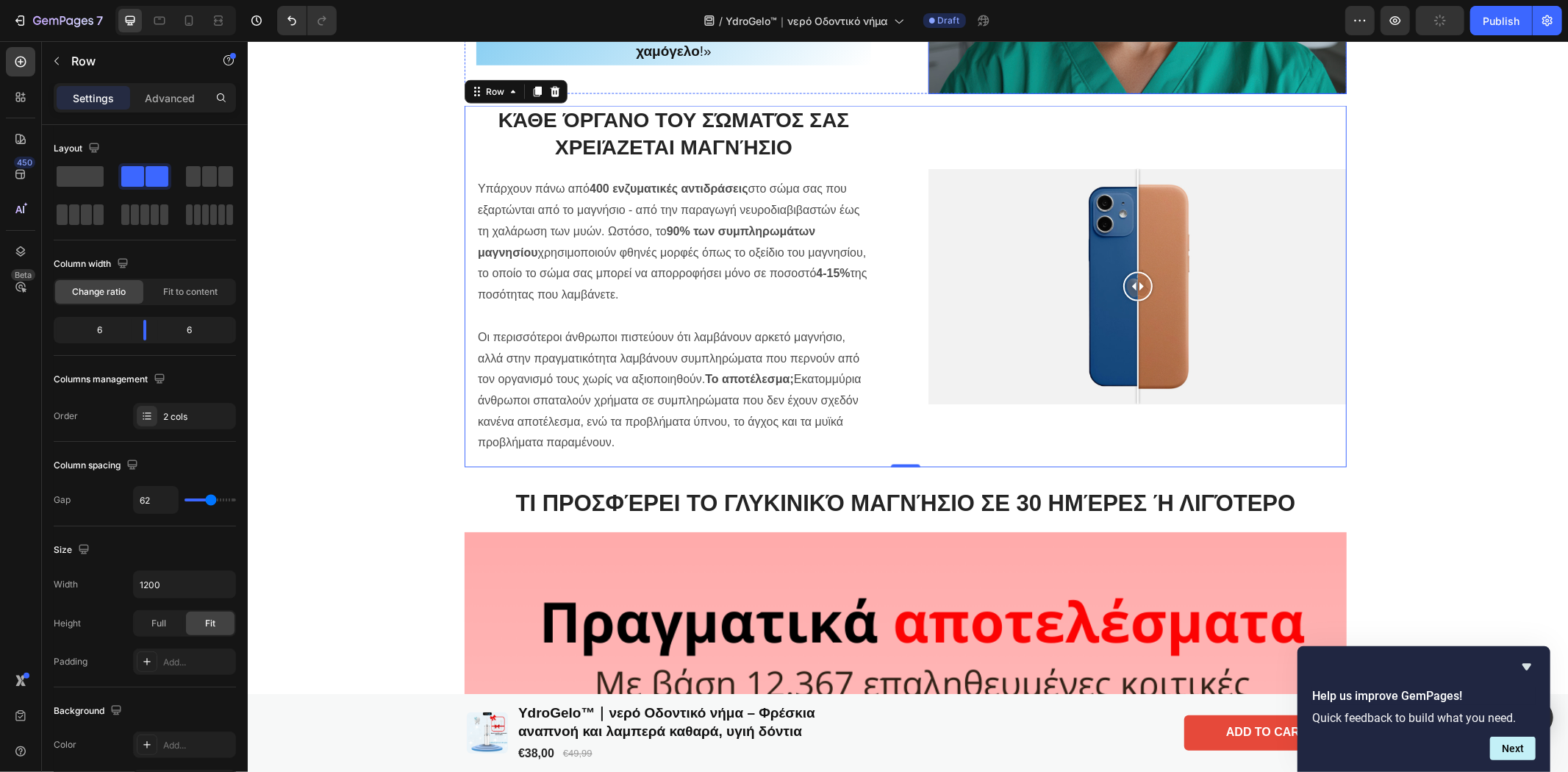
scroll to position [1960, 0]
click at [1046, 371] on div at bounding box center [1137, 285] width 418 height 235
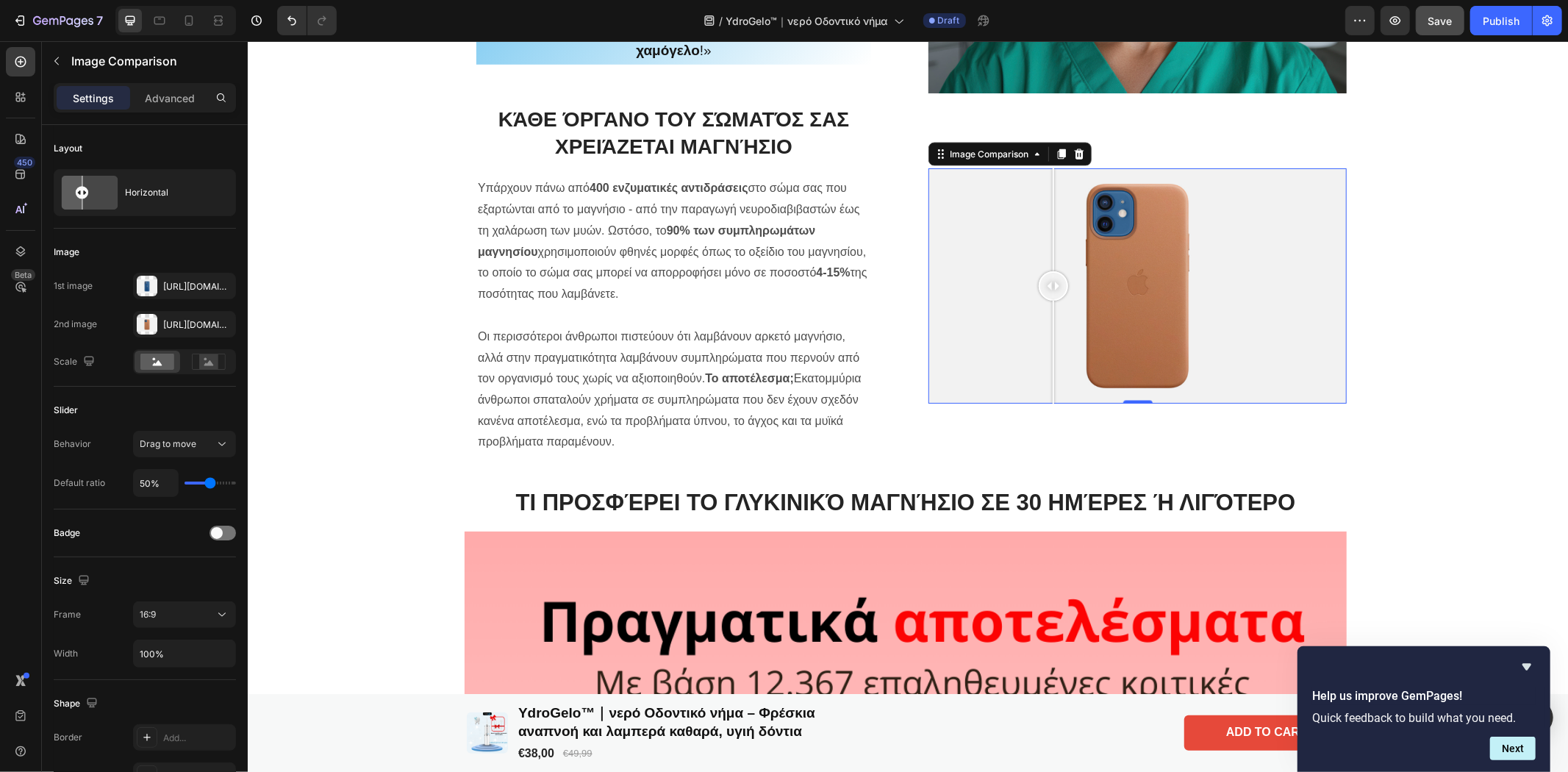
click at [1181, 343] on div at bounding box center [1137, 285] width 418 height 235
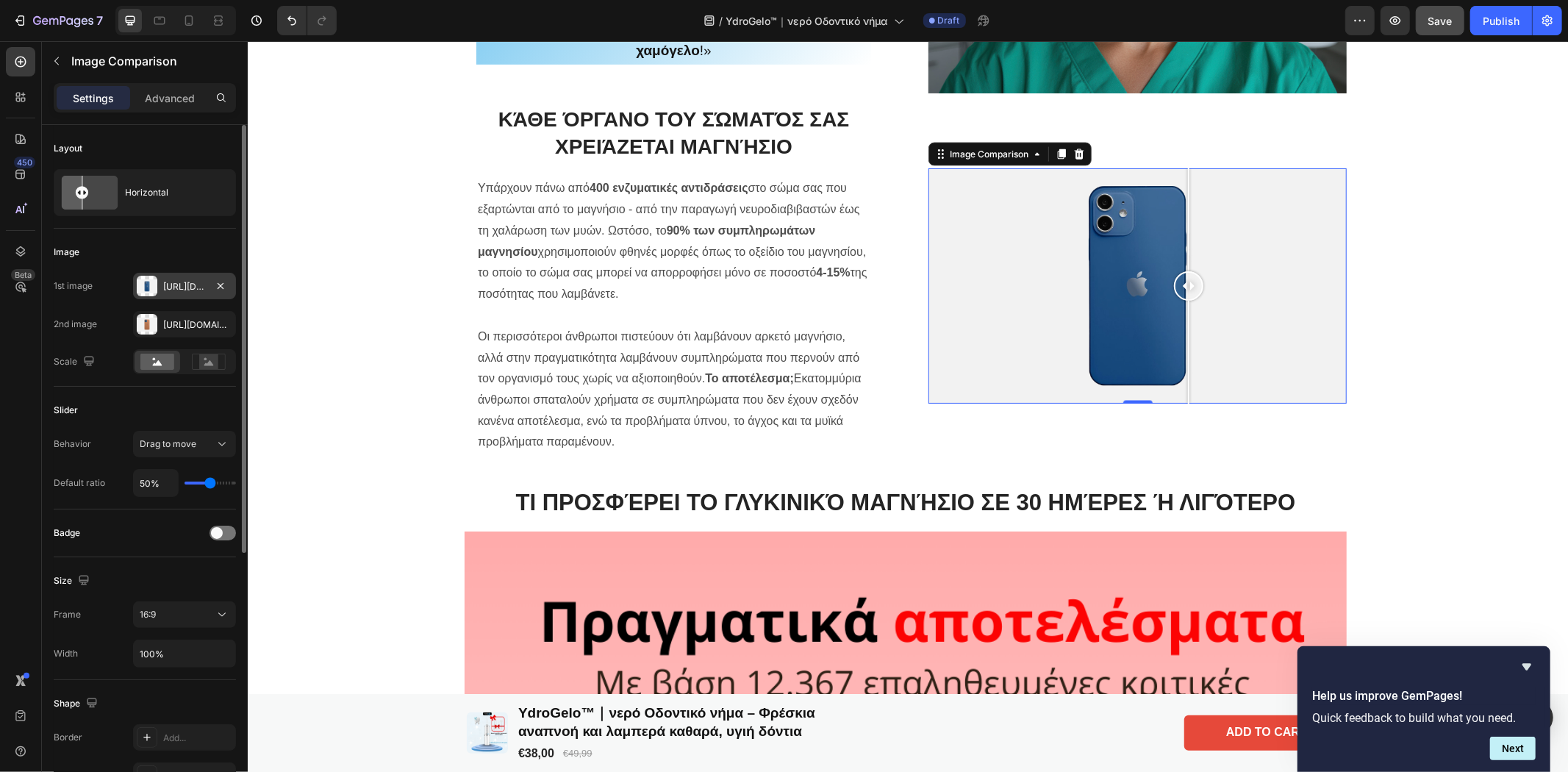
click at [144, 282] on div at bounding box center [147, 285] width 21 height 21
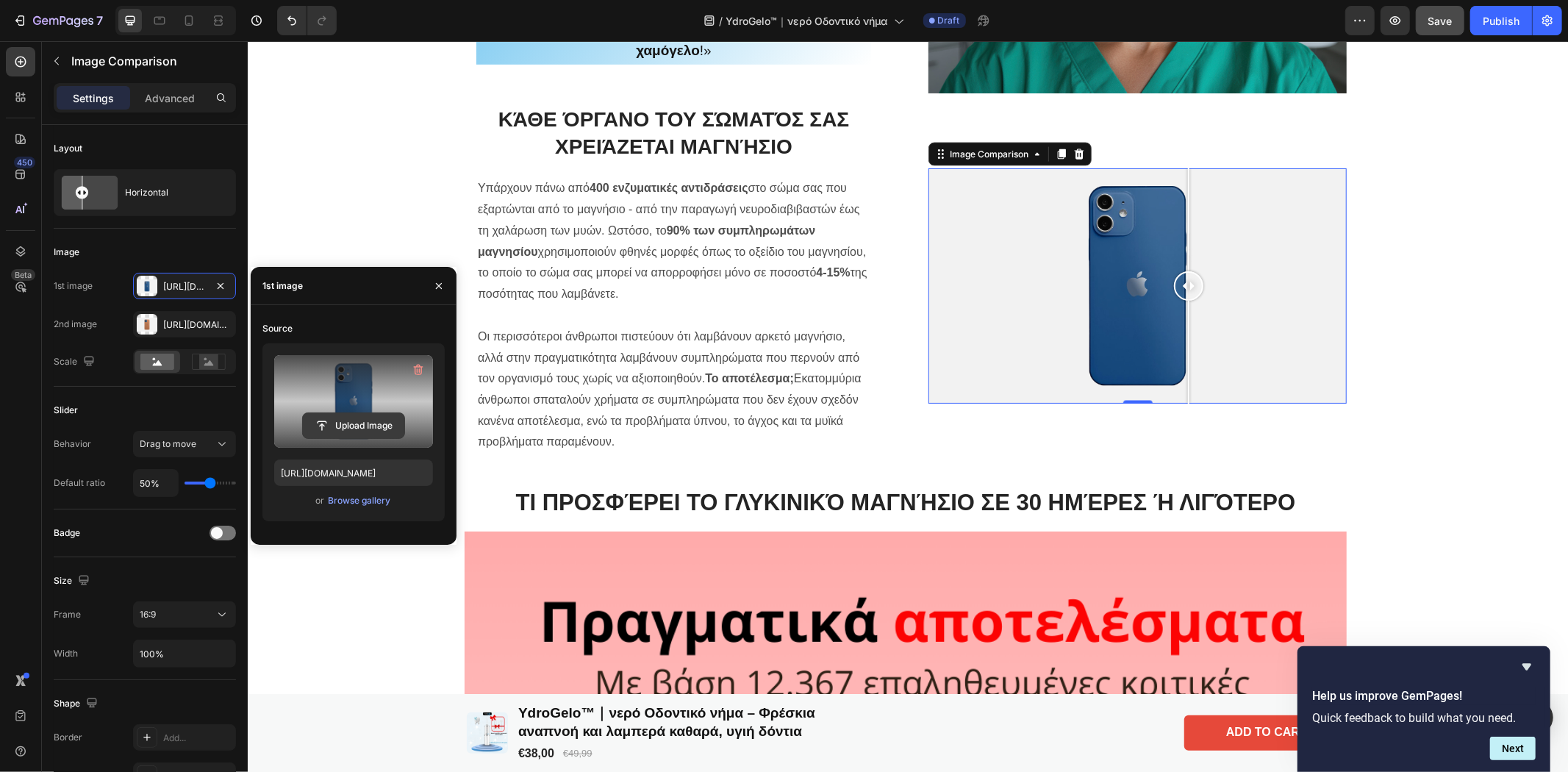
click at [363, 431] on input "file" at bounding box center [353, 425] width 101 height 25
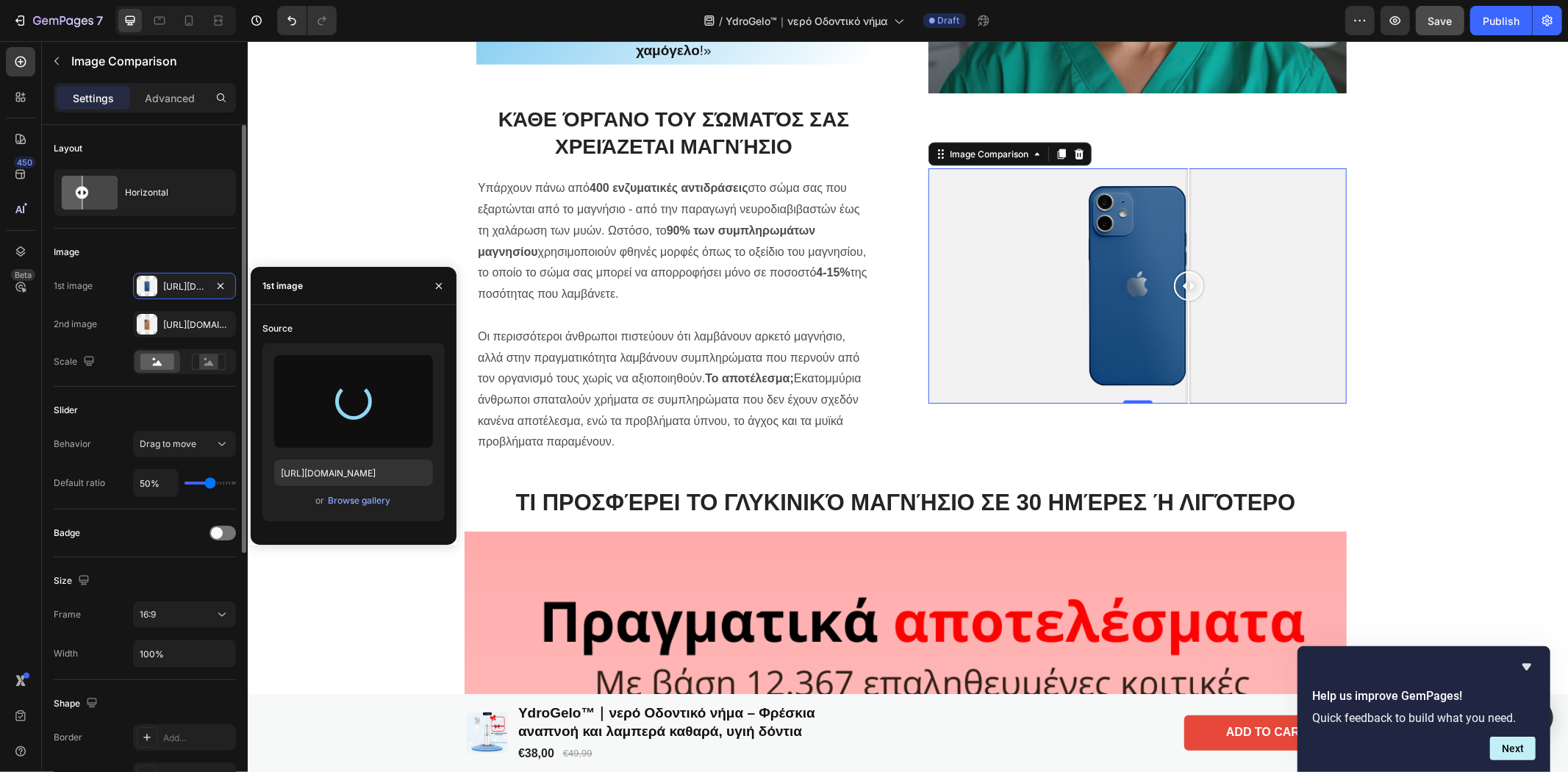
type input "[URL][DOMAIN_NAME]"
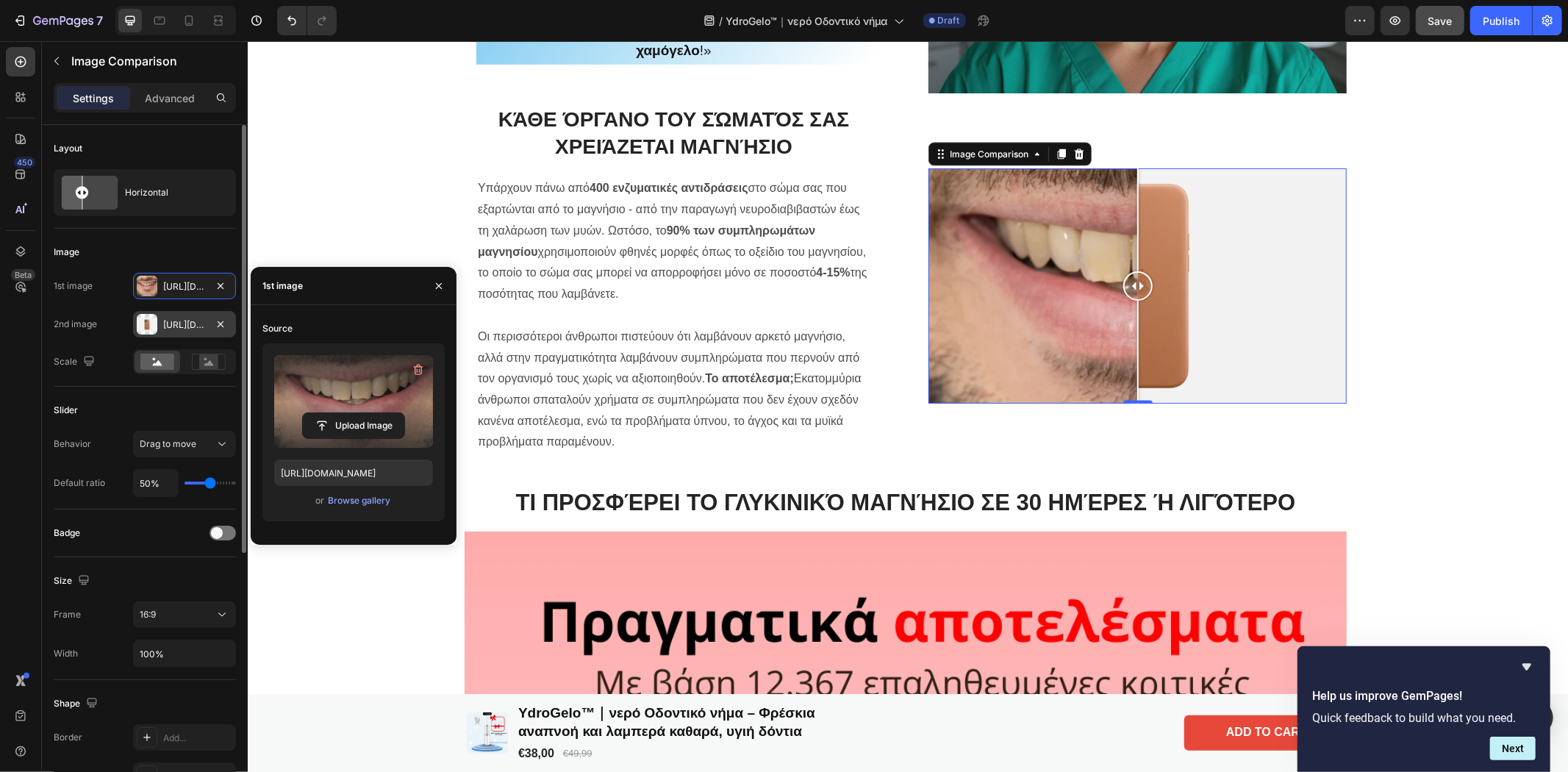
click at [155, 324] on div at bounding box center [147, 324] width 21 height 21
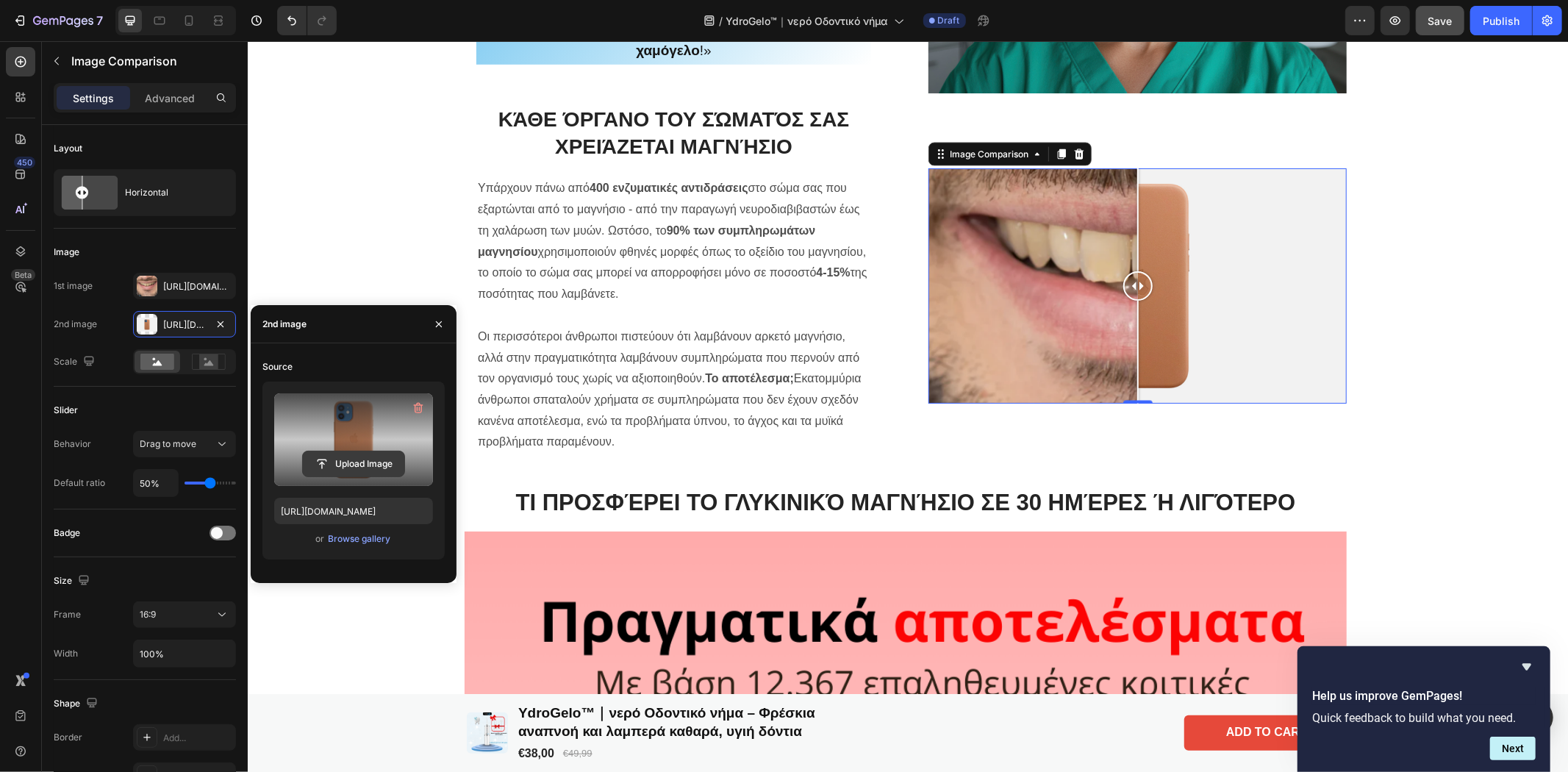
click at [344, 461] on input "file" at bounding box center [353, 463] width 101 height 25
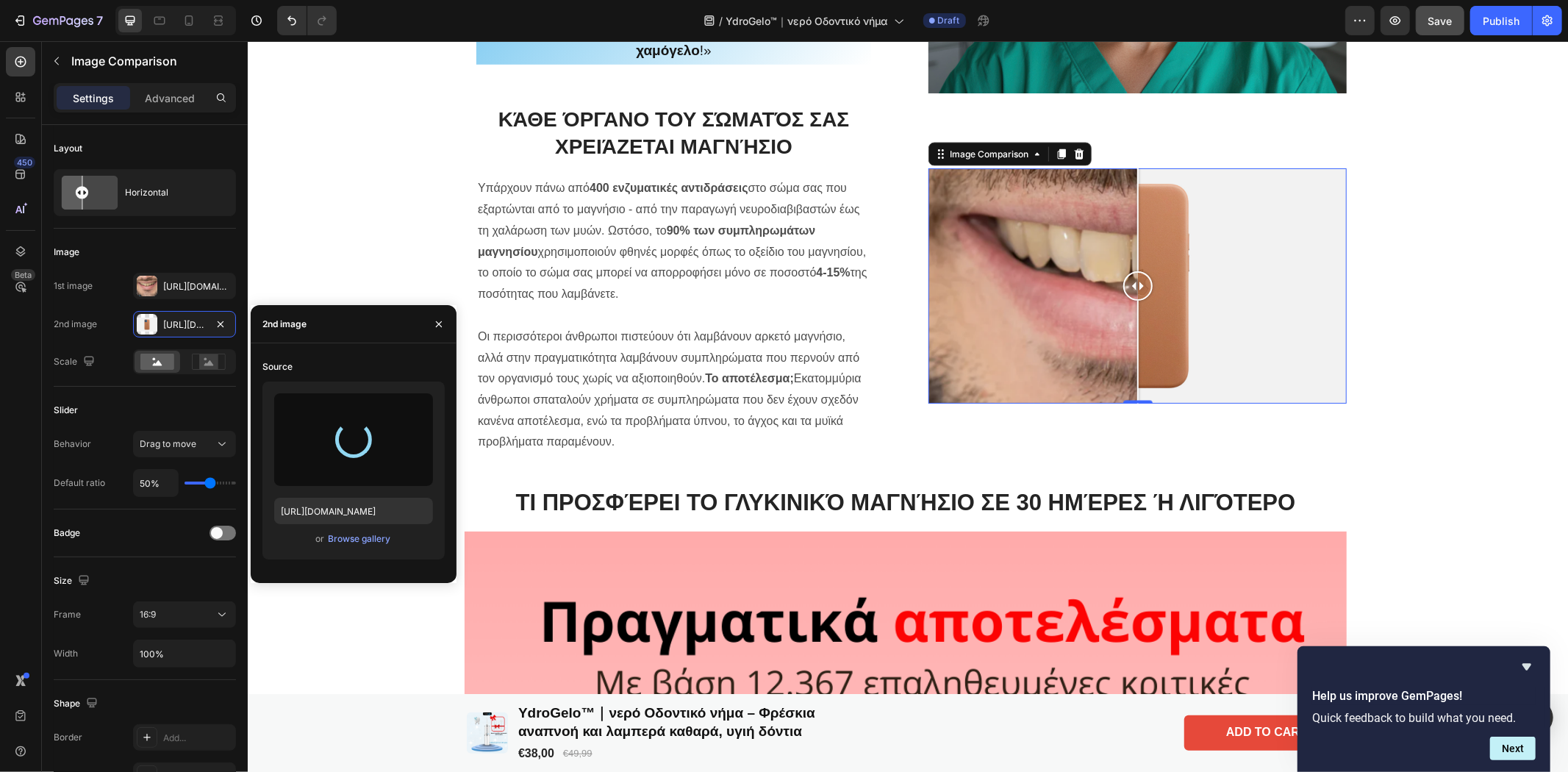
type input "[URL][DOMAIN_NAME]"
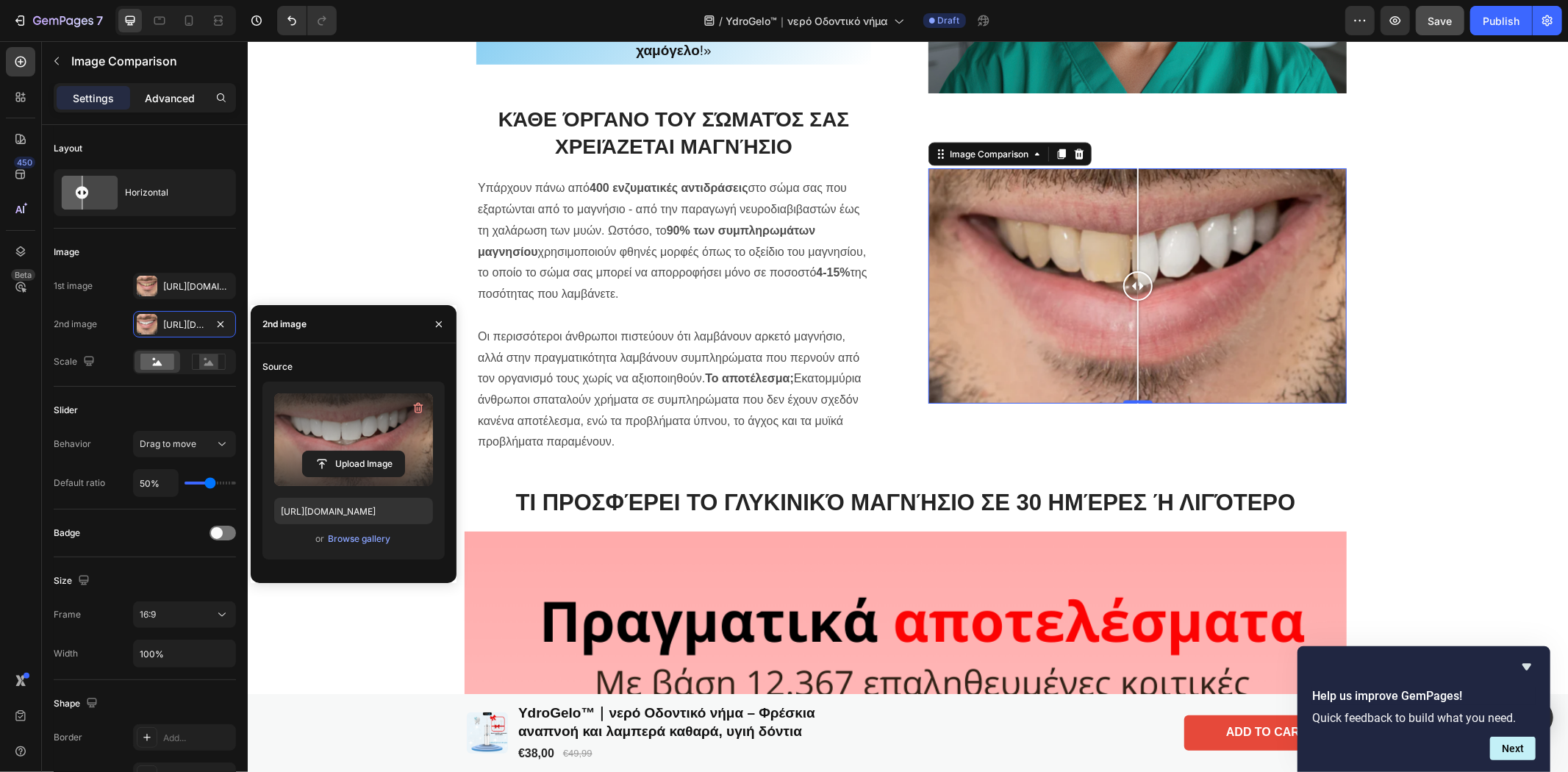
click at [164, 100] on p "Advanced" at bounding box center [170, 98] width 50 height 15
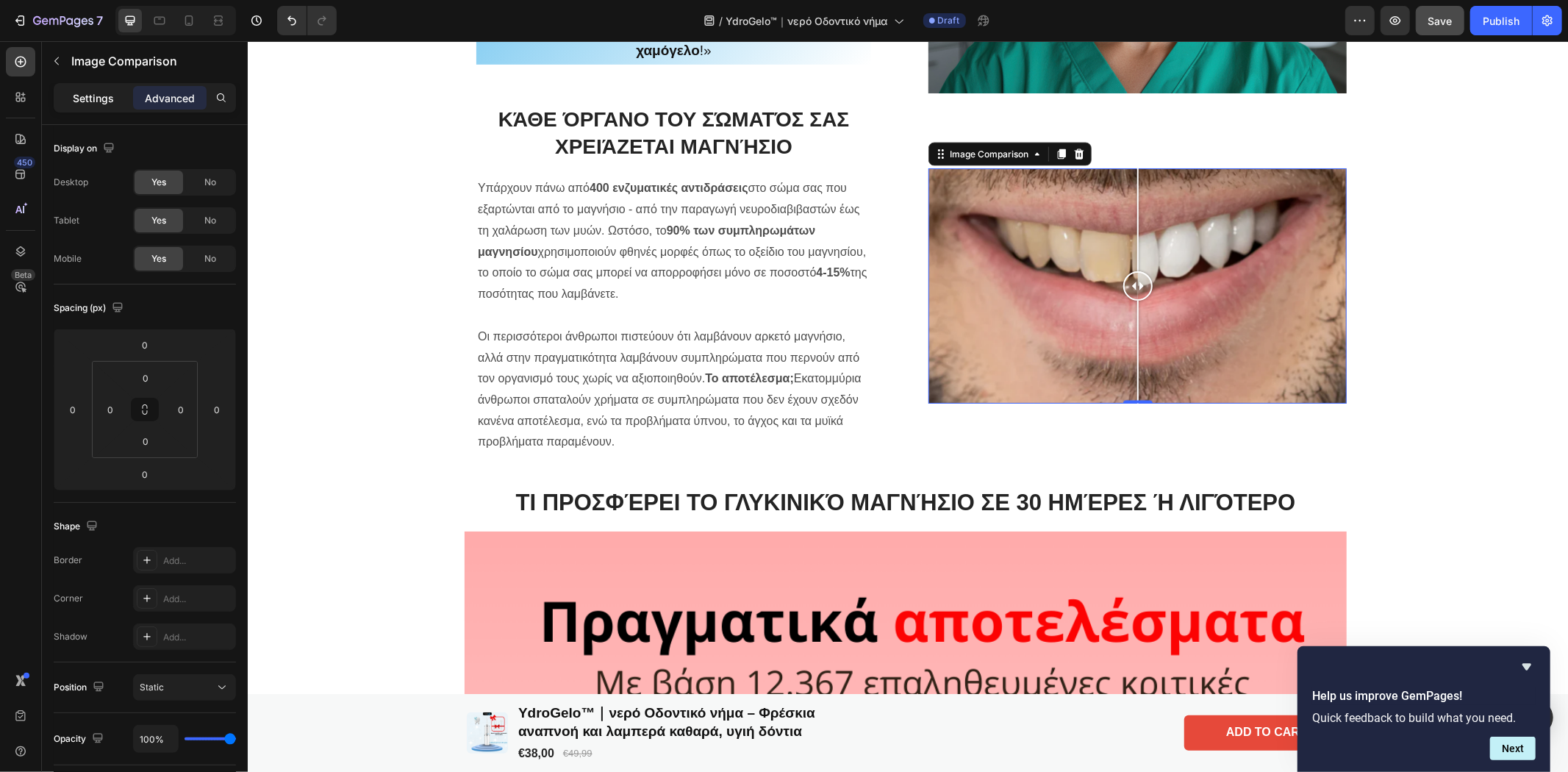
click at [63, 92] on div "Settings" at bounding box center [93, 98] width 74 height 24
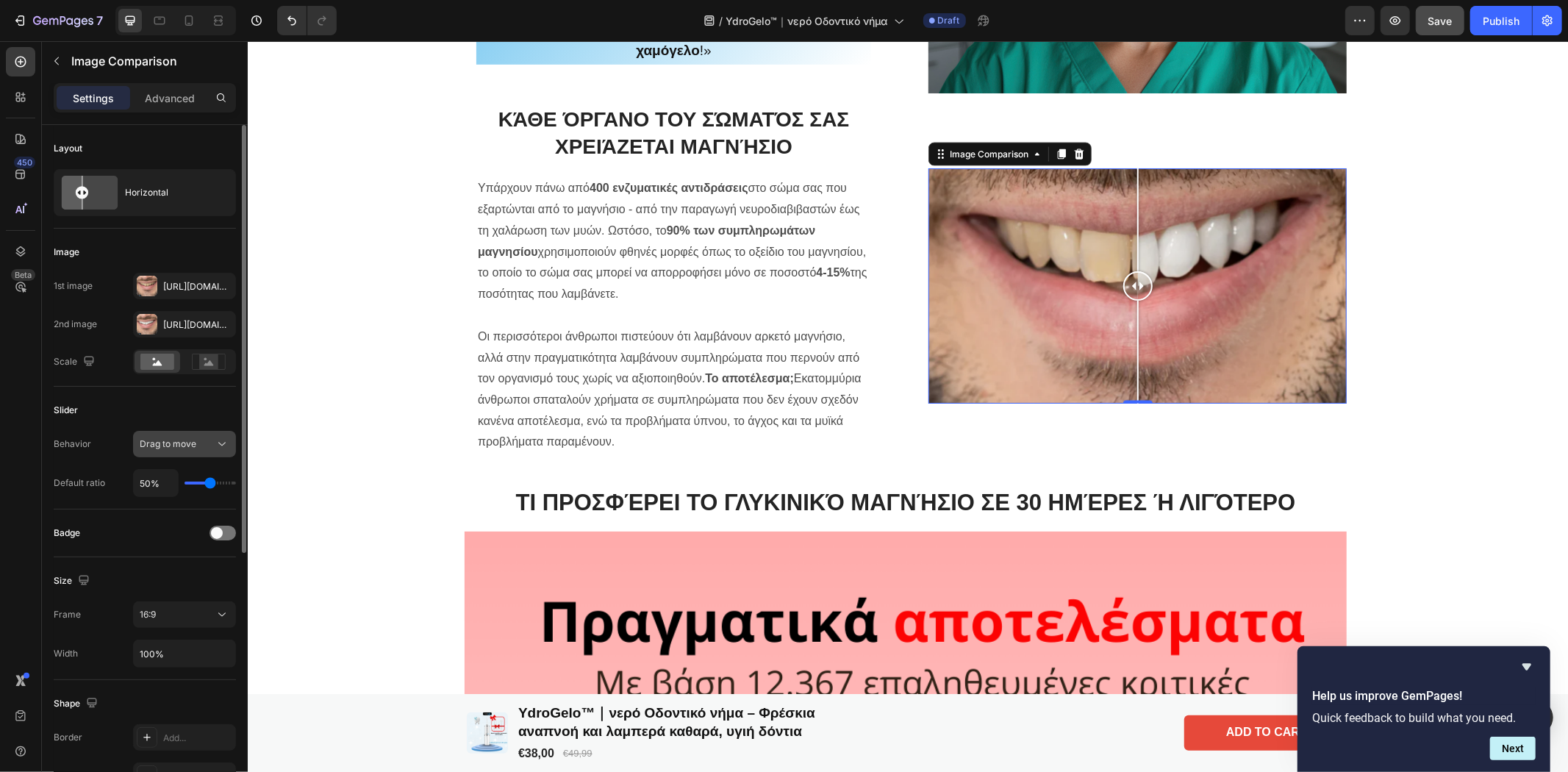
click at [211, 442] on div "Drag to move" at bounding box center [177, 444] width 75 height 14
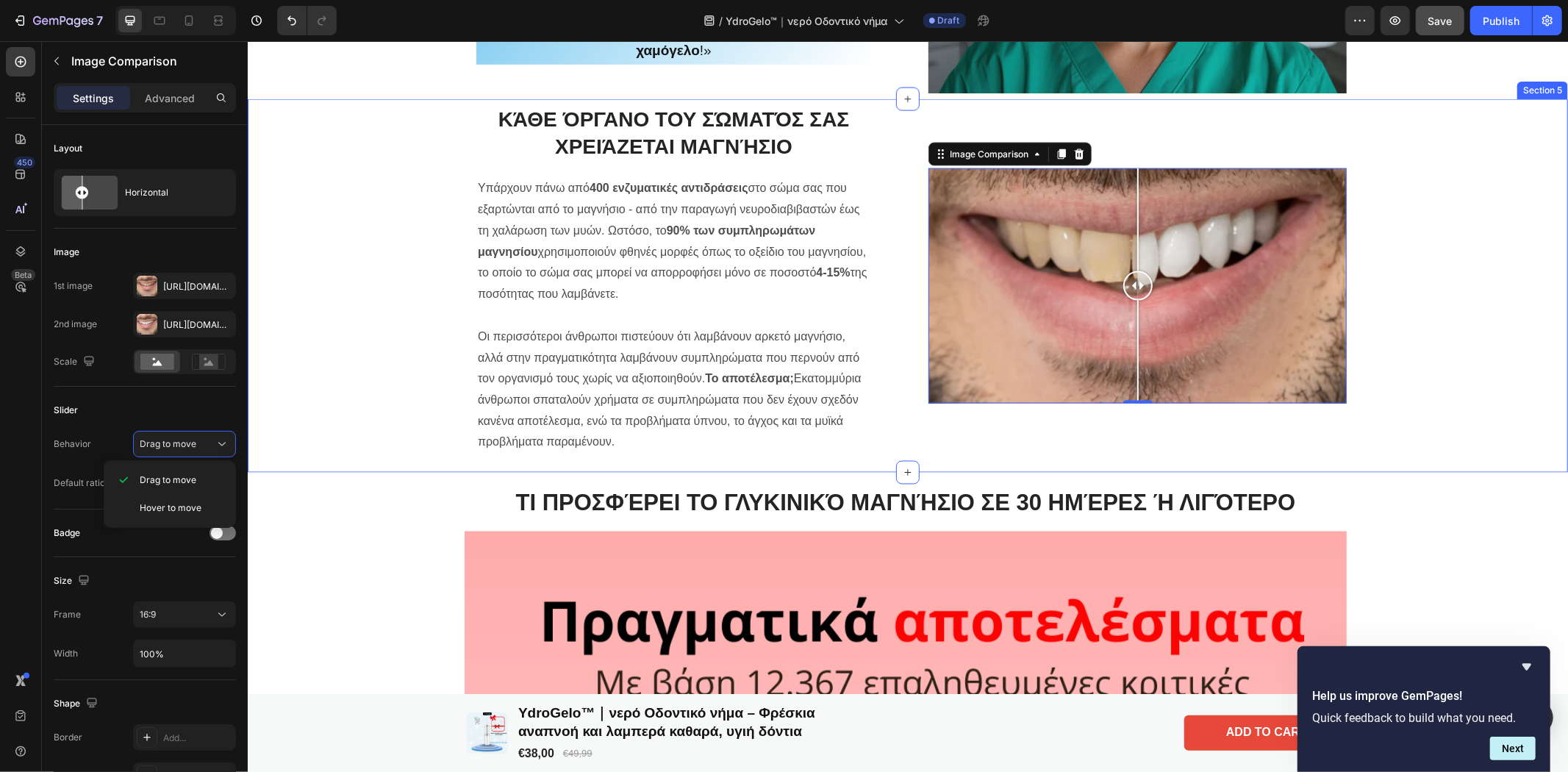
click at [290, 396] on div "Κάθε όργανο του σώματός σας χρειάζεται μαγνήσιο Heading Υπάρχουν πάνω από 400 ε…" at bounding box center [905, 285] width 1313 height 361
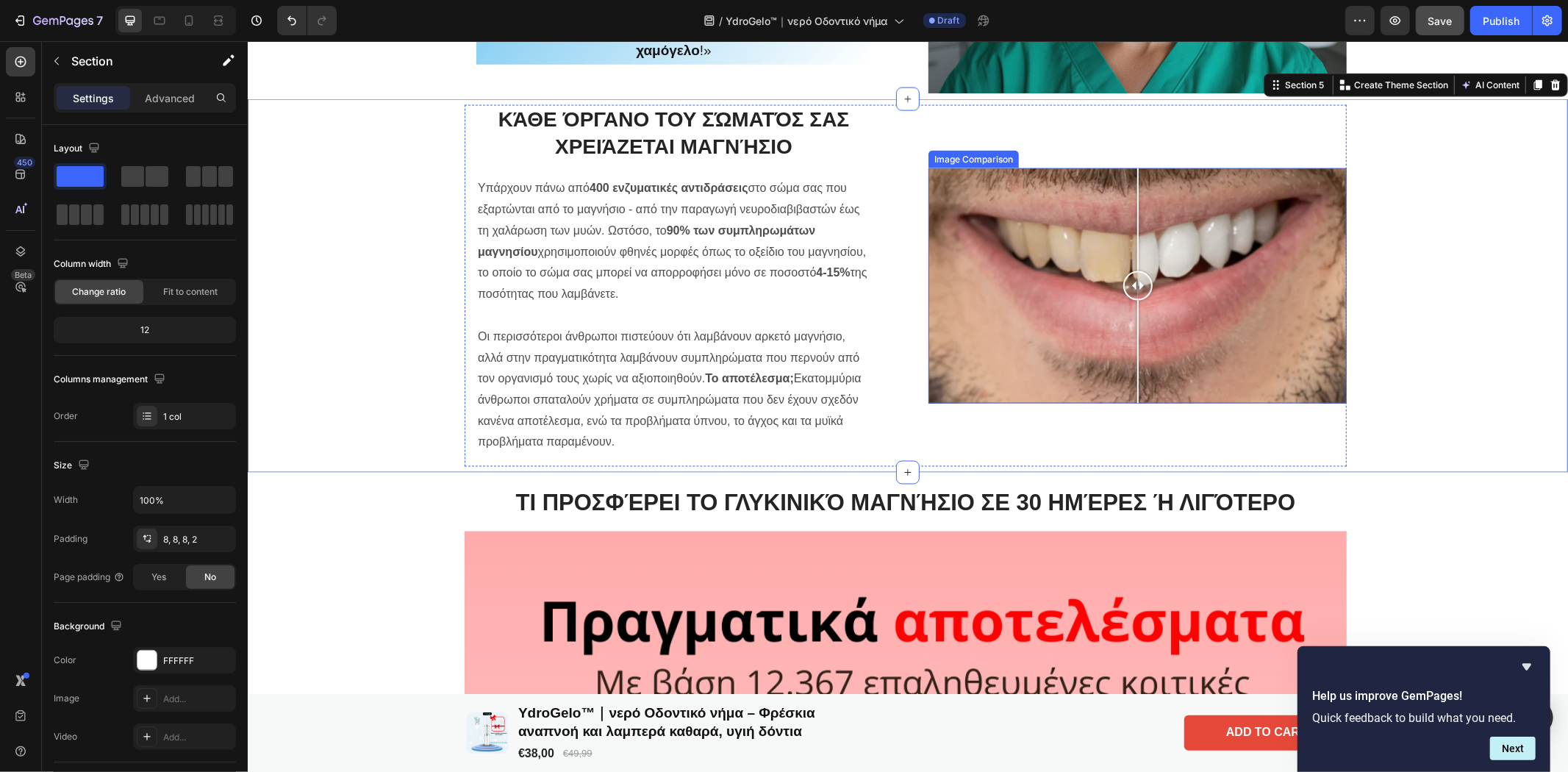
click at [1126, 335] on div at bounding box center [1137, 285] width 29 height 235
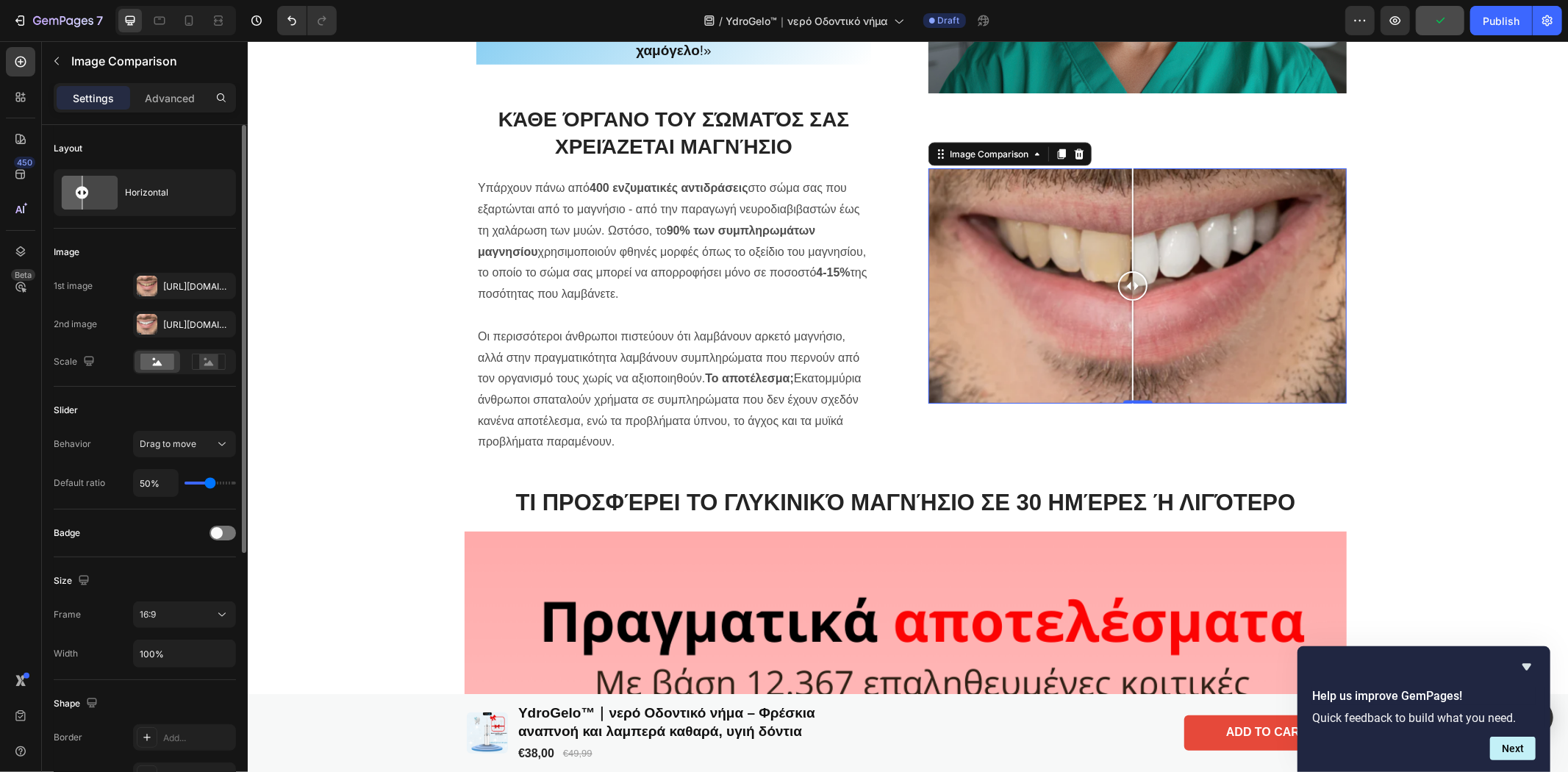
type input "58%"
type input "58"
type input "60%"
type input "60"
type input "62%"
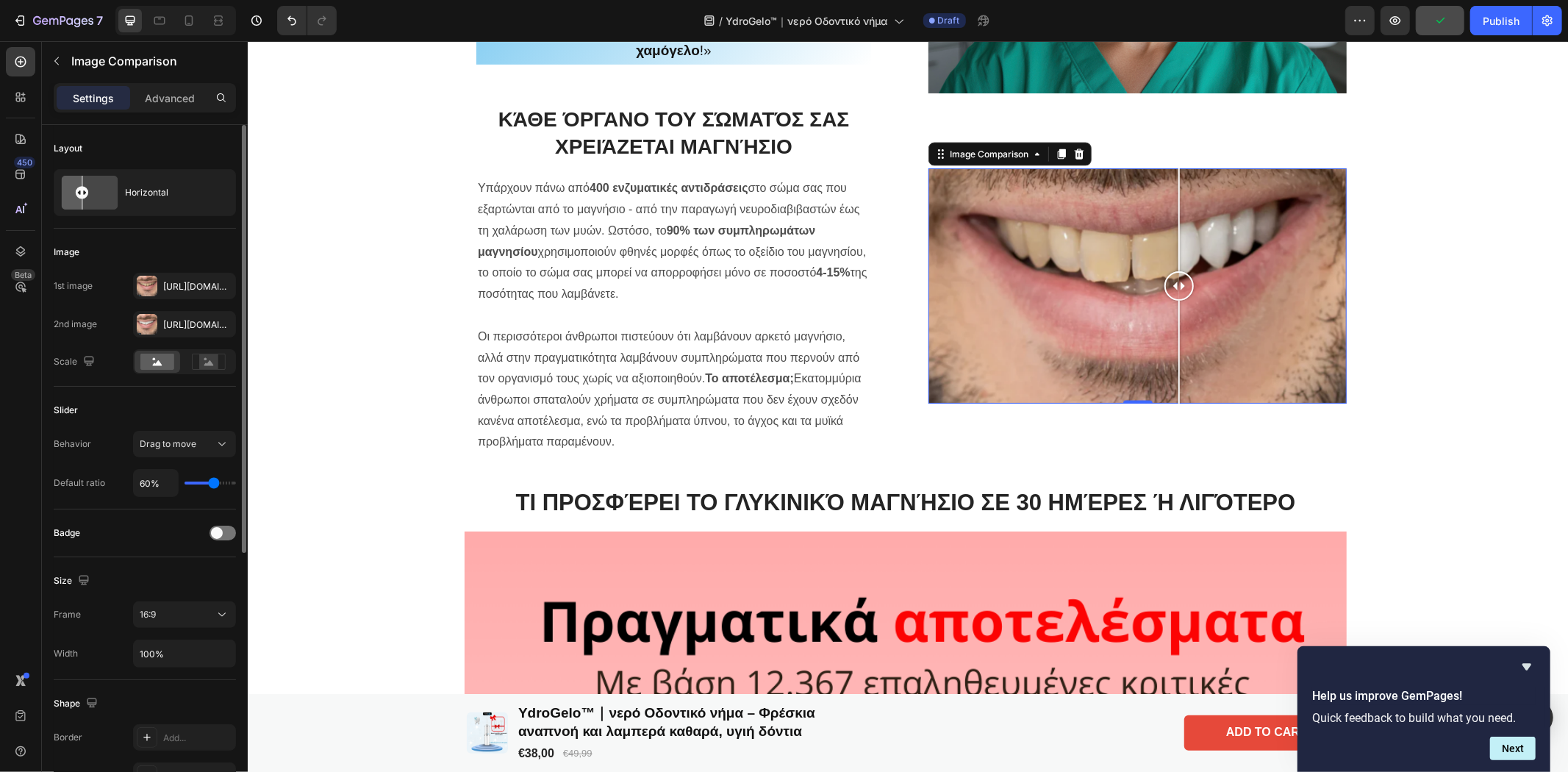
type input "62"
type input "64%"
type input "64"
type input "66%"
type input "66"
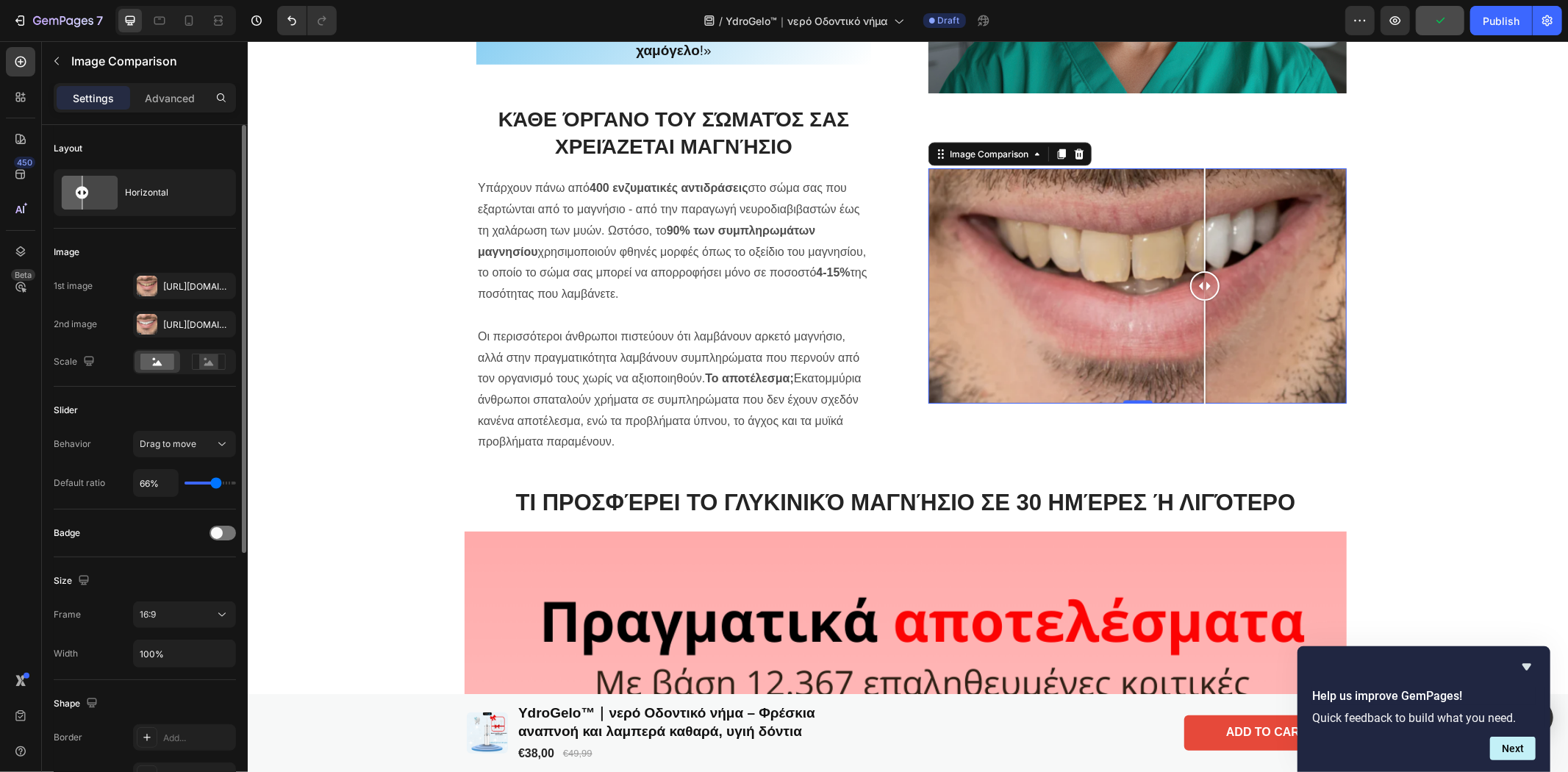
type input "68%"
type input "68"
type input "62%"
type input "62"
type input "60%"
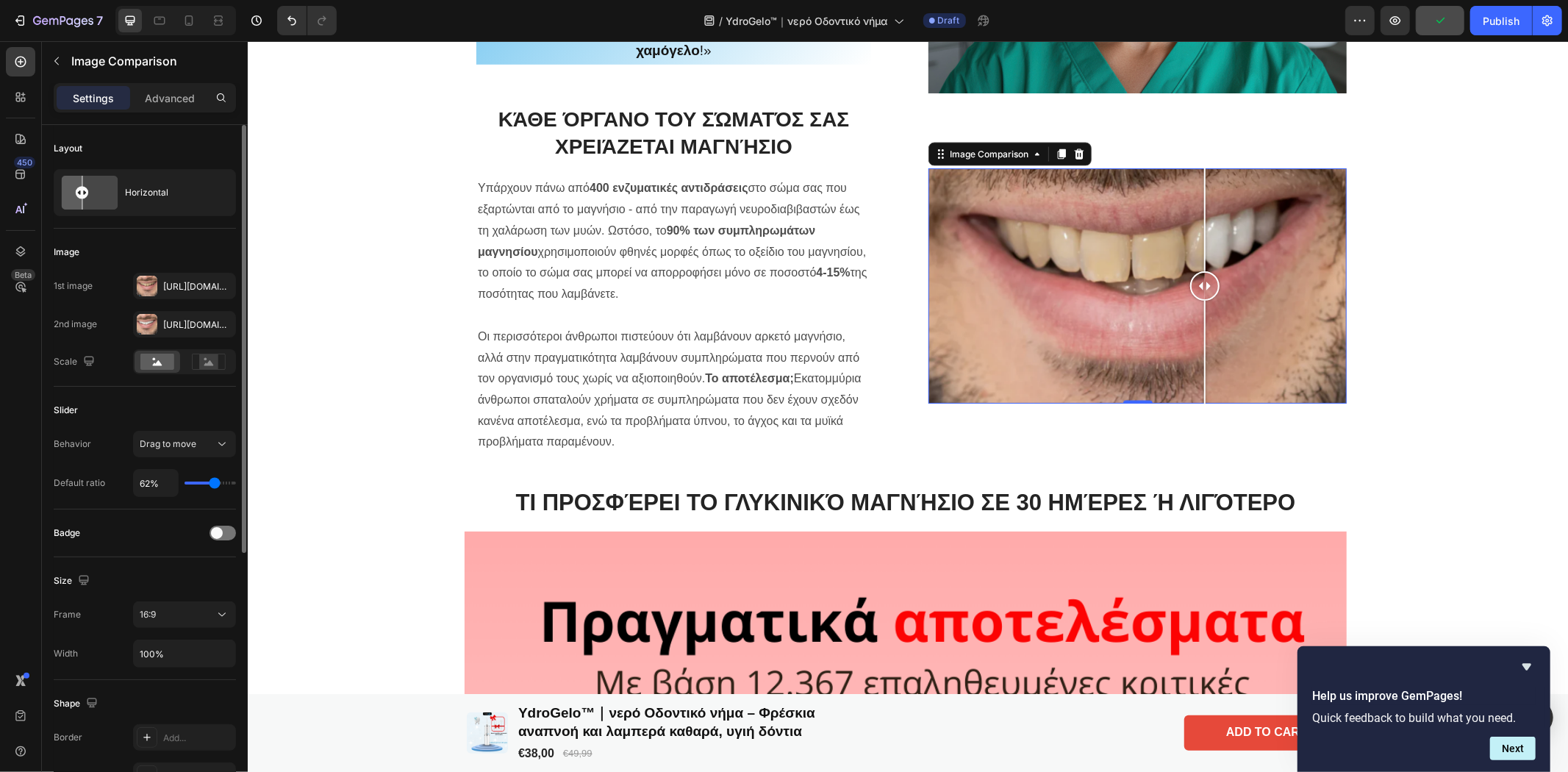
type input "60"
type input "58%"
type input "58"
type input "56%"
type input "56"
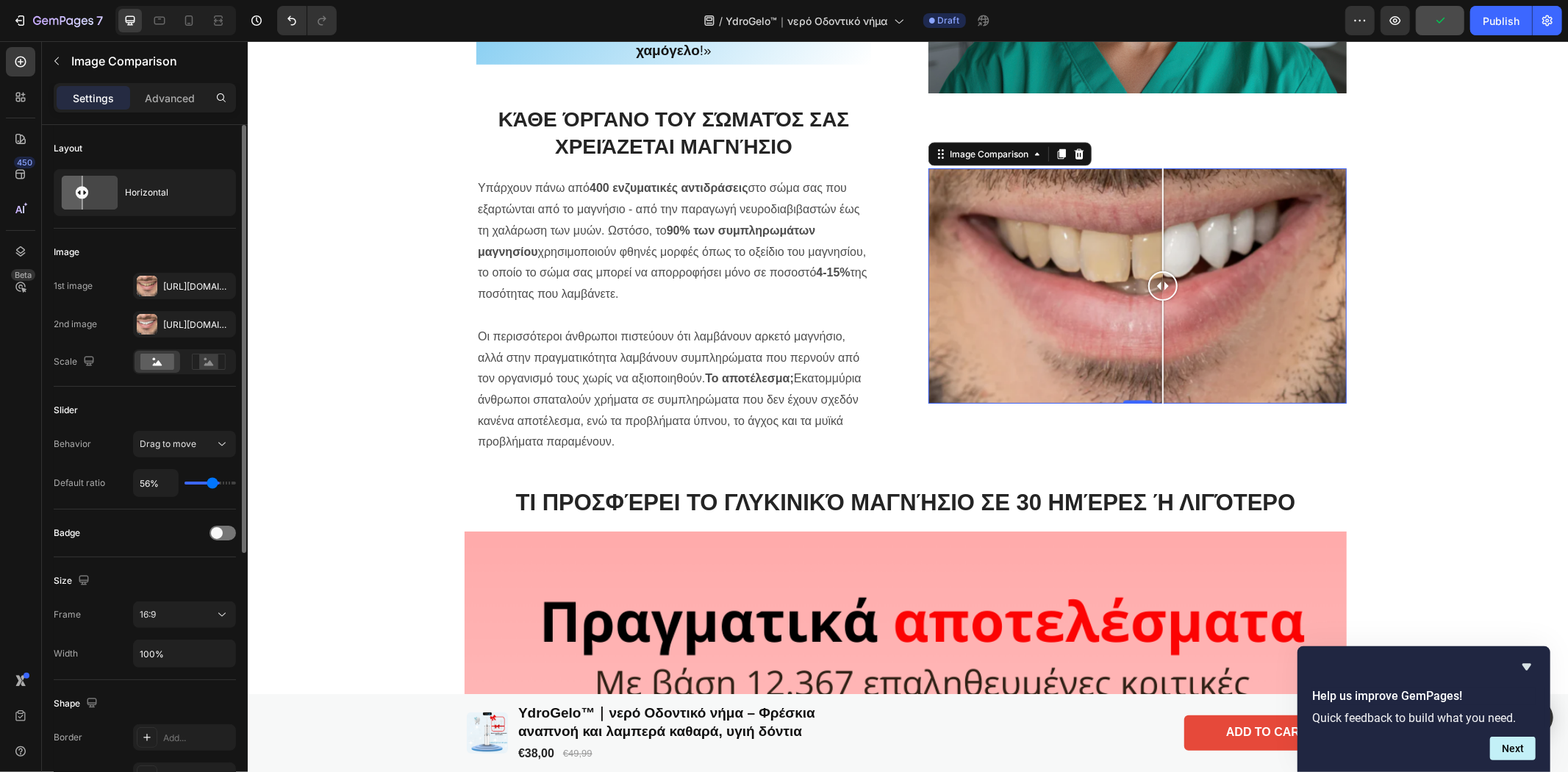
type input "50%"
type input "50"
type input "48%"
type input "48"
type input "46%"
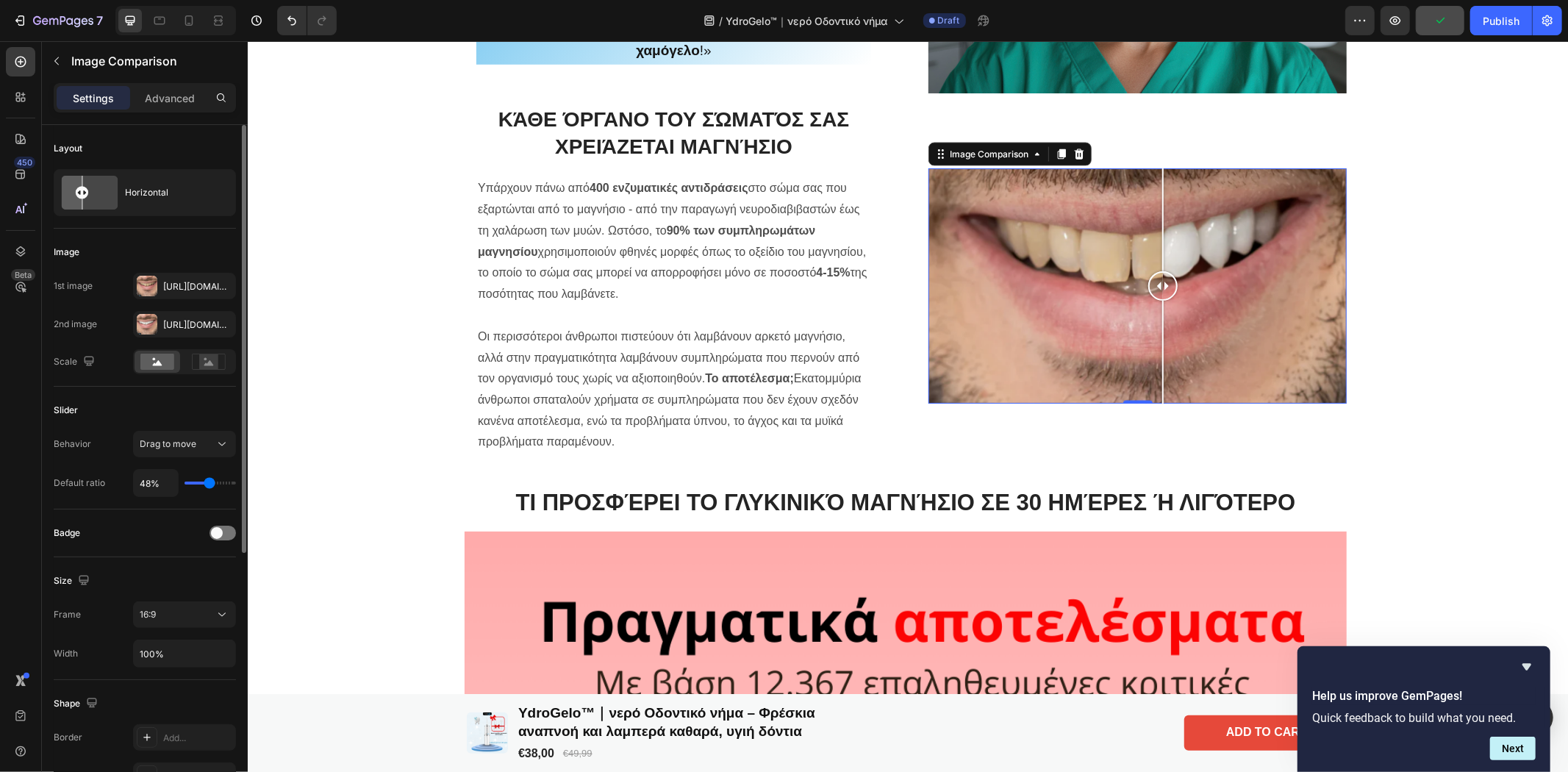
type input "46"
type input "44%"
type input "44"
type input "38%"
type input "38"
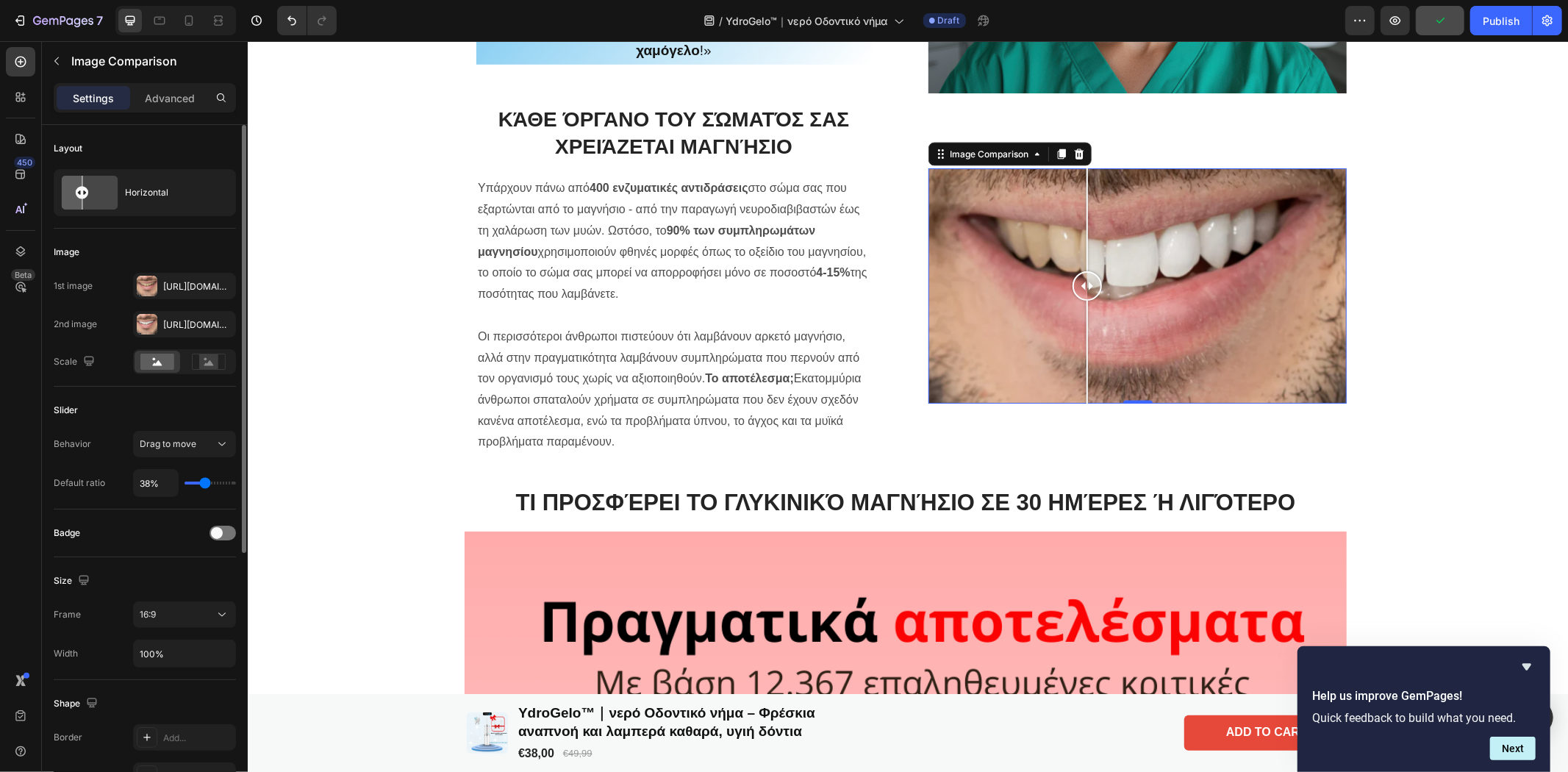
type input "35%"
type input "35"
type input "38%"
type input "38"
type input "40%"
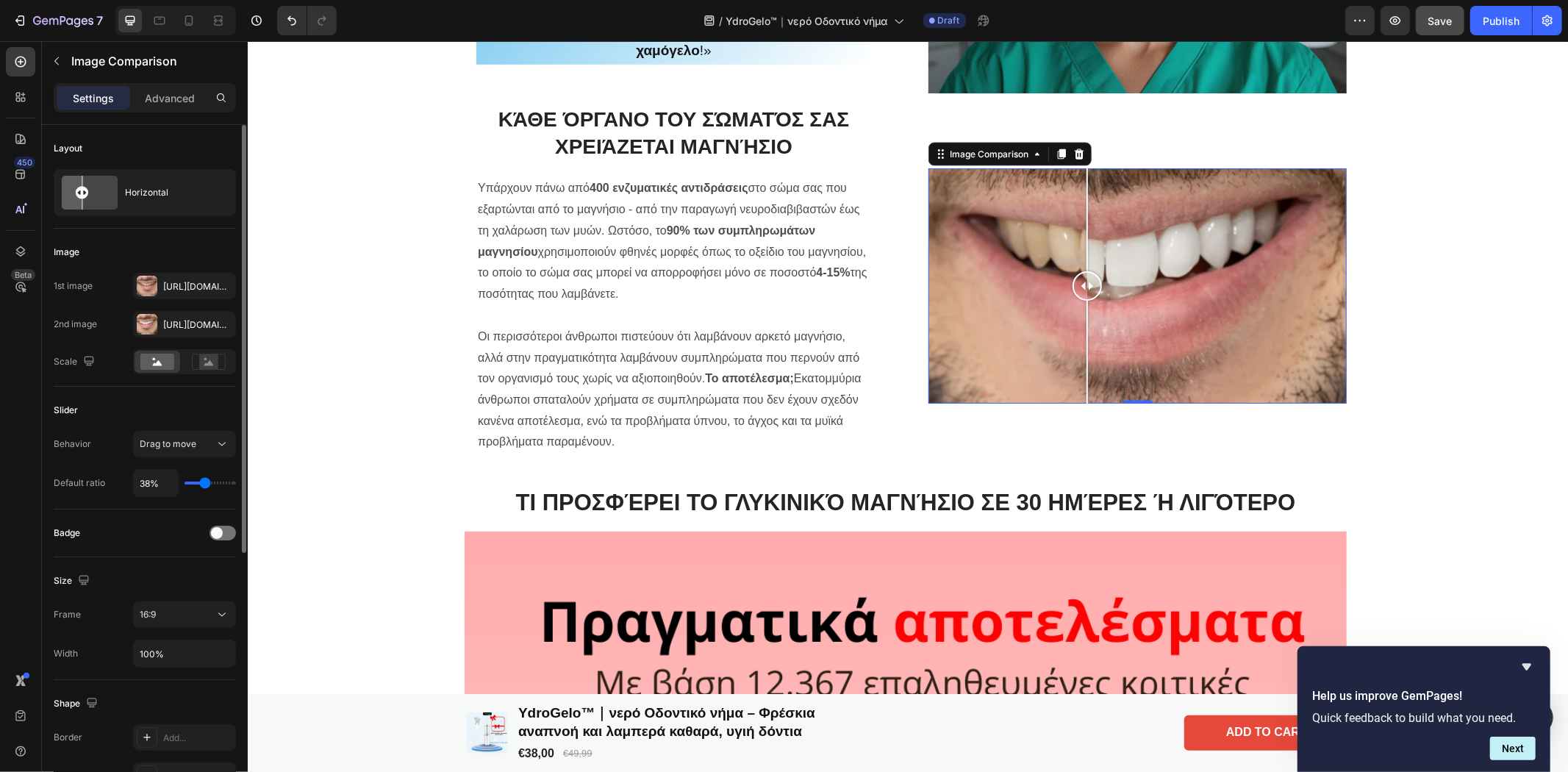
type input "40"
type input "42%"
type input "42"
type input "44%"
type input "44"
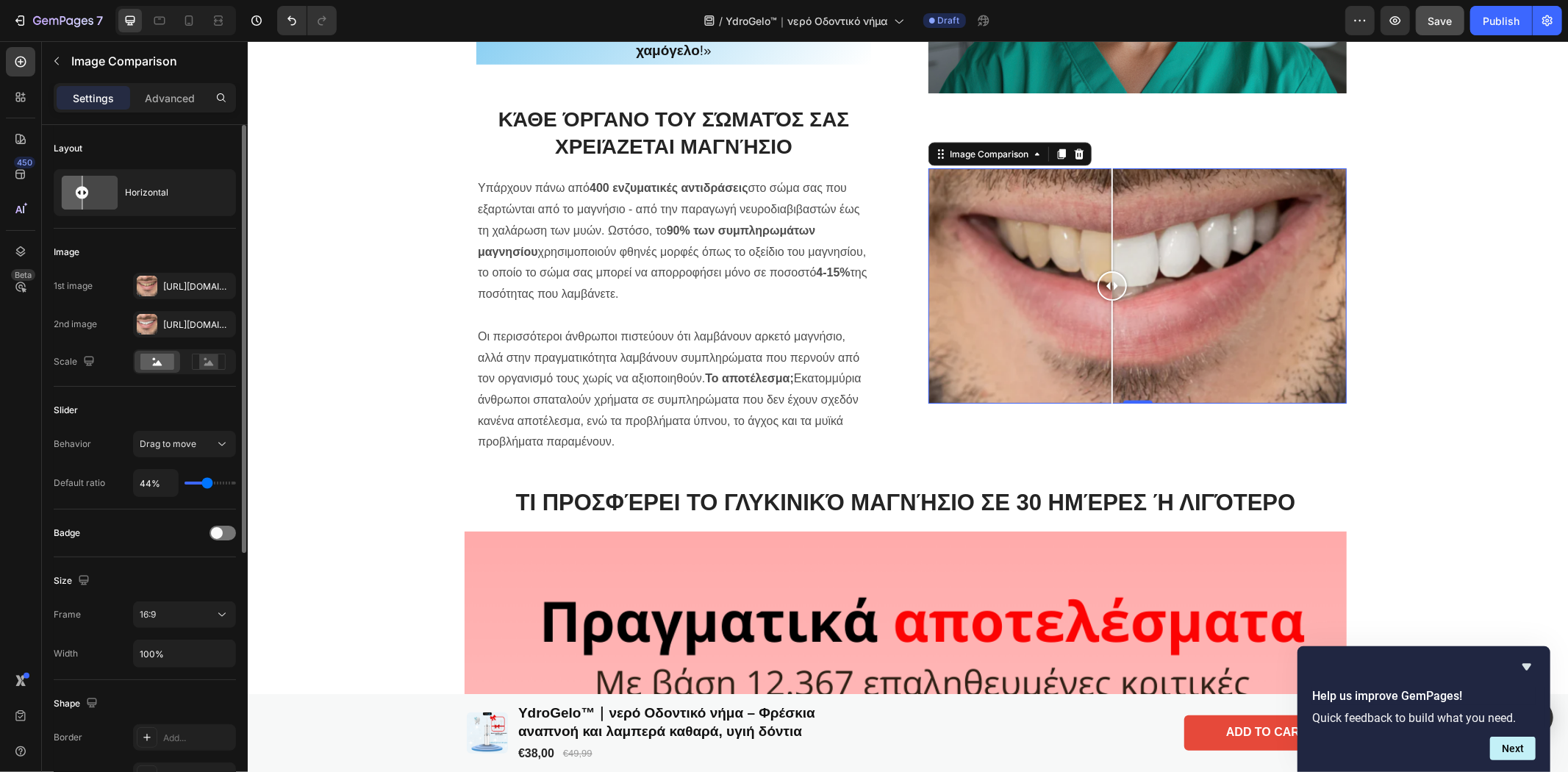
click at [207, 481] on input "range" at bounding box center [210, 482] width 51 height 3
click at [146, 481] on input "44%" at bounding box center [156, 482] width 44 height 26
drag, startPoint x: 148, startPoint y: 485, endPoint x: 136, endPoint y: 484, distance: 12.0
click at [136, 484] on input "44%" at bounding box center [156, 482] width 44 height 26
type input "4%"
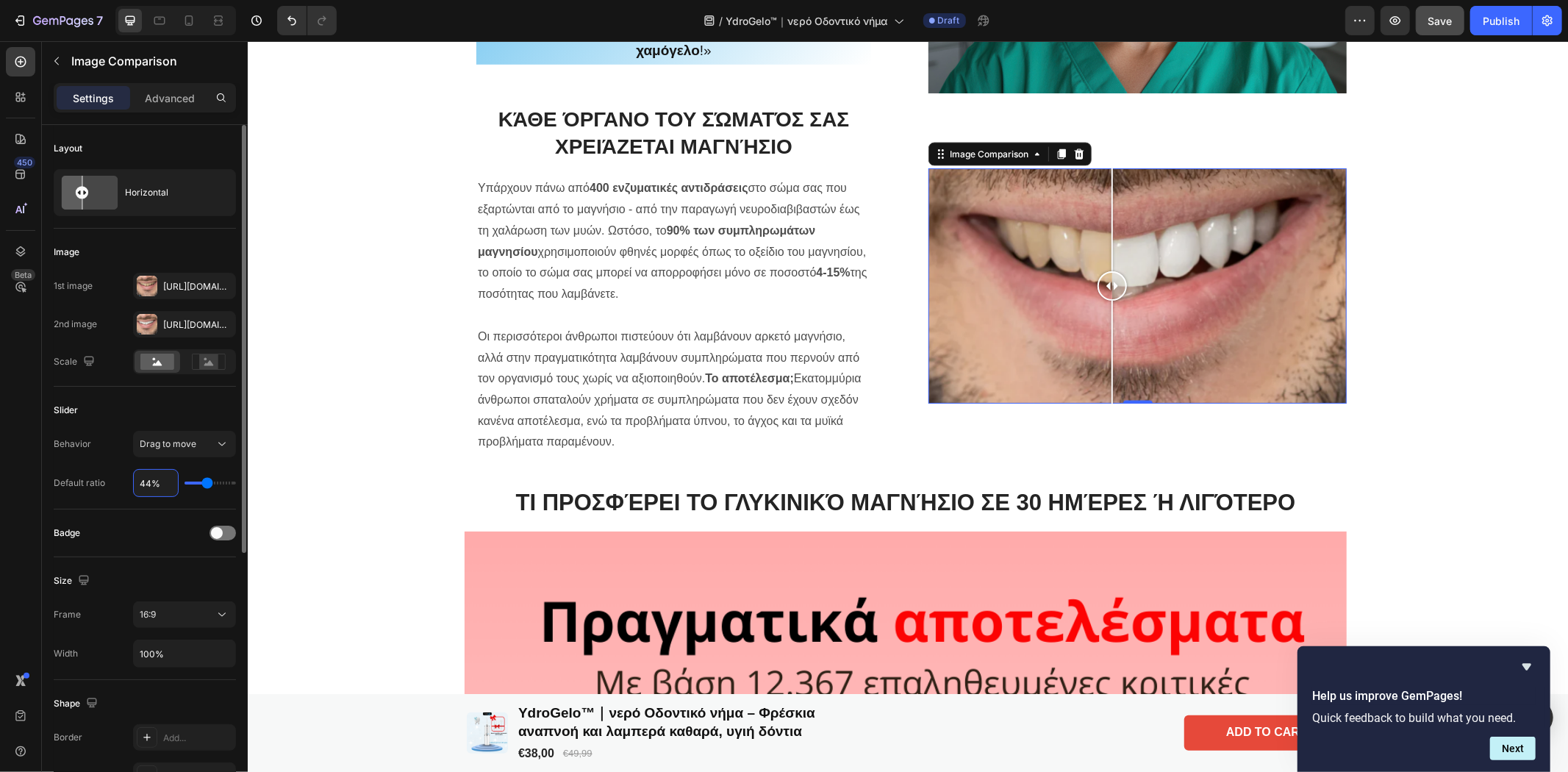
type input "4"
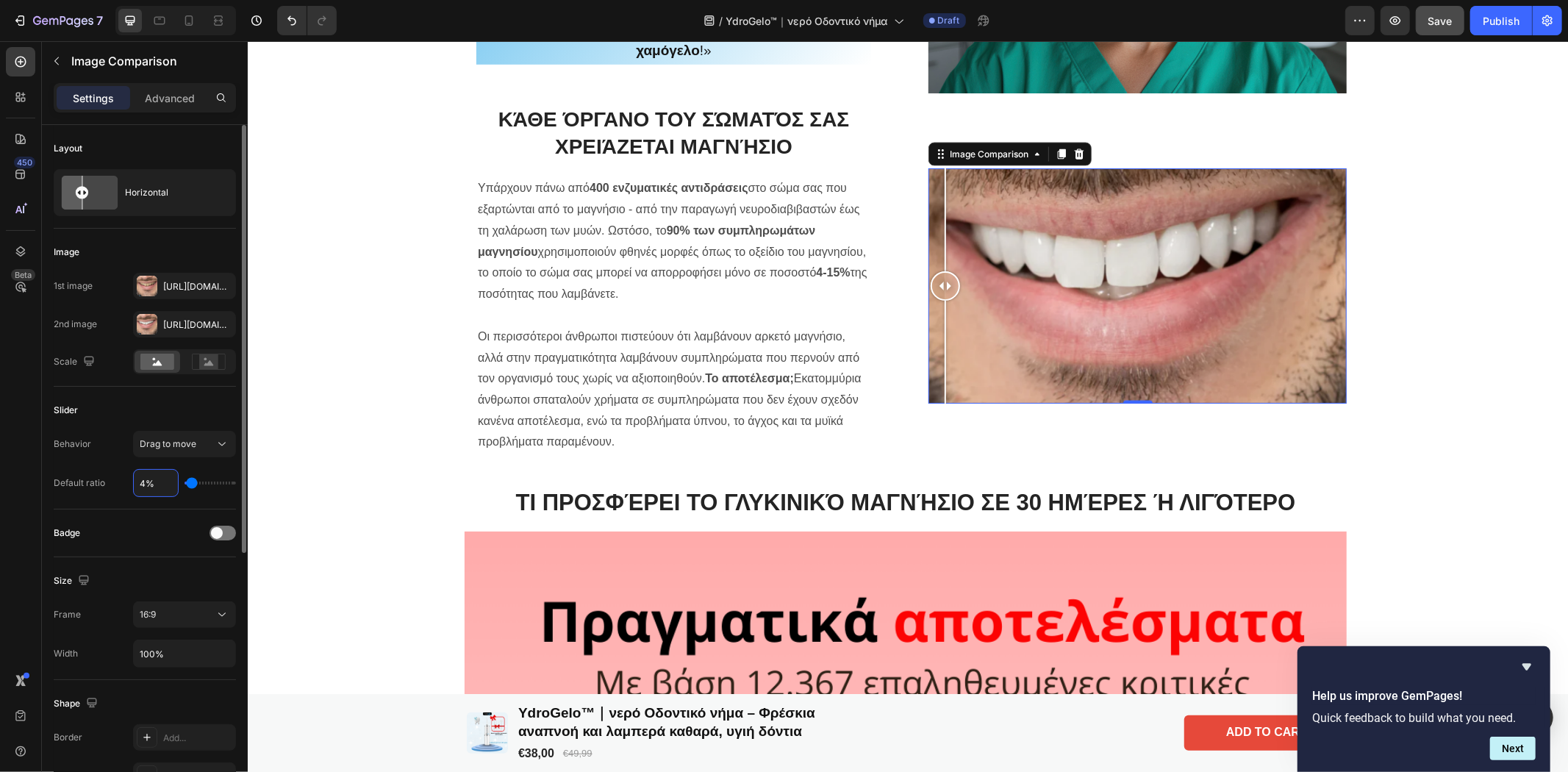
type input "%"
type input "44"
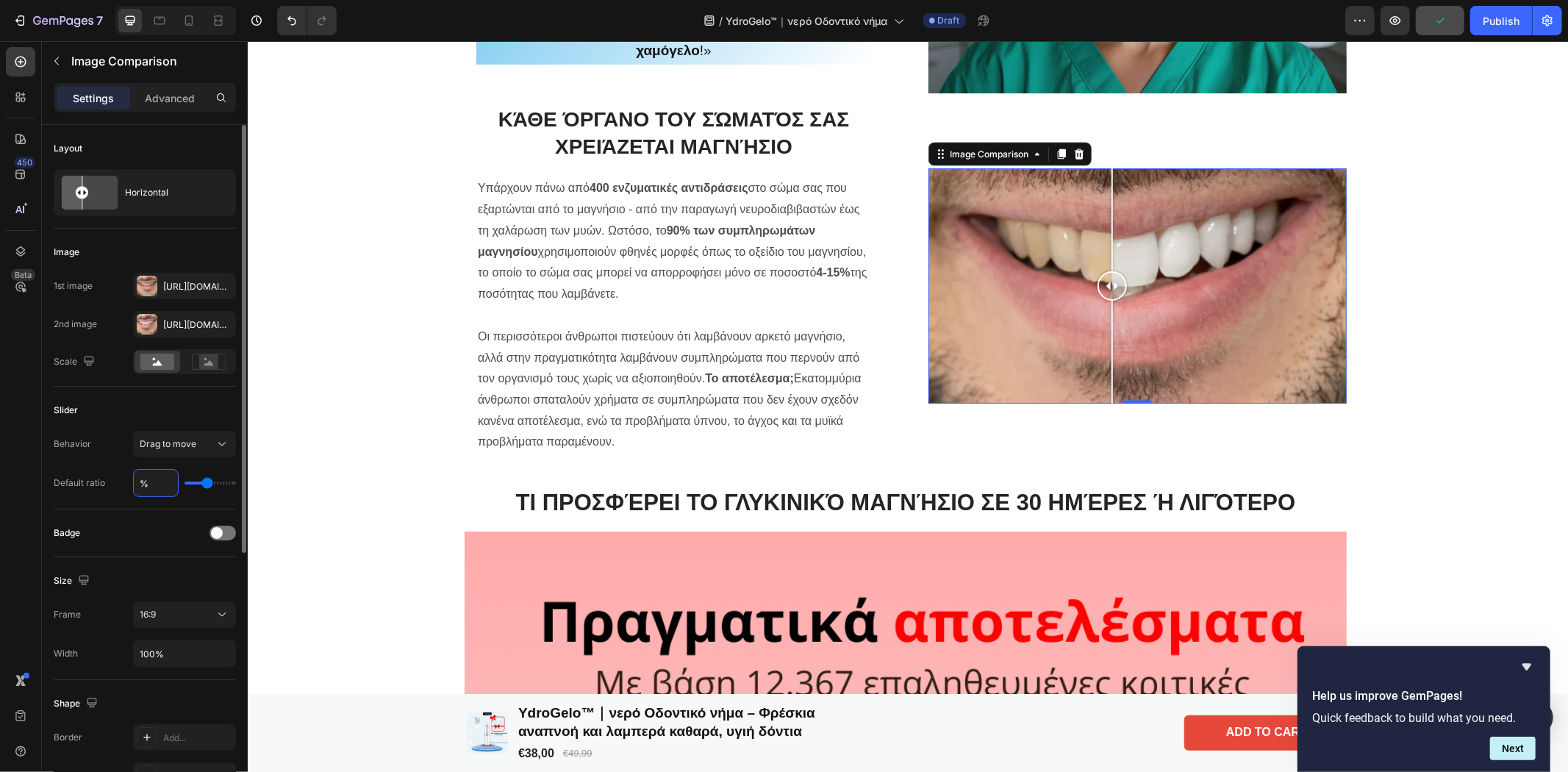
type input "5%"
type input "5"
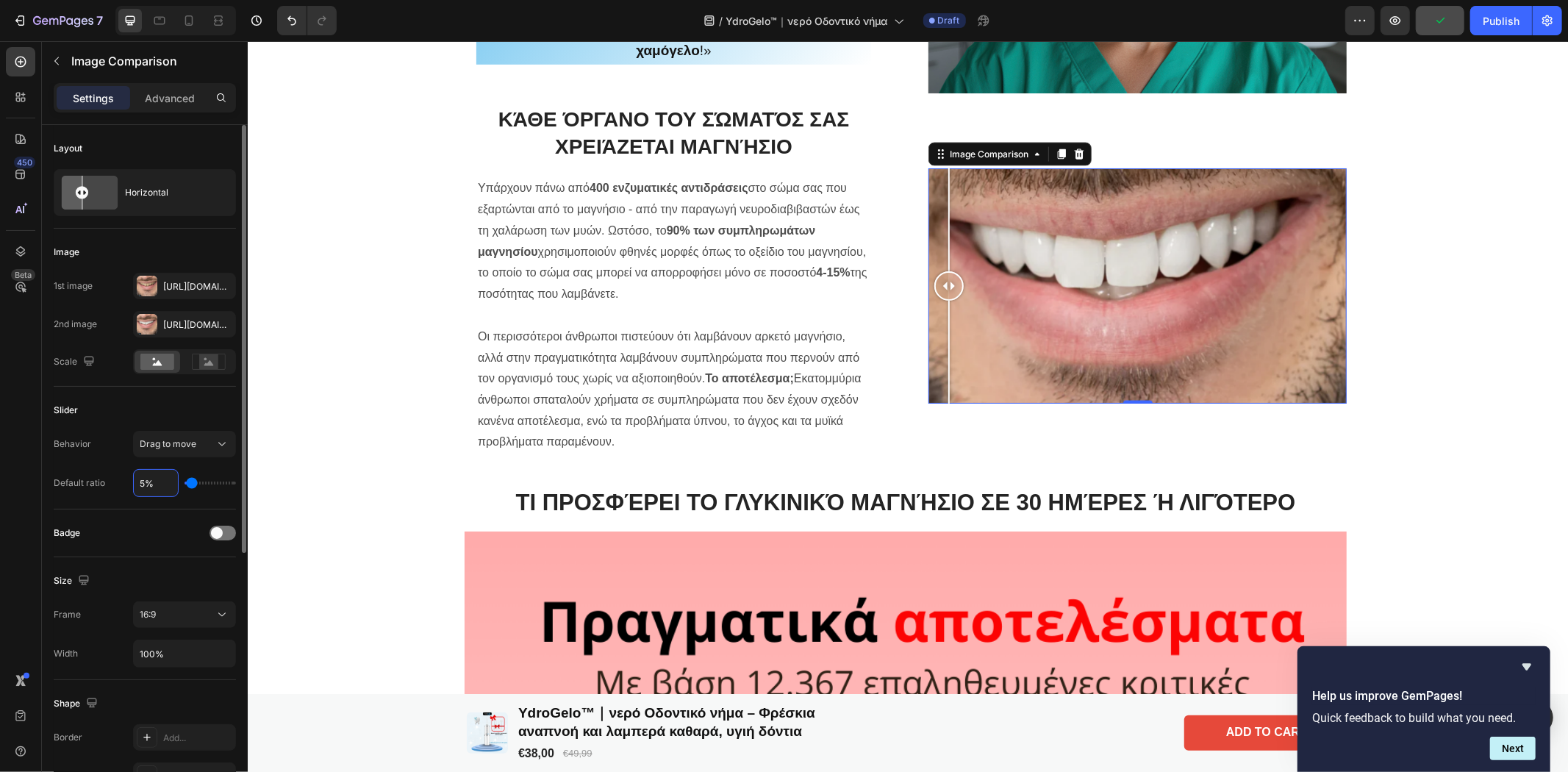
type input "50%"
type input "50"
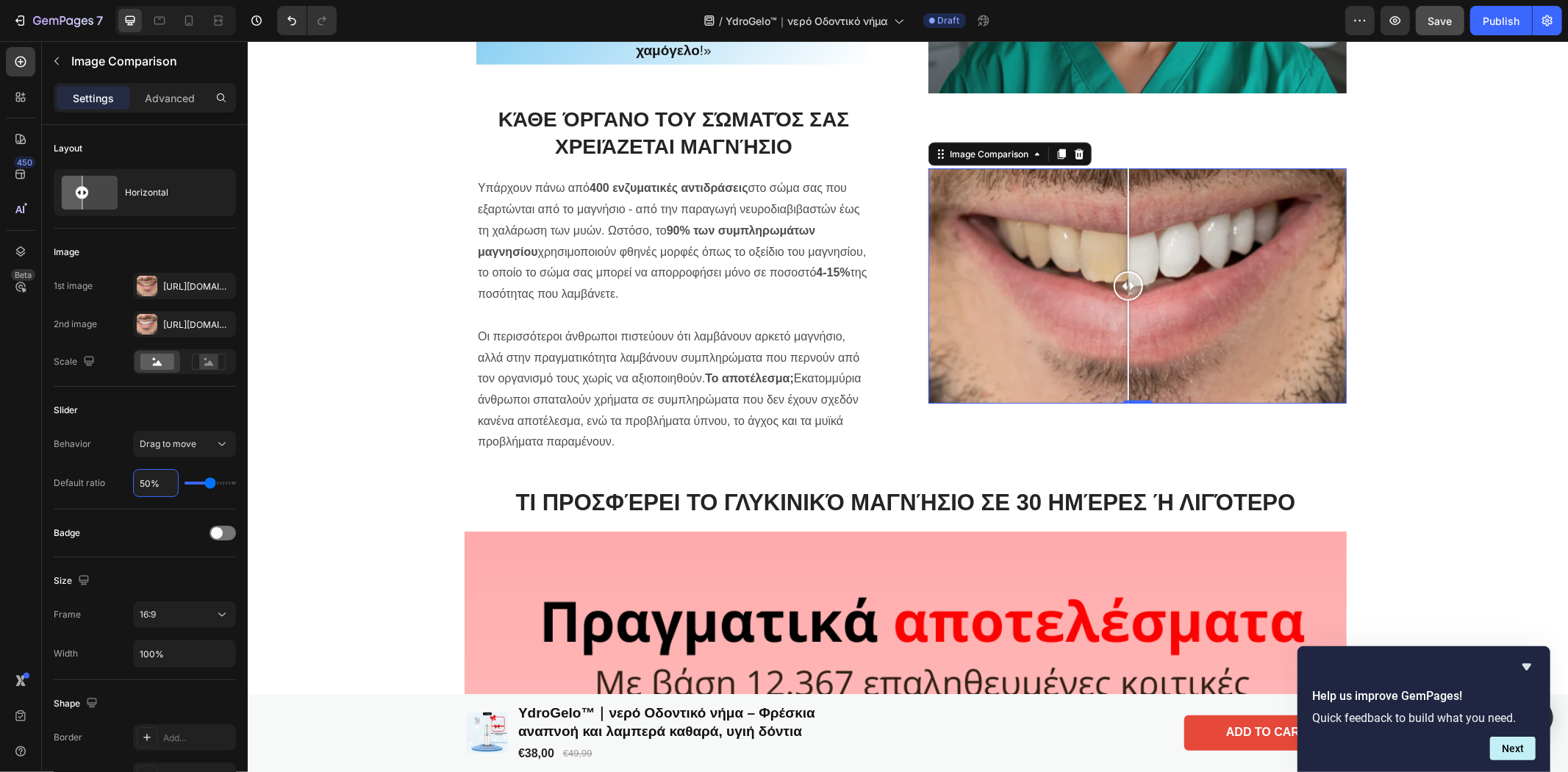
drag, startPoint x: 1136, startPoint y: 291, endPoint x: 1121, endPoint y: 292, distance: 15.0
click at [1121, 292] on div at bounding box center [1128, 285] width 29 height 29
type input "50%"
click at [156, 537] on div "Badge" at bounding box center [145, 533] width 182 height 24
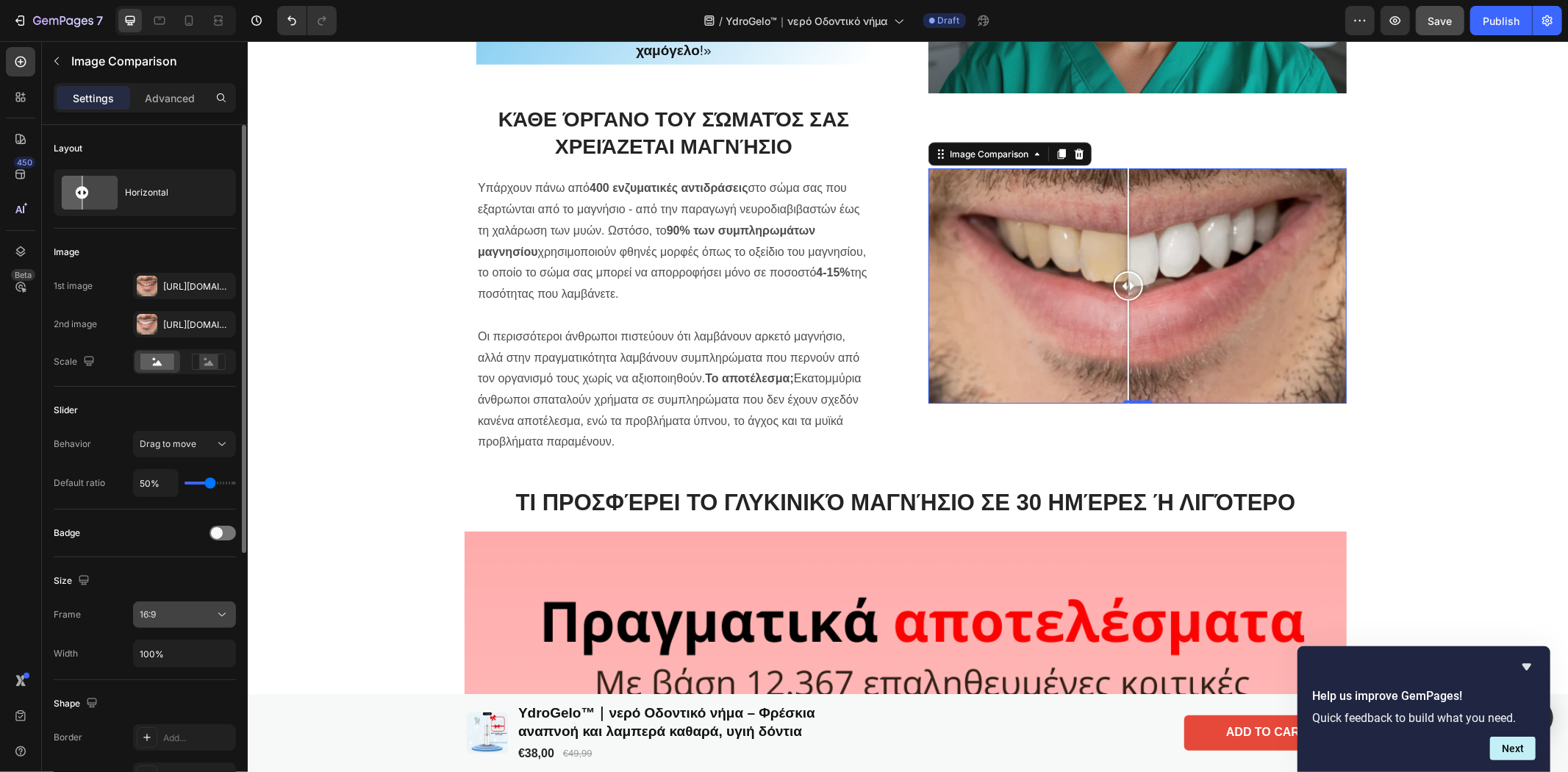
click at [165, 611] on div "16:9" at bounding box center [177, 614] width 75 height 14
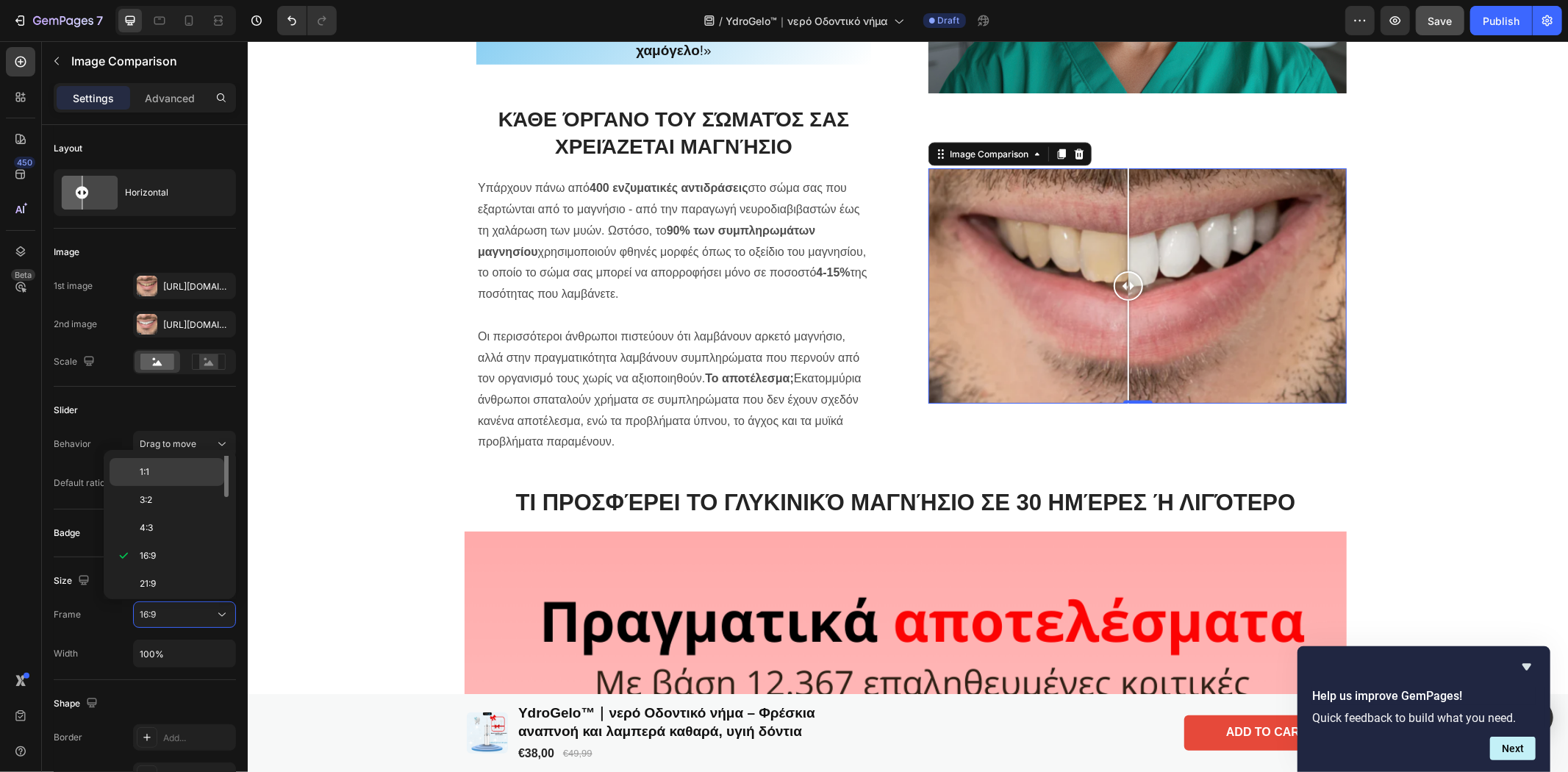
scroll to position [0, 0]
click at [151, 465] on span "Original" at bounding box center [155, 469] width 32 height 14
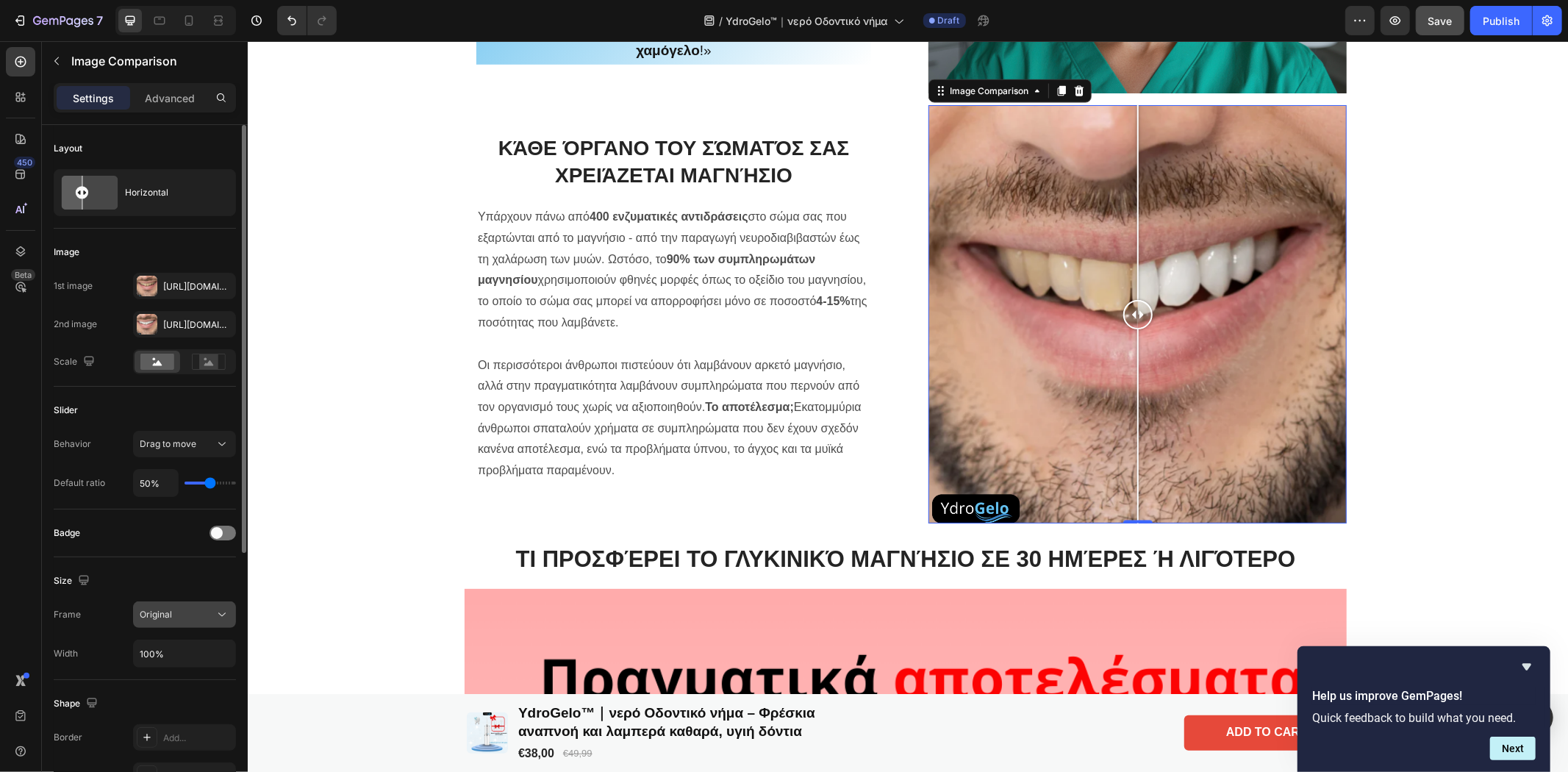
click at [216, 615] on icon at bounding box center [222, 614] width 15 height 15
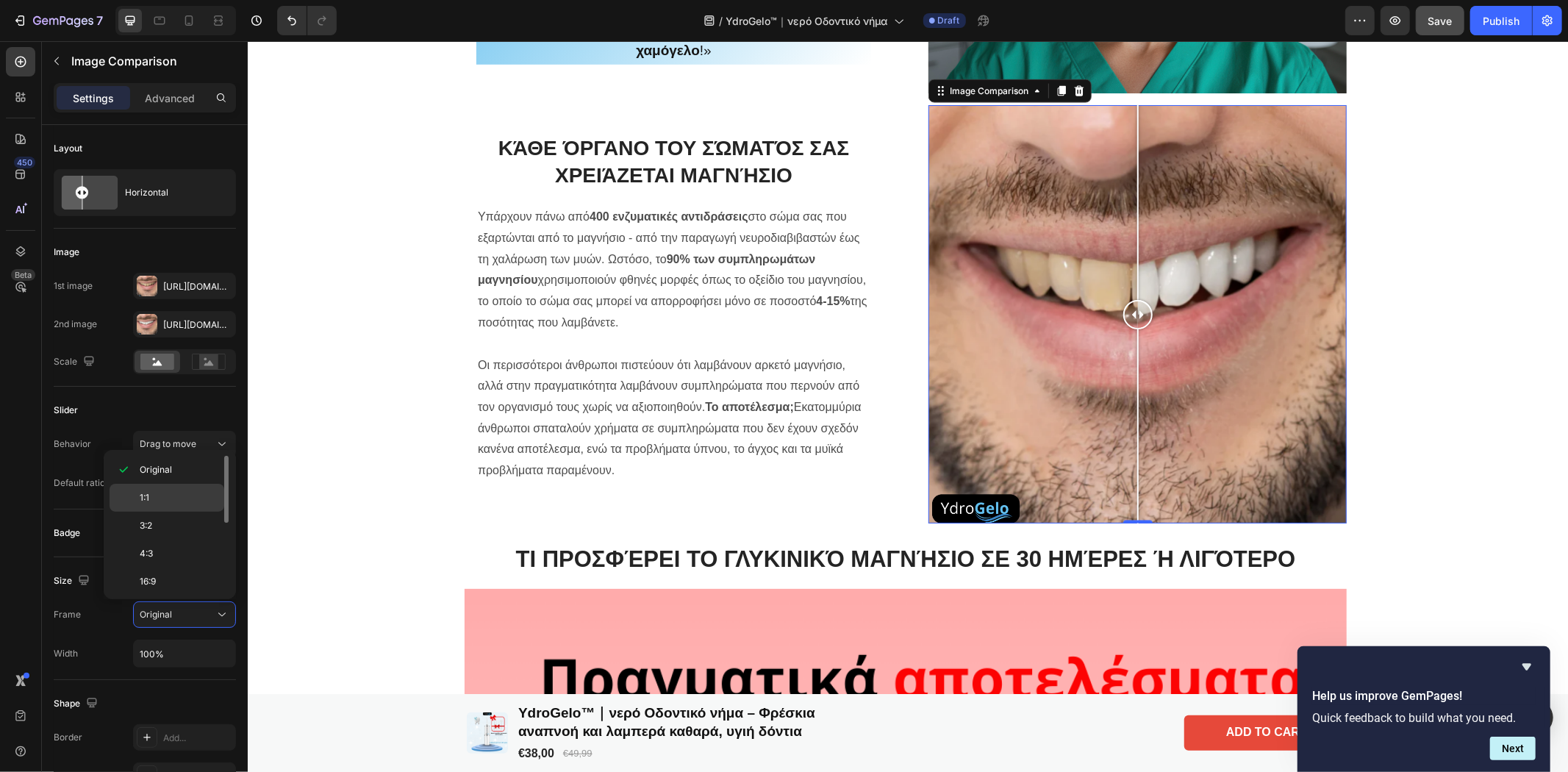
click at [164, 492] on p "1:1" at bounding box center [178, 498] width 77 height 14
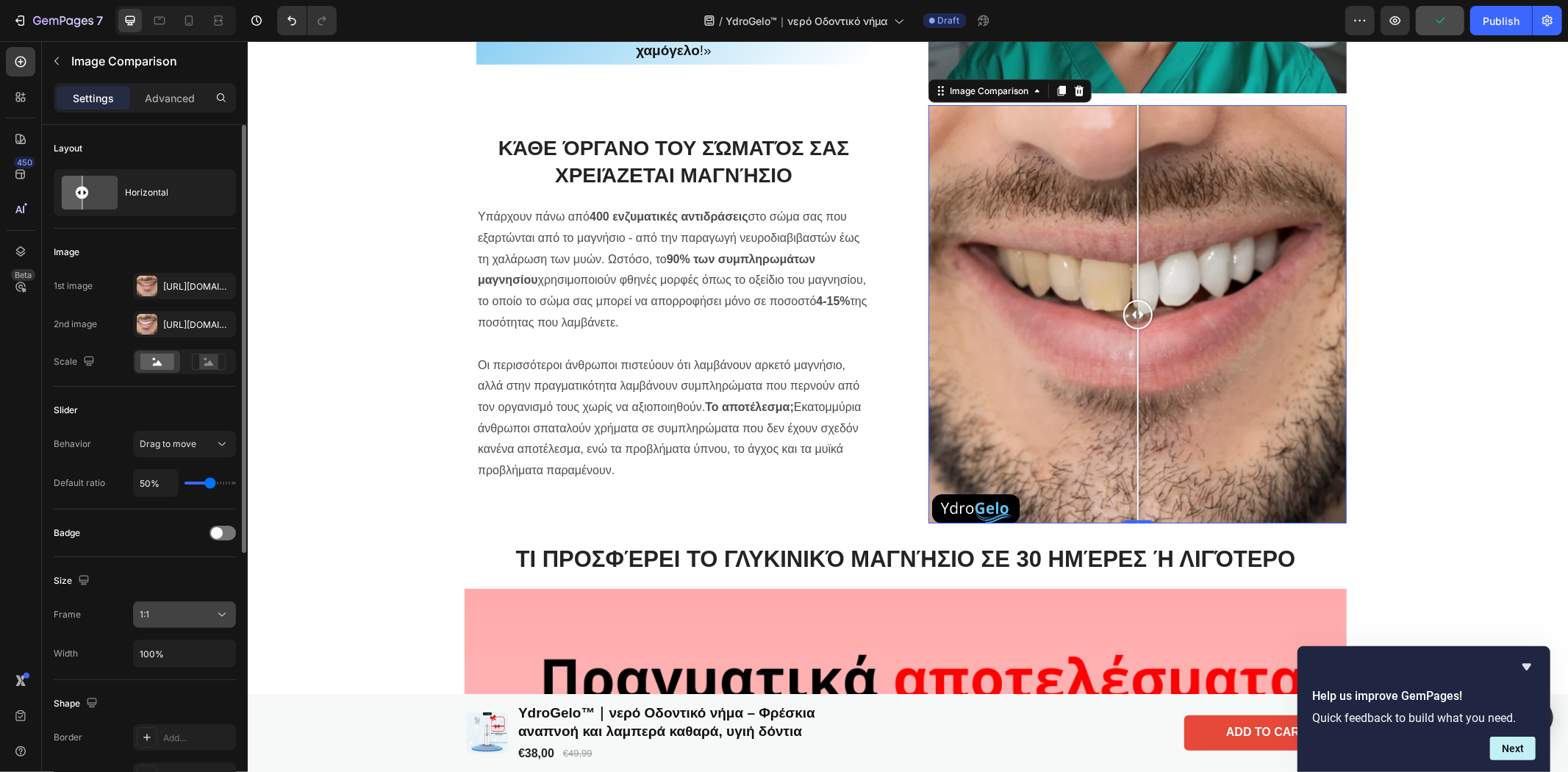
click at [194, 611] on div "1:1" at bounding box center [177, 614] width 75 height 14
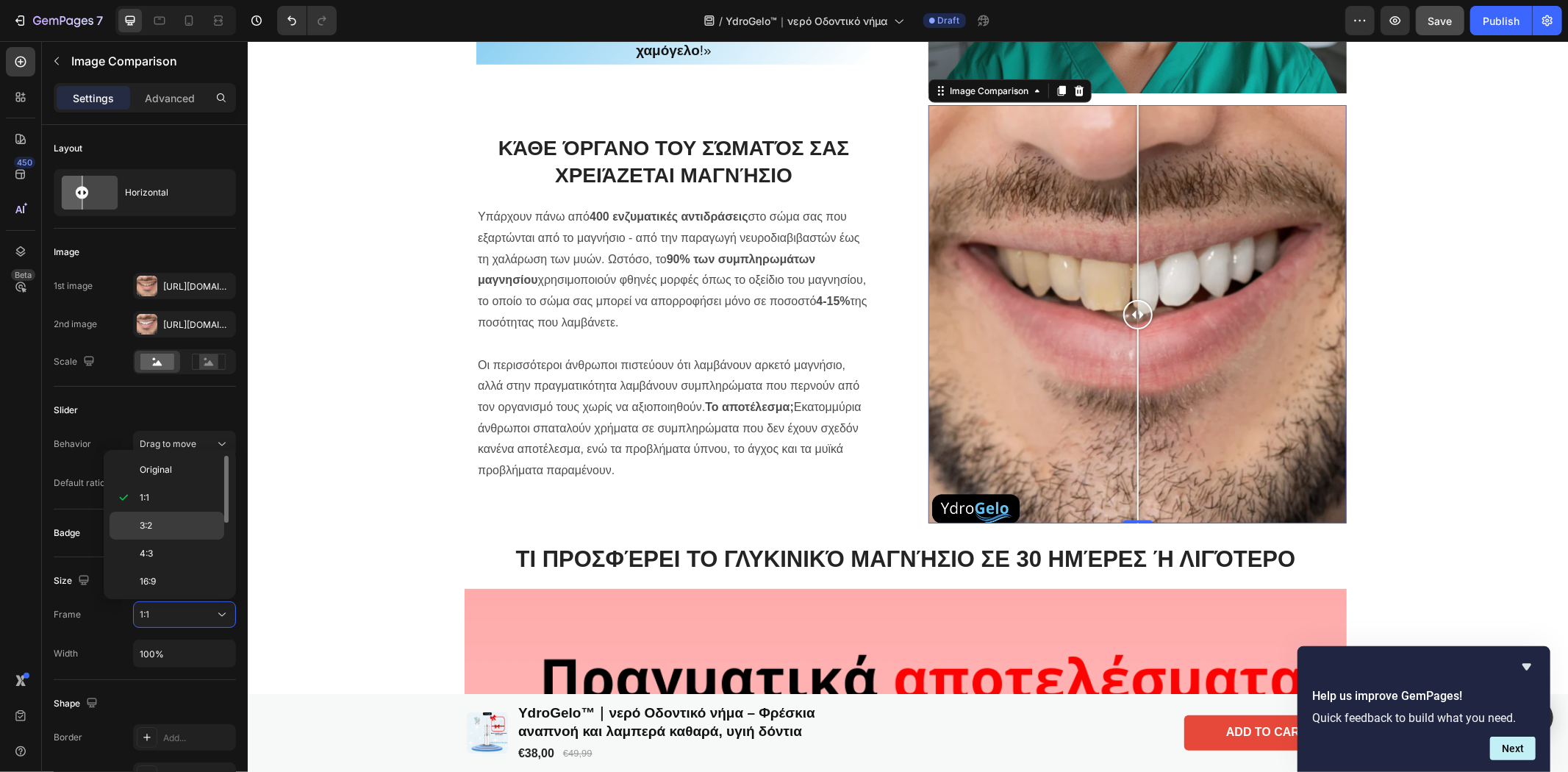
click at [158, 522] on p "3:2" at bounding box center [178, 525] width 77 height 14
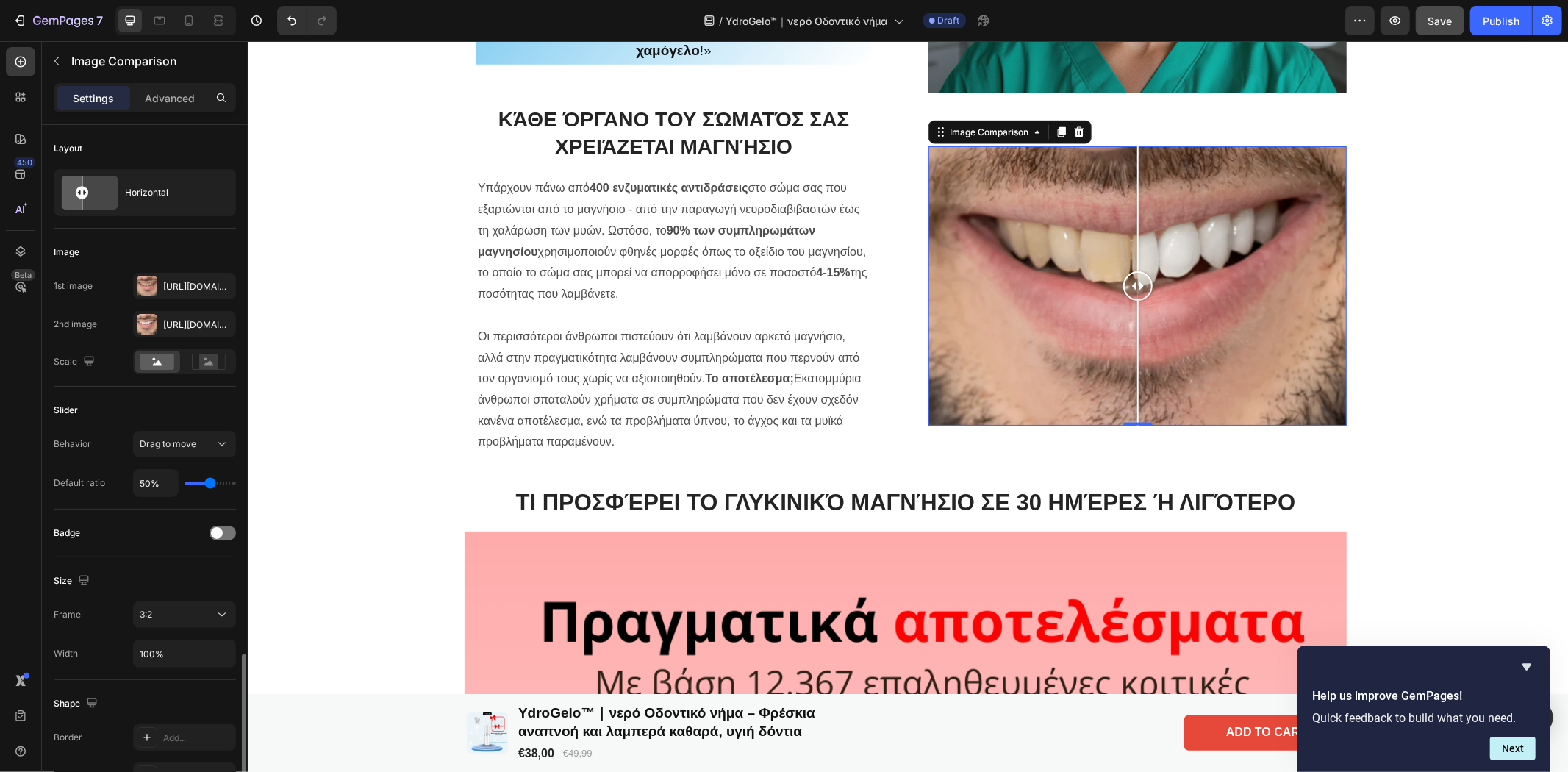
scroll to position [326, 0]
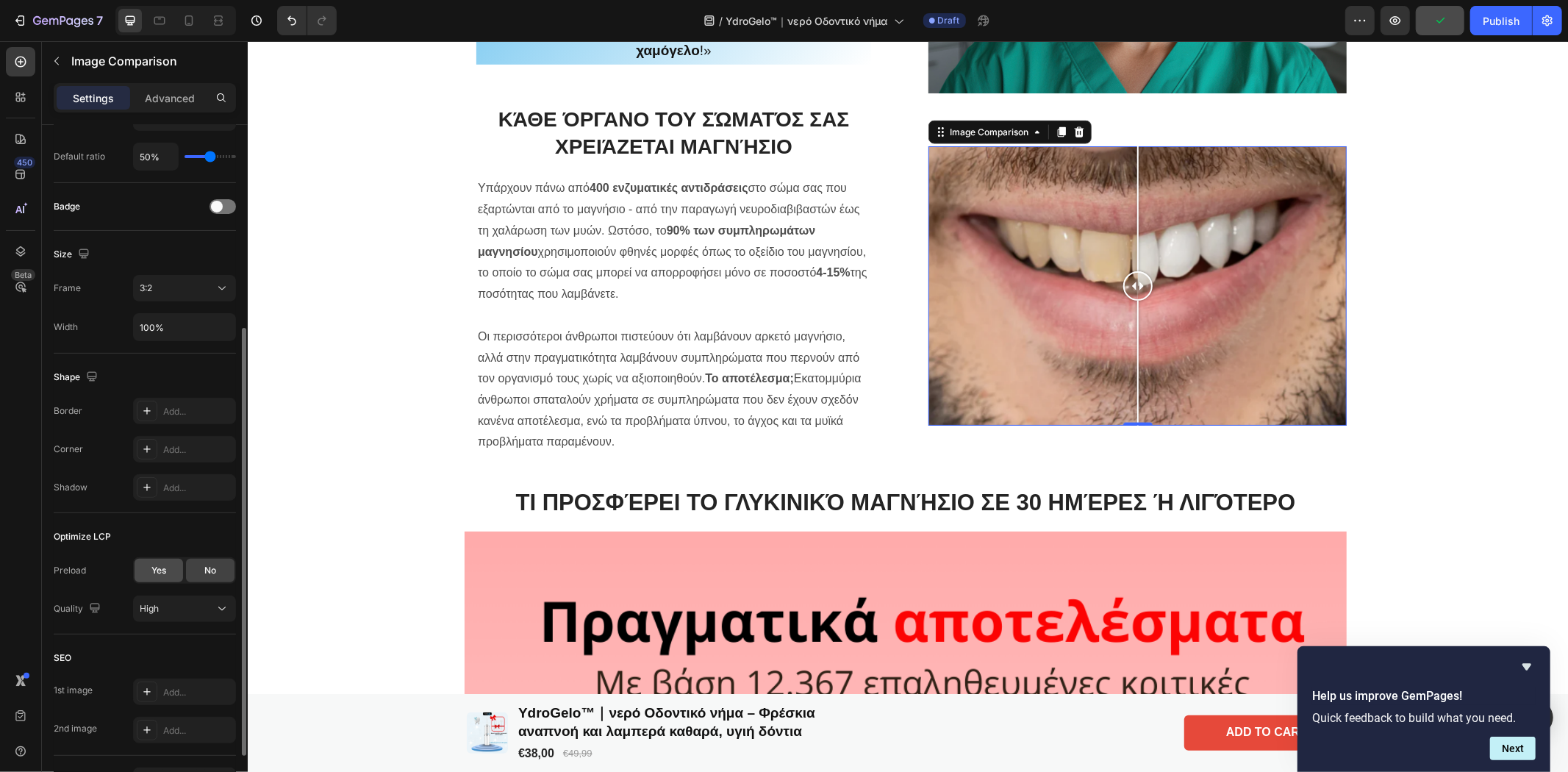
click at [163, 567] on span "Yes" at bounding box center [159, 570] width 15 height 14
click at [202, 567] on div "No" at bounding box center [210, 571] width 48 height 24
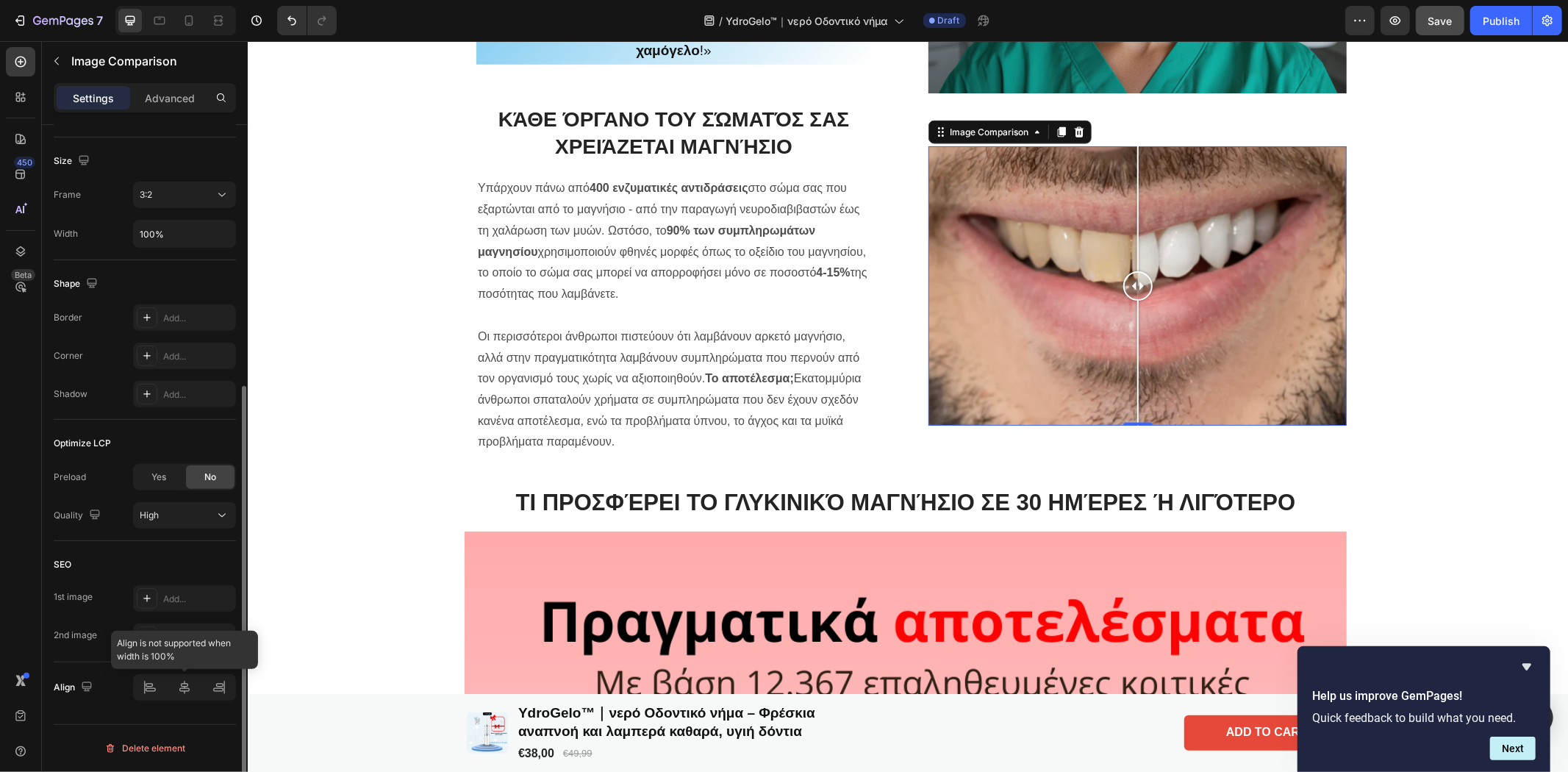
click at [181, 696] on div at bounding box center [184, 686] width 103 height 26
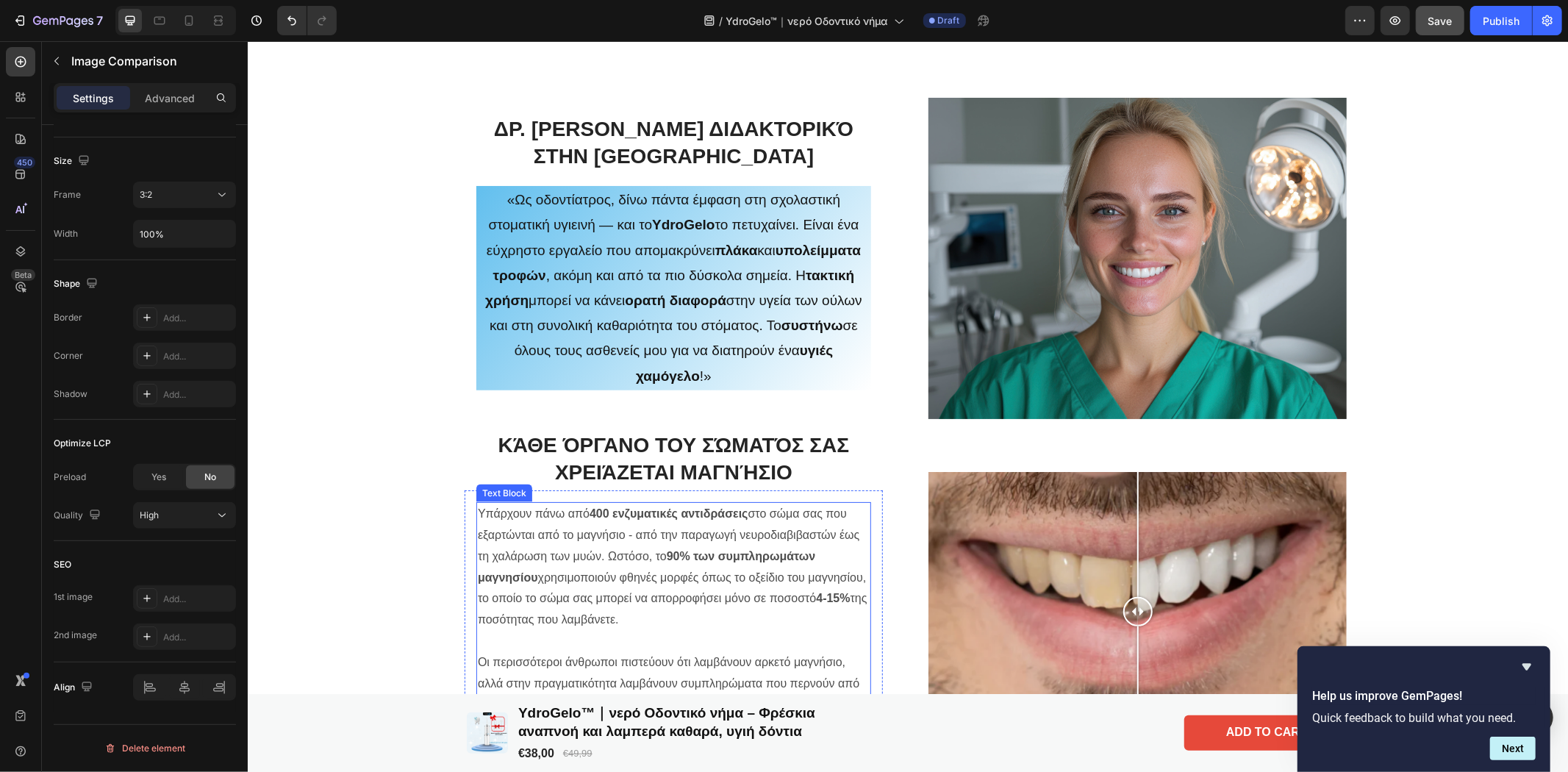
scroll to position [1633, 0]
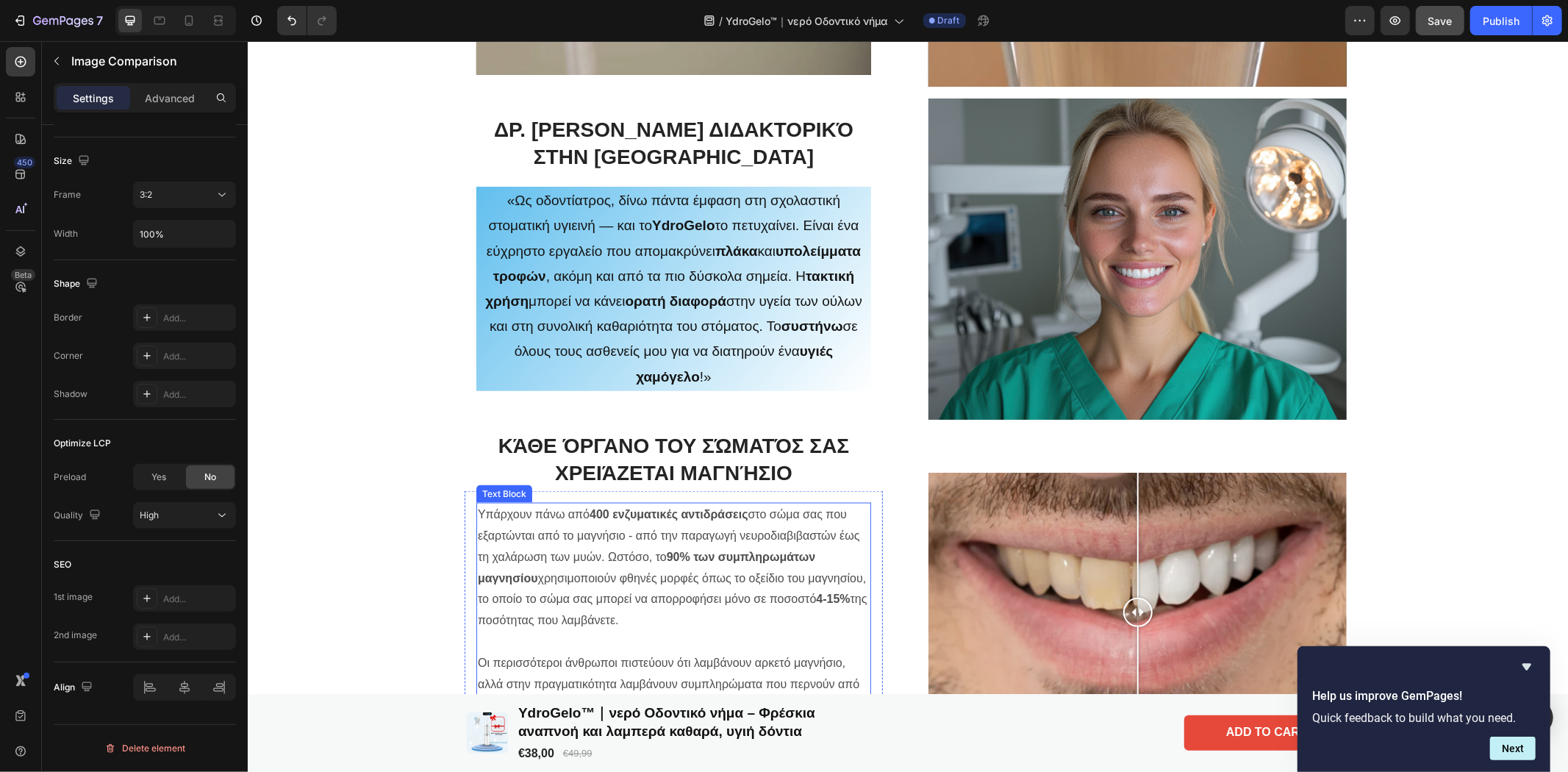
click at [659, 635] on p at bounding box center [673, 641] width 392 height 21
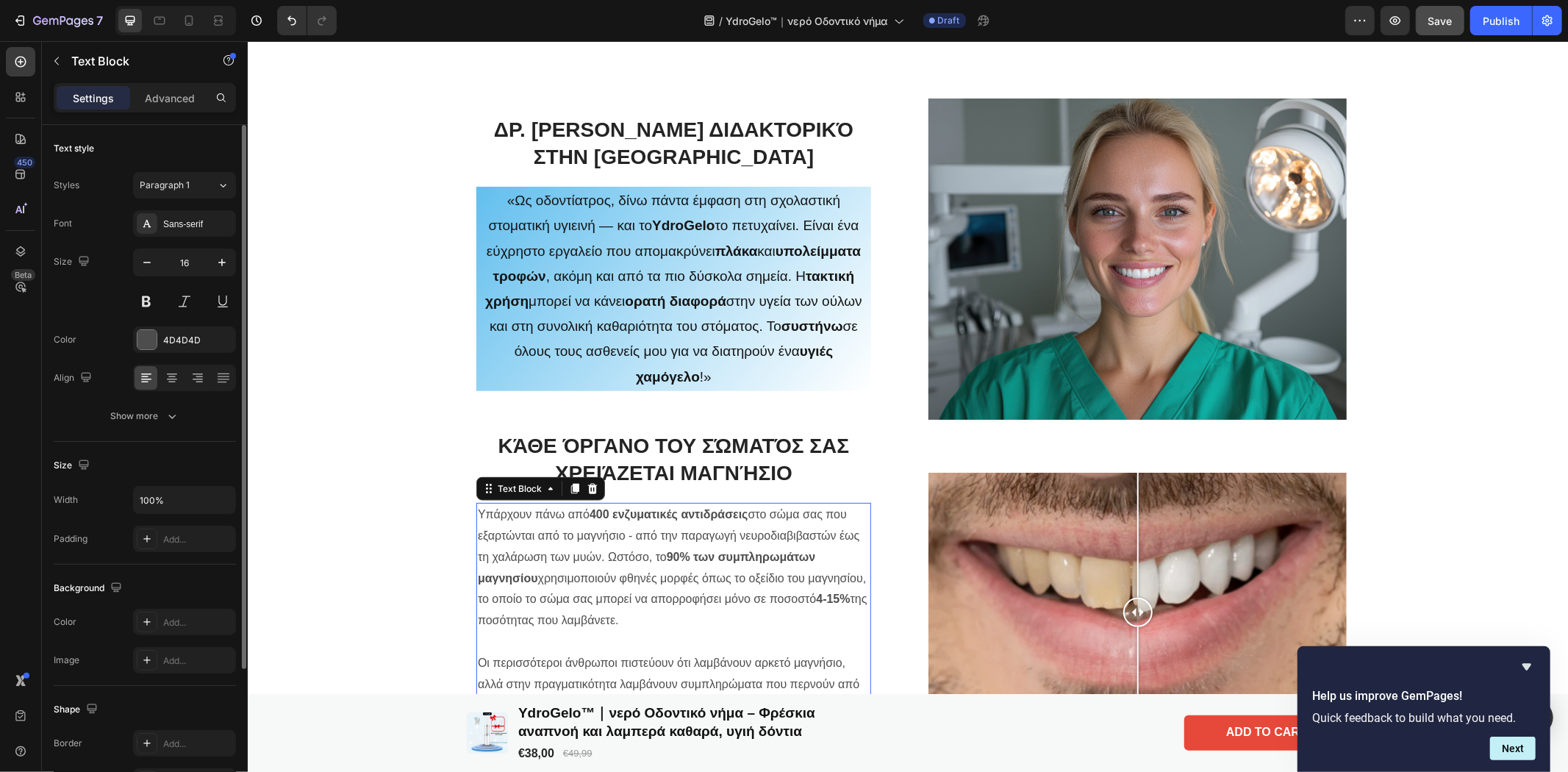
scroll to position [1960, 0]
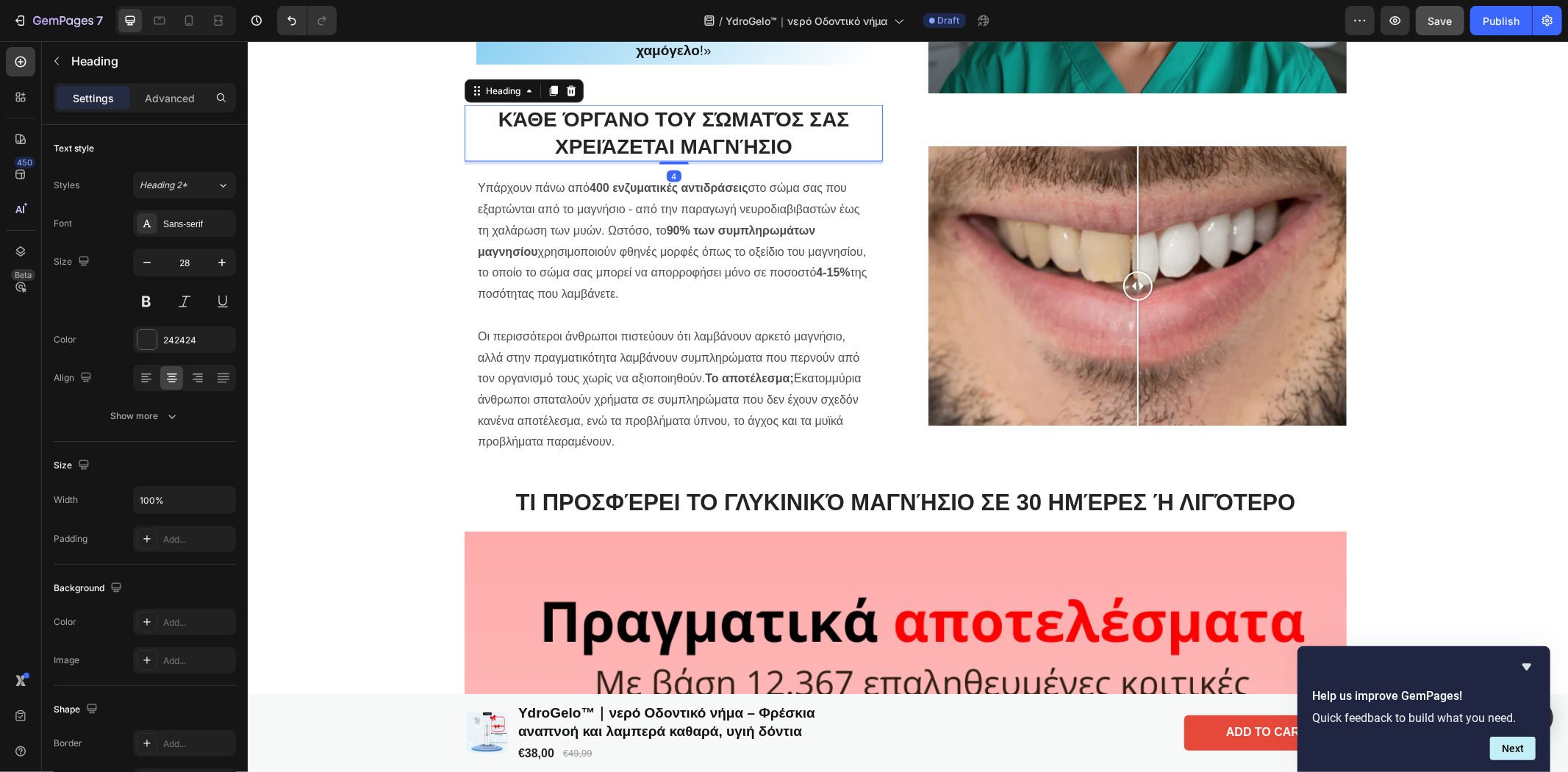
click at [716, 132] on h2 "Κάθε όργανο του σώματός σας χρειάζεται μαγνήσιο" at bounding box center [673, 133] width 418 height 57
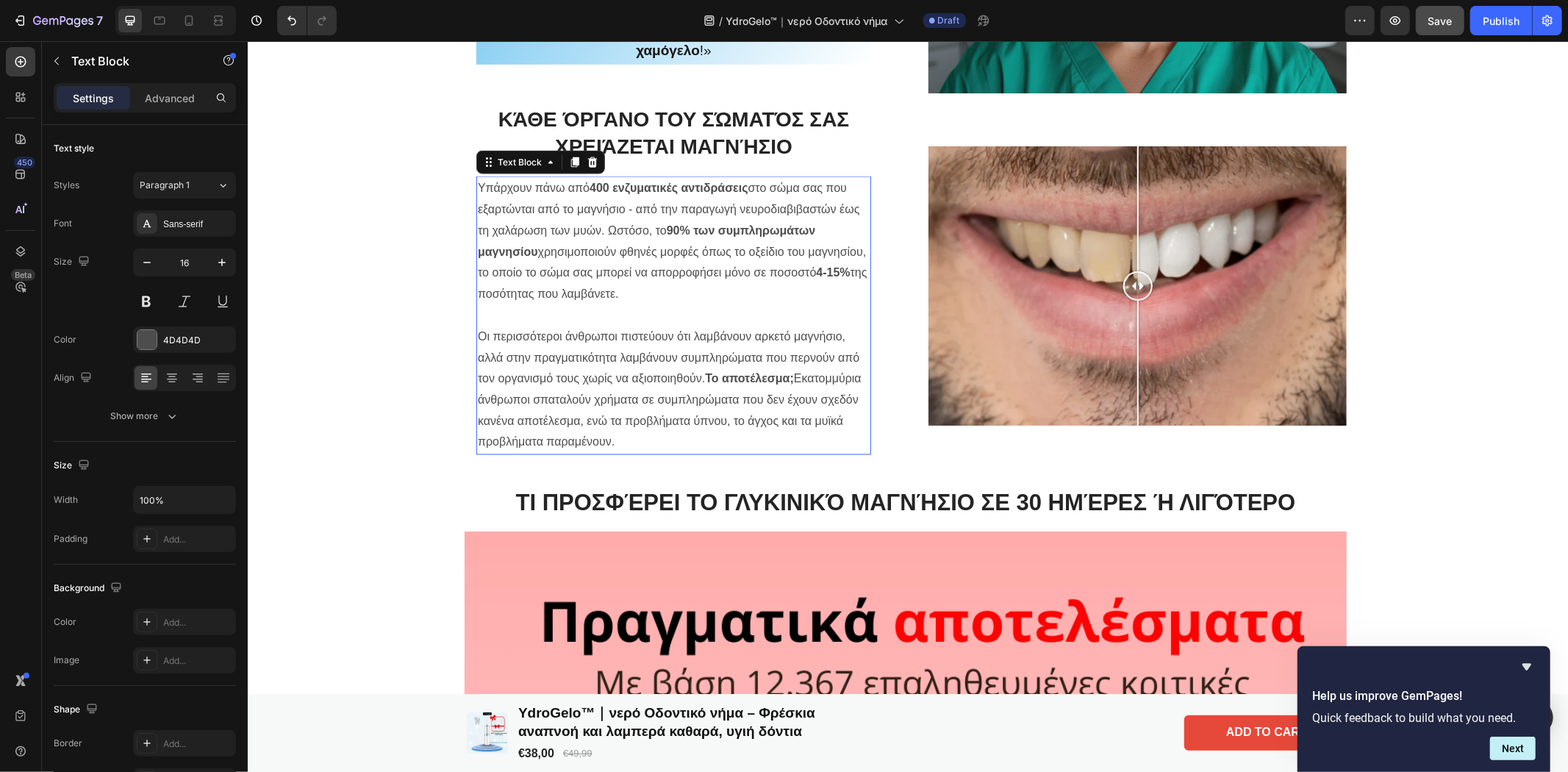
click at [728, 235] on strong "90% των συμπληρωμάτων μαγνησίου" at bounding box center [645, 240] width 337 height 34
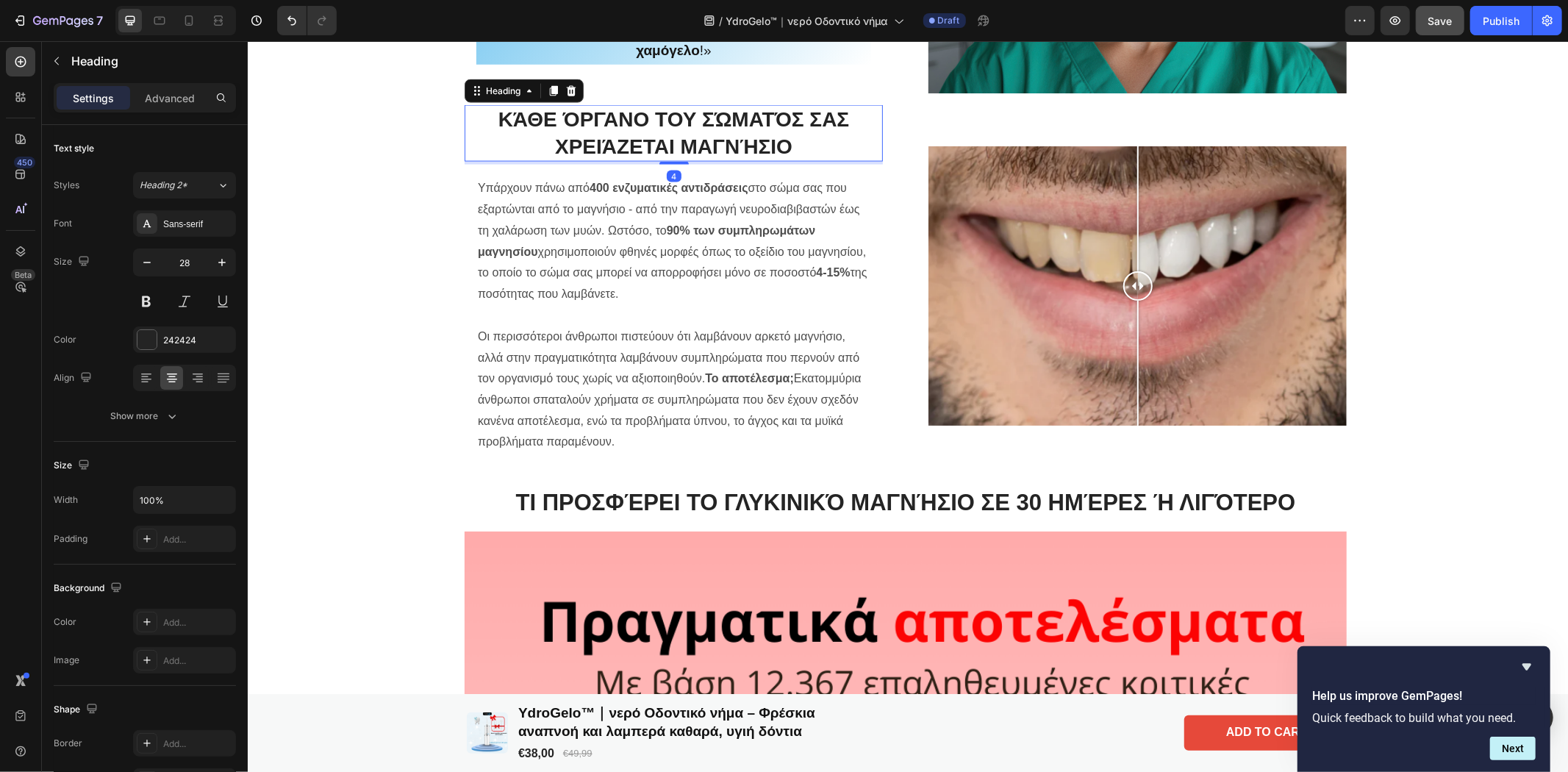
click at [745, 129] on h2 "Κάθε όργανο του σώματός σας χρειάζεται μαγνήσιο" at bounding box center [673, 133] width 418 height 57
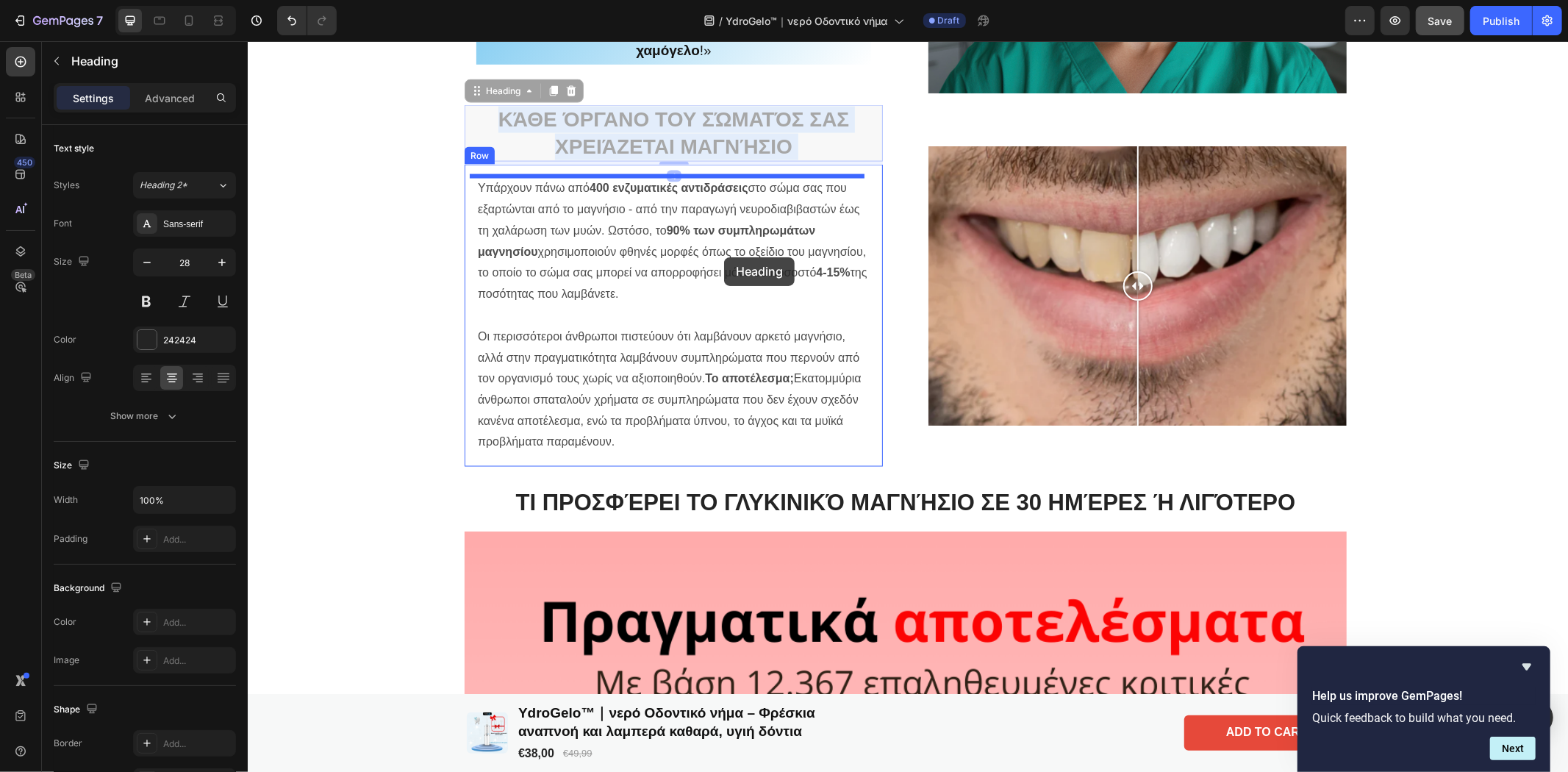
drag, startPoint x: 736, startPoint y: 134, endPoint x: 723, endPoint y: 256, distance: 122.7
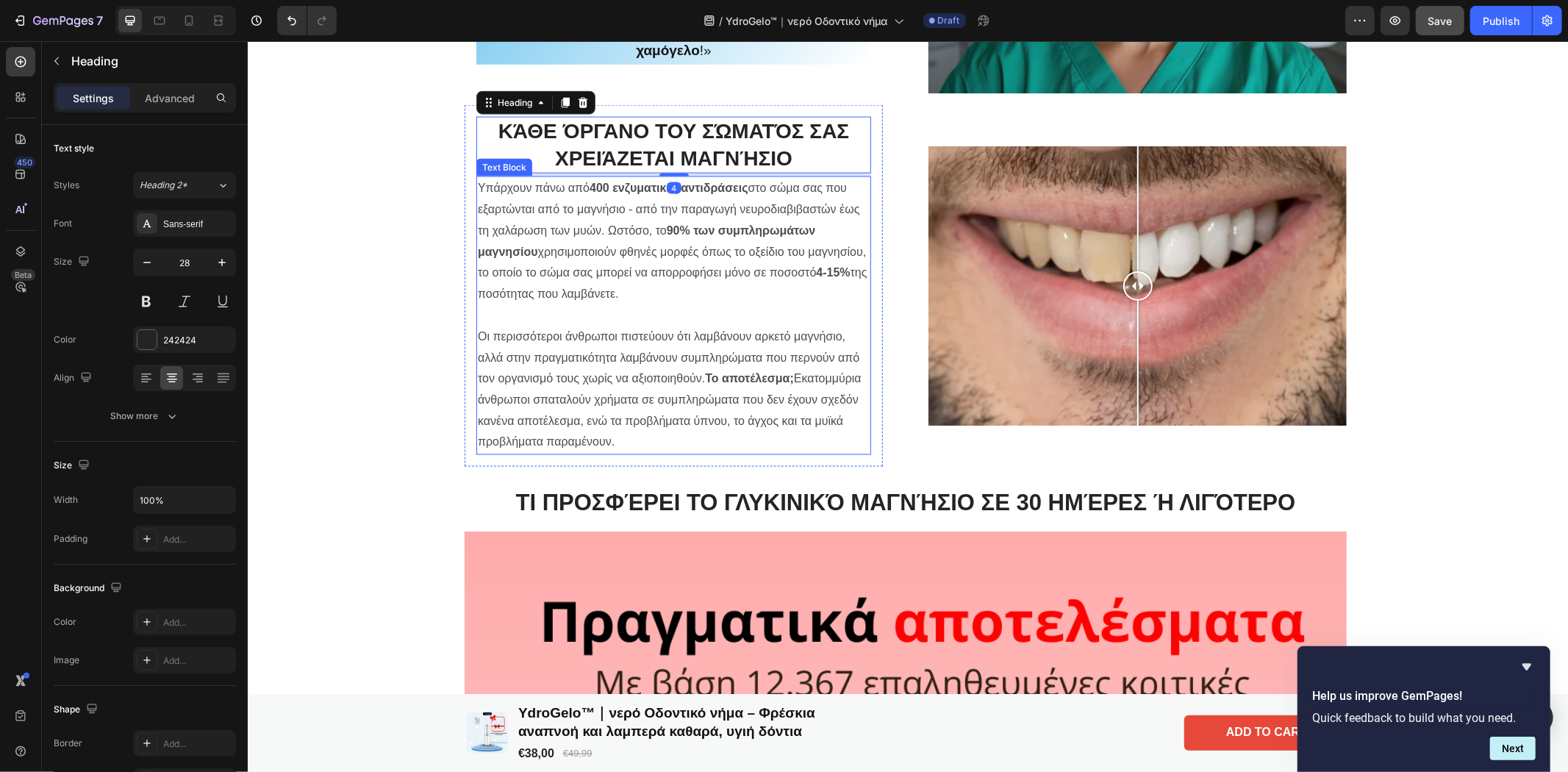
click at [758, 277] on p "Υπάρχουν πάνω από 400 ενζυματικές αντιδράσεις στο σώμα σας που εξαρτώνται από τ…" at bounding box center [673, 240] width 392 height 127
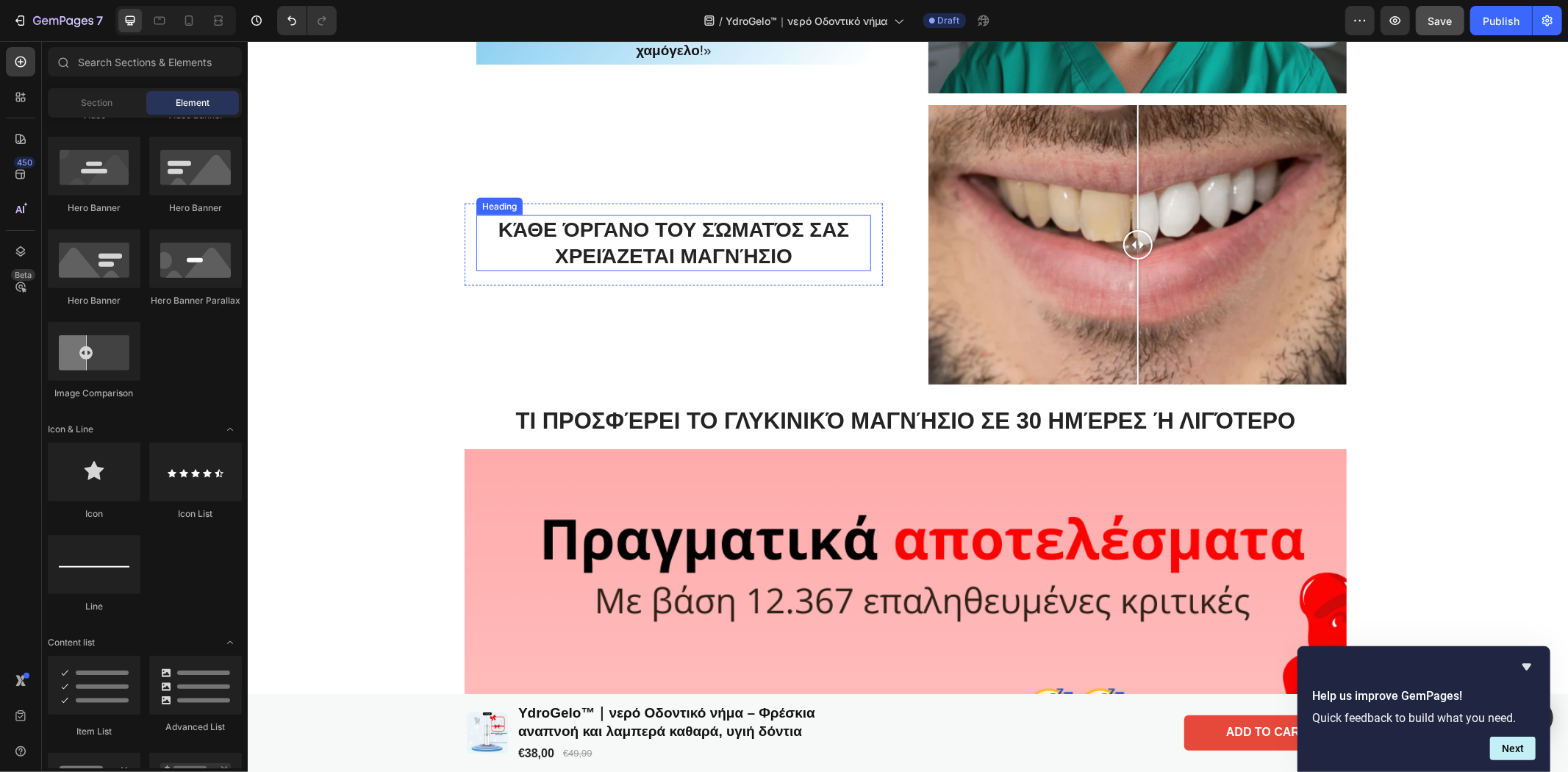
click at [716, 238] on h2 "Κάθε όργανο του σώματός σας χρειάζεται μαγνήσιο" at bounding box center [673, 242] width 395 height 57
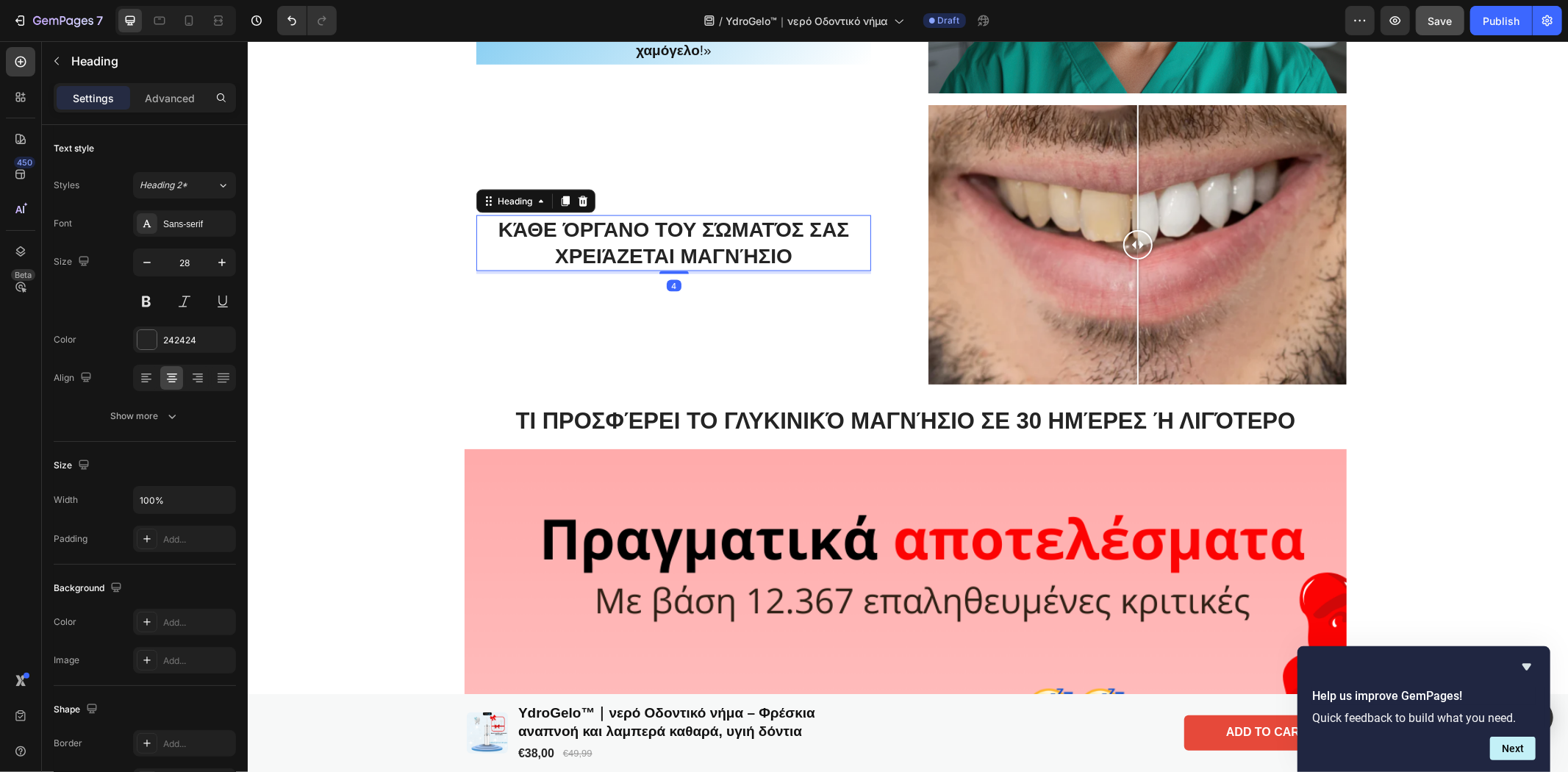
click at [791, 247] on h2 "Κάθε όργανο του σώματός σας χρειάζεται μαγνήσιο" at bounding box center [673, 242] width 395 height 57
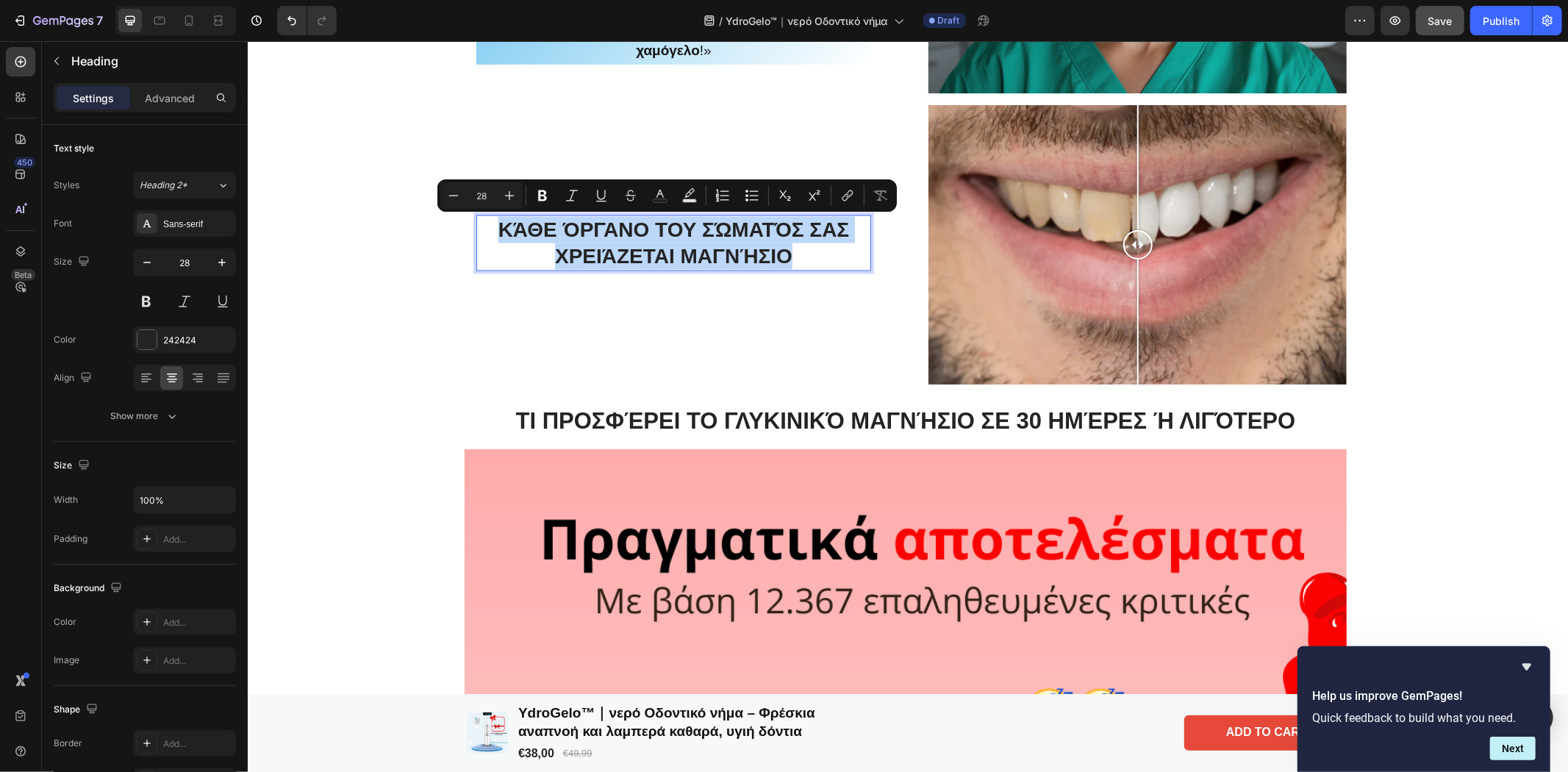
drag, startPoint x: 748, startPoint y: 249, endPoint x: 493, endPoint y: 230, distance: 255.7
click at [493, 230] on p "Κάθε όργανο του σώματός σας χρειάζεται μαγνήσιο" at bounding box center [673, 242] width 392 height 54
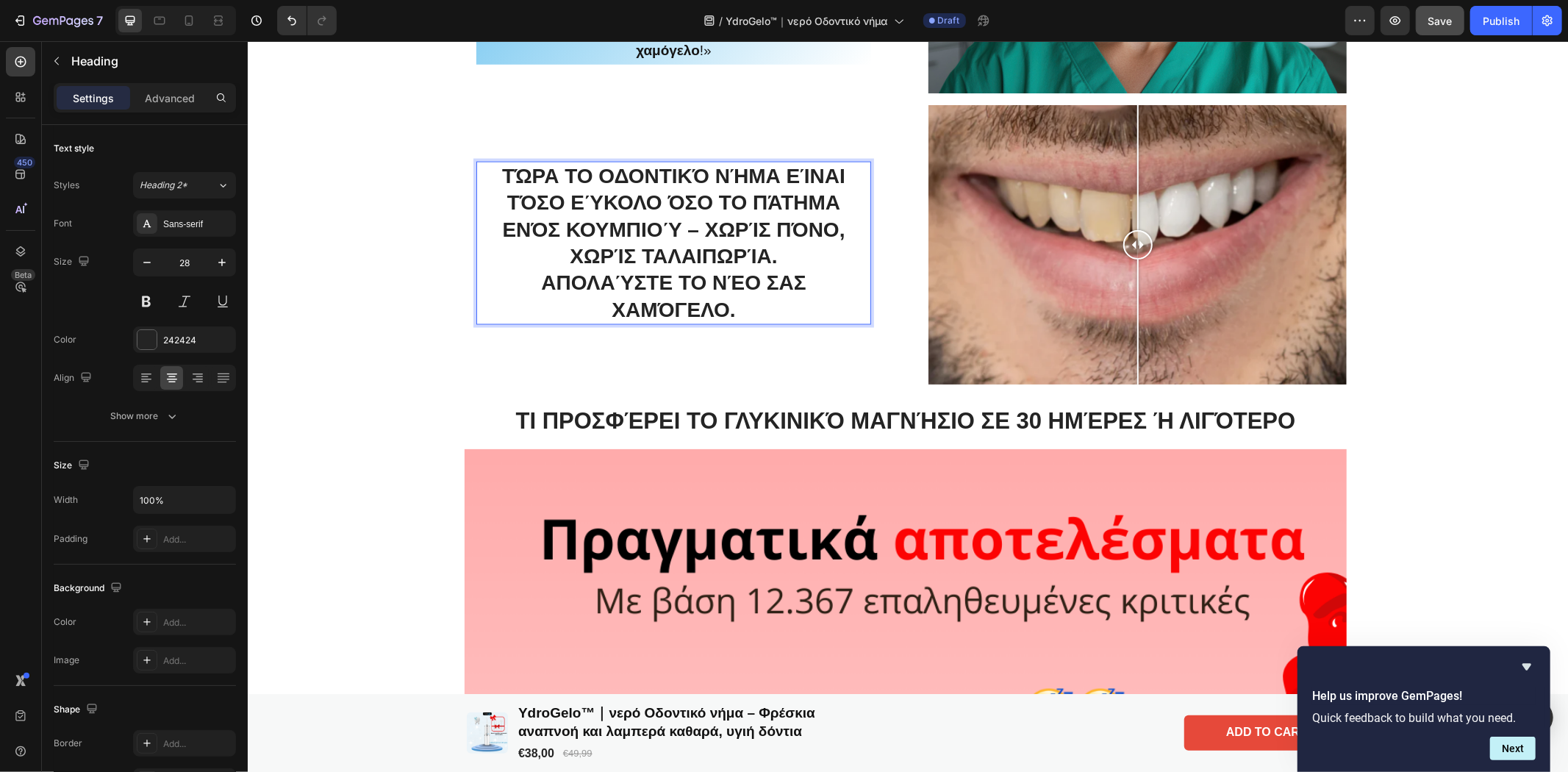
scroll to position [1907, 0]
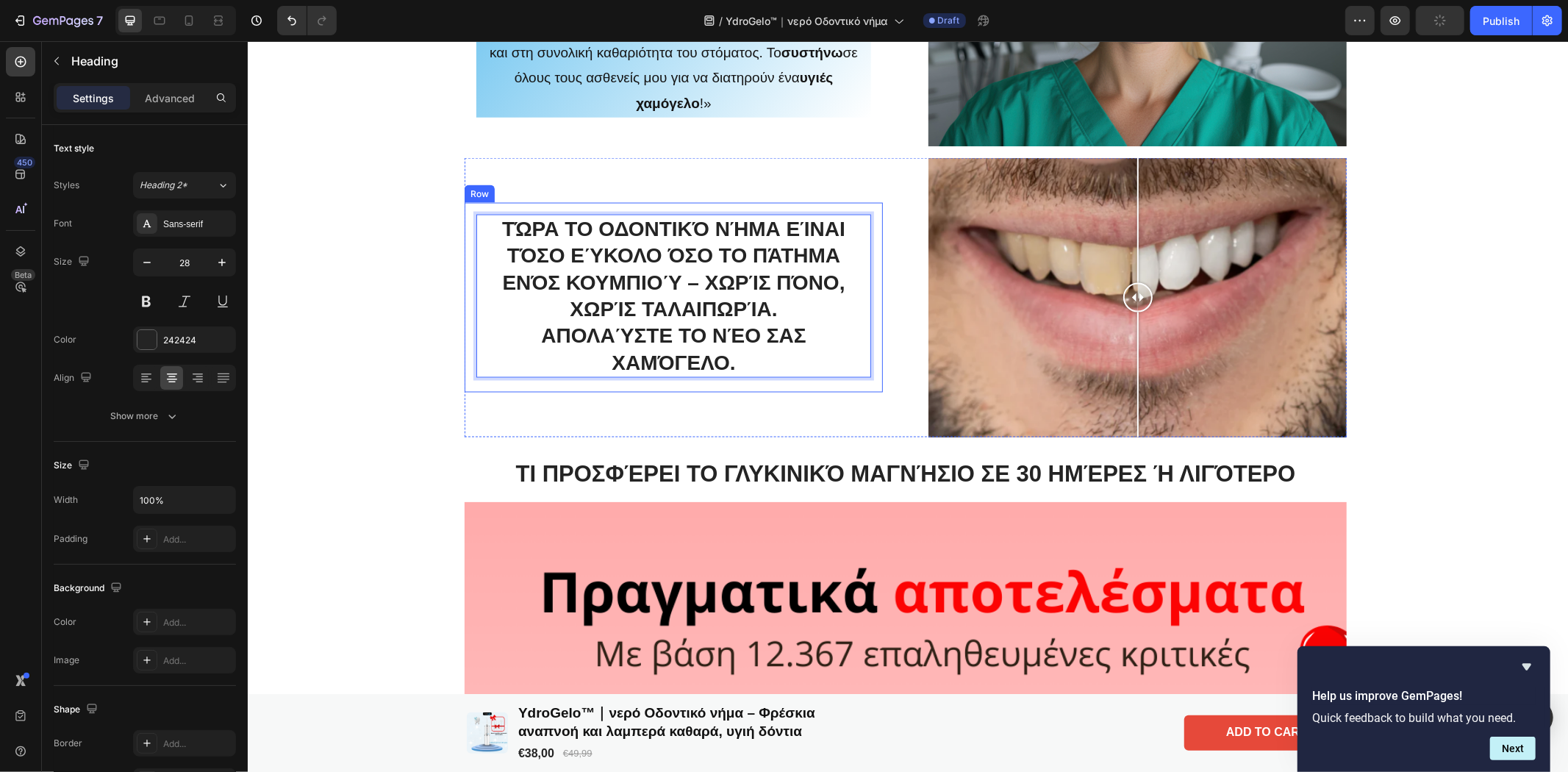
click at [491, 389] on div "Τώρα το οδοντικό νήμα είναι τόσο εύκολο όσο το πάτημα ενός κουμπιού – χωρίς πόν…" at bounding box center [673, 297] width 418 height 190
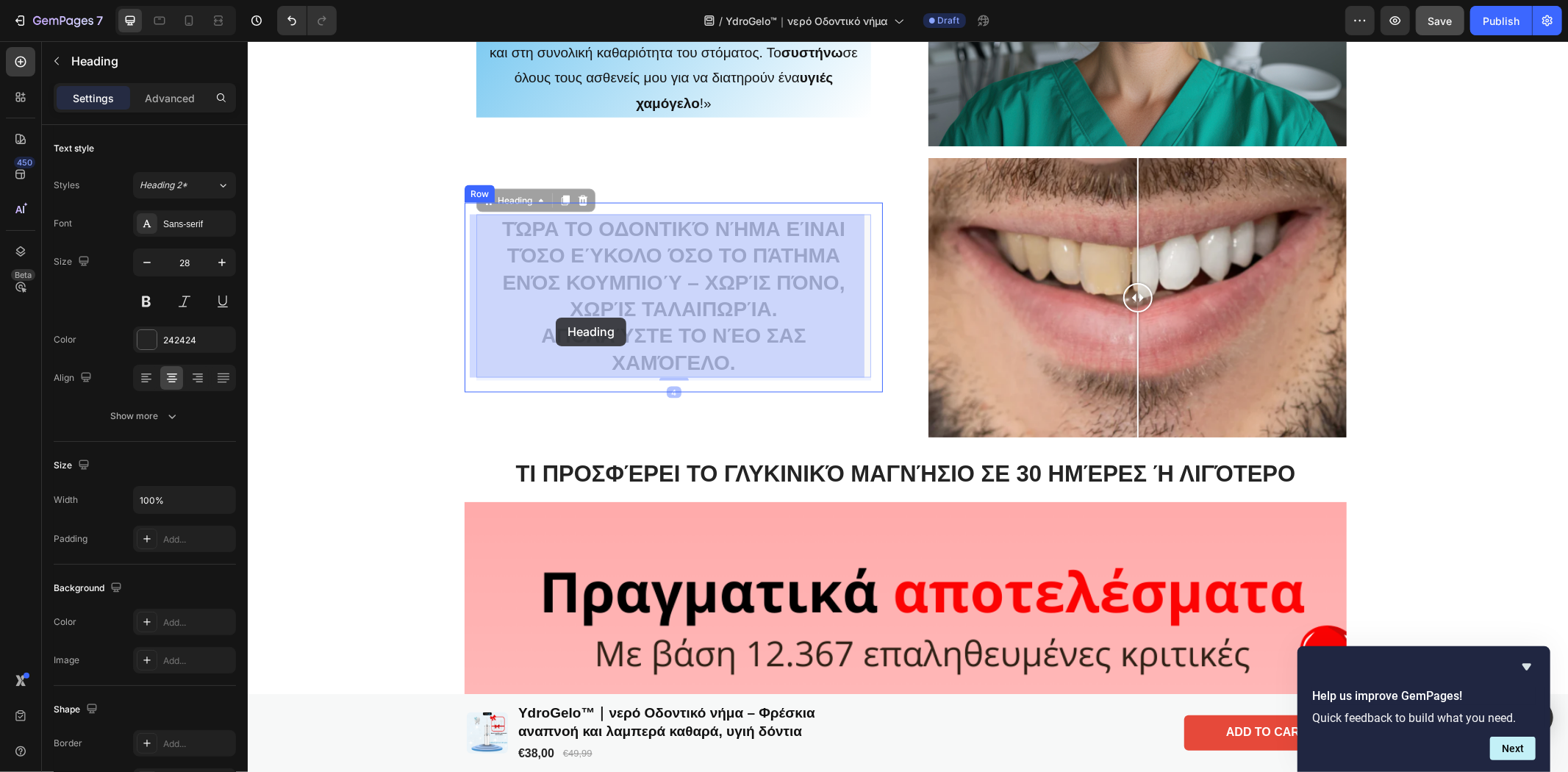
drag, startPoint x: 755, startPoint y: 354, endPoint x: 555, endPoint y: 317, distance: 203.4
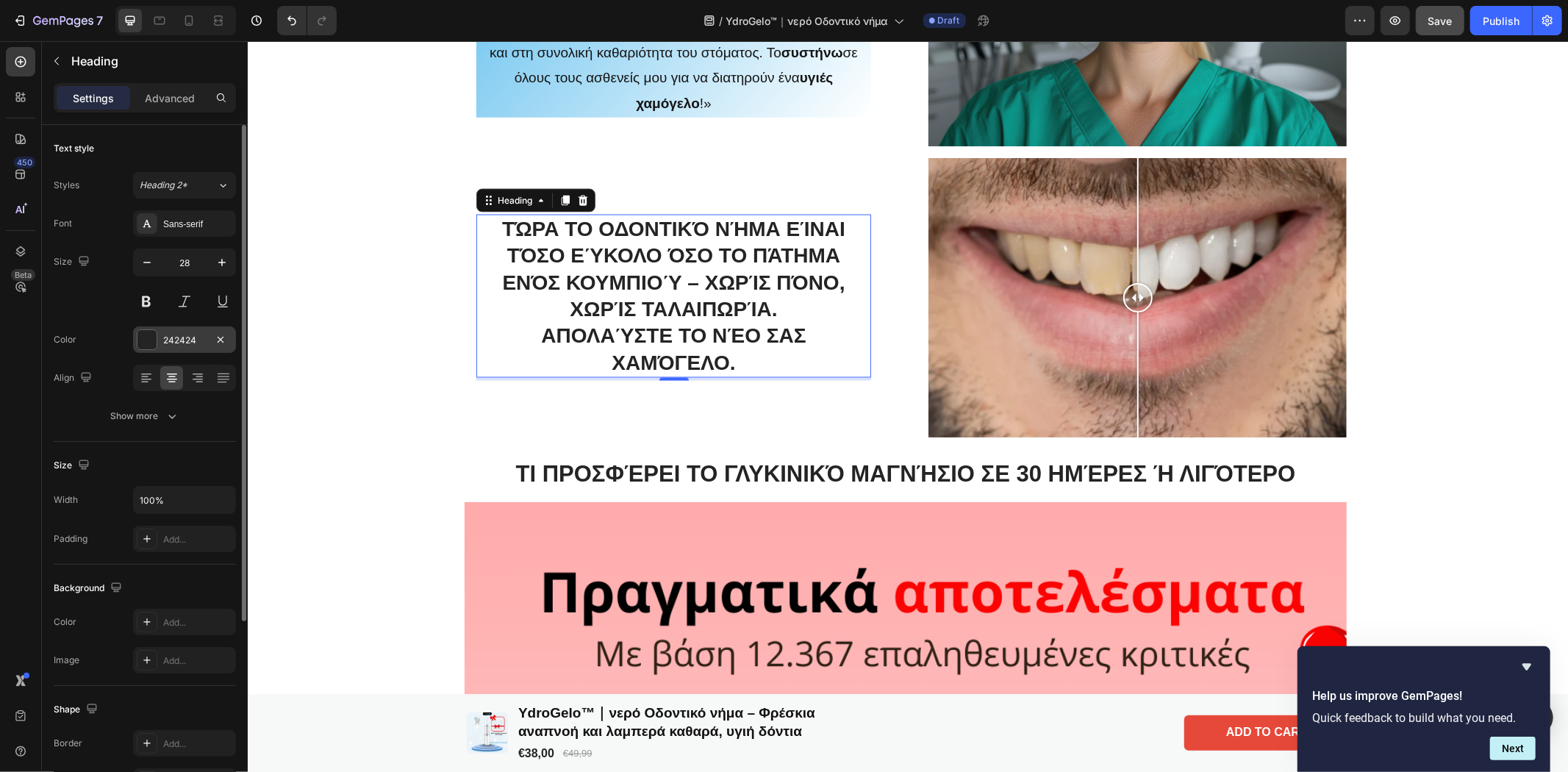
click at [144, 338] on div at bounding box center [147, 339] width 19 height 19
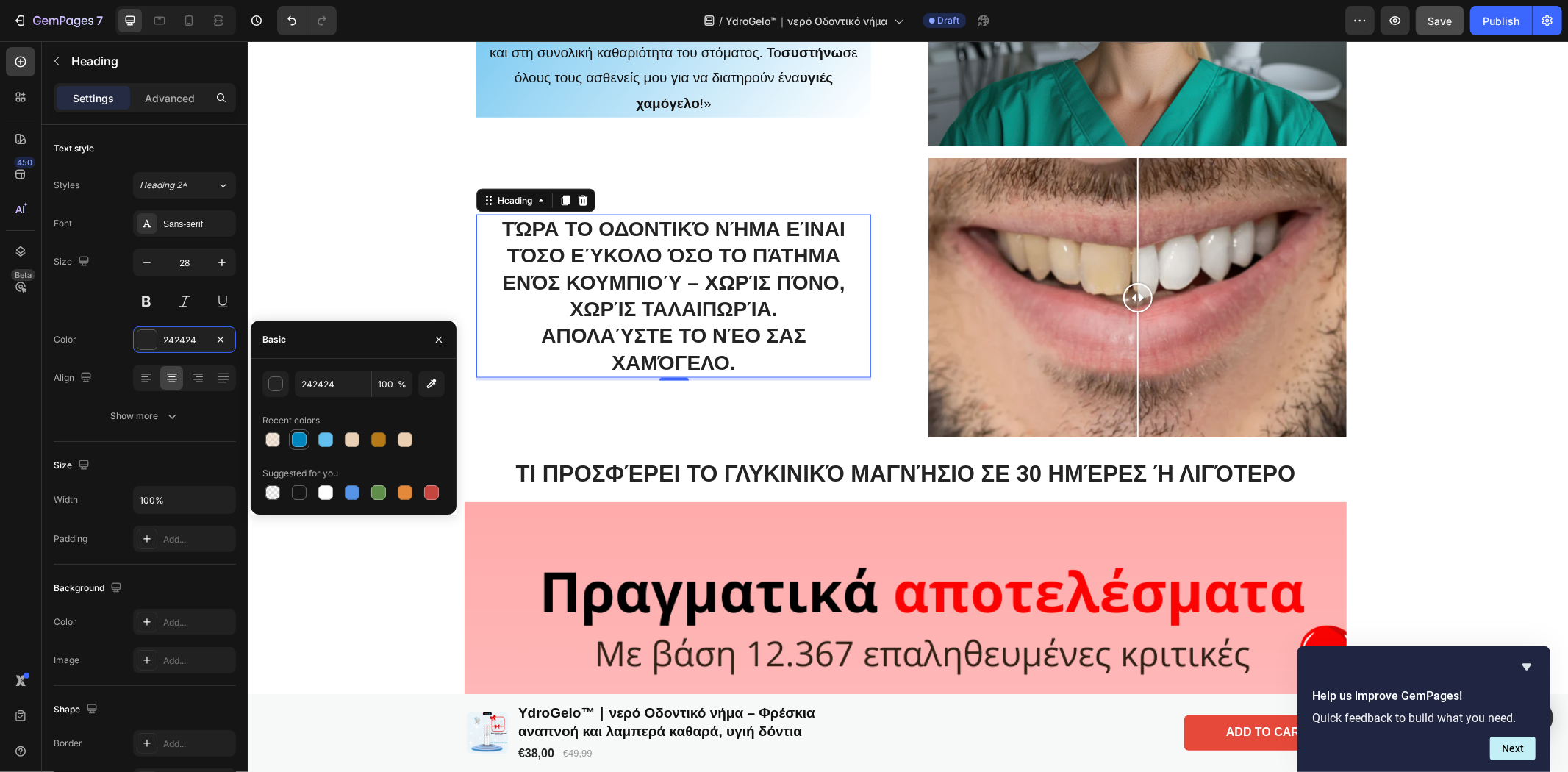
click at [302, 441] on div at bounding box center [299, 439] width 15 height 15
type input "0085BD"
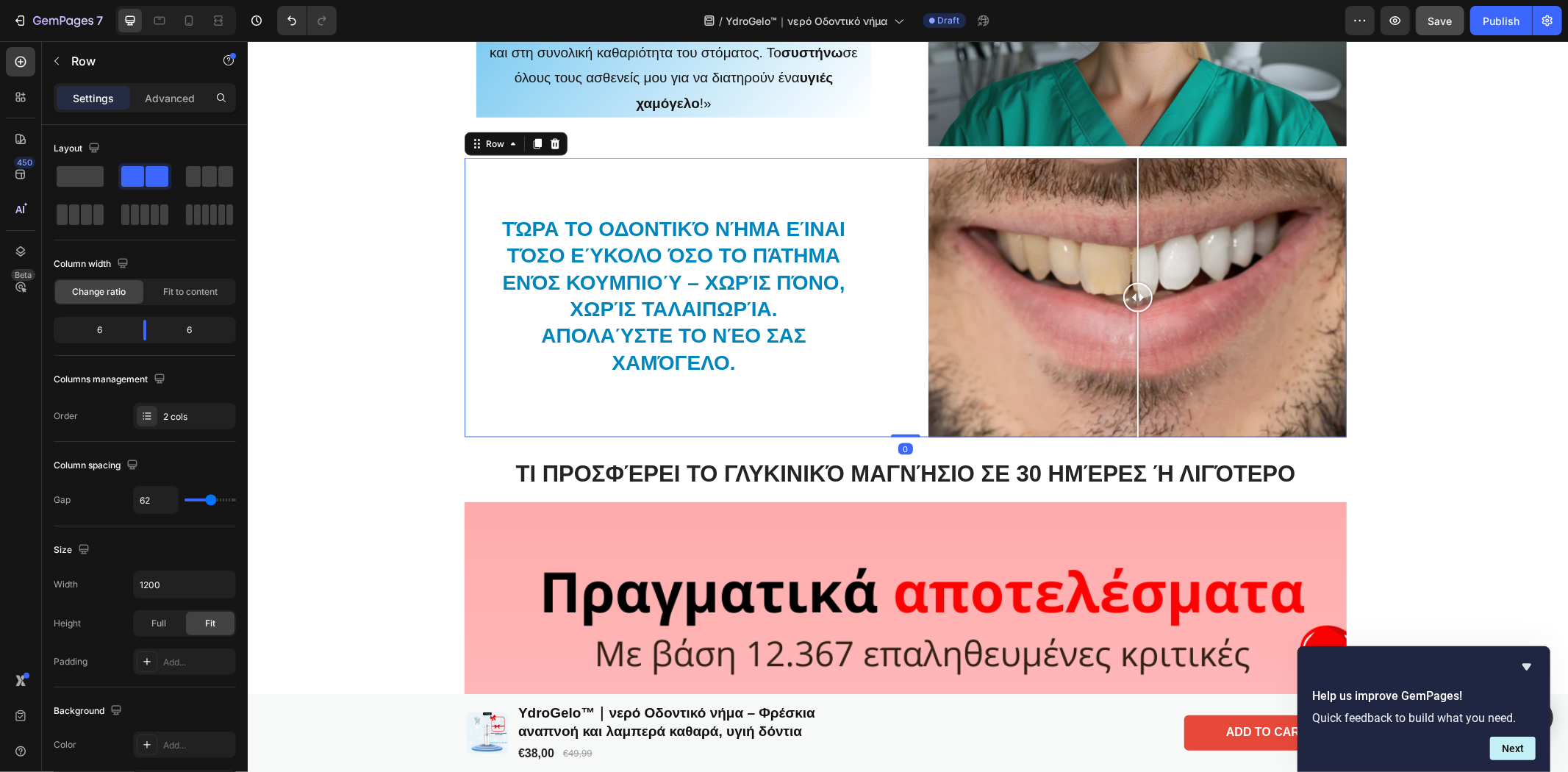
click at [702, 416] on div "⁠⁠⁠⁠⁠⁠⁠ Τώρα το οδοντικό νήμα είναι τόσο εύκολο όσο το πάτημα ενός κουμπιού – χ…" at bounding box center [673, 297] width 418 height 279
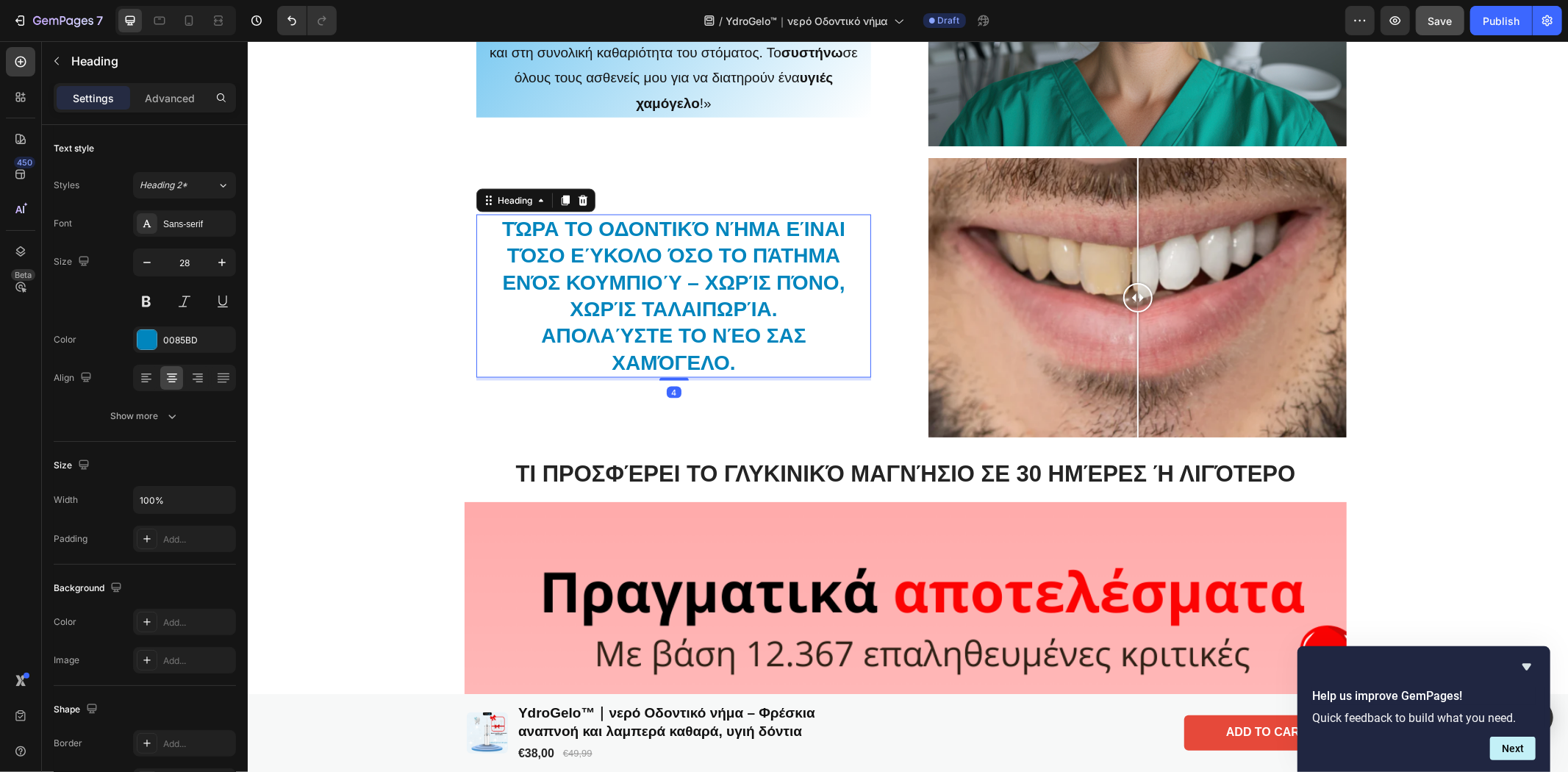
click at [719, 295] on p "⁠⁠⁠⁠⁠⁠⁠ Τώρα το οδοντικό νήμα είναι τόσο εύκολο όσο το πάτημα ενός κουμπιού – χ…" at bounding box center [673, 295] width 392 height 160
click at [178, 100] on p "Advanced" at bounding box center [170, 98] width 50 height 15
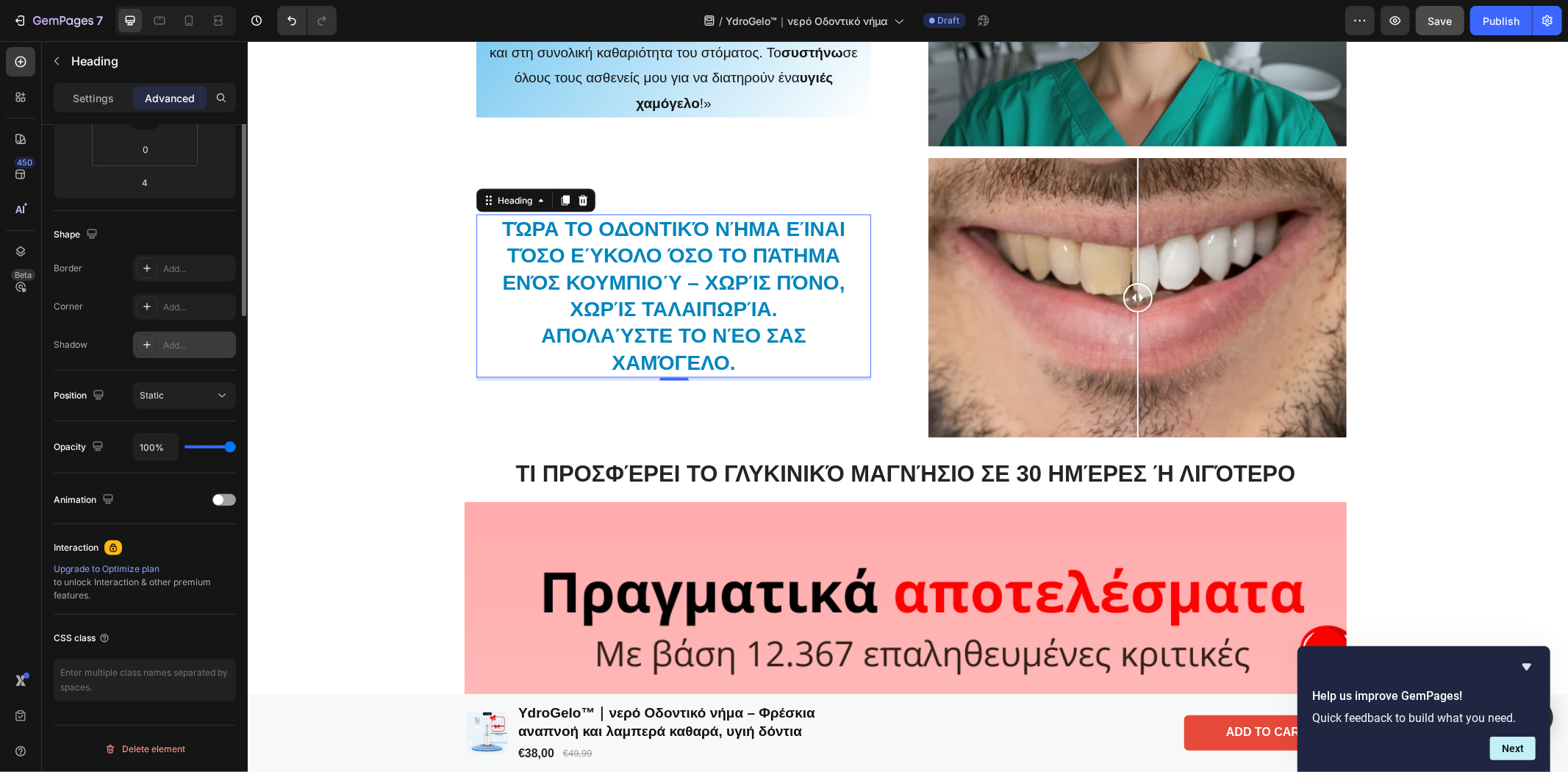
scroll to position [0, 0]
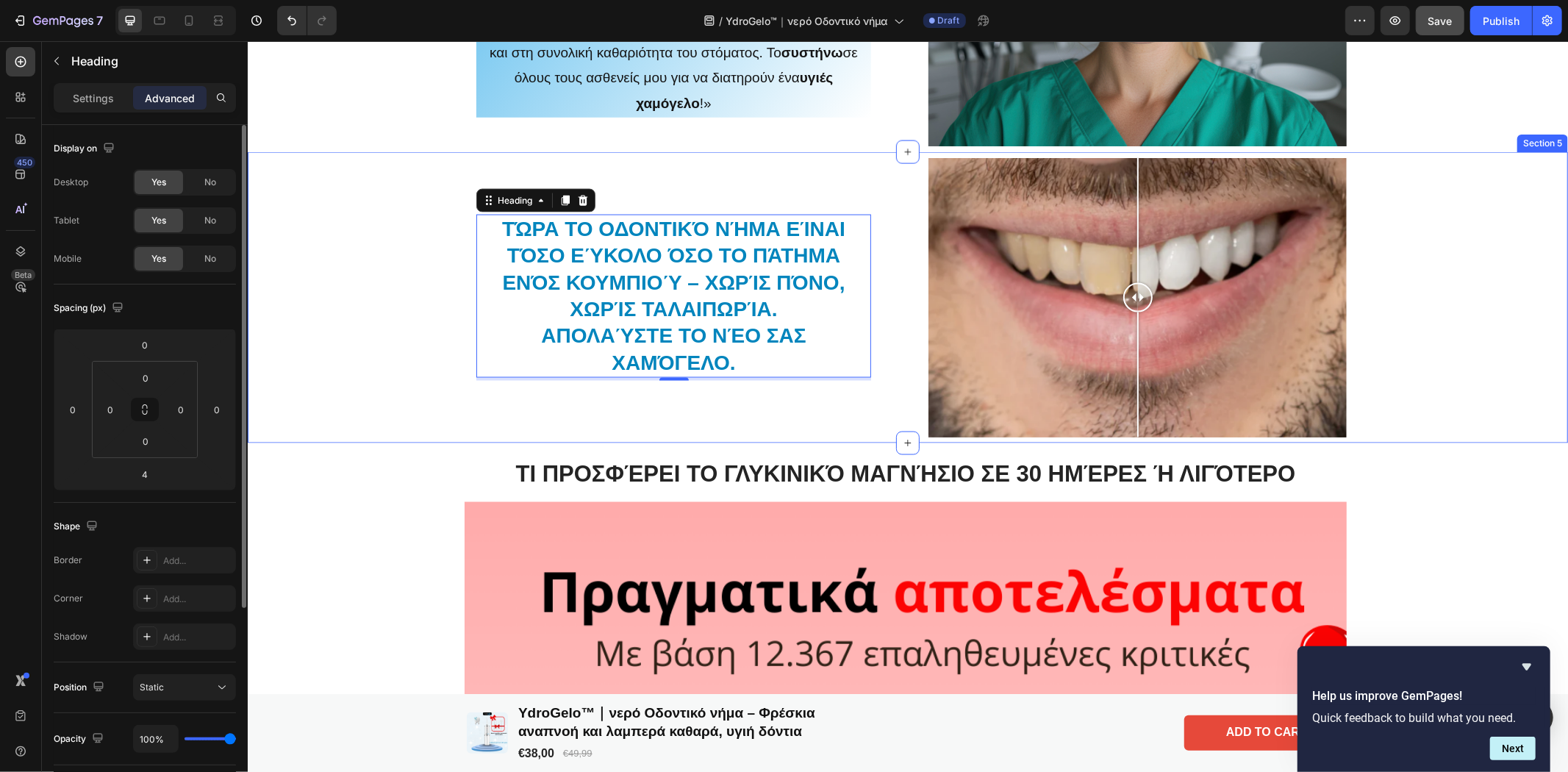
click at [1461, 259] on div "⁠⁠⁠⁠⁠⁠⁠ Τώρα το οδοντικό νήμα είναι τόσο εύκολο όσο το πάτημα ενός κουμπιού – χ…" at bounding box center [905, 297] width 1313 height 279
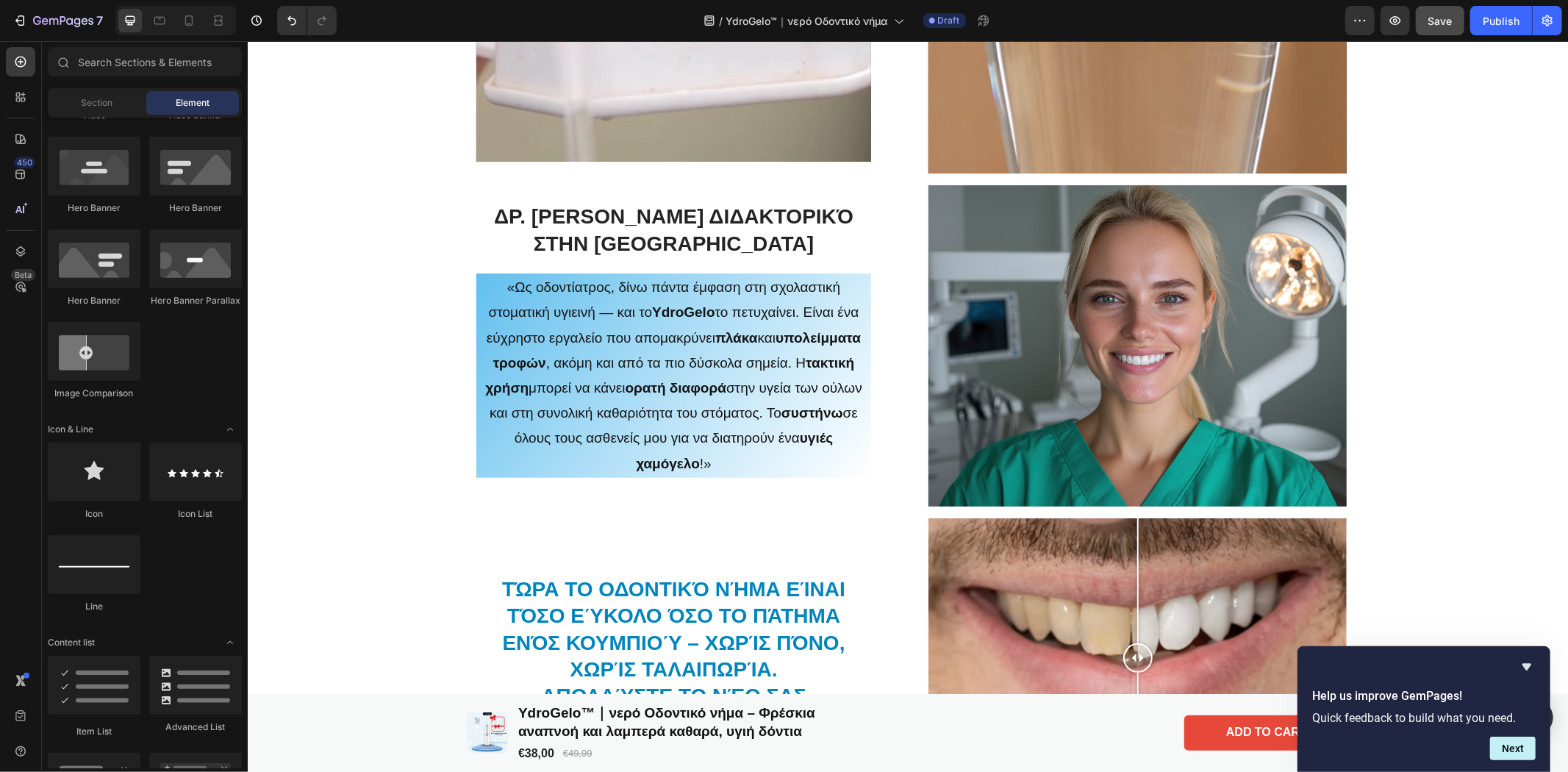
scroll to position [1567, 0]
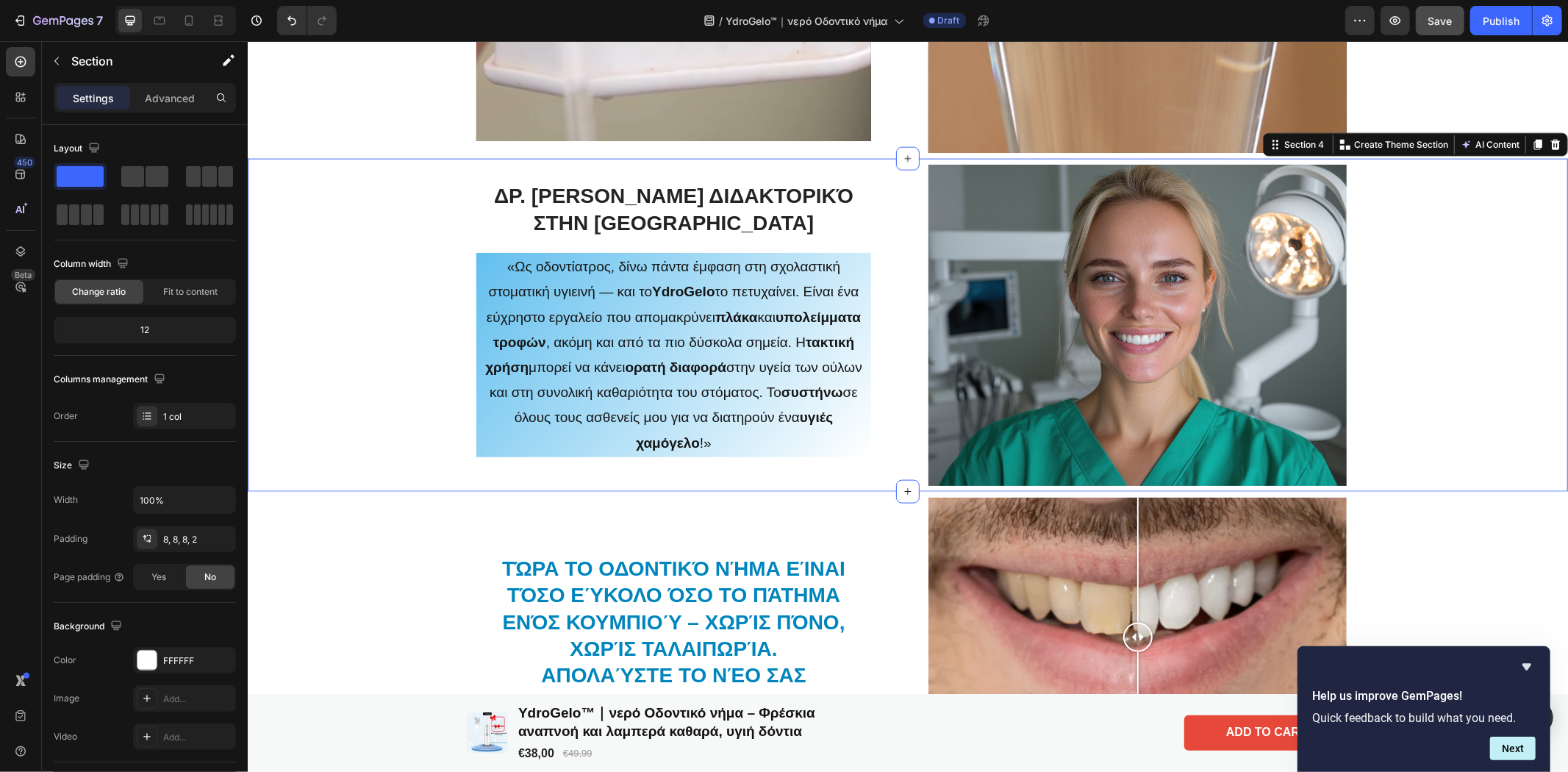
click at [858, 161] on div "Δρ. [PERSON_NAME] Διδακτορικό στην [GEOGRAPHIC_DATA] «Ως οδοντίατρος, δίνω πάντ…" at bounding box center [907, 324] width 1320 height 334
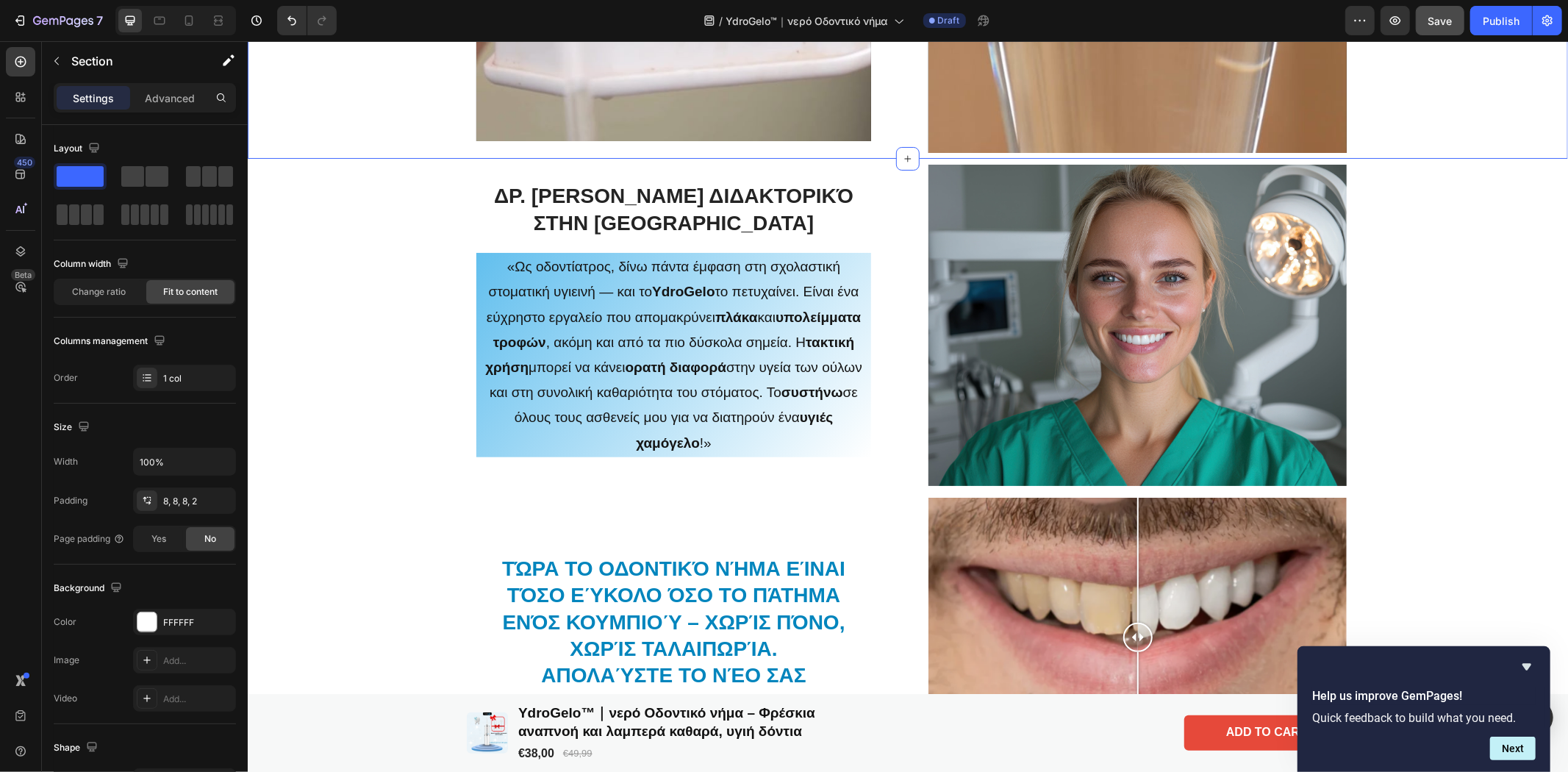
click at [184, 104] on p "Advanced" at bounding box center [170, 98] width 50 height 15
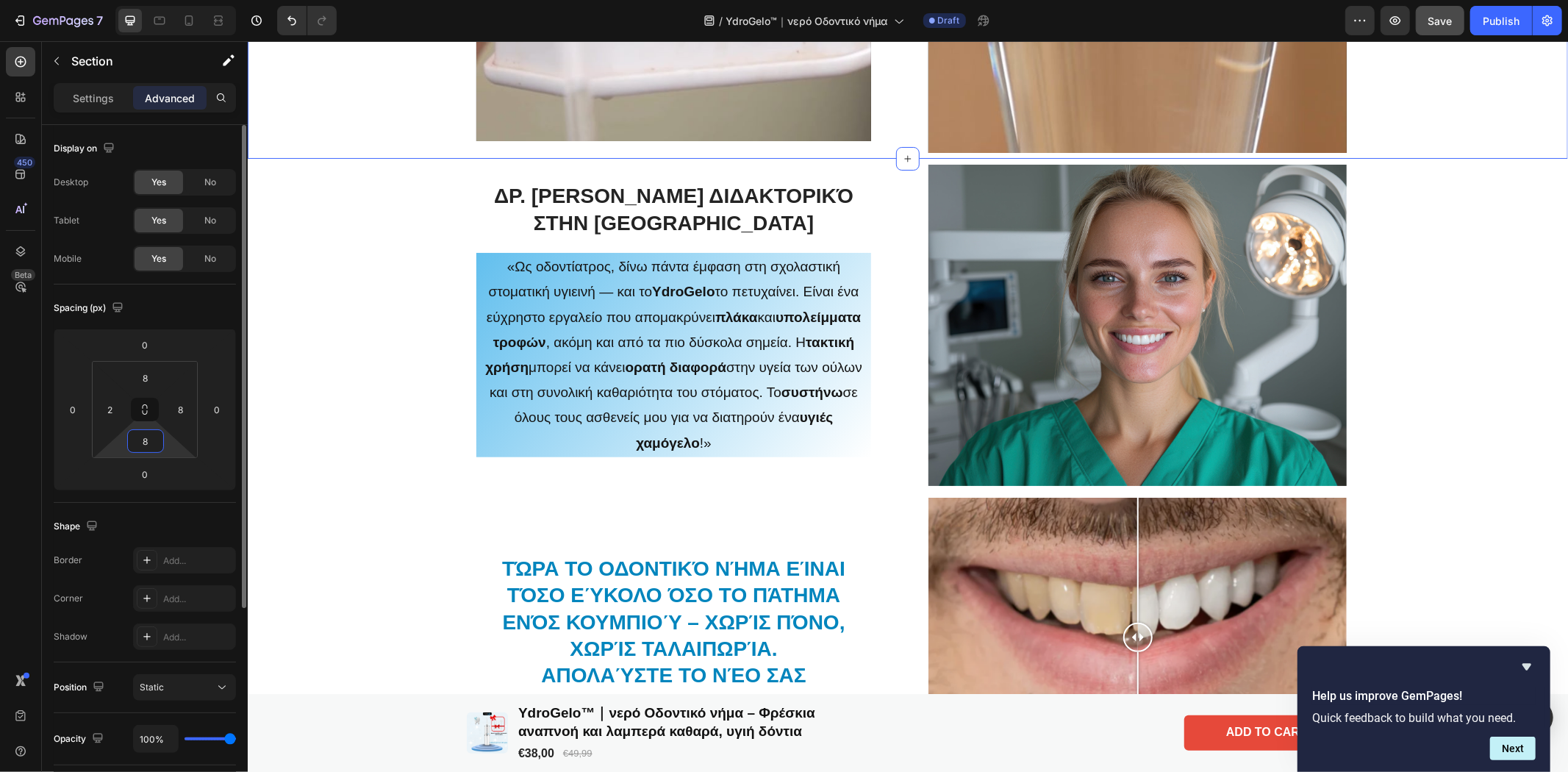
click at [150, 446] on input "8" at bounding box center [146, 441] width 29 height 22
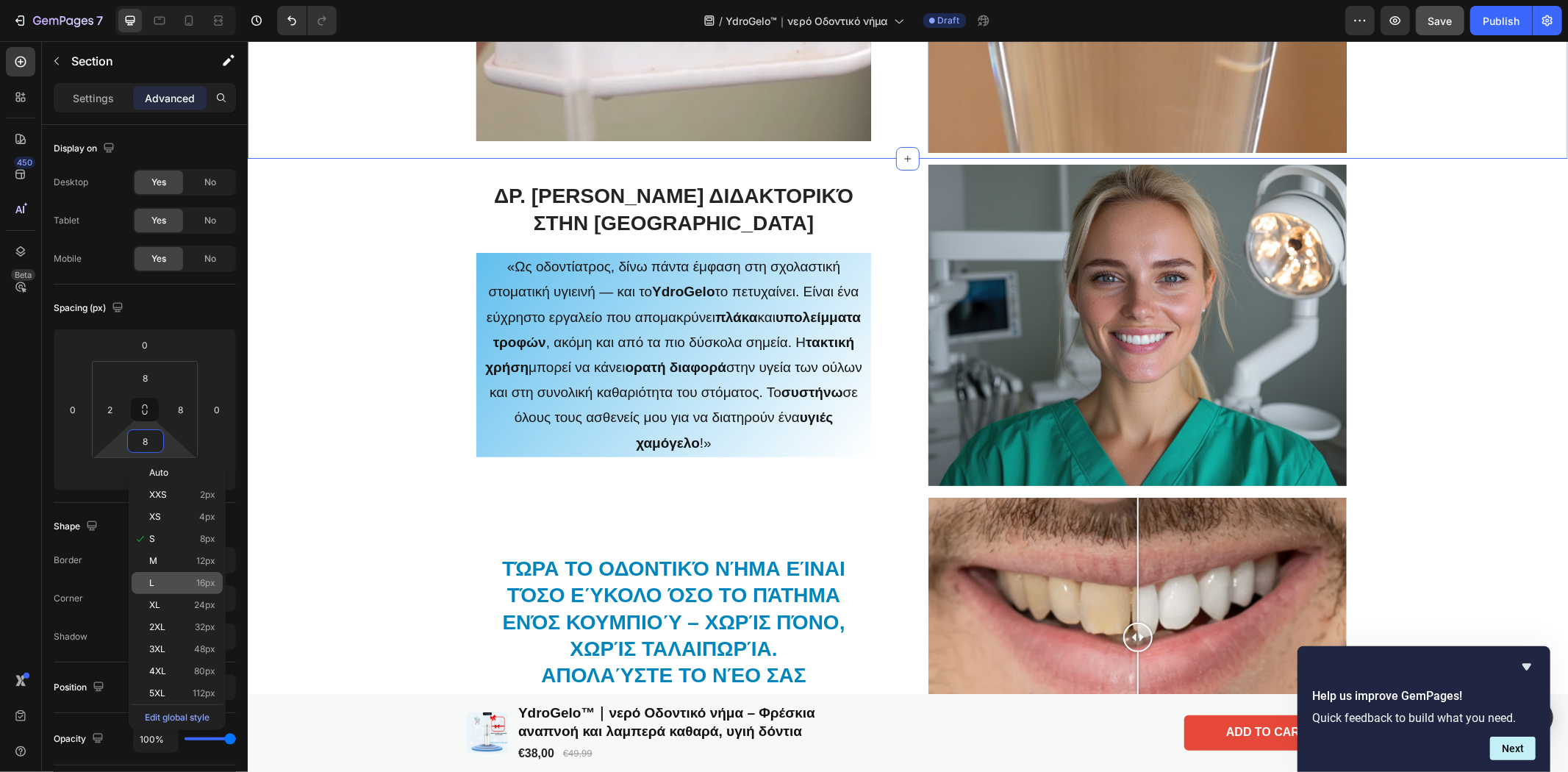
click at [165, 589] on div "L 16px" at bounding box center [177, 582] width 91 height 22
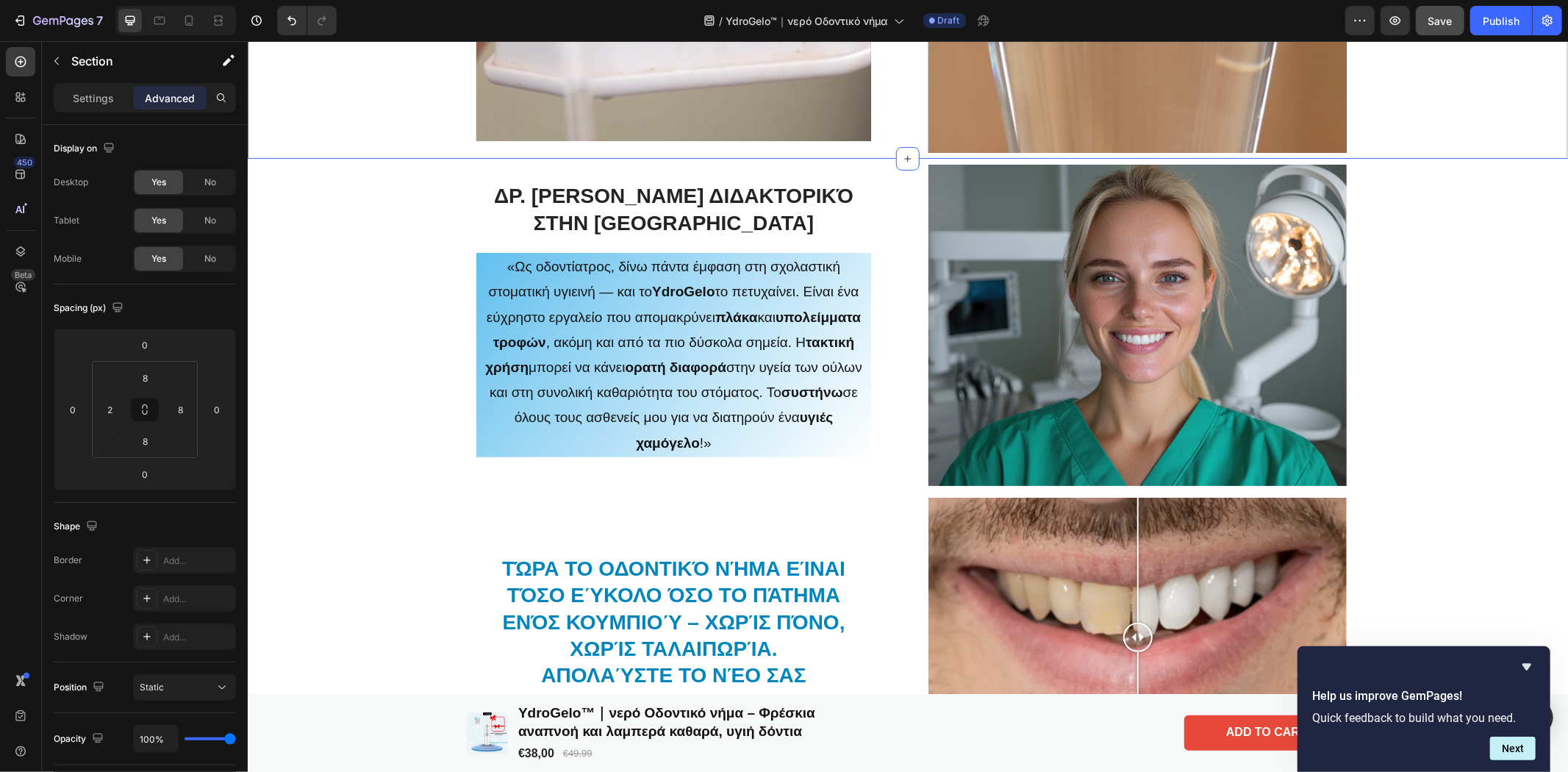
type input "16"
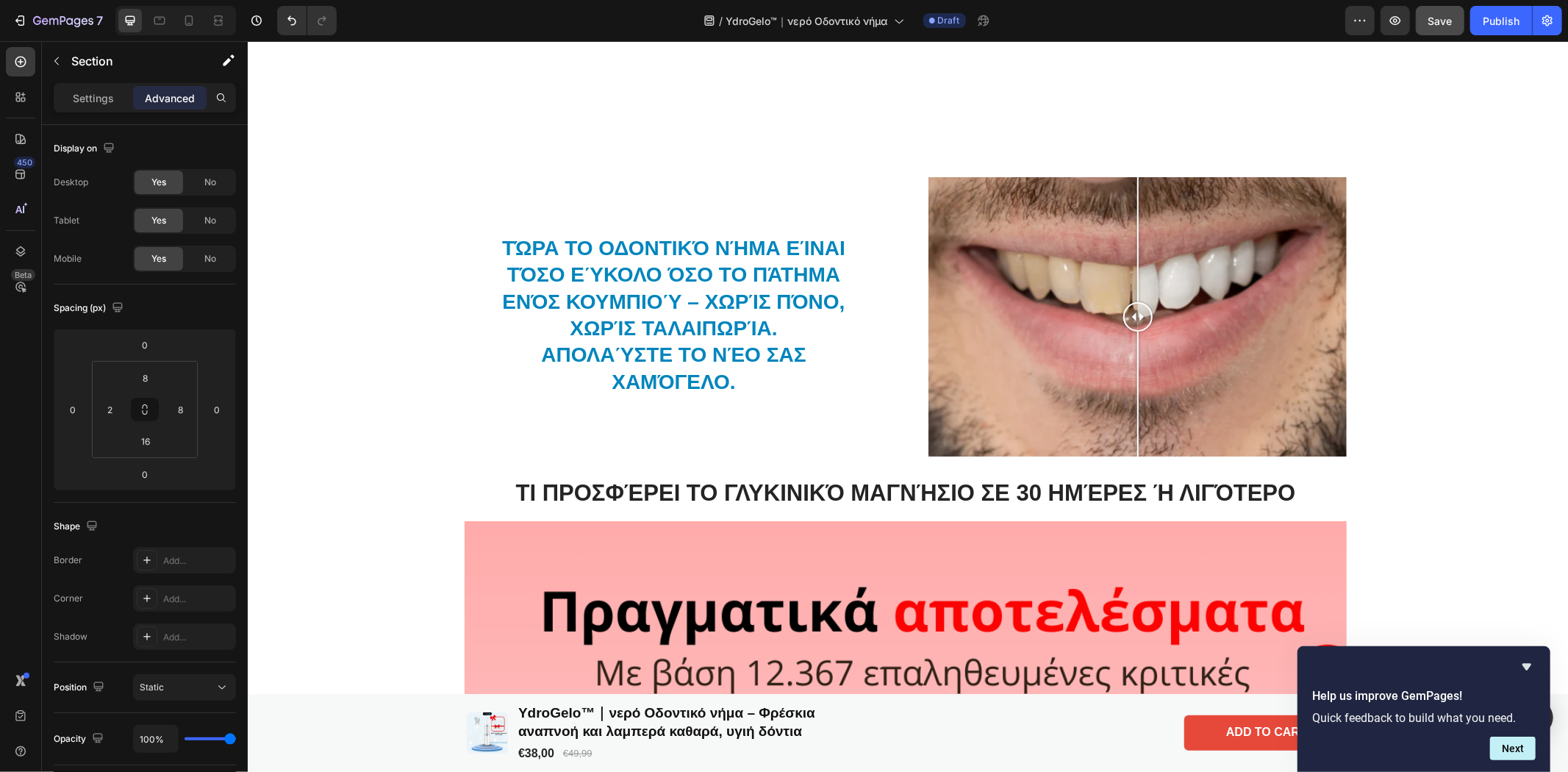
scroll to position [2220, 0]
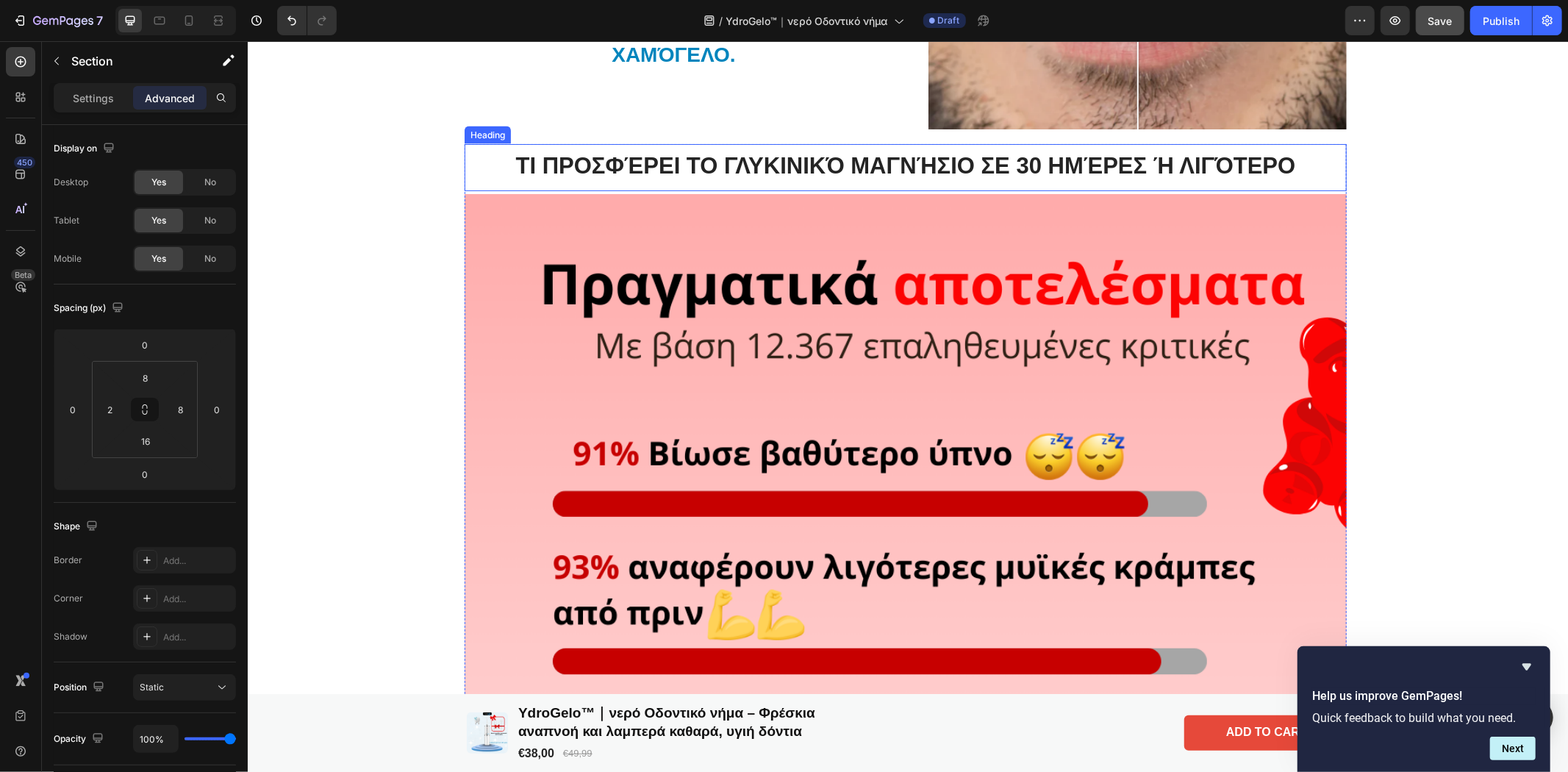
drag, startPoint x: 942, startPoint y: 165, endPoint x: 954, endPoint y: 167, distance: 12.2
click at [942, 165] on h2 "Τι προσφέρει το γλυκινικό μαγνήσιο σε 30 ημέρες ή λιγότερο" at bounding box center [905, 165] width 882 height 32
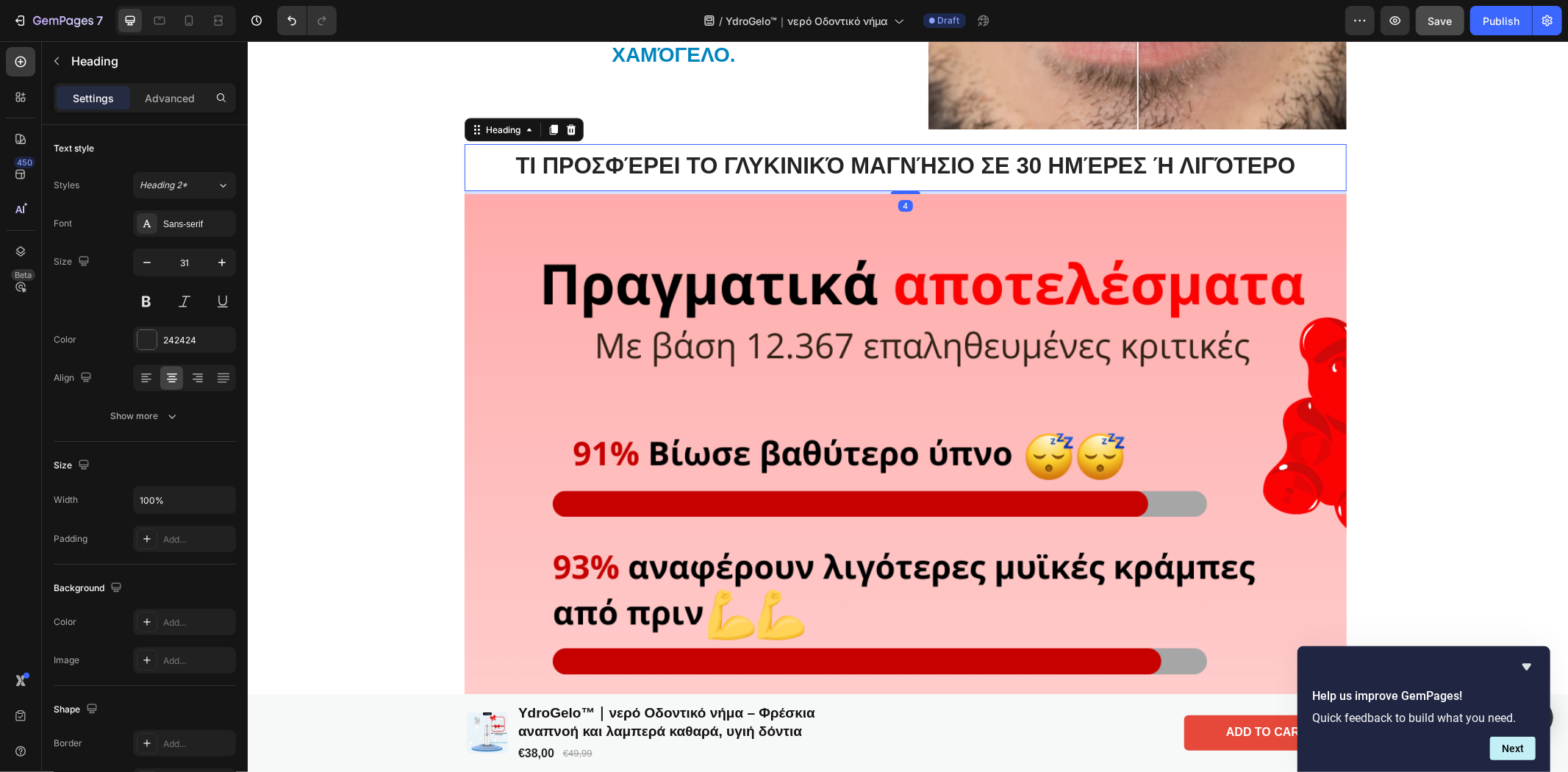
click at [1190, 167] on h2 "Τι προσφέρει το γλυκινικό μαγνήσιο σε 30 ημέρες ή λιγότερο" at bounding box center [905, 165] width 882 height 32
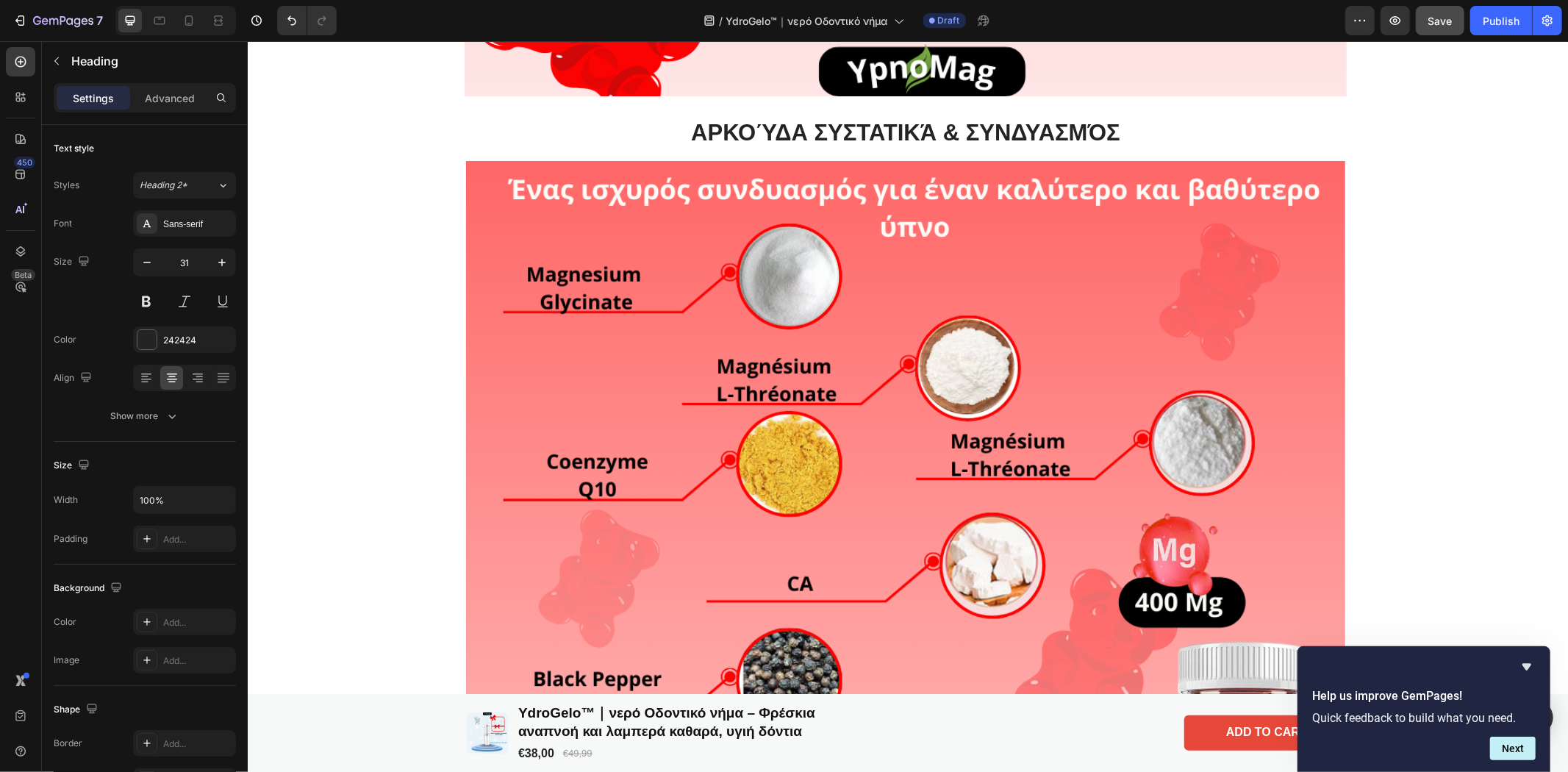
type input "16"
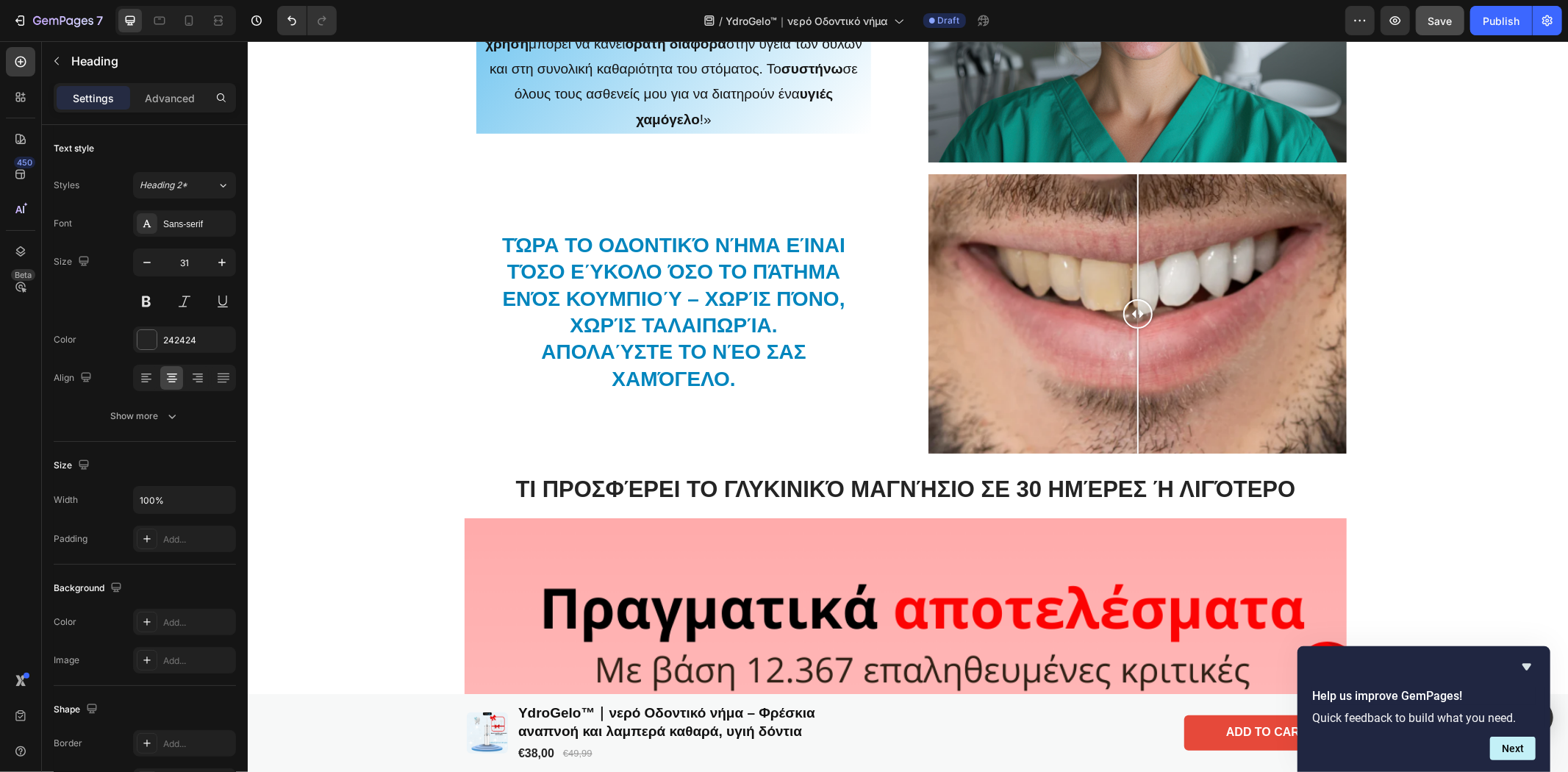
scroll to position [1567, 0]
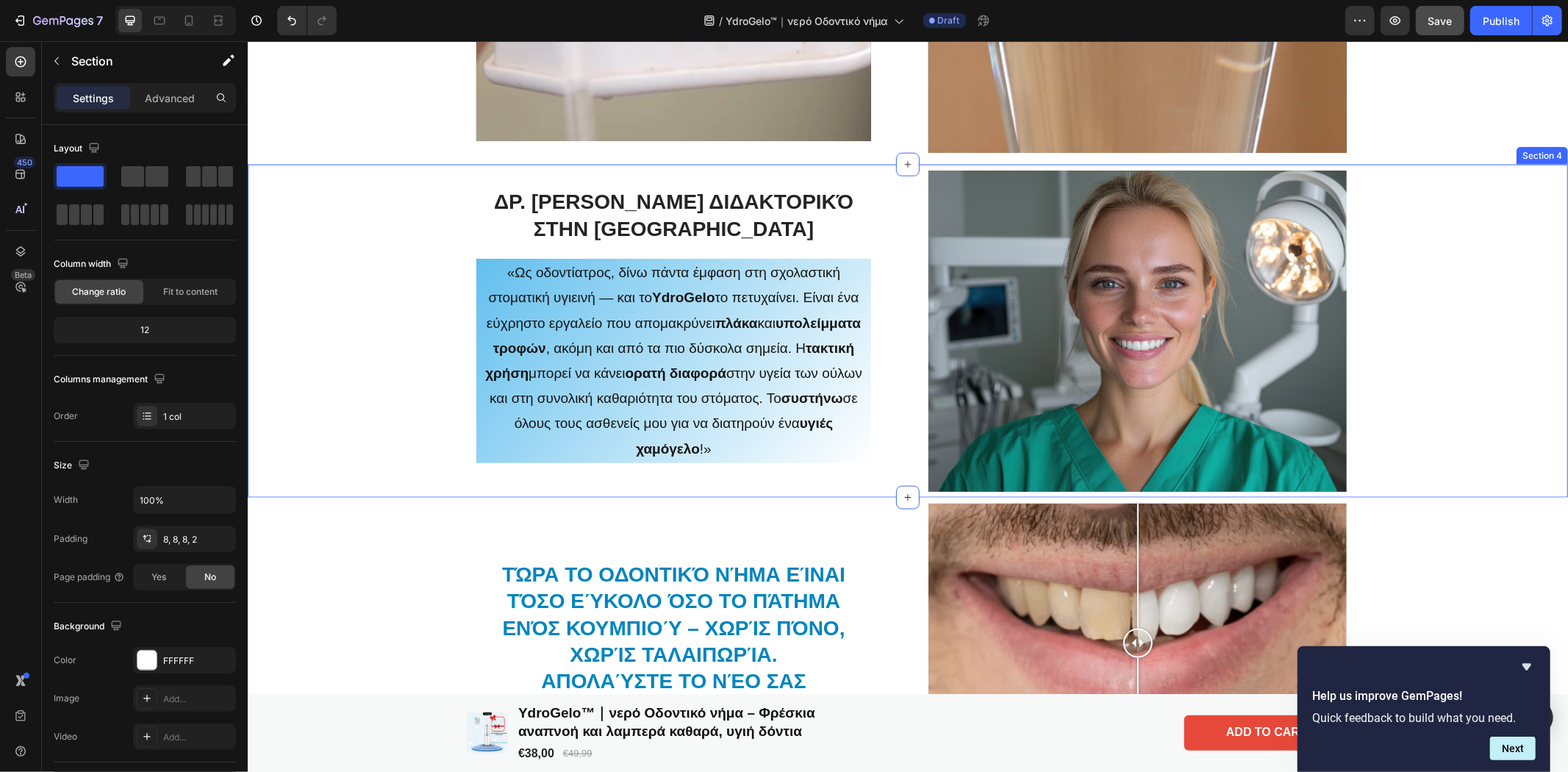
click at [837, 169] on div "Δρ. [PERSON_NAME] Διδακτορικό στην [GEOGRAPHIC_DATA] «Ως οδοντίατρος, δίνω πάντ…" at bounding box center [907, 331] width 1320 height 334
click at [187, 25] on icon at bounding box center [189, 21] width 15 height 15
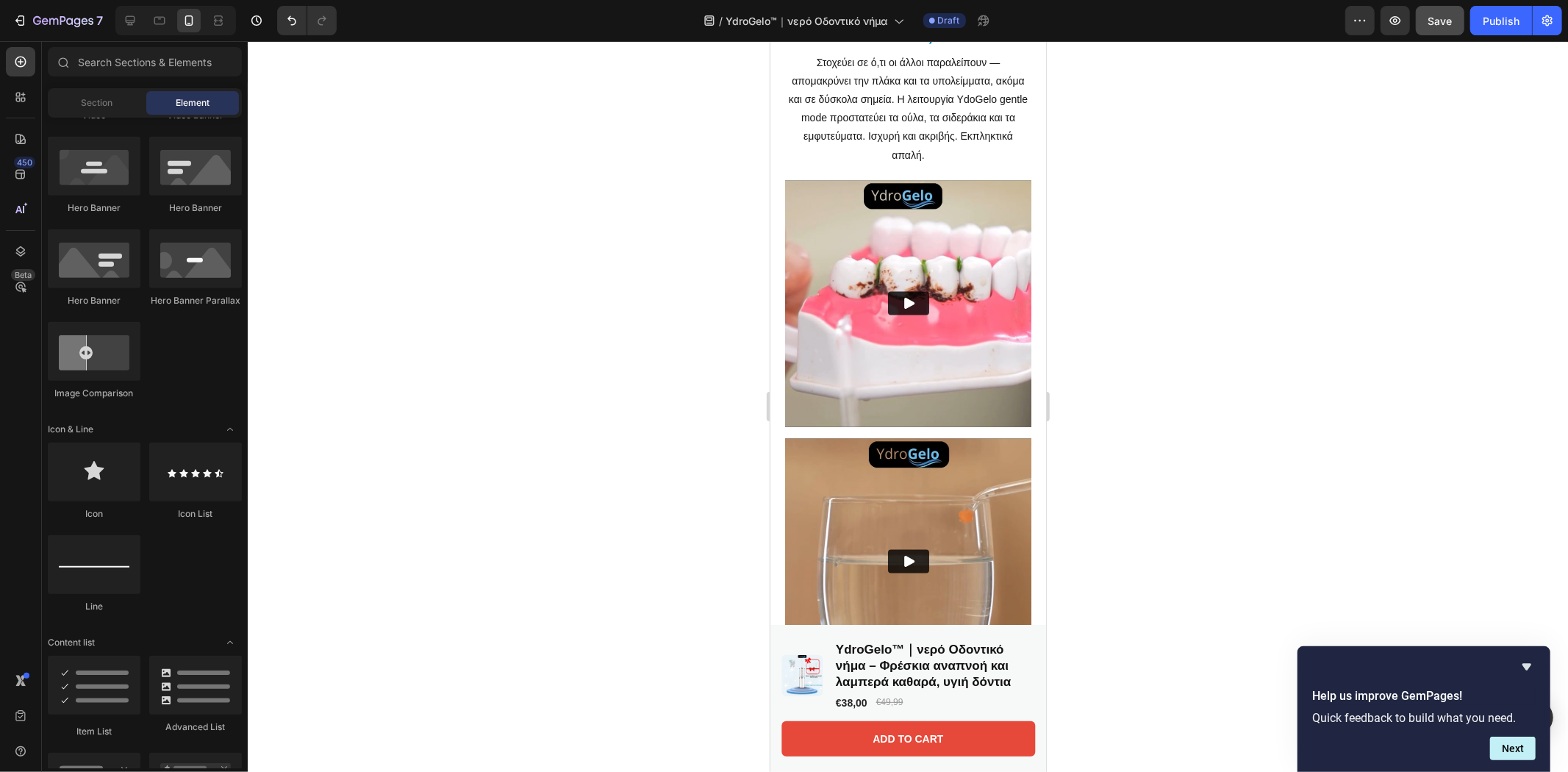
scroll to position [1306, 0]
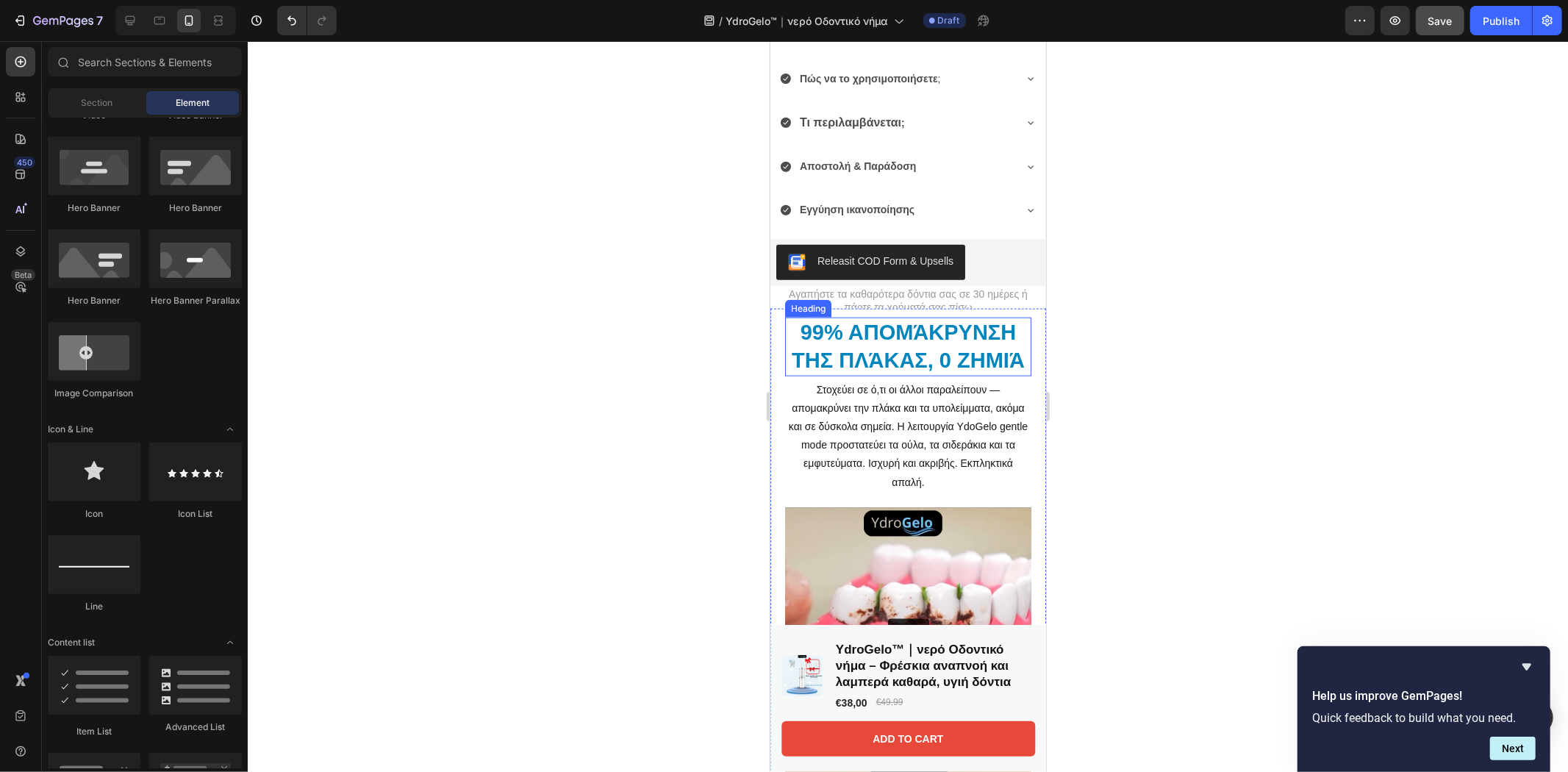
click at [928, 355] on h2 "99% απομάκρυνση της πλάκας, 0 ζημιά" at bounding box center [907, 346] width 246 height 58
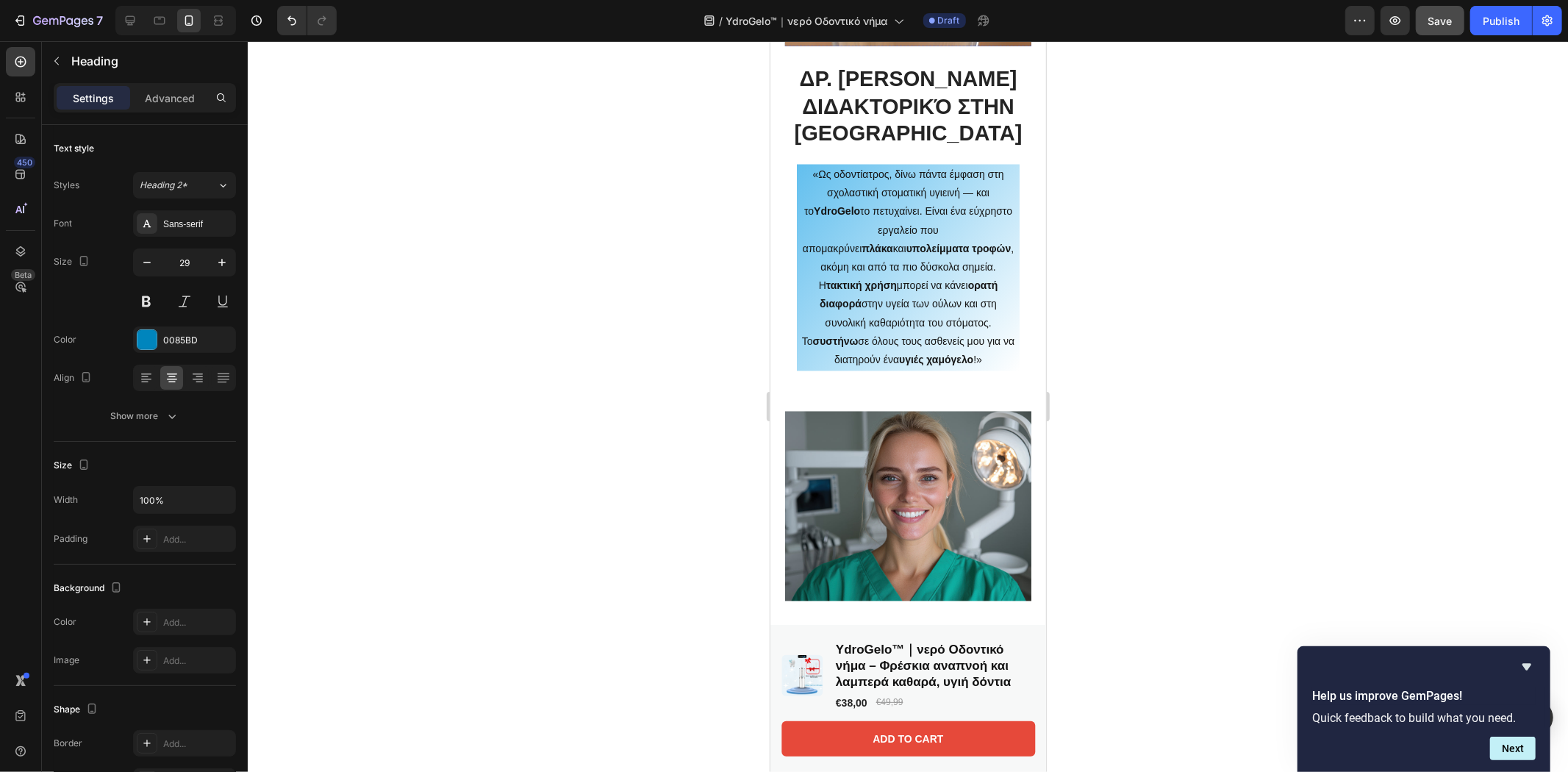
scroll to position [2287, 0]
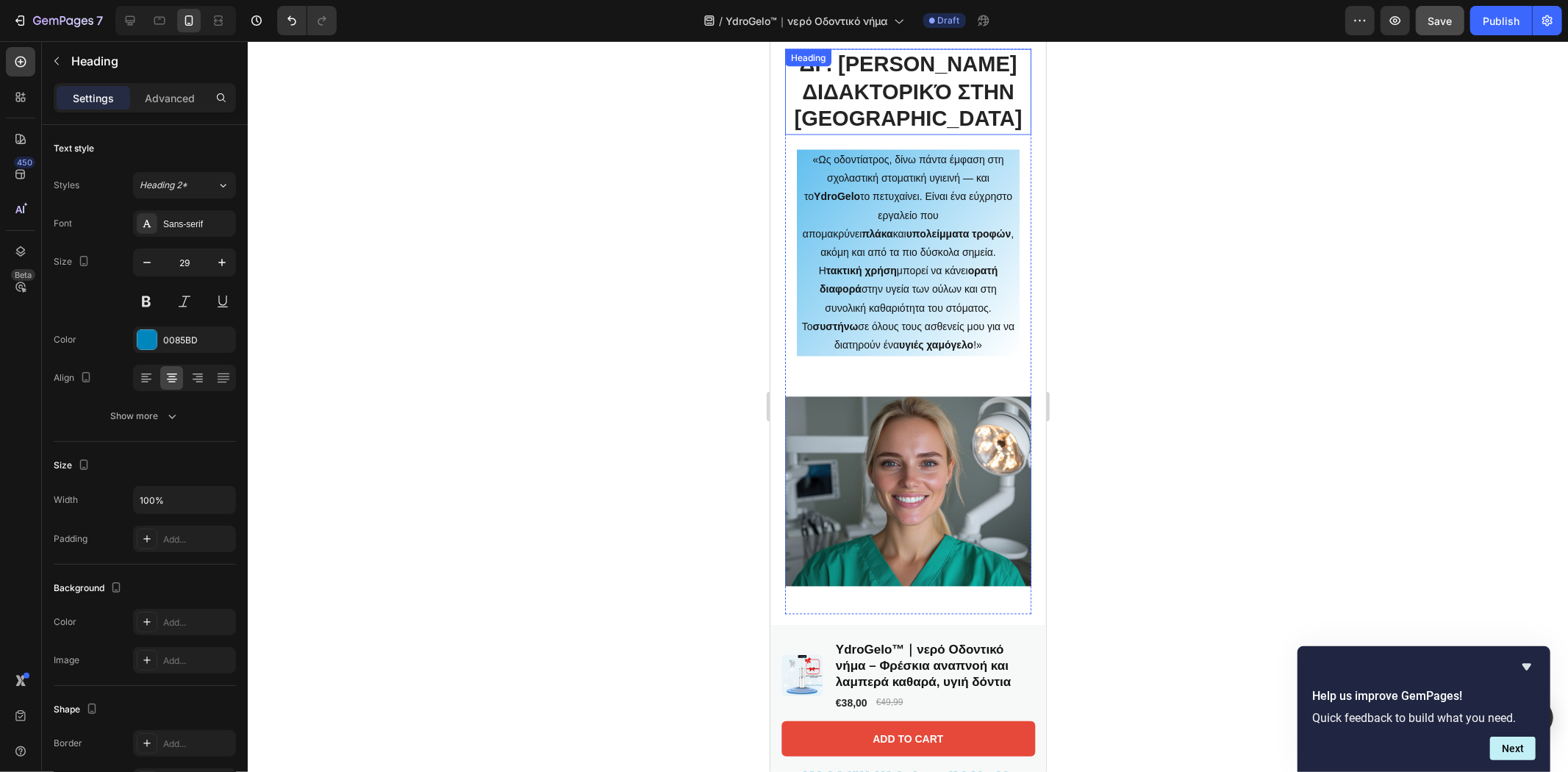
click at [865, 93] on h2 "Δρ. [PERSON_NAME] Διδακτορικό στην [GEOGRAPHIC_DATA]" at bounding box center [907, 91] width 246 height 86
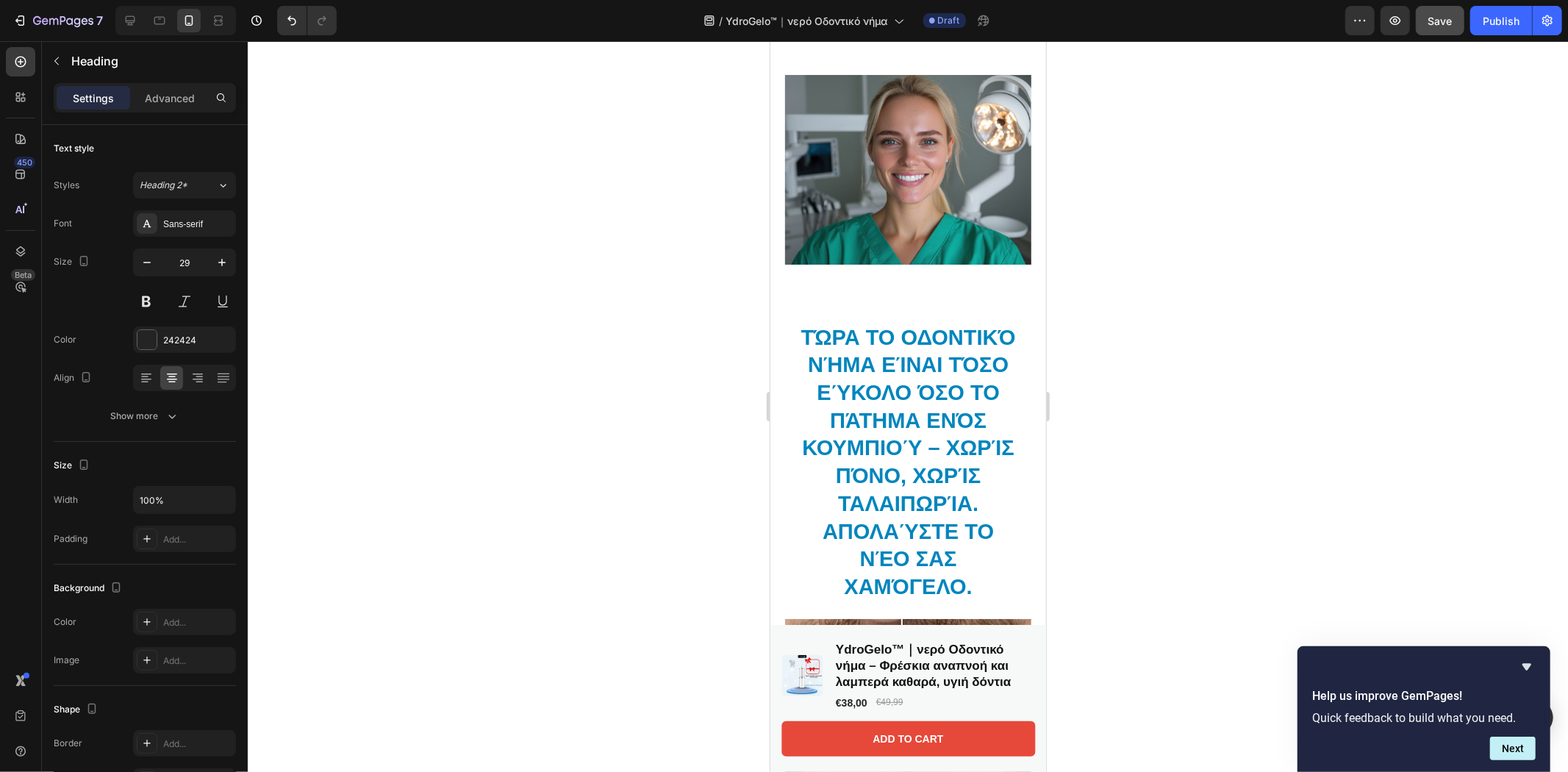
scroll to position [2613, 0]
click at [906, 332] on strong "Τώρα το οδοντικό νήμα είναι τόσο εύκολο όσο το πάτημα ενός κουμπιού – χωρίς πόν…" at bounding box center [907, 419] width 214 height 190
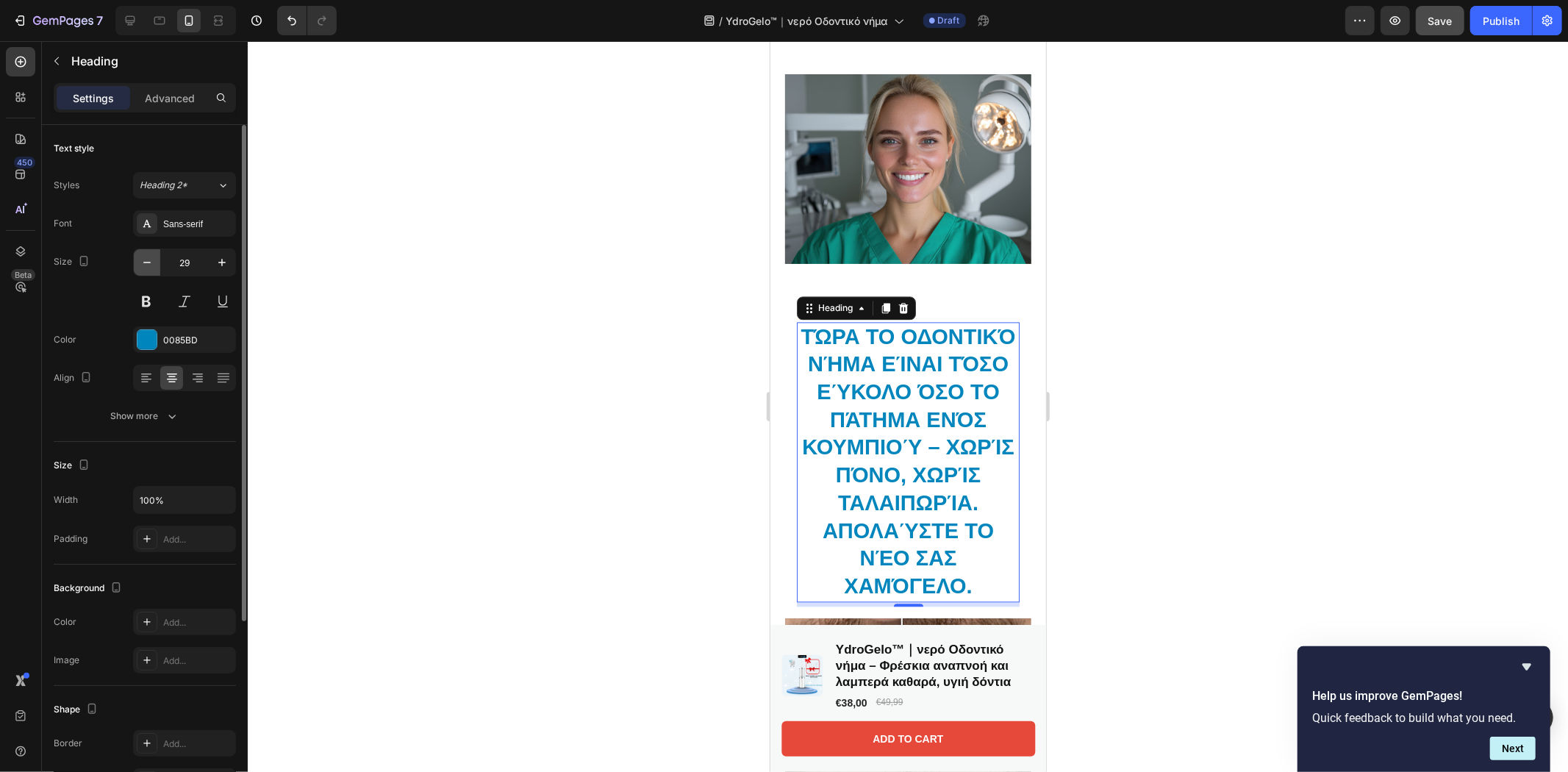
click at [141, 262] on icon "button" at bounding box center [147, 262] width 15 height 15
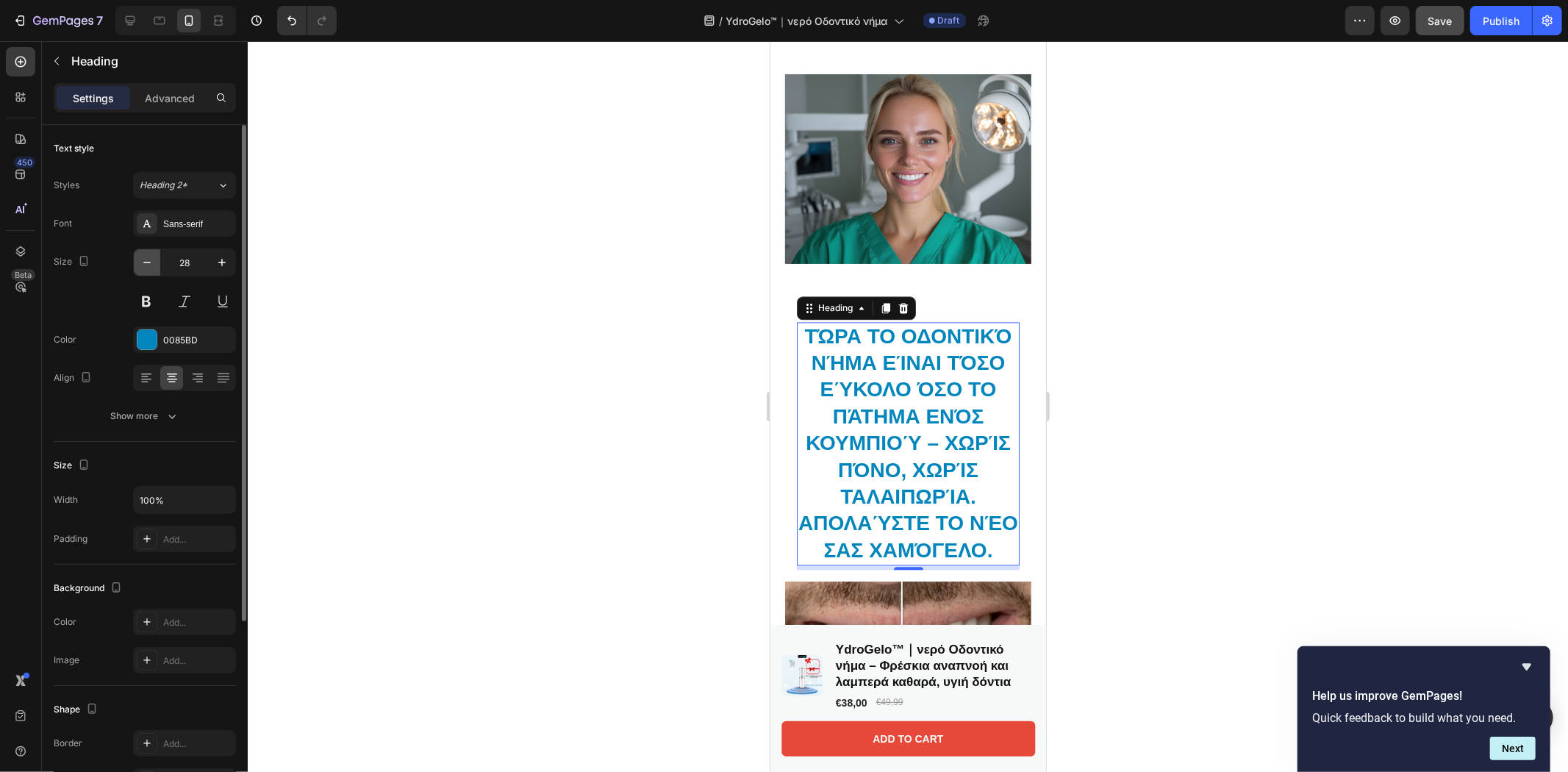
click at [141, 262] on icon "button" at bounding box center [147, 262] width 15 height 15
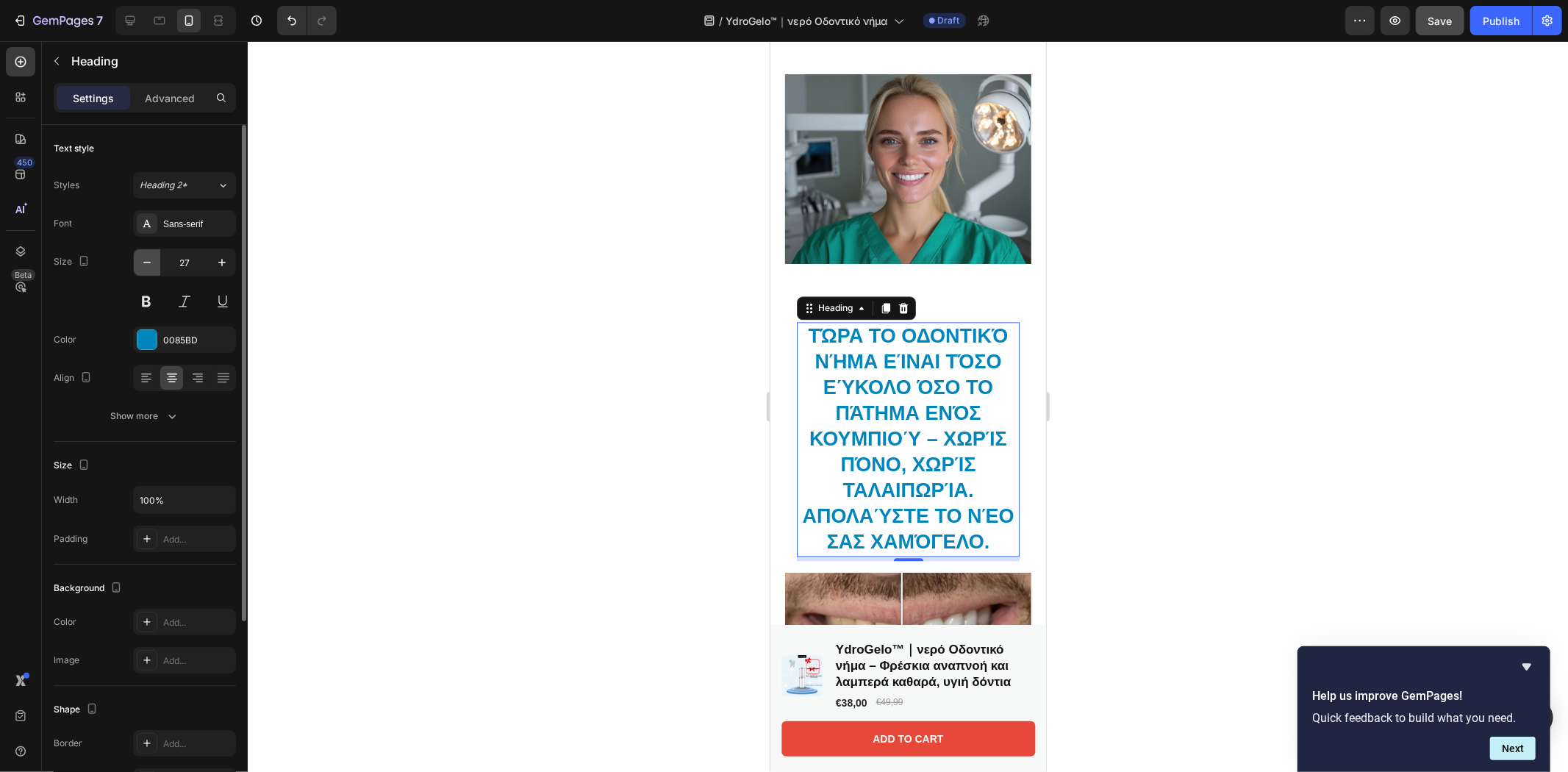
click at [141, 262] on icon "button" at bounding box center [147, 262] width 15 height 15
type input "26"
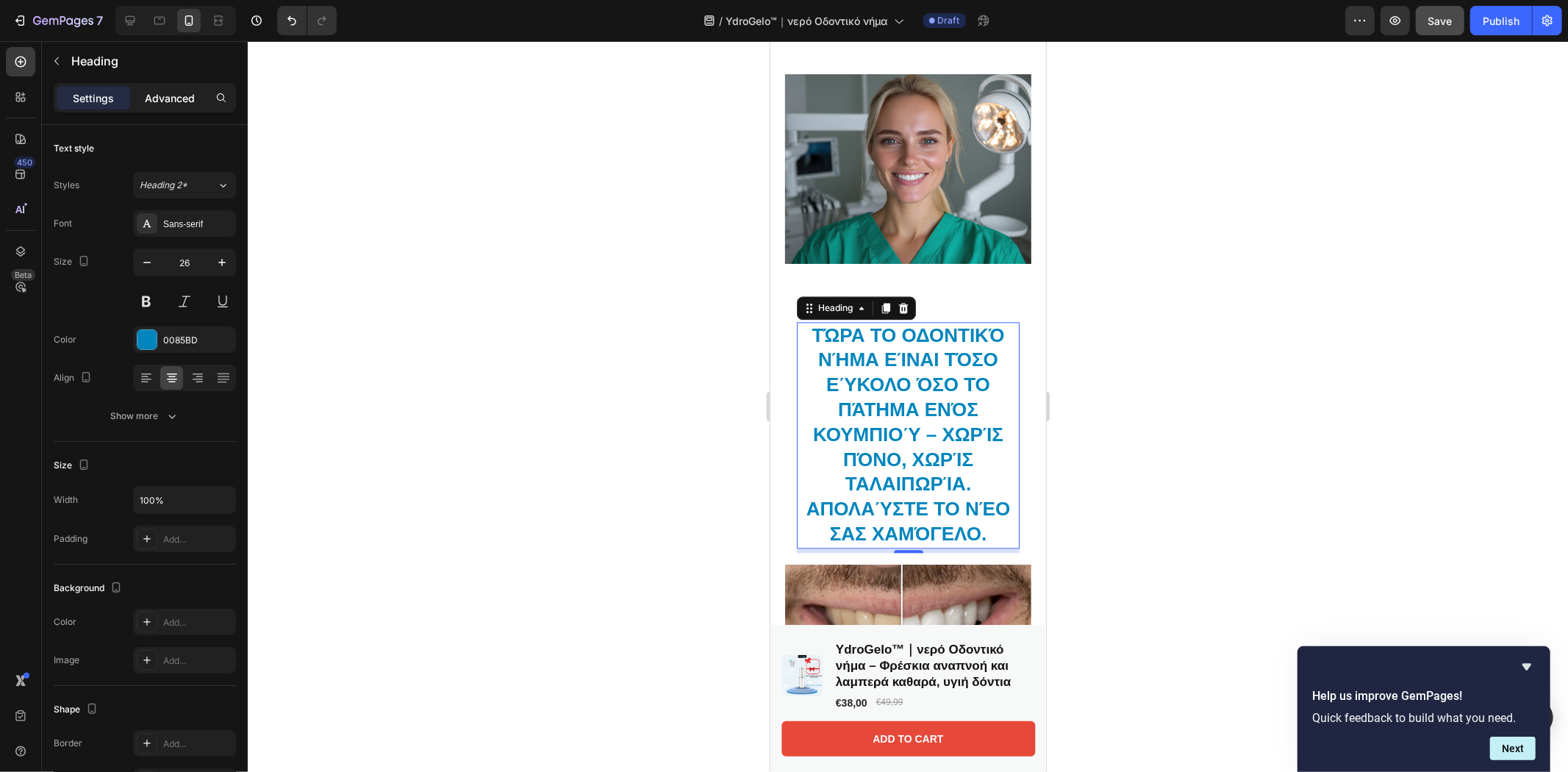
click at [181, 101] on p "Advanced" at bounding box center [170, 98] width 50 height 15
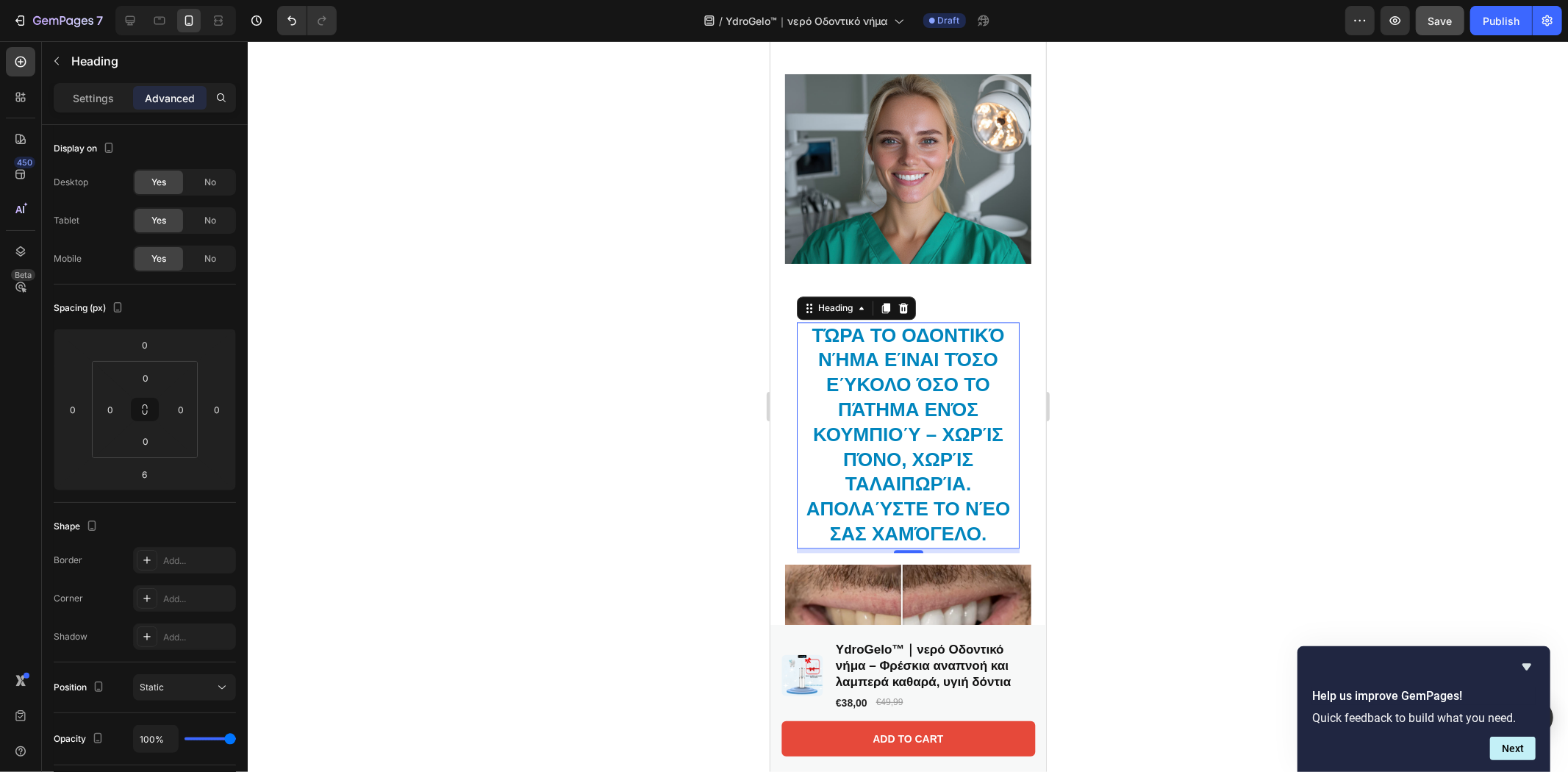
click at [578, 319] on div at bounding box center [908, 407] width 1320 height 731
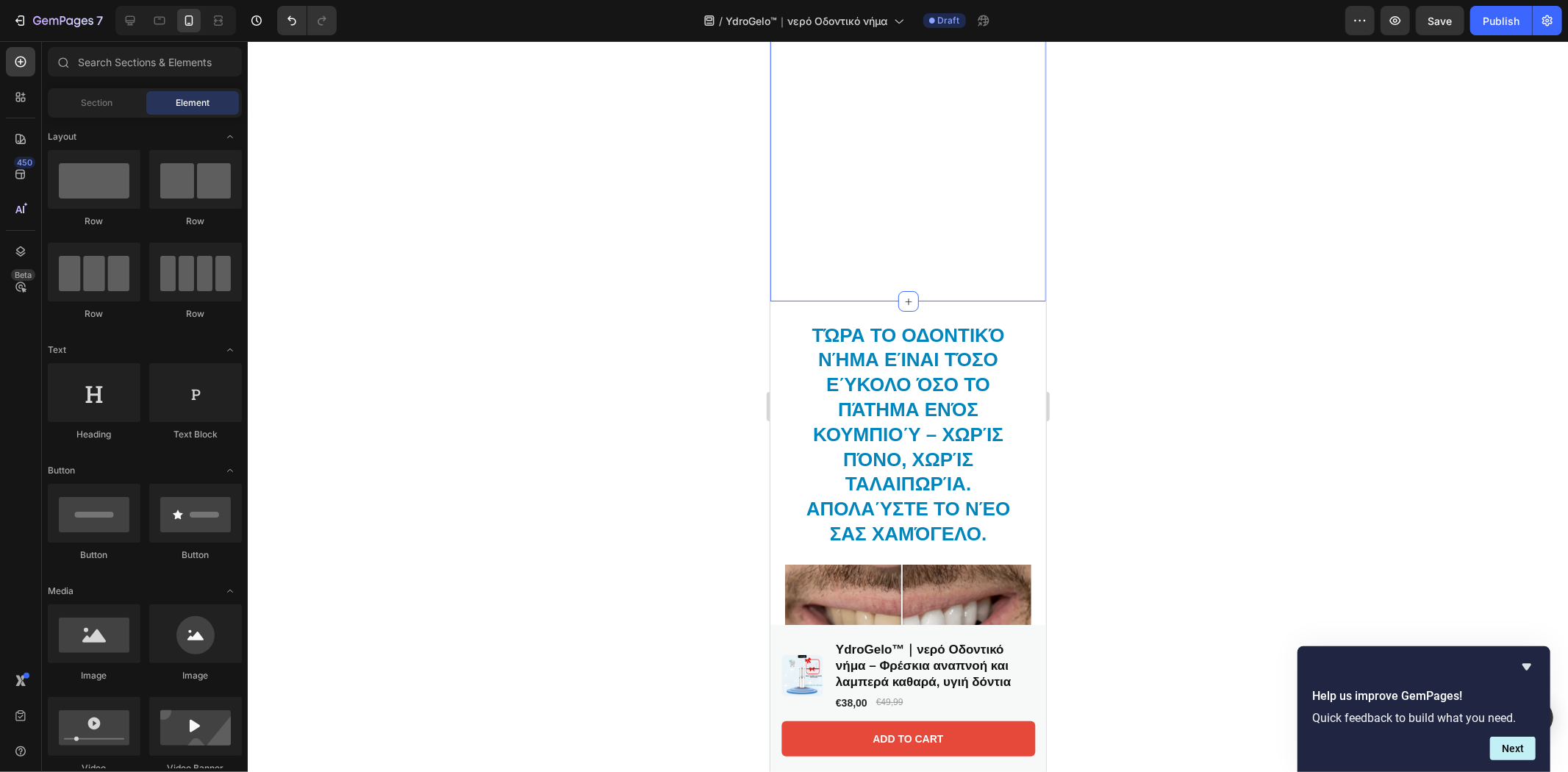
scroll to position [653, 0]
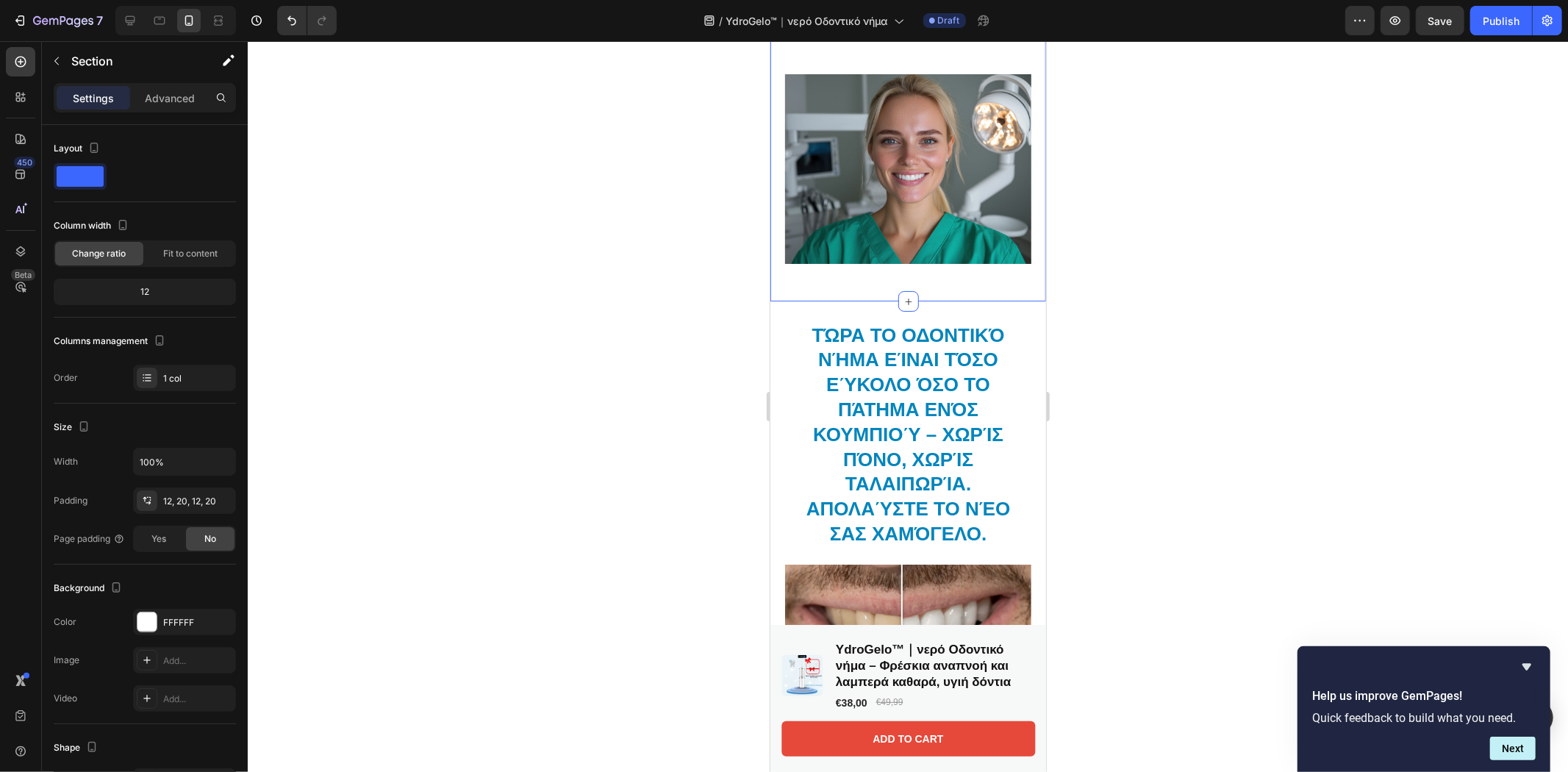
click at [833, 262] on div "Δρ. [PERSON_NAME] Διδακτορικό στην [GEOGRAPHIC_DATA] «Ως οδοντίατρος, δίνω πάντ…" at bounding box center [907, 8] width 275 height 582
click at [185, 81] on div "Section" at bounding box center [119, 62] width 153 height 42
click at [165, 99] on p "Advanced" at bounding box center [170, 98] width 50 height 15
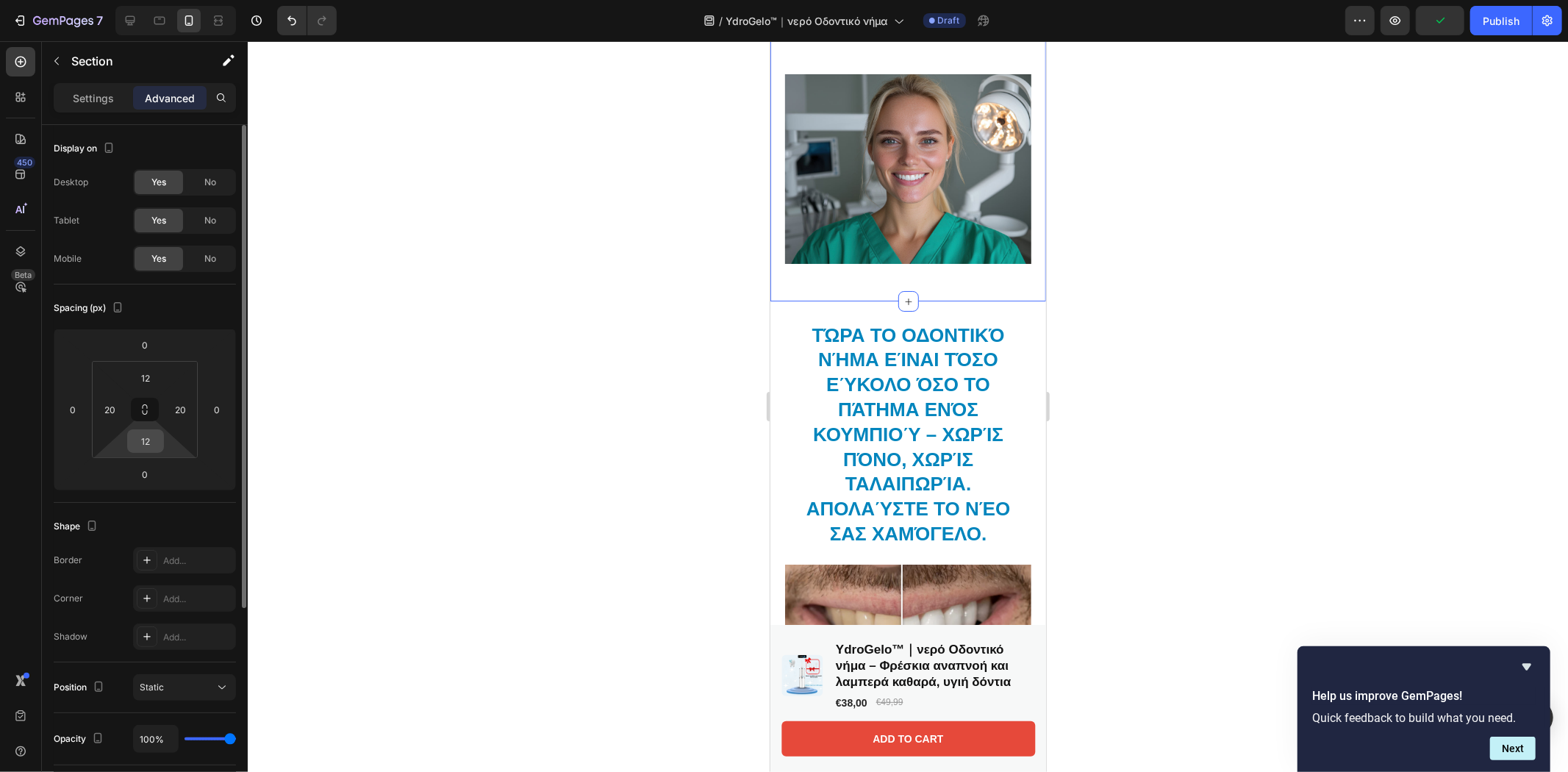
click at [158, 441] on input "12" at bounding box center [146, 441] width 29 height 22
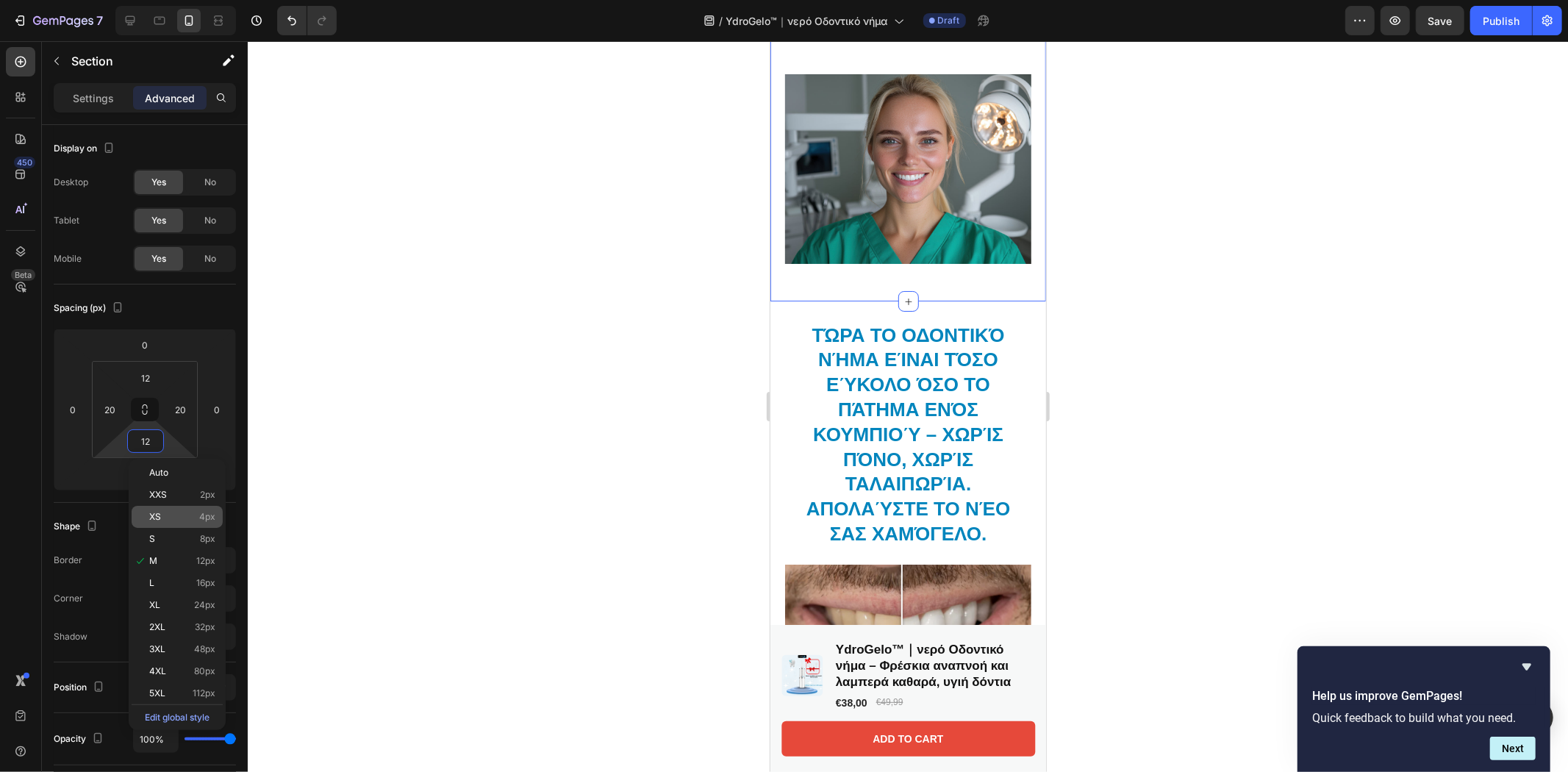
click at [170, 520] on p "XS 4px" at bounding box center [182, 516] width 67 height 10
type input "4"
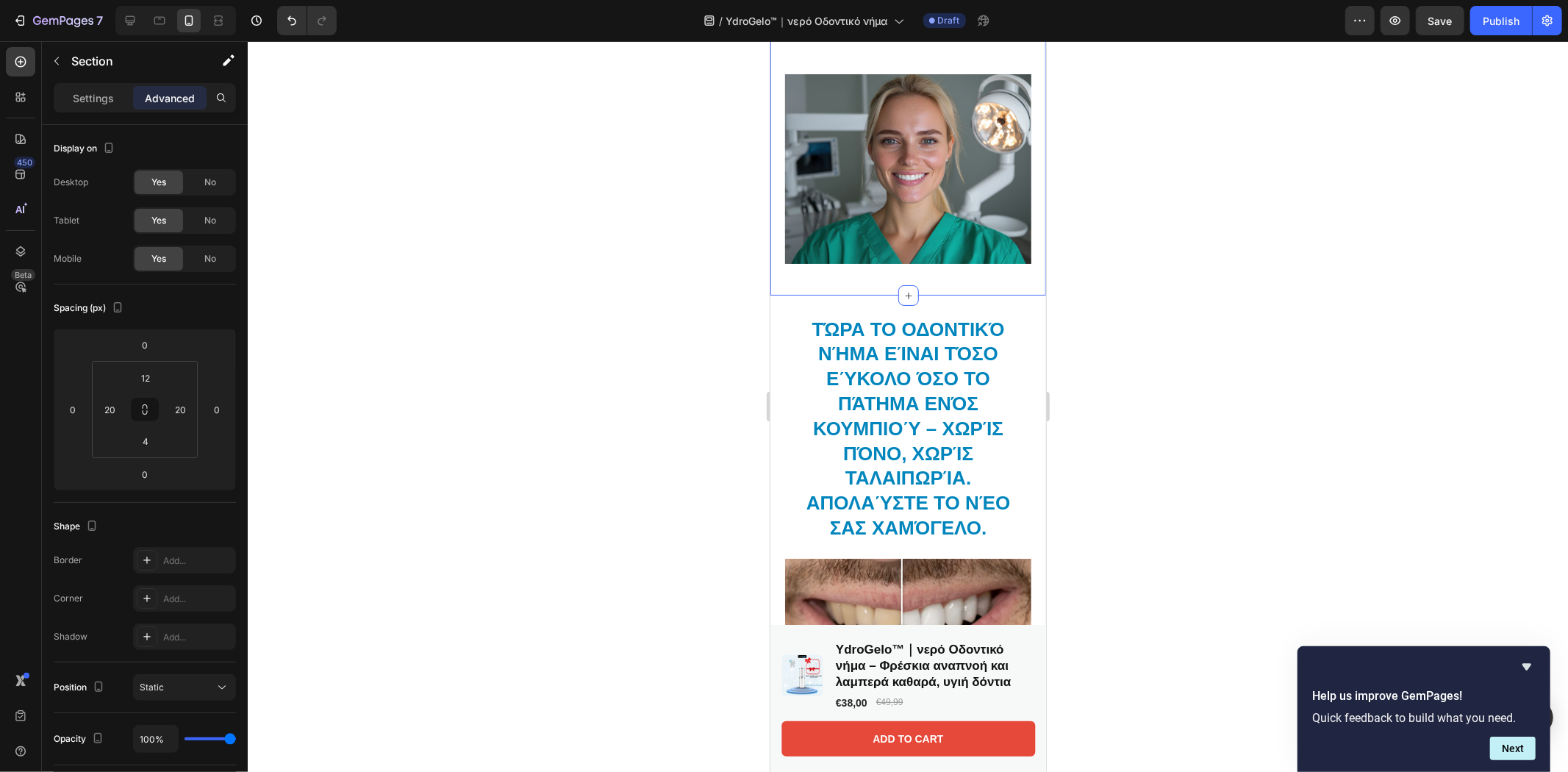
click at [1197, 252] on div at bounding box center [908, 407] width 1320 height 731
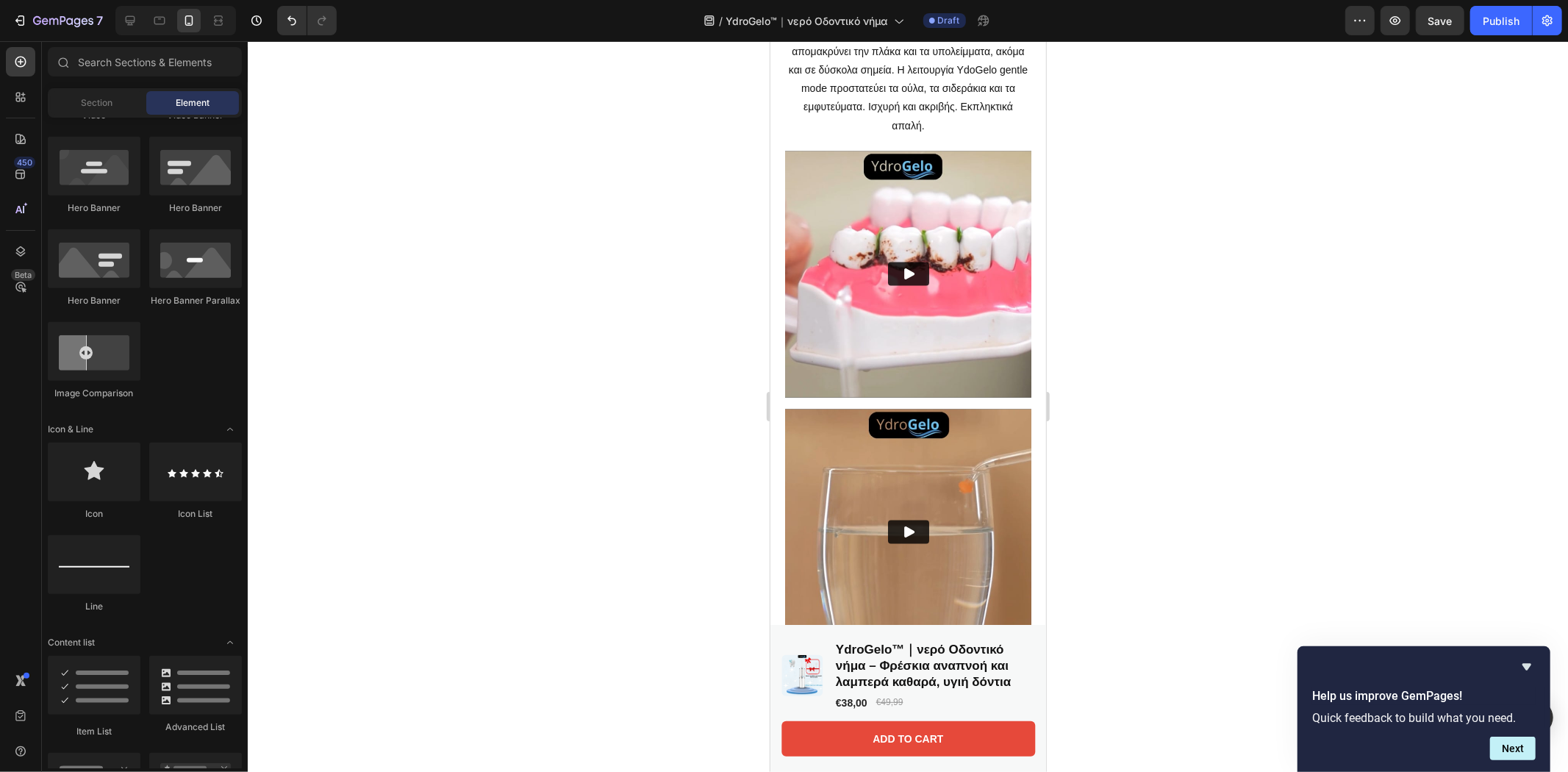
scroll to position [1468, 0]
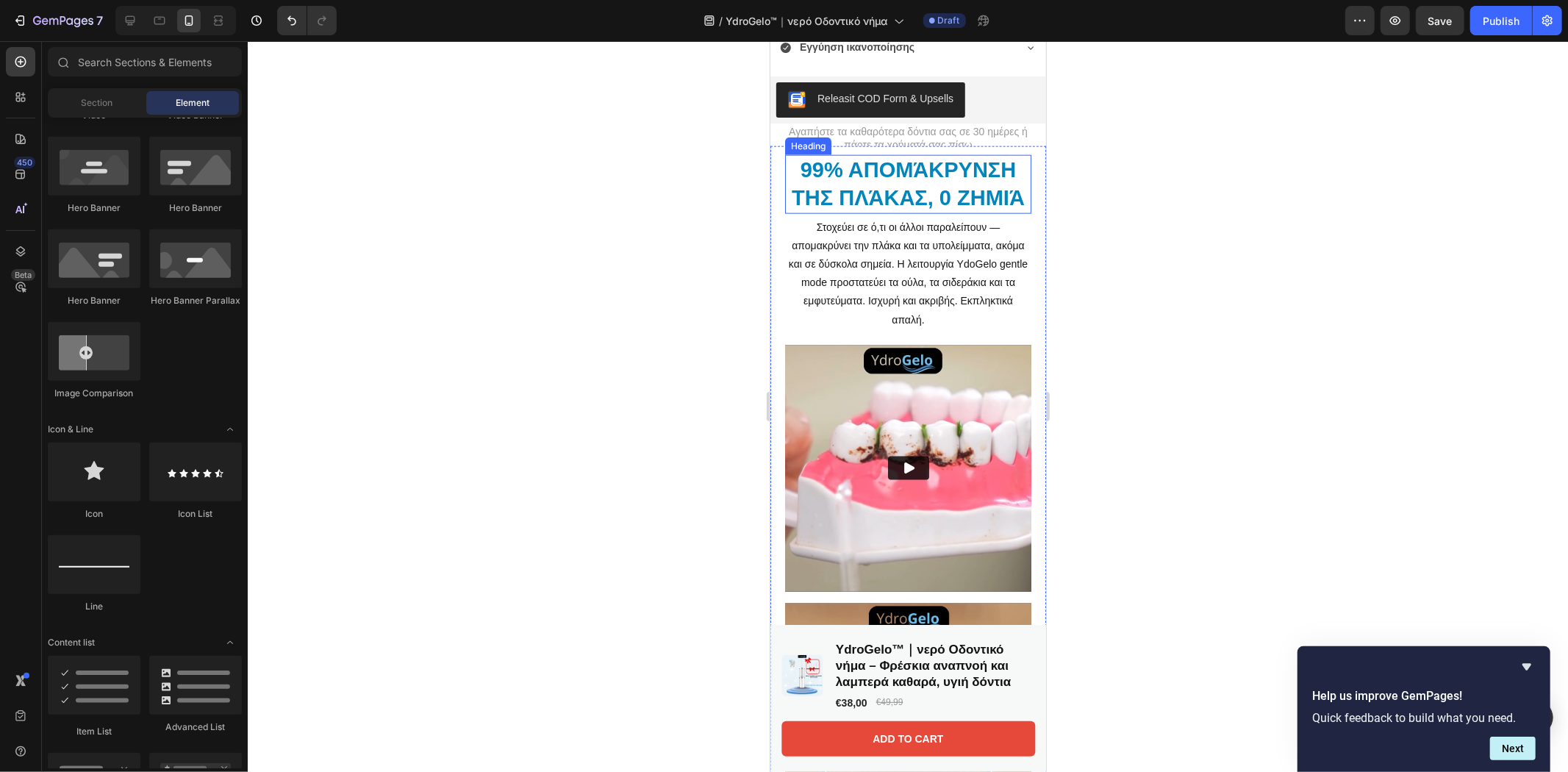
click at [883, 165] on h2 "99% απομάκρυνση της πλάκας, 0 ζημιά" at bounding box center [907, 183] width 246 height 58
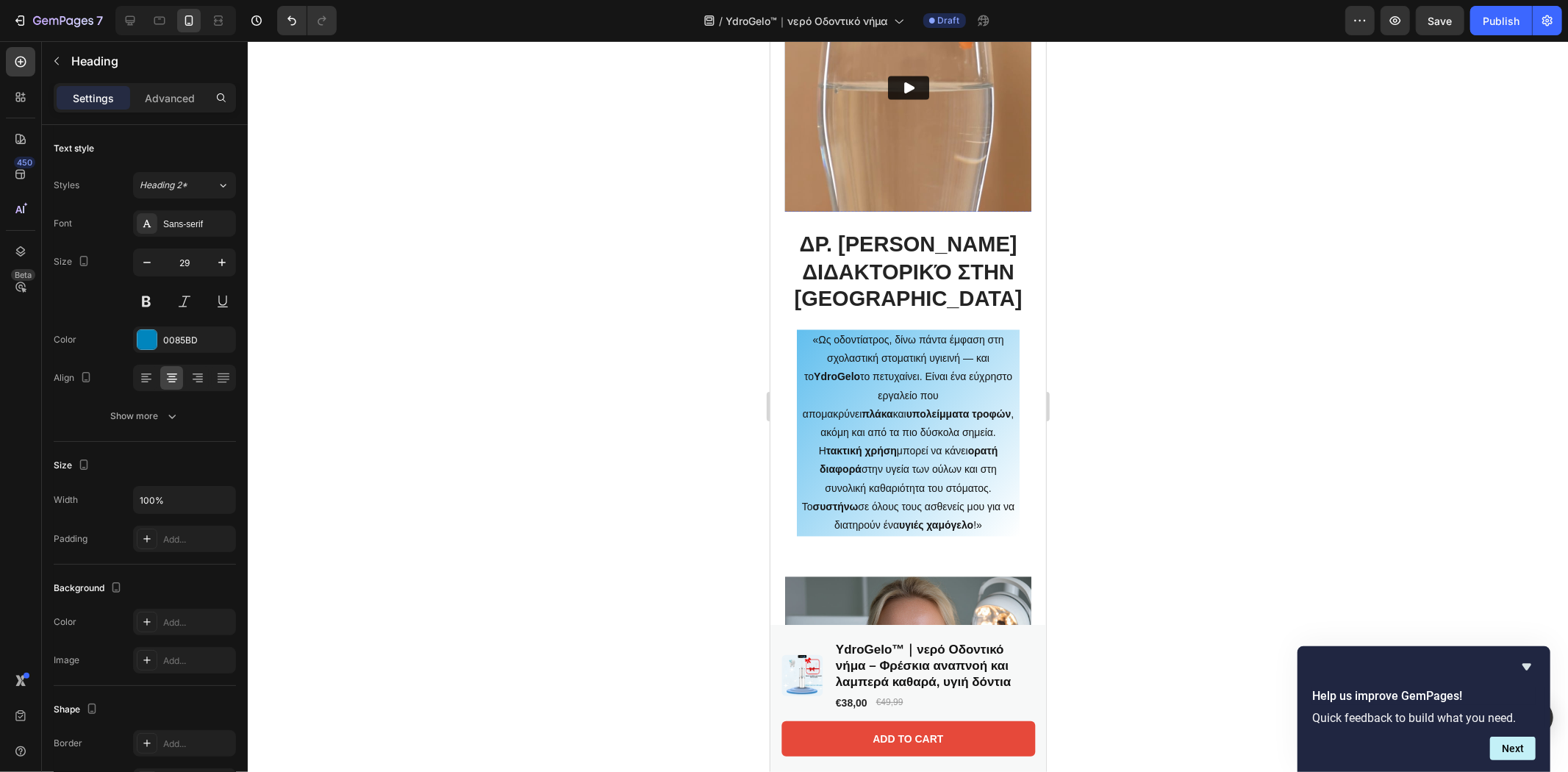
scroll to position [2122, 0]
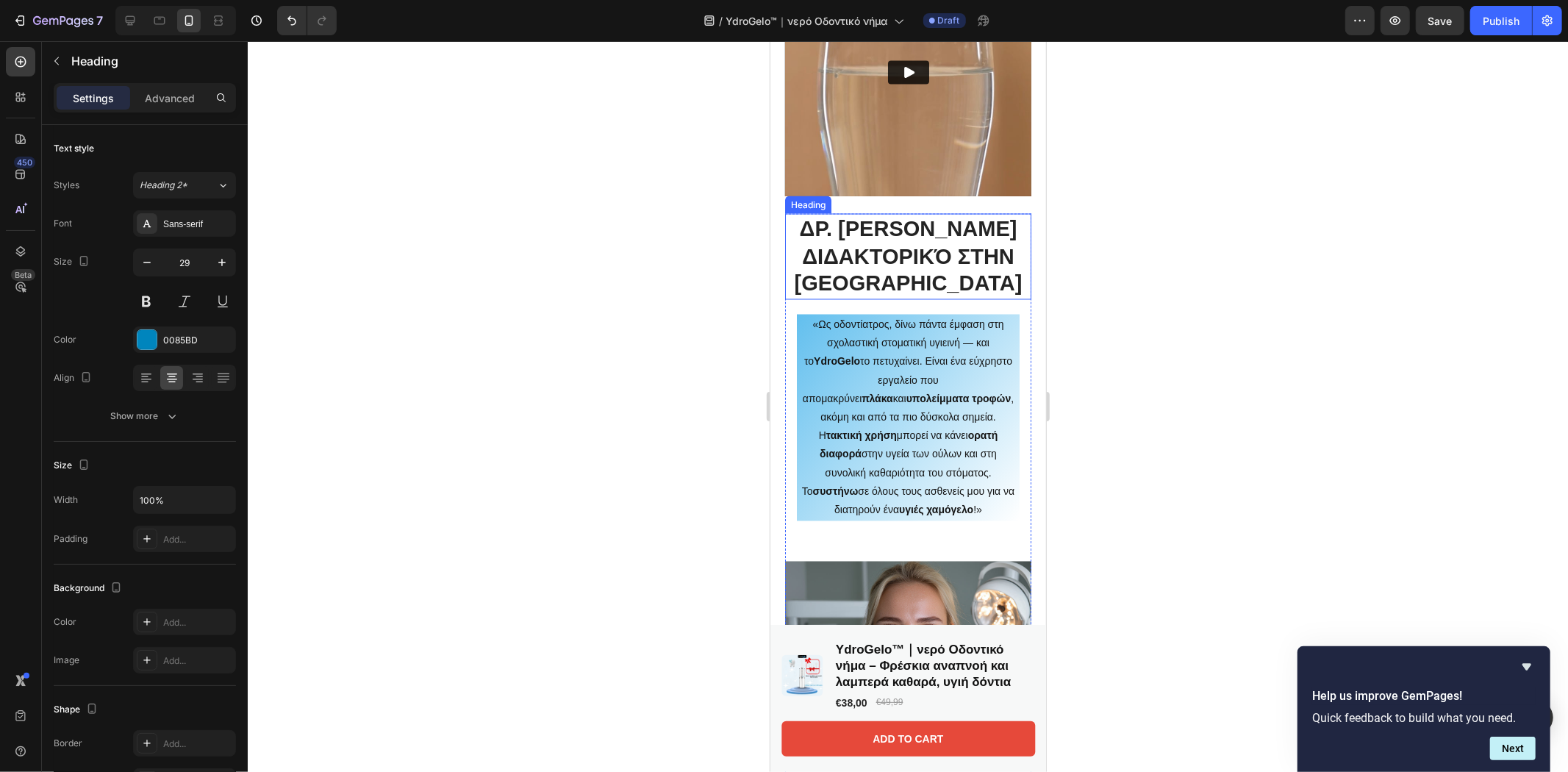
click at [913, 273] on h2 "Δρ. [PERSON_NAME] Διδακτορικό στην [GEOGRAPHIC_DATA]" at bounding box center [907, 256] width 246 height 86
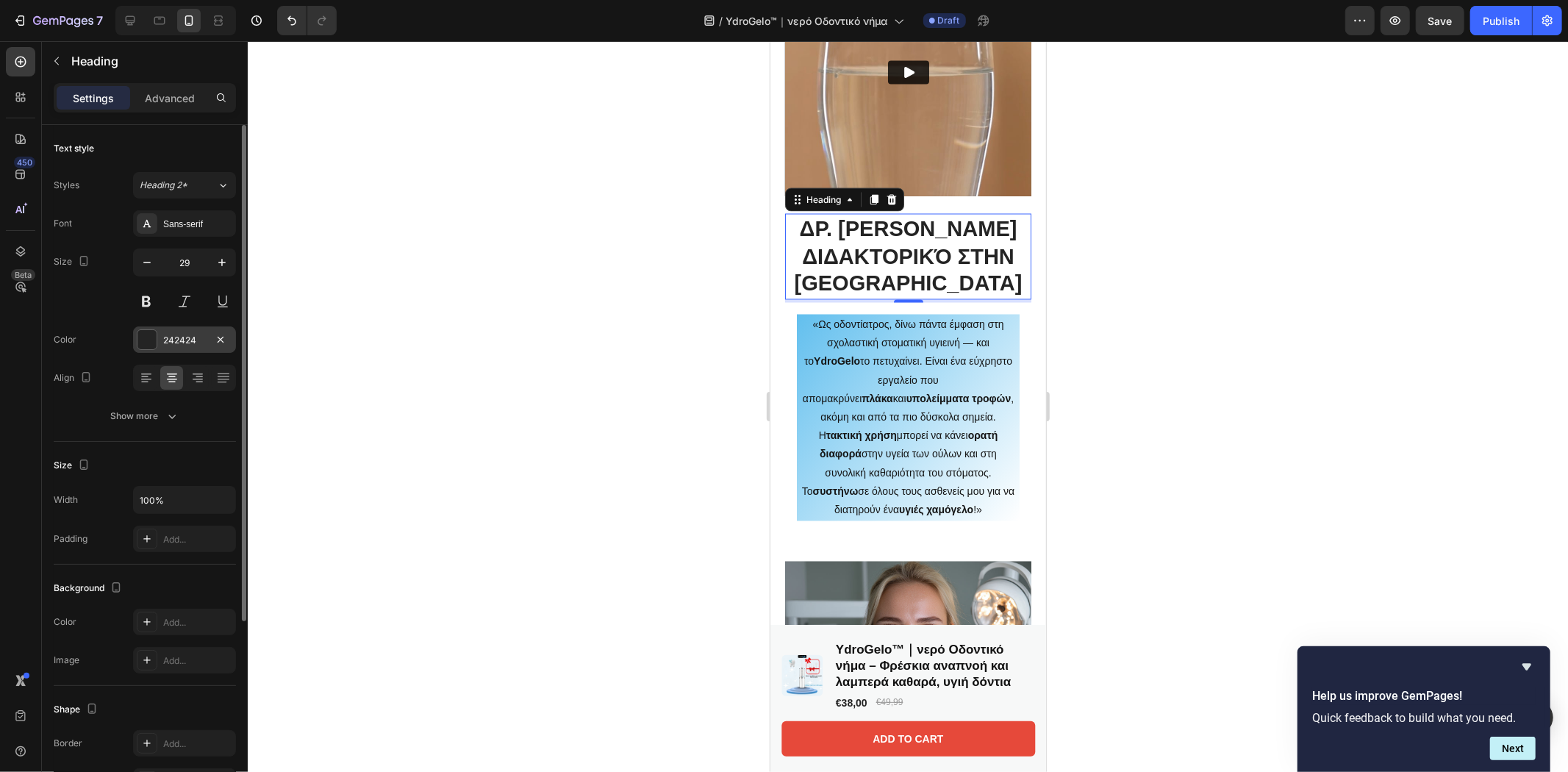
click at [140, 347] on div at bounding box center [147, 339] width 19 height 19
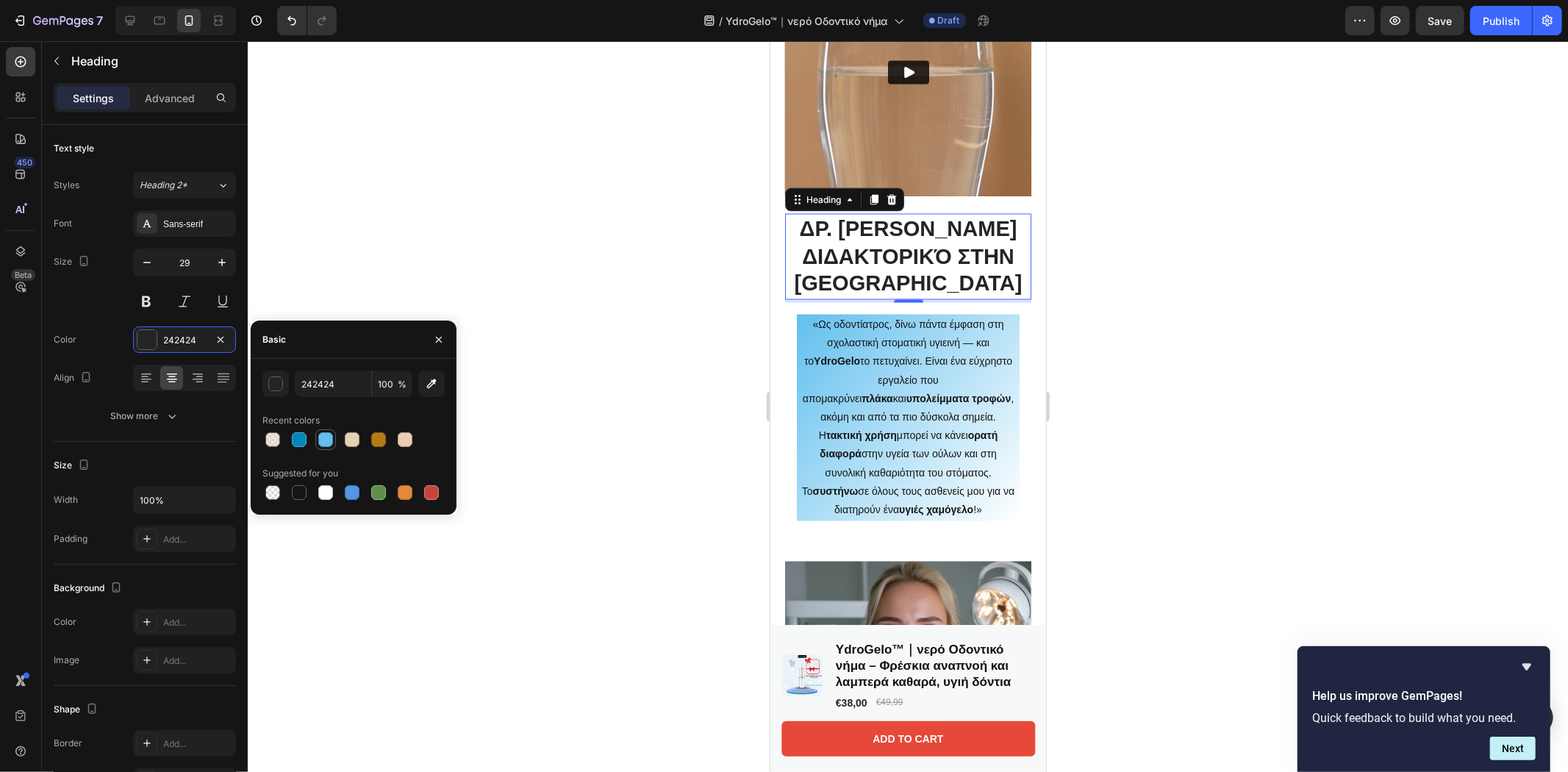
click at [326, 436] on div at bounding box center [325, 439] width 15 height 15
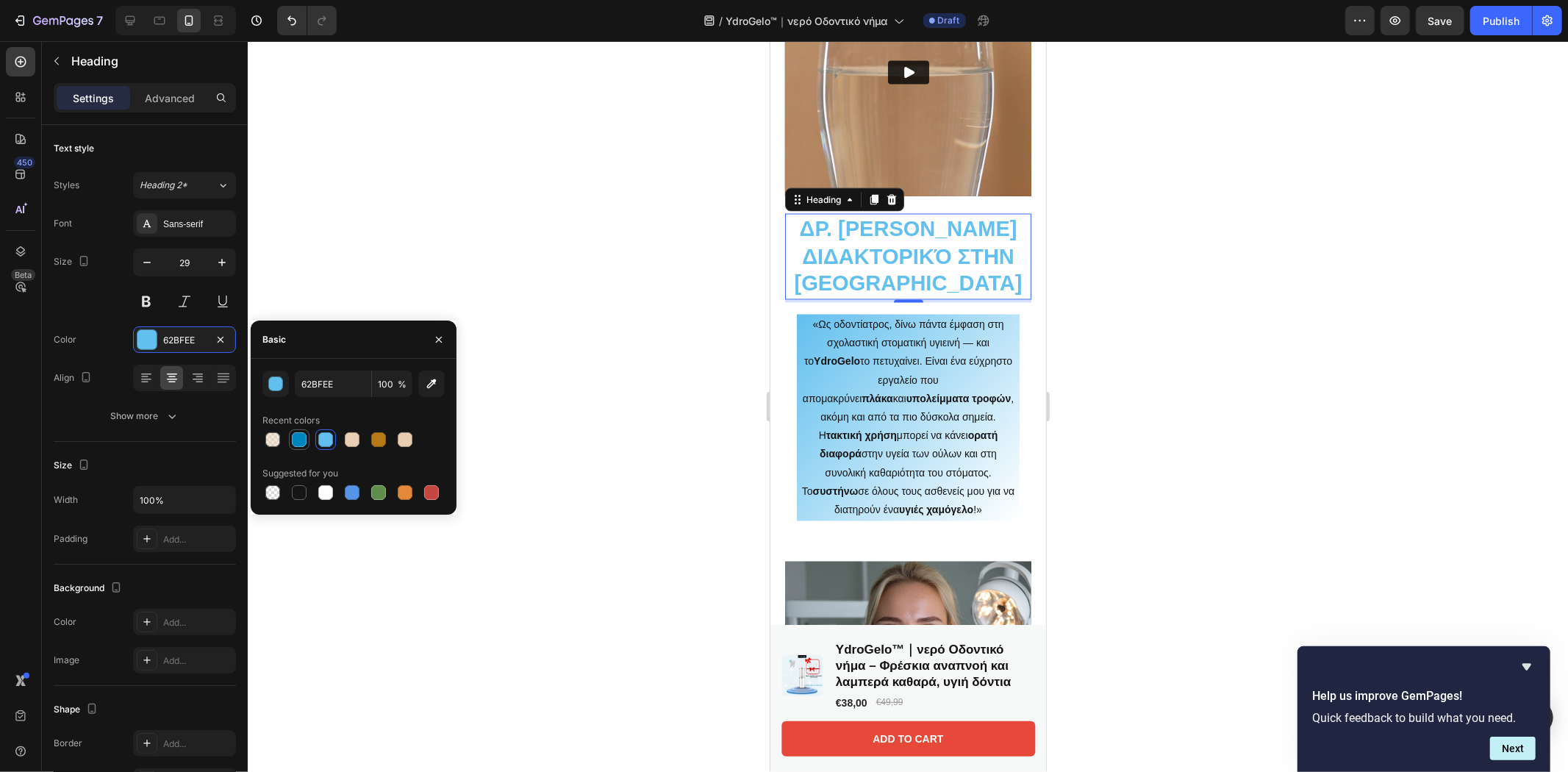
click at [303, 441] on div at bounding box center [299, 439] width 15 height 15
type input "0085BD"
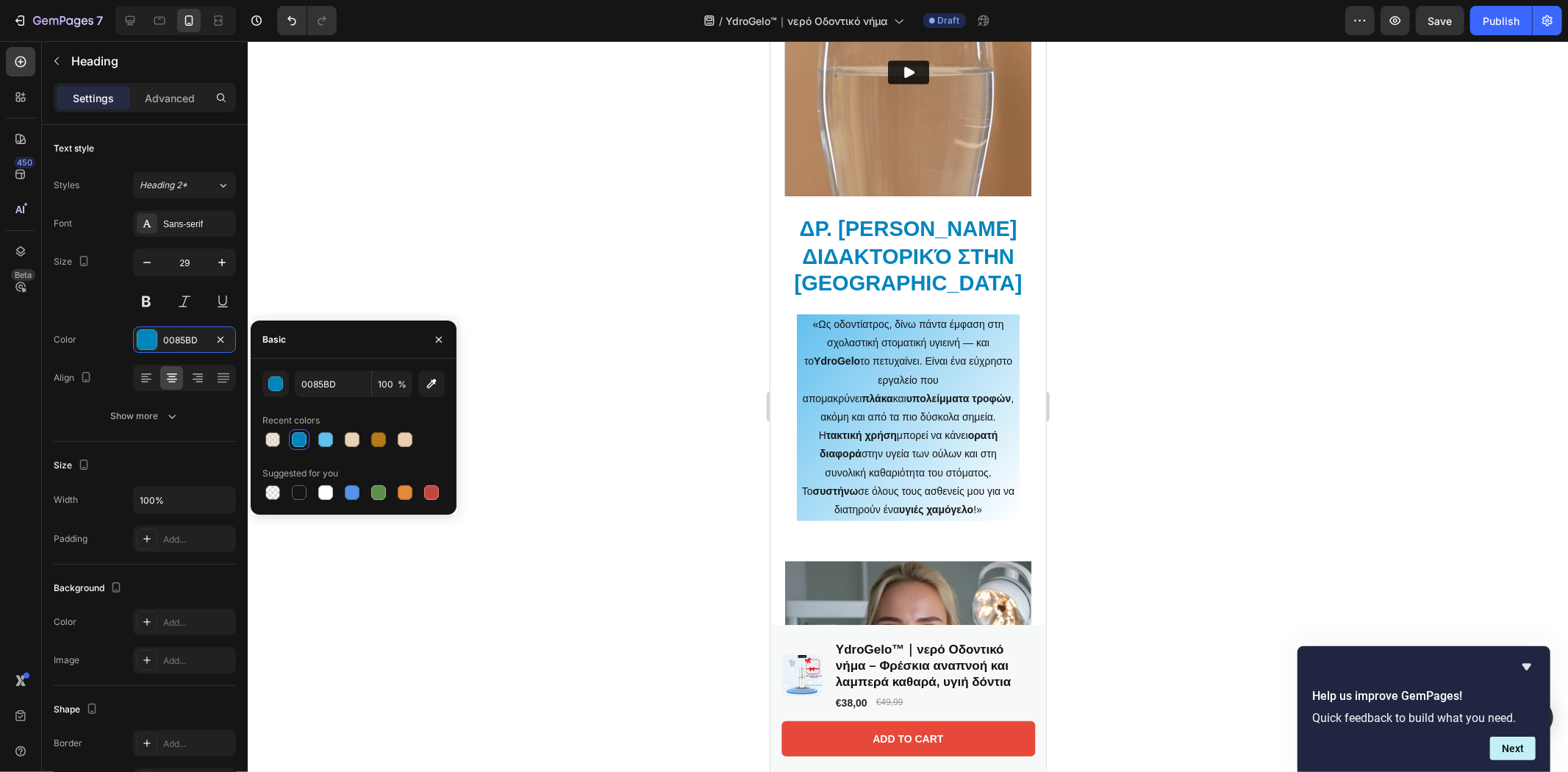
scroll to position [2449, 0]
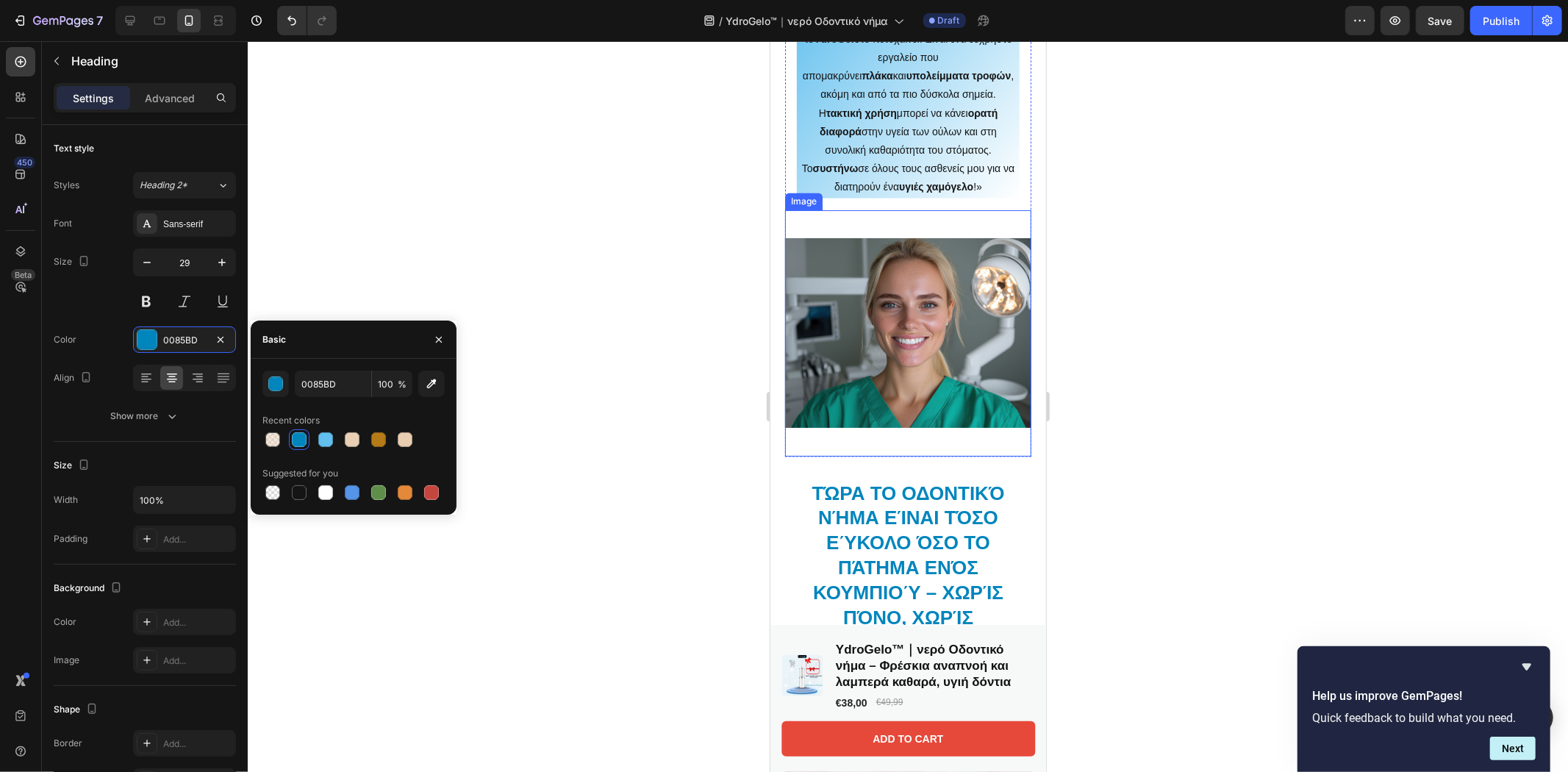
click at [844, 210] on img at bounding box center [907, 333] width 246 height 246
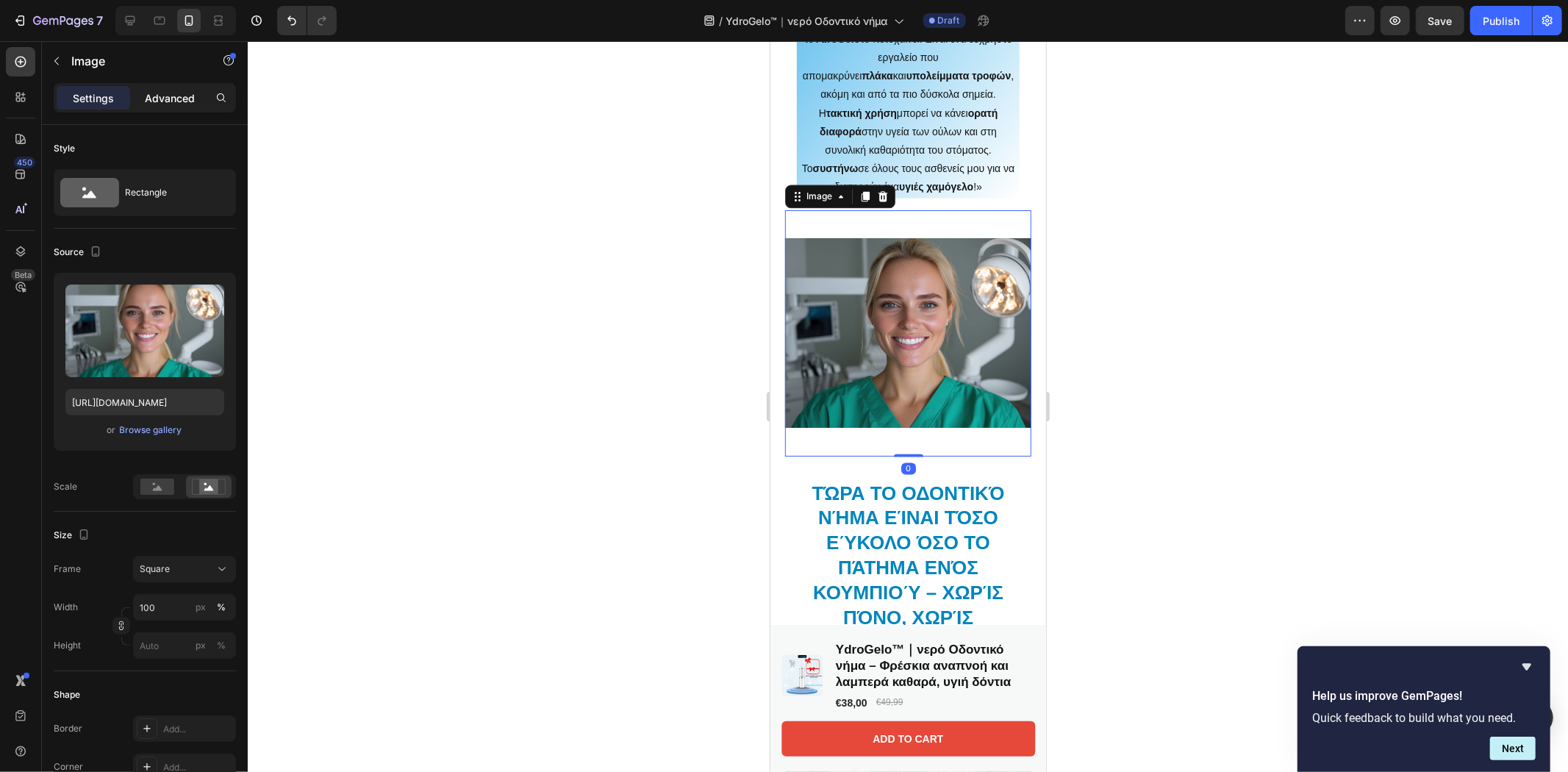
click at [168, 97] on p "Advanced" at bounding box center [170, 98] width 50 height 15
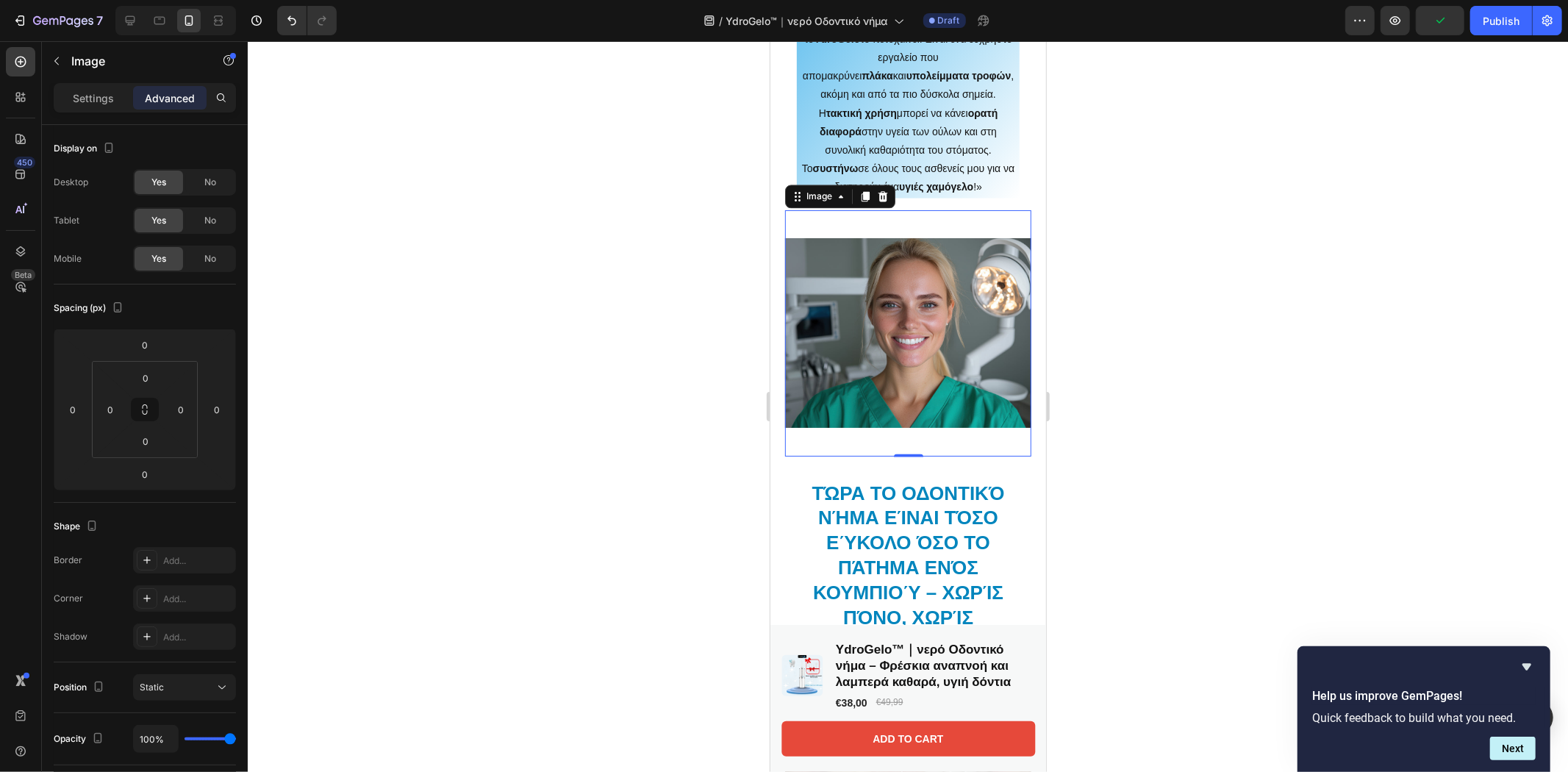
drag, startPoint x: 897, startPoint y: 423, endPoint x: 897, endPoint y: 408, distance: 15.0
click at [897, 408] on div "Image 0" at bounding box center [907, 333] width 246 height 246
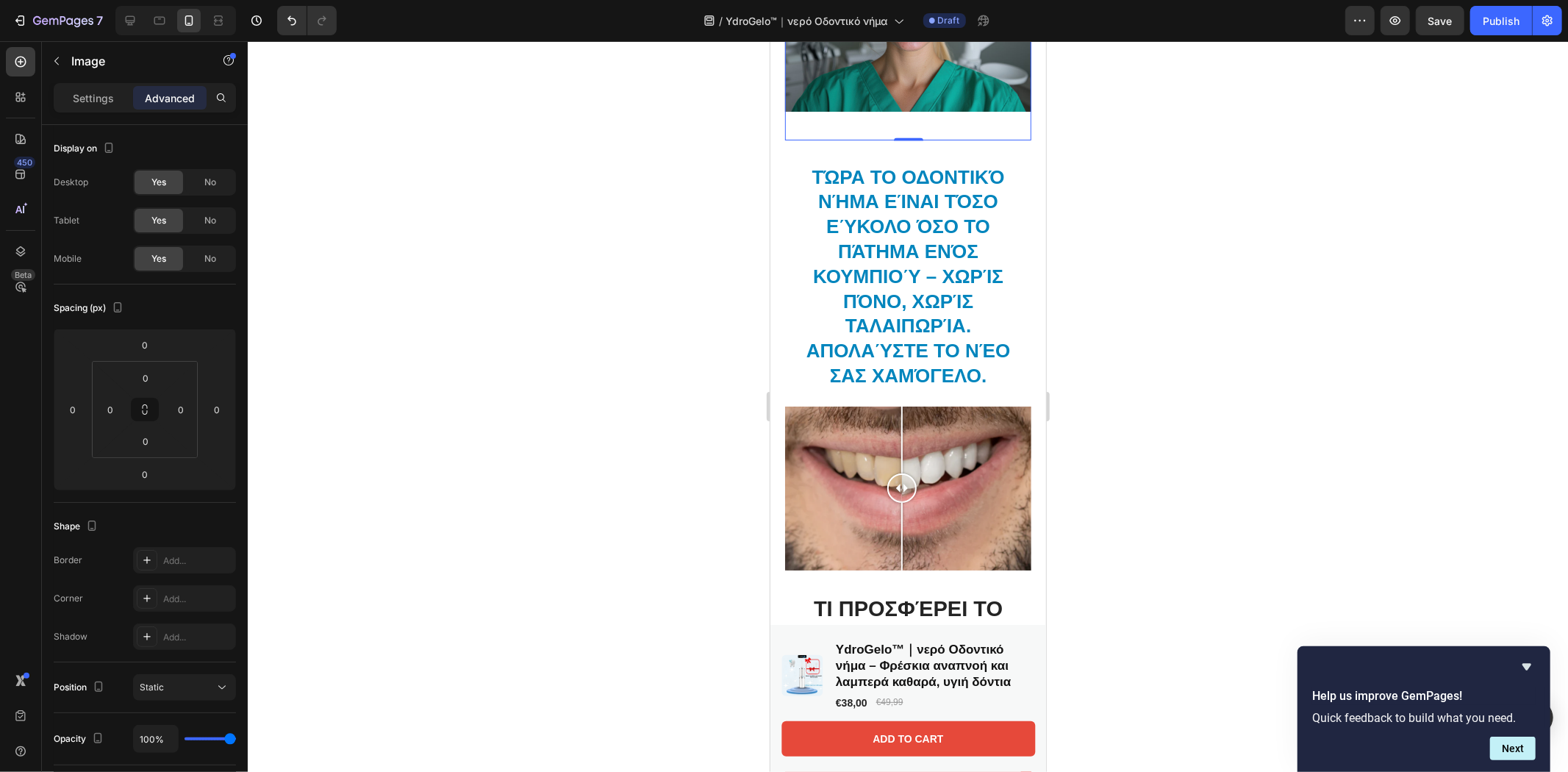
scroll to position [2775, 0]
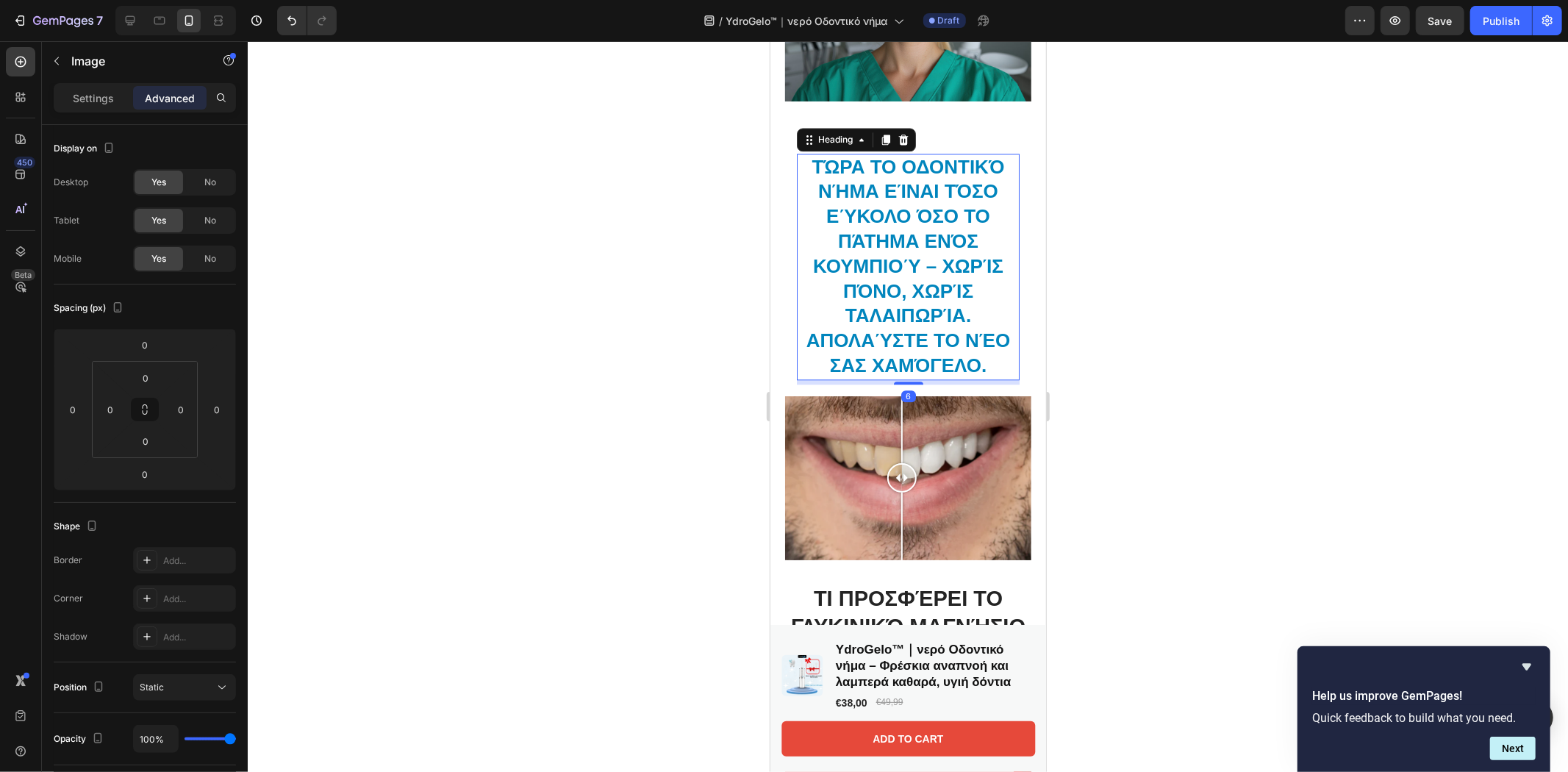
click at [894, 189] on strong "Τώρα το οδοντικό νήμα είναι τόσο εύκολο όσο το πάτημα ενός κουμπιού – χωρίς πόν…" at bounding box center [907, 241] width 192 height 171
click at [984, 320] on h2 "Τώρα το οδοντικό νήμα είναι τόσο εύκολο όσο το πάτημα ενός κουμπιού – χωρίς πόν…" at bounding box center [907, 266] width 222 height 226
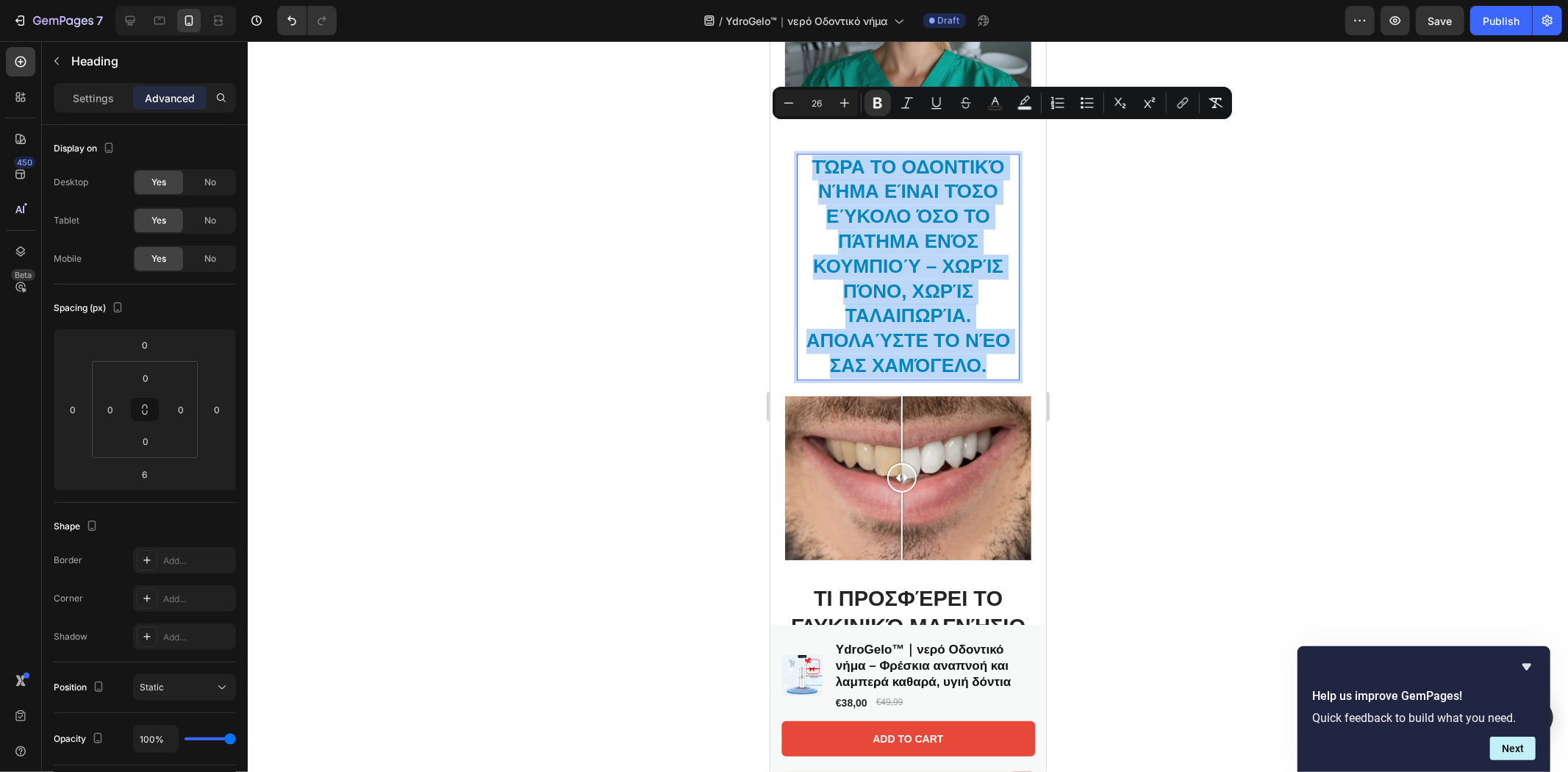
drag, startPoint x: 977, startPoint y: 334, endPoint x: 803, endPoint y: 143, distance: 258.4
click at [803, 154] on p "Τώρα το οδοντικό νήμα είναι τόσο εύκολο όσο το πάτημα ενός κουμπιού – χωρίς πόν…" at bounding box center [907, 265] width 220 height 223
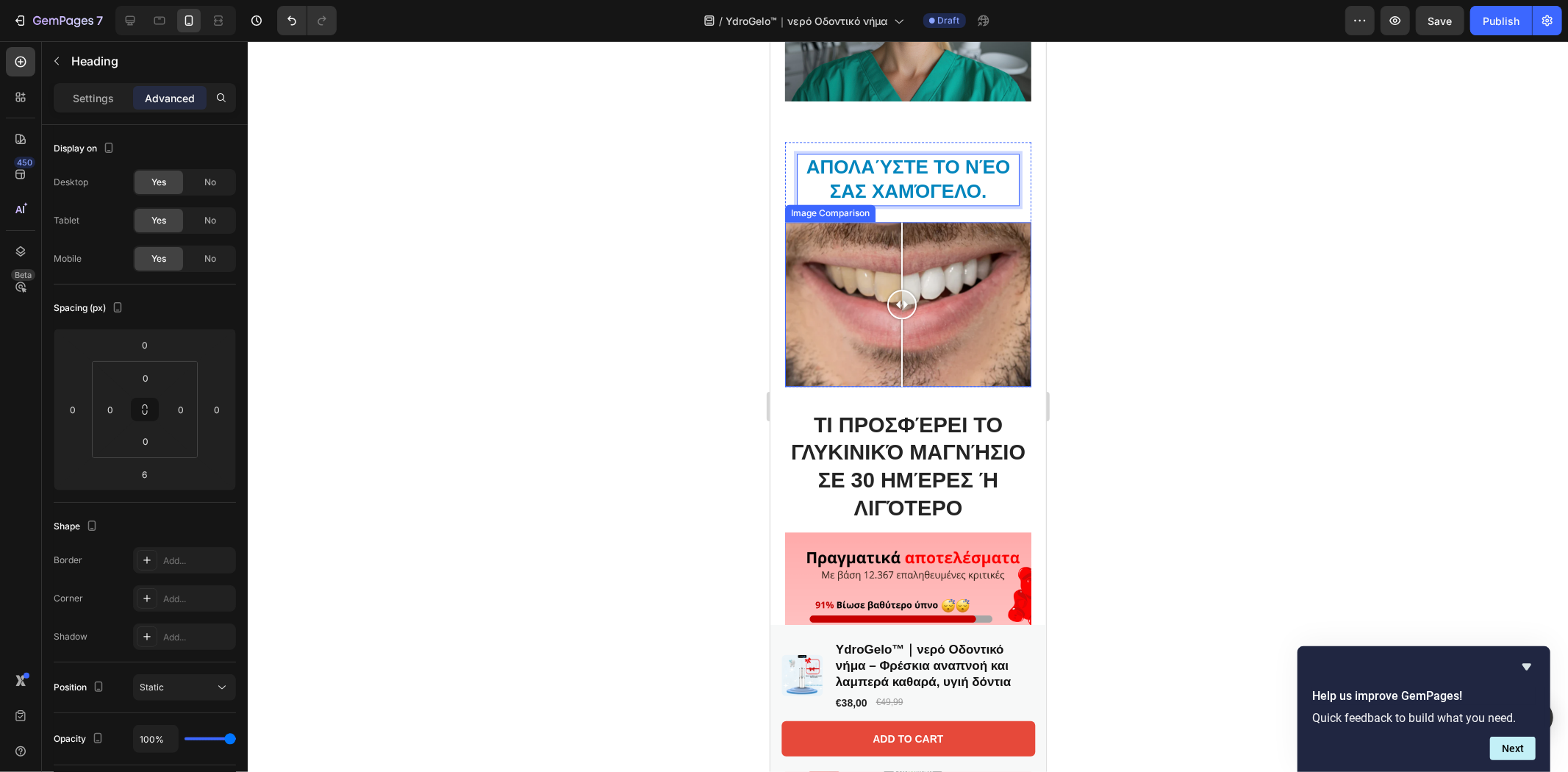
scroll to position [2122, 0]
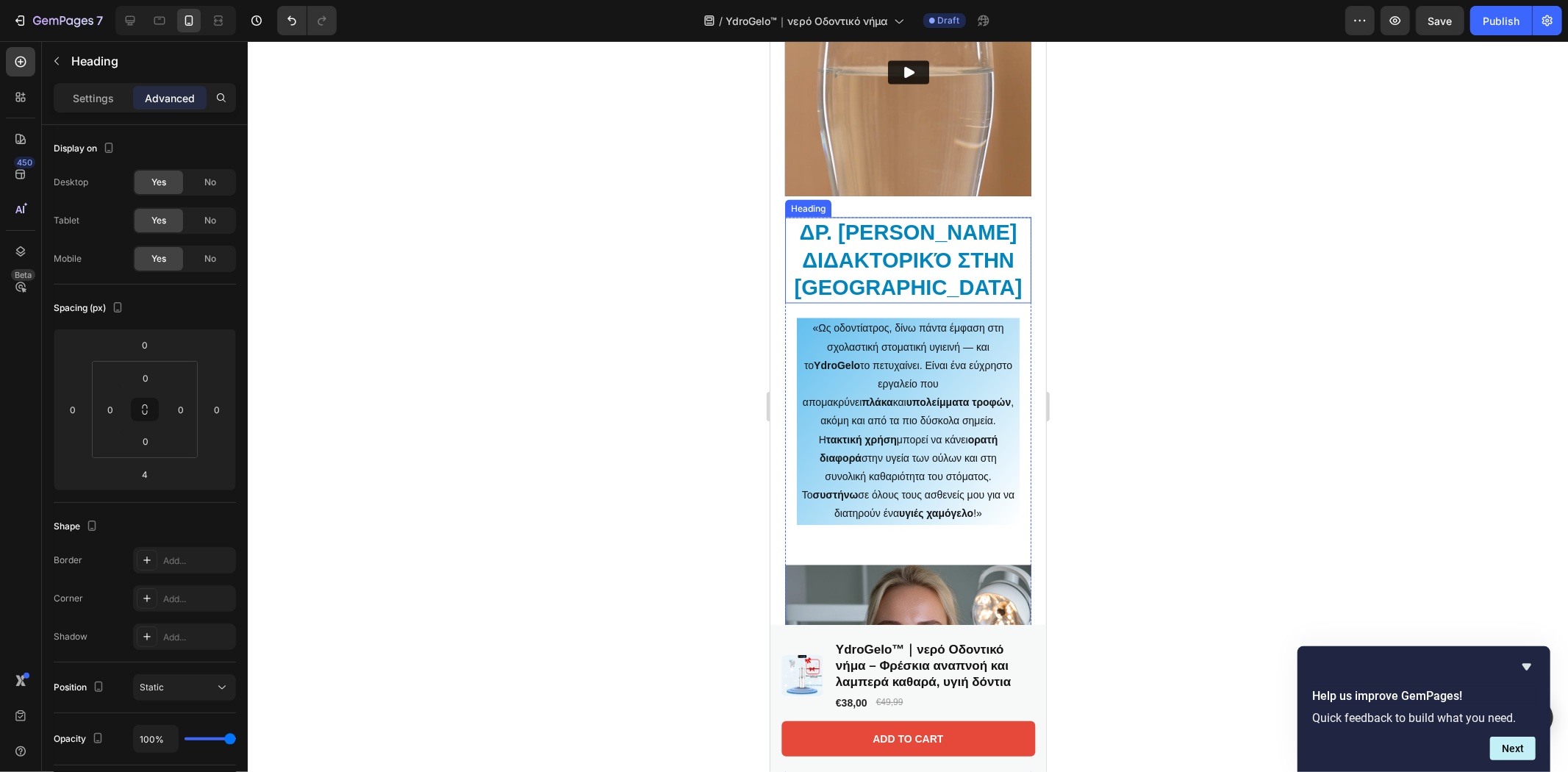
click at [900, 256] on h2 "Δρ. [PERSON_NAME] Διδακτορικό στην [GEOGRAPHIC_DATA]" at bounding box center [907, 260] width 246 height 86
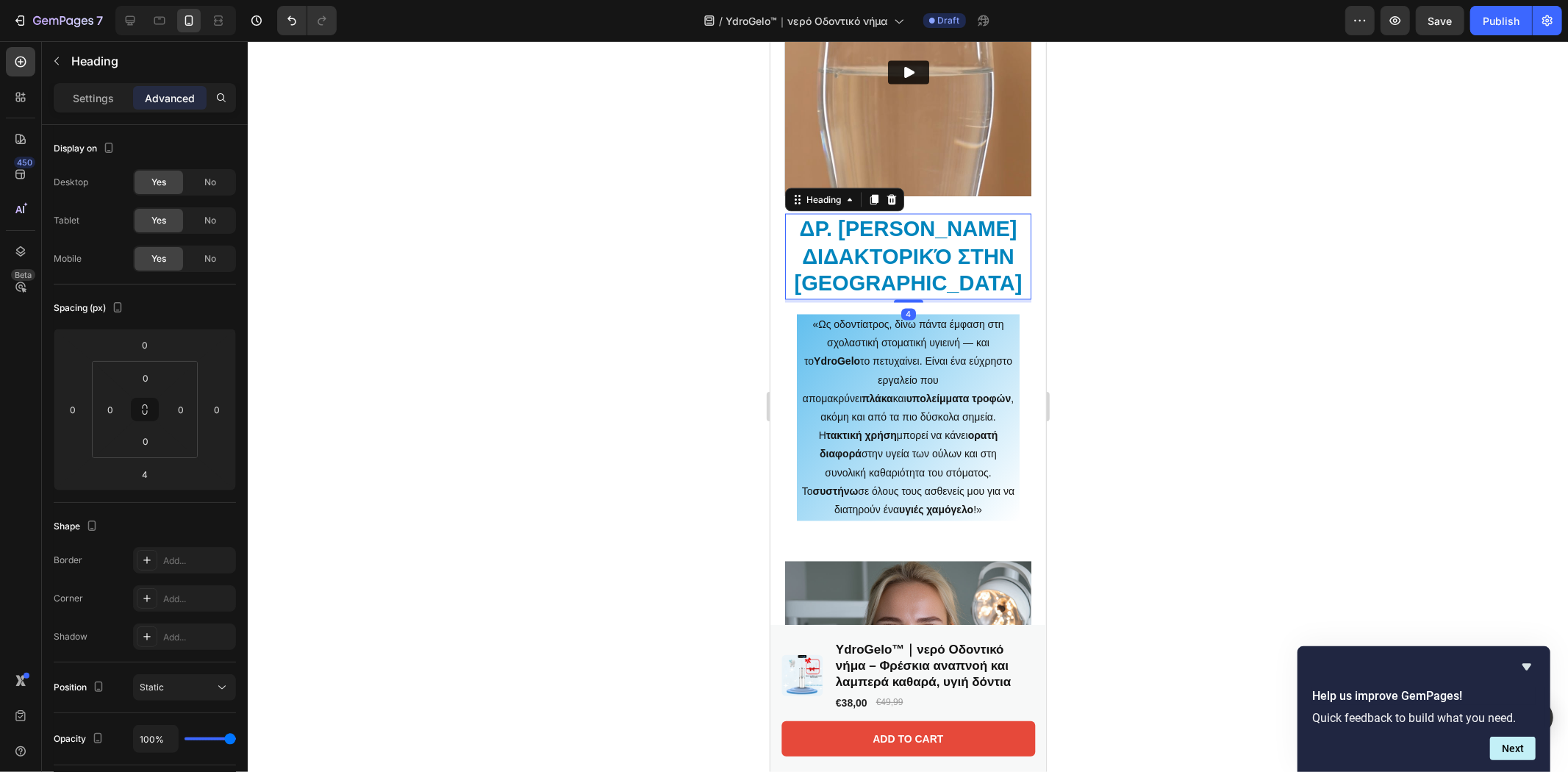
click at [133, 94] on div "Advanced" at bounding box center [170, 98] width 74 height 24
click at [110, 94] on p "Settings" at bounding box center [93, 98] width 41 height 15
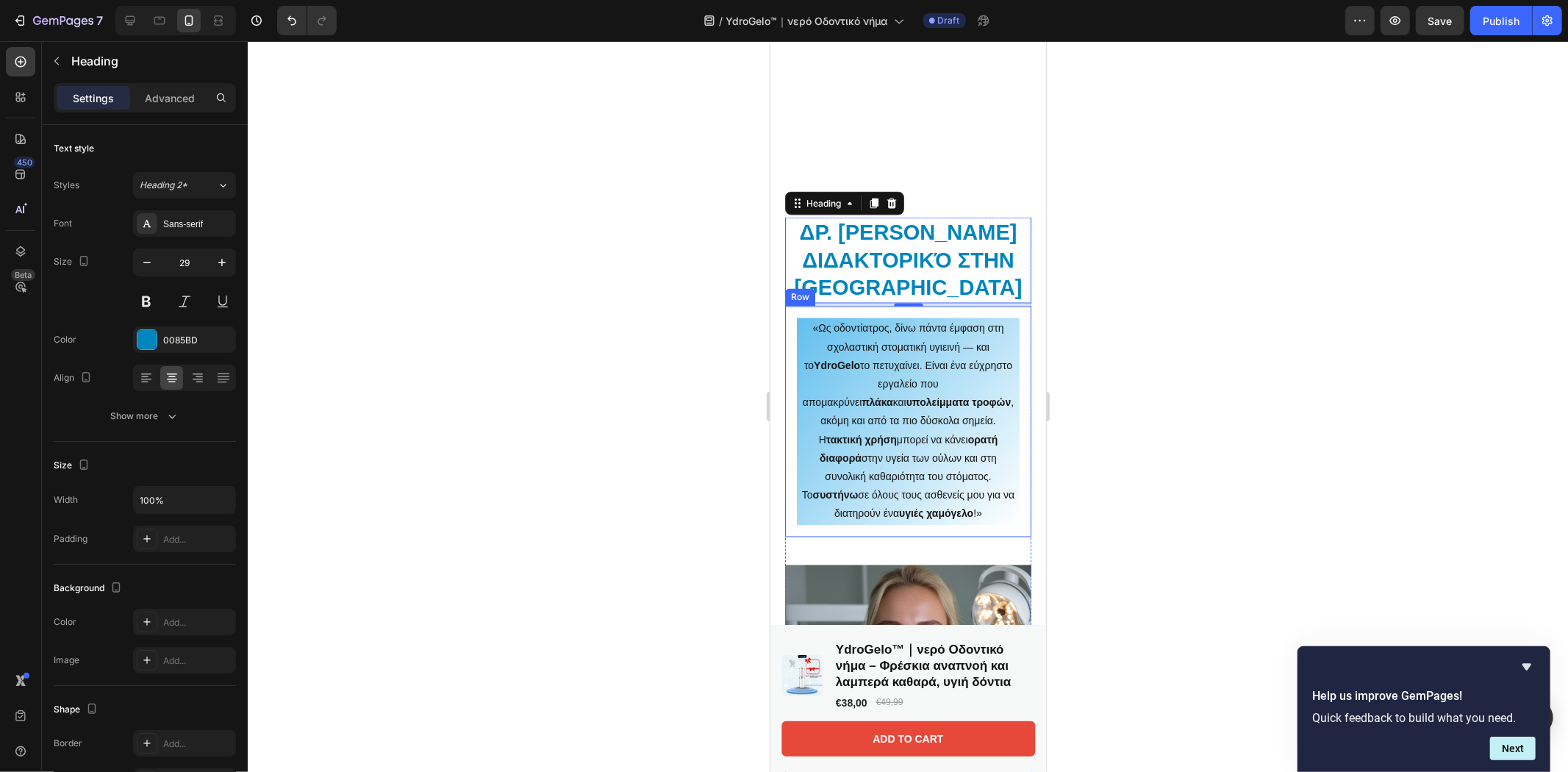
scroll to position [2449, 0]
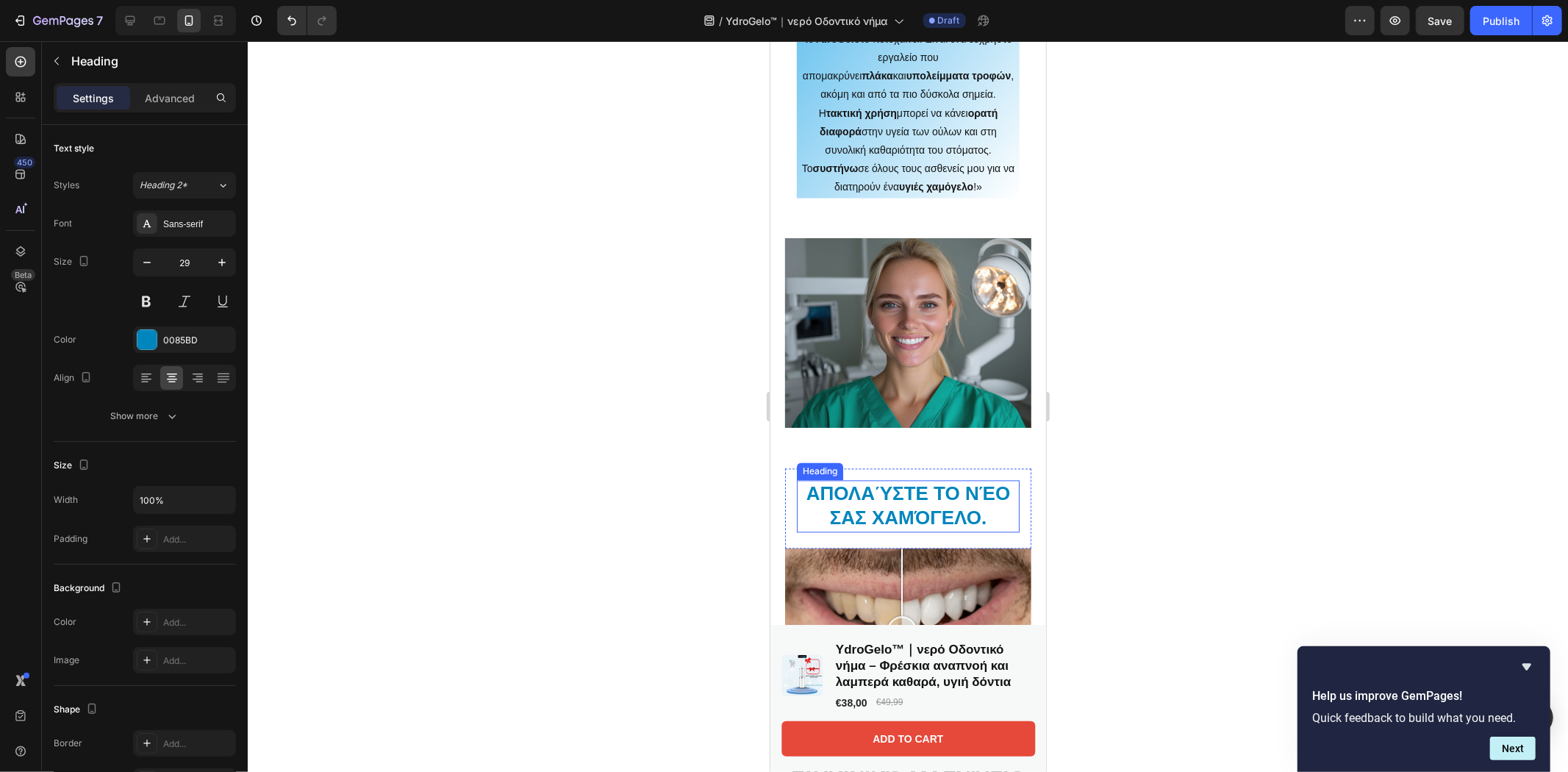
click at [909, 481] on strong "Απολαύστε το νέο σας χαμόγελο." at bounding box center [907, 505] width 203 height 47
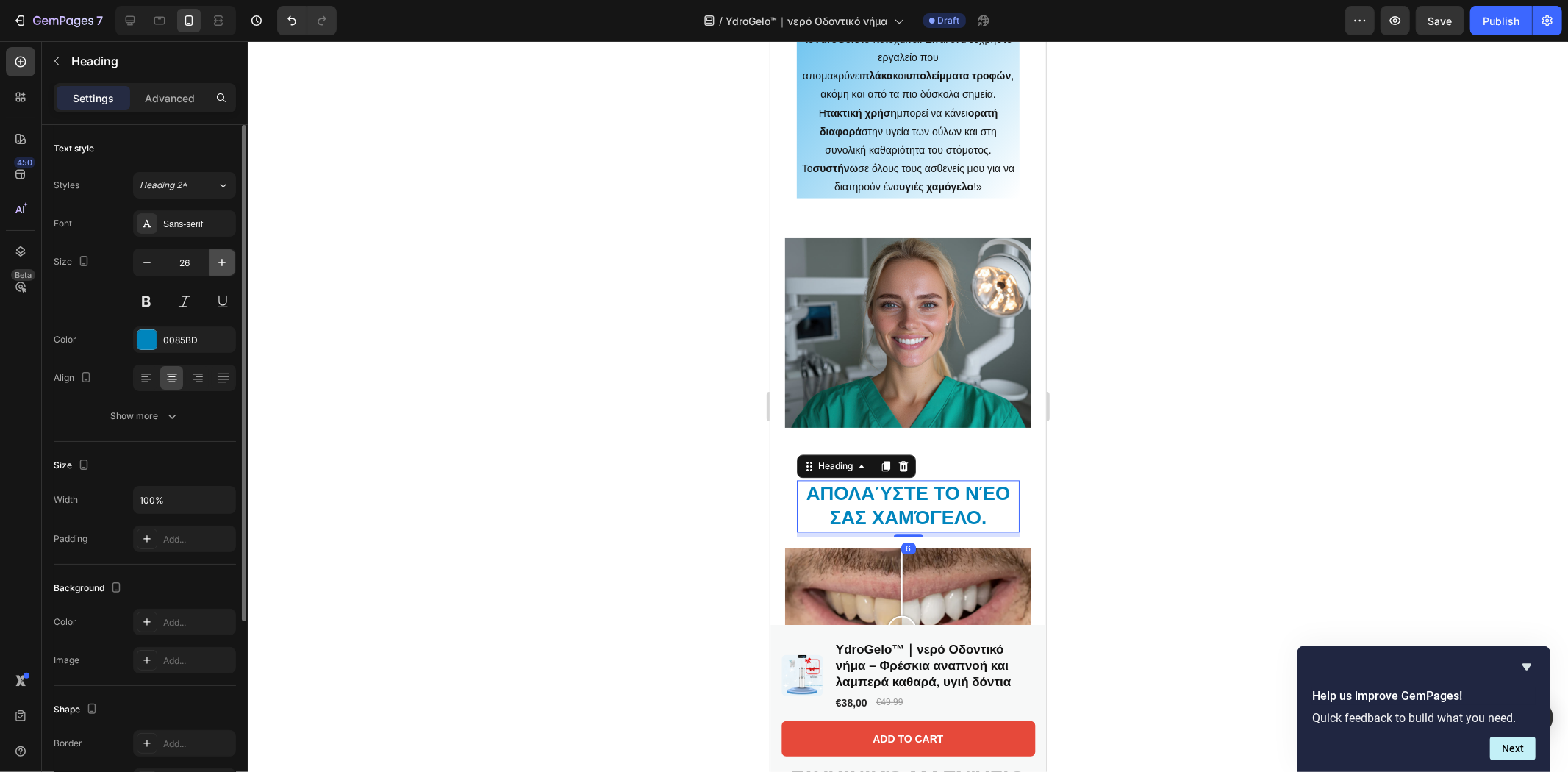
click at [217, 262] on icon "button" at bounding box center [222, 262] width 15 height 15
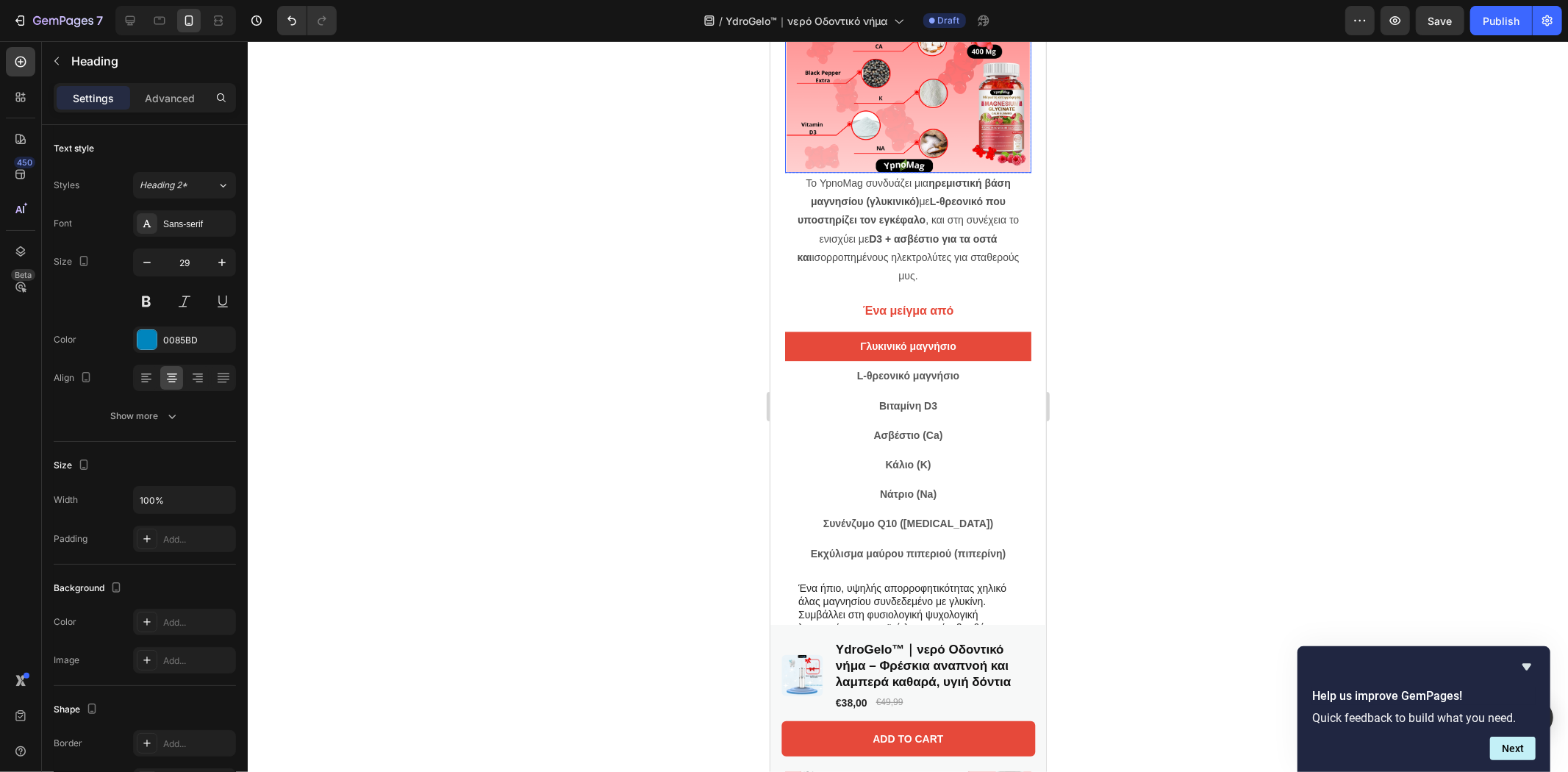
scroll to position [2907, 0]
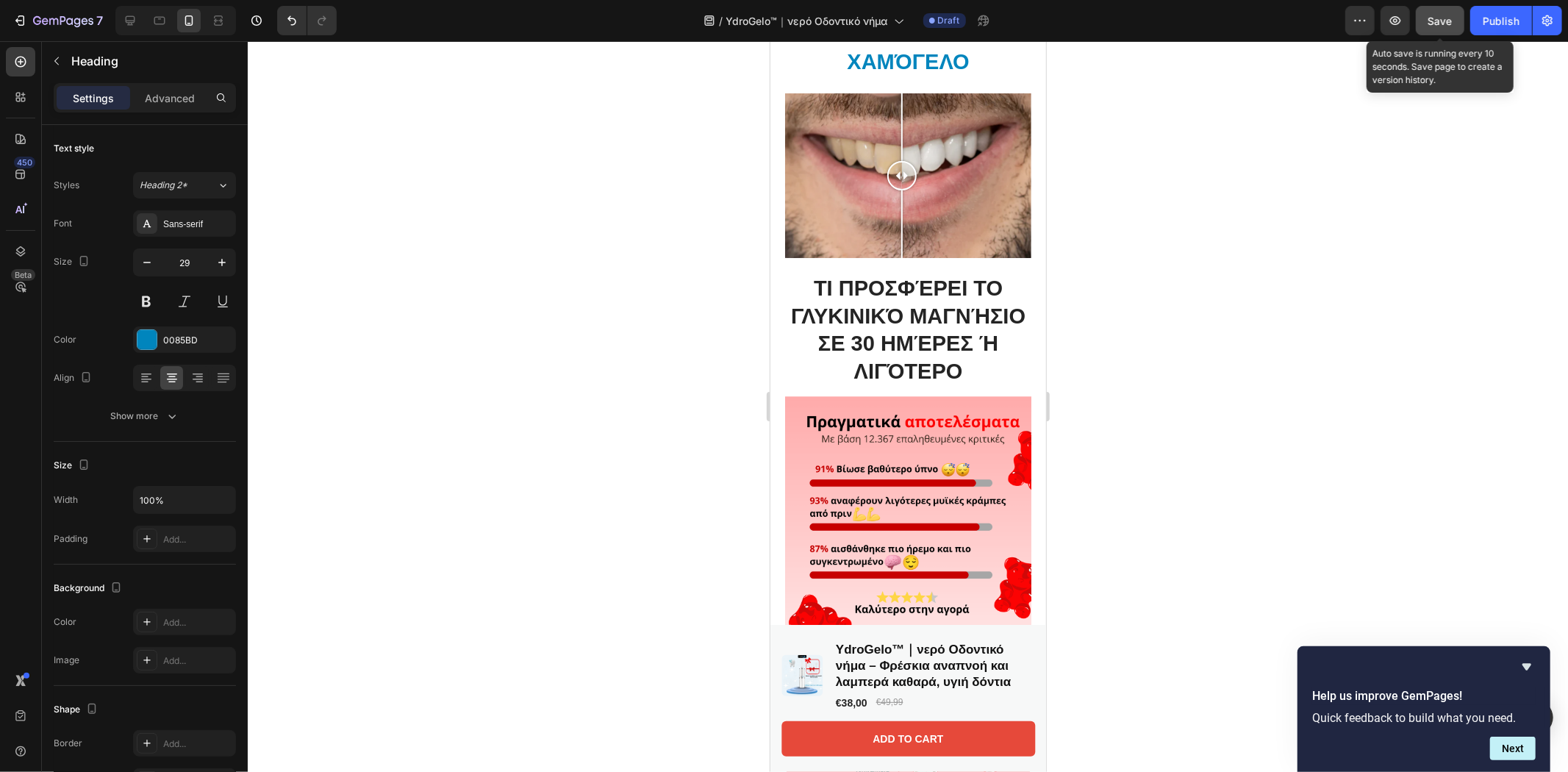
click at [1443, 20] on span "Save" at bounding box center [1440, 21] width 25 height 13
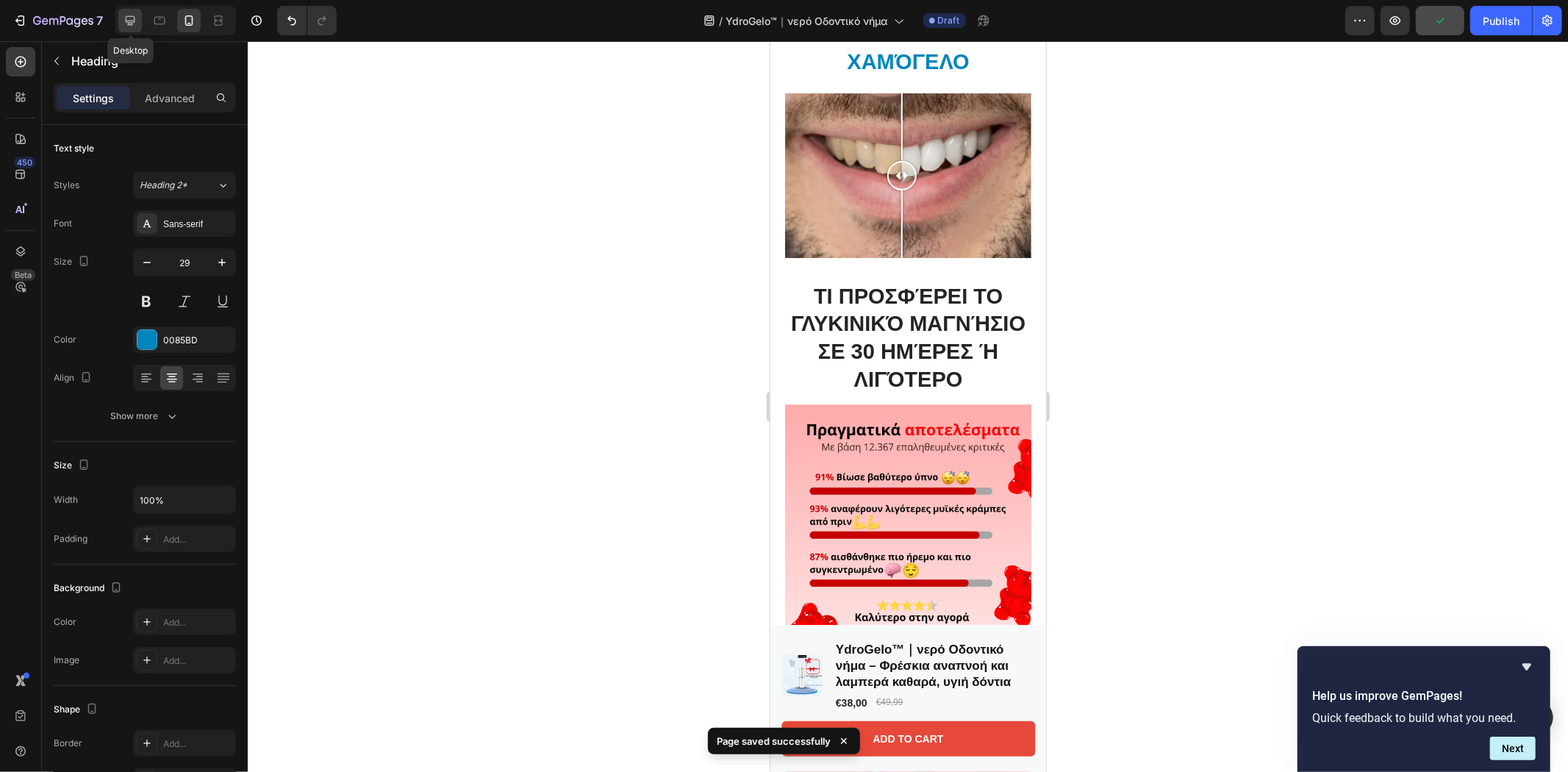
click at [126, 25] on icon at bounding box center [130, 21] width 15 height 15
type input "28"
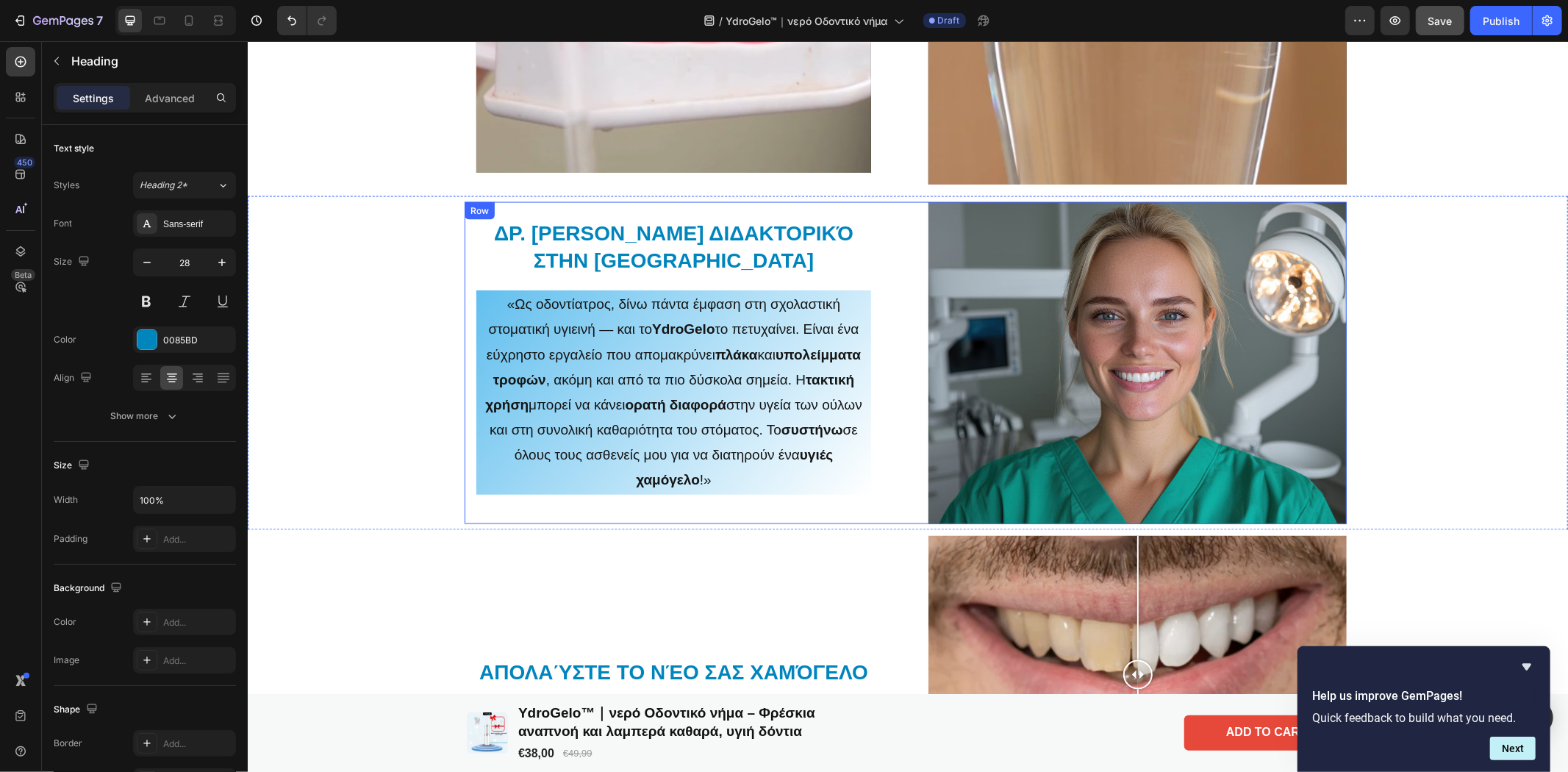
scroll to position [1933, 0]
click at [984, 299] on img at bounding box center [1137, 363] width 418 height 322
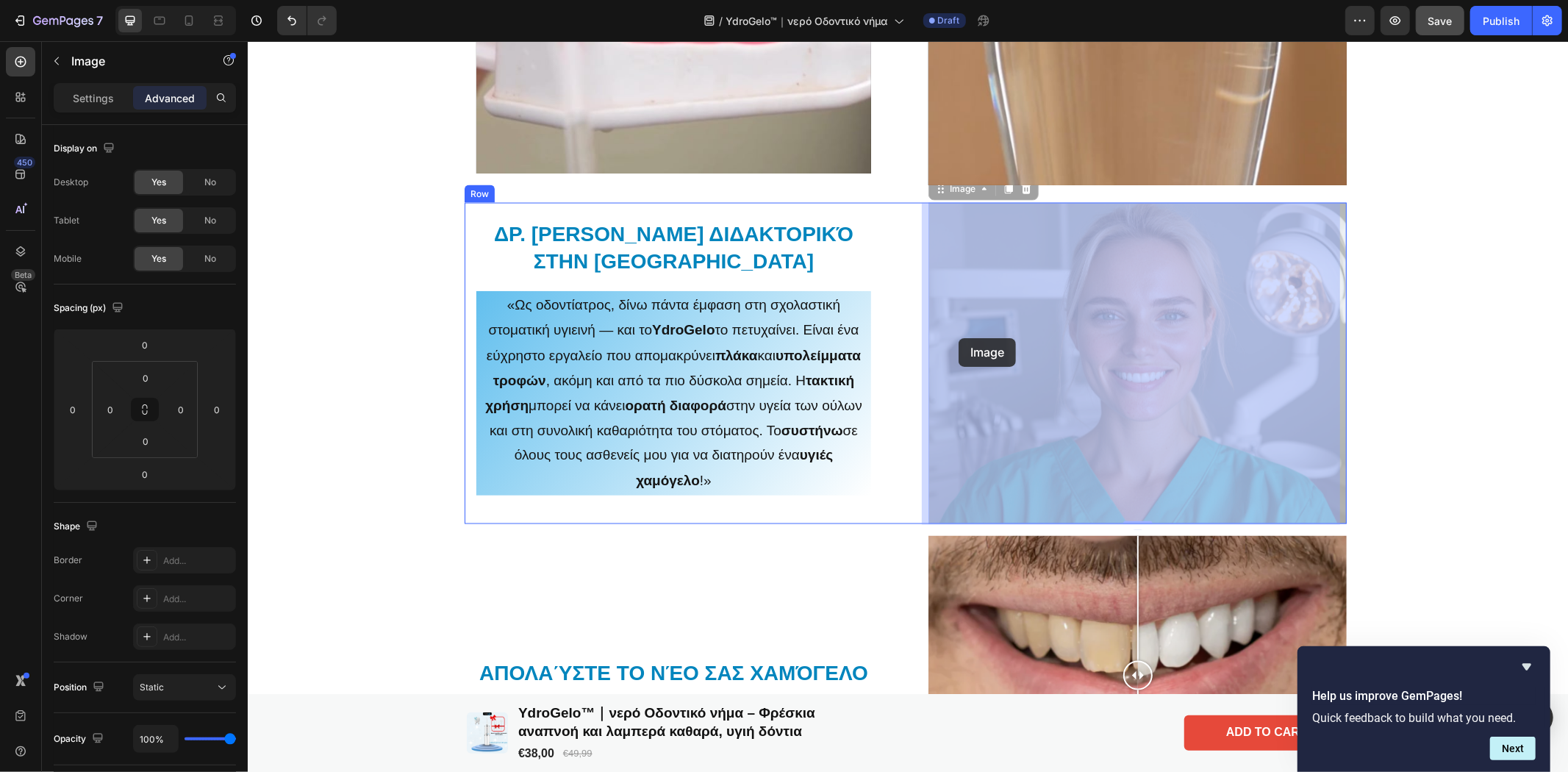
drag, startPoint x: 1009, startPoint y: 305, endPoint x: 958, endPoint y: 337, distance: 60.2
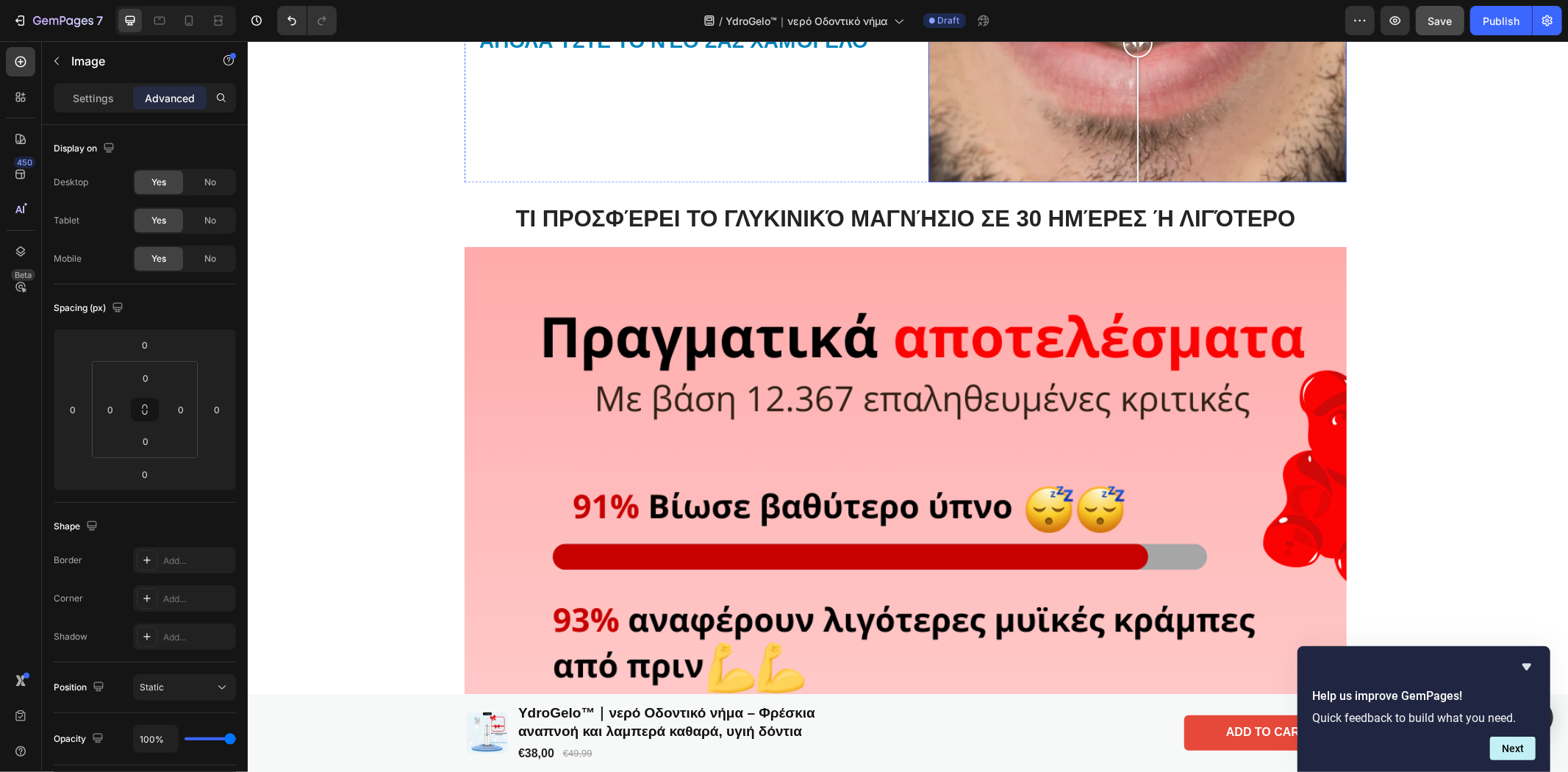
scroll to position [2587, 0]
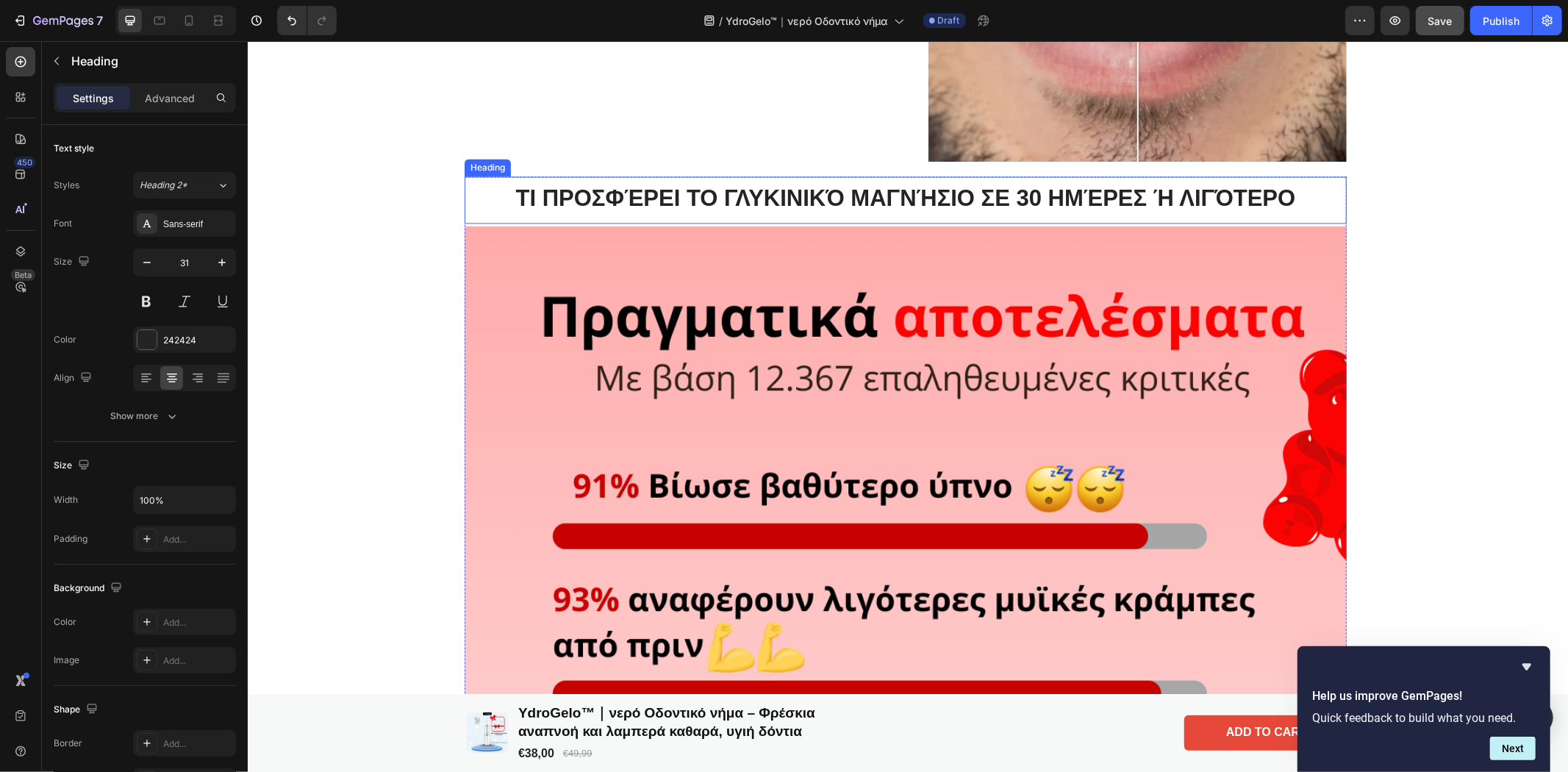
click at [677, 186] on h2 "Τι προσφέρει το γλυκινικό μαγνήσιο σε 30 ημέρες ή λιγότερο" at bounding box center [905, 197] width 882 height 32
click at [1290, 189] on h2 "Τι προσφέρει το γλυκινικό μαγνήσιο σε 30 ημέρες ή λιγότερο" at bounding box center [905, 197] width 882 height 32
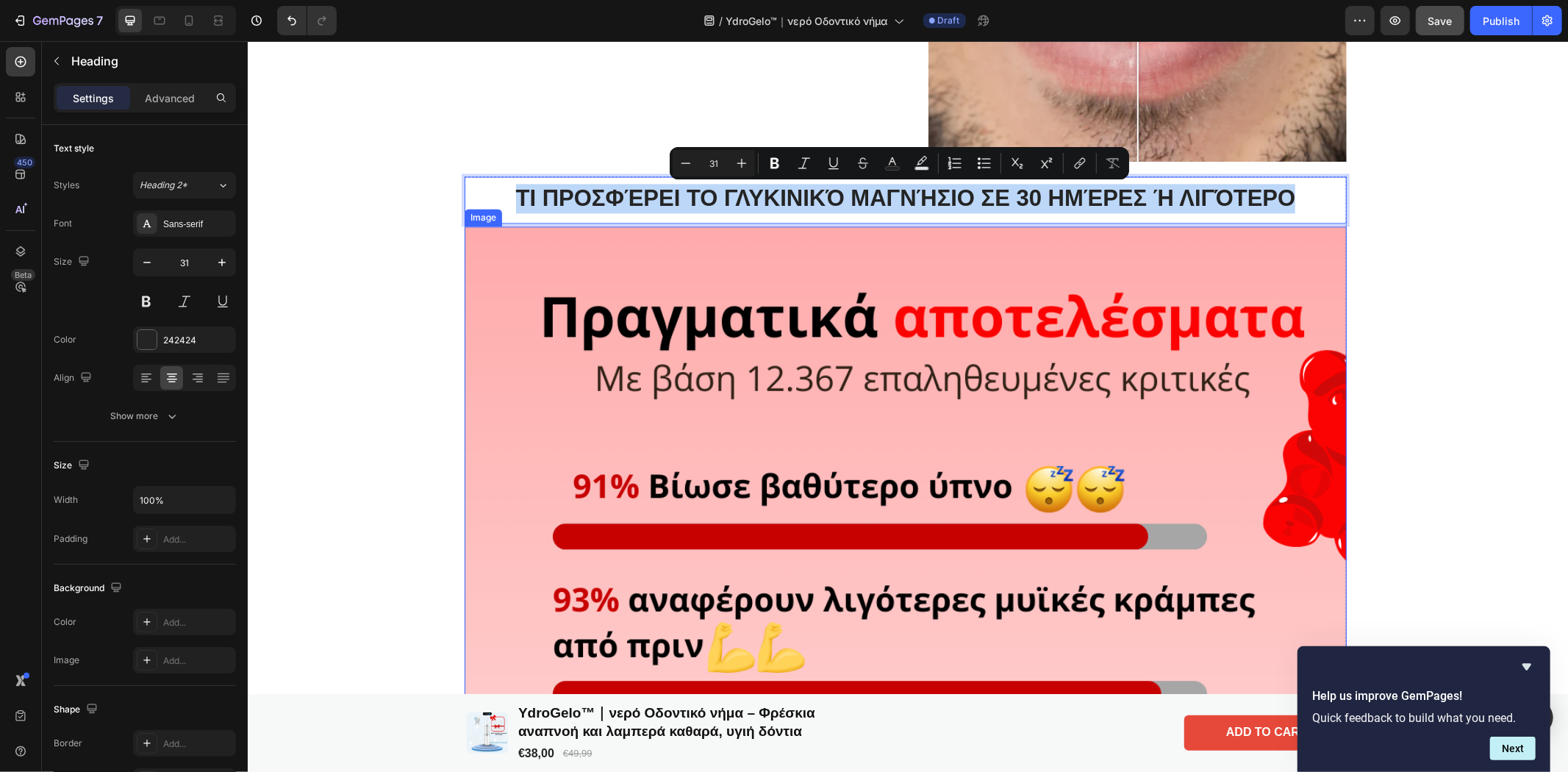
drag, startPoint x: 1292, startPoint y: 190, endPoint x: 514, endPoint y: 262, distance: 781.3
click at [514, 262] on div "Τι προσφέρει το γλυκινικό μαγνήσιο σε 30 ημέρες ή λιγότερο Heading 4 Image" at bounding box center [905, 642] width 882 height 932
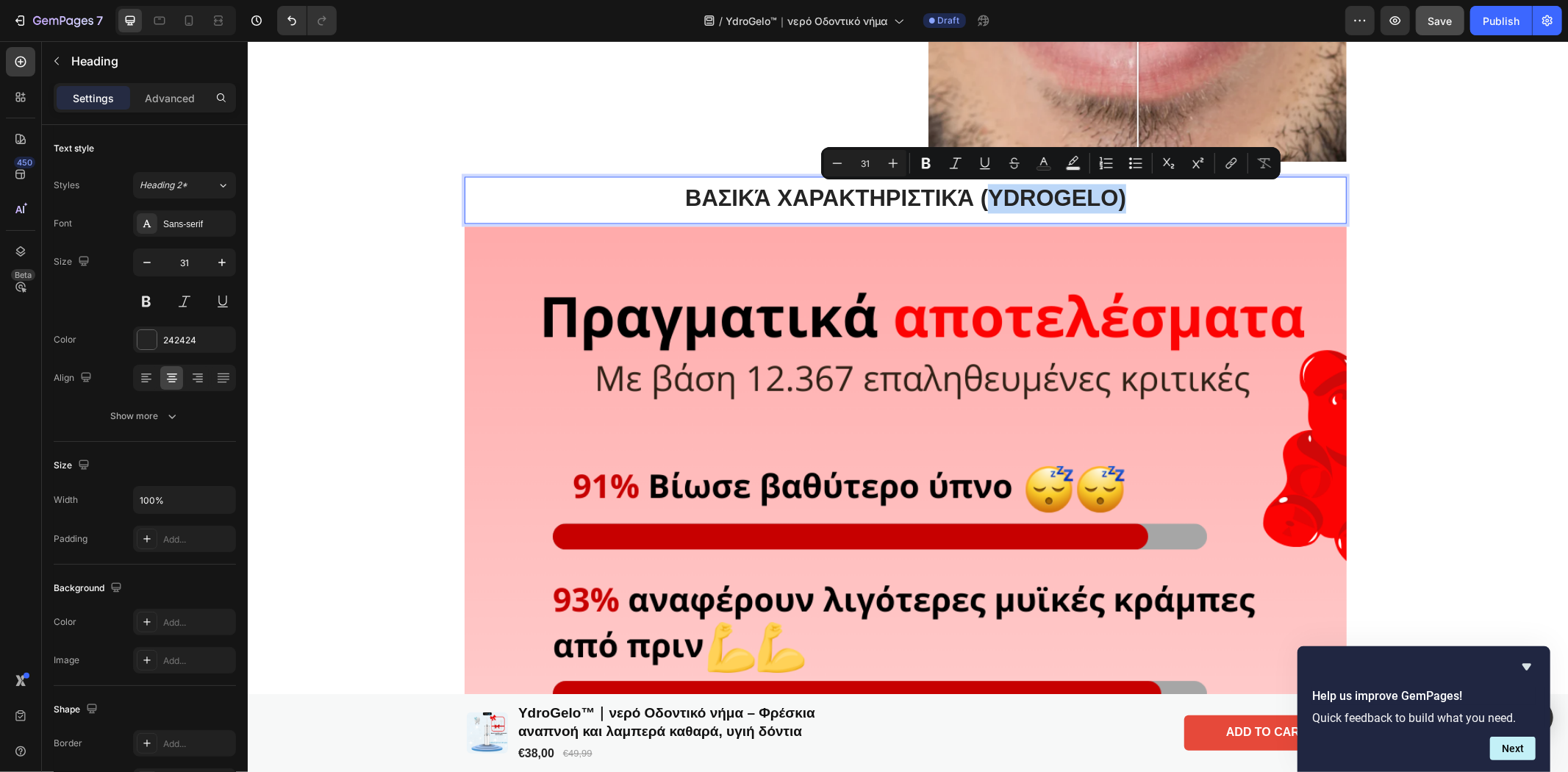
drag, startPoint x: 1115, startPoint y: 195, endPoint x: 988, endPoint y: 200, distance: 127.1
click at [988, 200] on p "Βασικά Χαρακτηριστικά (YdroGelo)" at bounding box center [904, 198] width 879 height 29
copy p "YdroGelo)"
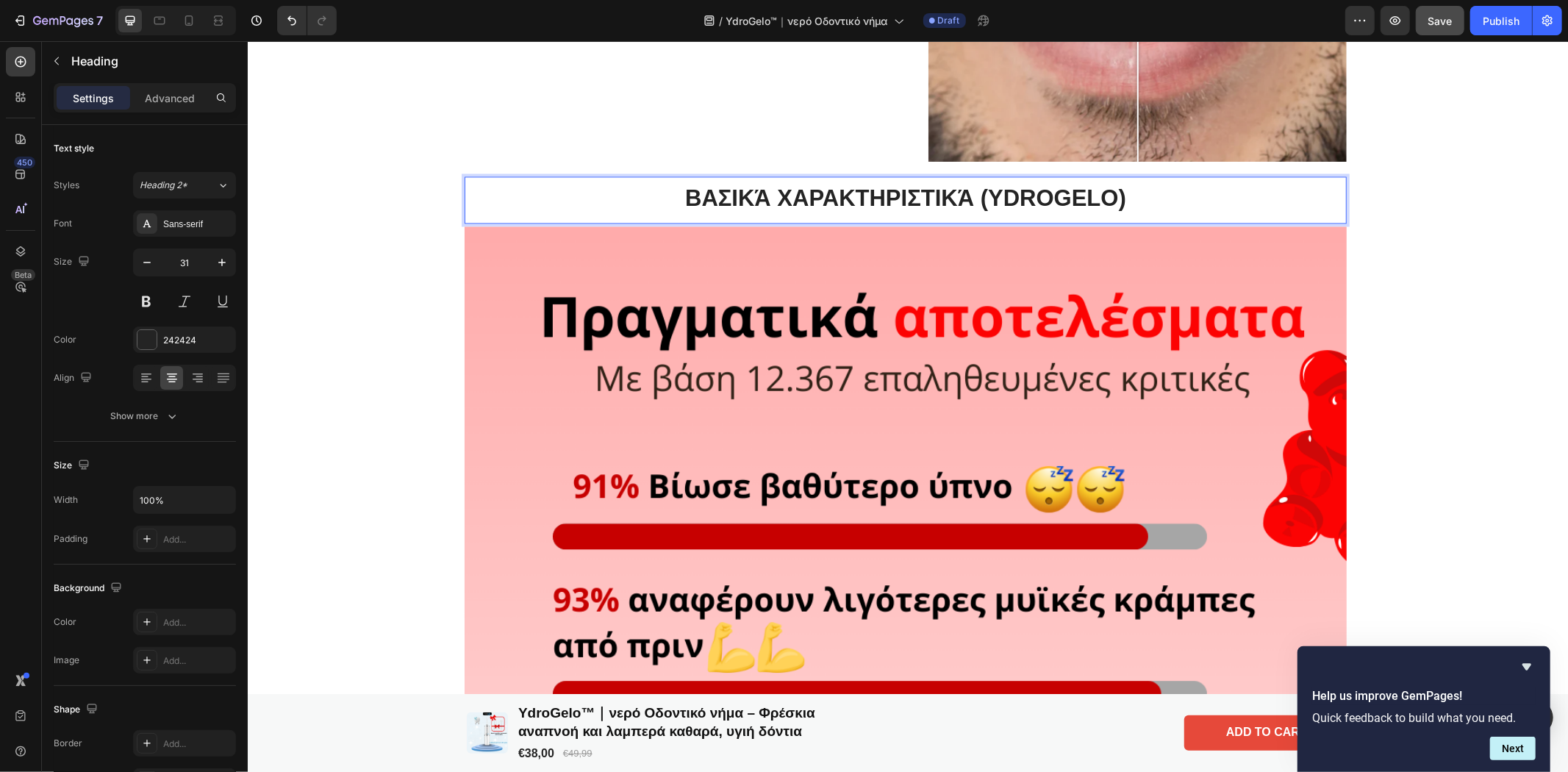
click at [655, 201] on p "Βασικά Χαρακτηριστικά (YdroGelo)" at bounding box center [904, 198] width 879 height 29
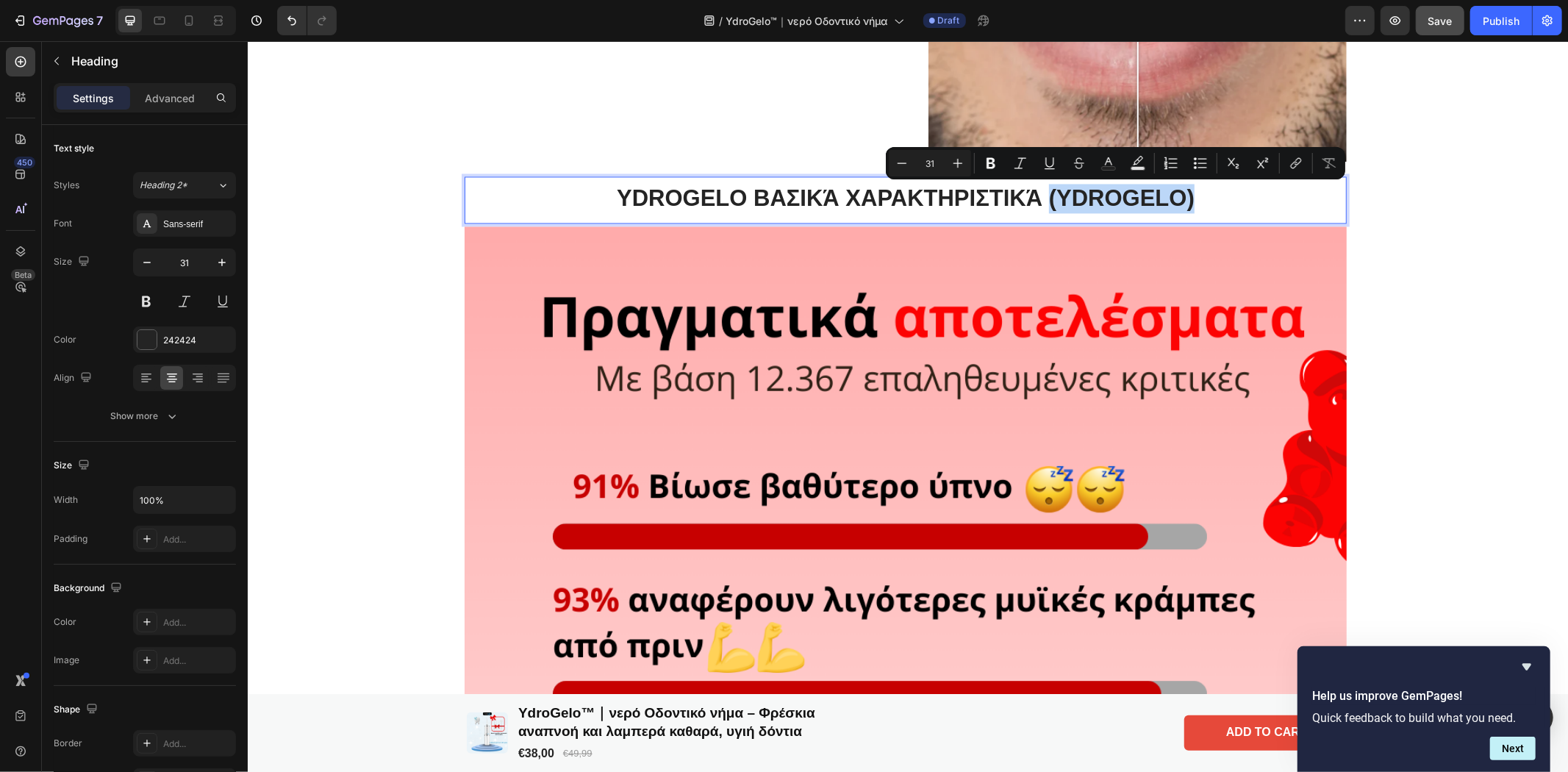
drag, startPoint x: 1195, startPoint y: 196, endPoint x: 1042, endPoint y: 215, distance: 154.2
click at [1042, 215] on div "YdroGelo Βασικά Χαρακτηριστικά (YdroGelo) Heading 4" at bounding box center [905, 200] width 882 height 47
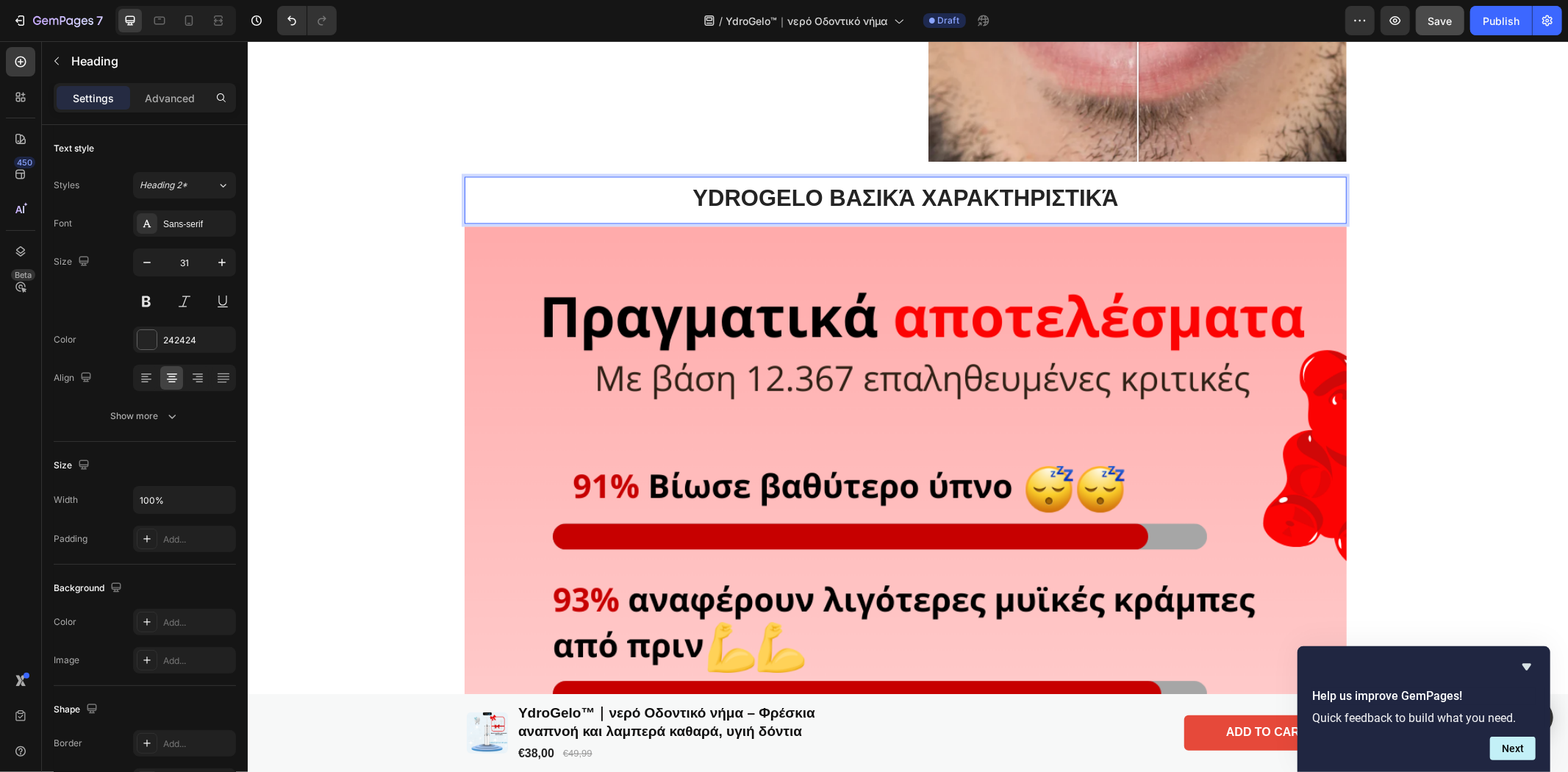
click at [806, 194] on p "YdroGelo Βασικά Χαρακτηριστικά" at bounding box center [904, 198] width 879 height 29
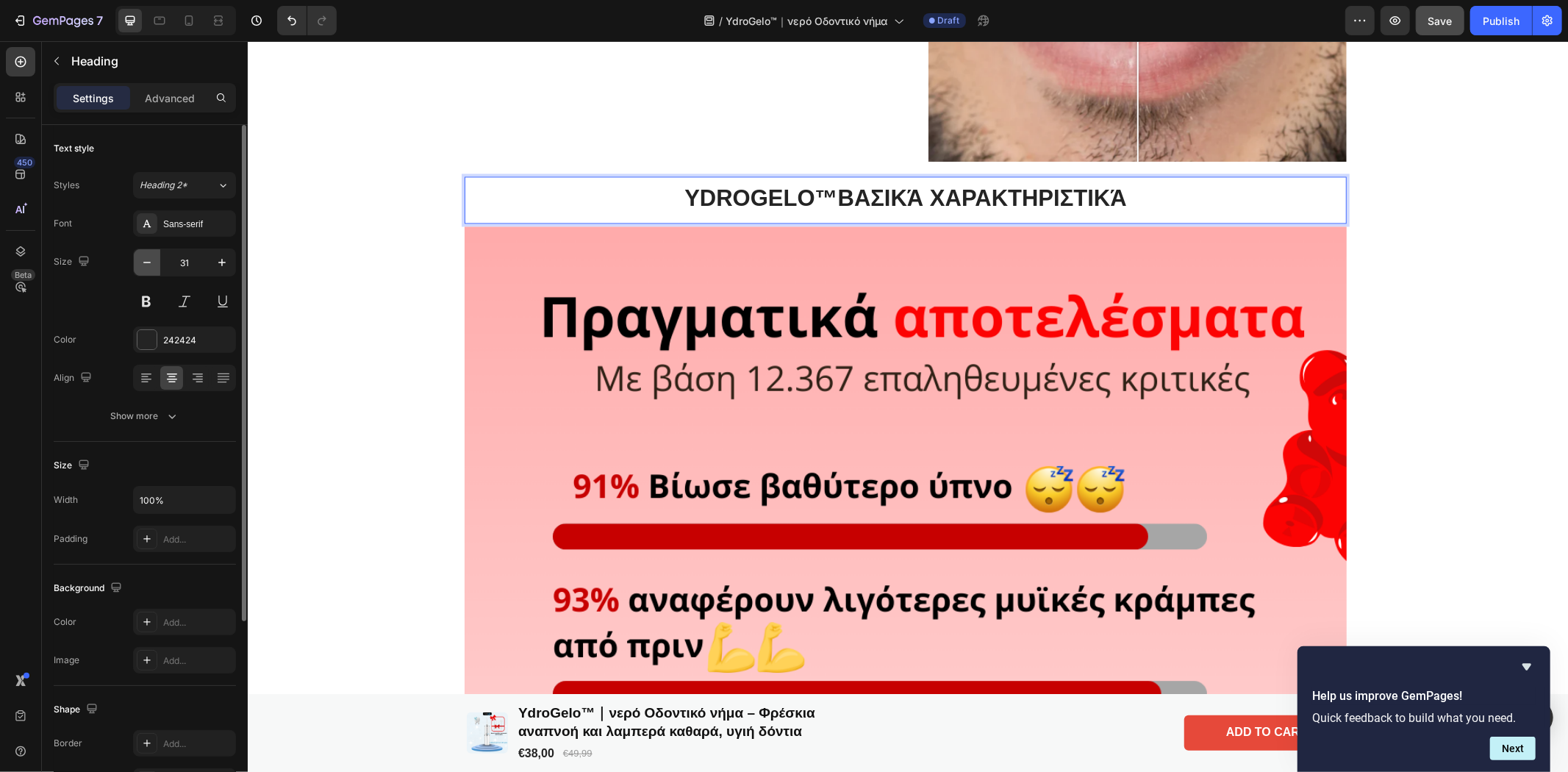
click at [141, 268] on icon "button" at bounding box center [147, 262] width 15 height 15
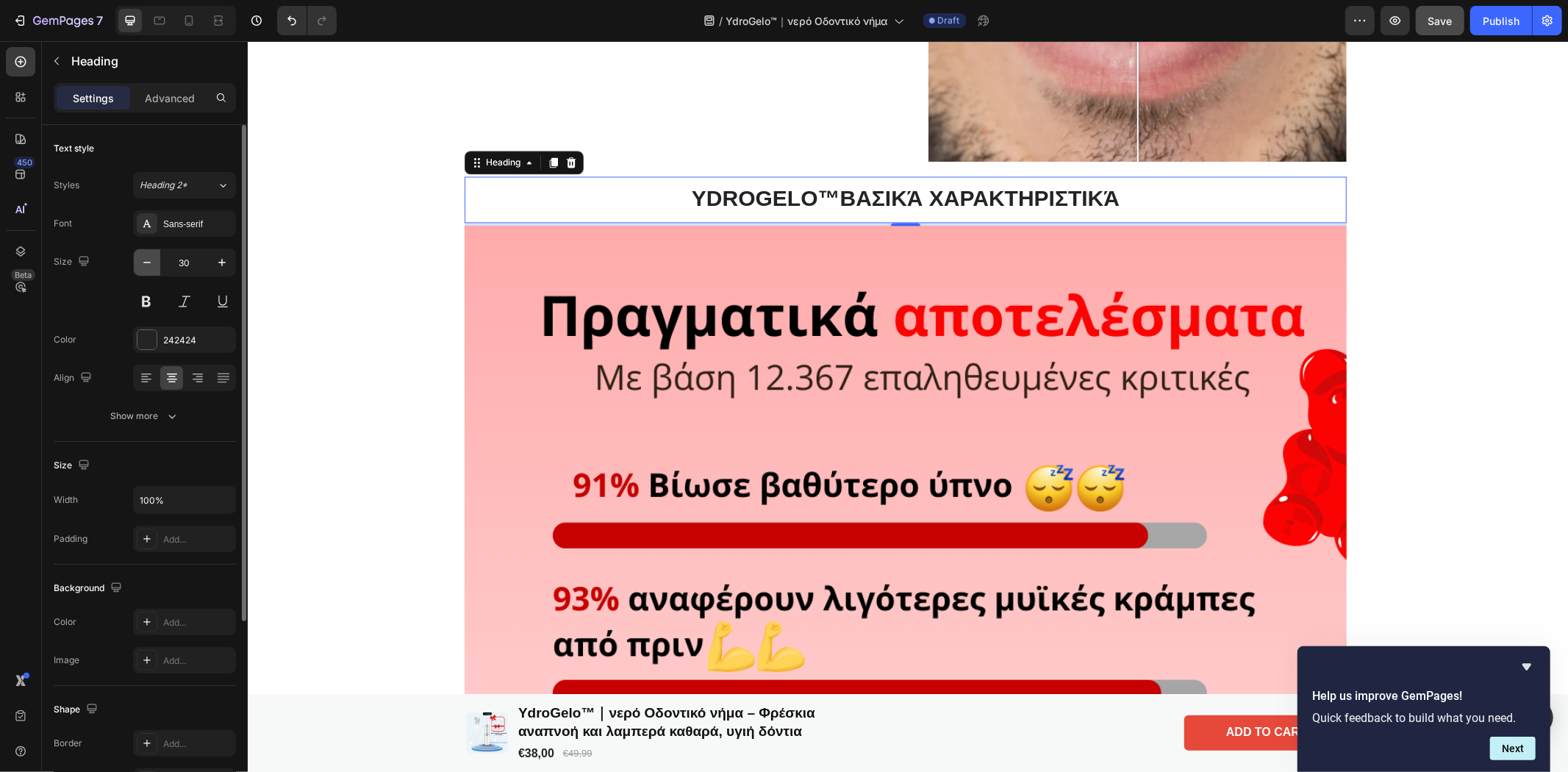
type input "29"
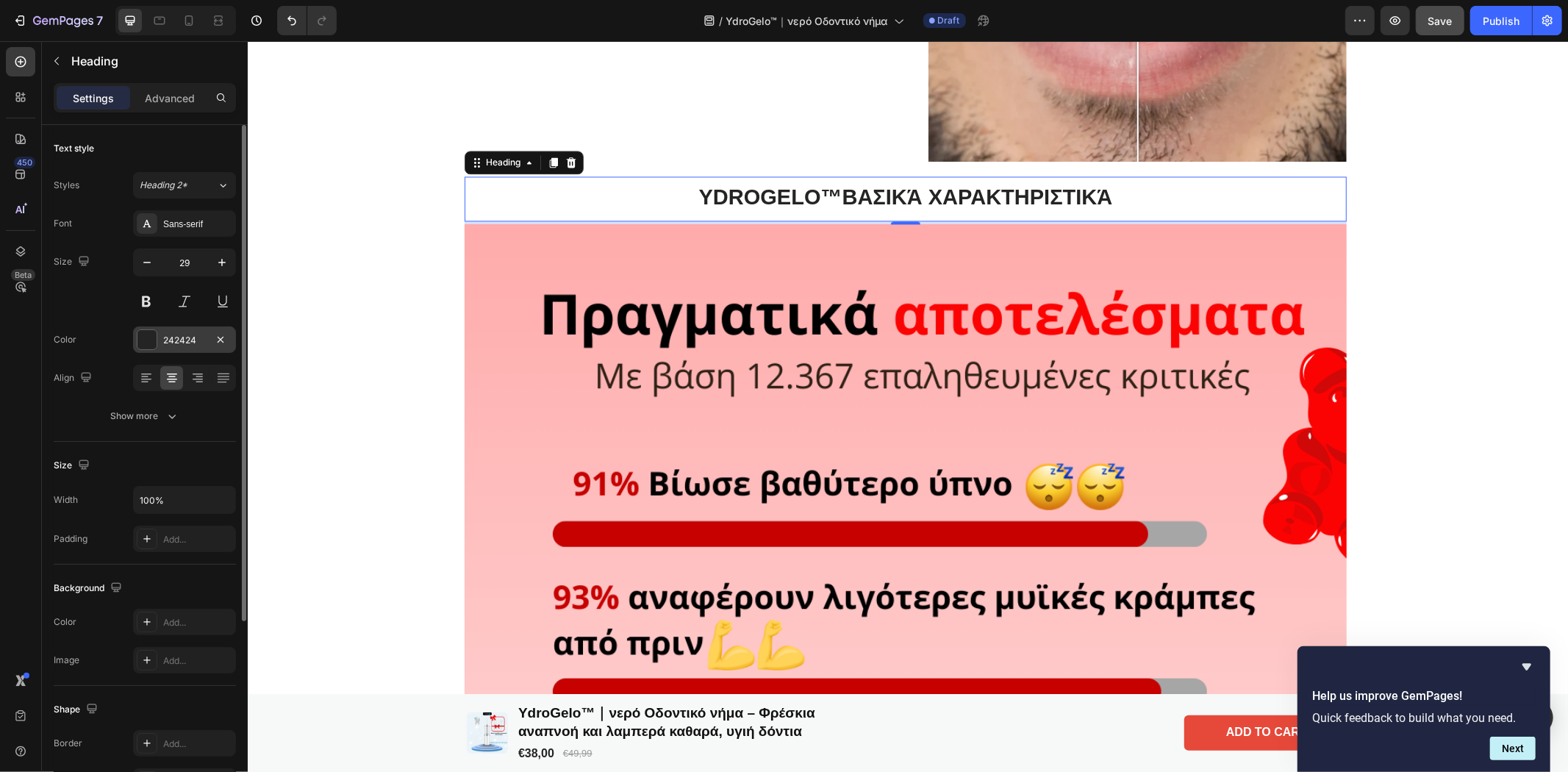
click at [139, 347] on div at bounding box center [147, 339] width 19 height 19
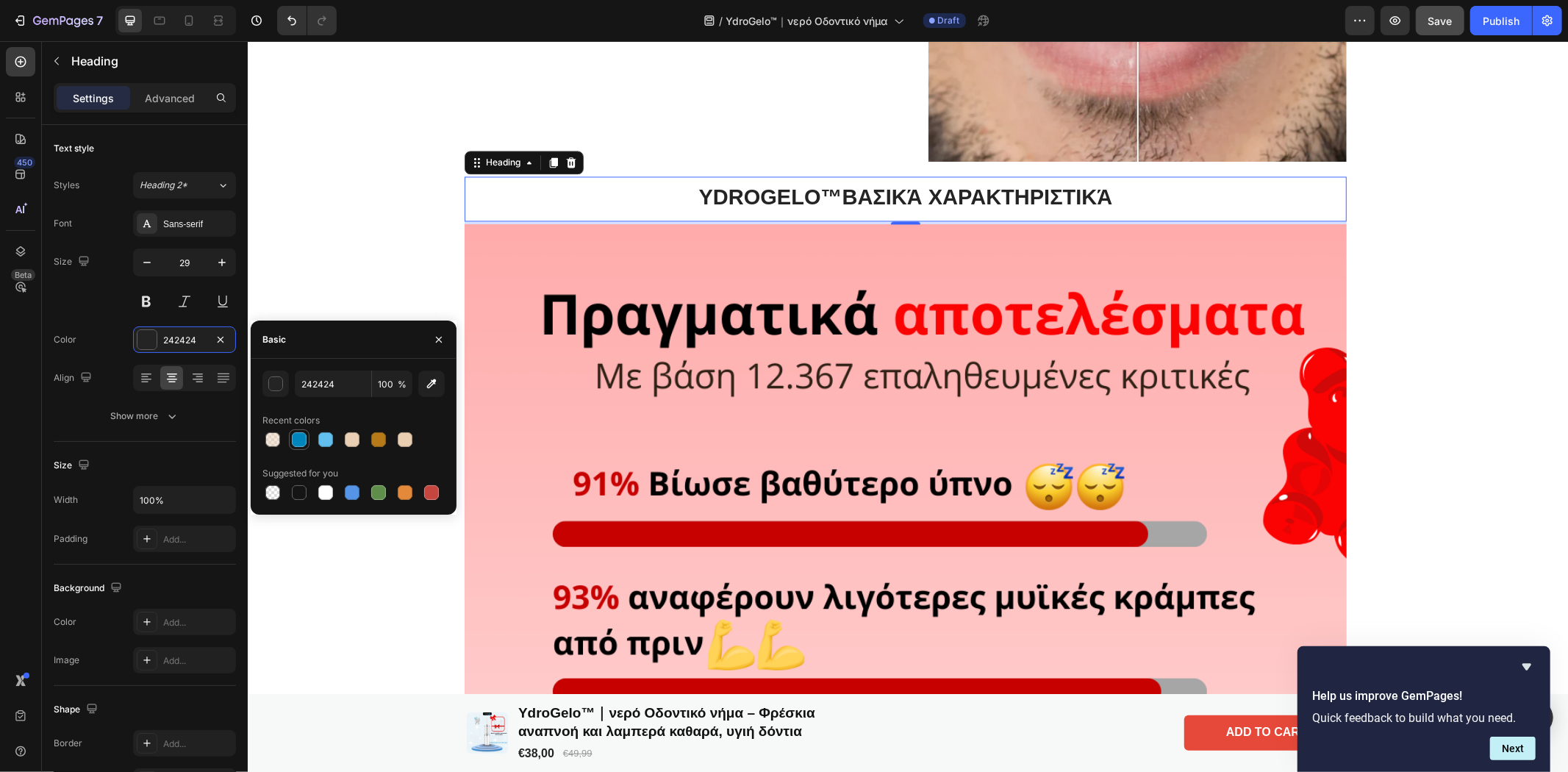
click at [302, 436] on div at bounding box center [299, 439] width 15 height 15
type input "0085BD"
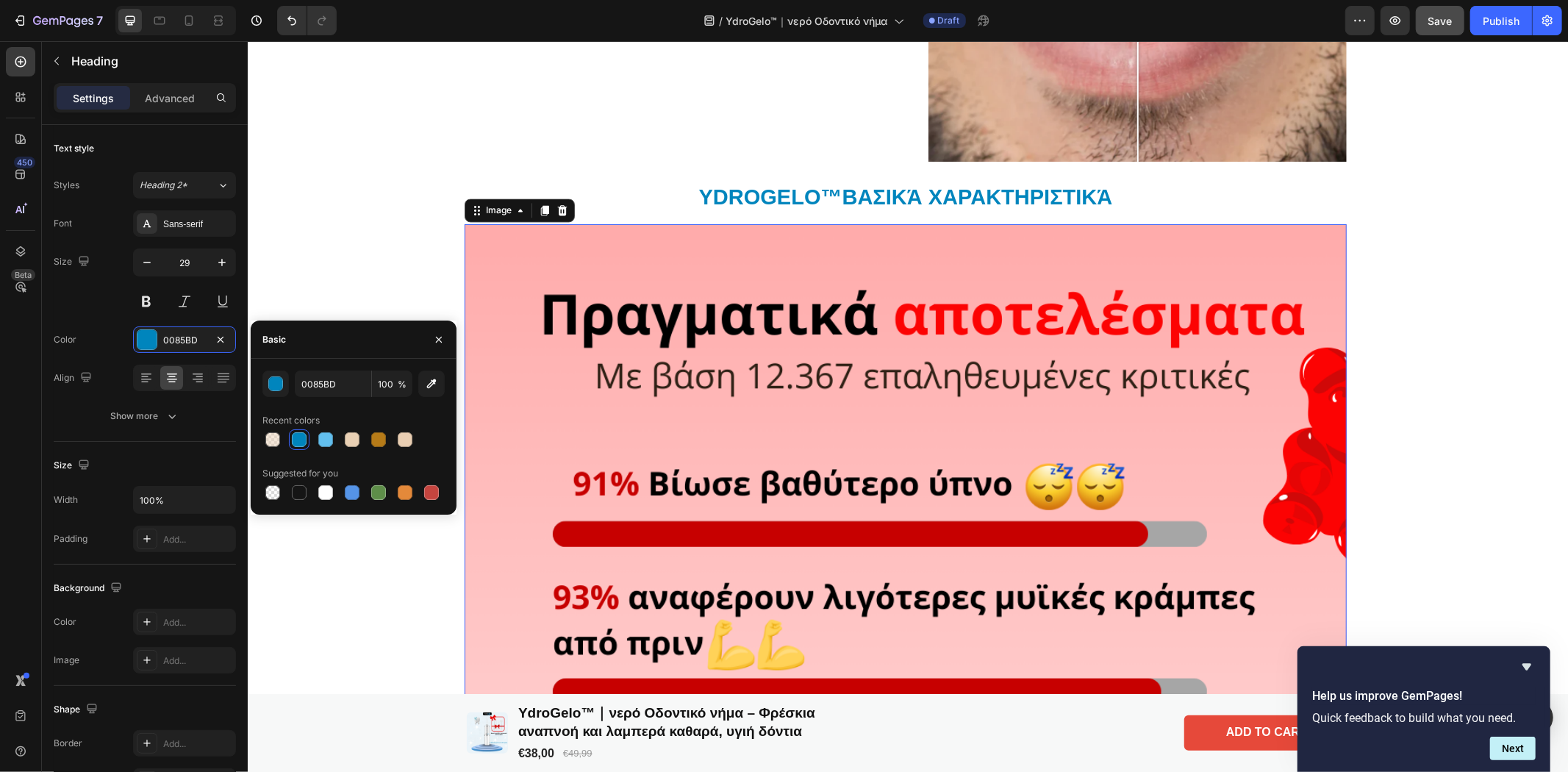
click at [1042, 355] on img at bounding box center [905, 664] width 882 height 882
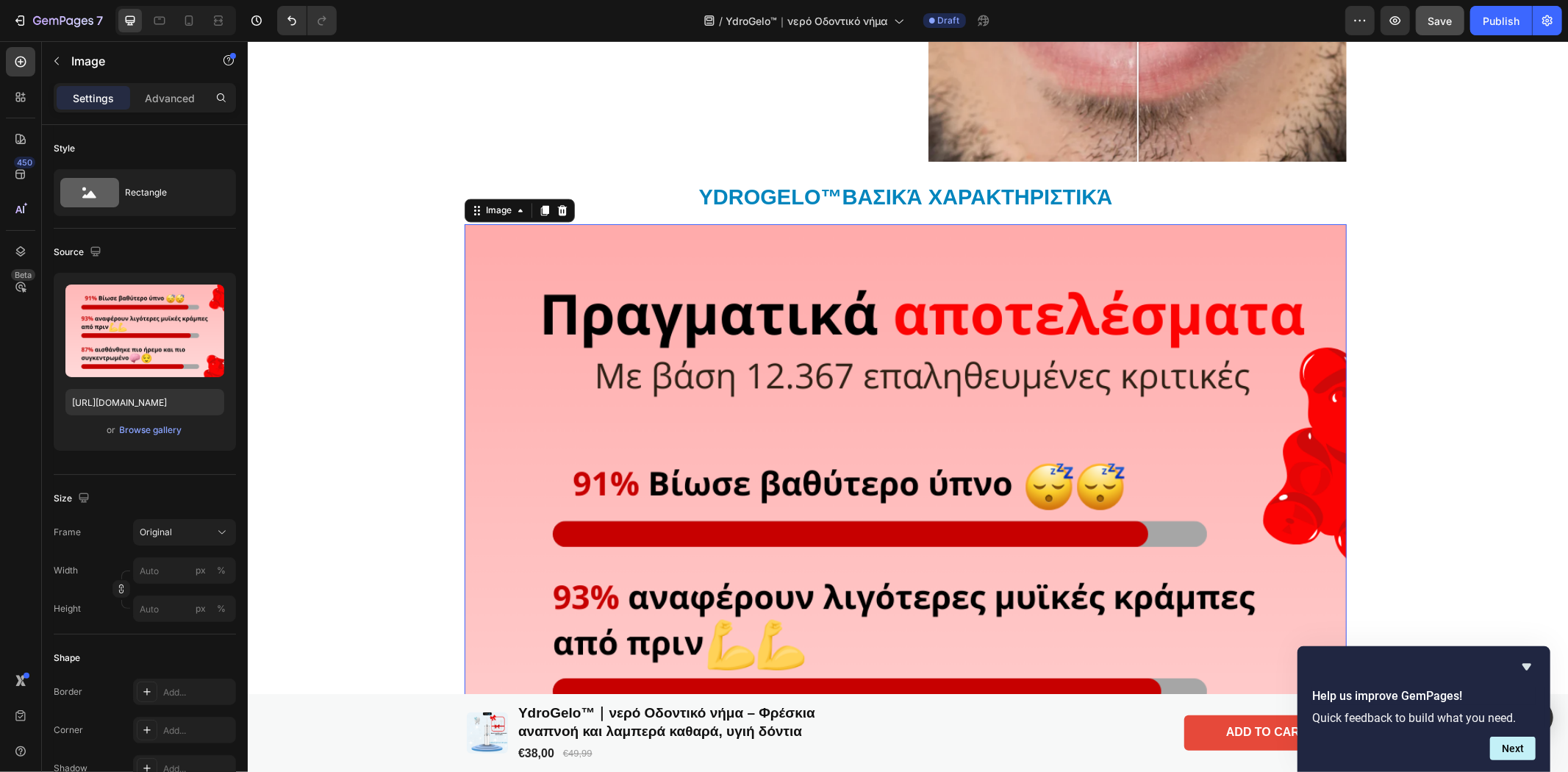
click at [864, 472] on img at bounding box center [905, 664] width 882 height 882
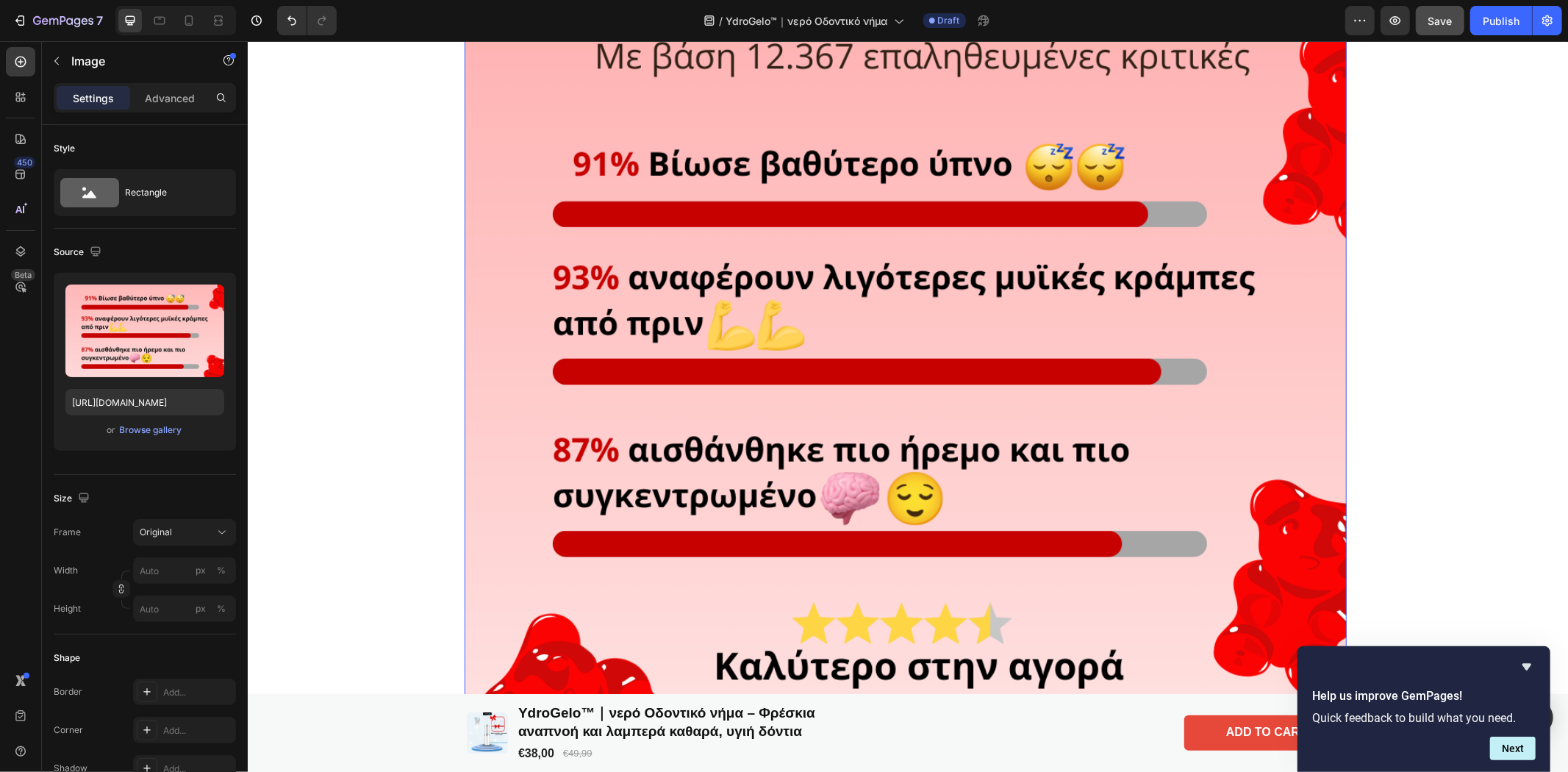
scroll to position [2913, 0]
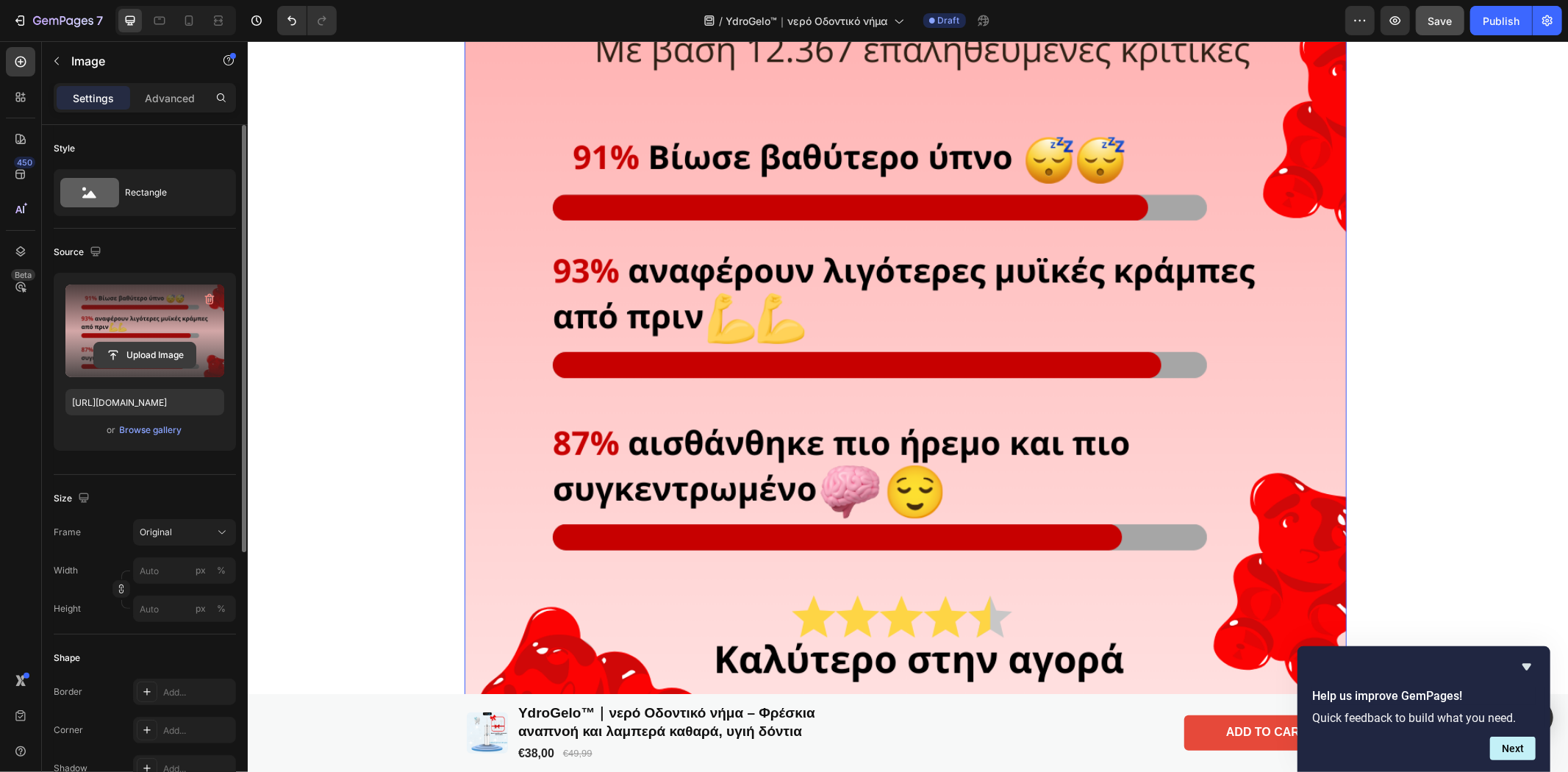
click at [127, 351] on input "file" at bounding box center [144, 355] width 101 height 25
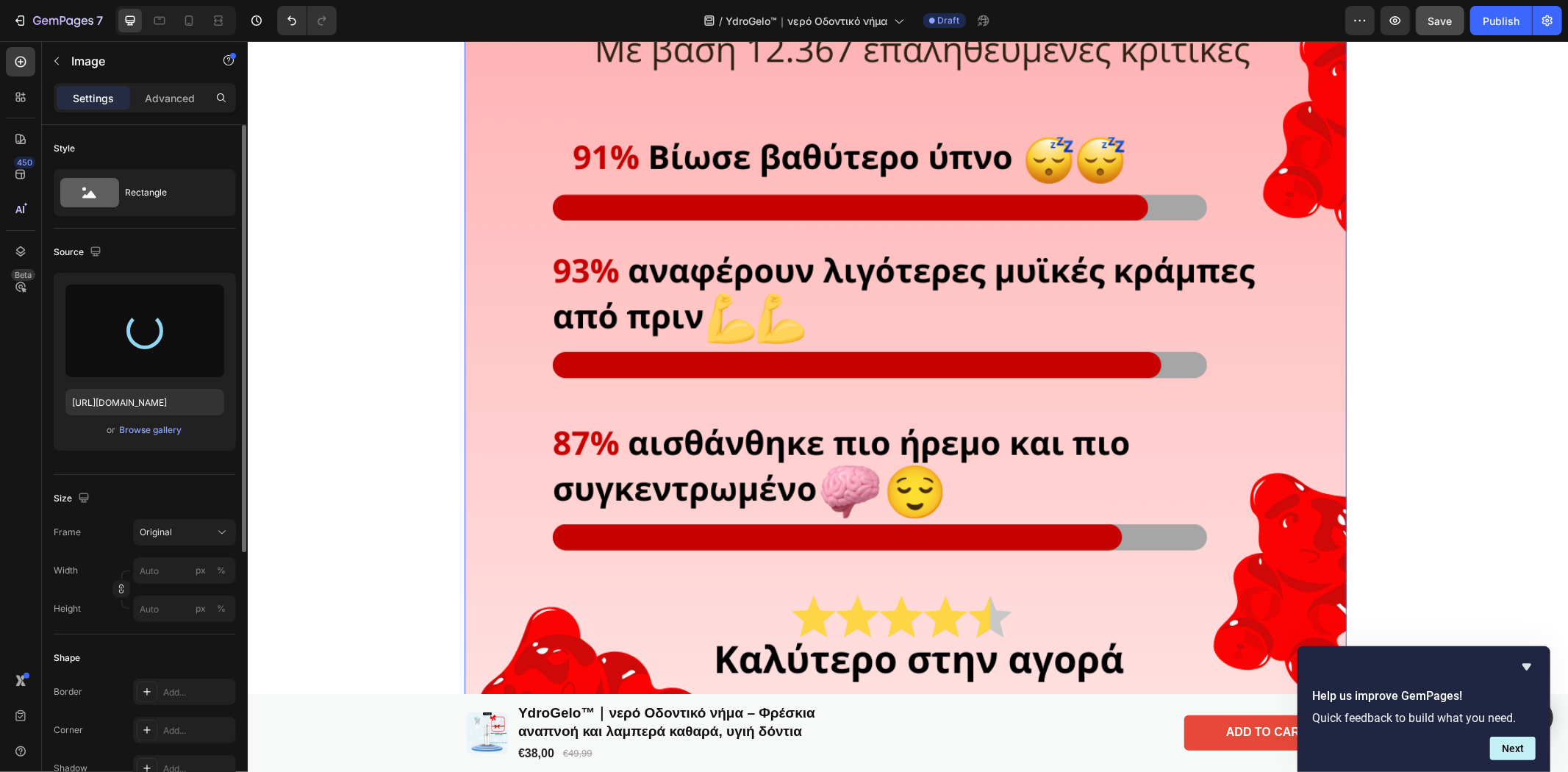
type input "https://cdn.shopify.com/s/files/1/0986/8741/8706/files/gempages_580955971912729…"
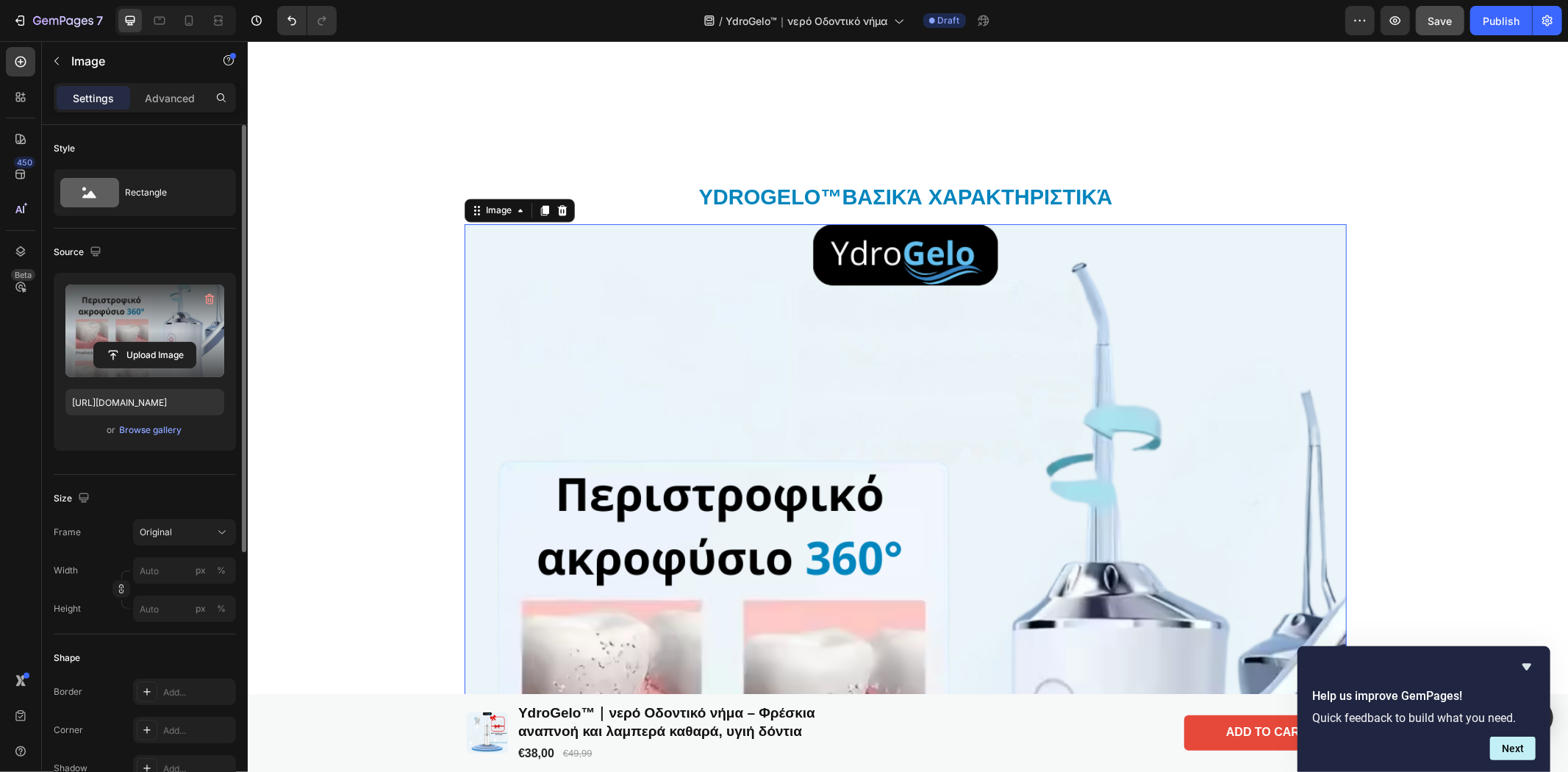
scroll to position [3239, 0]
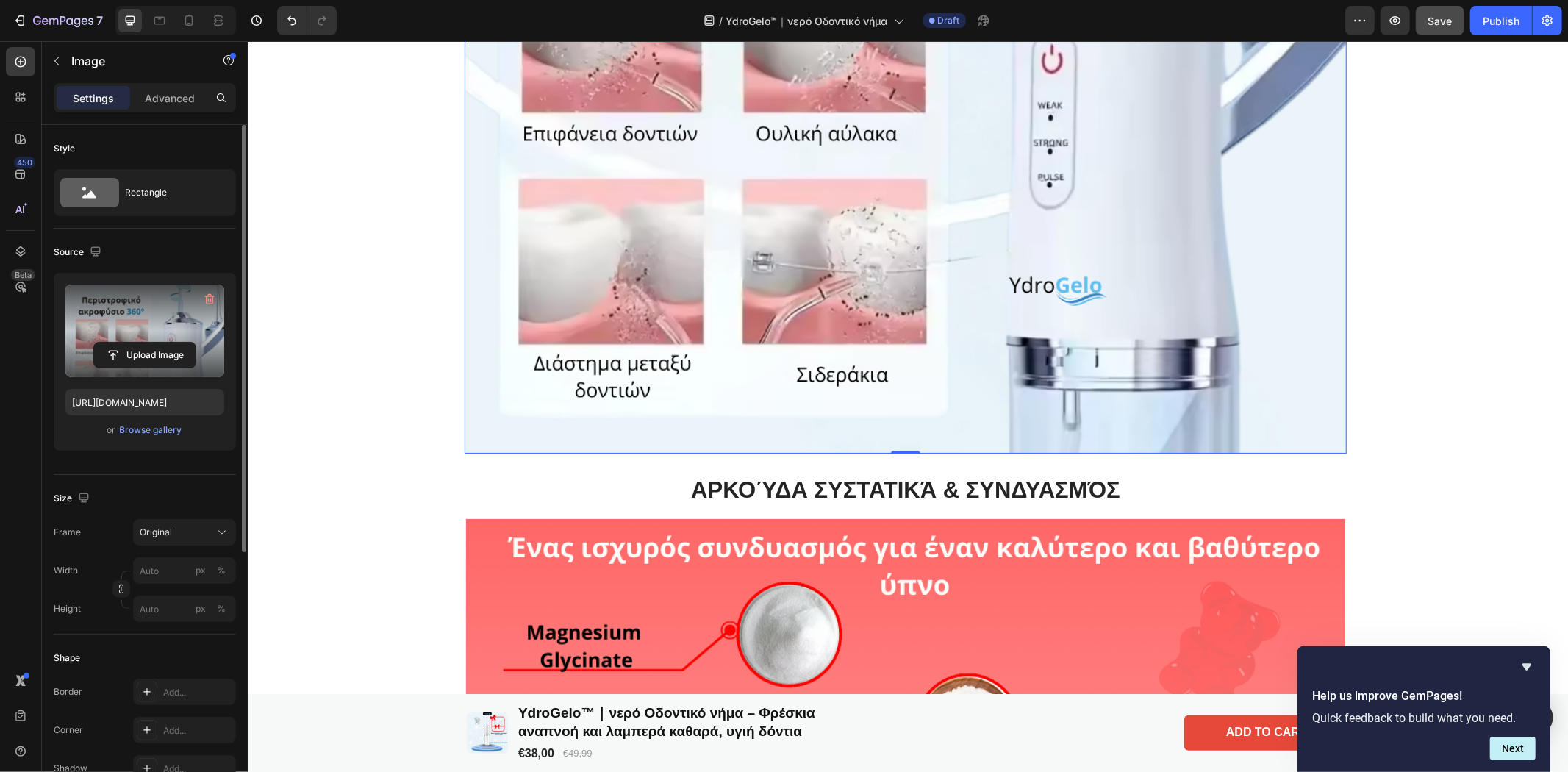
click at [531, 430] on img at bounding box center [905, 12] width 882 height 882
click at [62, 55] on icon "button" at bounding box center [57, 60] width 12 height 12
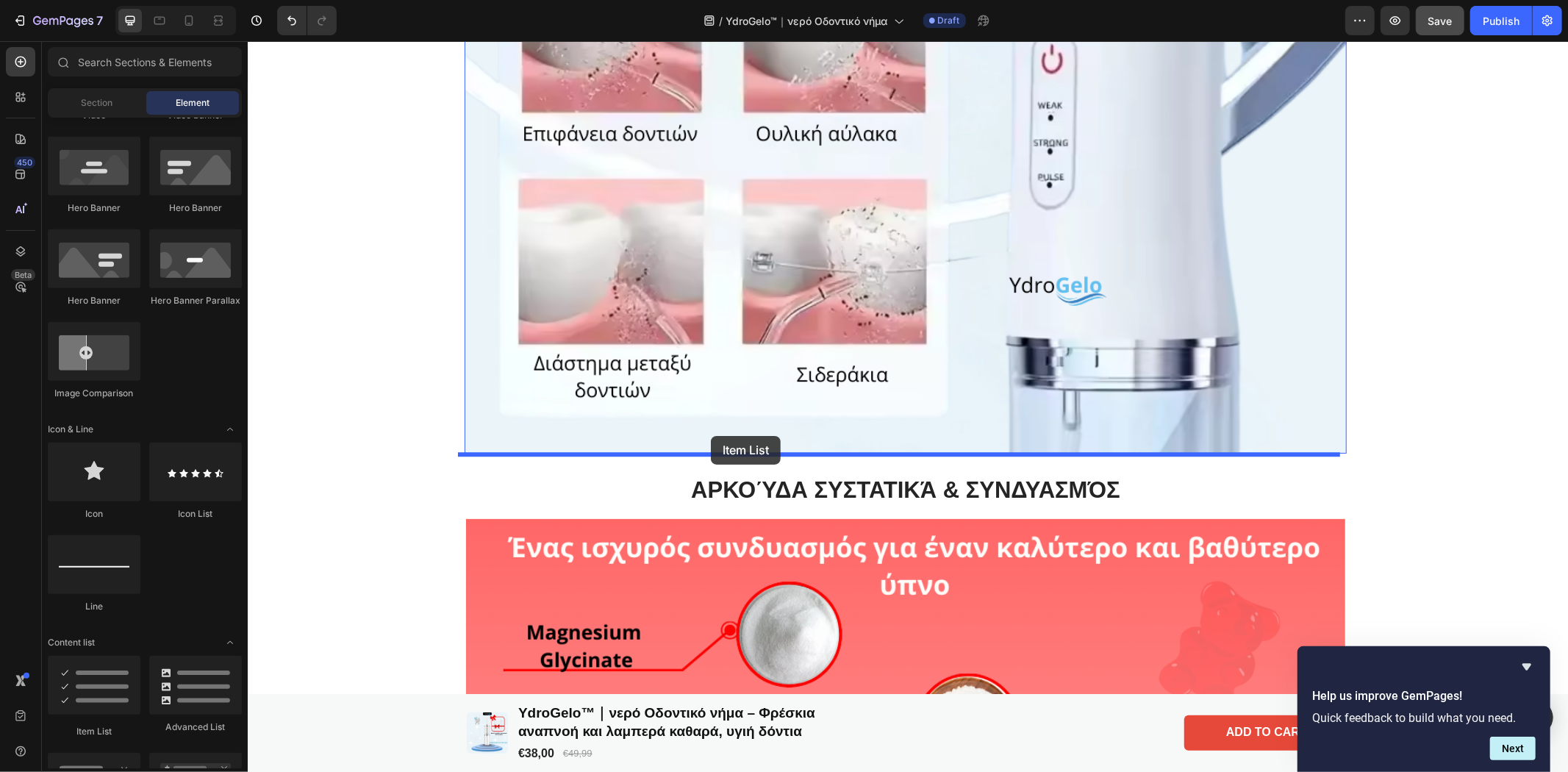
drag, startPoint x: 319, startPoint y: 741, endPoint x: 710, endPoint y: 435, distance: 496.5
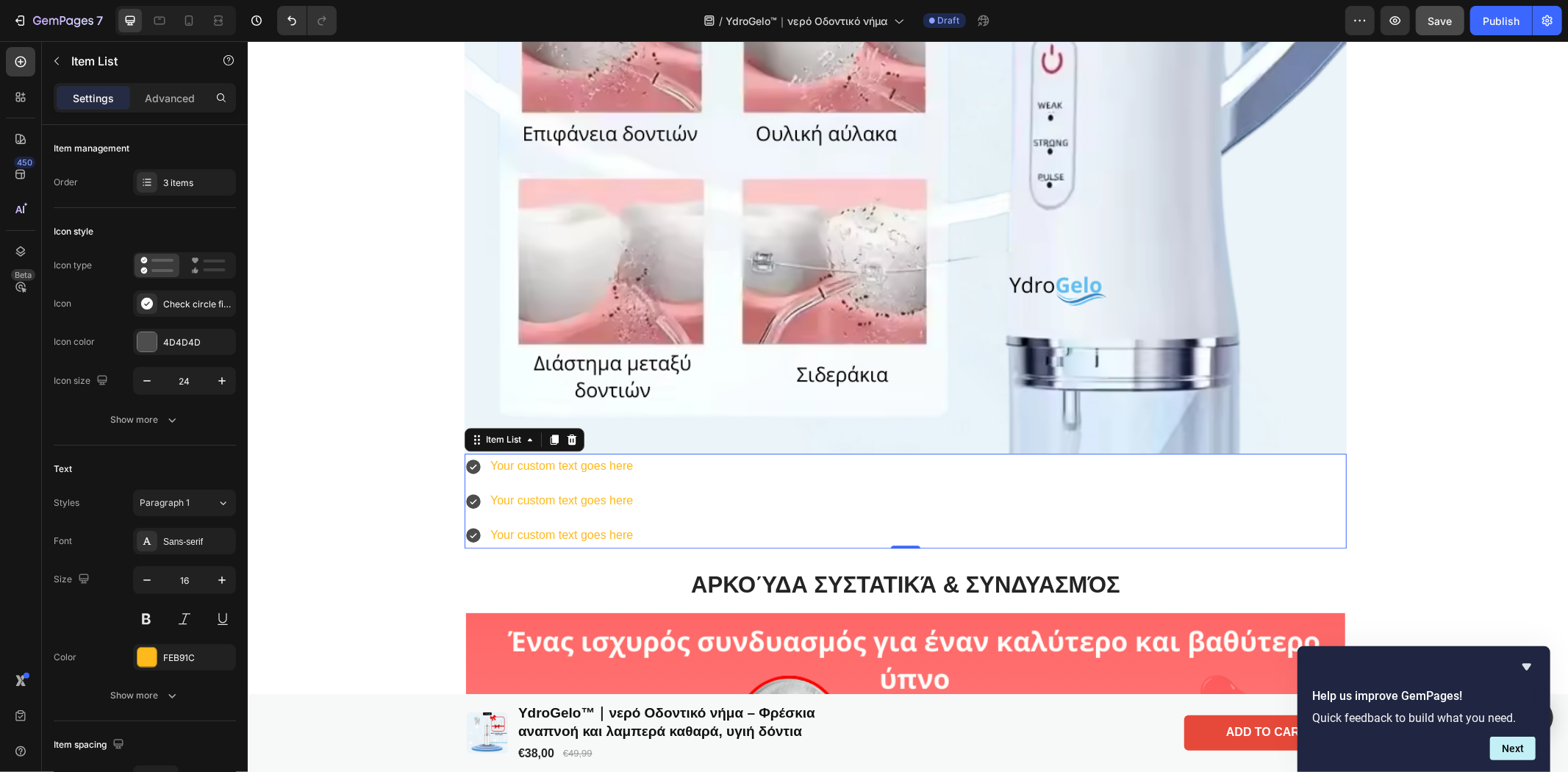
click at [624, 460] on div "Your custom text goes here" at bounding box center [561, 466] width 147 height 26
click at [624, 460] on p "Your custom text goes here" at bounding box center [561, 465] width 142 height 21
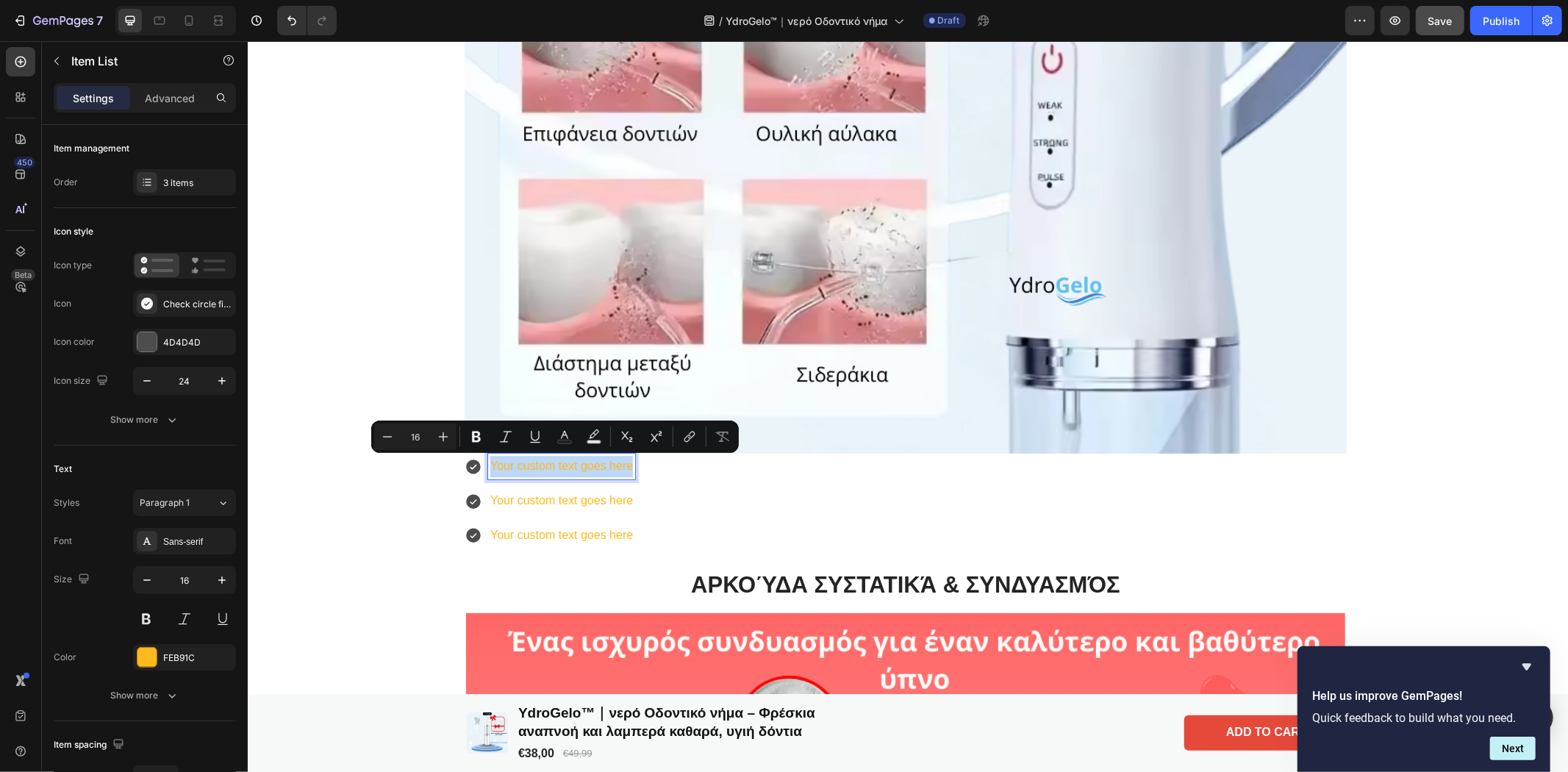
drag, startPoint x: 624, startPoint y: 460, endPoint x: 486, endPoint y: 468, distance: 138.2
click at [490, 468] on p "Your custom text goes here" at bounding box center [561, 465] width 142 height 21
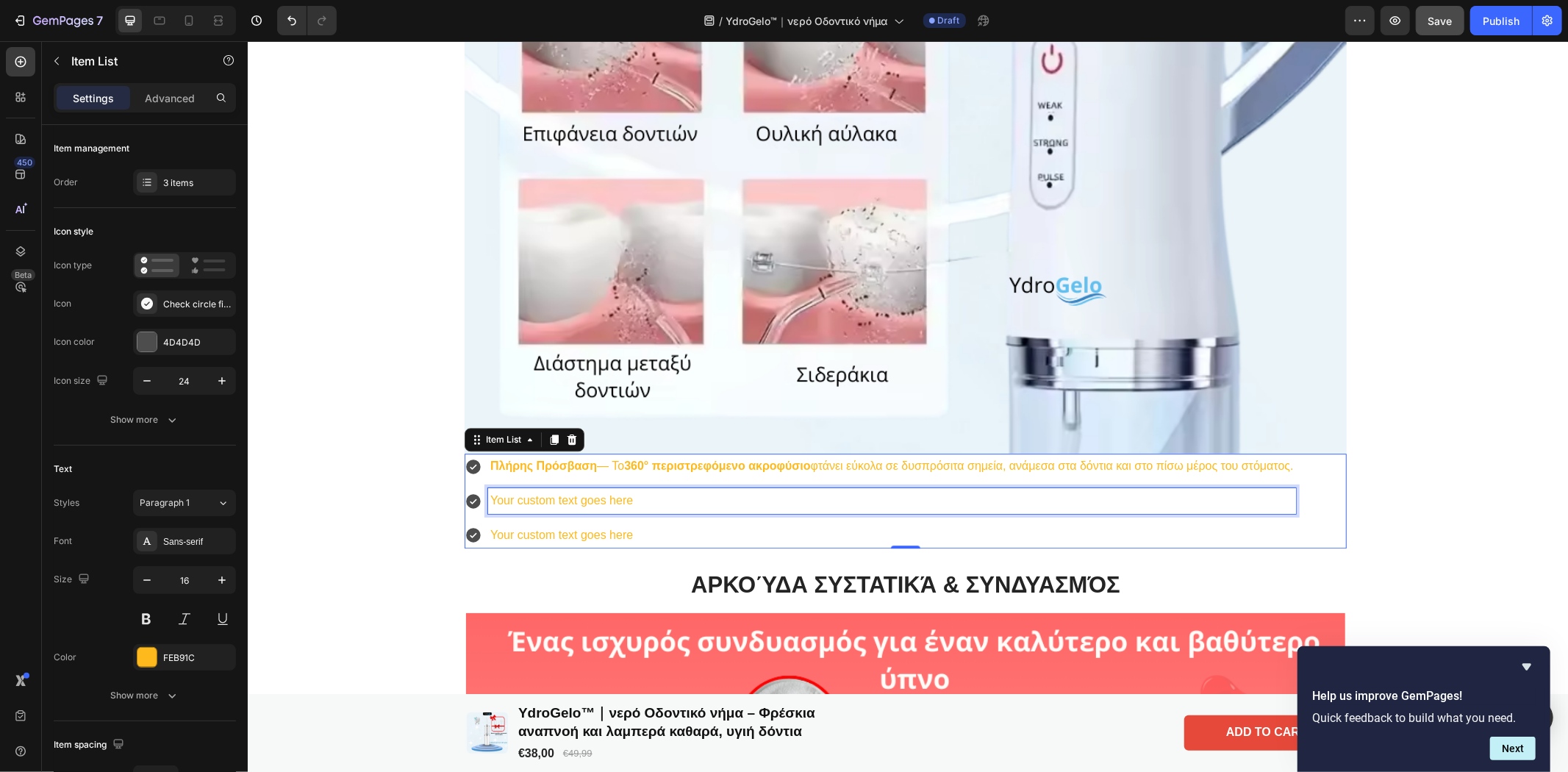
click at [628, 502] on p "Your custom text goes here" at bounding box center [891, 499] width 803 height 21
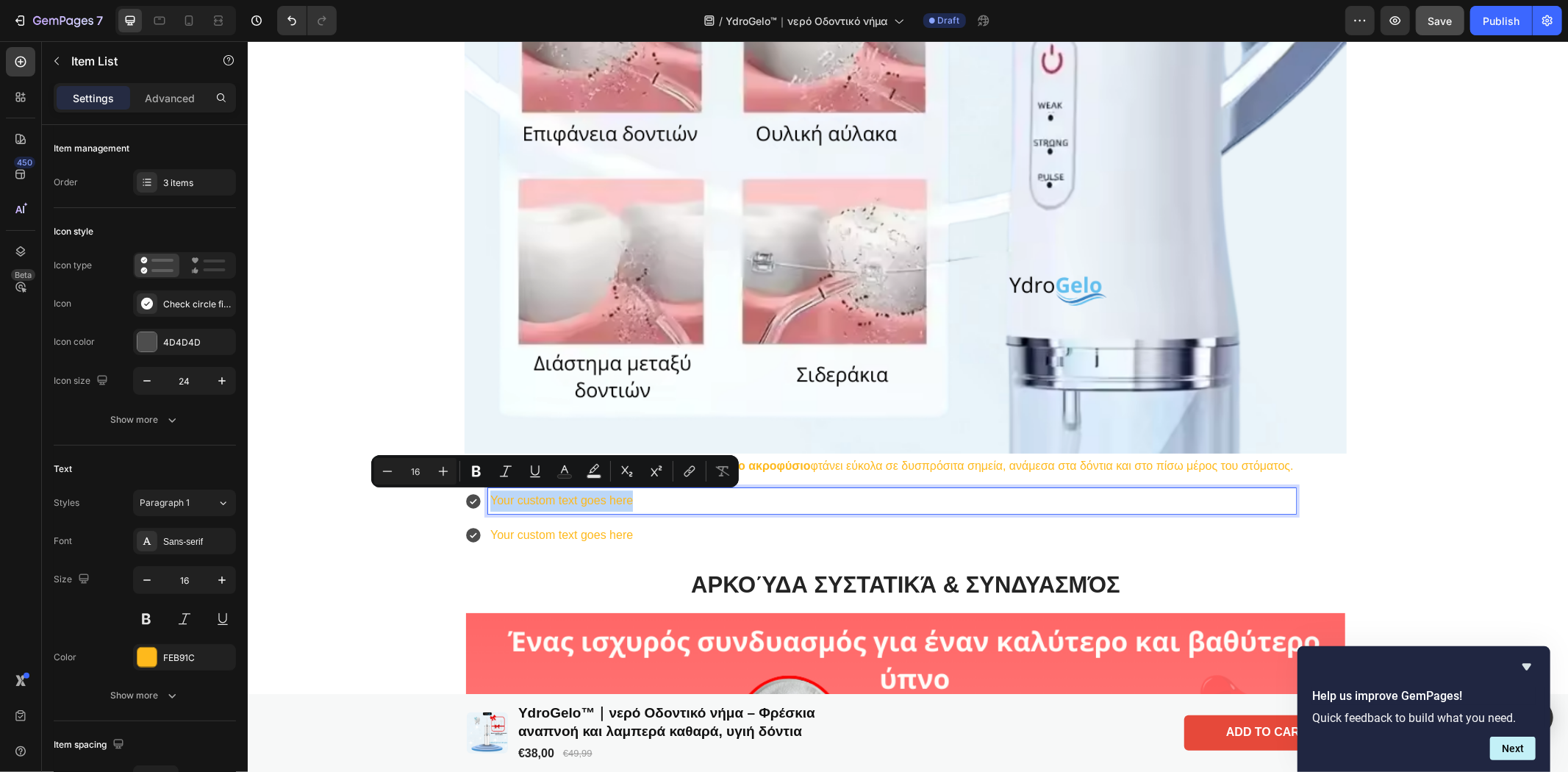
drag, startPoint x: 661, startPoint y: 496, endPoint x: 479, endPoint y: 493, distance: 182.0
click at [479, 493] on div "Your custom text goes here" at bounding box center [880, 500] width 831 height 26
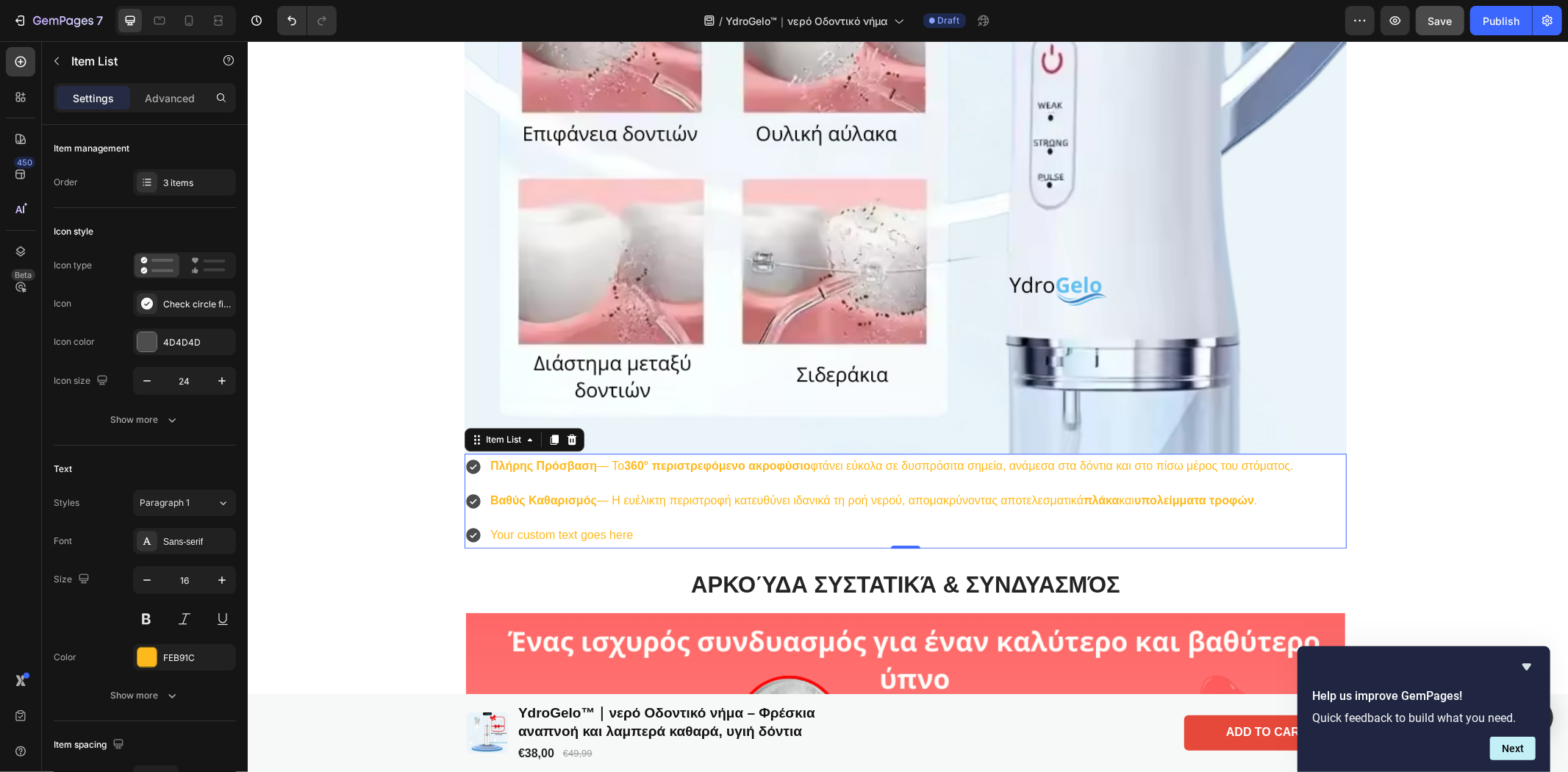
click at [644, 533] on p "Your custom text goes here" at bounding box center [891, 534] width 803 height 21
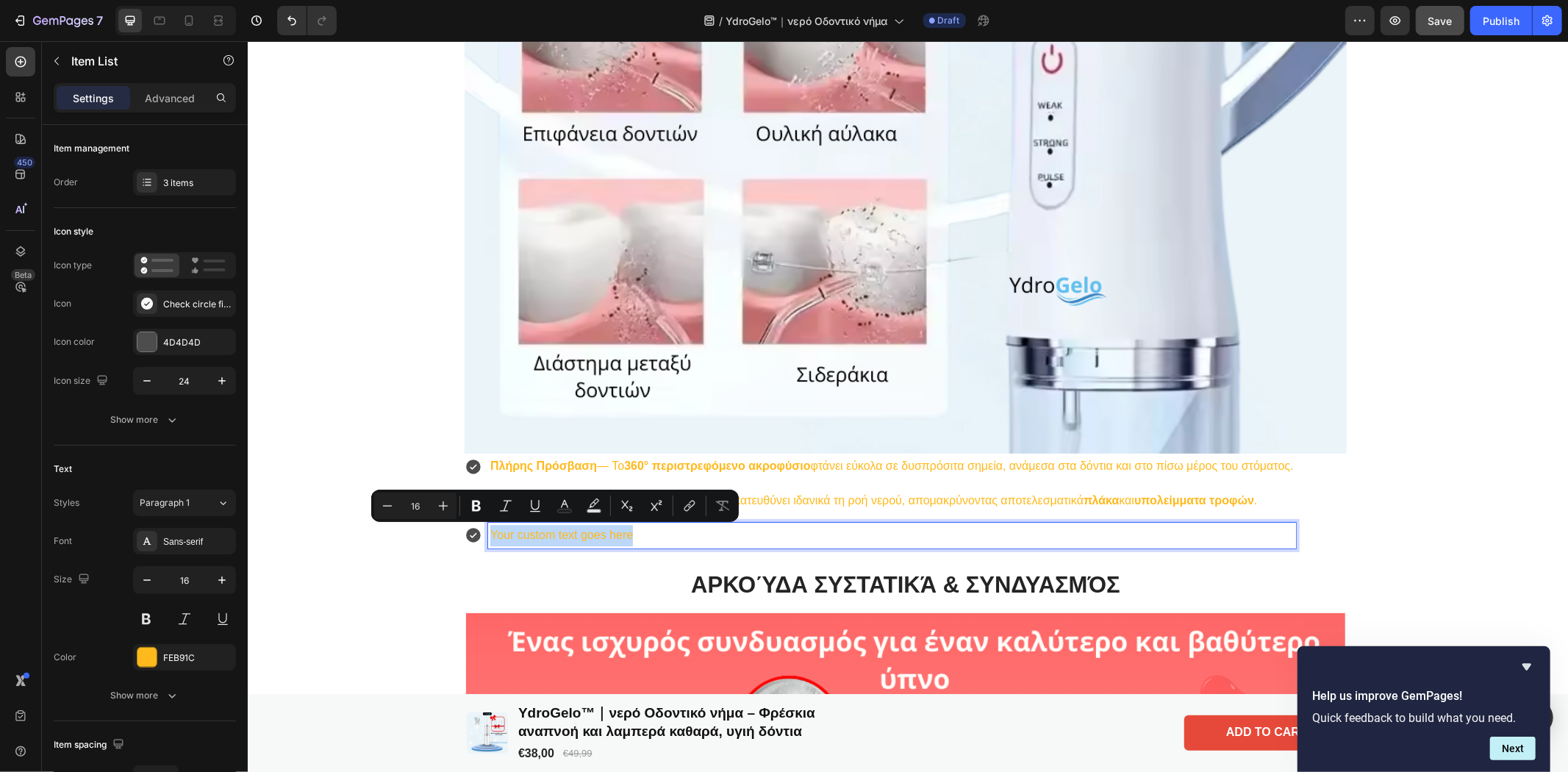
drag, startPoint x: 644, startPoint y: 533, endPoint x: 479, endPoint y: 539, distance: 165.1
click at [479, 539] on div "Your custom text goes here" at bounding box center [880, 535] width 831 height 26
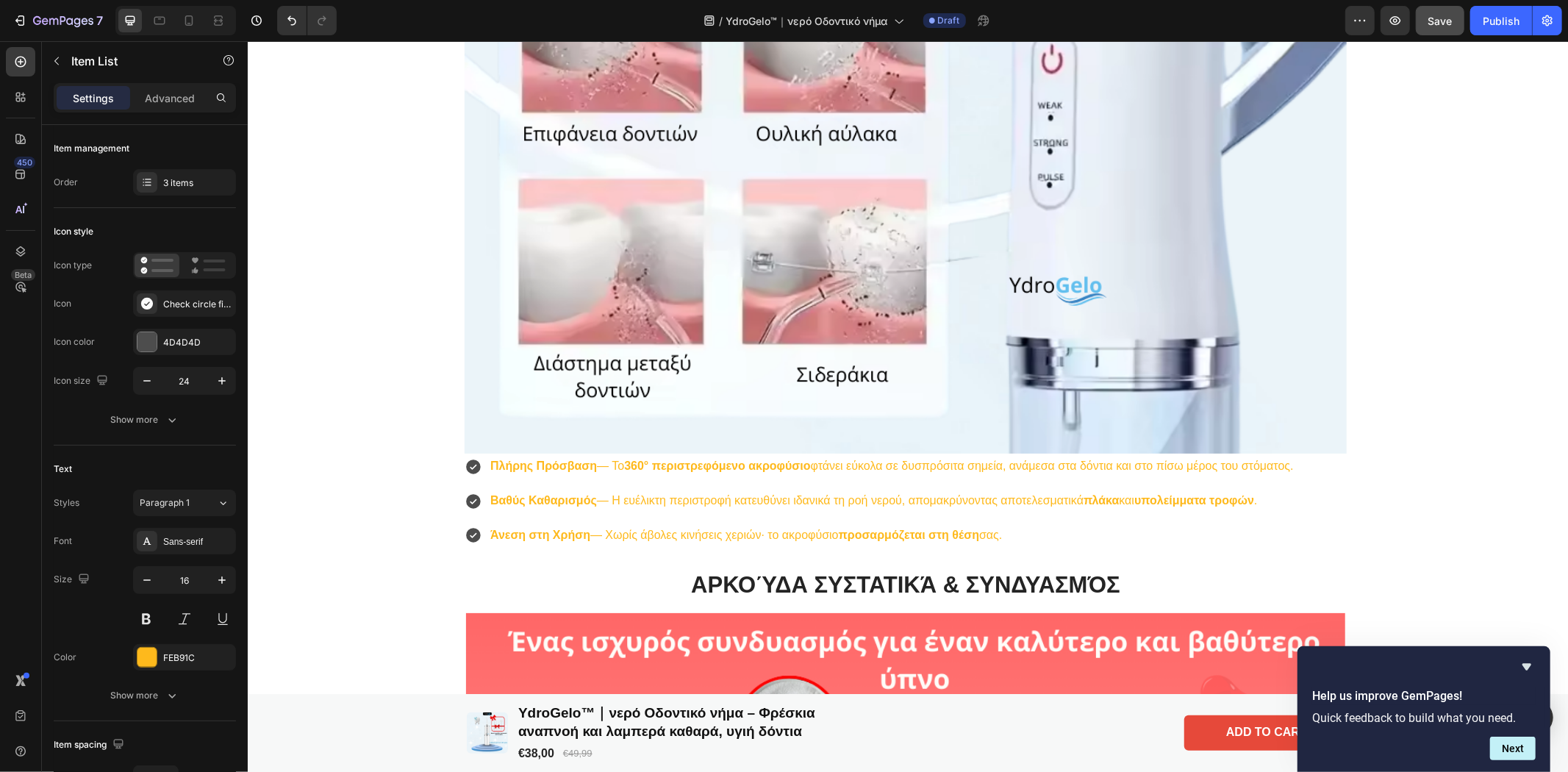
click at [1319, 479] on div "Πλήρης Πρόσβαση — Το 360° περιστρεφόμενο ακροφύσιο φτάνει εύκολα σε δυσπρόσιτα …" at bounding box center [905, 499] width 882 height 94
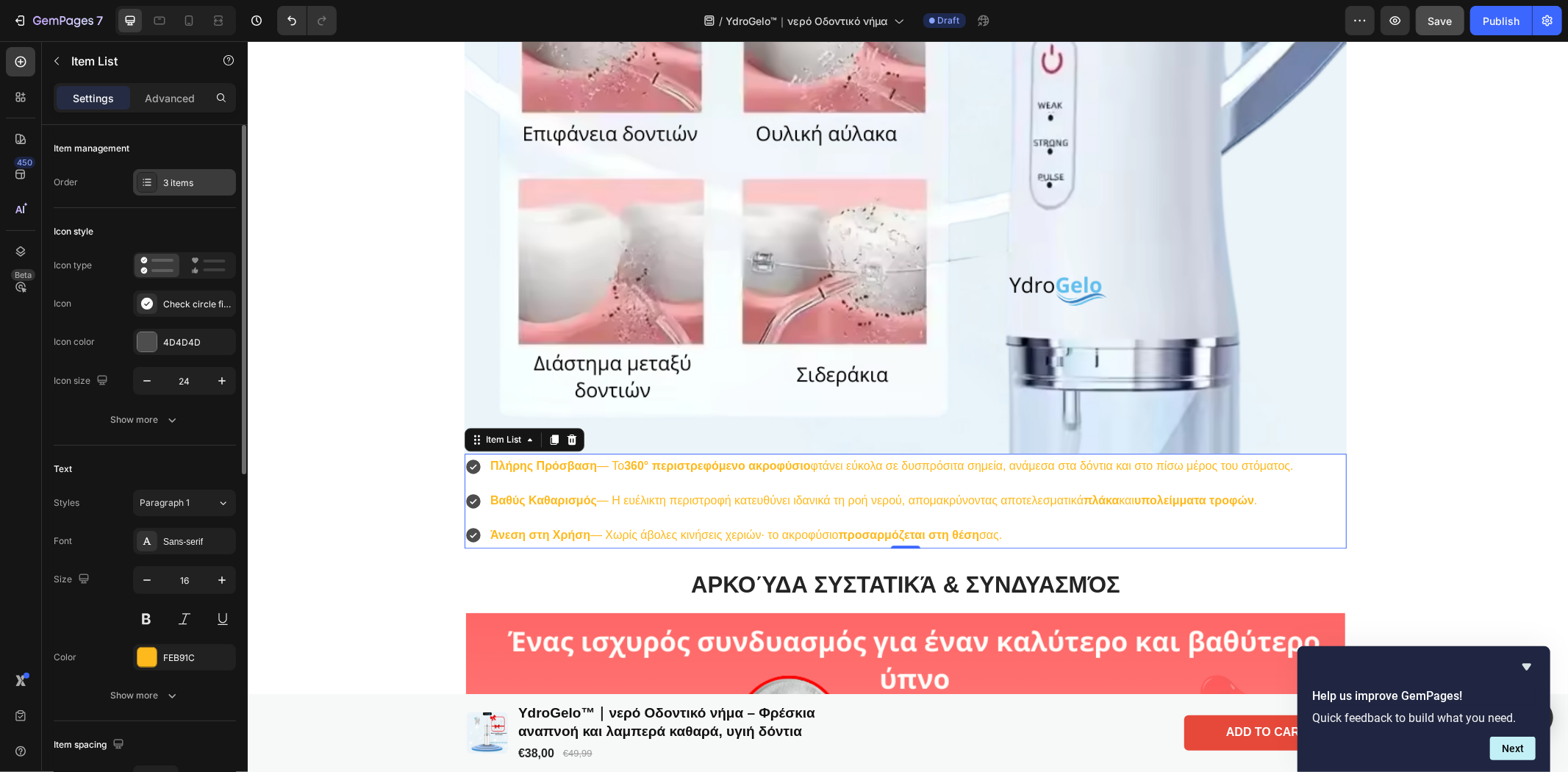
click at [150, 184] on icon at bounding box center [147, 182] width 12 height 12
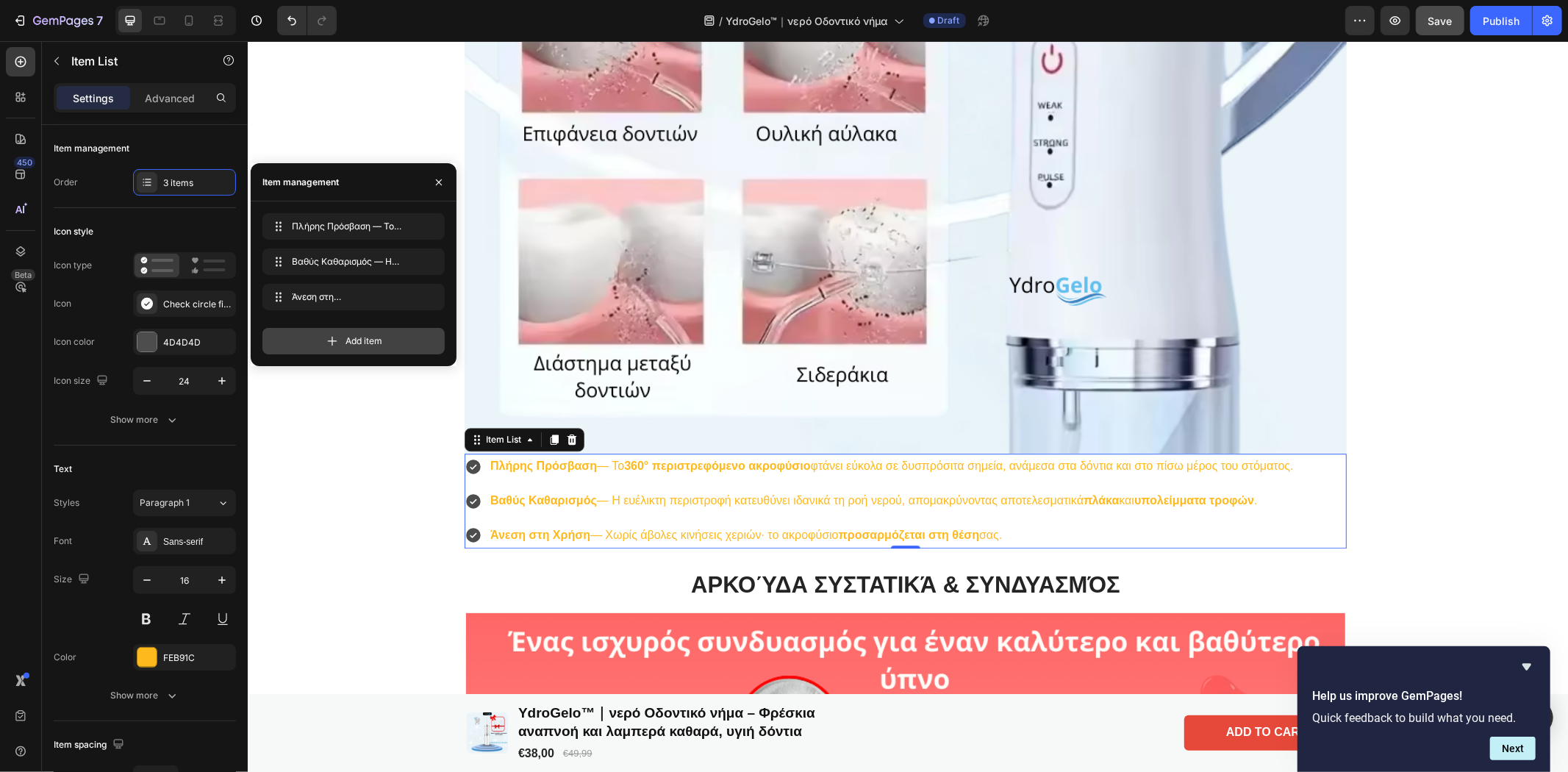
click at [332, 334] on icon at bounding box center [332, 341] width 15 height 15
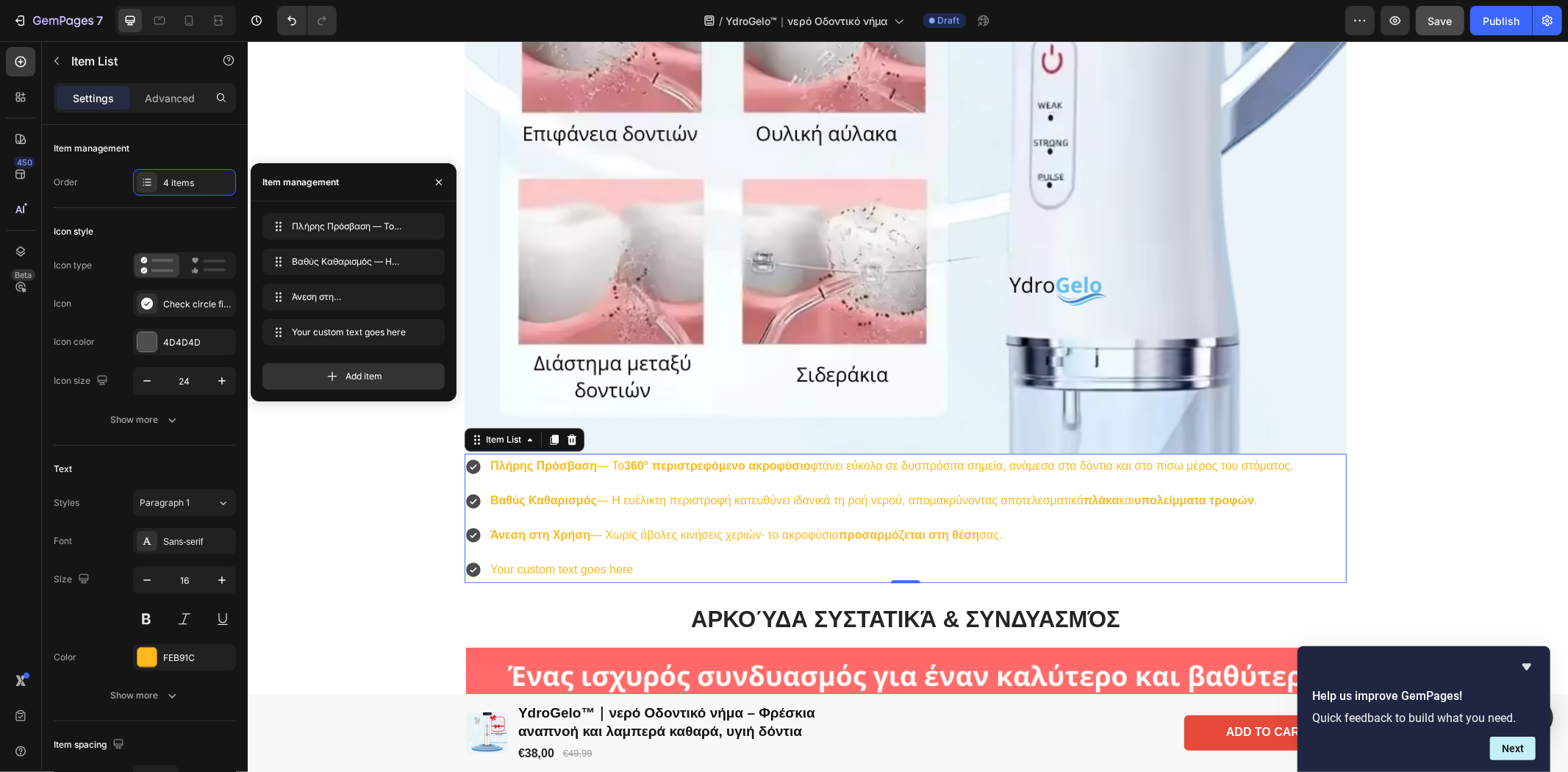
click at [613, 566] on div "Your custom text goes here" at bounding box center [892, 569] width 808 height 26
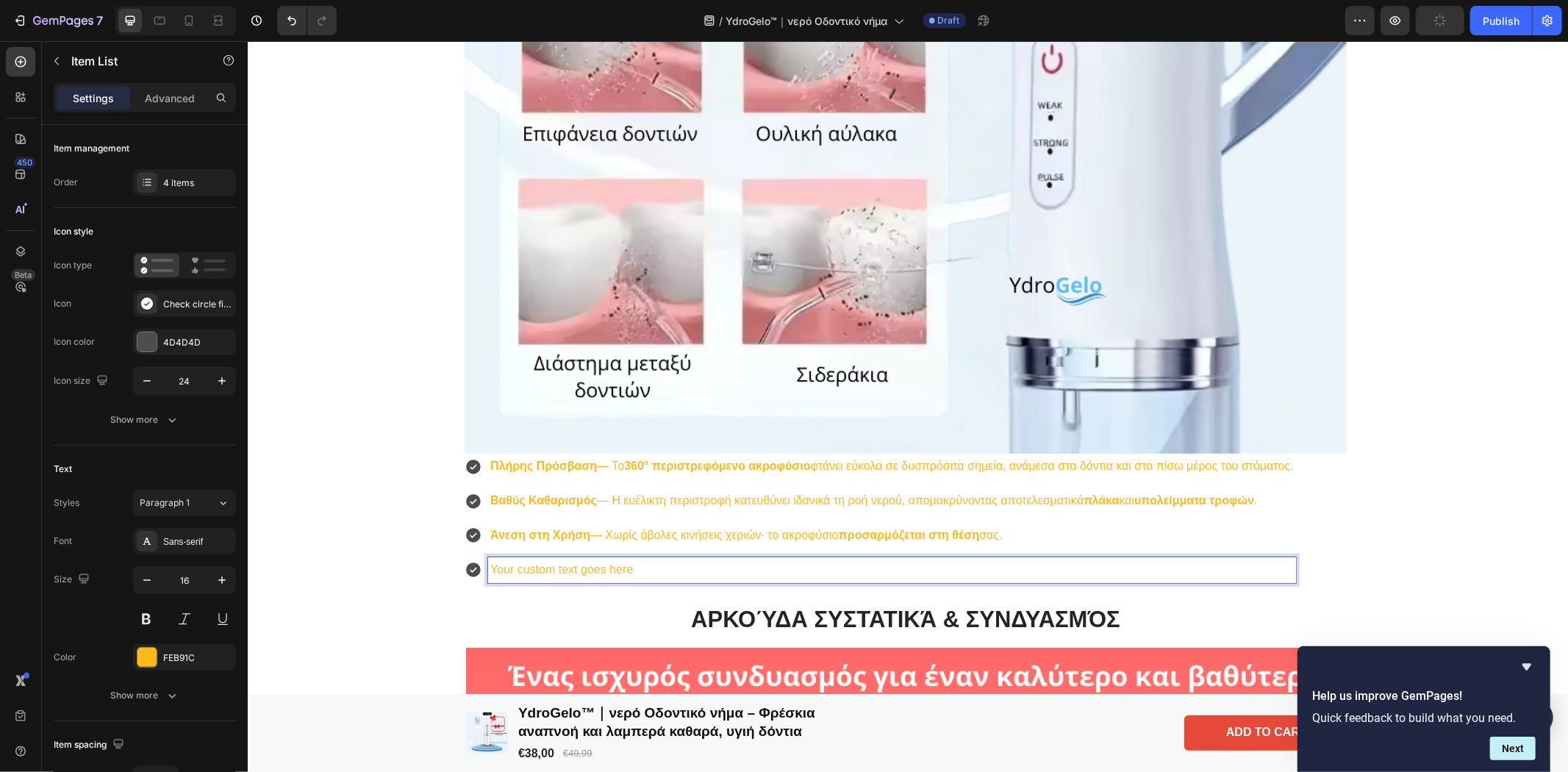
click at [640, 568] on p "Your custom text goes here" at bounding box center [891, 569] width 803 height 21
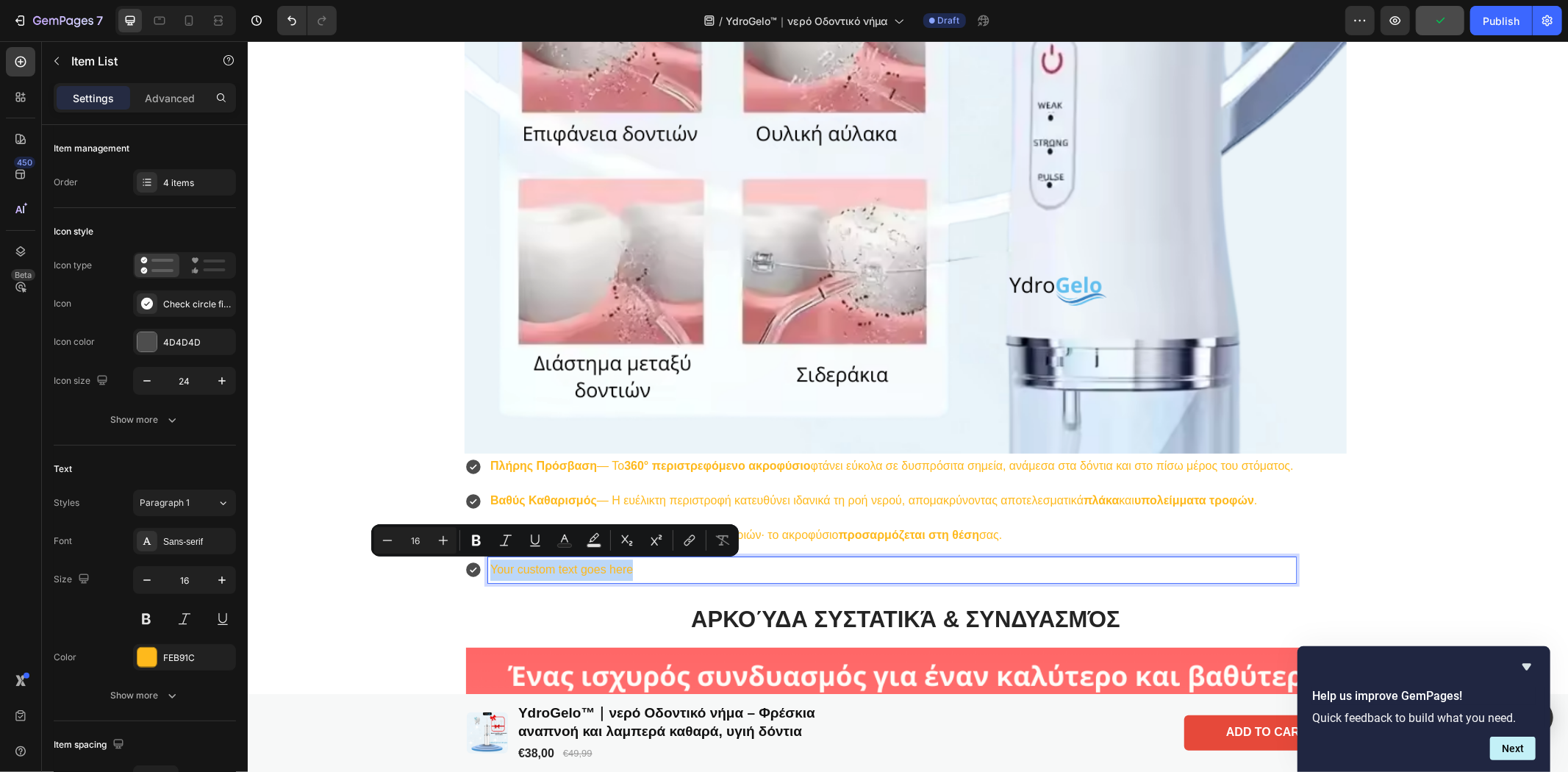
drag, startPoint x: 587, startPoint y: 567, endPoint x: 472, endPoint y: 571, distance: 115.1
click at [472, 571] on div "Your custom text goes here" at bounding box center [880, 569] width 831 height 26
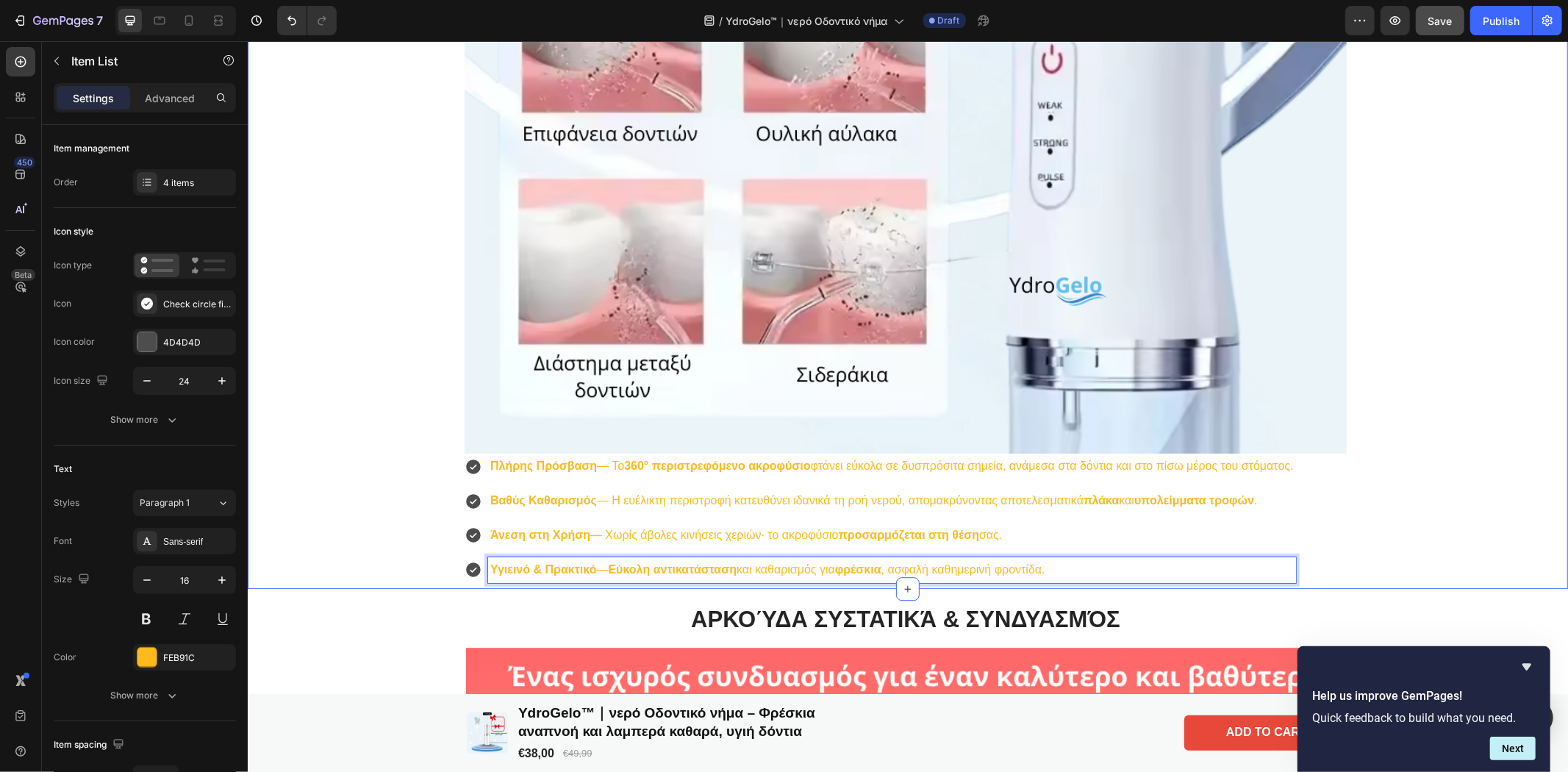
click at [1501, 408] on div "YdroGelo ™ Βασικά Χαρακτηριστικά Heading Image Πλήρης Πρόσβαση — Το 360° περιστ…" at bounding box center [905, 53] width 1313 height 1059
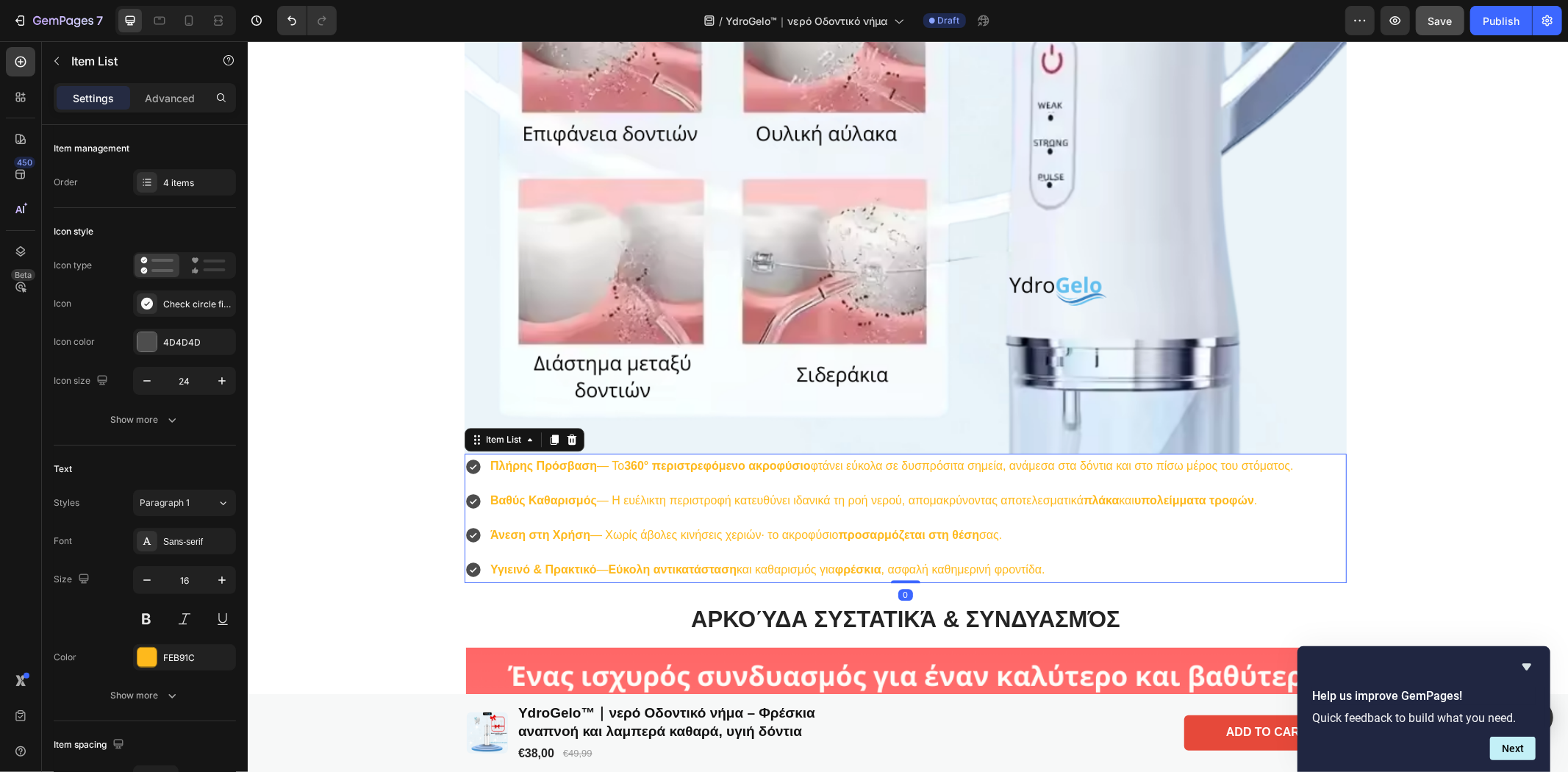
click at [464, 477] on div "Πλήρης Πρόσβαση — Το 360° περιστρεφόμενο ακροφύσιο φτάνει εύκολα σε δυσπρόσιτα …" at bounding box center [880, 466] width 831 height 26
click at [165, 98] on p "Advanced" at bounding box center [170, 98] width 50 height 15
type input "100%"
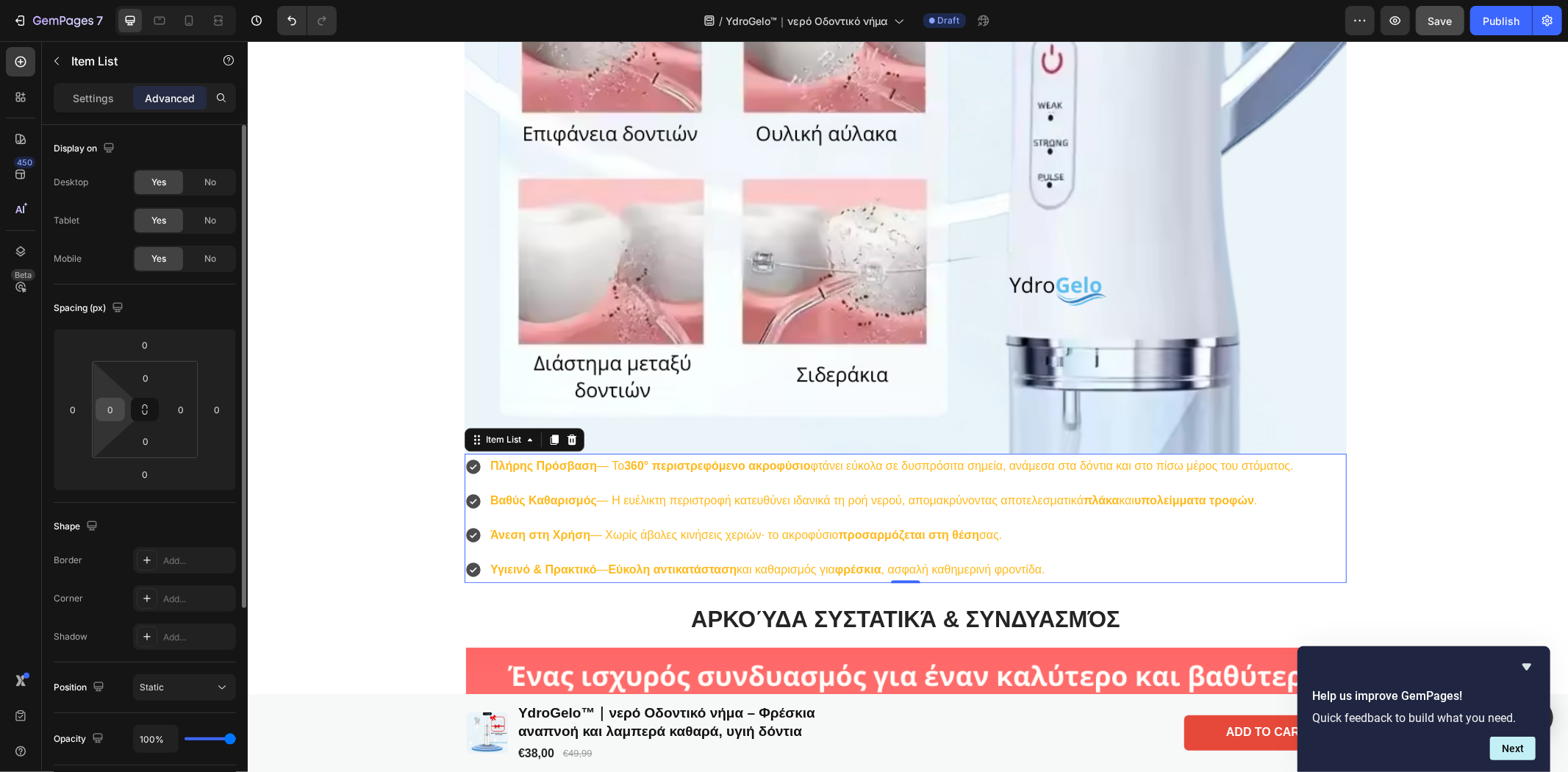
click at [118, 412] on input "0" at bounding box center [110, 409] width 22 height 22
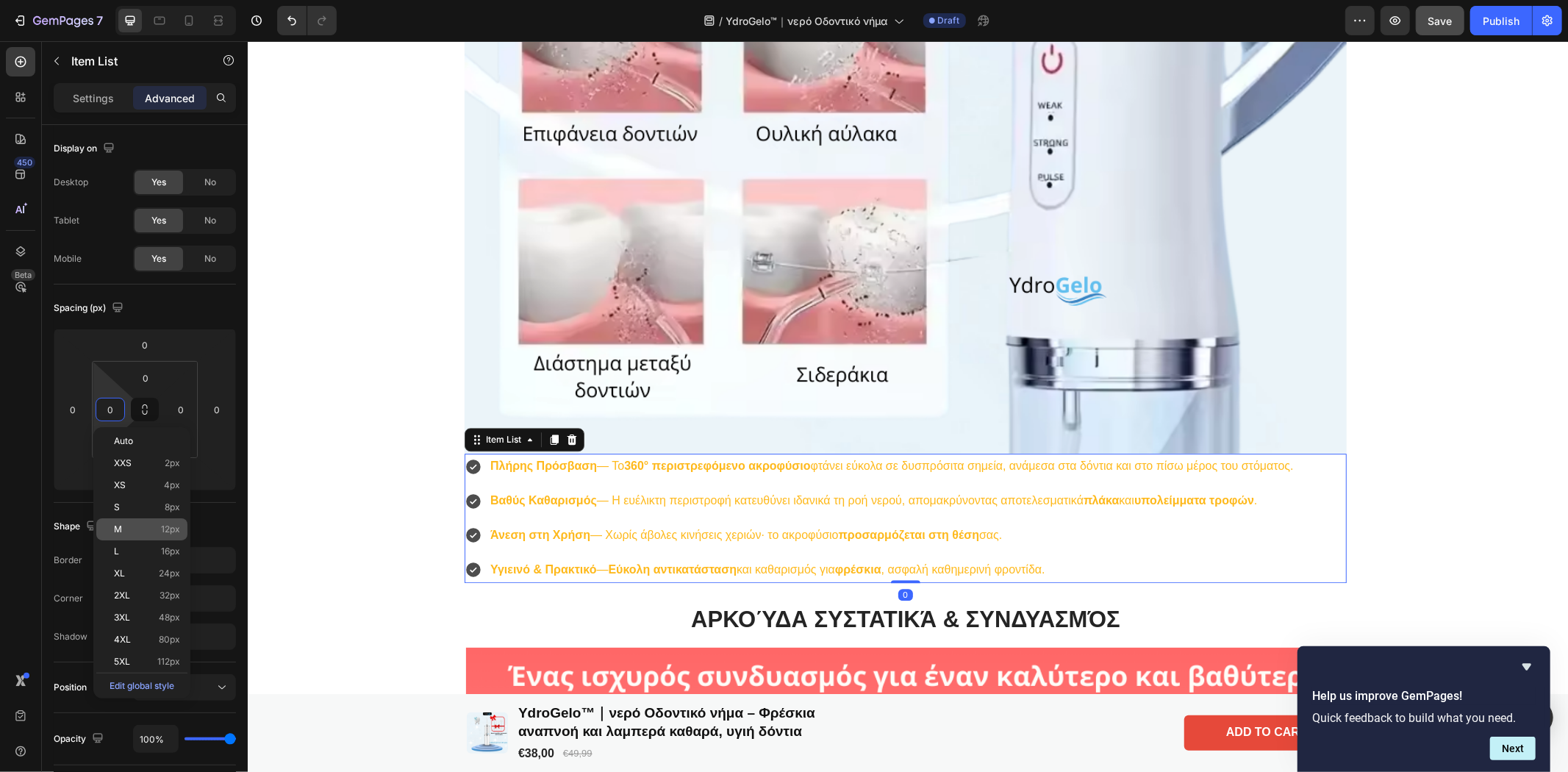
click at [129, 525] on p "M 12px" at bounding box center [147, 529] width 67 height 10
type input "12"
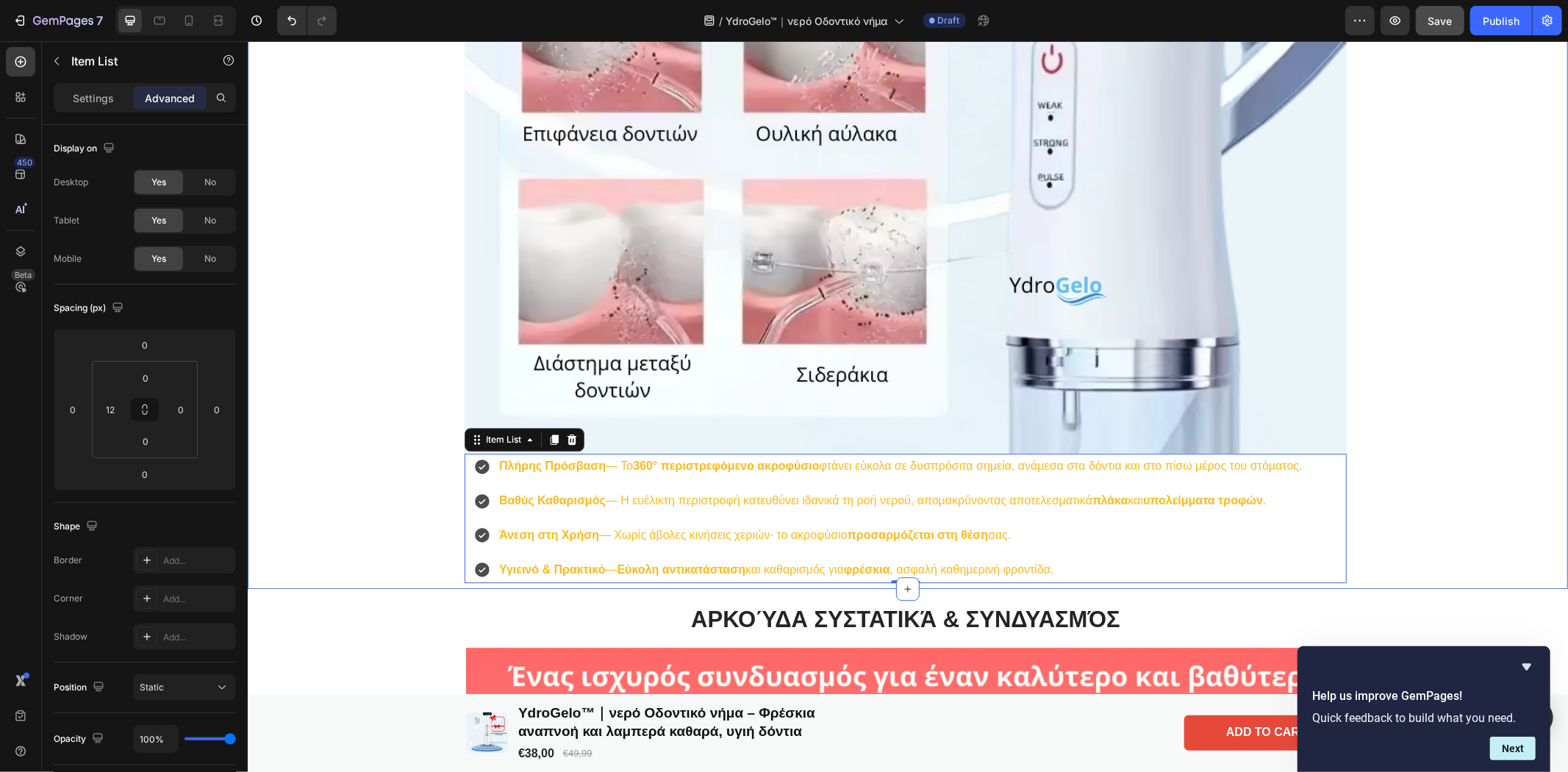
click at [1515, 488] on div "YdroGelo ™ Βασικά Χαρακτηριστικά Heading Image Πλήρης Πρόσβαση — Το 360° περιστ…" at bounding box center [905, 53] width 1313 height 1059
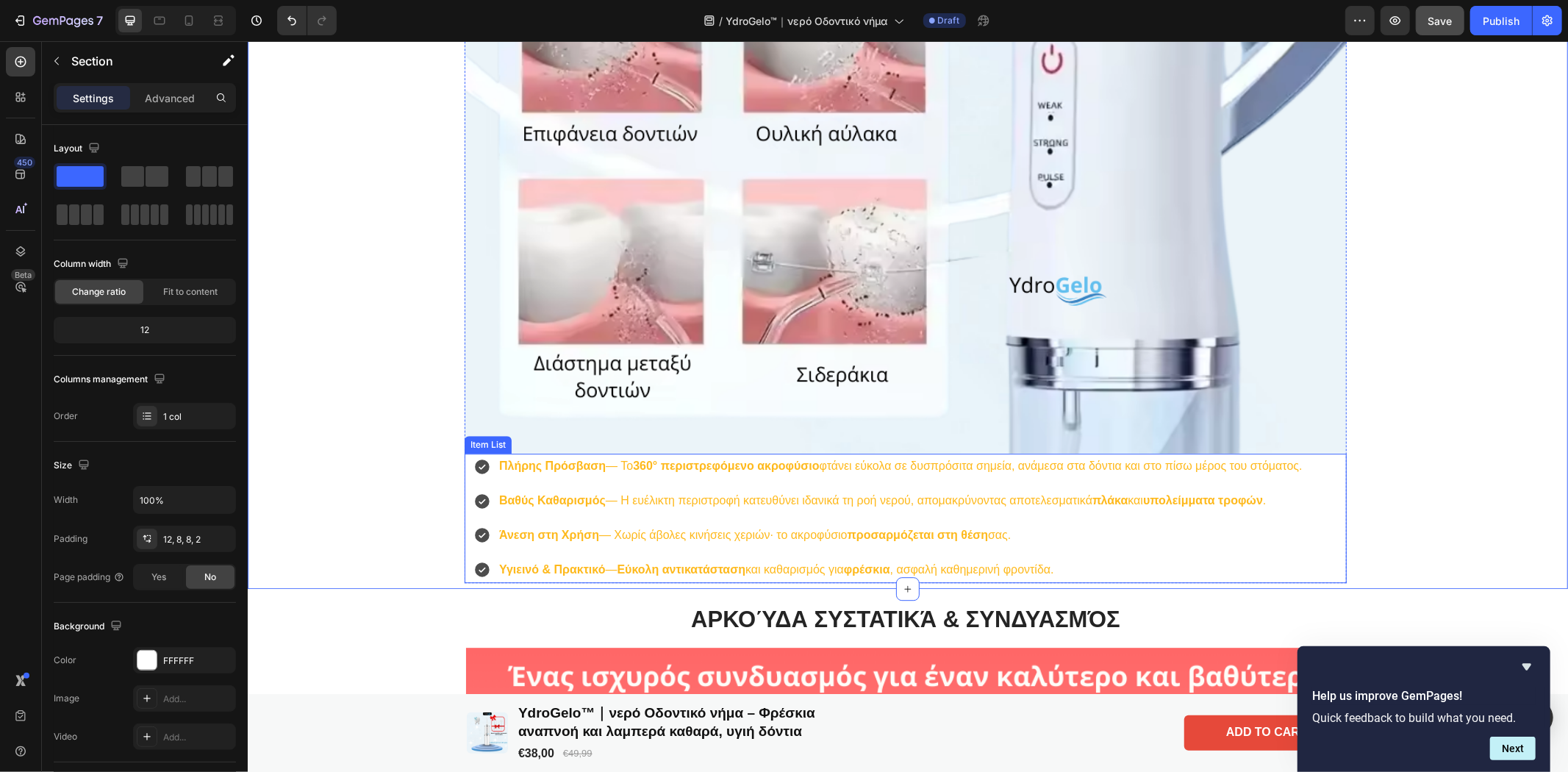
click at [1319, 540] on div "Πλήρης Πρόσβαση — Το 360° περιστρεφόμενο ακροφύσιο φτάνει εύκολα σε δυσπρόσιτα …" at bounding box center [909, 517] width 873 height 129
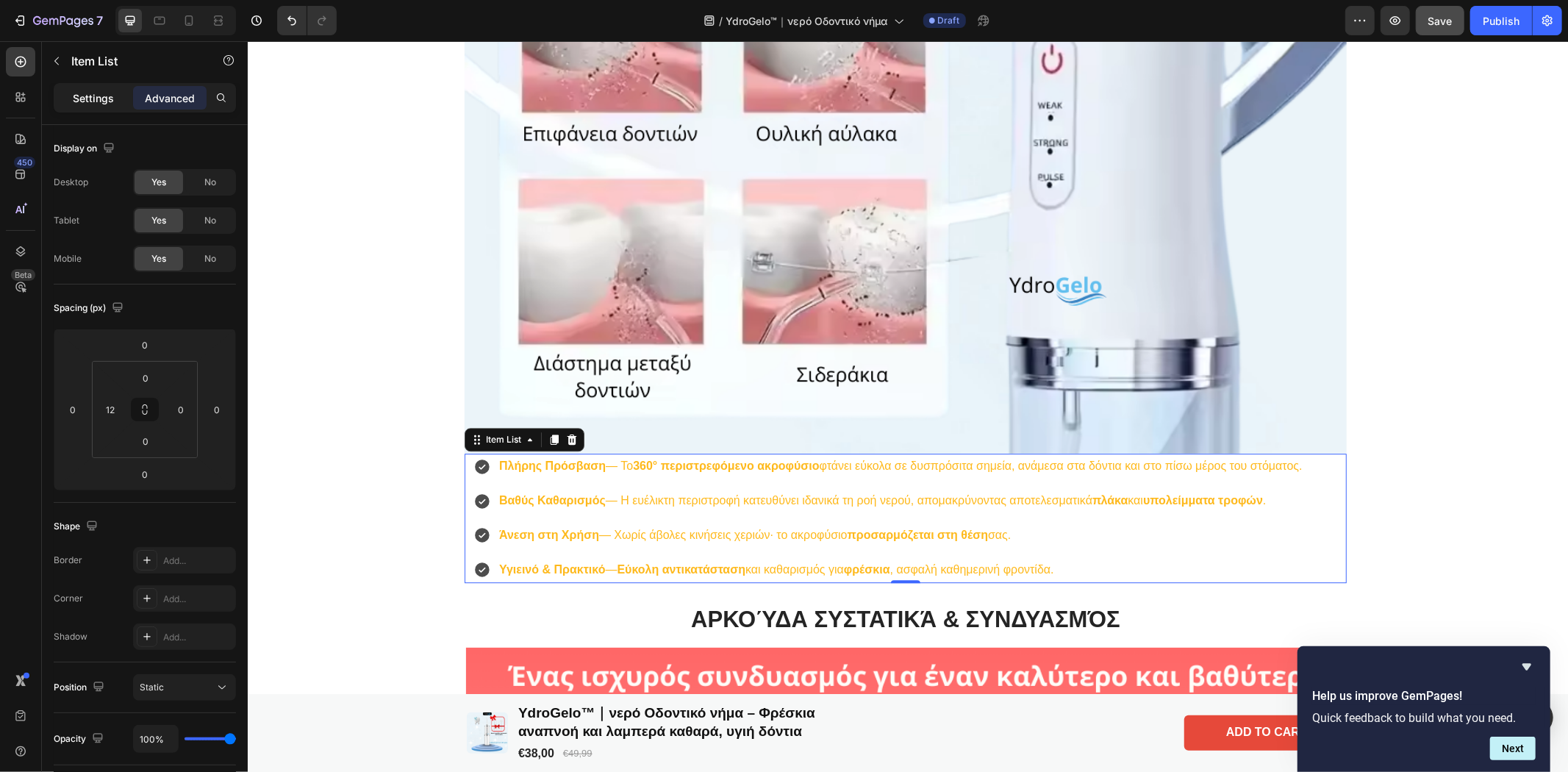
click at [92, 97] on p "Settings" at bounding box center [93, 98] width 41 height 15
type input "8"
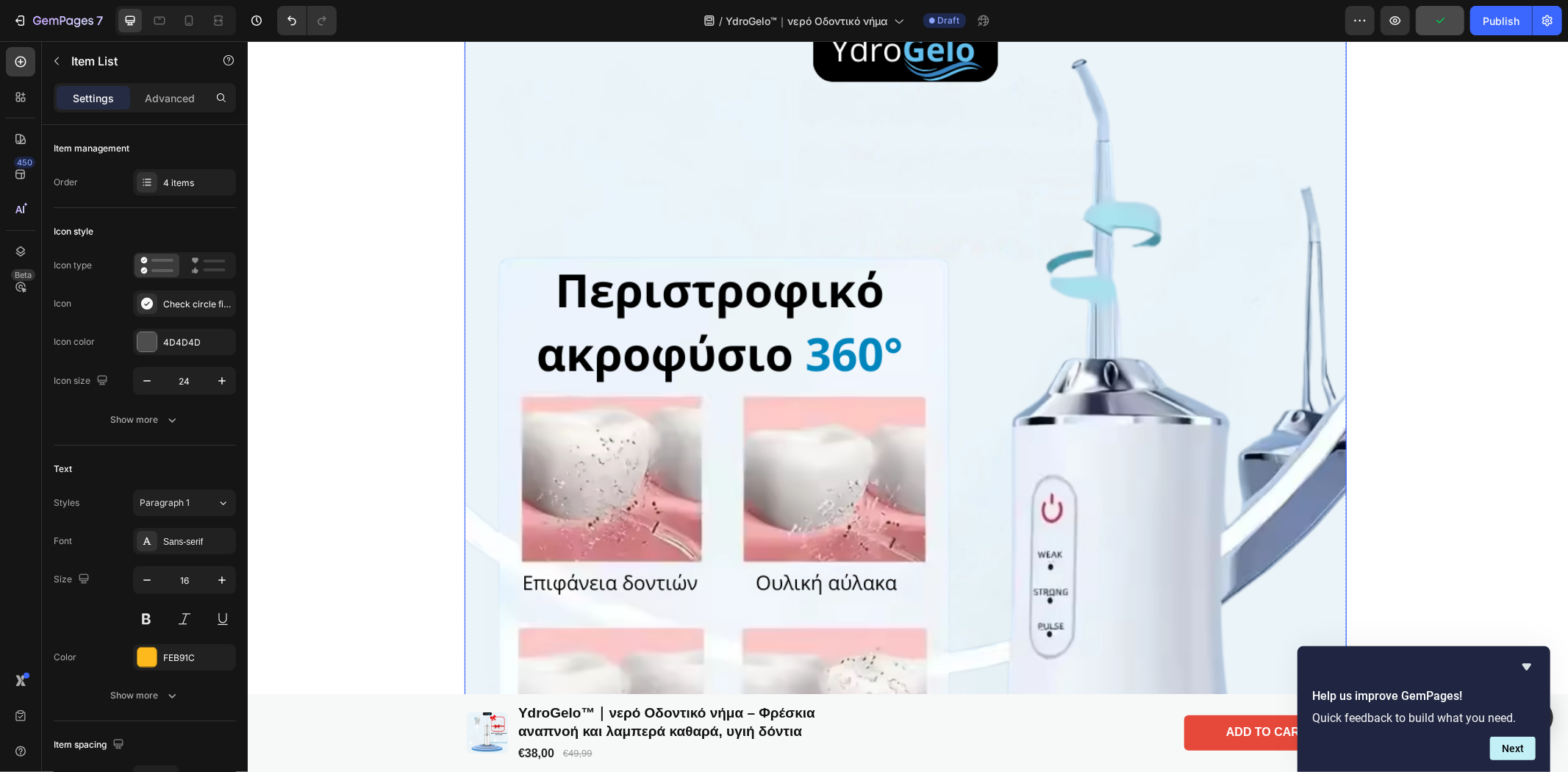
scroll to position [2913, 0]
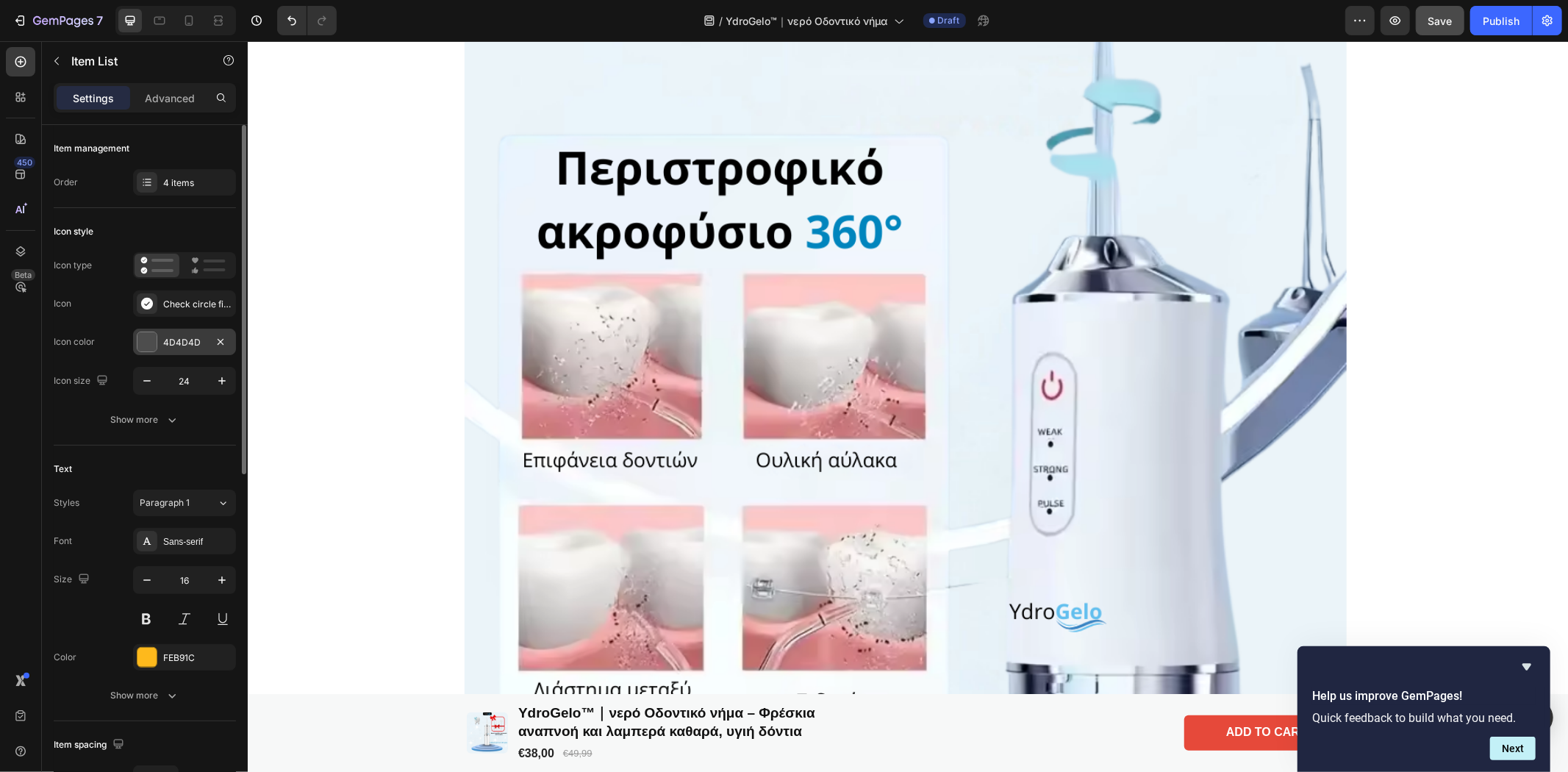
click at [143, 339] on div at bounding box center [147, 341] width 19 height 19
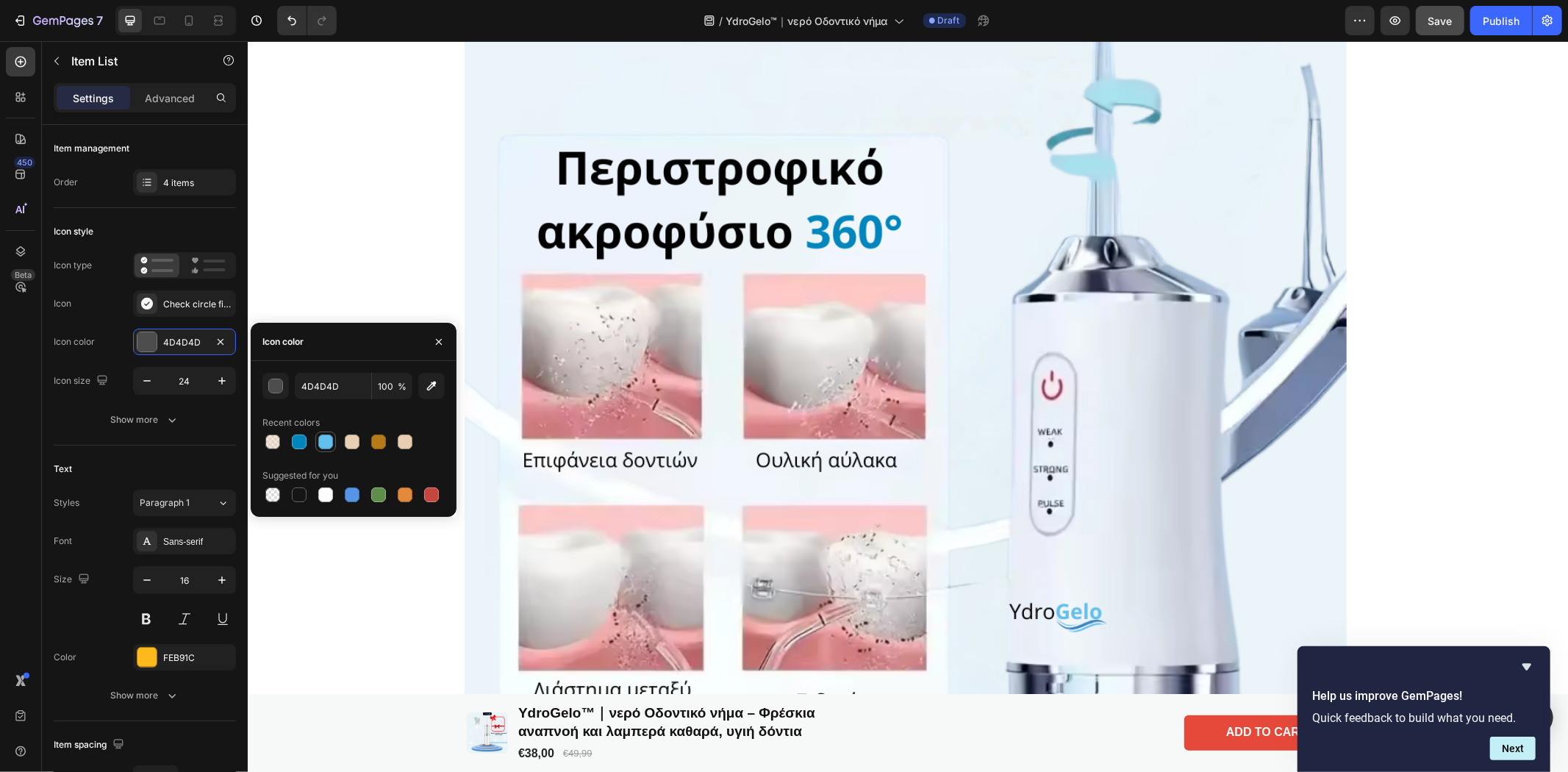
click at [327, 438] on div at bounding box center [325, 442] width 15 height 15
type input "62BFEE"
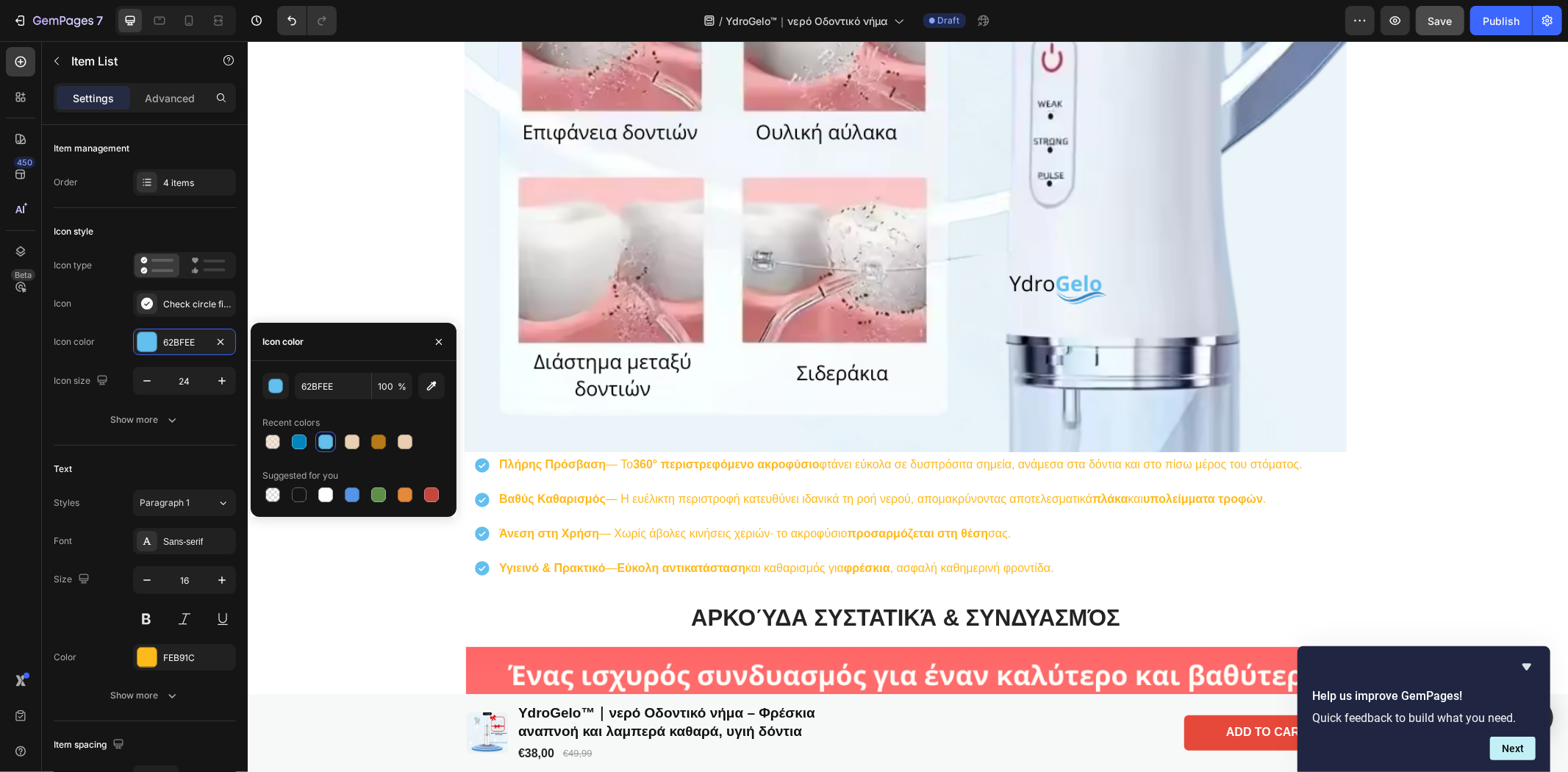
scroll to position [3239, 0]
click at [805, 530] on p "Άνεση στη Χρήση — Χωρίς άβολες κινήσεις χεριών· το ακροφύσιο προσαρμόζεται στη …" at bounding box center [900, 534] width 803 height 21
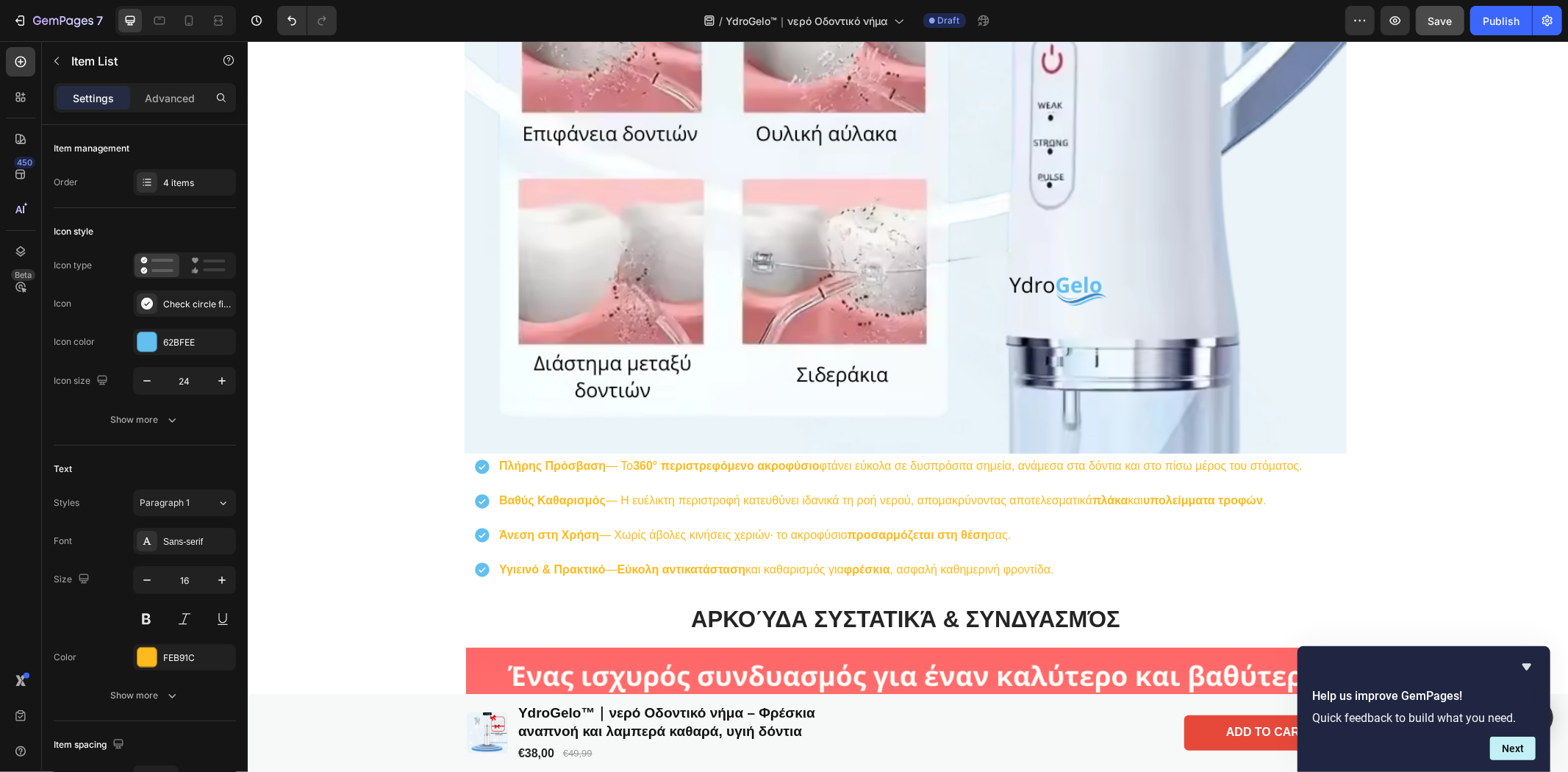
click at [1310, 571] on div "Πλήρης Πρόσβαση — Το 360° περιστρεφόμενο ακροφύσιο φτάνει εύκολα σε δυσπρόσιτα …" at bounding box center [909, 517] width 873 height 129
click at [1296, 498] on p "Βαθύς Καθαρισμός — Η ευέλικτη περιστροφή κατευθύνει ιδανικά τη ροή νερού, απομα…" at bounding box center [900, 499] width 803 height 21
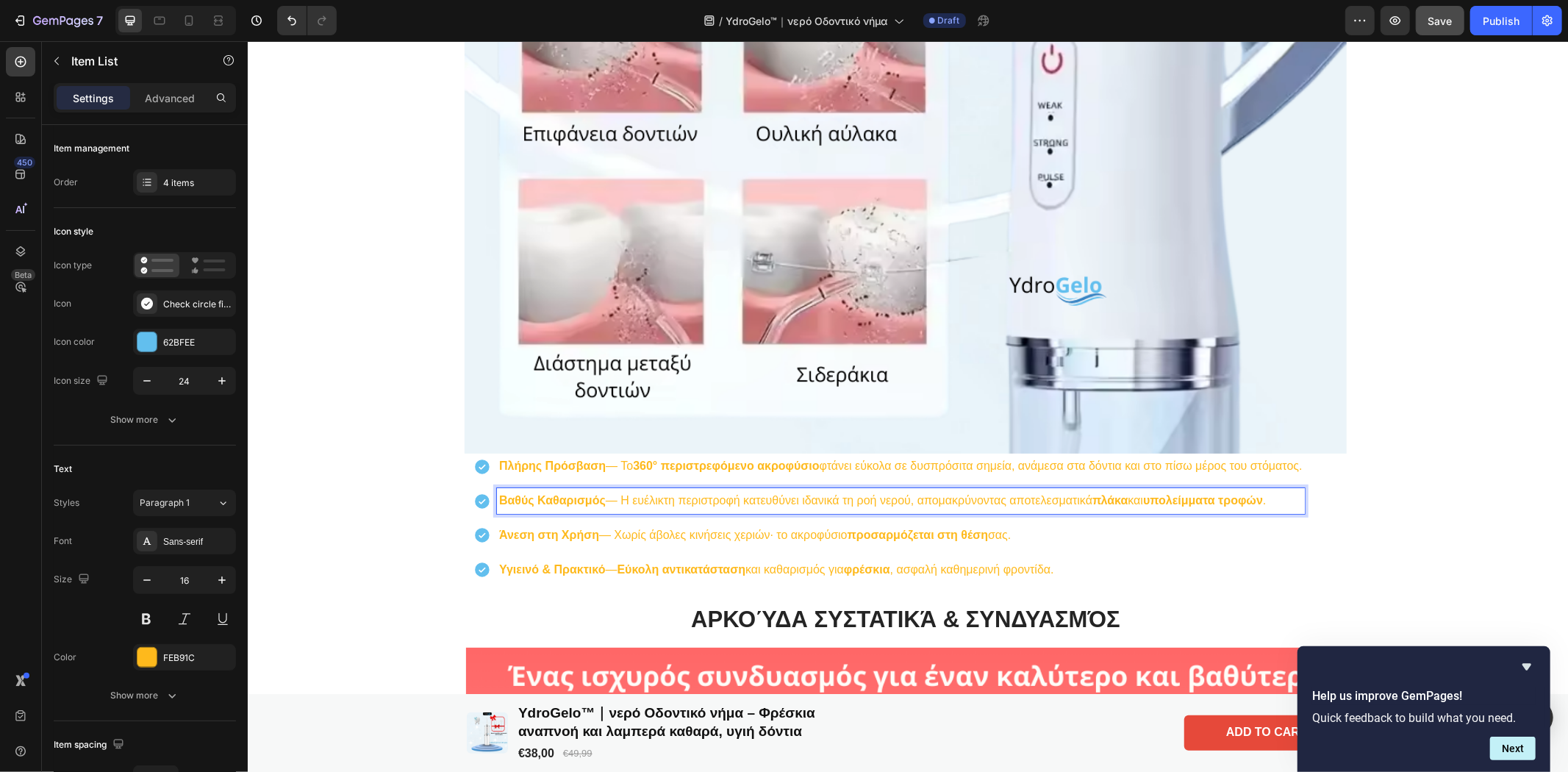
click at [1316, 461] on div "Πλήρης Πρόσβαση — Το 360° περιστρεφόμενο ακροφύσιο φτάνει εύκολα σε δυσπρόσιτα …" at bounding box center [909, 517] width 873 height 129
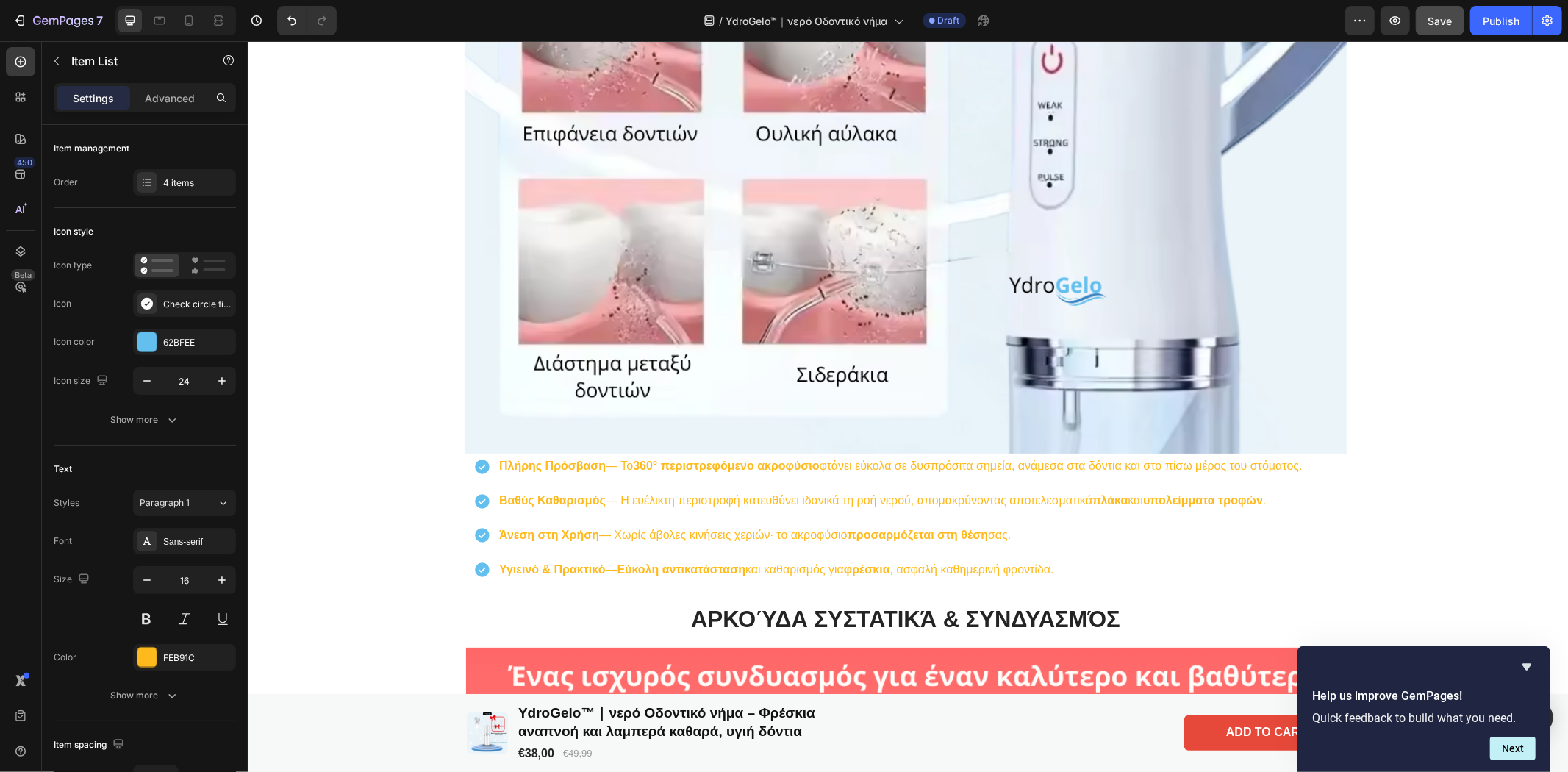
click at [1326, 461] on div "Πλήρης Πρόσβαση — Το 360° περιστρεφόμενο ακροφύσιο φτάνει εύκολα σε δυσπρόσιτα …" at bounding box center [909, 517] width 873 height 129
drag, startPoint x: 451, startPoint y: 477, endPoint x: 459, endPoint y: 478, distance: 8.1
click at [451, 478] on div "YdroGelo ™ Βασικά Χαρακτηριστικά Heading Image Πλήρης Πρόσβαση — Το 360° περιστ…" at bounding box center [905, 53] width 1313 height 1059
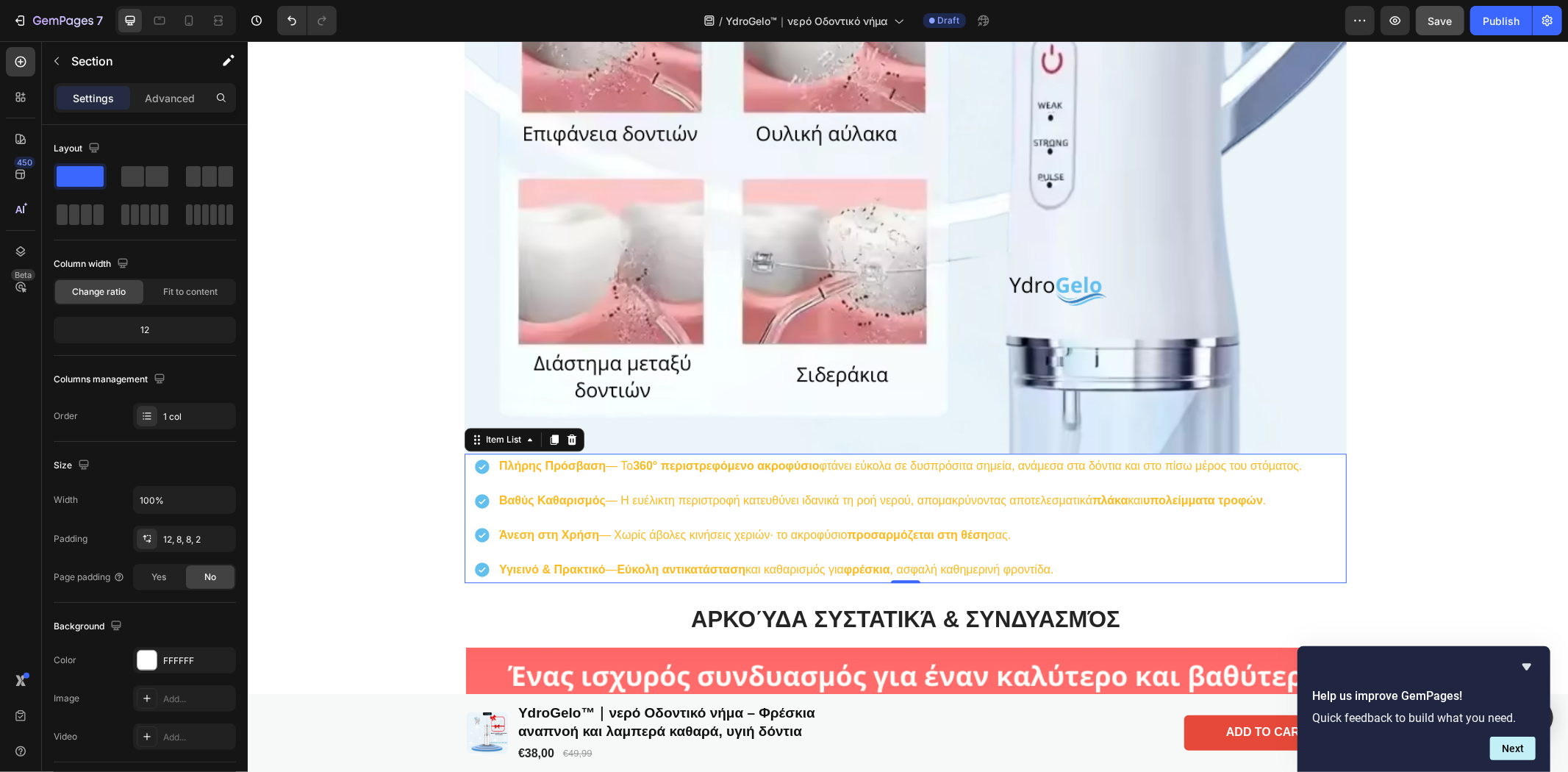
click at [499, 472] on p "Πλήρης Πρόσβαση — Το 360° περιστρεφόμενο ακροφύσιο φτάνει εύκολα σε δυσπρόσιτα …" at bounding box center [900, 465] width 803 height 21
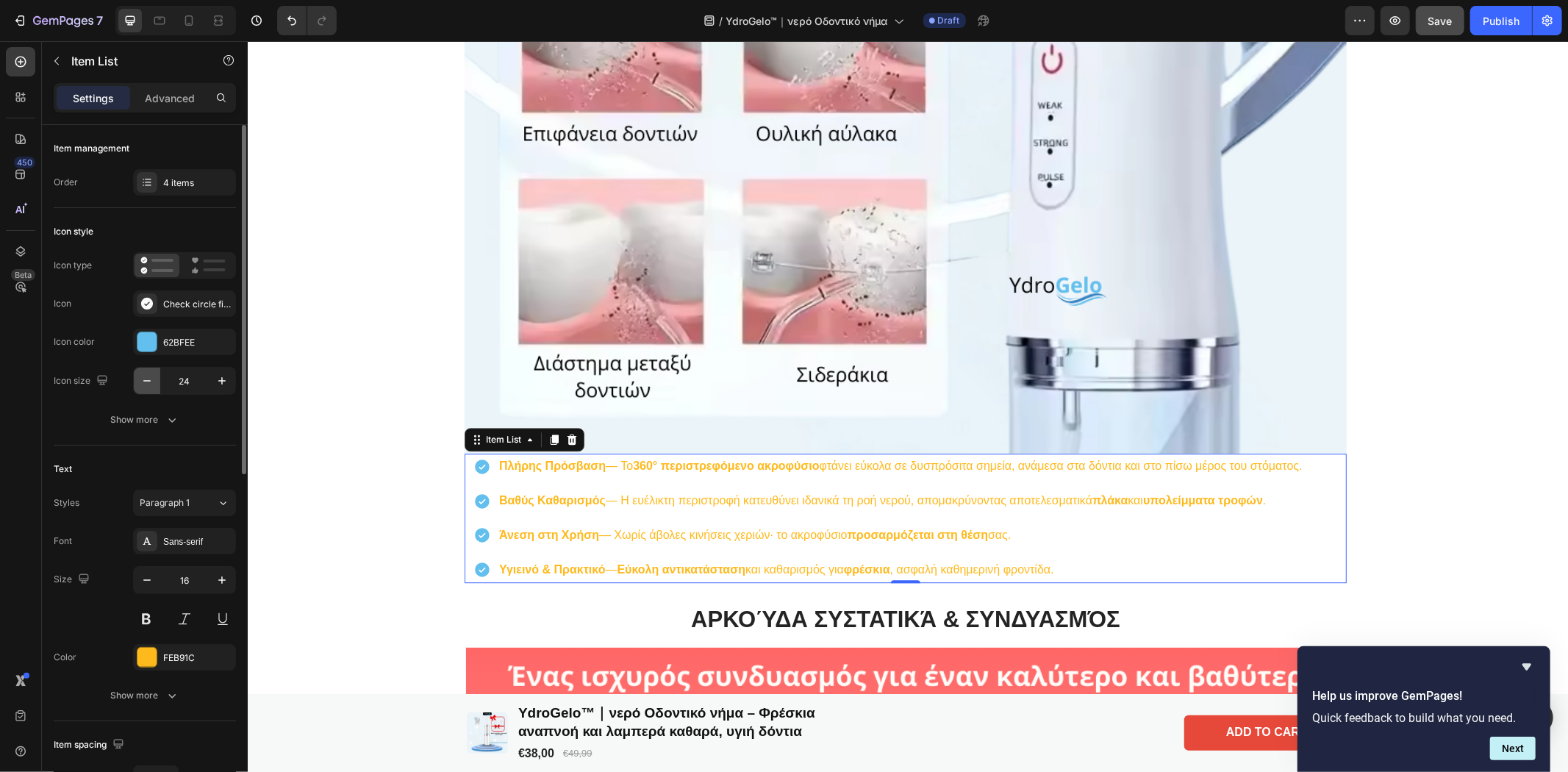
click at [150, 387] on icon "button" at bounding box center [147, 381] width 15 height 15
click at [225, 387] on icon "button" at bounding box center [222, 381] width 15 height 15
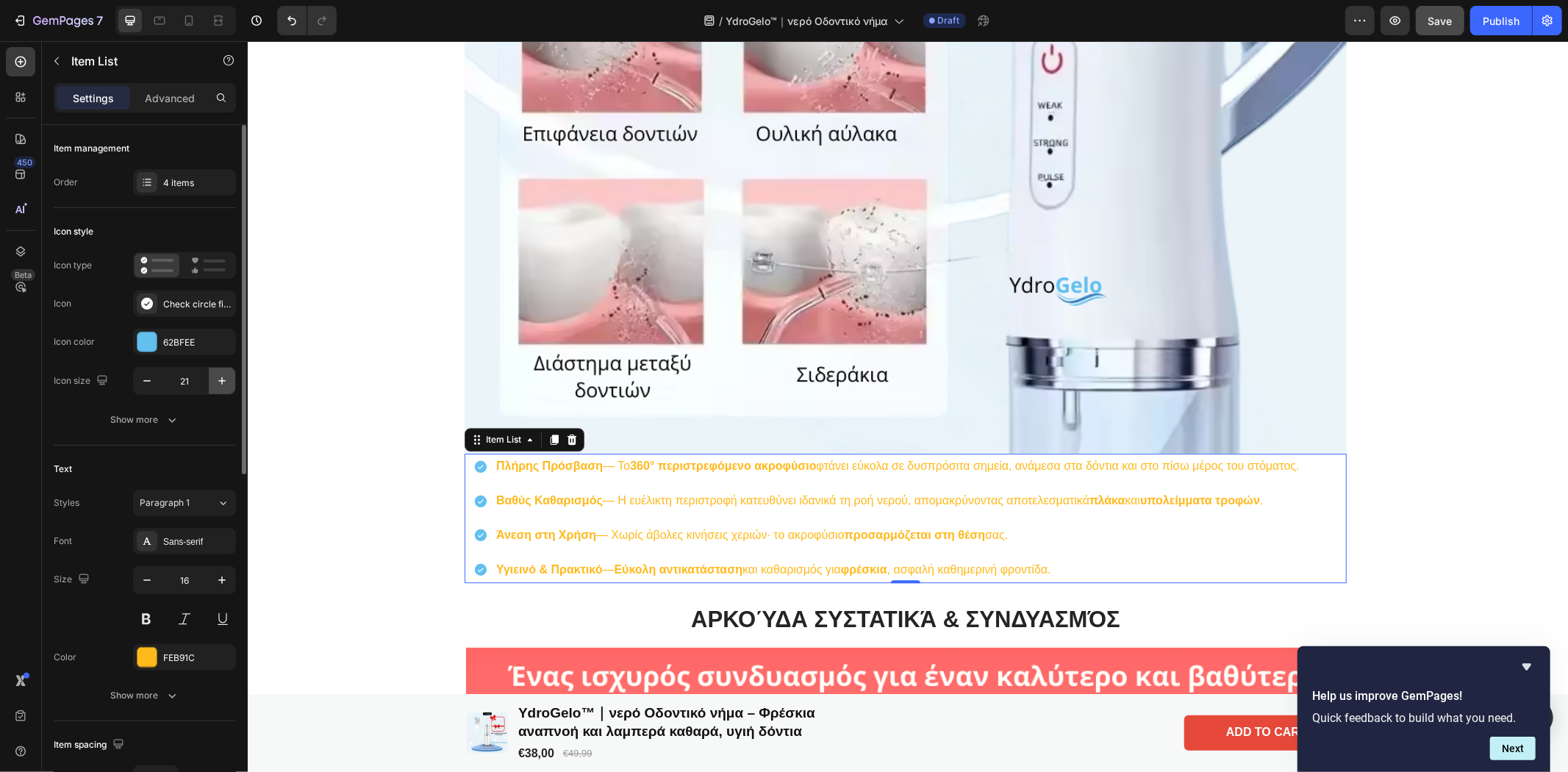
click at [225, 387] on icon "button" at bounding box center [222, 381] width 15 height 15
type input "23"
click at [142, 657] on div at bounding box center [147, 656] width 19 height 19
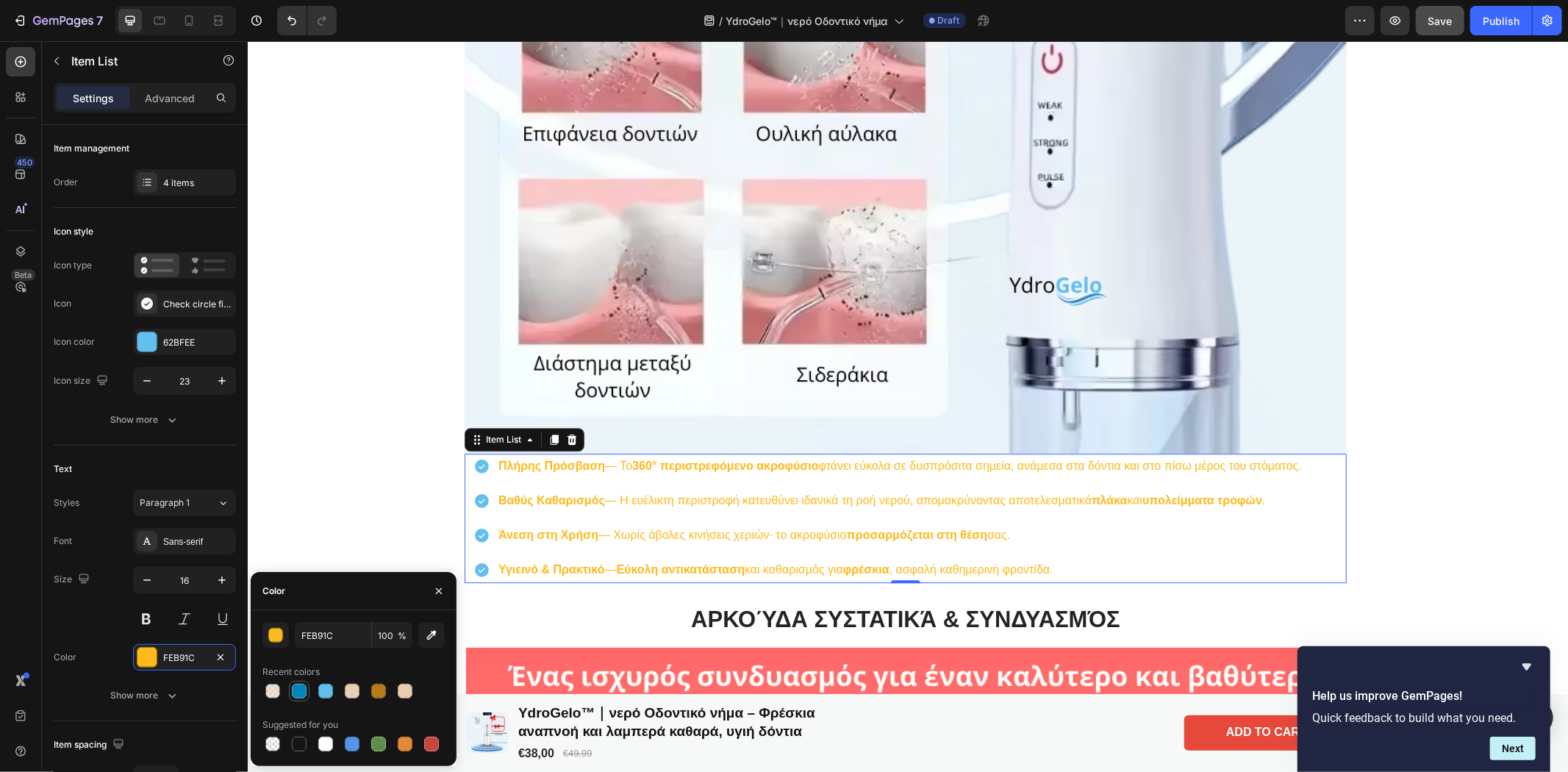
click at [294, 691] on div at bounding box center [299, 691] width 15 height 15
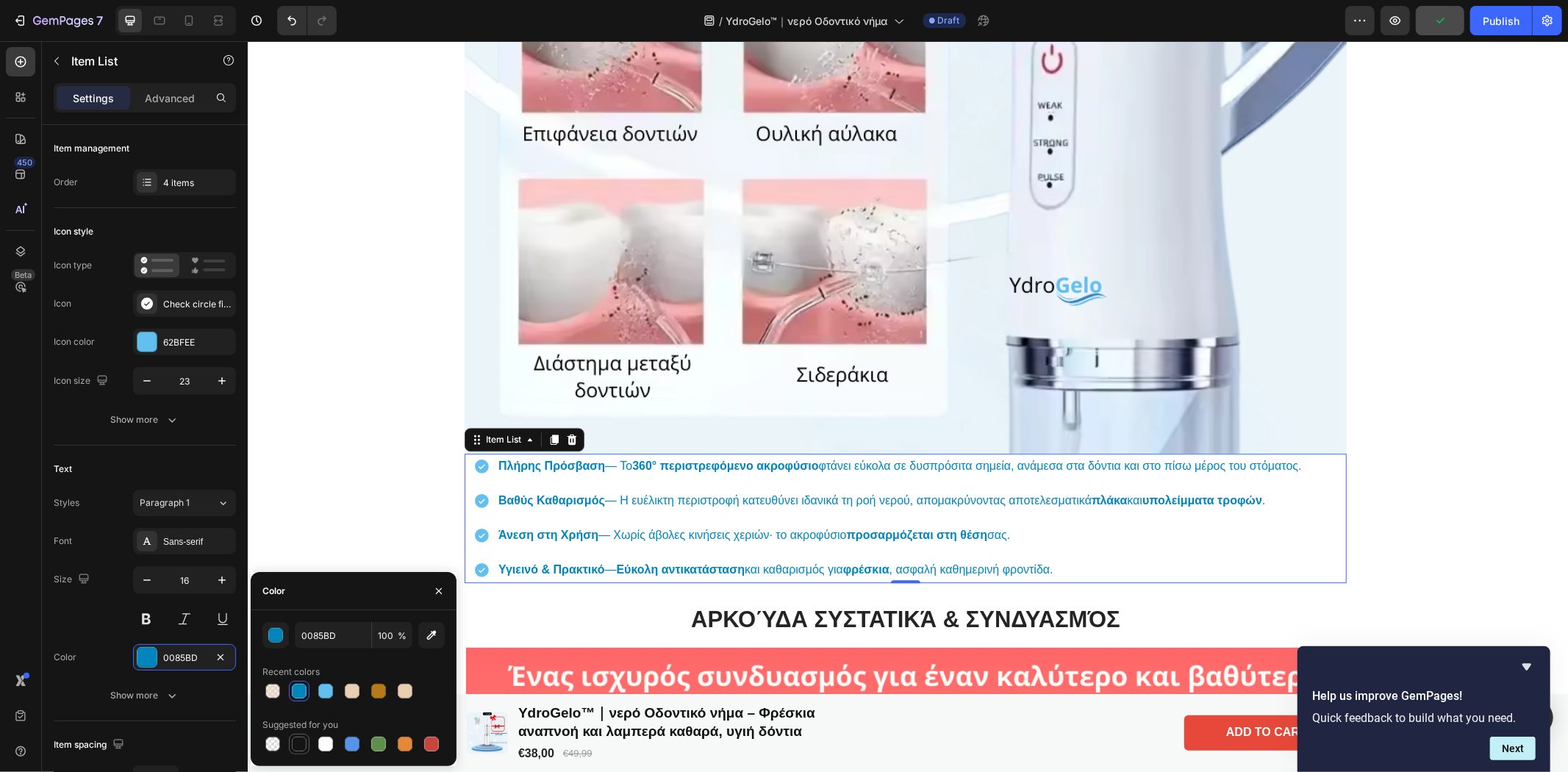
click at [296, 750] on div at bounding box center [299, 744] width 15 height 15
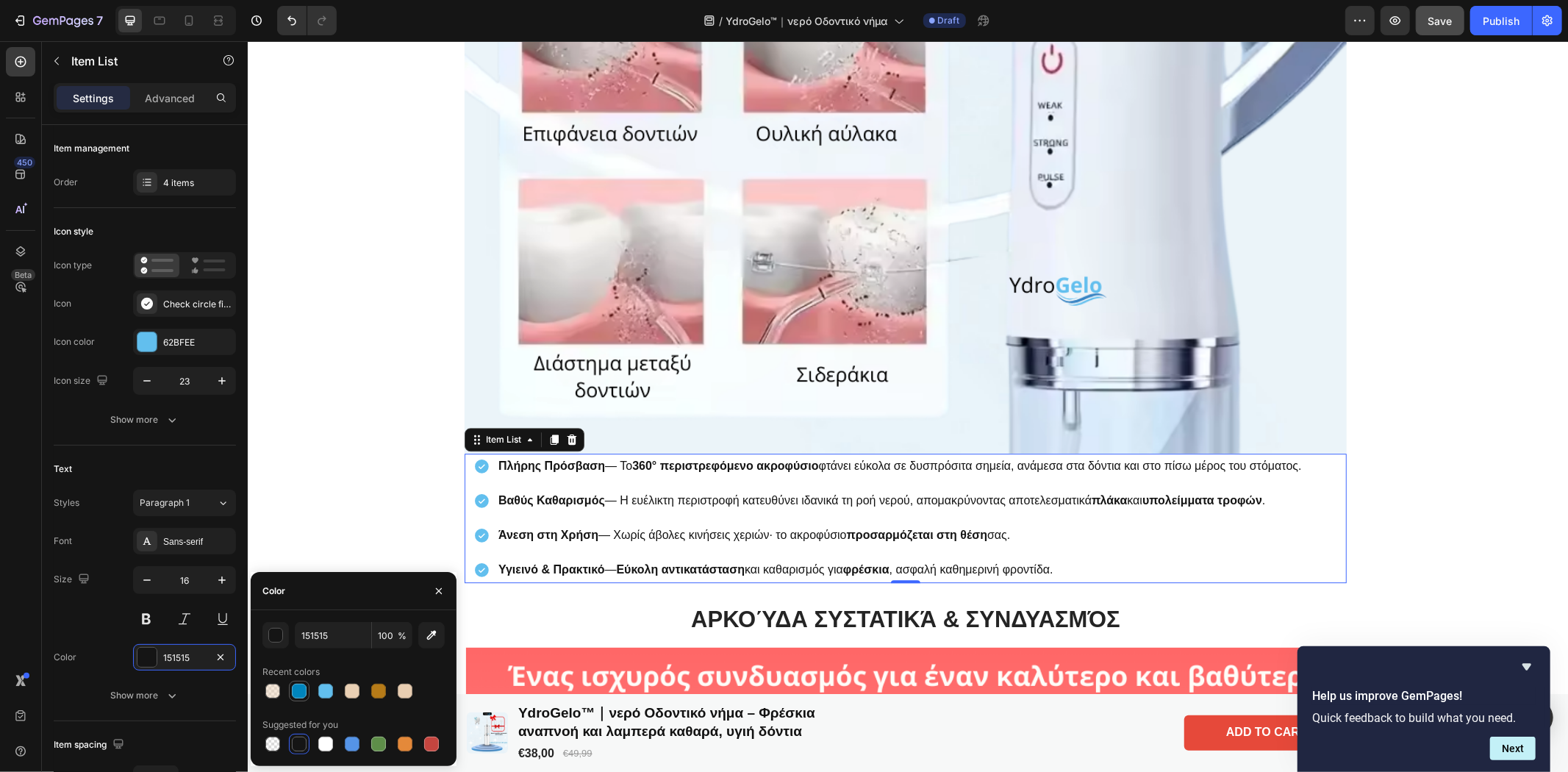
click at [295, 700] on div at bounding box center [299, 691] width 21 height 21
type input "0085BD"
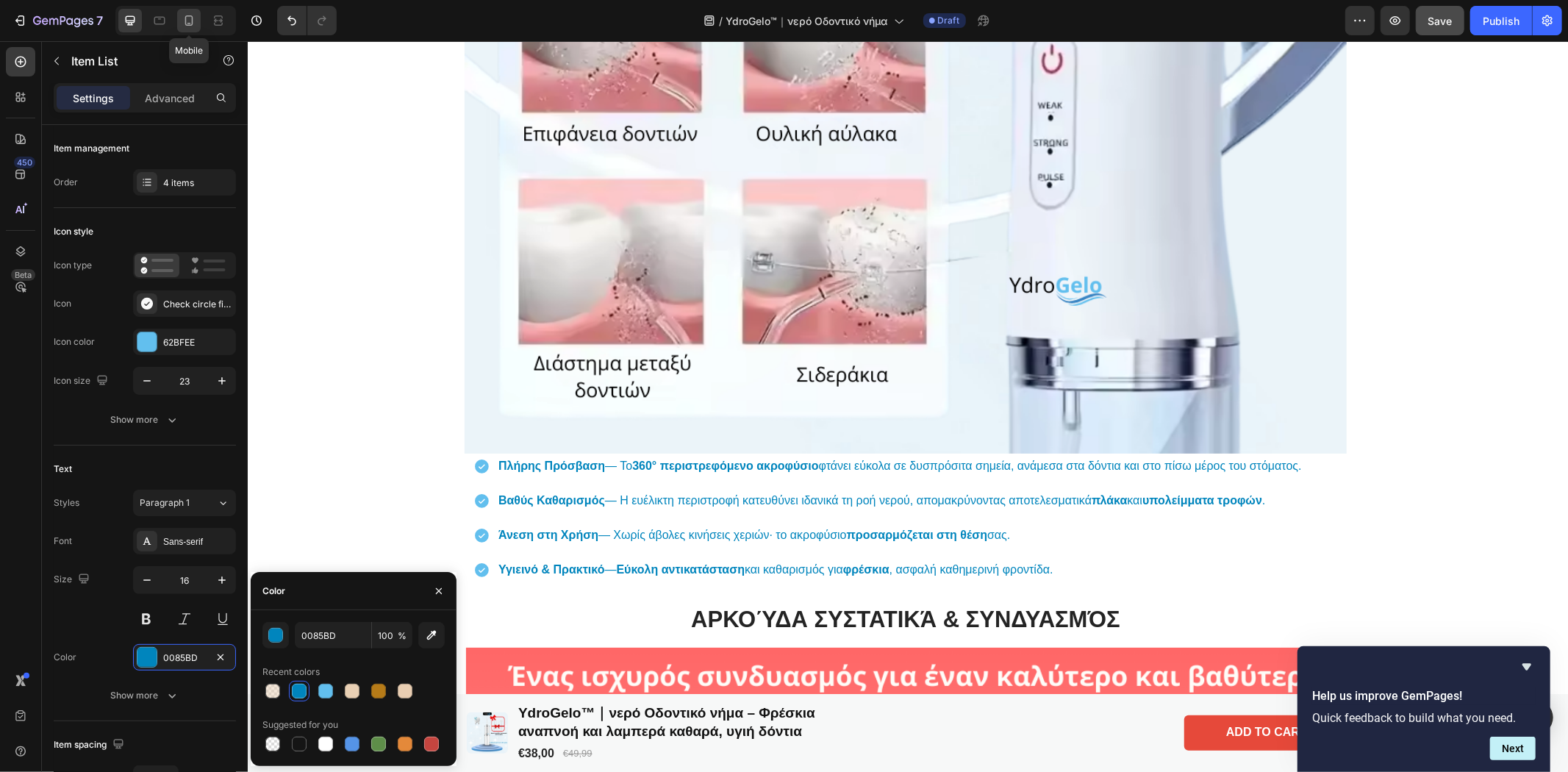
click at [193, 16] on icon at bounding box center [189, 21] width 15 height 15
type input "14"
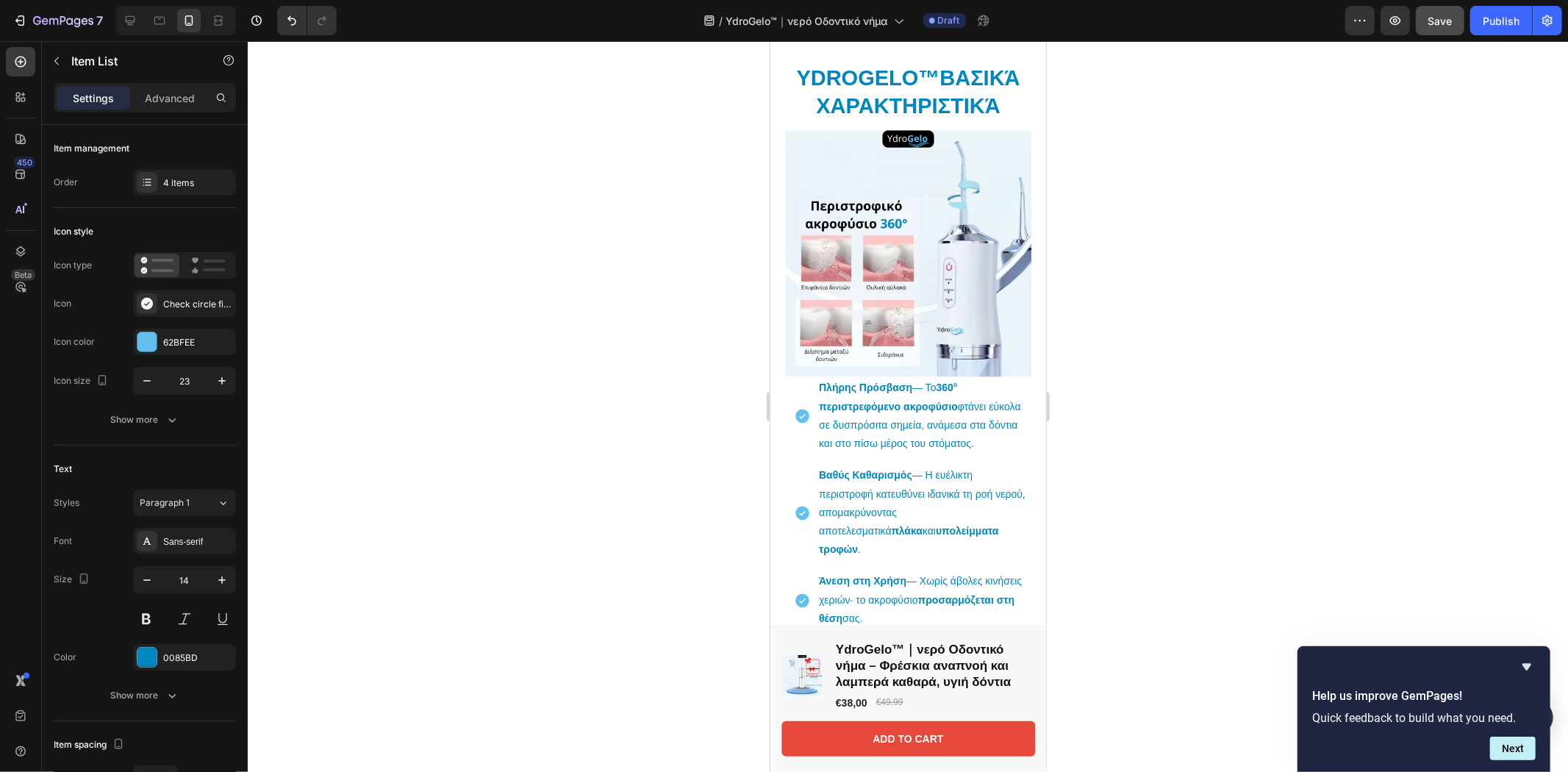
scroll to position [2651, 0]
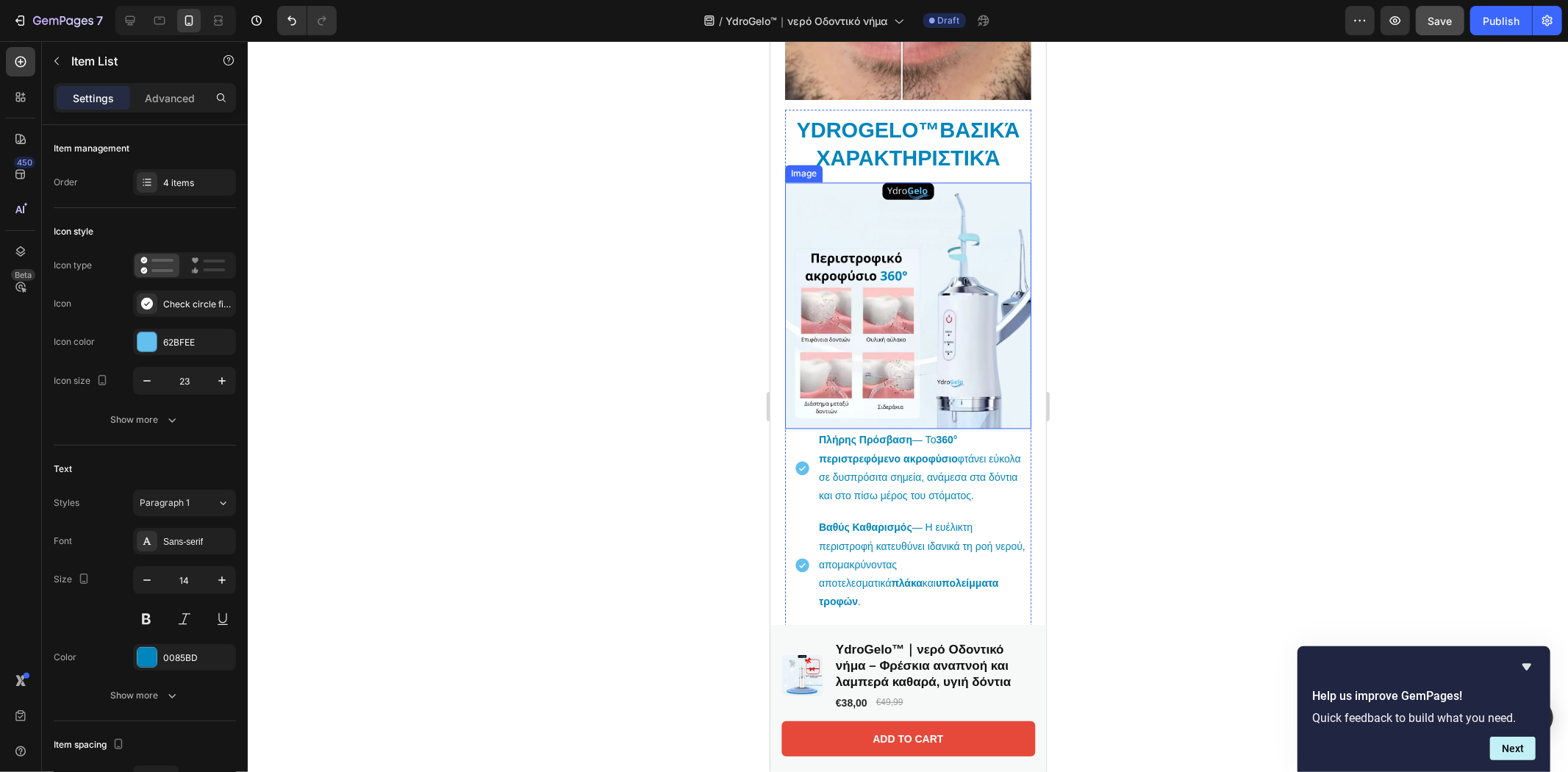
click at [949, 232] on img at bounding box center [907, 304] width 246 height 246
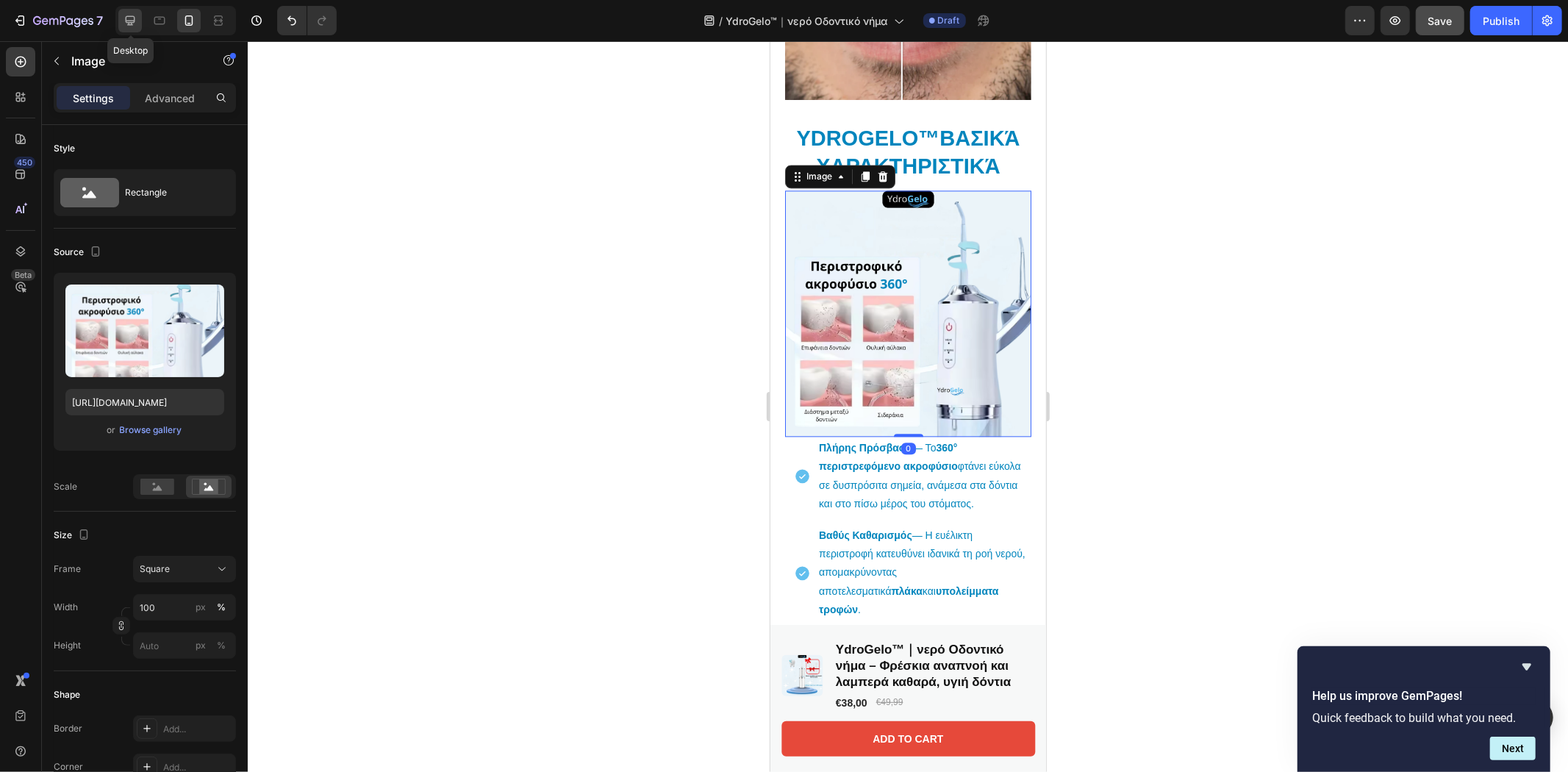
click at [132, 17] on icon at bounding box center [130, 21] width 15 height 15
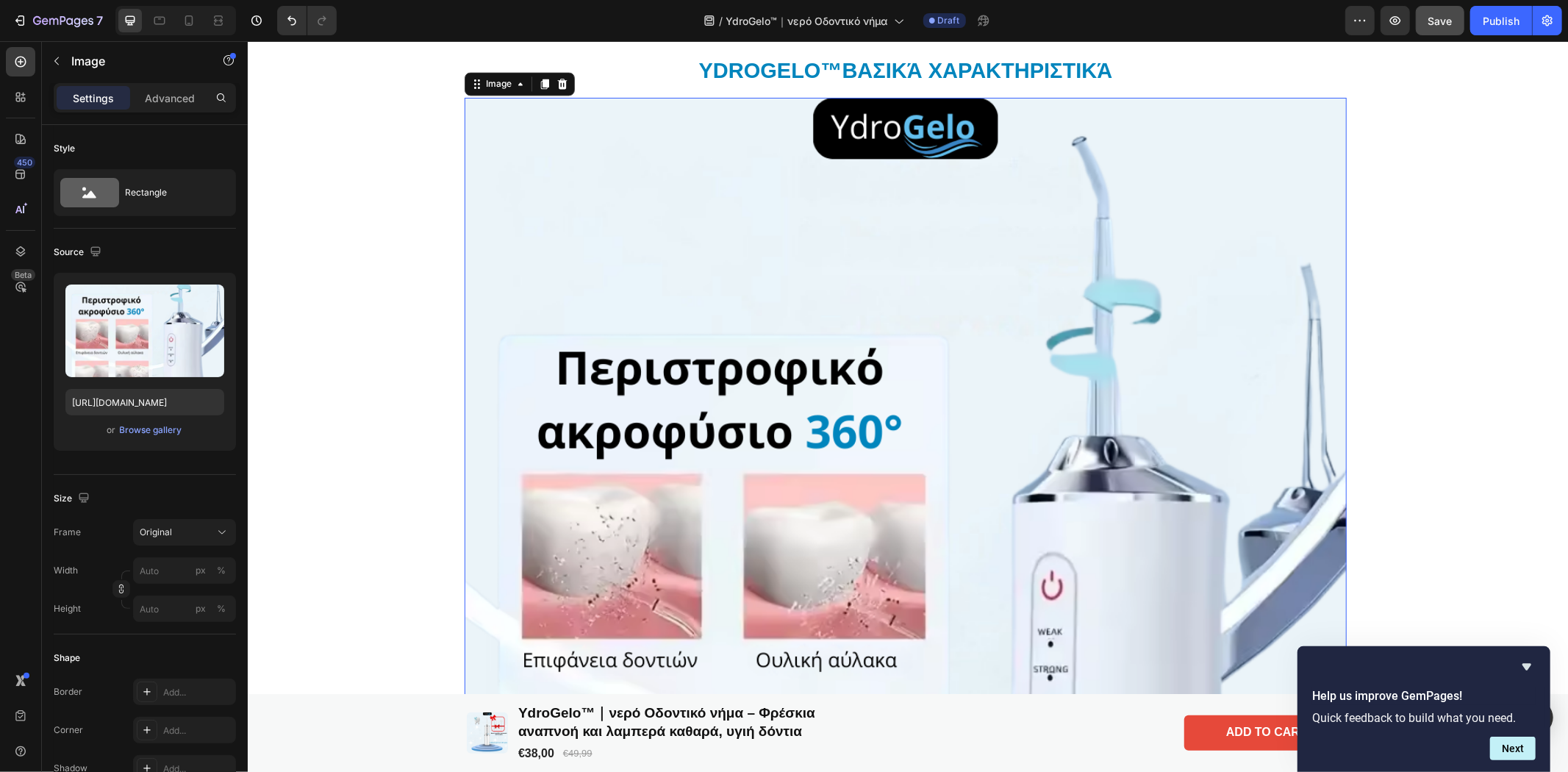
scroll to position [2719, 0]
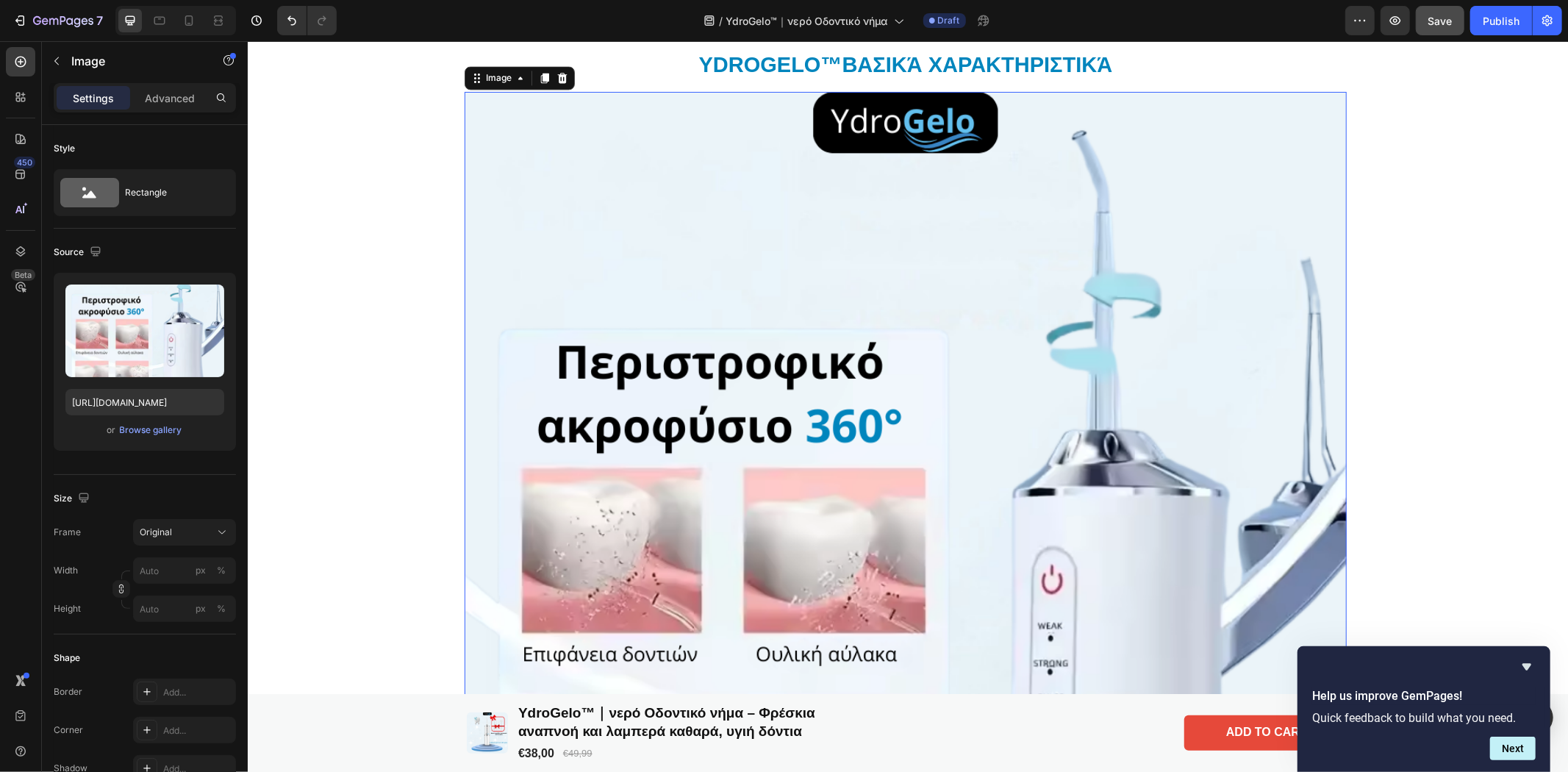
click at [807, 294] on img at bounding box center [905, 532] width 882 height 882
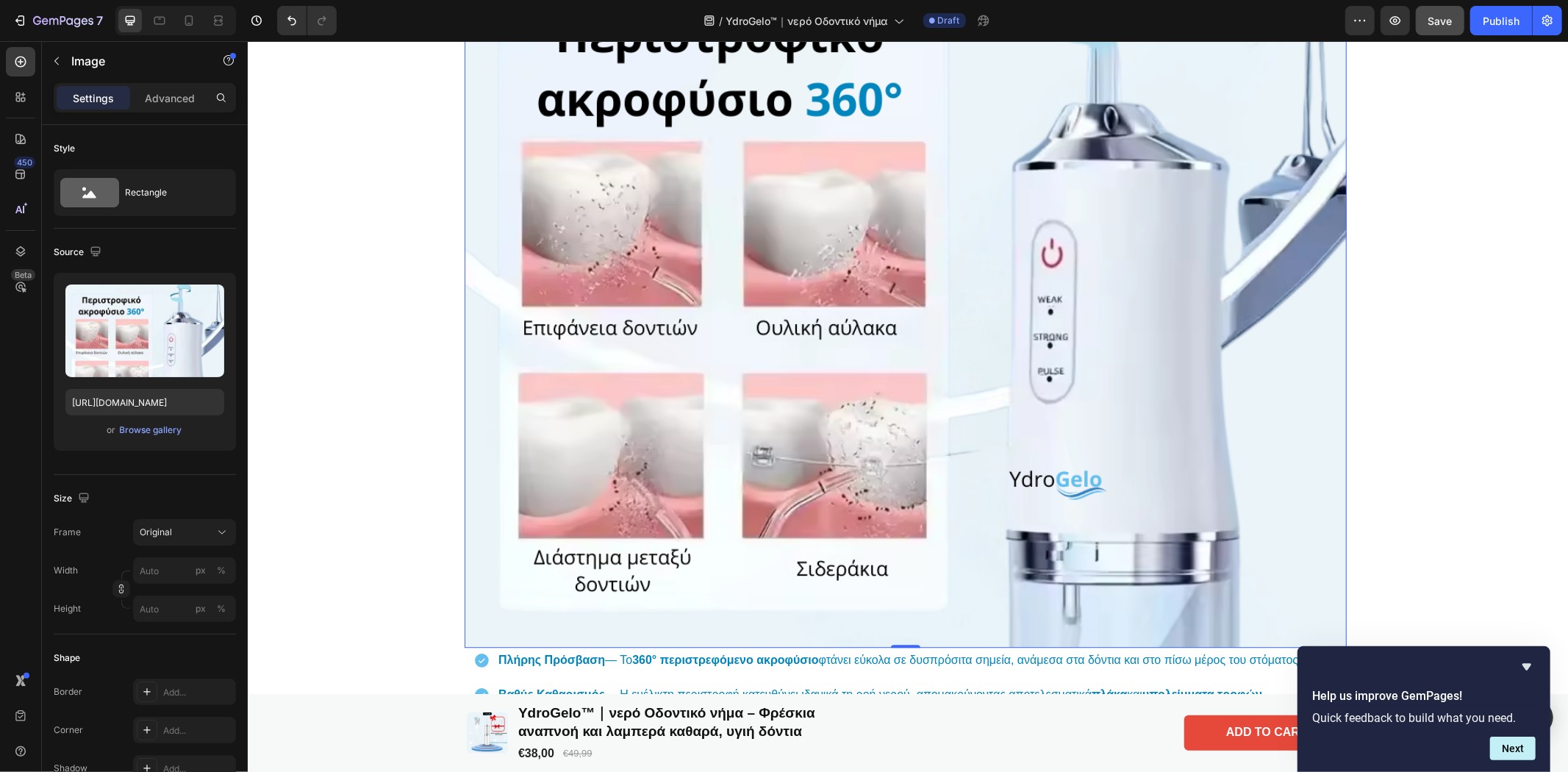
scroll to position [3371, 0]
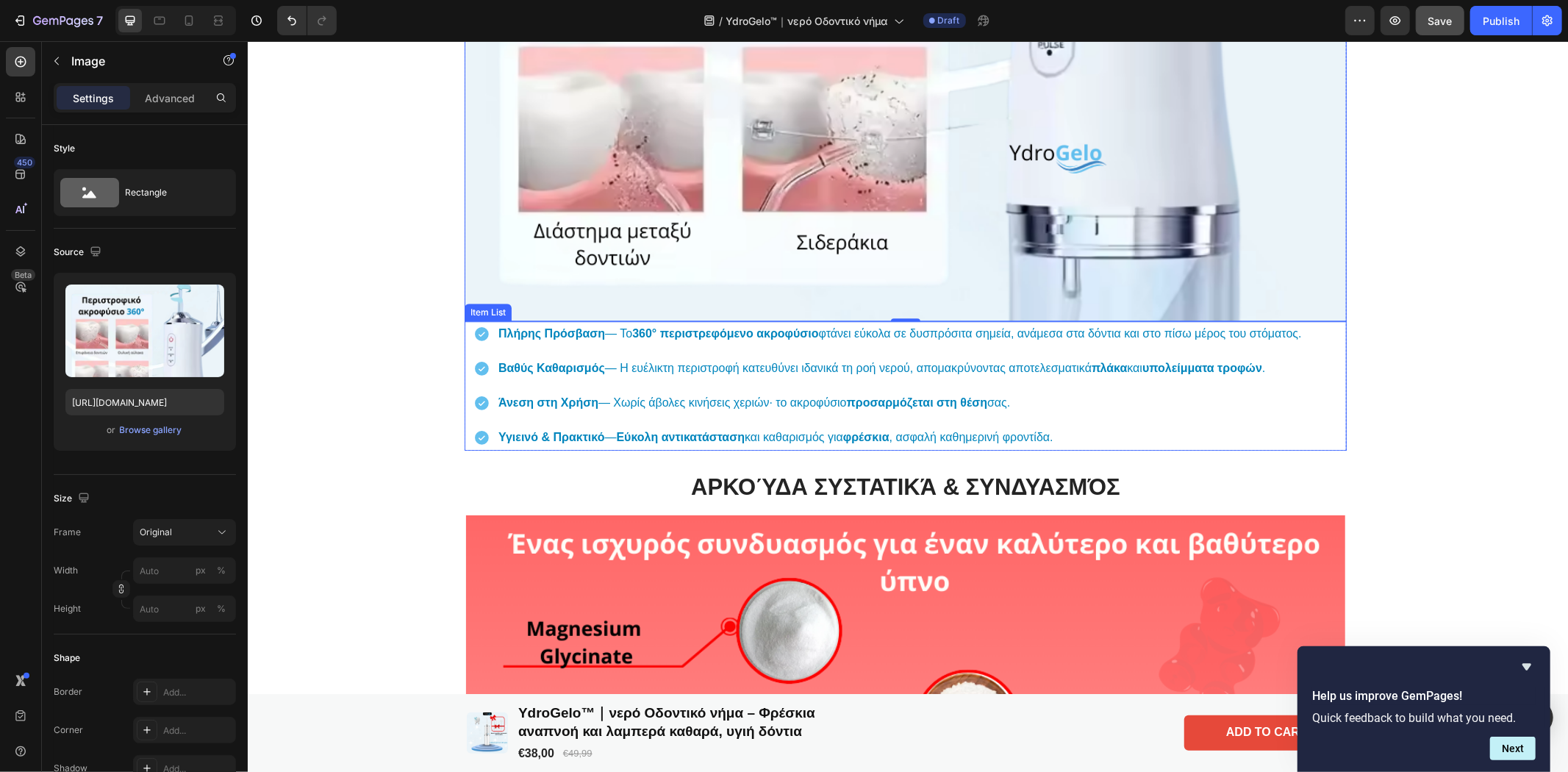
click at [464, 357] on div "Πλήρης Πρόσβαση — Το 360° περιστρεφόμενο ακροφύσιο φτάνει εύκολα σε δυσπρόσιτα …" at bounding box center [905, 385] width 882 height 129
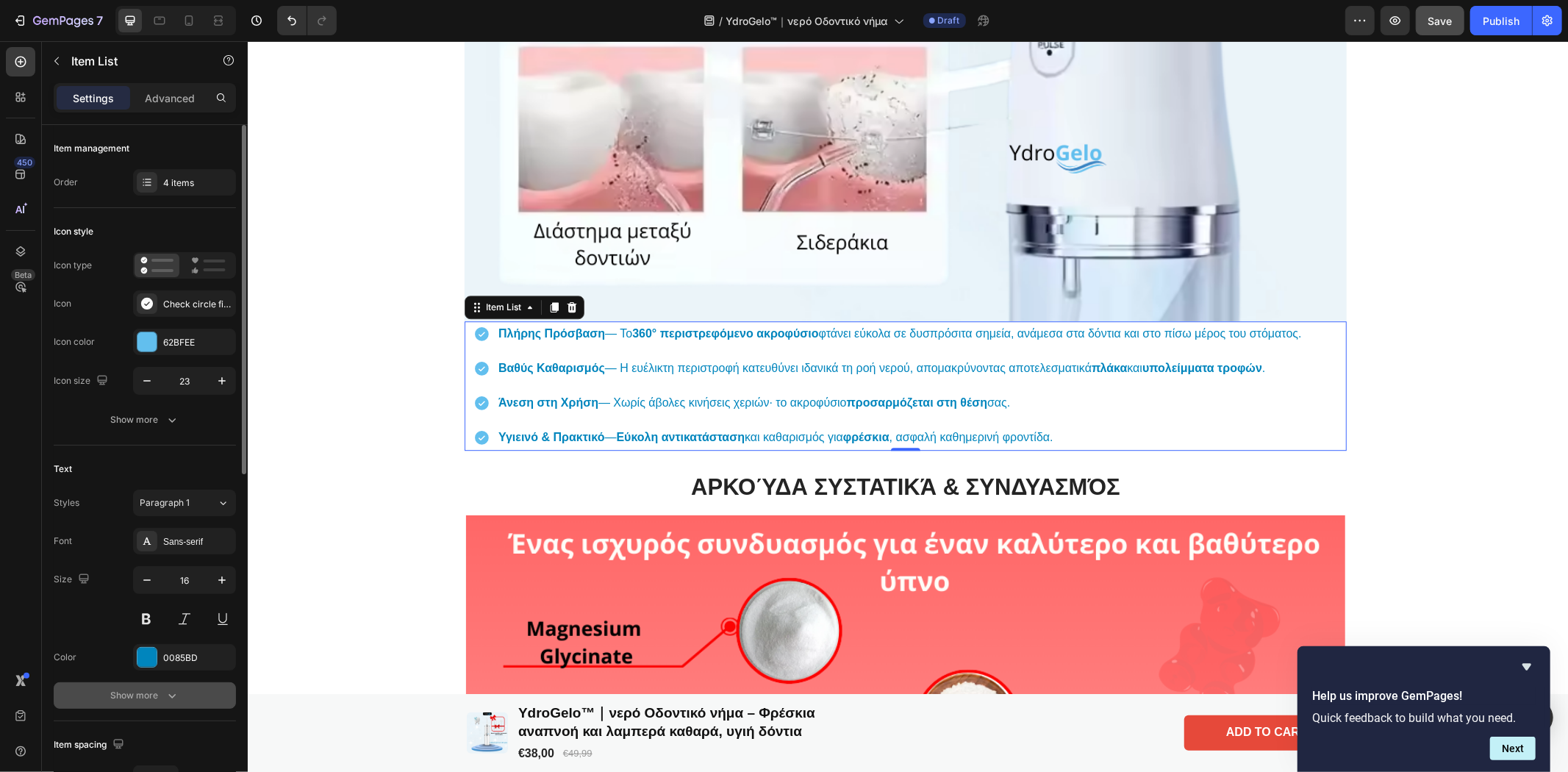
scroll to position [326, 0]
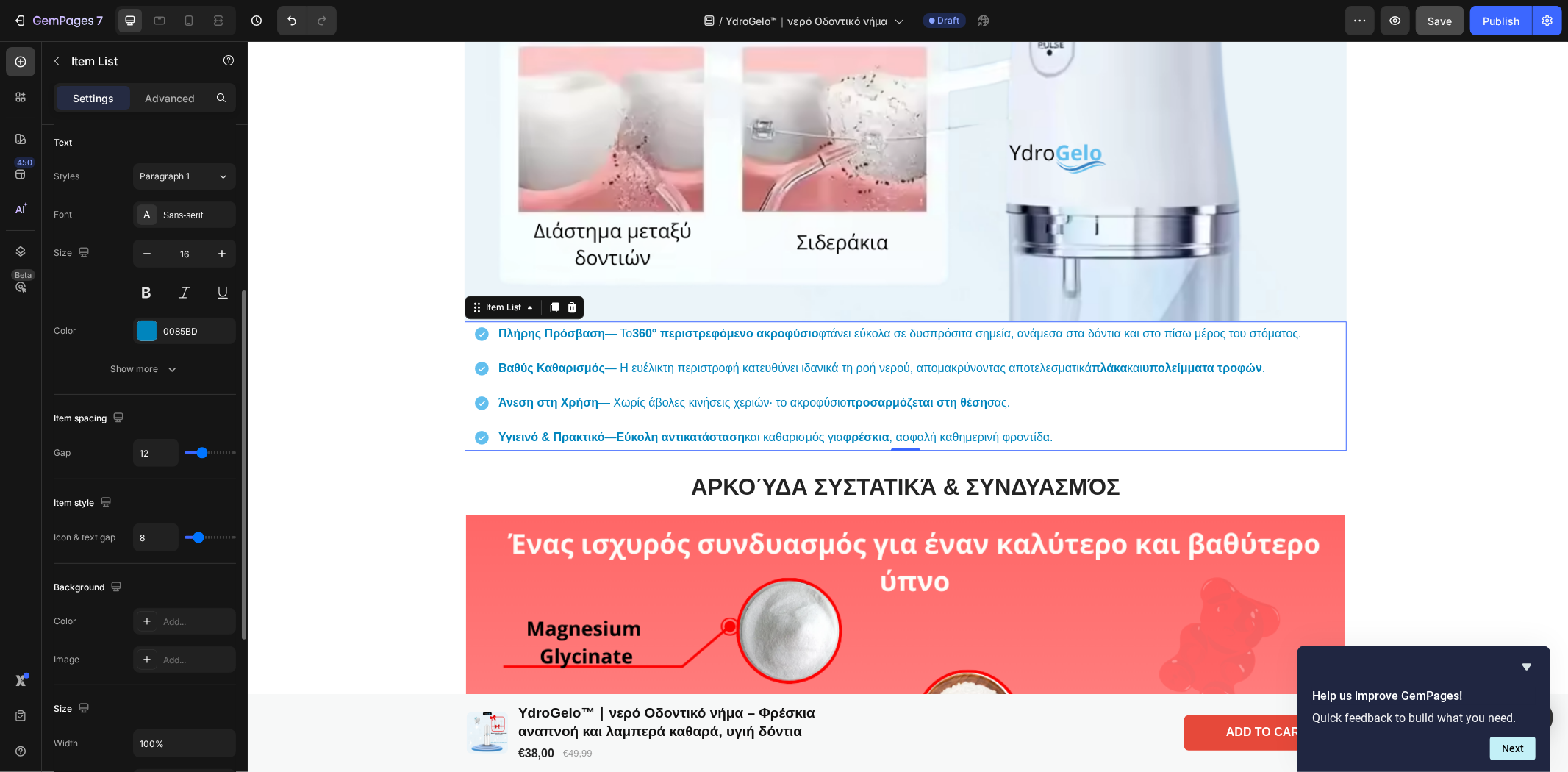
type input "4"
type input "3"
type input "2"
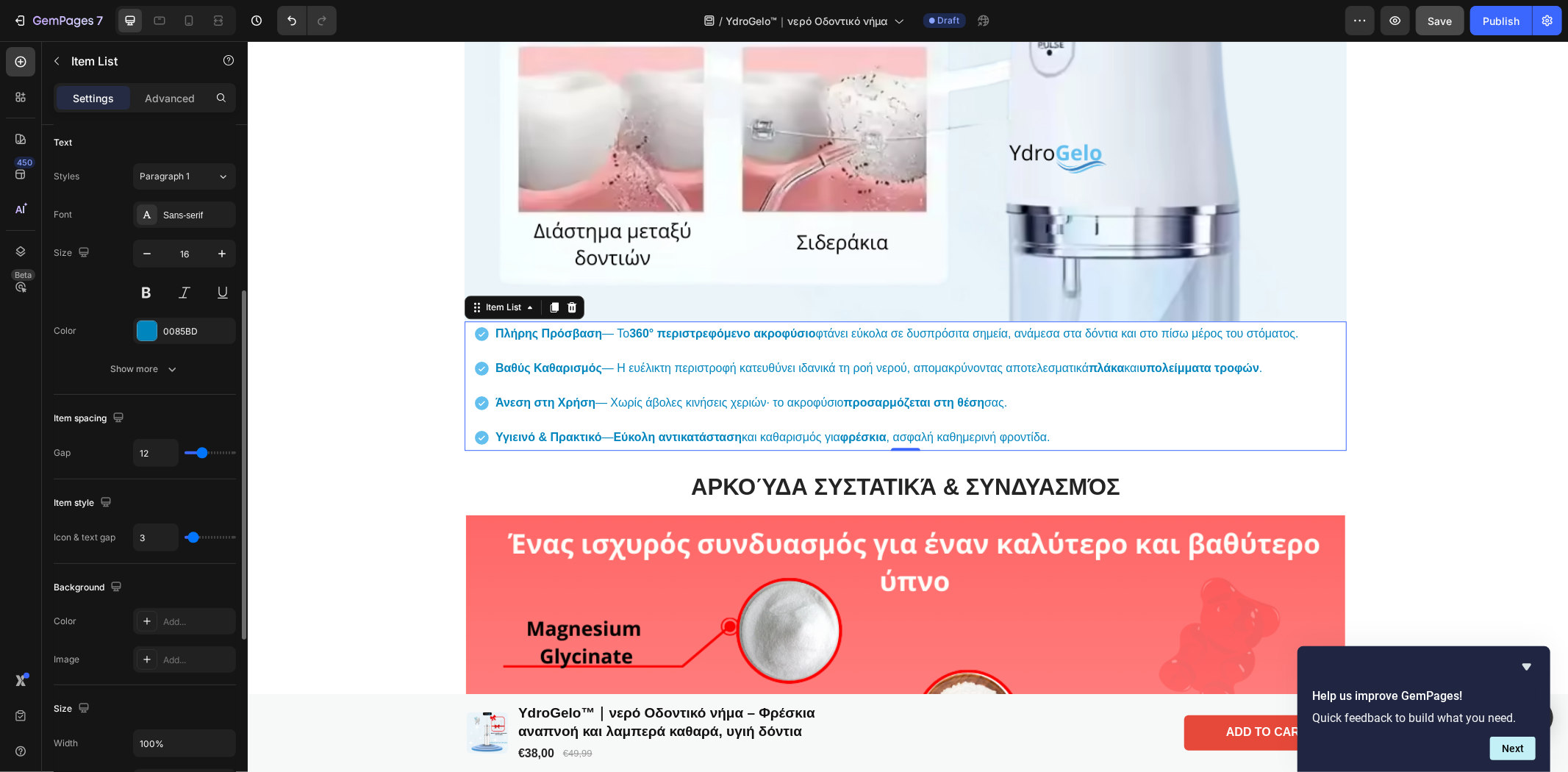
type input "2"
type input "1"
type input "0"
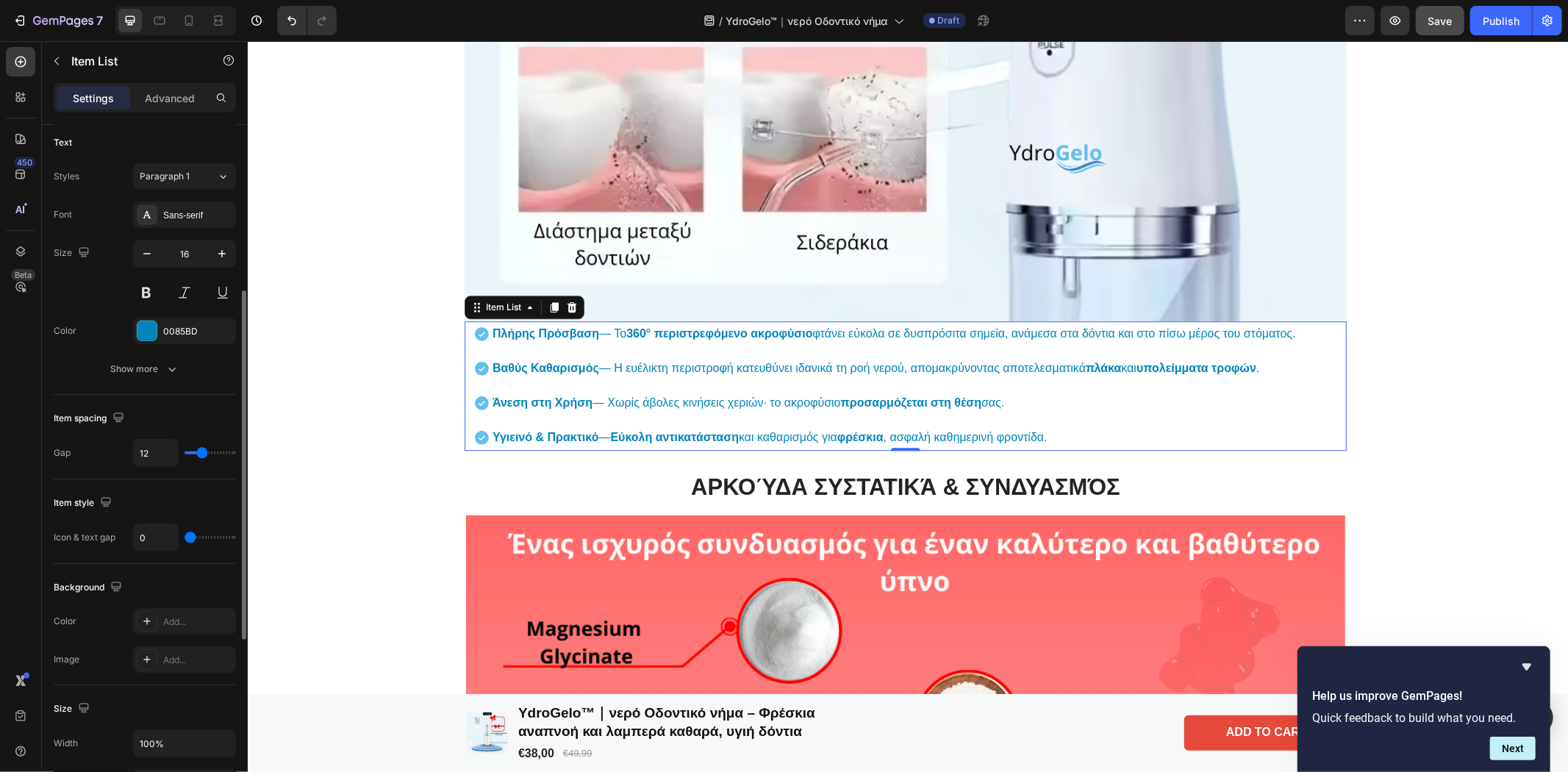
type input "2"
type input "3"
type input "4"
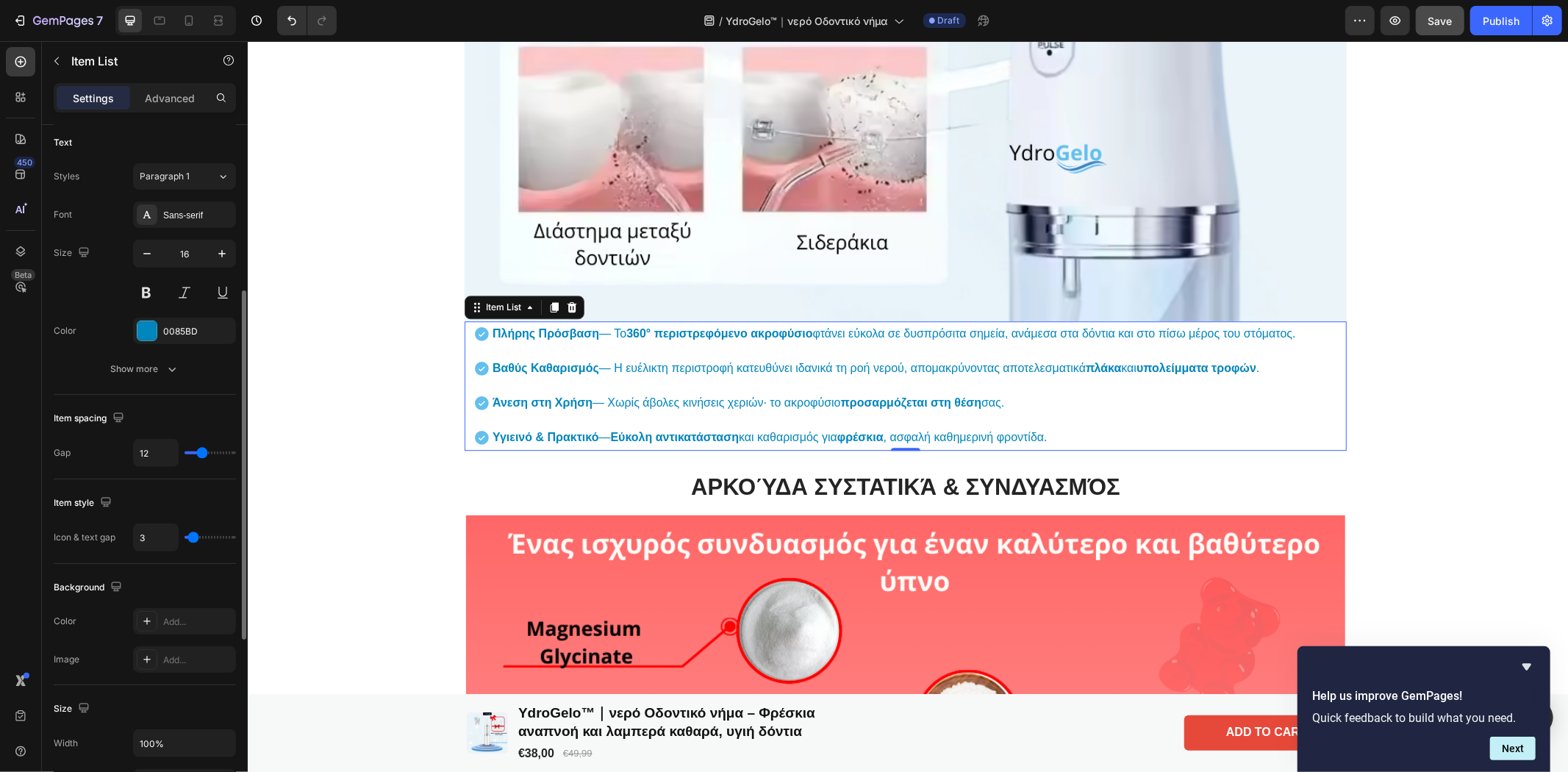
type input "4"
type input "5"
type input "6"
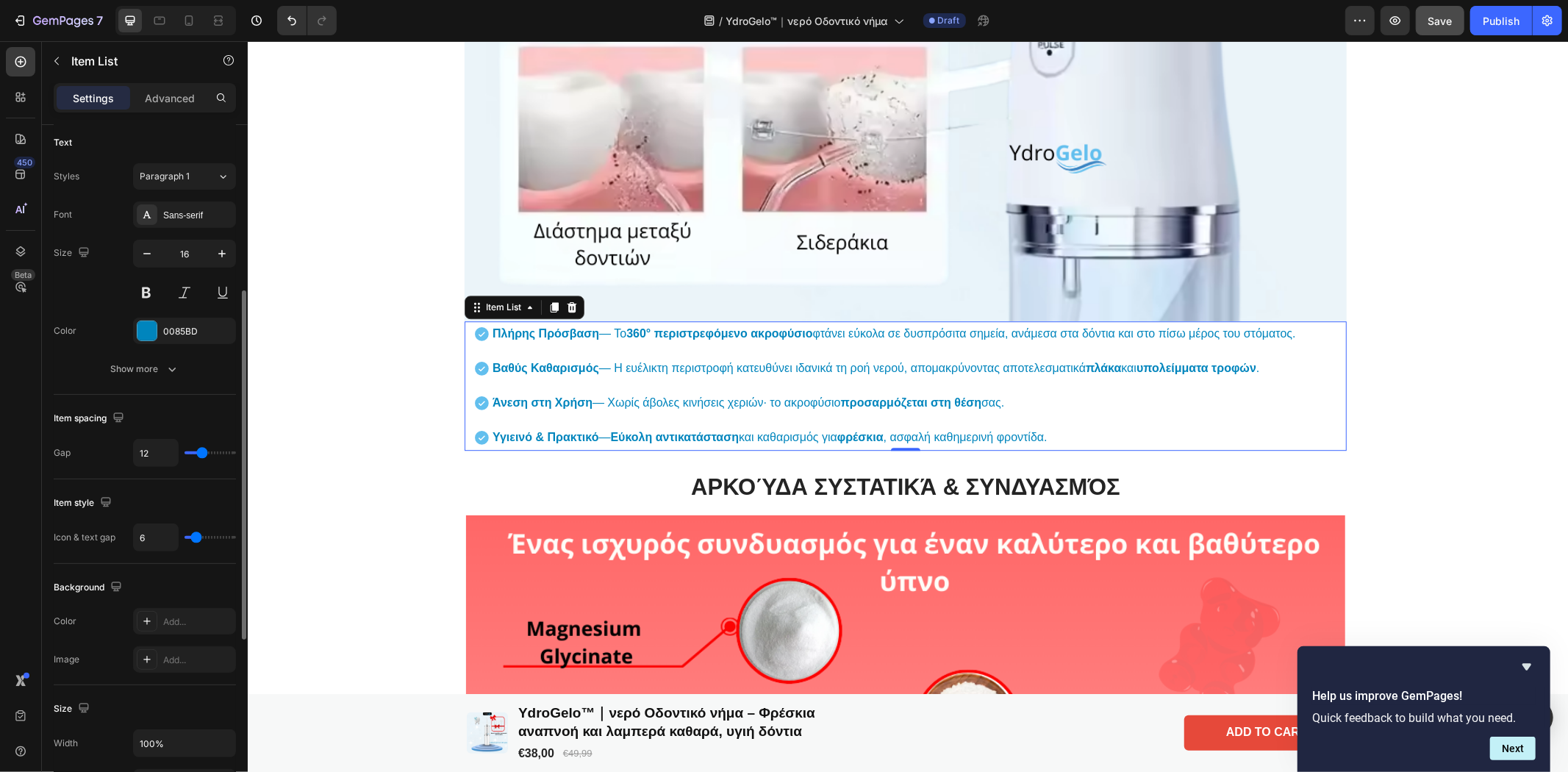
type input "7"
click at [197, 539] on input "range" at bounding box center [210, 537] width 51 height 3
type input "10"
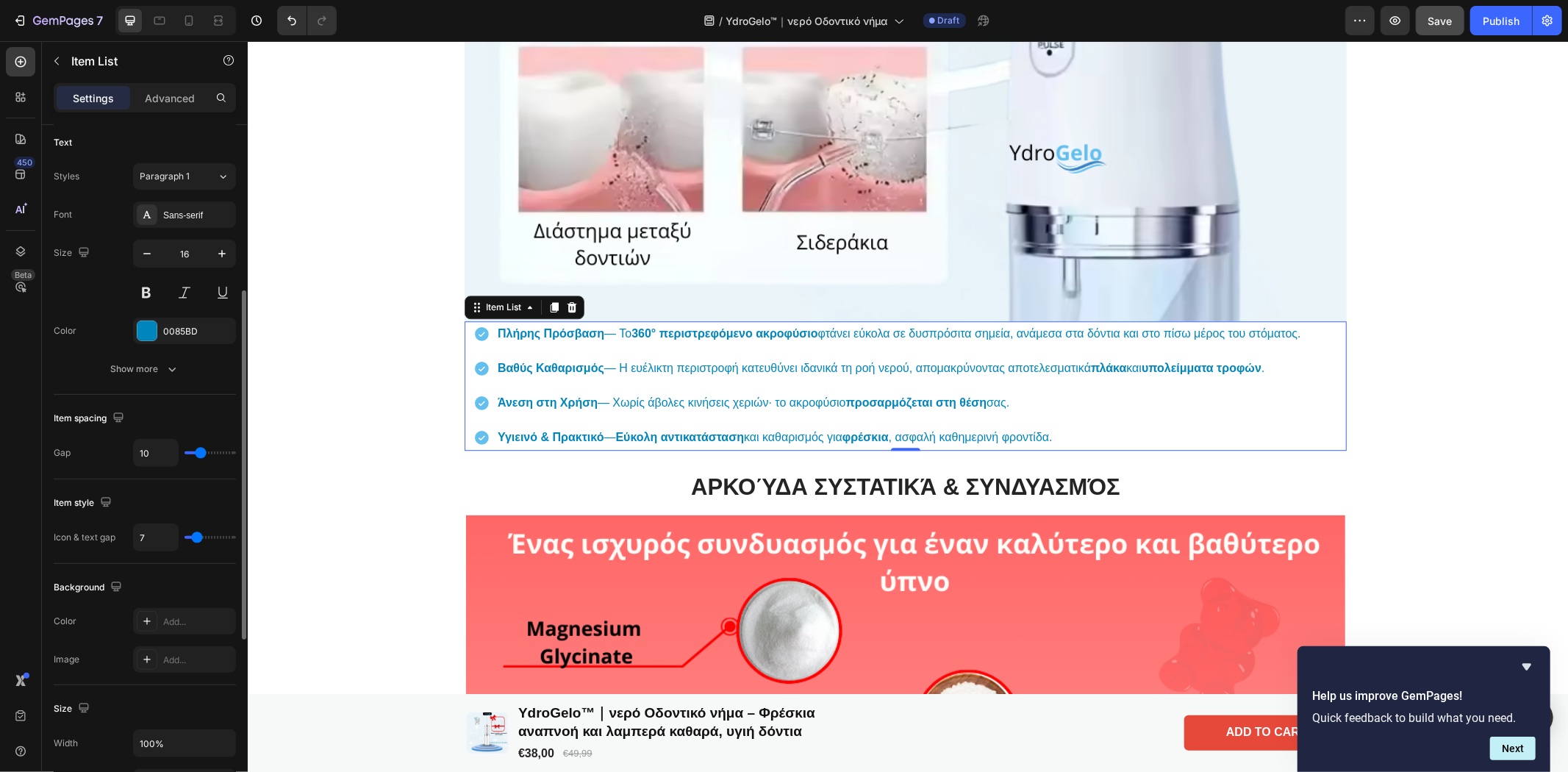
type input "9"
type input "8"
type input "7"
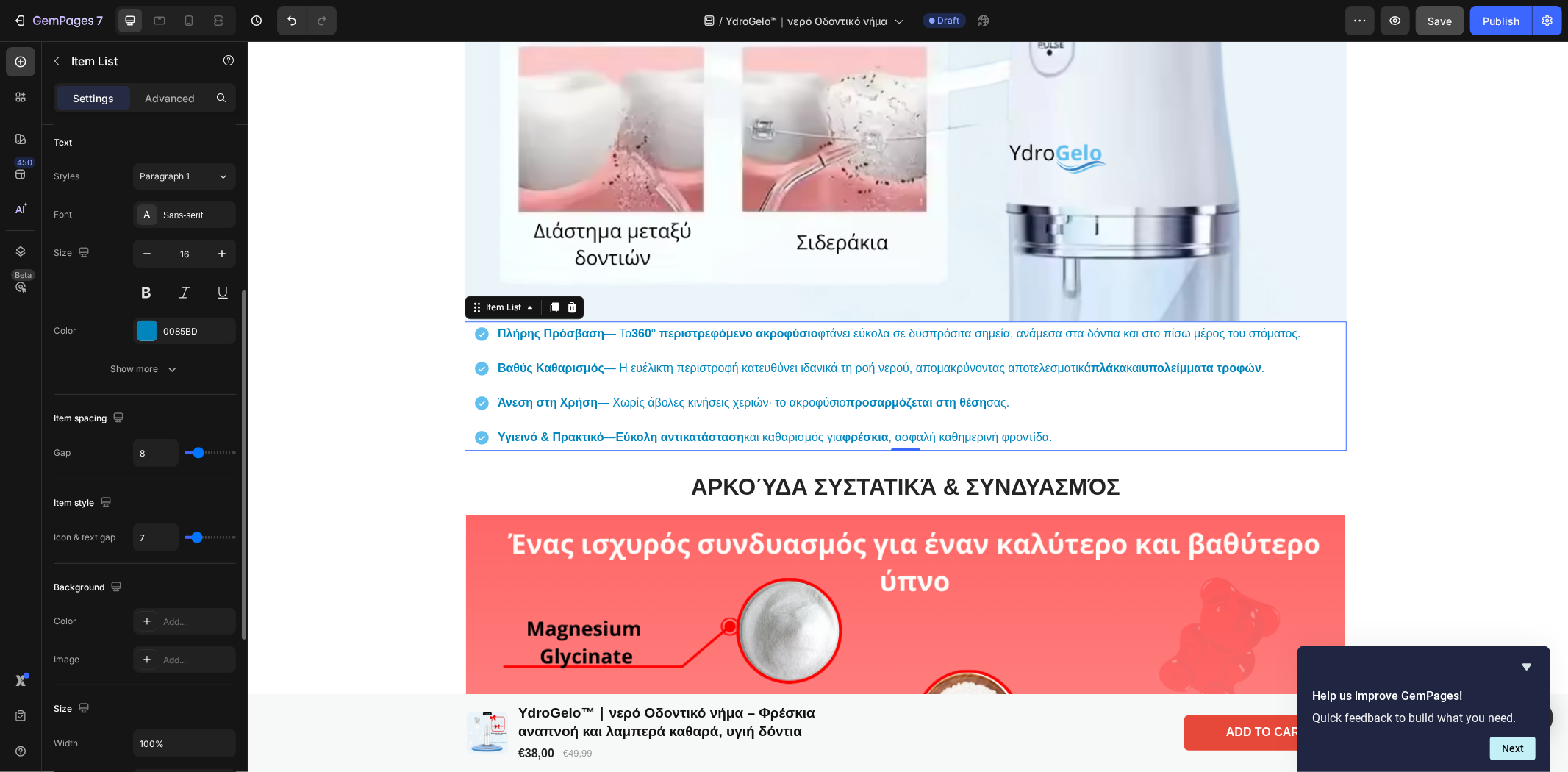
type input "7"
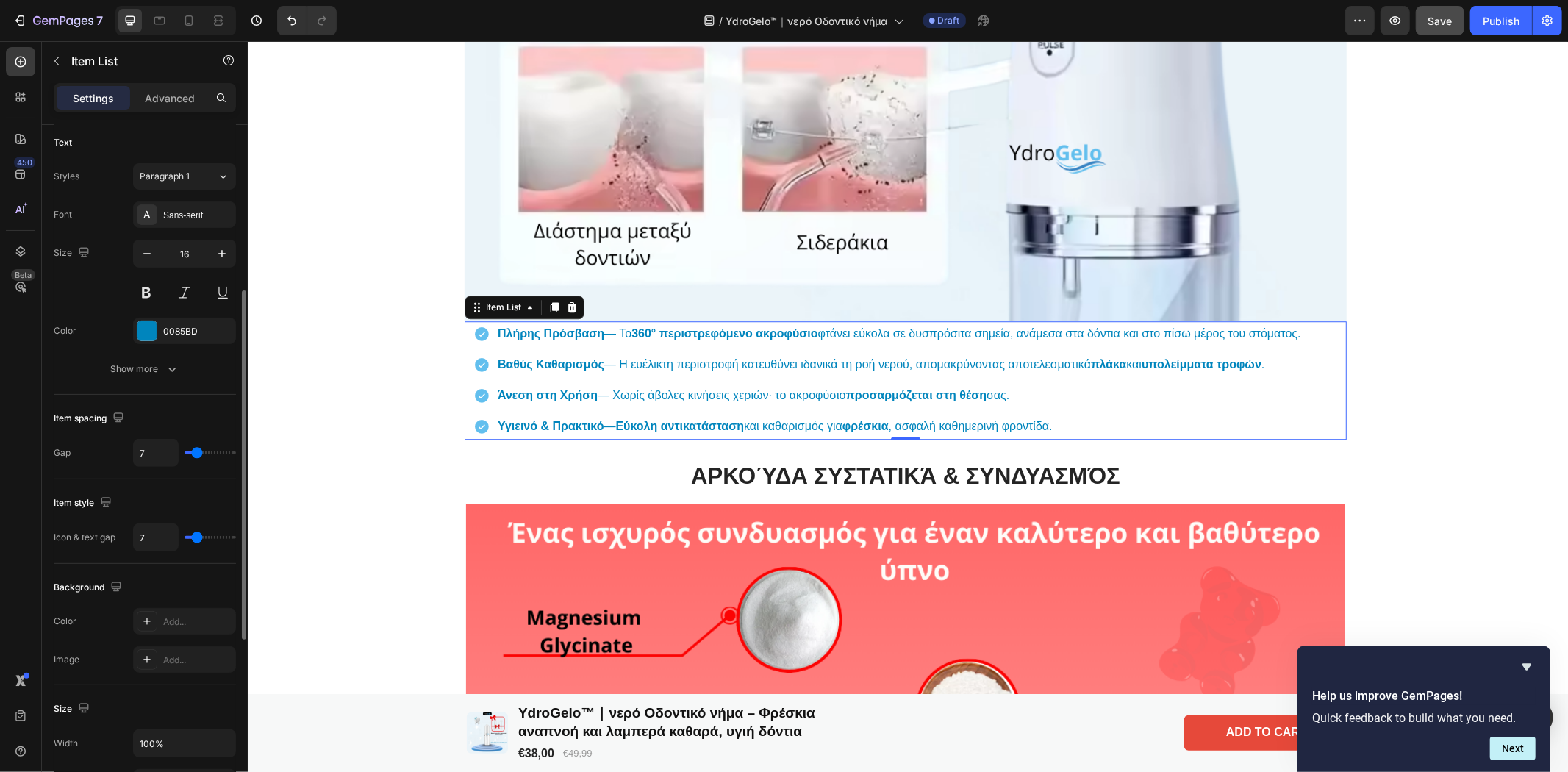
type input "4"
type input "2"
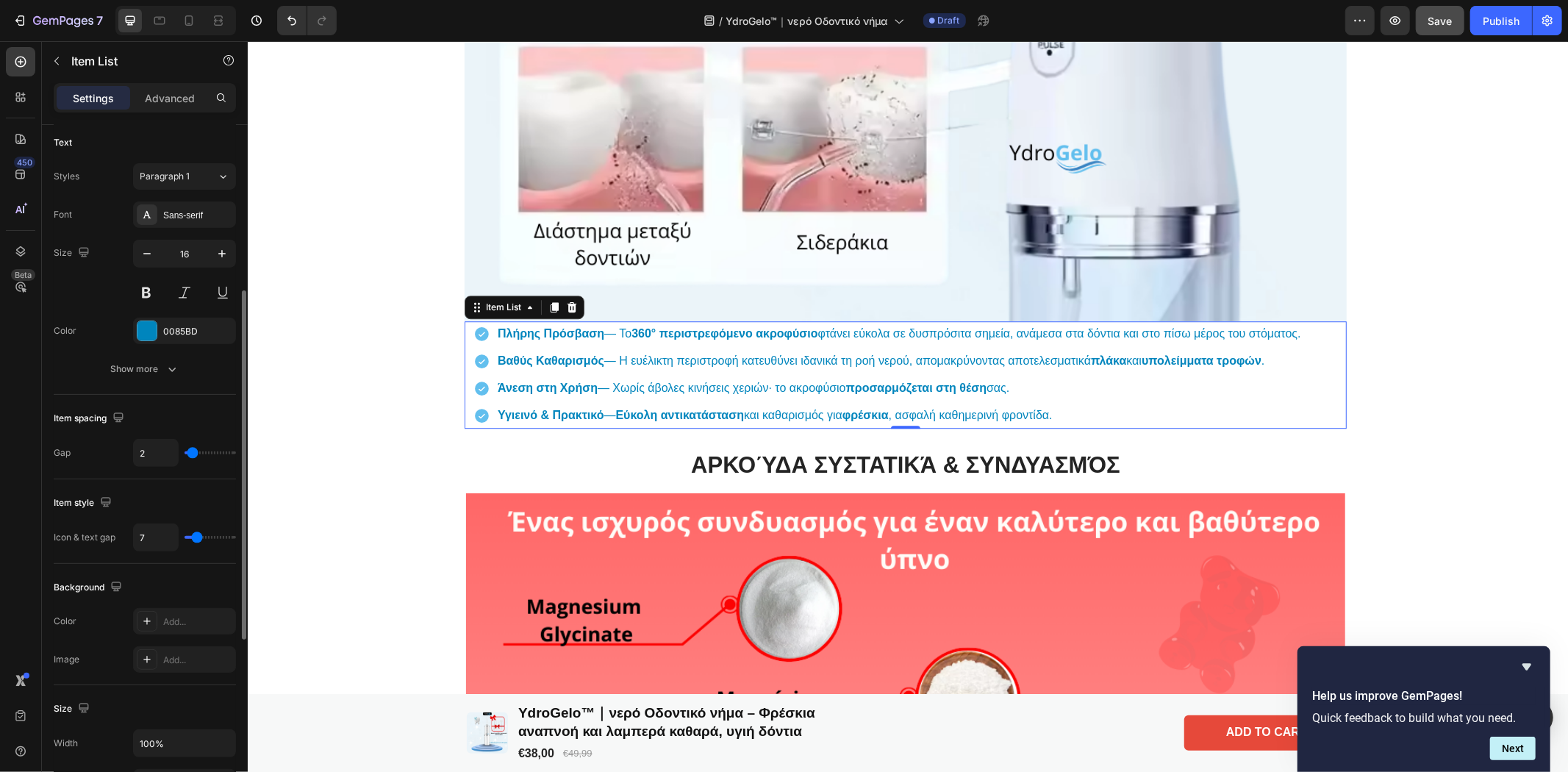
drag, startPoint x: 201, startPoint y: 452, endPoint x: 191, endPoint y: 454, distance: 10.2
type input "2"
click at [191, 454] on input "range" at bounding box center [210, 452] width 51 height 3
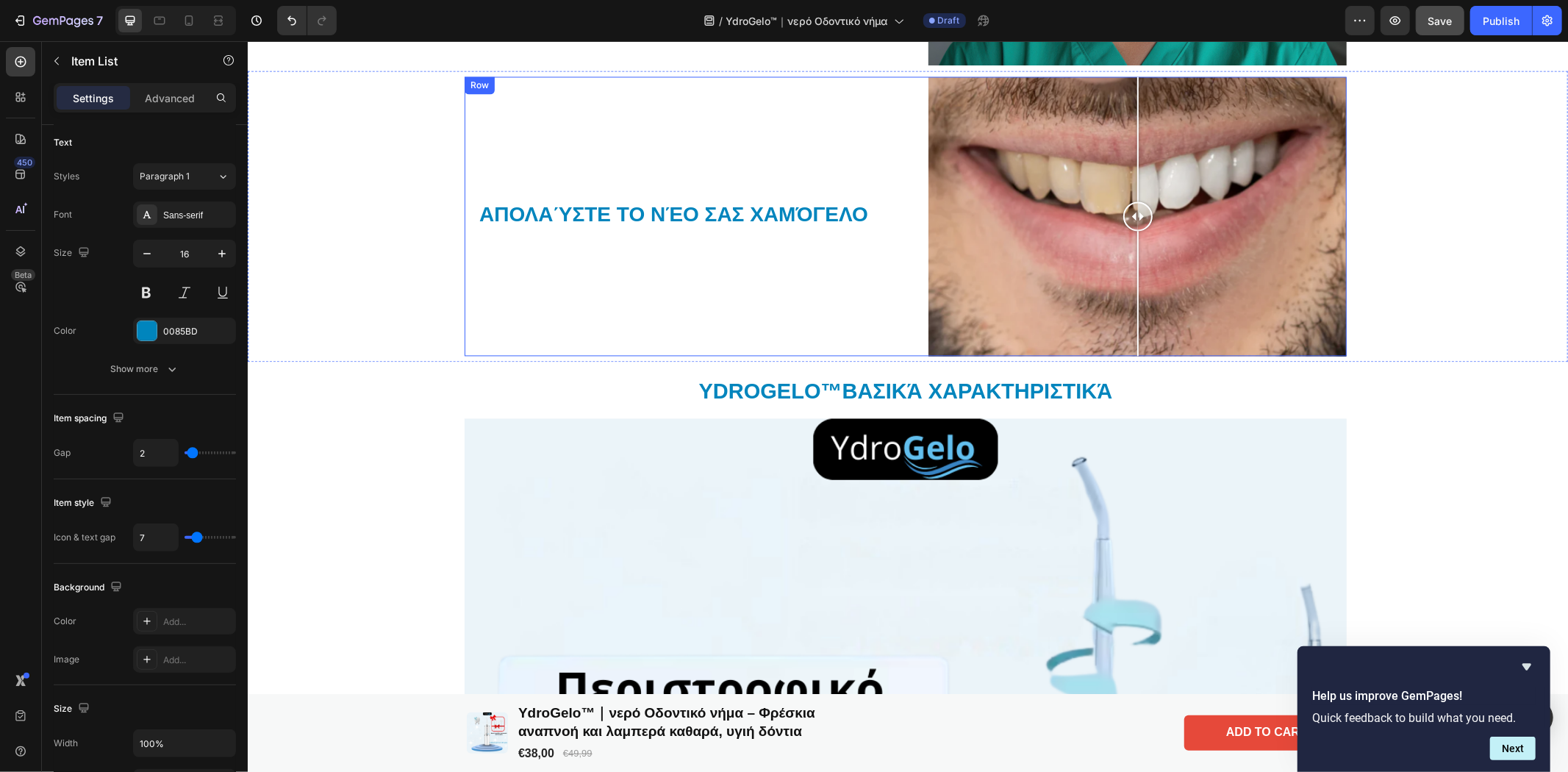
scroll to position [2066, 0]
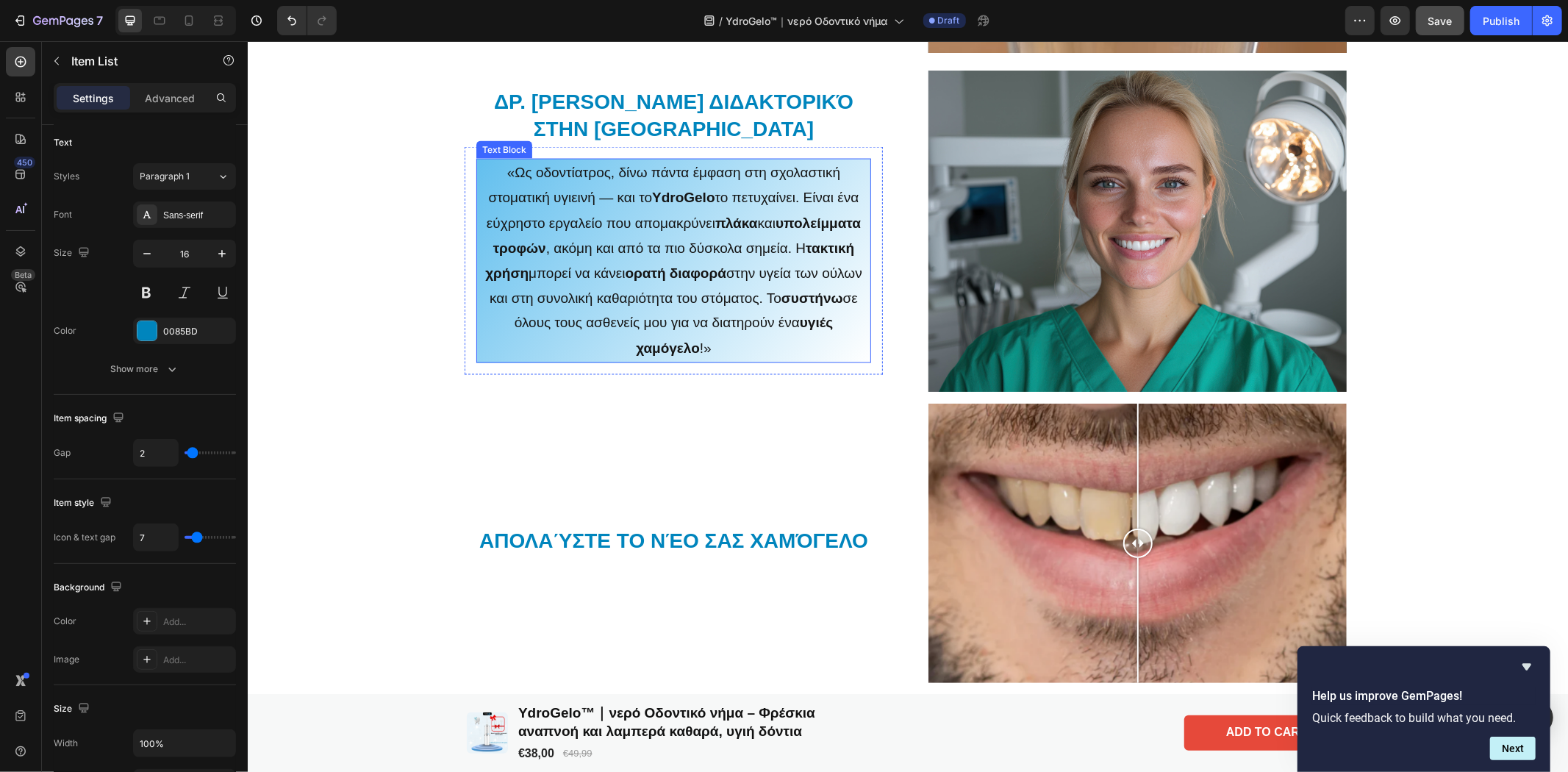
click at [726, 286] on p "«Ως οδοντίατρος, δίνω πάντα έμφαση στη σχολαστική στοματική υγιεινή — και το Yd…" at bounding box center [673, 260] width 392 height 201
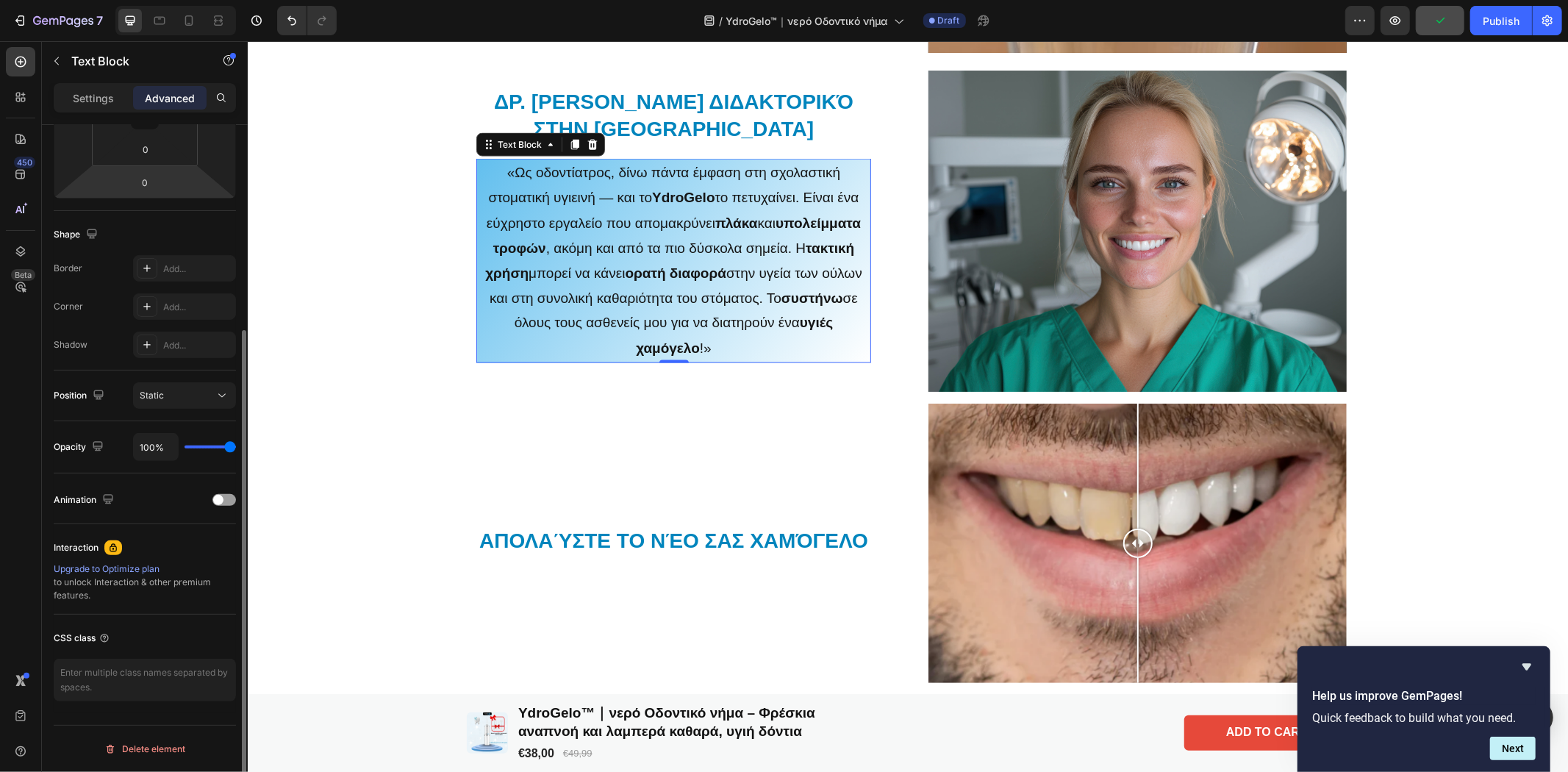
scroll to position [0, 0]
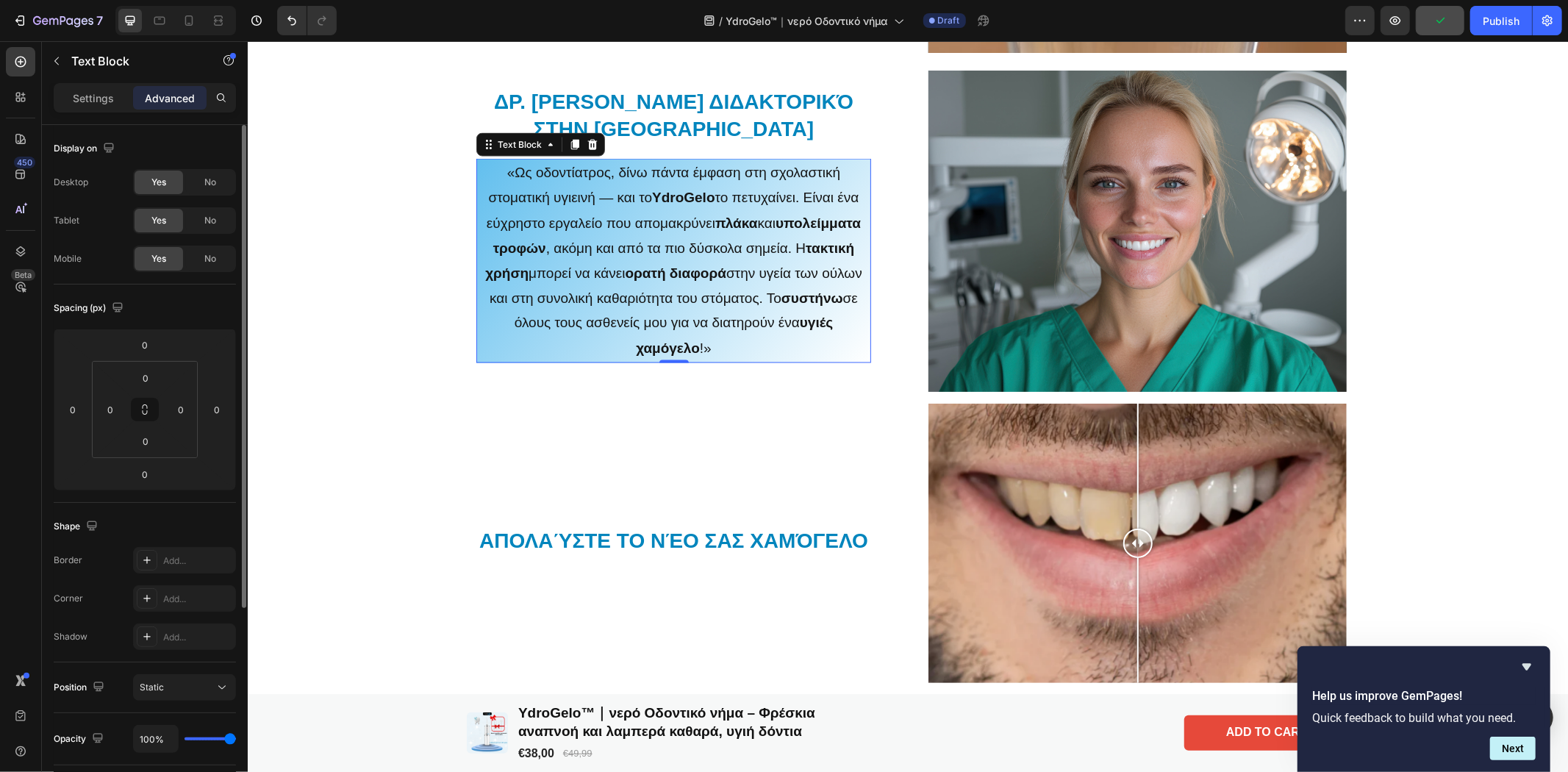
click at [719, 291] on p "«Ως οδοντίατρος, δίνω πάντα έμφαση στη σχολαστική στοματική υγιεινή — και το Yd…" at bounding box center [673, 260] width 392 height 201
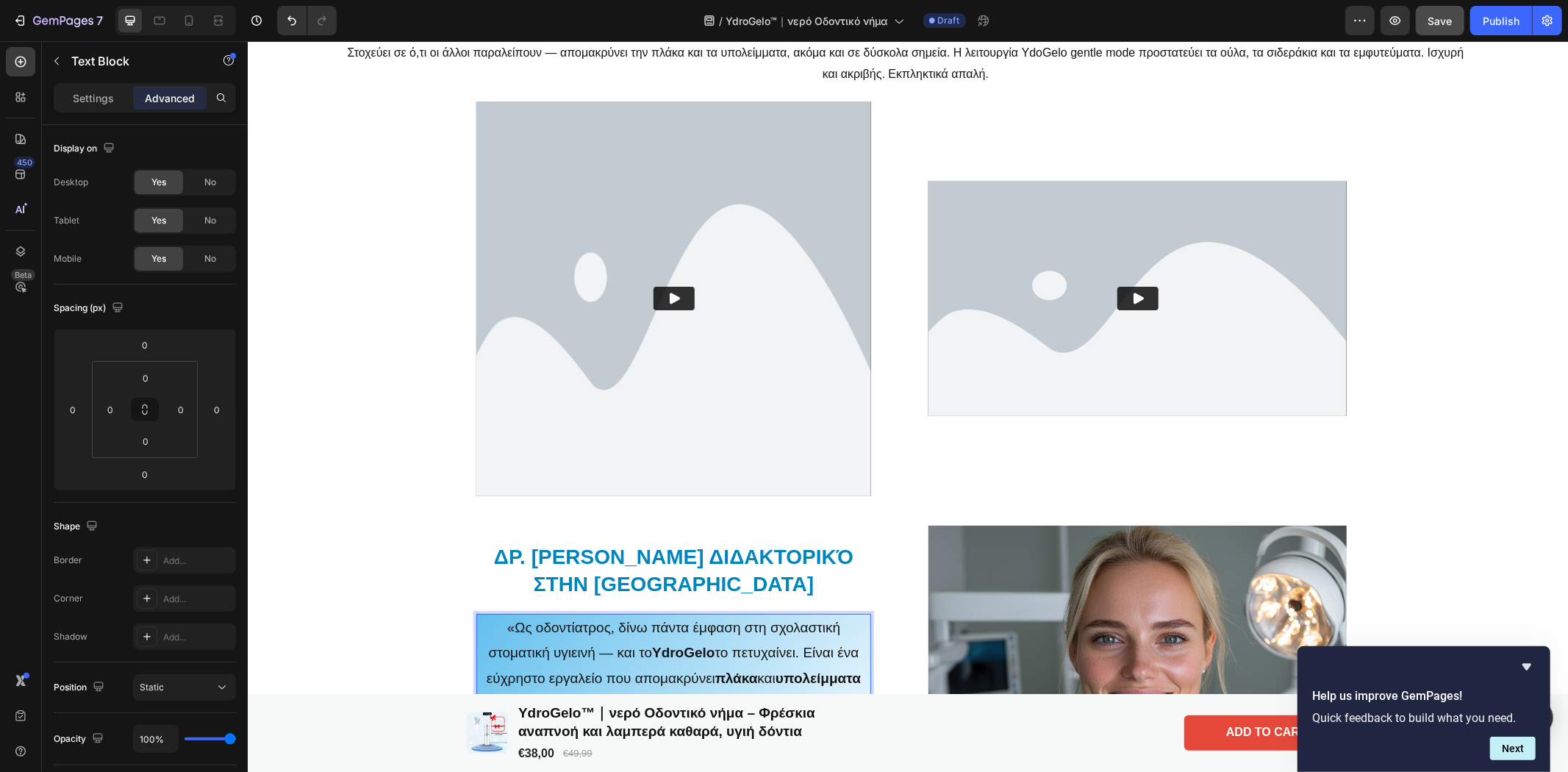
type input "16"
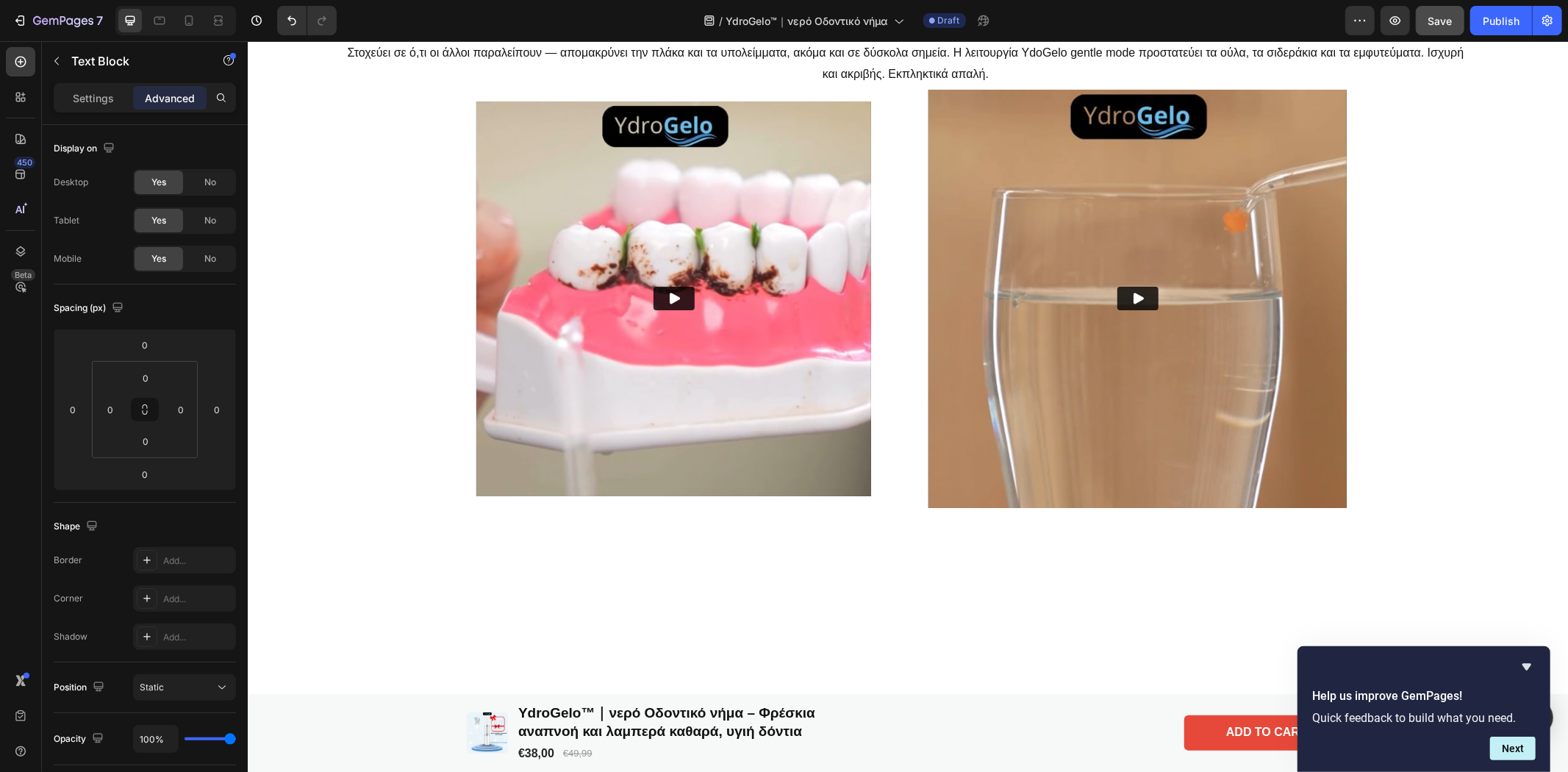
scroll to position [1086, 0]
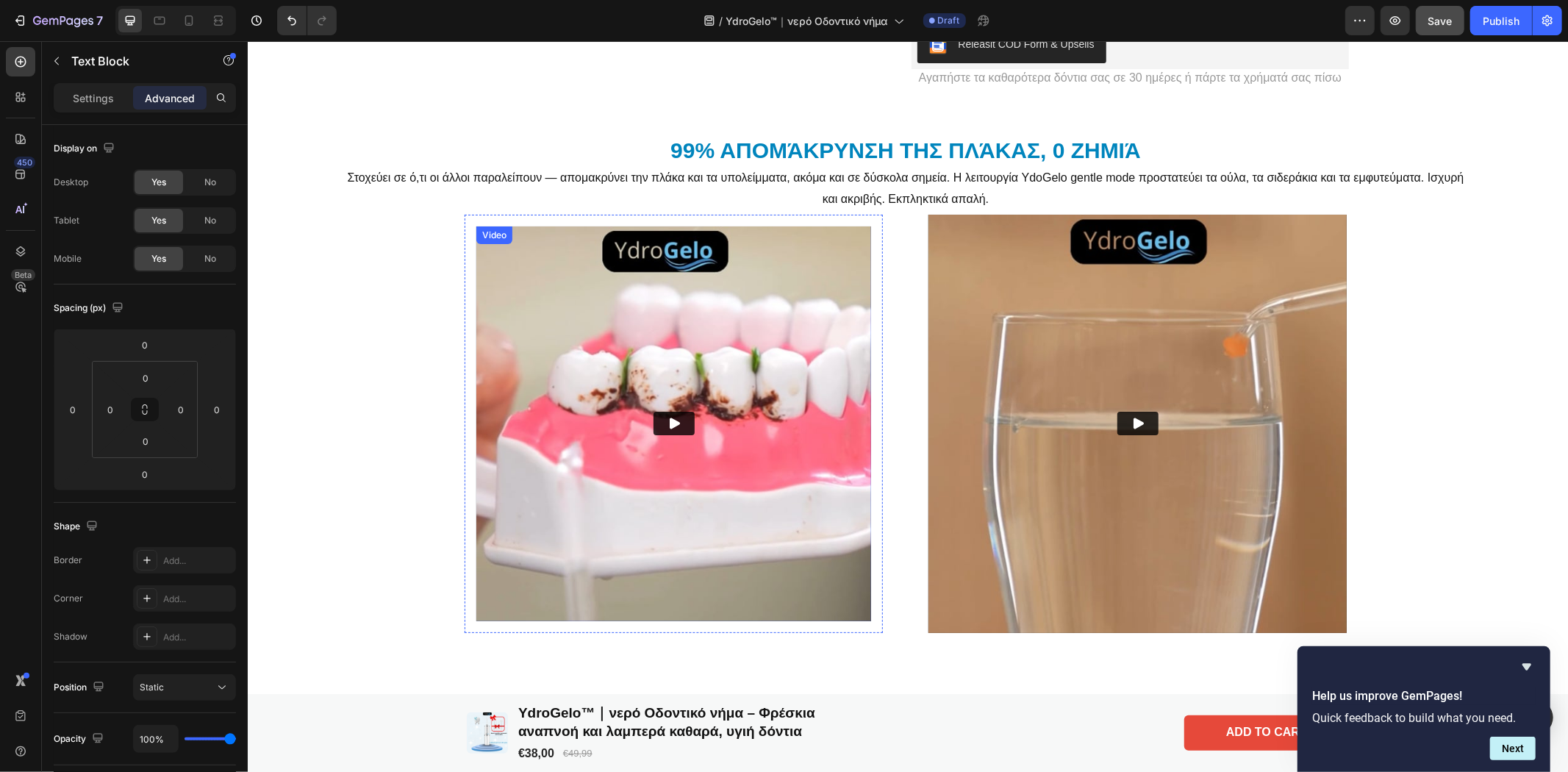
click at [645, 571] on img at bounding box center [673, 423] width 395 height 395
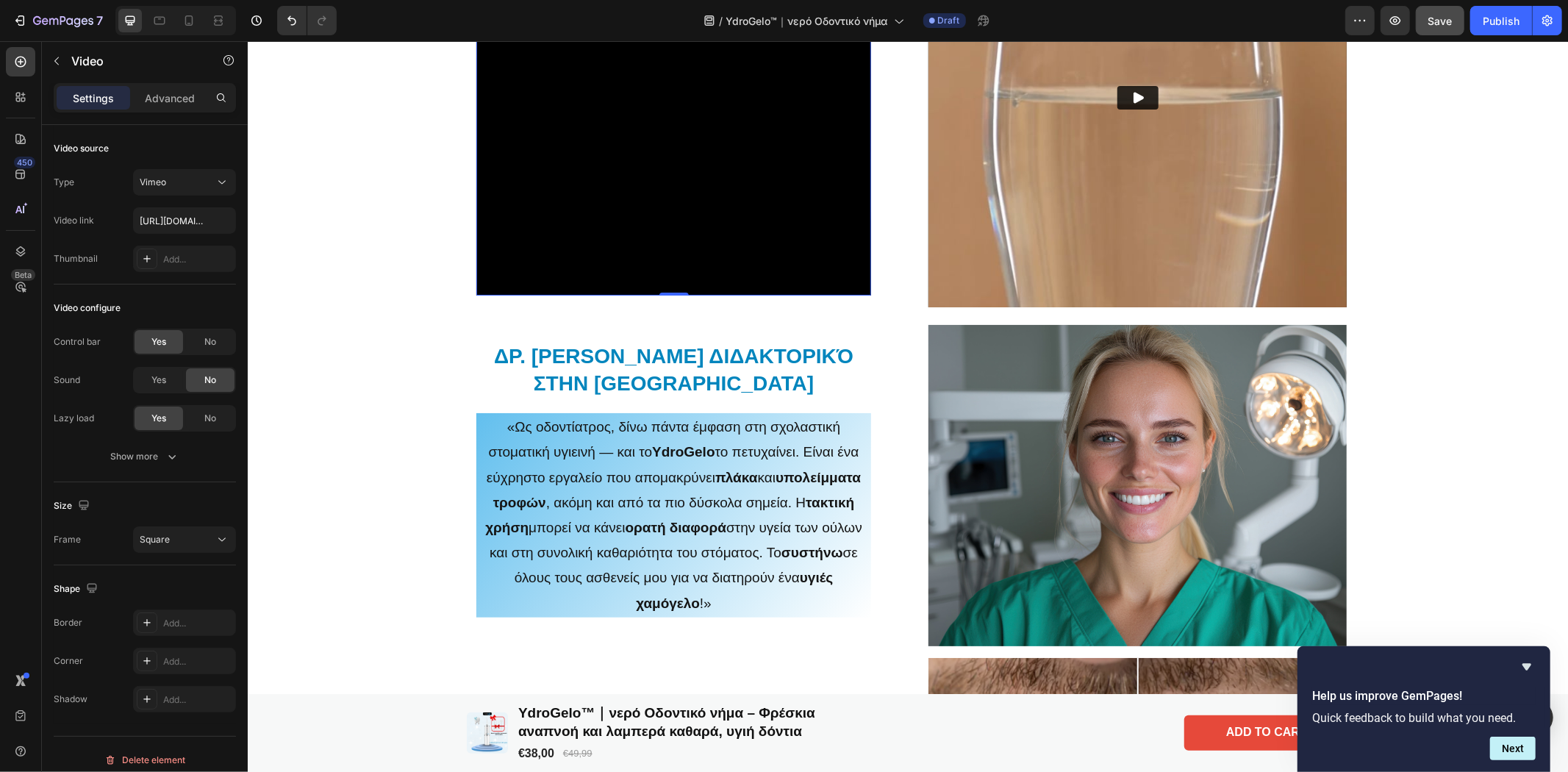
scroll to position [759, 0]
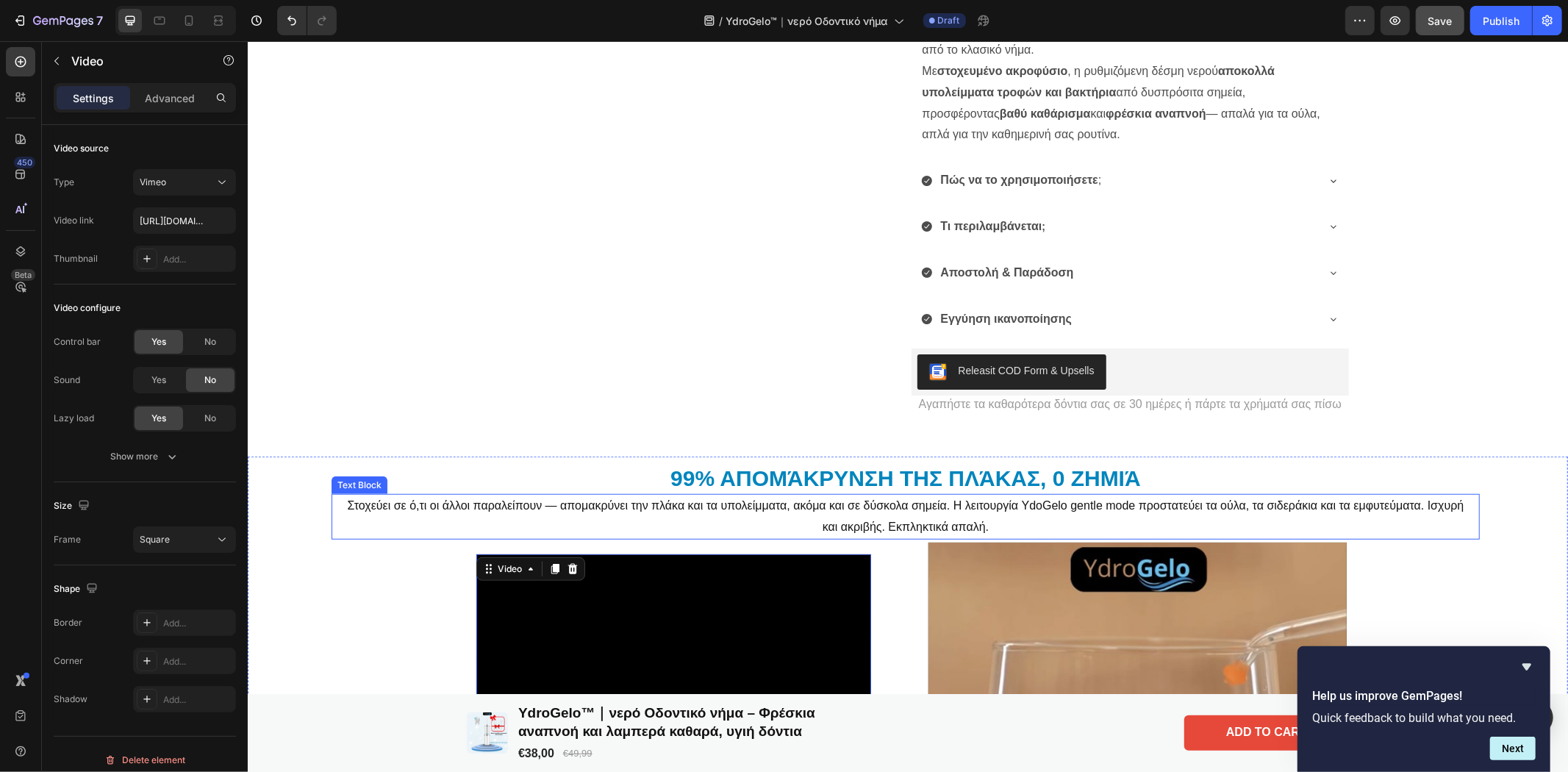
click at [686, 507] on p "Στοχεύει σε ό,τι οι άλλοι παραλείπουν — απομακρύνει την πλάκα και τα υπολείμματ…" at bounding box center [904, 516] width 1121 height 43
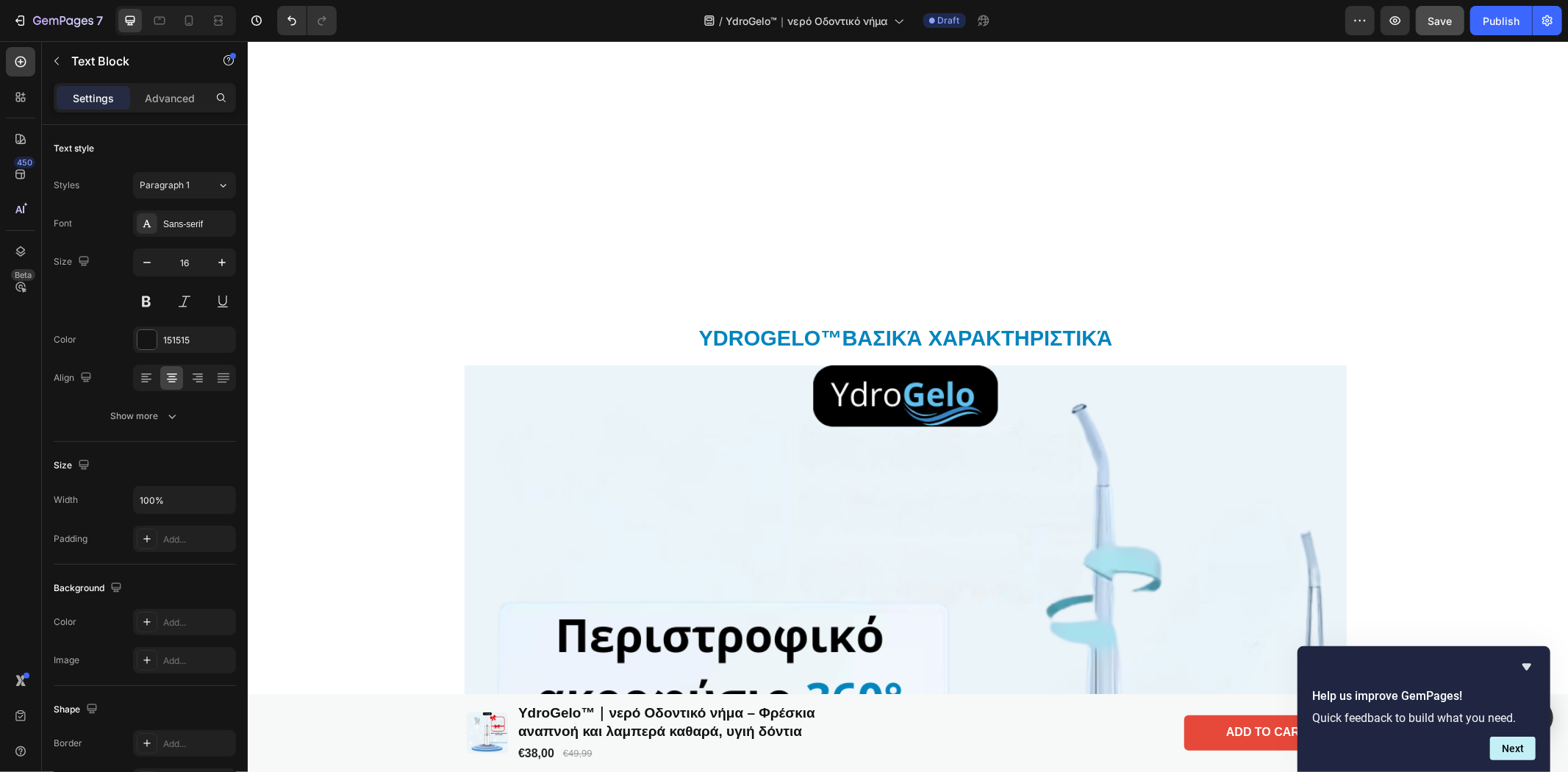
scroll to position [3045, 0]
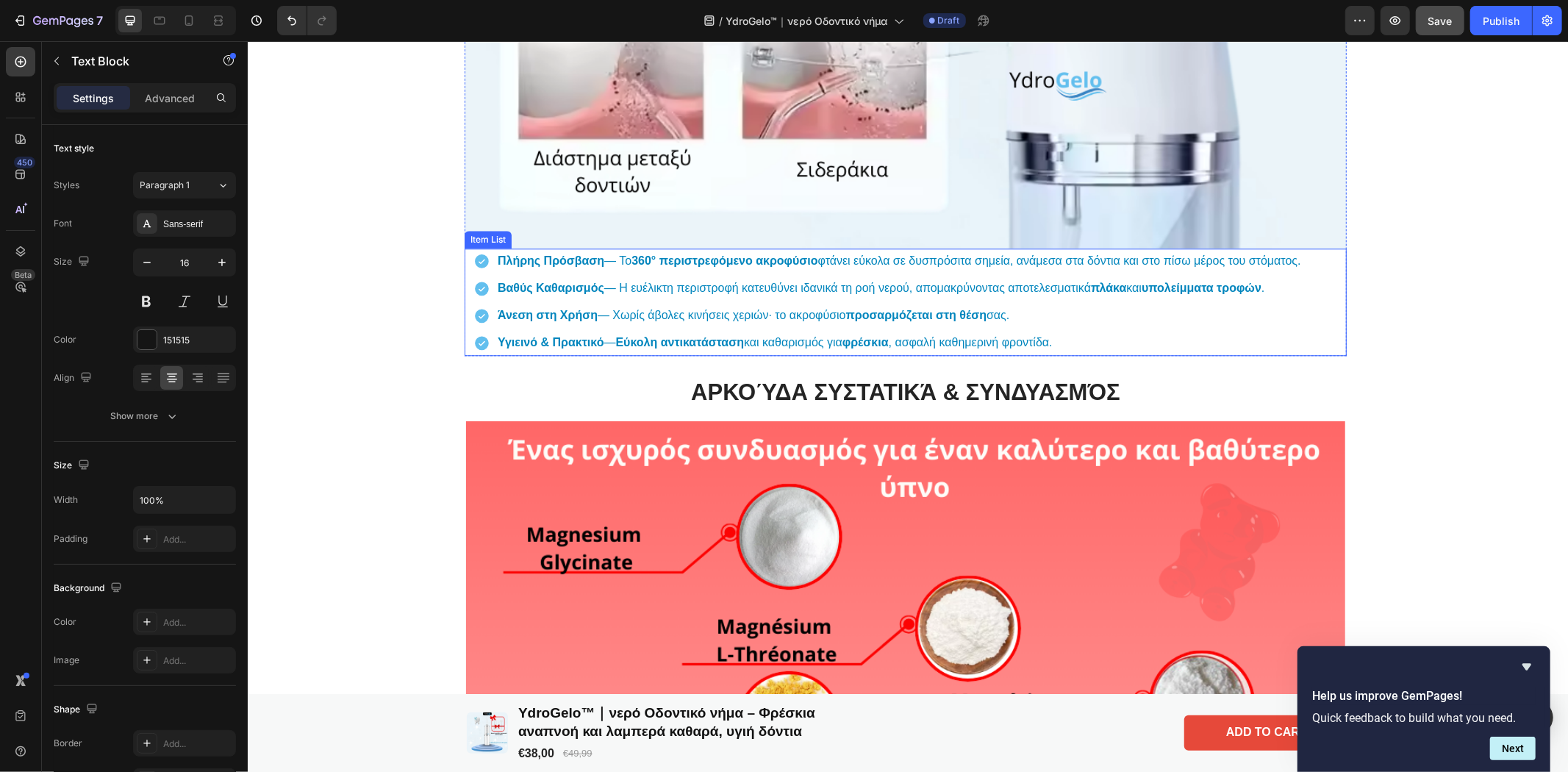
click at [694, 311] on p "Άνεση στη Χρήση — Χωρίς άβολες κινήσεις χεριών· το ακροφύσιο προσαρμόζεται στη …" at bounding box center [898, 314] width 803 height 21
